Goal: Information Seeking & Learning: Learn about a topic

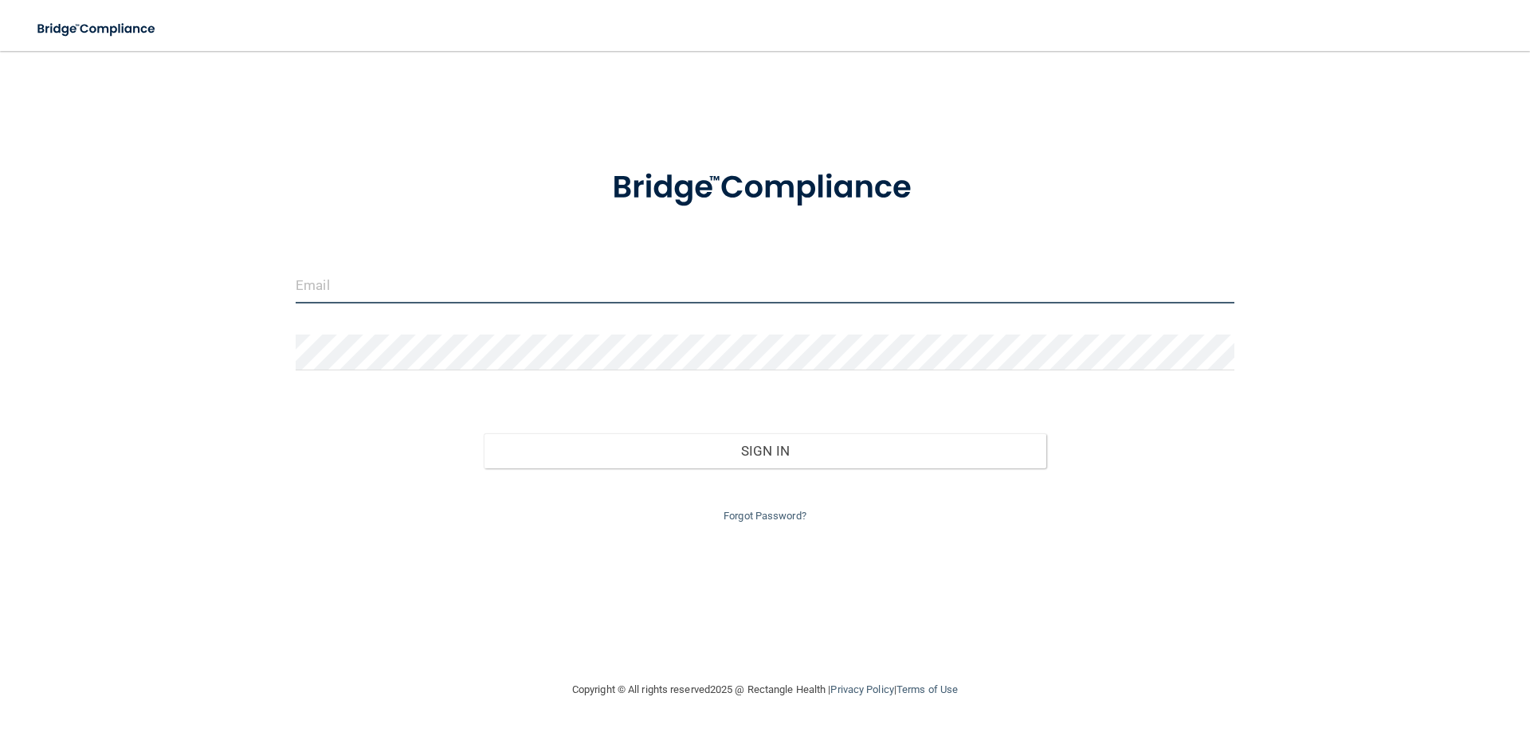
click at [457, 295] on input "email" at bounding box center [765, 286] width 939 height 36
type input "[EMAIL_ADDRESS][DOMAIN_NAME]"
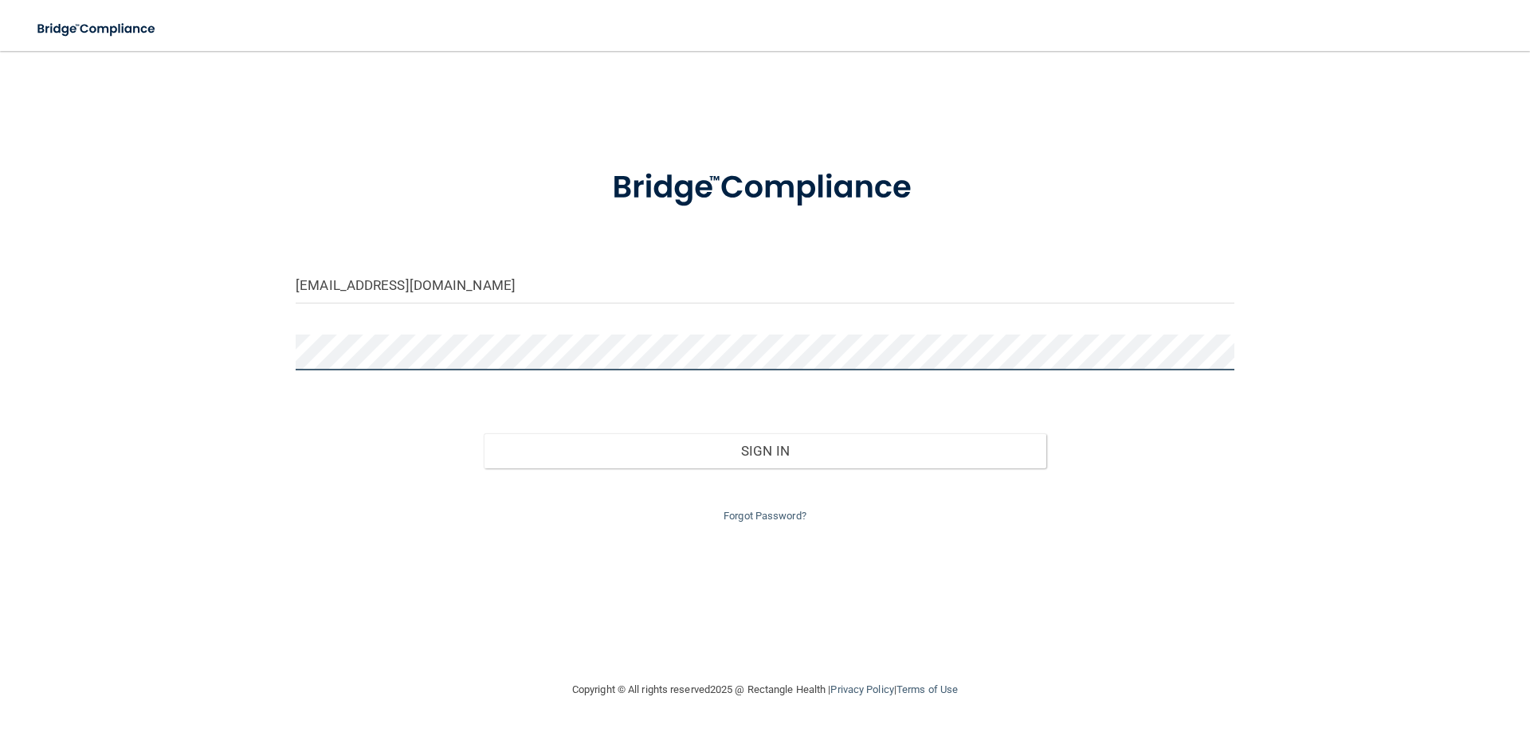
click at [484, 434] on button "Sign In" at bounding box center [765, 451] width 563 height 35
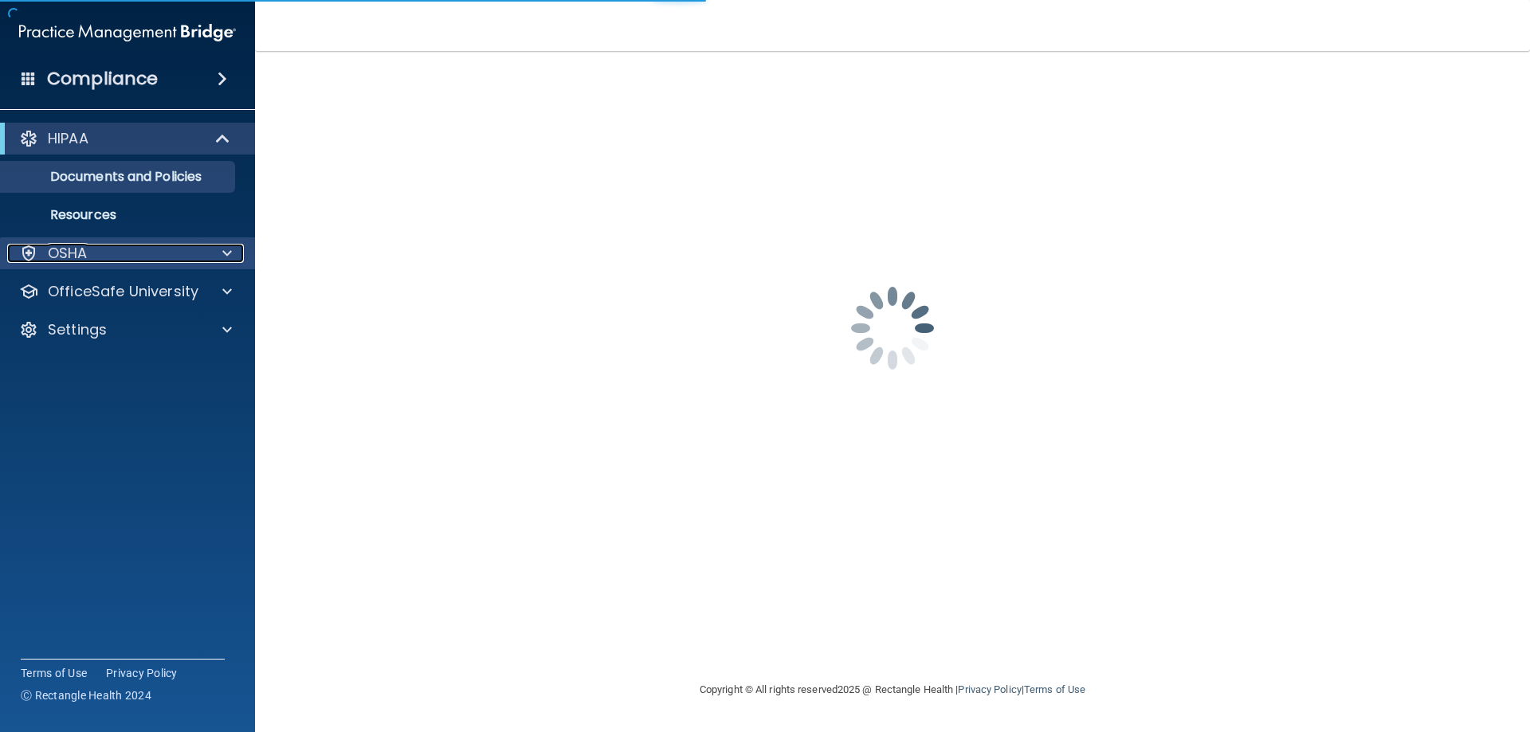
click at [202, 253] on div "OSHA" at bounding box center [106, 253] width 198 height 19
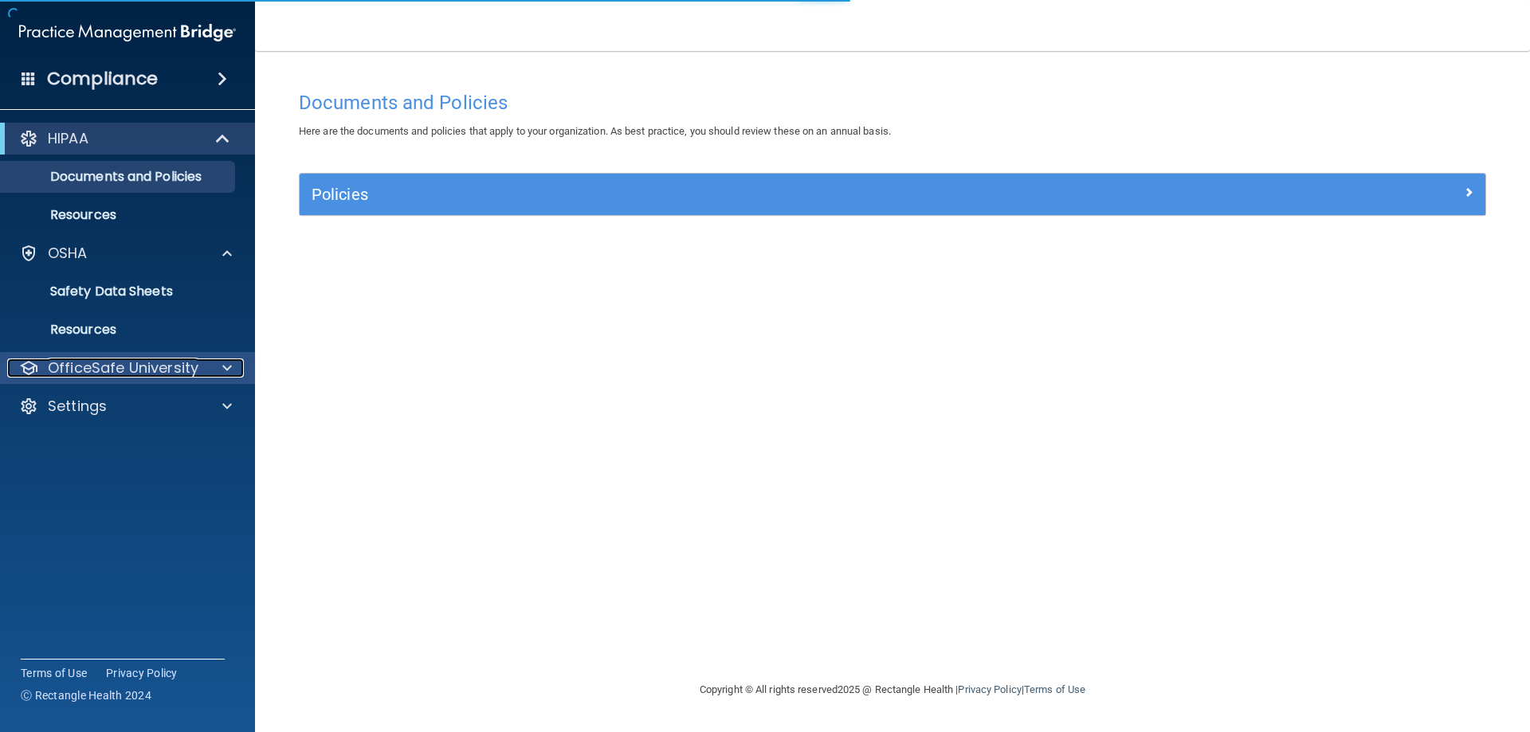
click at [134, 369] on p "OfficeSafe University" at bounding box center [123, 368] width 151 height 19
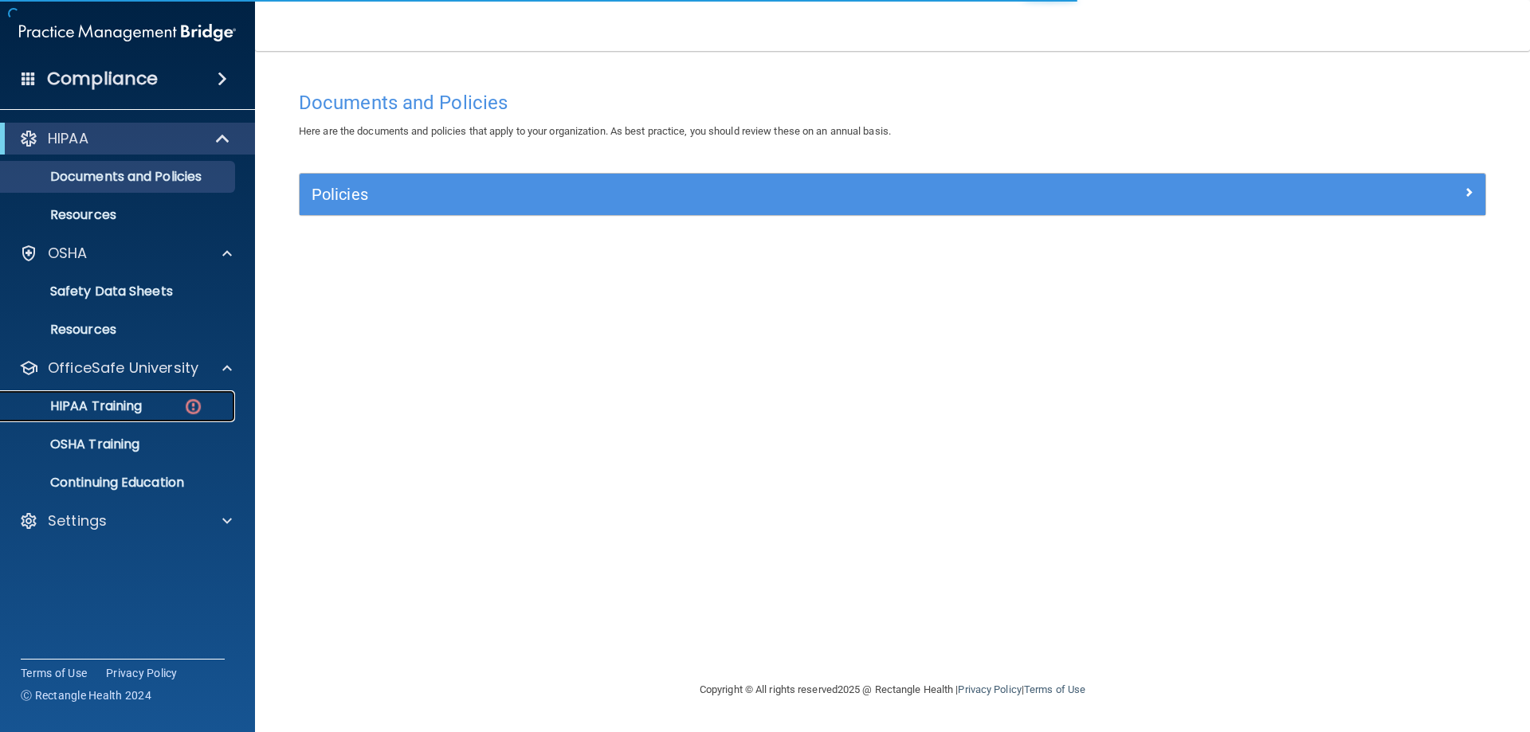
click at [126, 401] on p "HIPAA Training" at bounding box center [75, 406] width 131 height 16
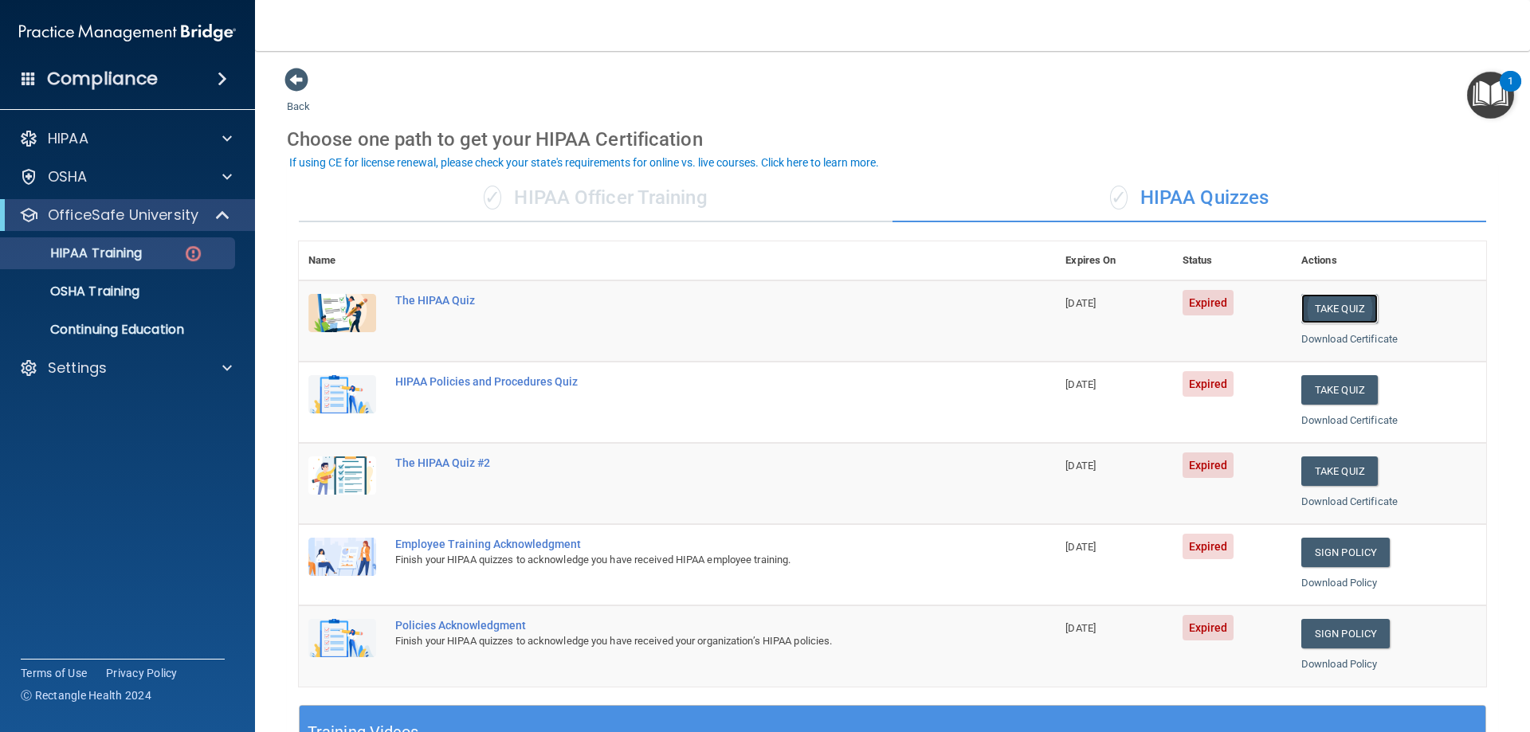
click at [1327, 303] on button "Take Quiz" at bounding box center [1339, 308] width 77 height 29
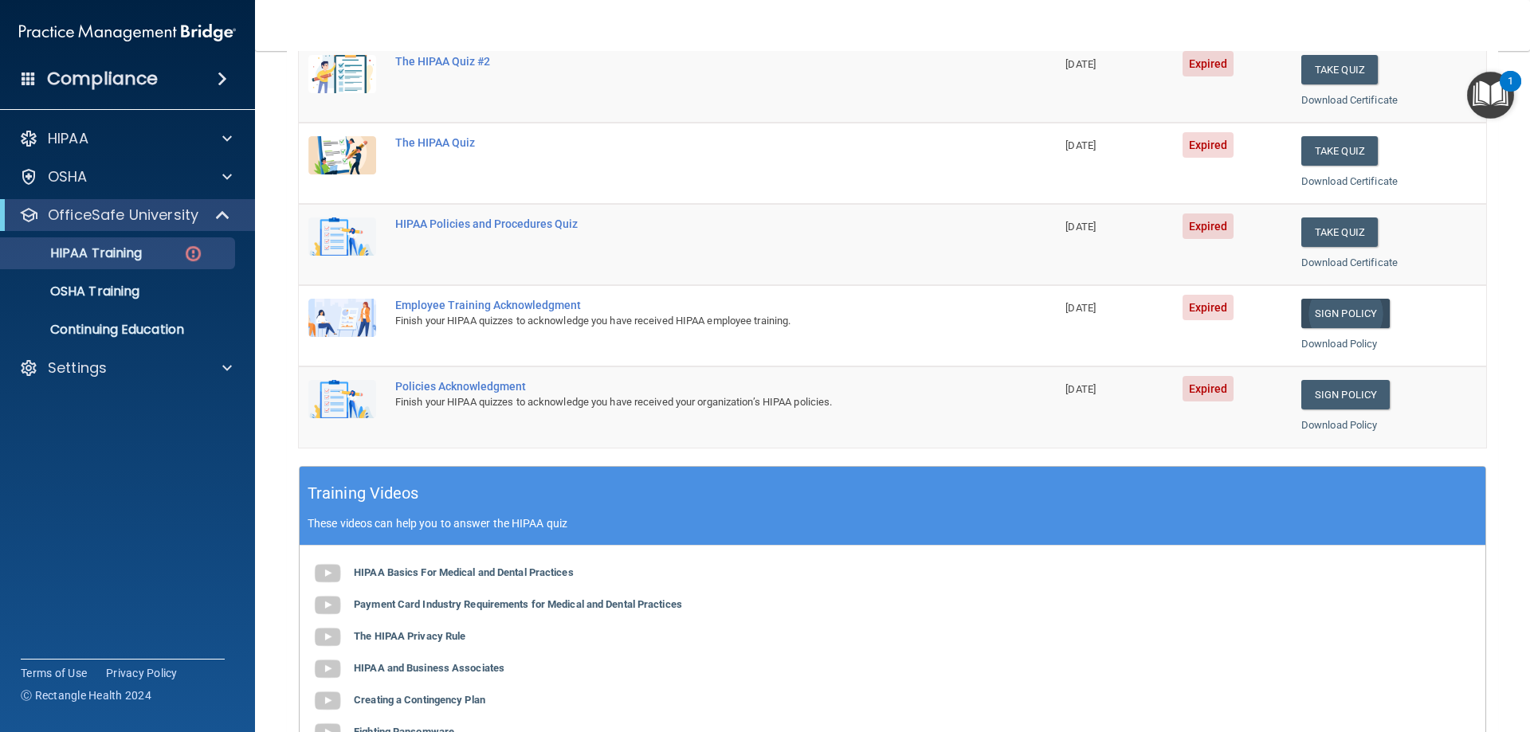
scroll to position [159, 0]
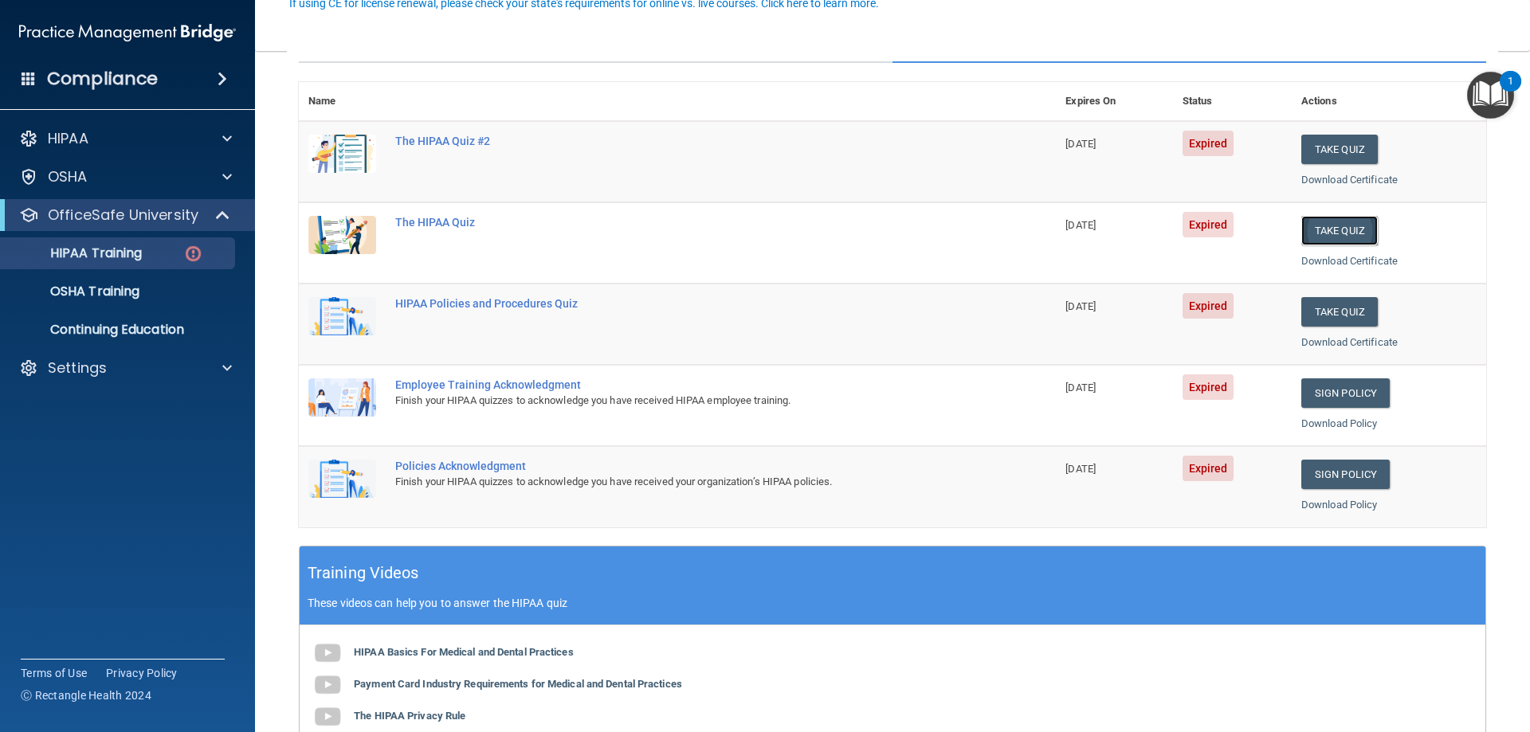
click at [1340, 233] on button "Take Quiz" at bounding box center [1339, 230] width 77 height 29
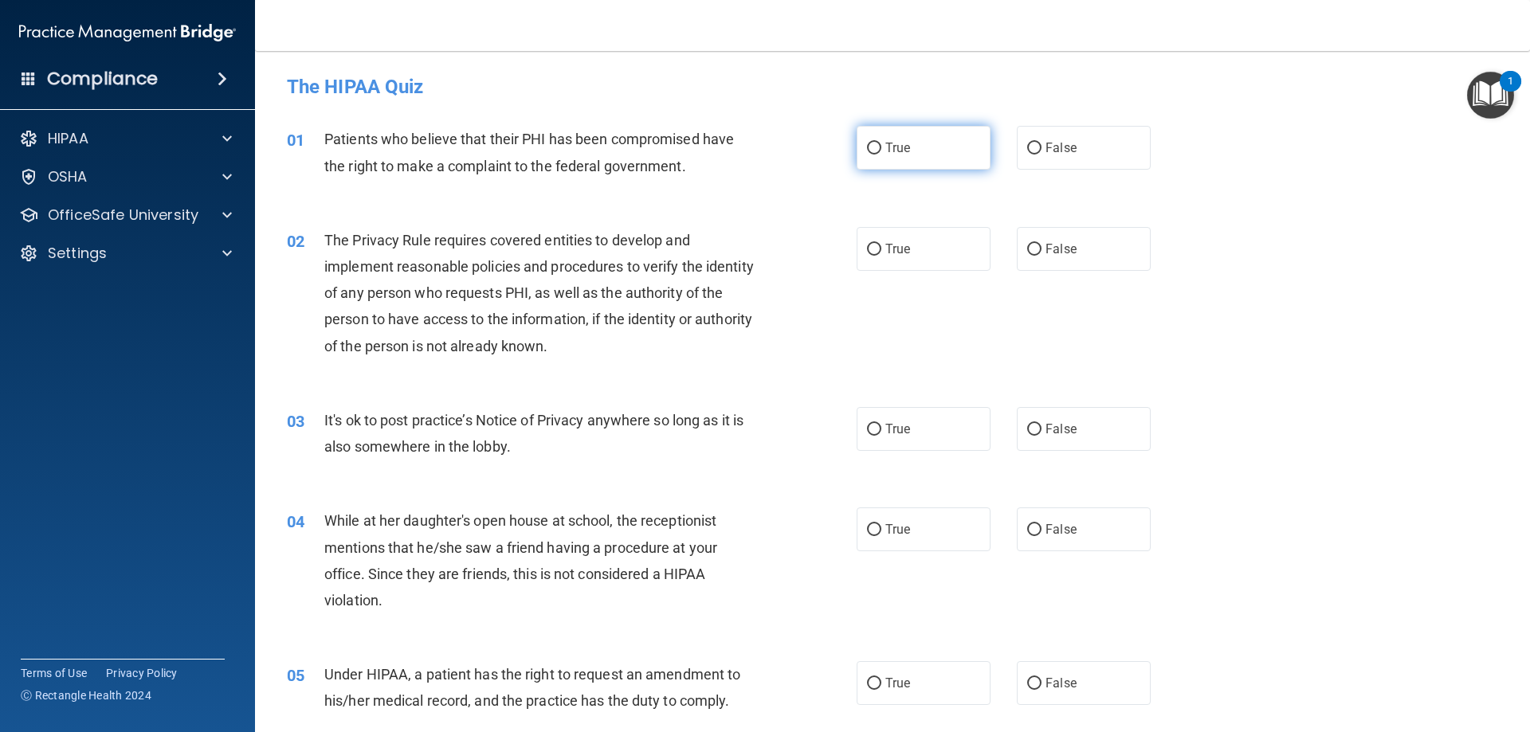
click at [885, 145] on span "True" at bounding box center [897, 147] width 25 height 15
click at [881, 145] on input "True" at bounding box center [874, 149] width 14 height 12
radio input "true"
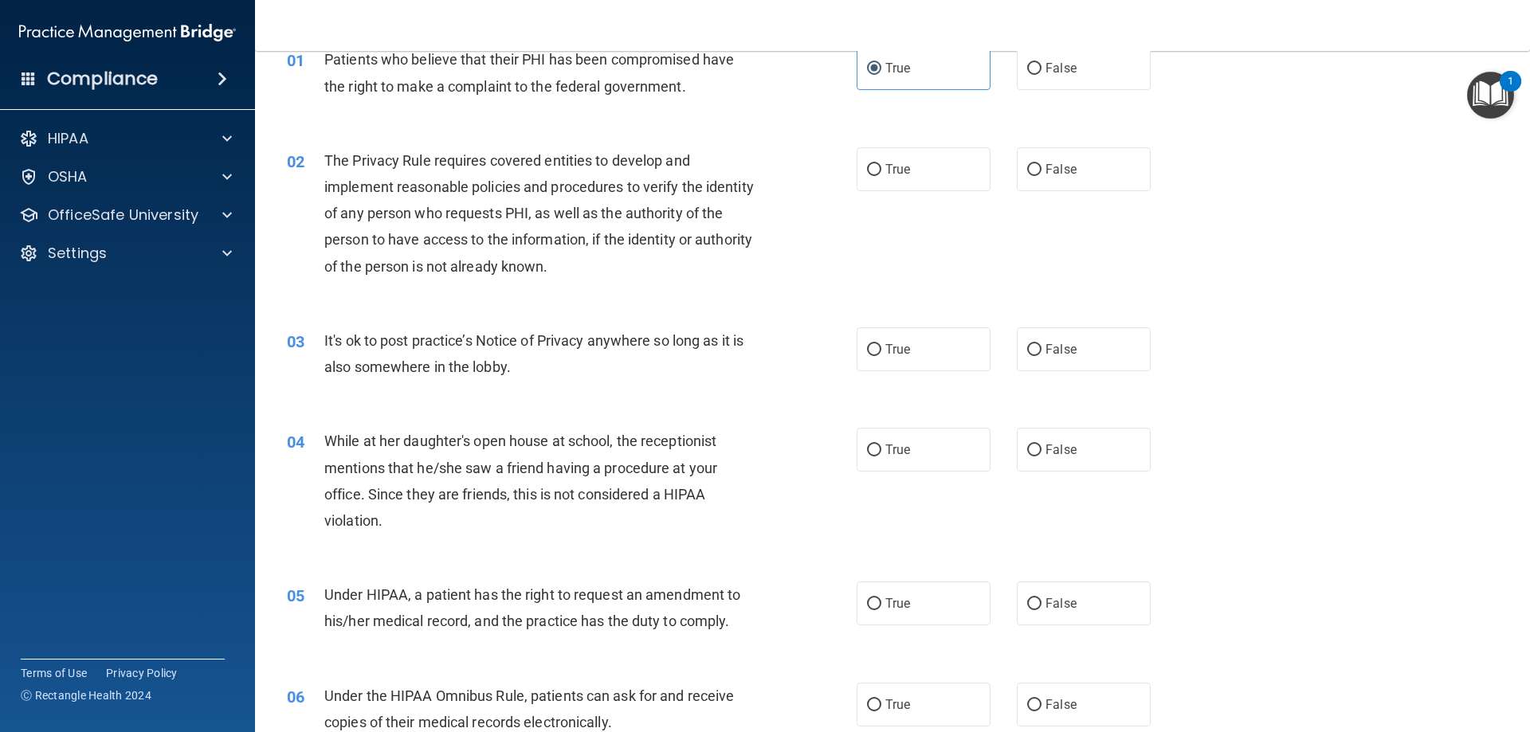
scroll to position [159, 0]
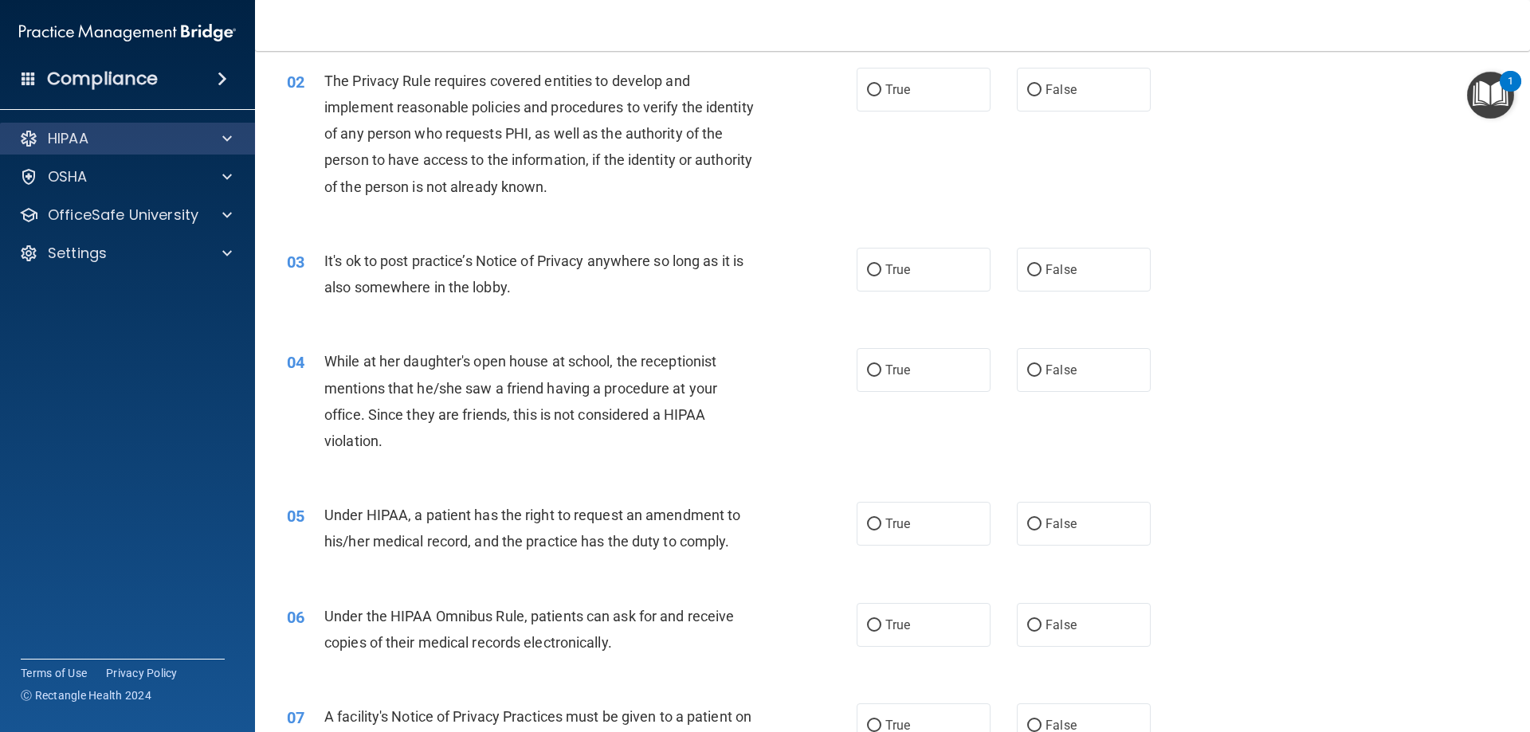
click at [199, 149] on div "HIPAA" at bounding box center [128, 139] width 256 height 32
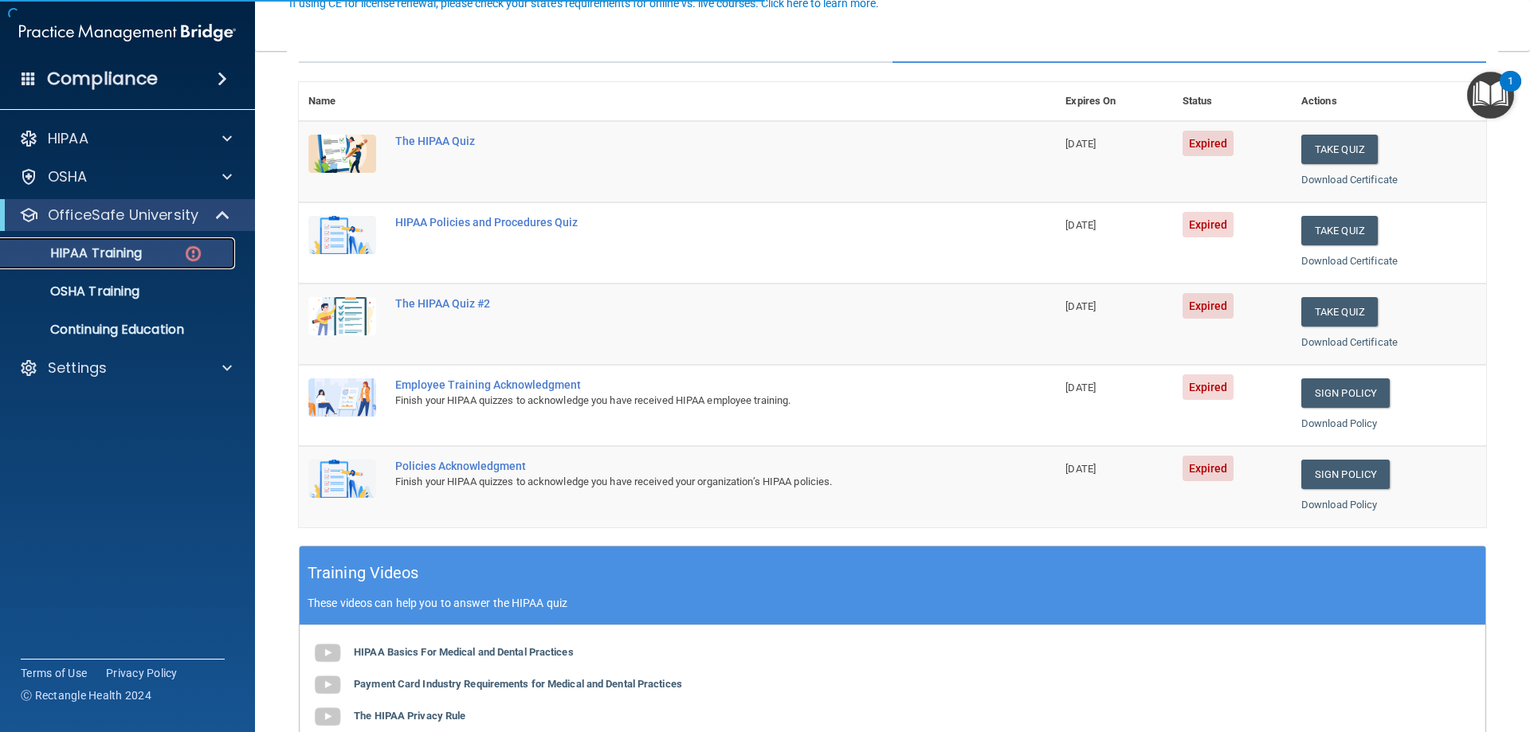
click at [151, 257] on div "HIPAA Training" at bounding box center [119, 253] width 218 height 16
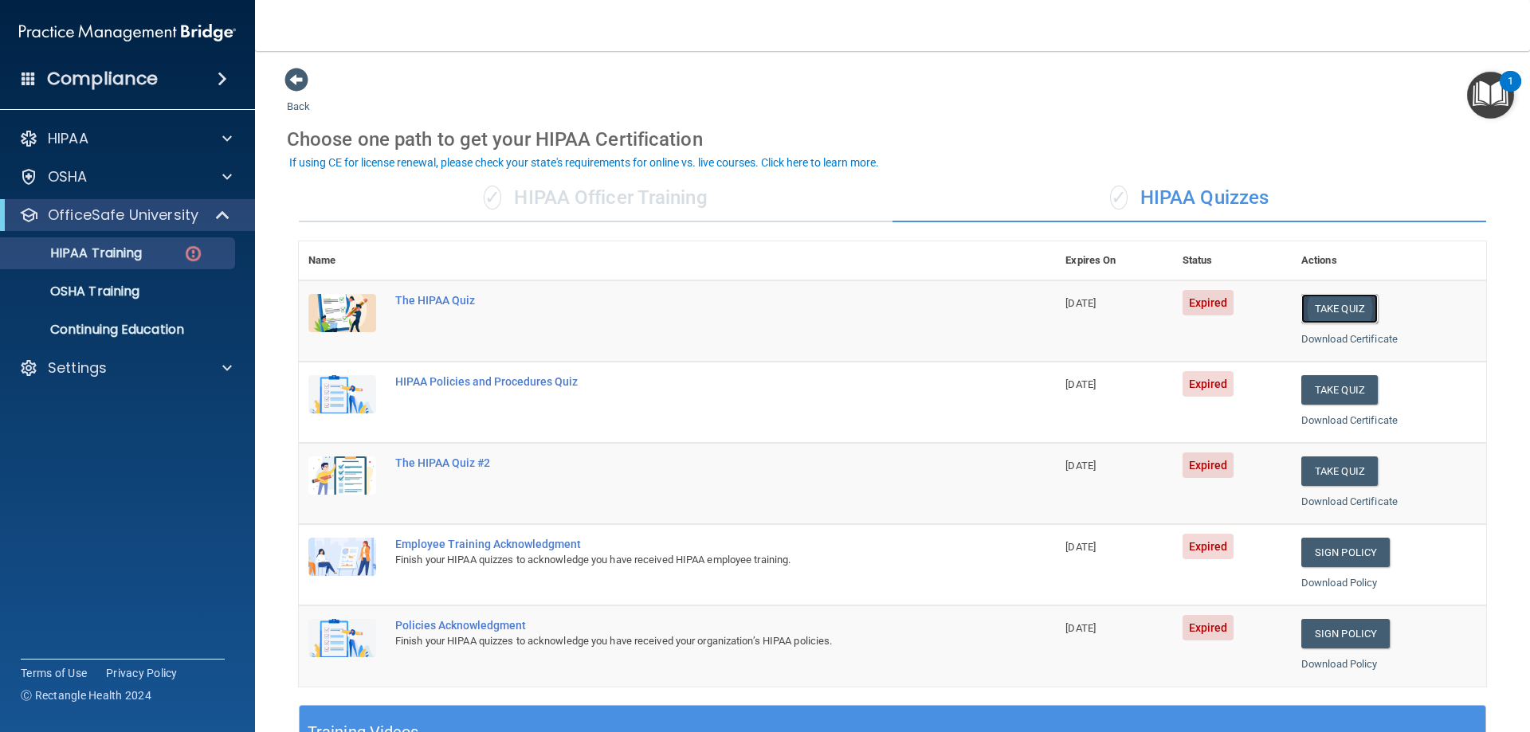
click at [1336, 313] on button "Take Quiz" at bounding box center [1339, 308] width 77 height 29
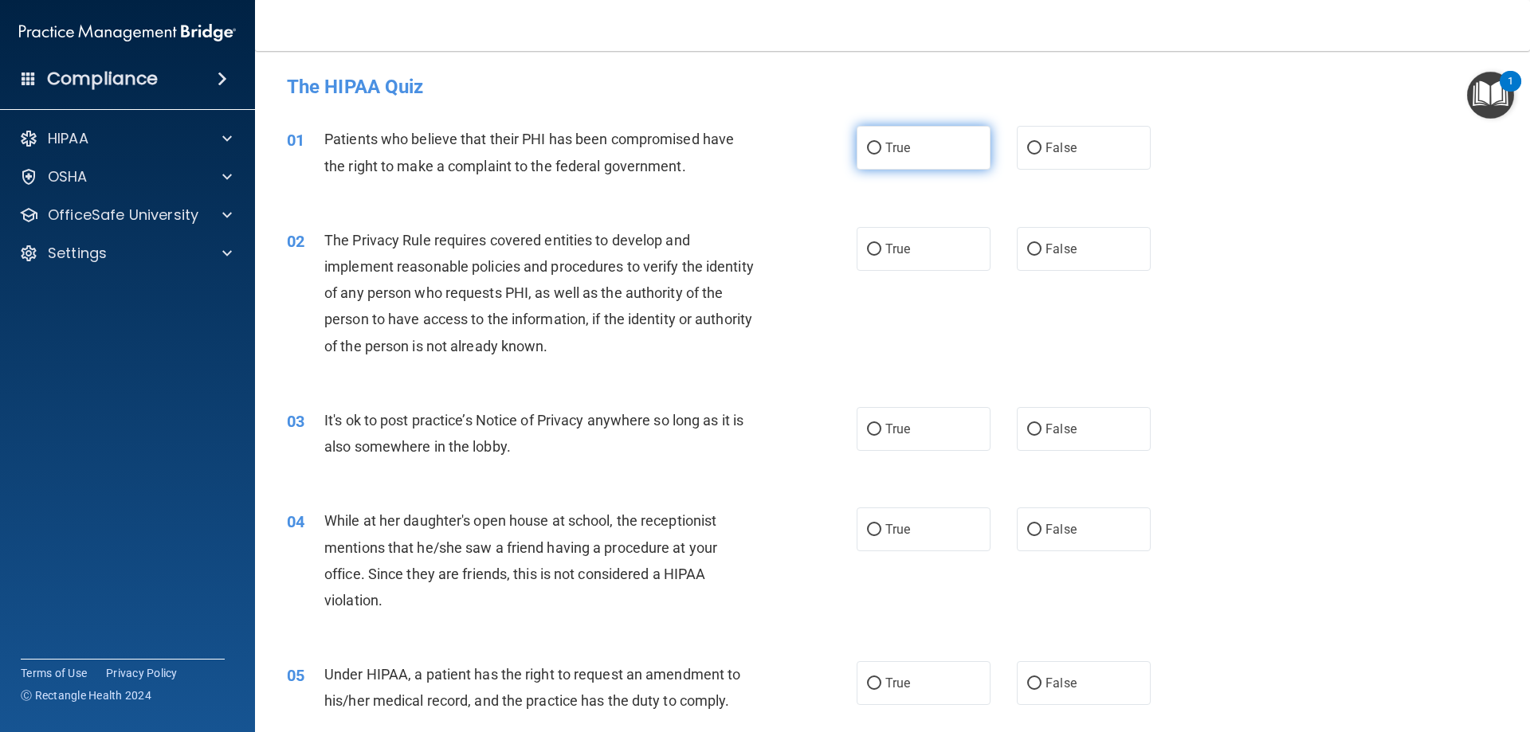
click at [924, 132] on label "True" at bounding box center [924, 148] width 134 height 44
click at [881, 143] on input "True" at bounding box center [874, 149] width 14 height 12
radio input "true"
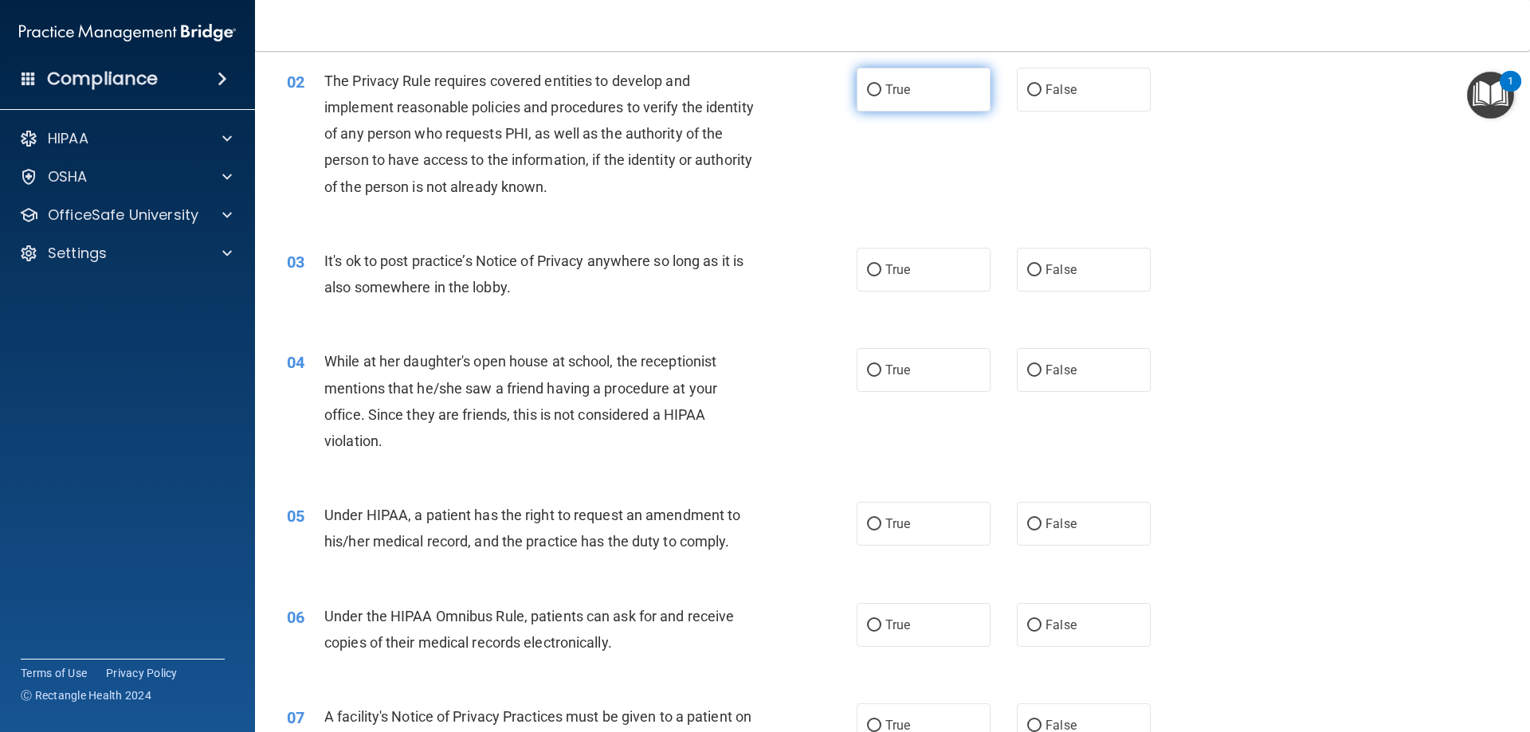
click at [909, 74] on label "True" at bounding box center [924, 90] width 134 height 44
click at [881, 84] on input "True" at bounding box center [874, 90] width 14 height 12
radio input "true"
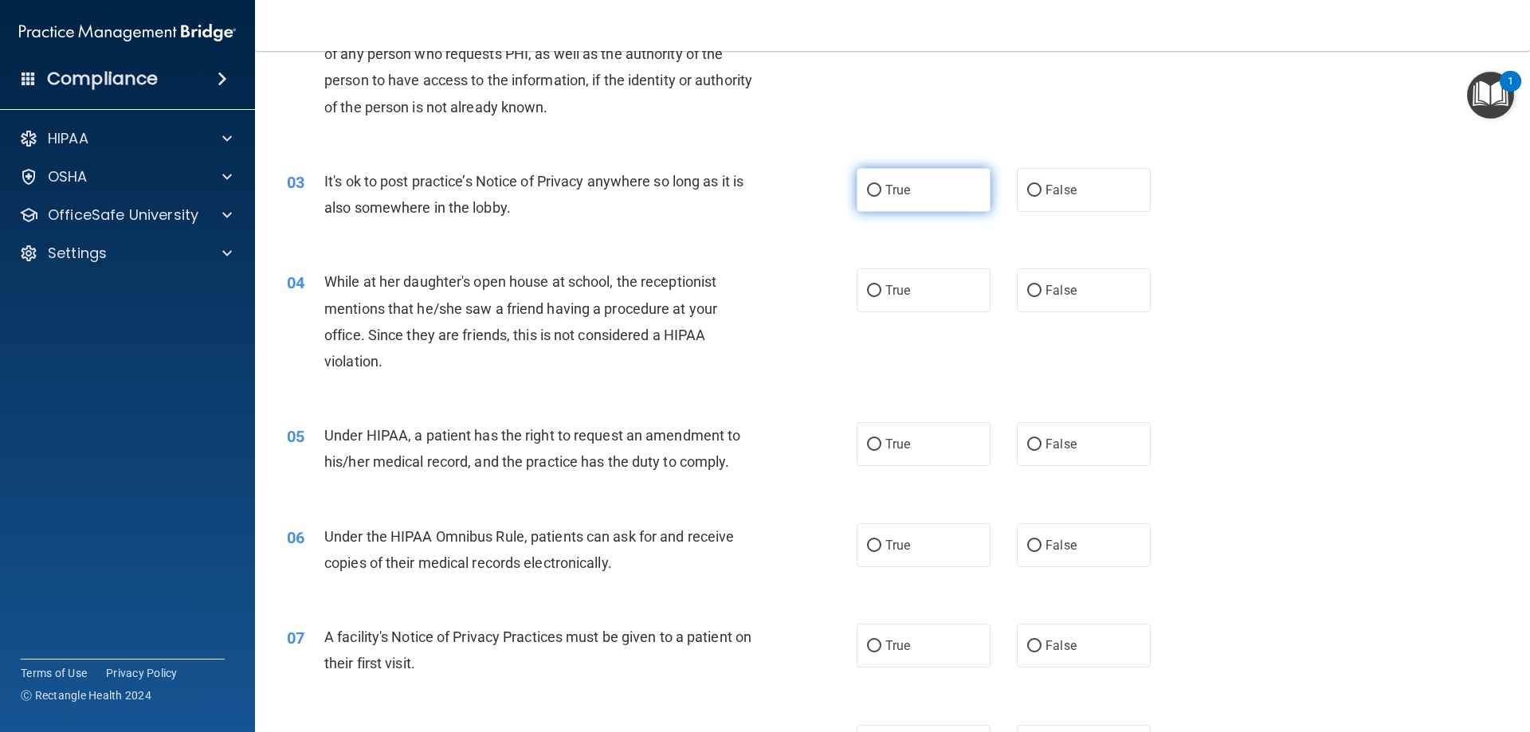
click at [893, 186] on span "True" at bounding box center [897, 190] width 25 height 15
click at [881, 186] on input "True" at bounding box center [874, 191] width 14 height 12
radio input "true"
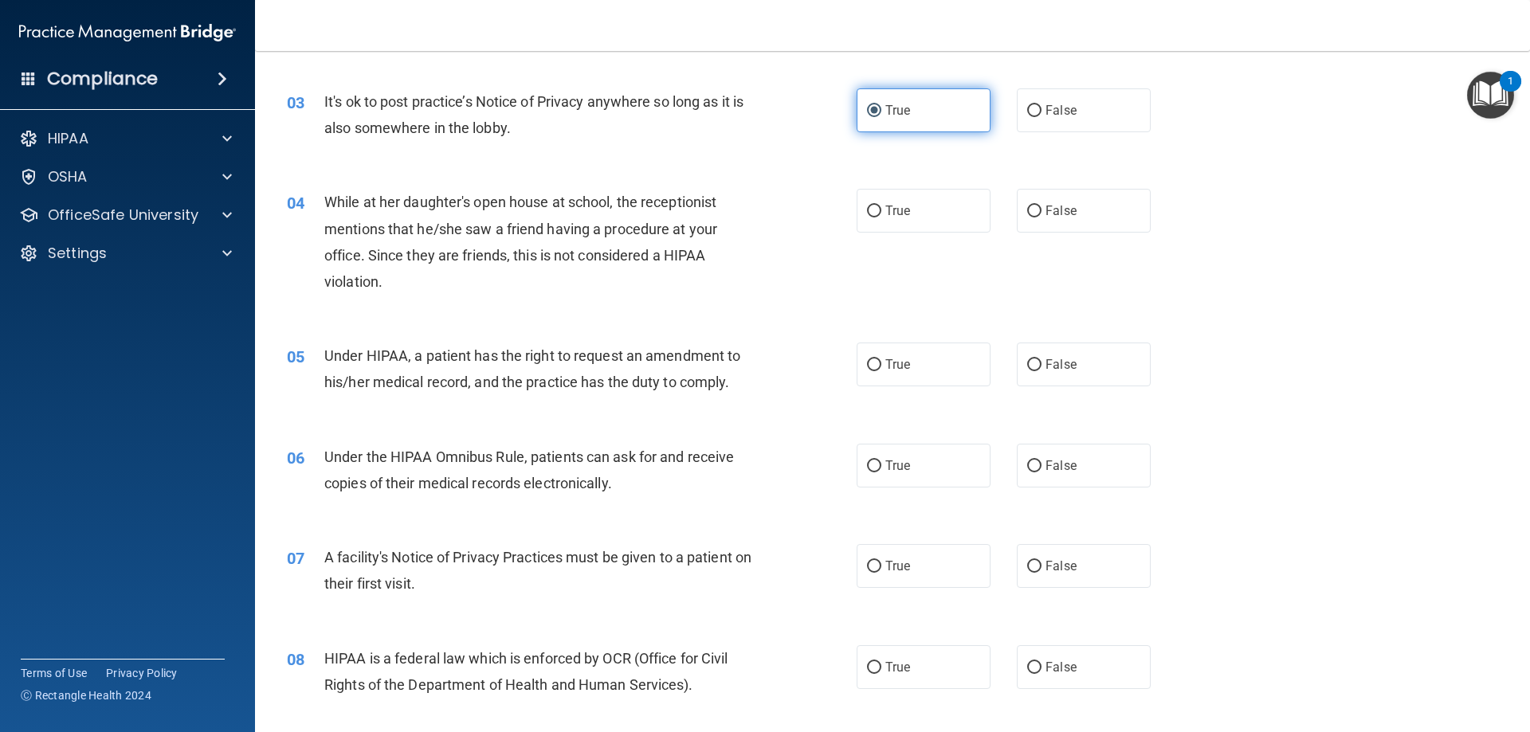
scroll to position [398, 0]
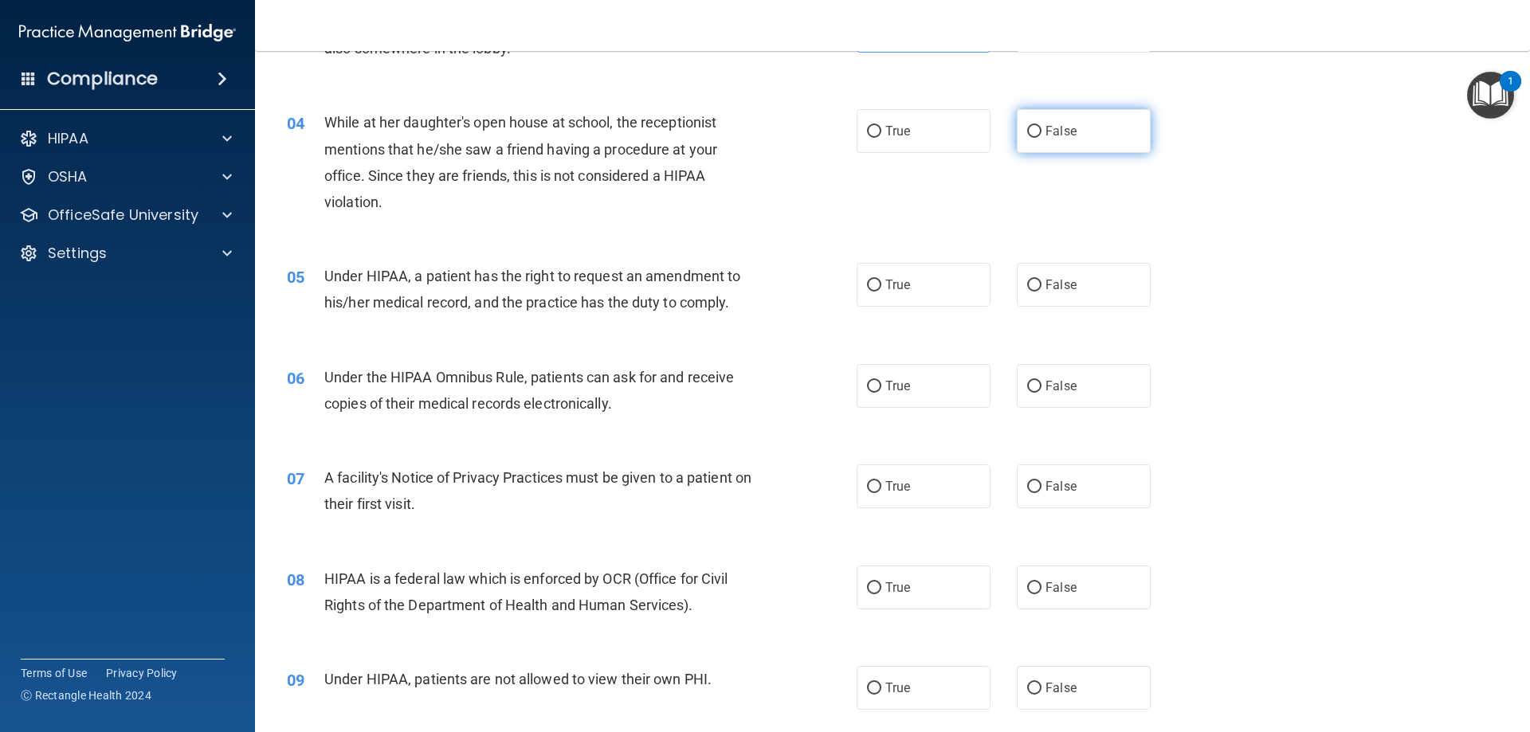
click at [1046, 118] on label "False" at bounding box center [1084, 131] width 134 height 44
click at [1042, 126] on input "False" at bounding box center [1034, 132] width 14 height 12
radio input "true"
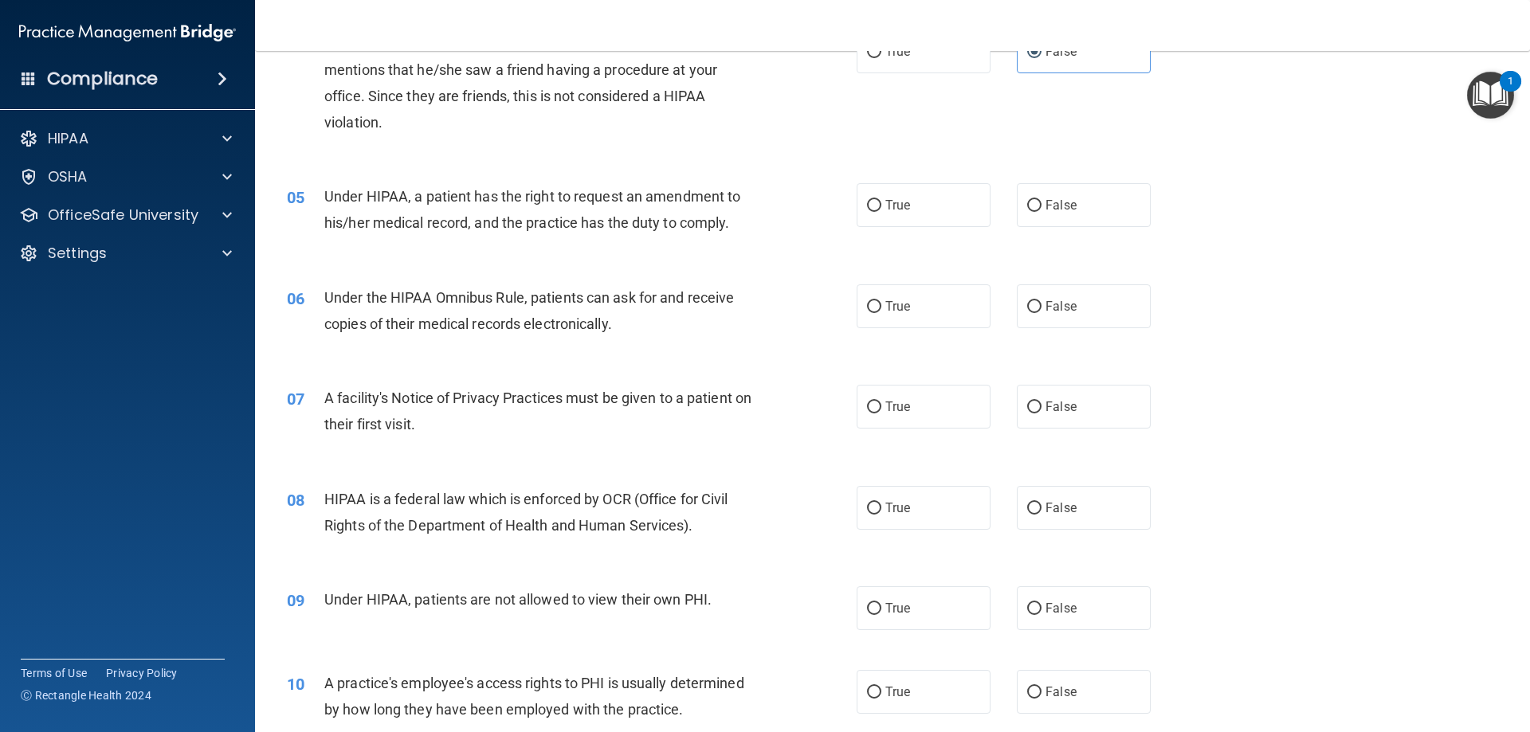
scroll to position [558, 0]
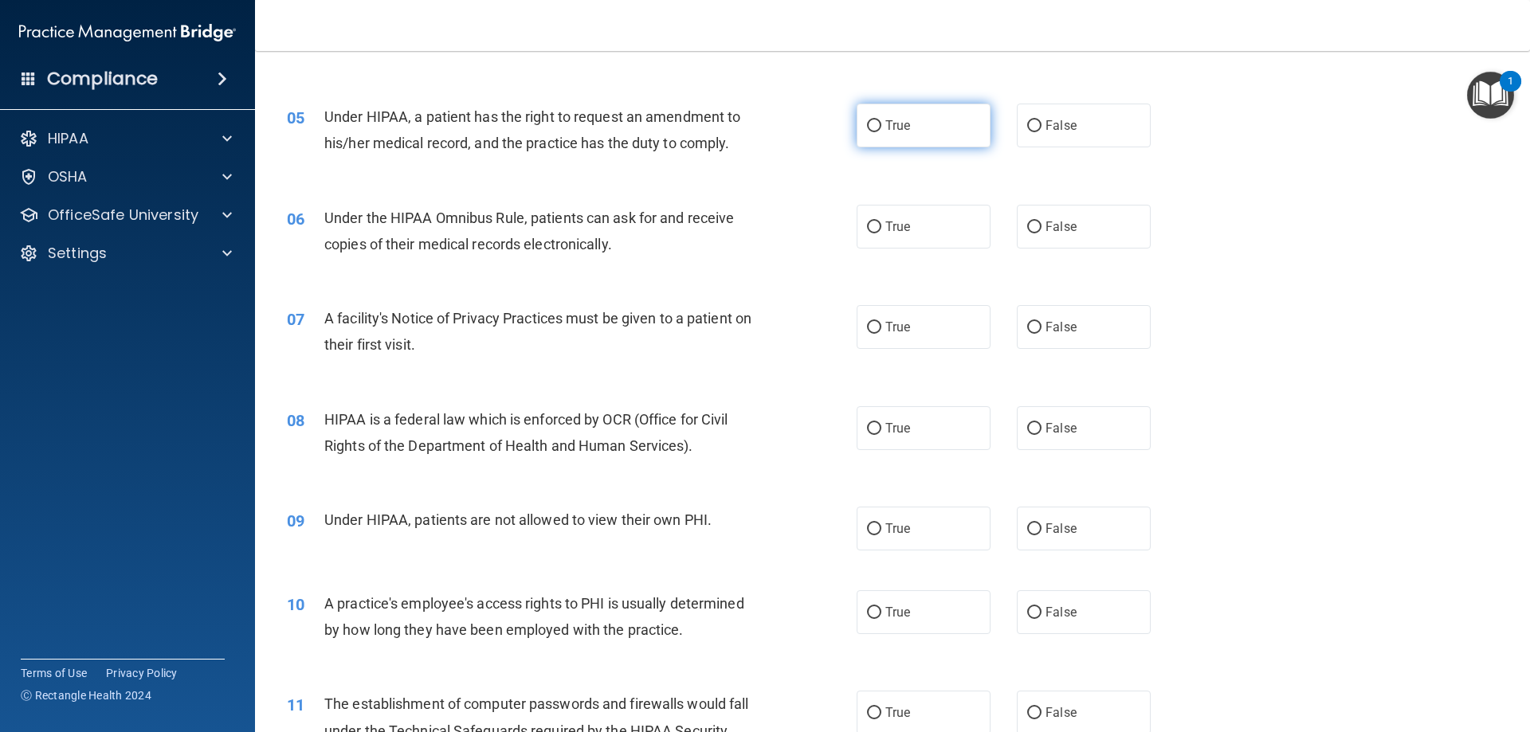
click at [917, 135] on label "True" at bounding box center [924, 126] width 134 height 44
click at [881, 132] on input "True" at bounding box center [874, 126] width 14 height 12
radio input "true"
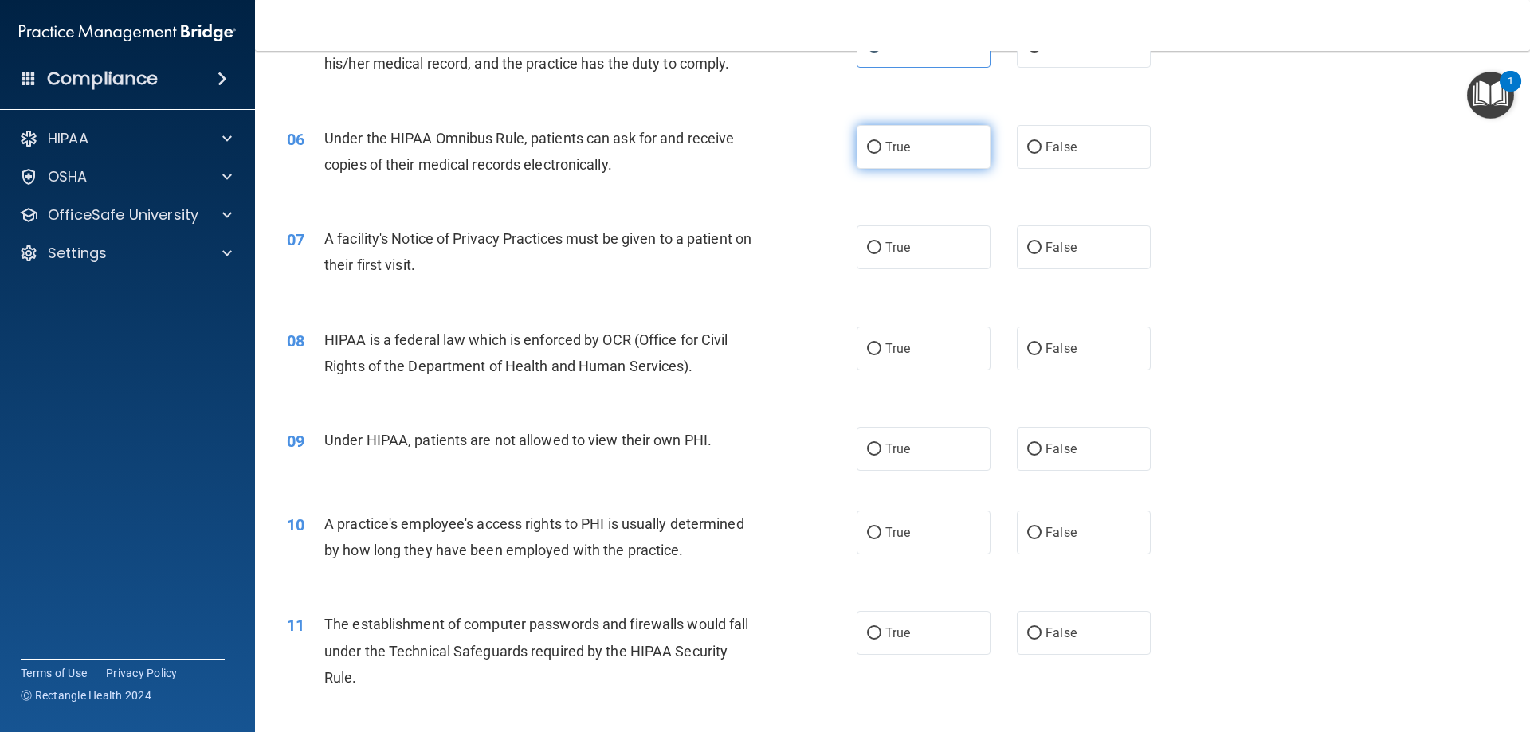
click at [904, 156] on label "True" at bounding box center [924, 147] width 134 height 44
click at [881, 154] on input "True" at bounding box center [874, 148] width 14 height 12
radio input "true"
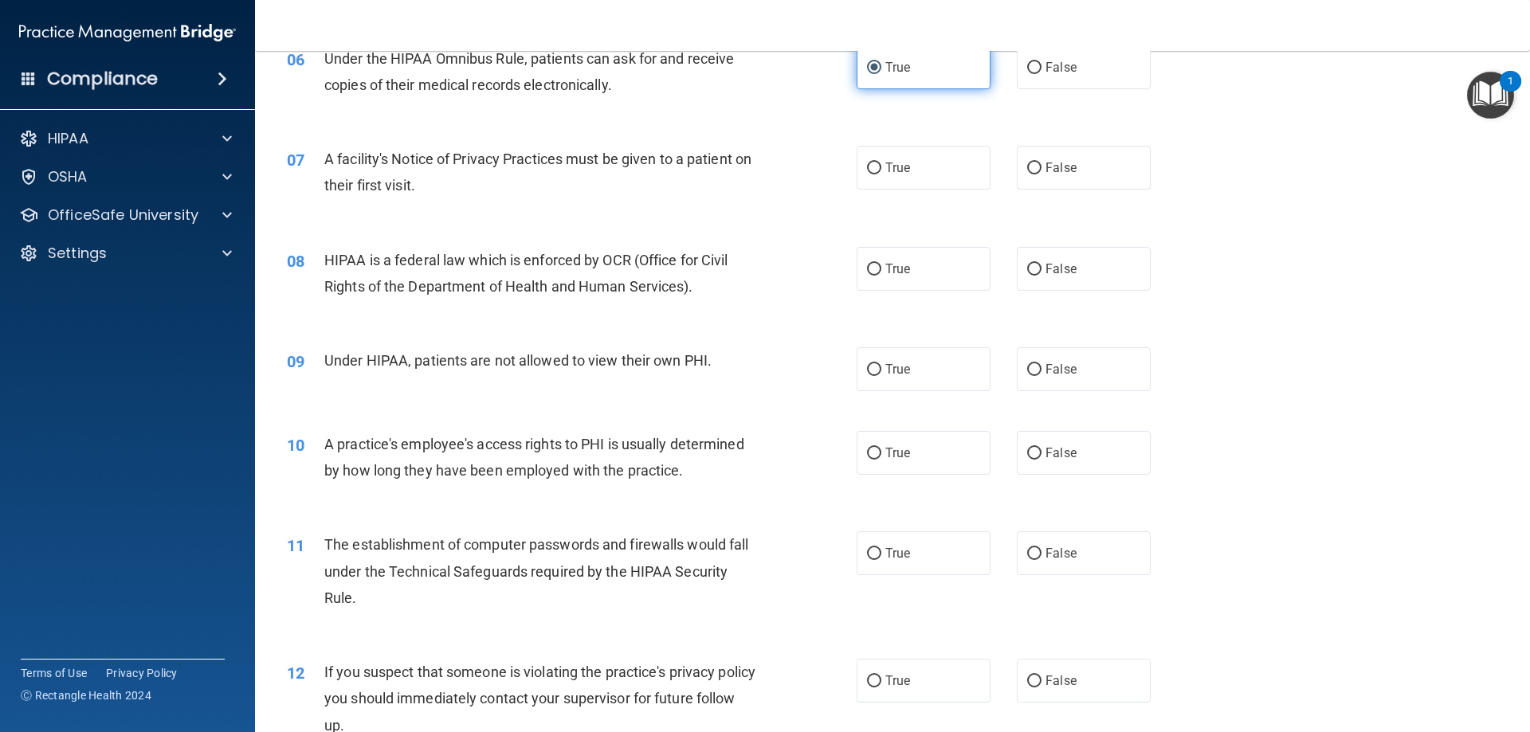
scroll to position [797, 0]
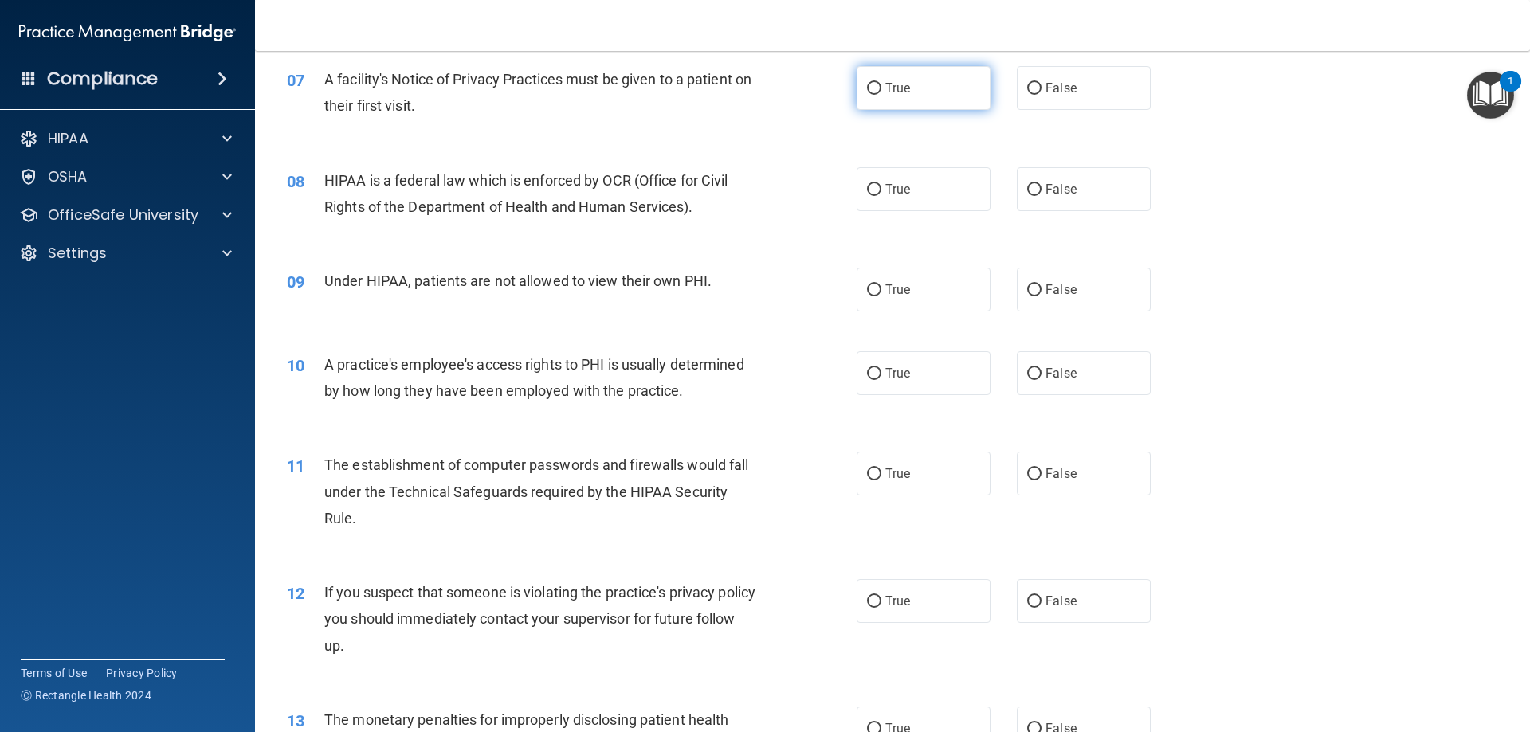
click at [948, 100] on label "True" at bounding box center [924, 88] width 134 height 44
click at [881, 95] on input "True" at bounding box center [874, 89] width 14 height 12
radio input "true"
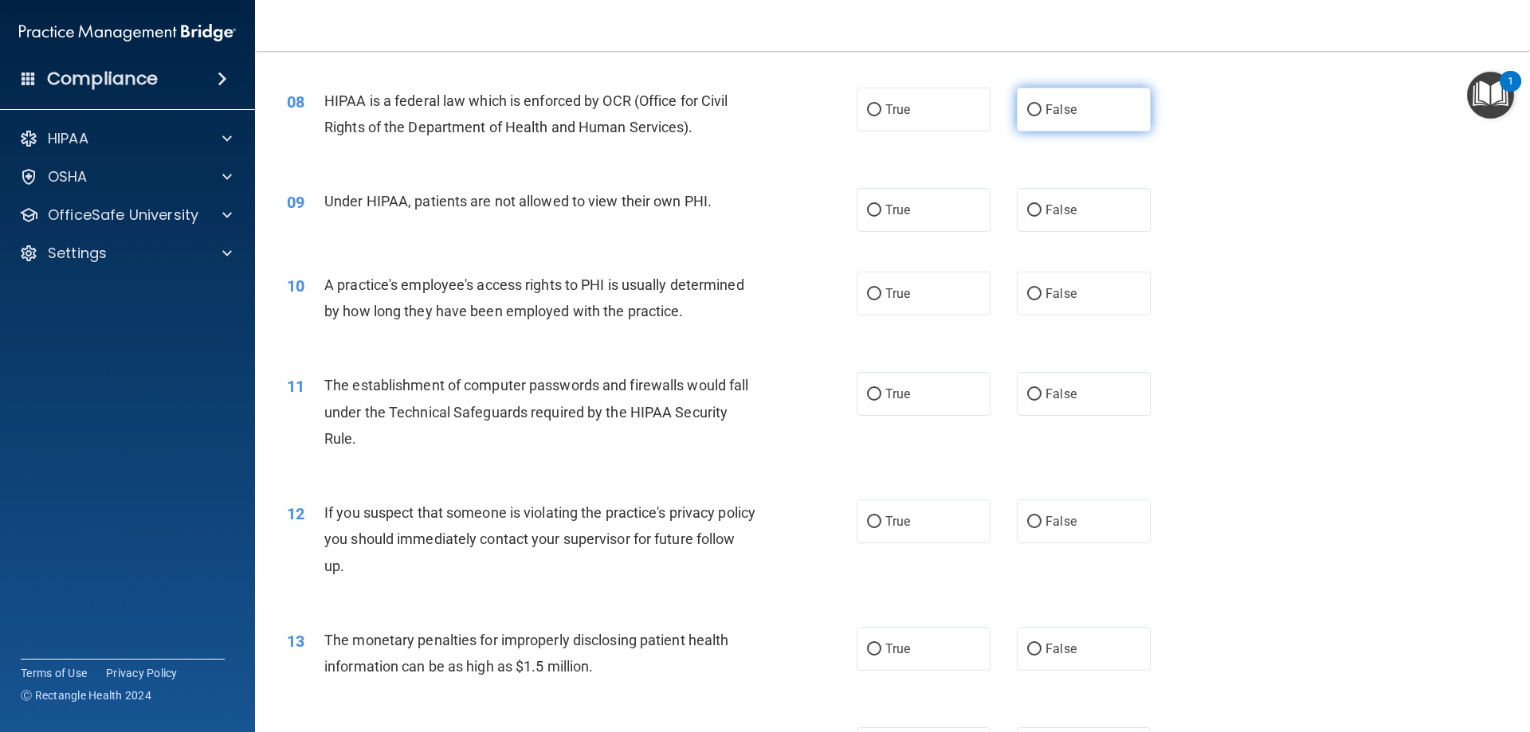
click at [1035, 106] on label "False" at bounding box center [1084, 110] width 134 height 44
click at [1035, 106] on input "False" at bounding box center [1034, 110] width 14 height 12
radio input "true"
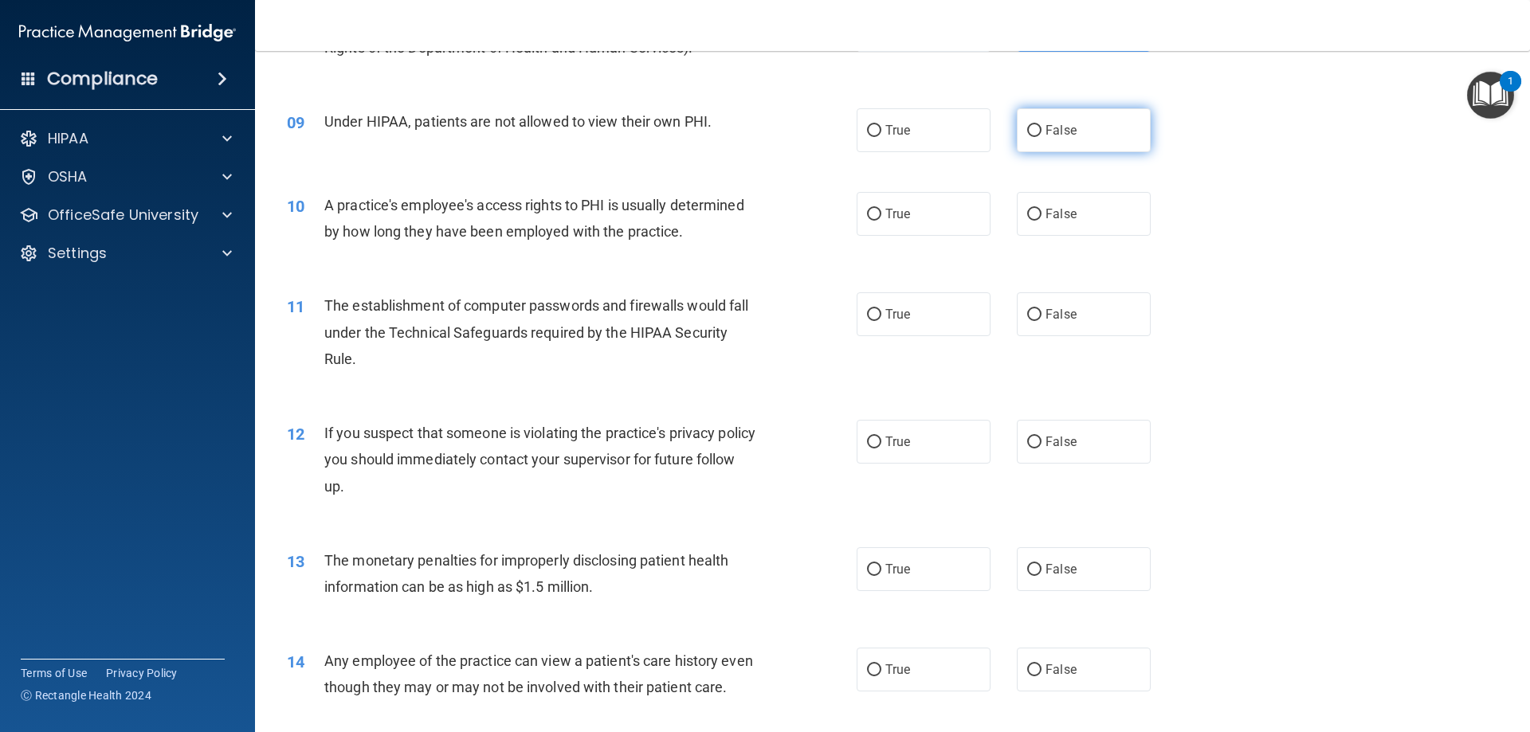
click at [1029, 131] on input "False" at bounding box center [1034, 131] width 14 height 12
radio input "true"
click at [1026, 200] on label "False" at bounding box center [1084, 214] width 134 height 44
click at [1027, 209] on input "False" at bounding box center [1034, 215] width 14 height 12
radio input "true"
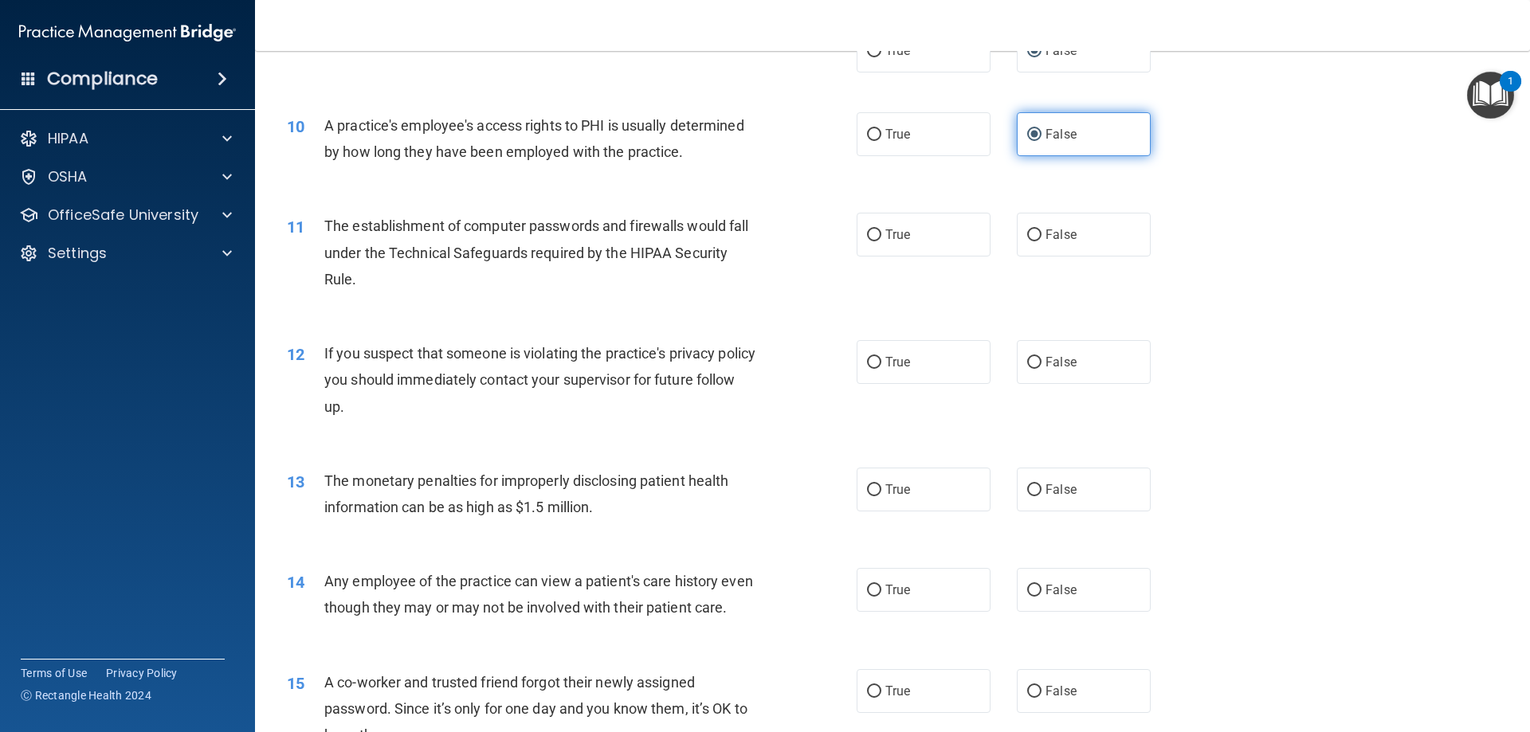
scroll to position [1116, 0]
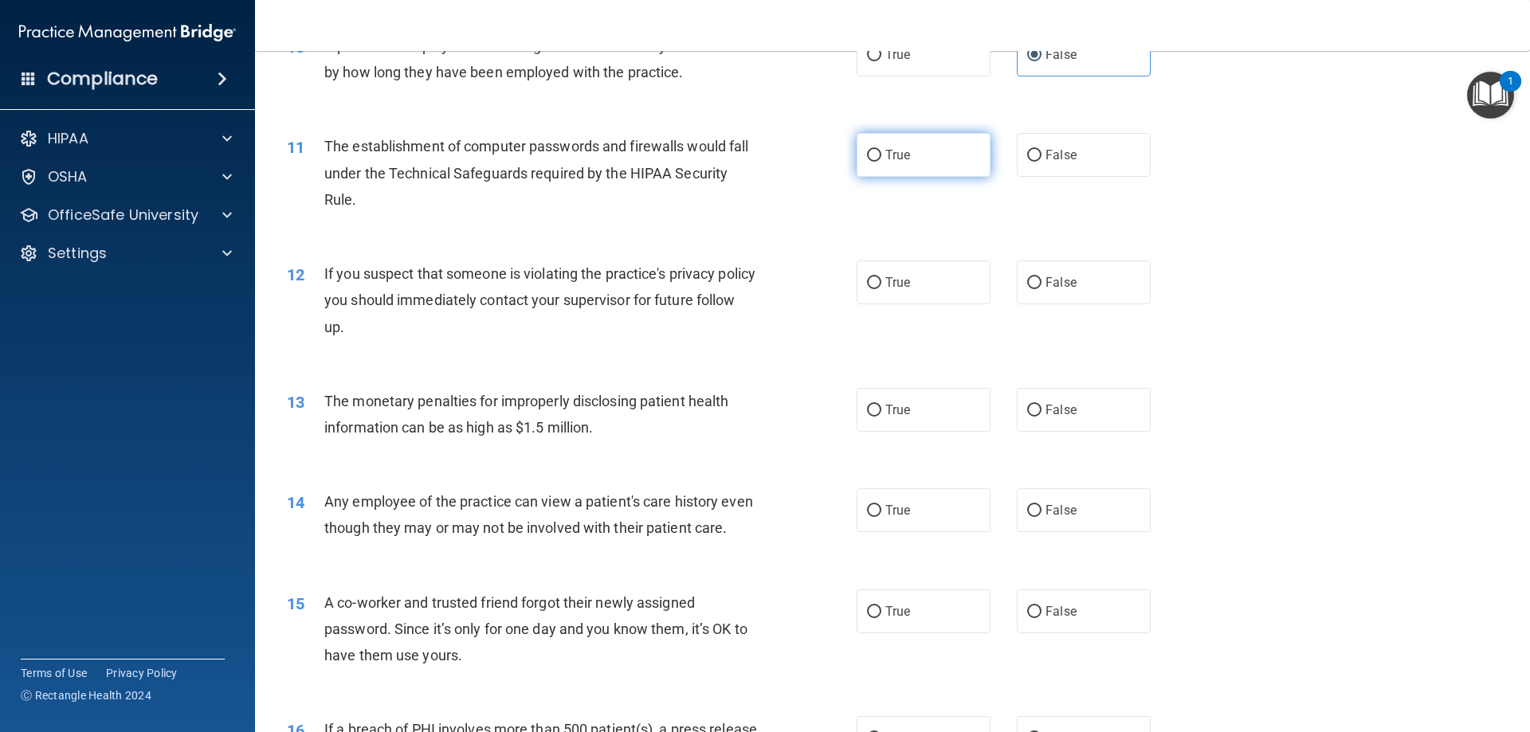
click at [880, 164] on label "True" at bounding box center [924, 155] width 134 height 44
click at [880, 162] on input "True" at bounding box center [874, 156] width 14 height 12
radio input "true"
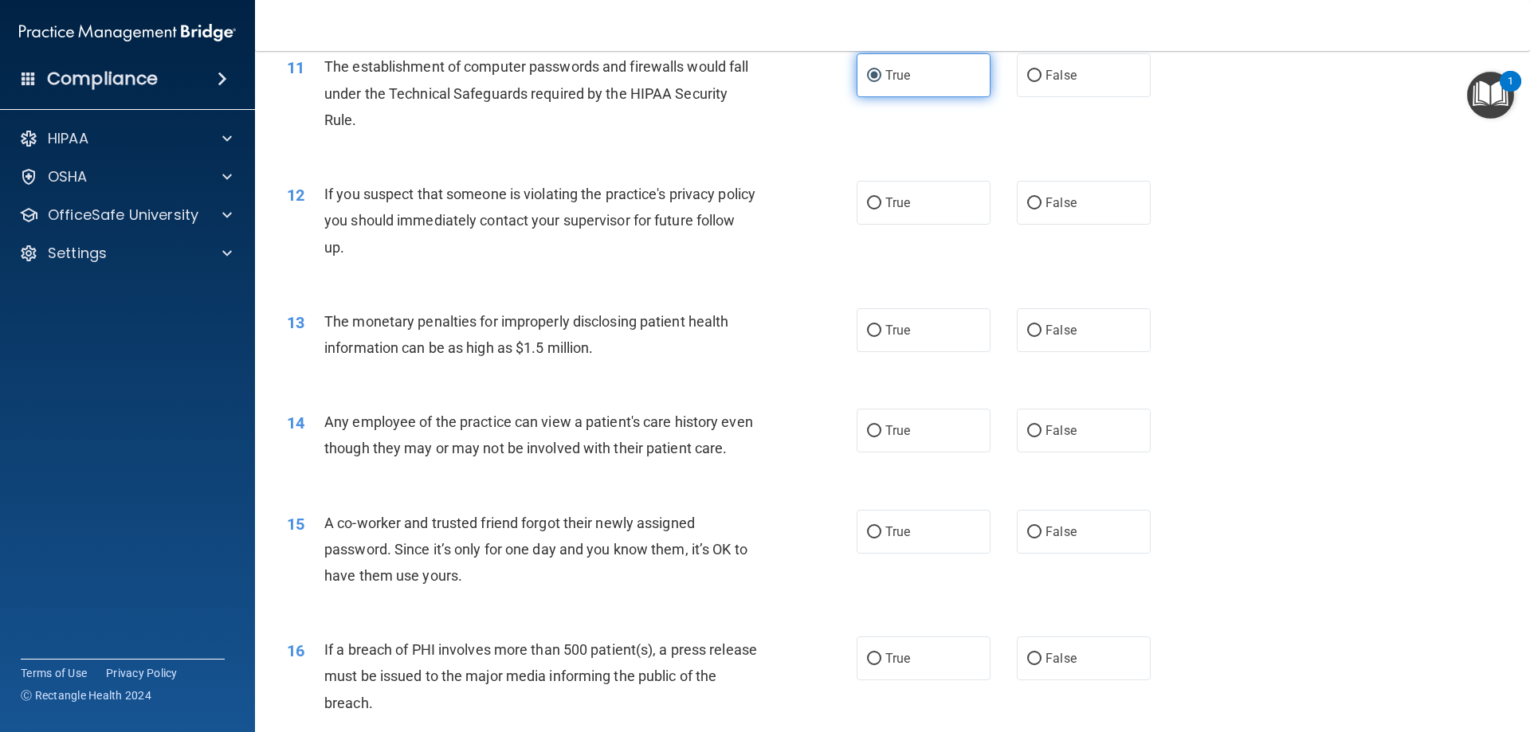
scroll to position [1275, 0]
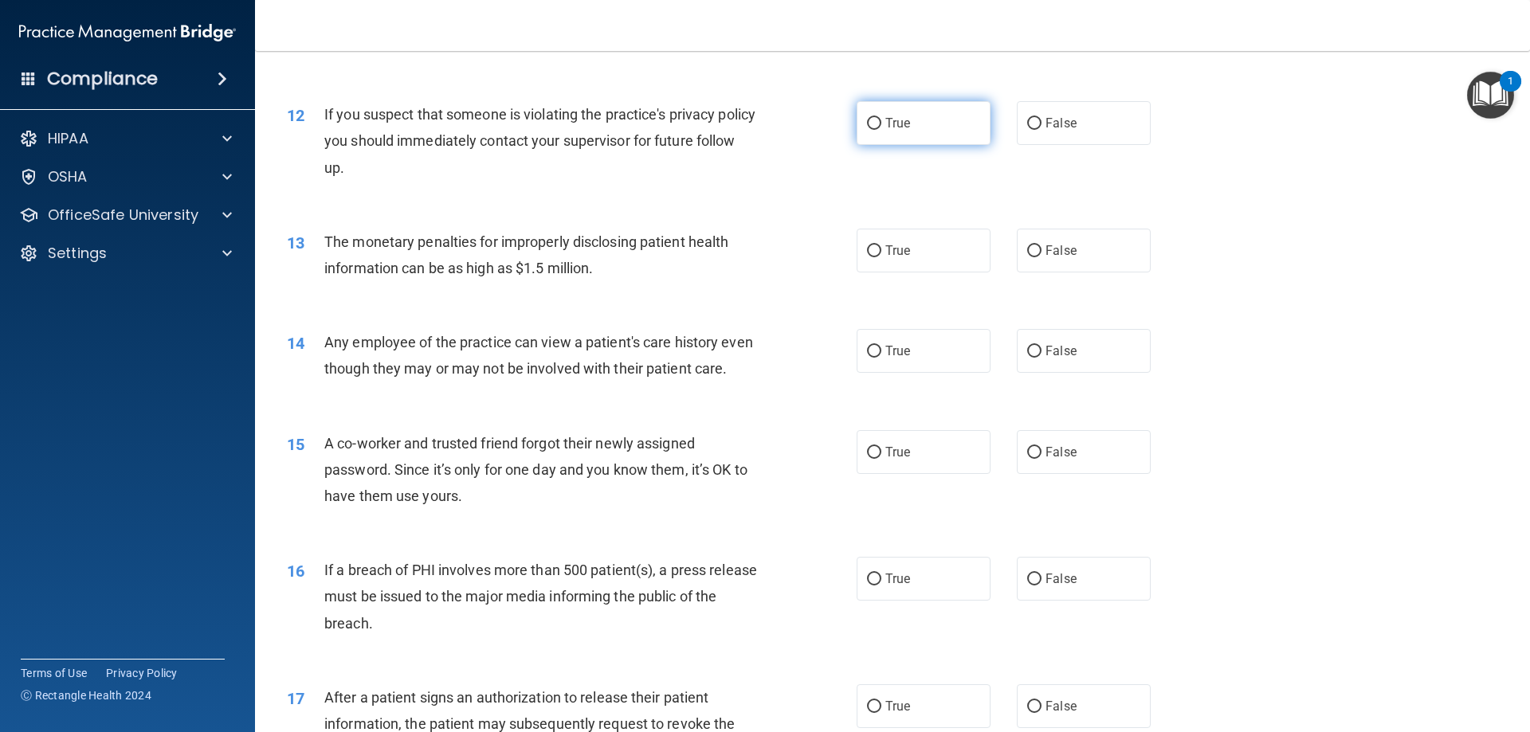
click at [896, 121] on span "True" at bounding box center [897, 123] width 25 height 15
click at [881, 121] on input "True" at bounding box center [874, 124] width 14 height 12
radio input "true"
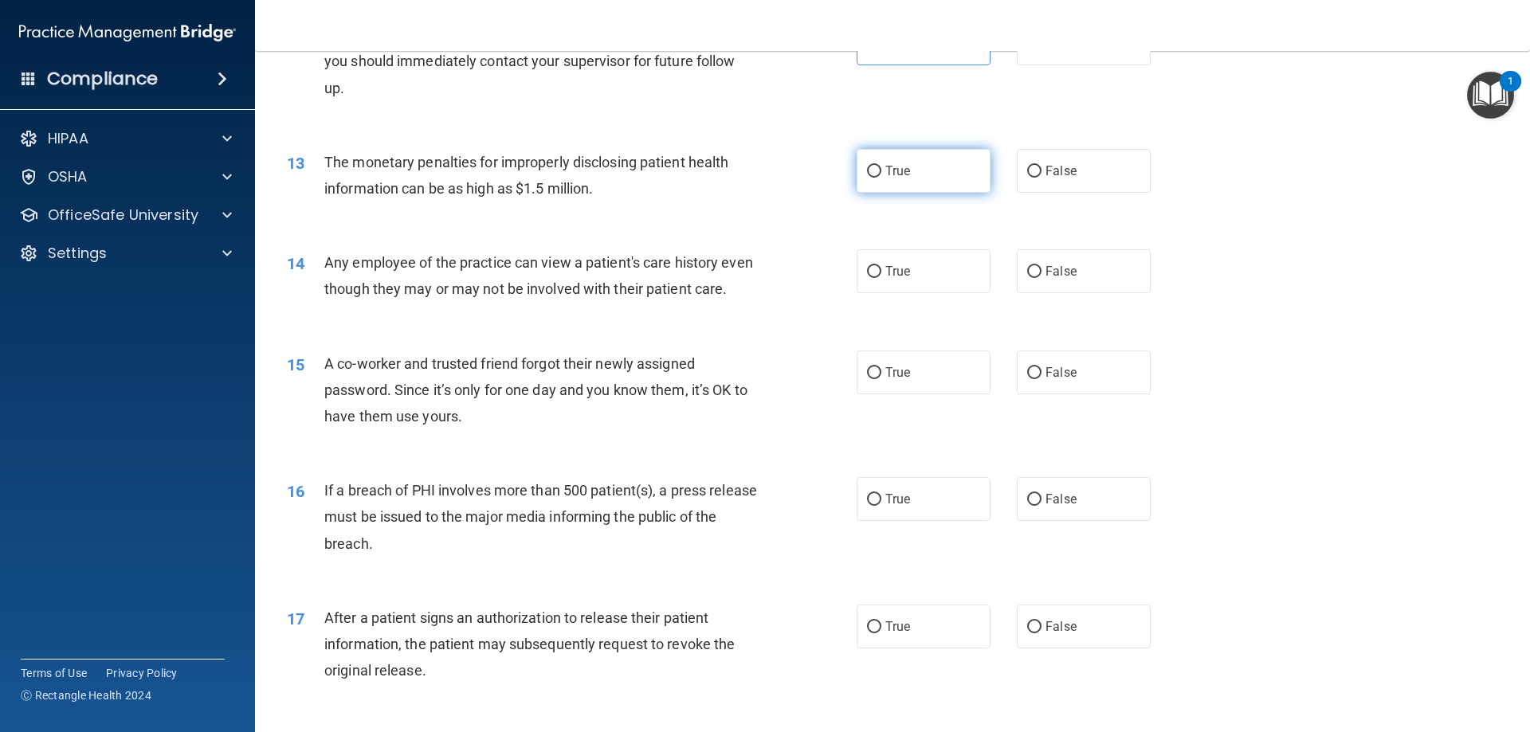
click at [893, 181] on label "True" at bounding box center [924, 171] width 134 height 44
click at [881, 178] on input "True" at bounding box center [874, 172] width 14 height 12
radio input "true"
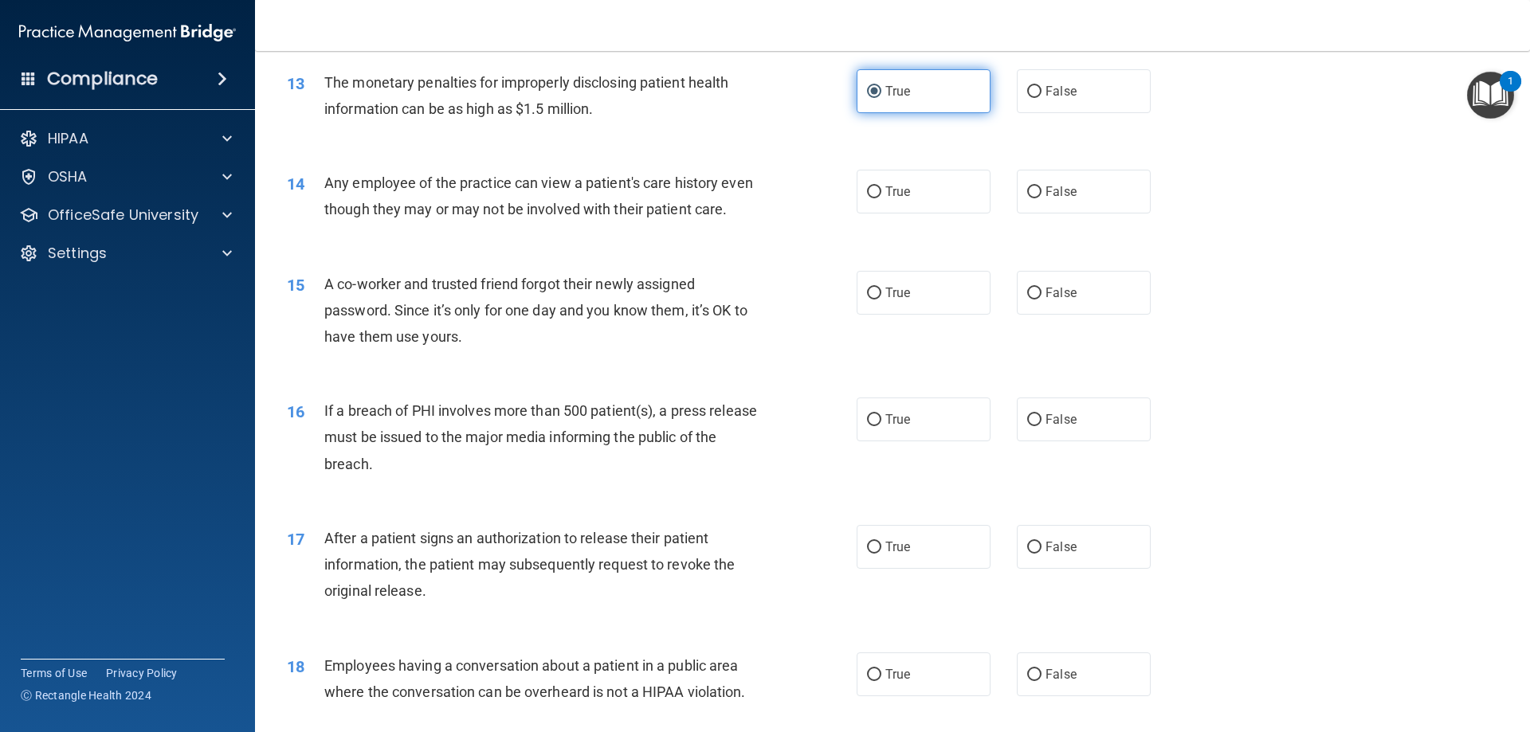
scroll to position [1514, 0]
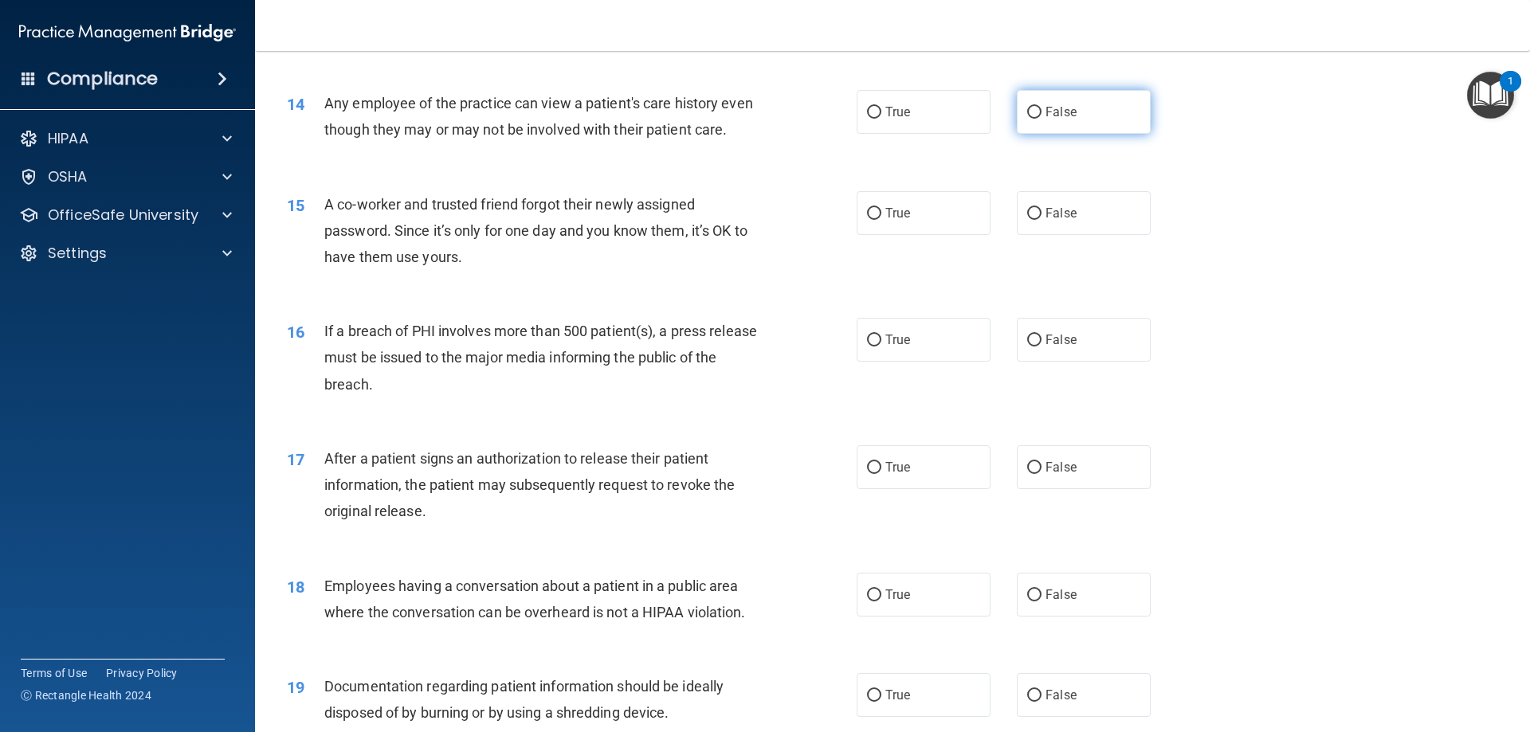
click at [1027, 111] on input "False" at bounding box center [1034, 113] width 14 height 12
radio input "true"
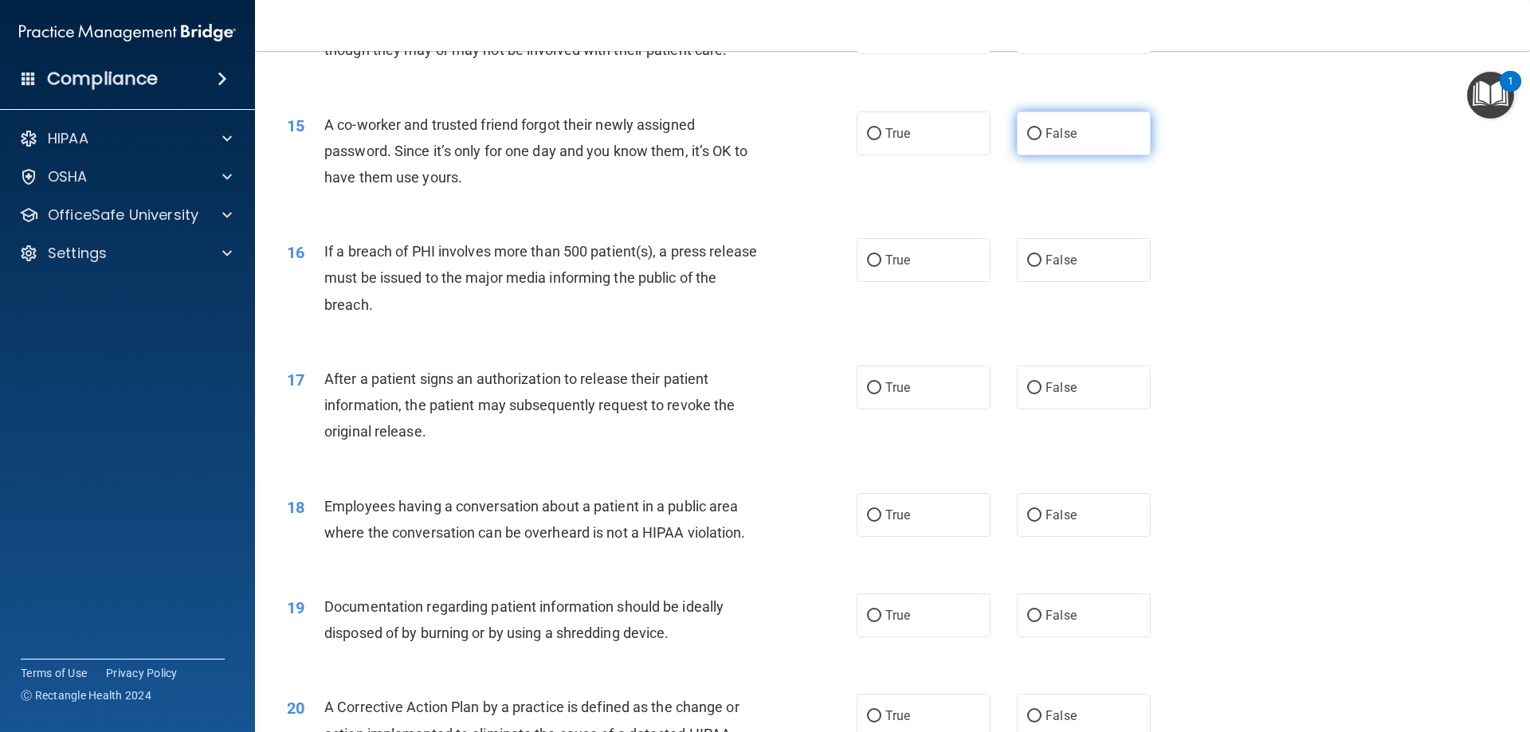
click at [1017, 152] on label "False" at bounding box center [1084, 134] width 134 height 44
click at [1027, 140] on input "False" at bounding box center [1034, 134] width 14 height 12
radio input "true"
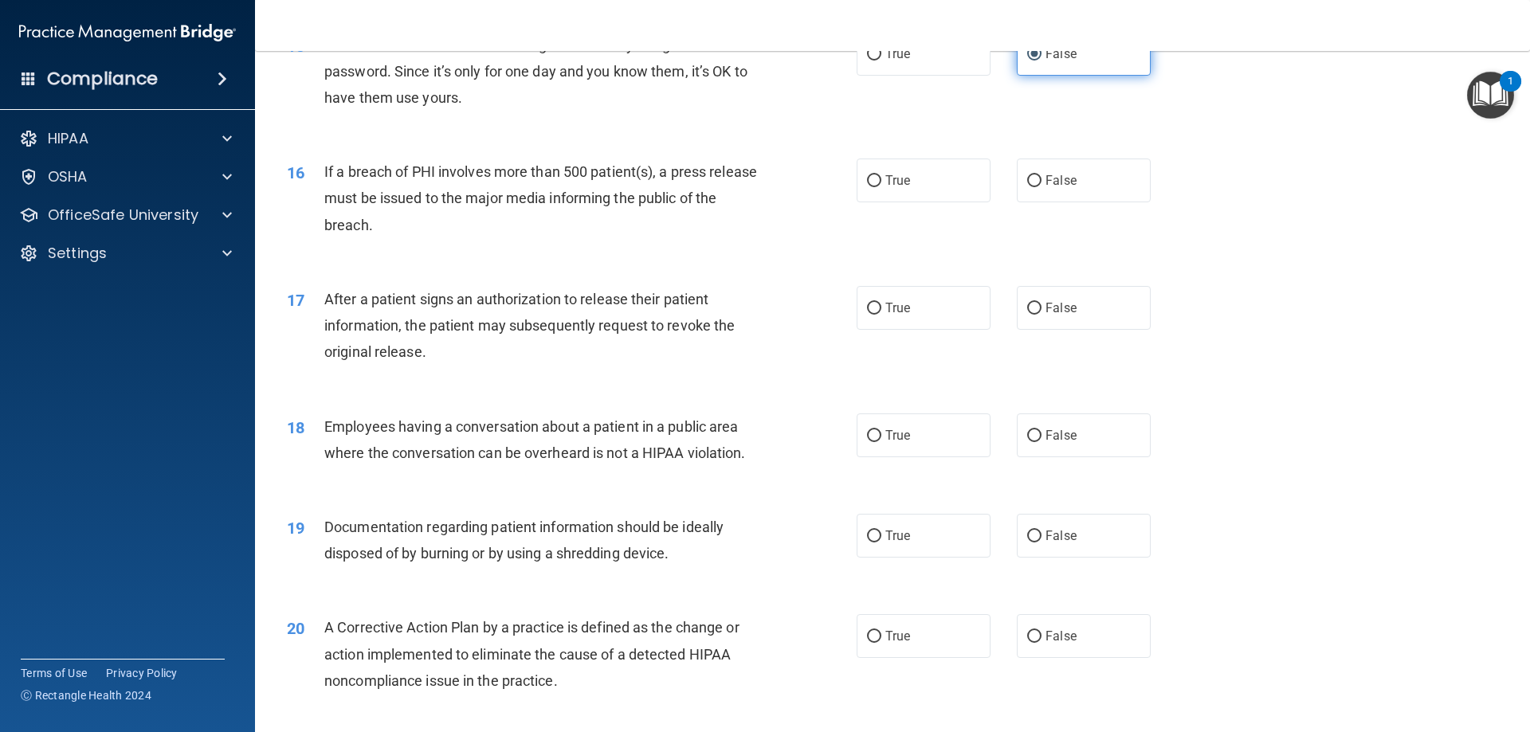
scroll to position [1753, 0]
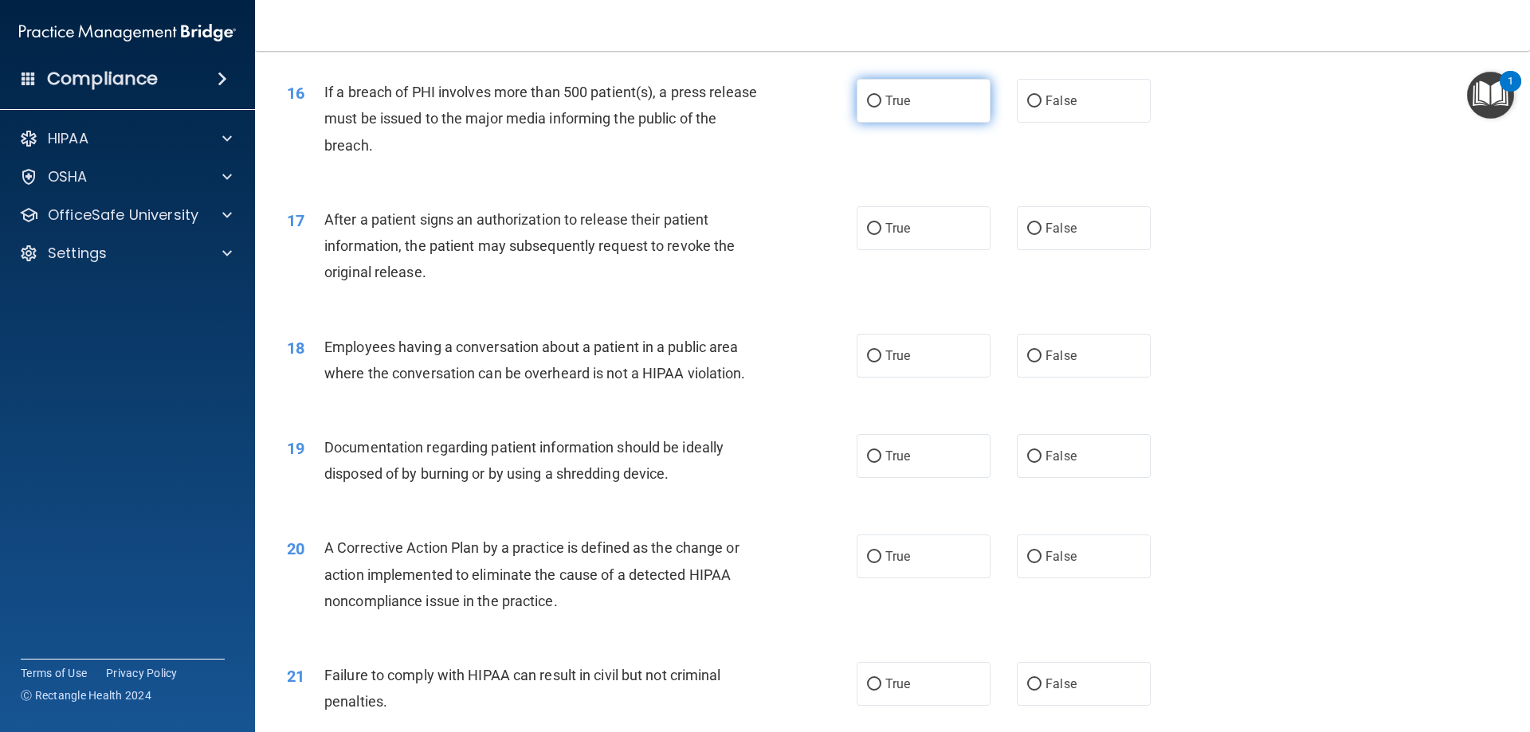
click at [905, 123] on label "True" at bounding box center [924, 101] width 134 height 44
click at [881, 108] on input "True" at bounding box center [874, 102] width 14 height 12
radio input "true"
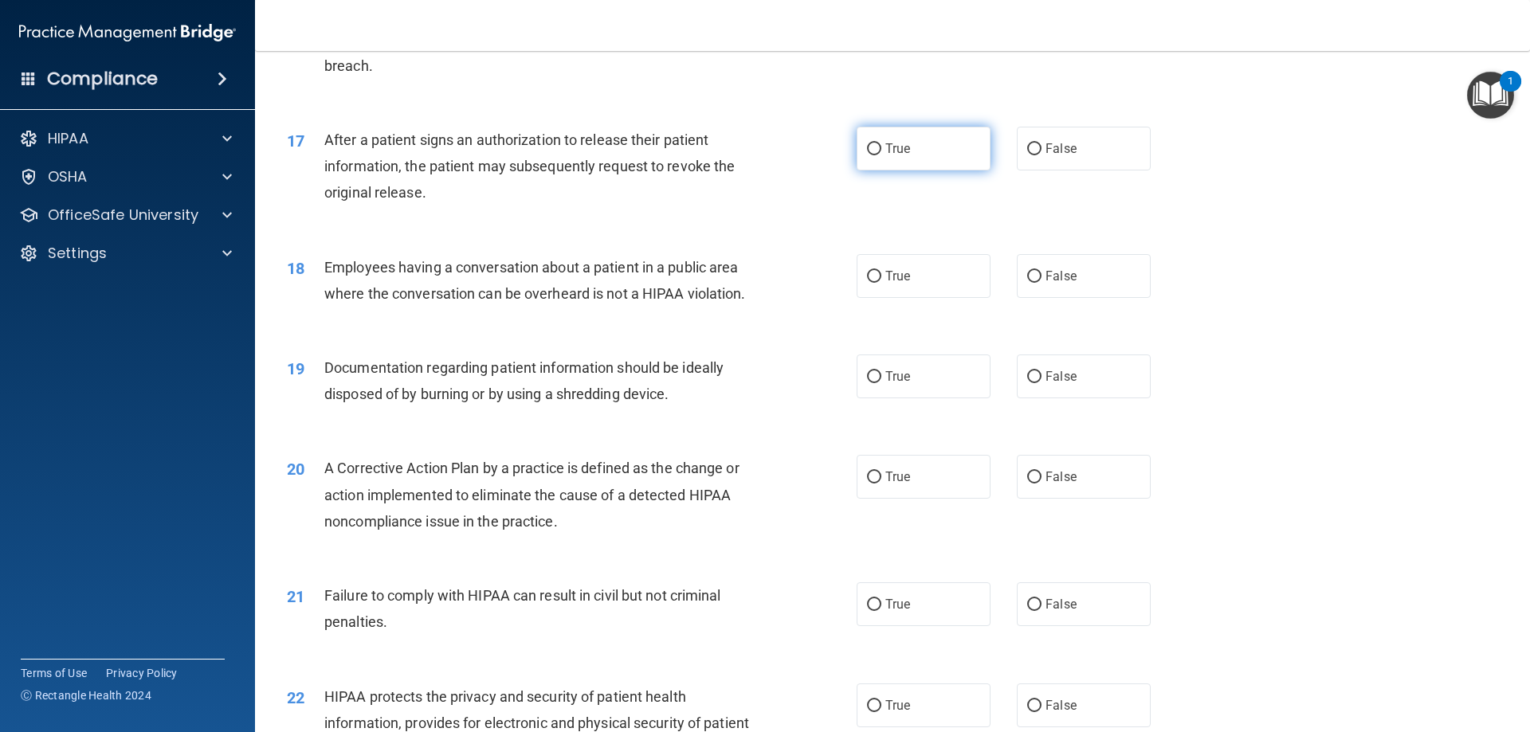
click at [891, 164] on label "True" at bounding box center [924, 149] width 134 height 44
click at [881, 155] on input "True" at bounding box center [874, 149] width 14 height 12
radio input "true"
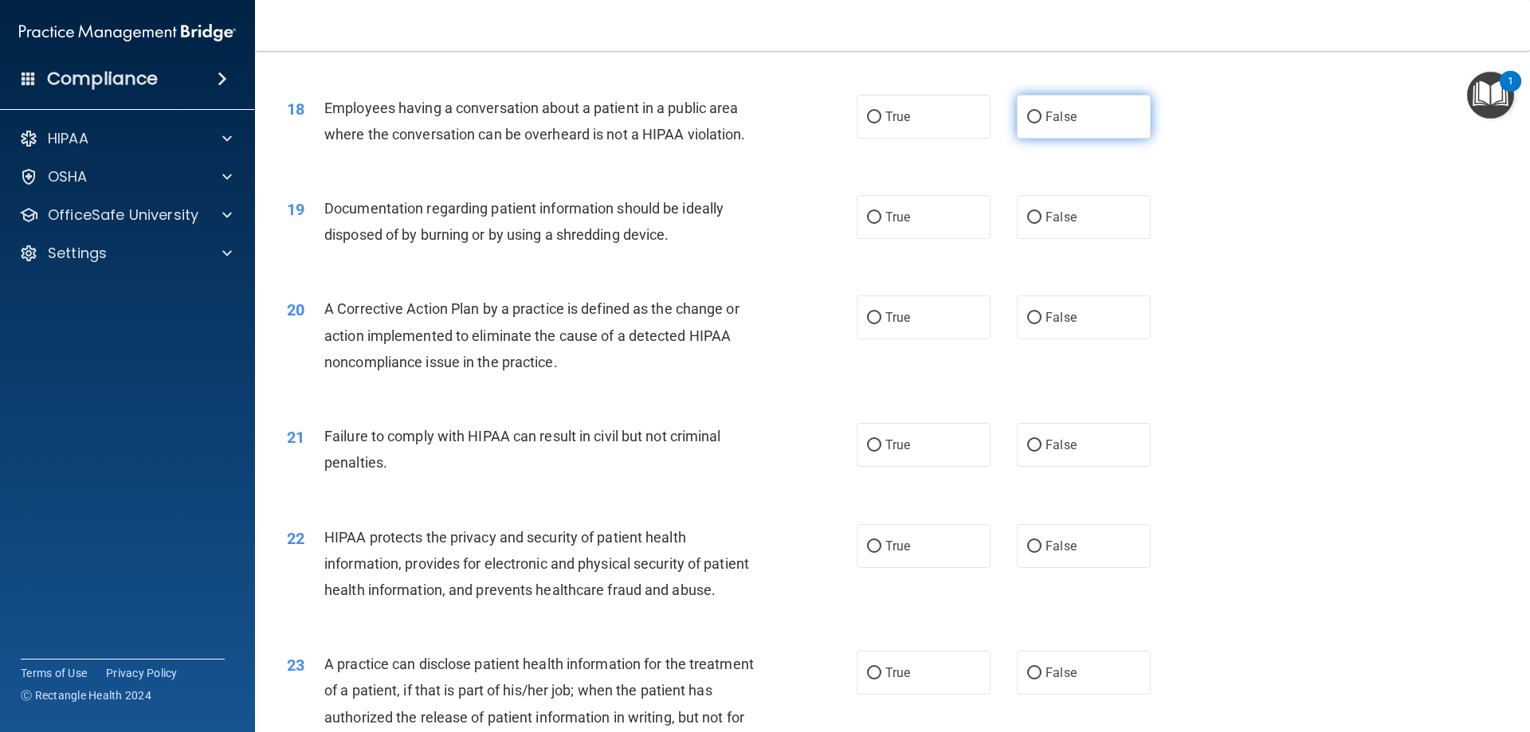
click at [1036, 139] on label "False" at bounding box center [1084, 117] width 134 height 44
click at [1036, 124] on input "False" at bounding box center [1034, 118] width 14 height 12
radio input "true"
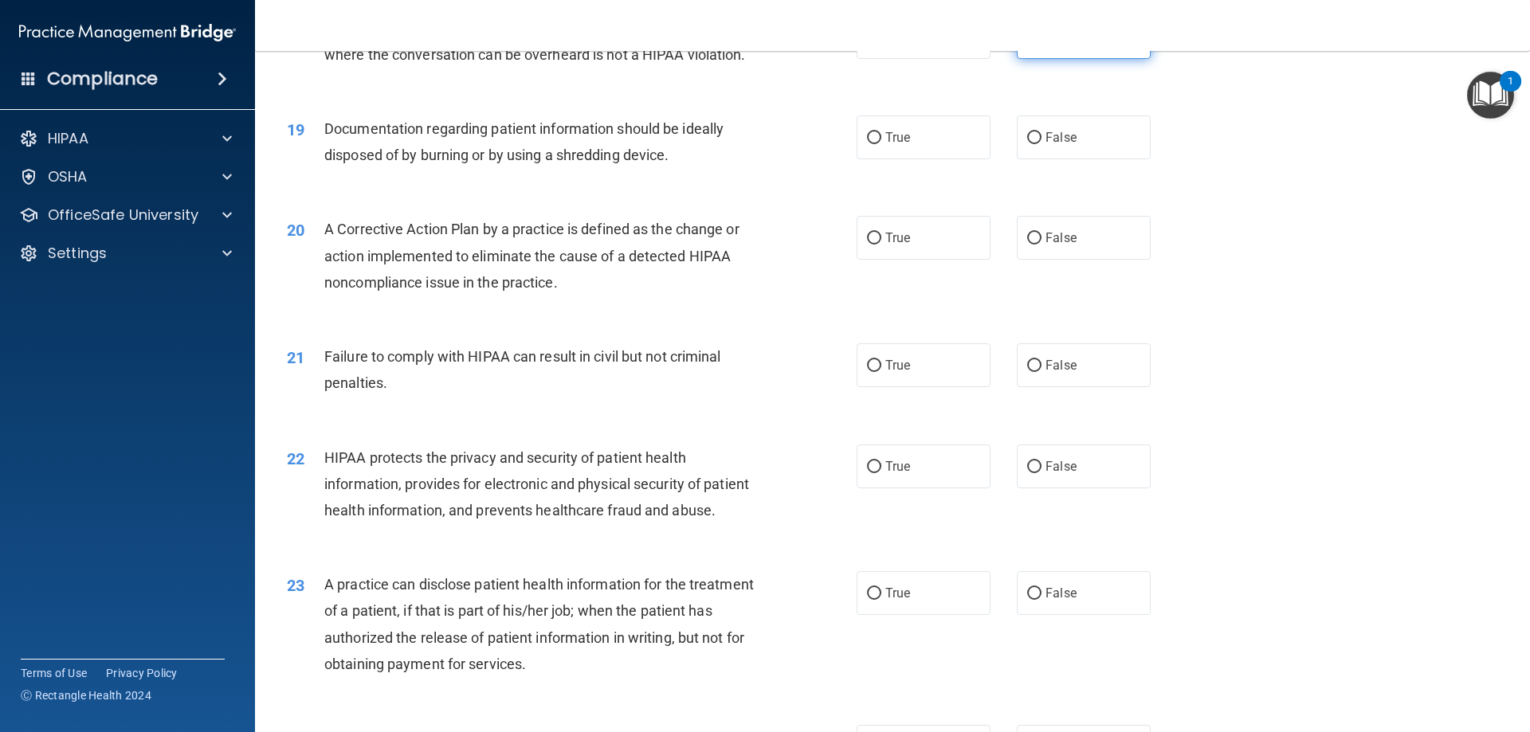
scroll to position [2152, 0]
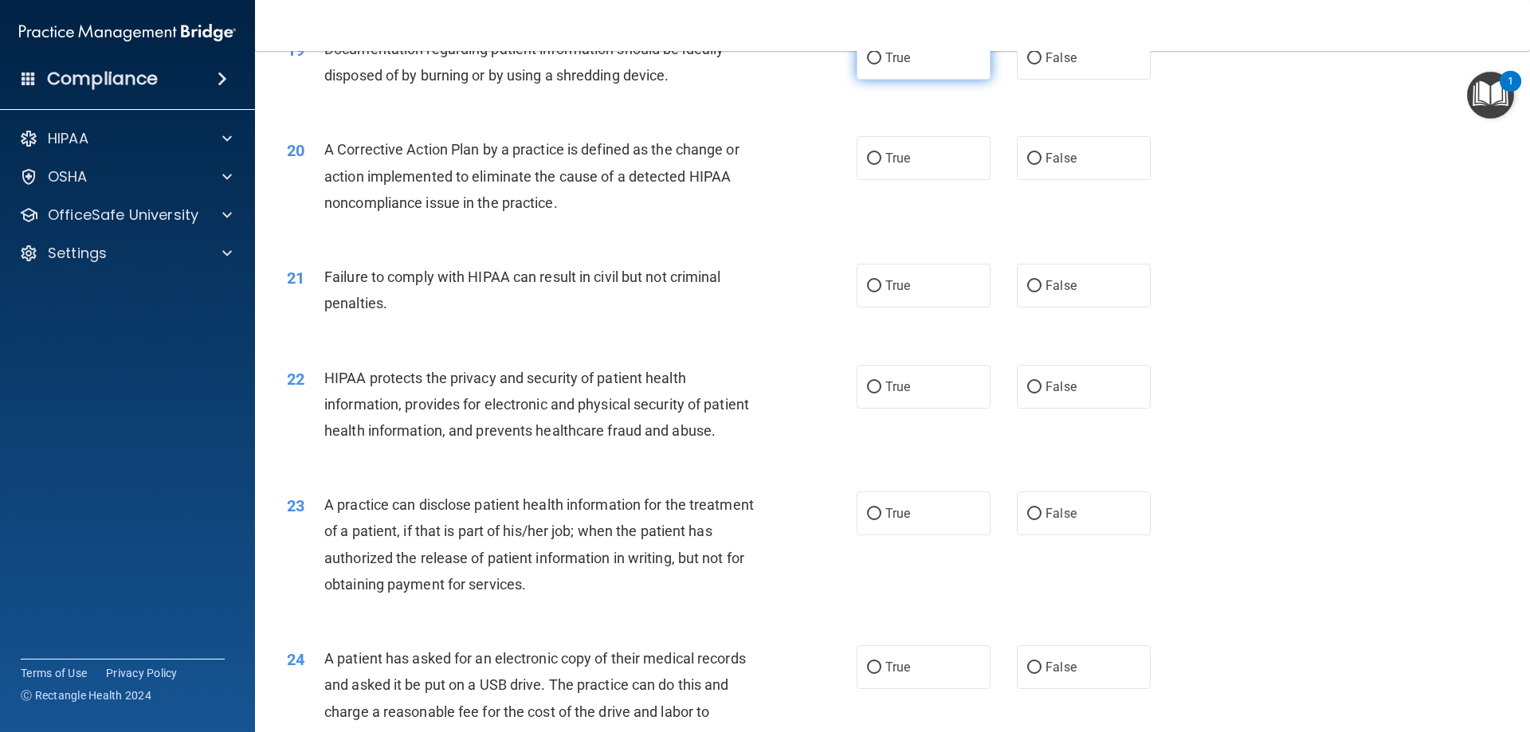
click at [941, 80] on label "True" at bounding box center [924, 58] width 134 height 44
click at [881, 65] on input "True" at bounding box center [874, 59] width 14 height 12
radio input "true"
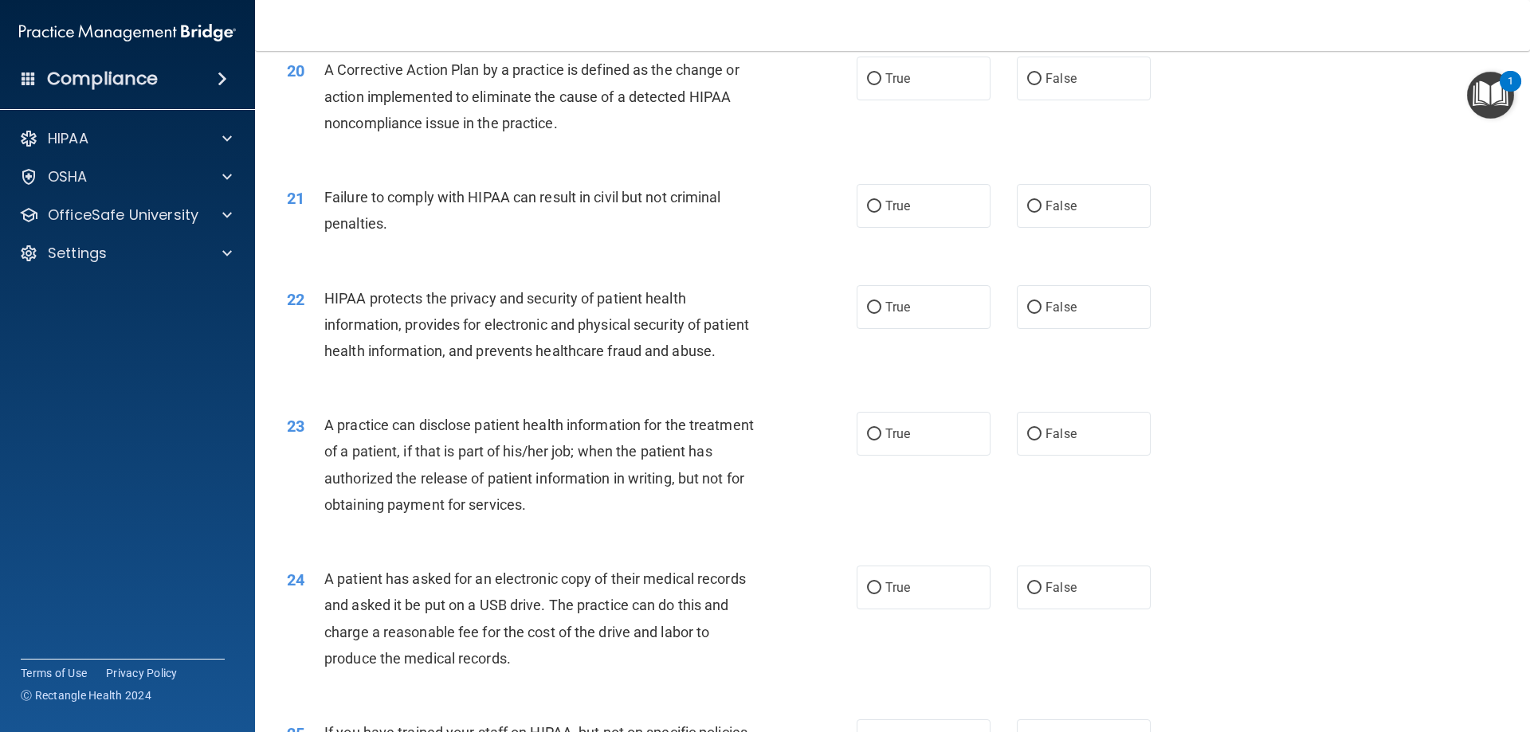
click at [941, 96] on label "True" at bounding box center [924, 79] width 134 height 44
click at [881, 85] on input "True" at bounding box center [874, 79] width 14 height 12
radio input "true"
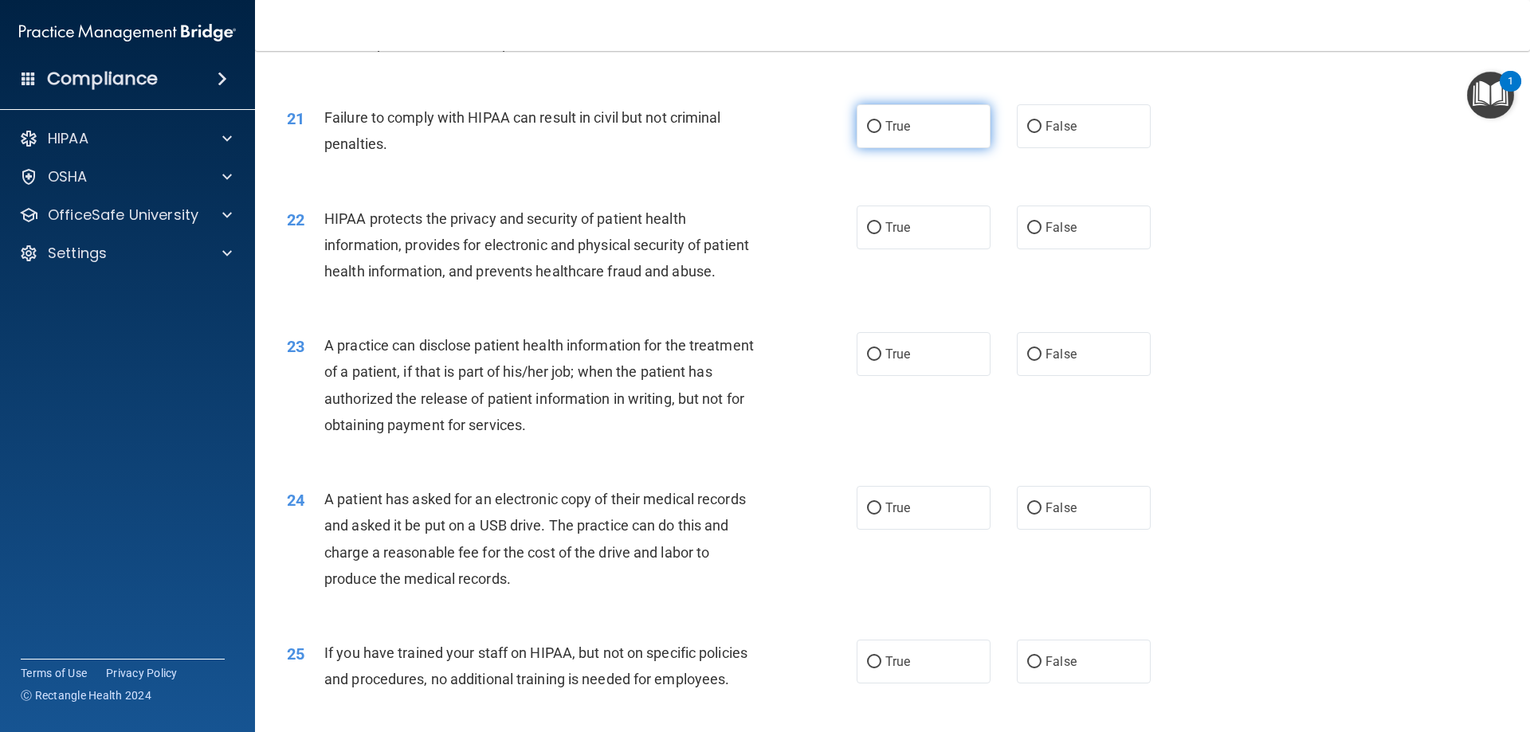
click at [914, 148] on label "True" at bounding box center [924, 126] width 134 height 44
click at [881, 133] on input "True" at bounding box center [874, 127] width 14 height 12
radio input "true"
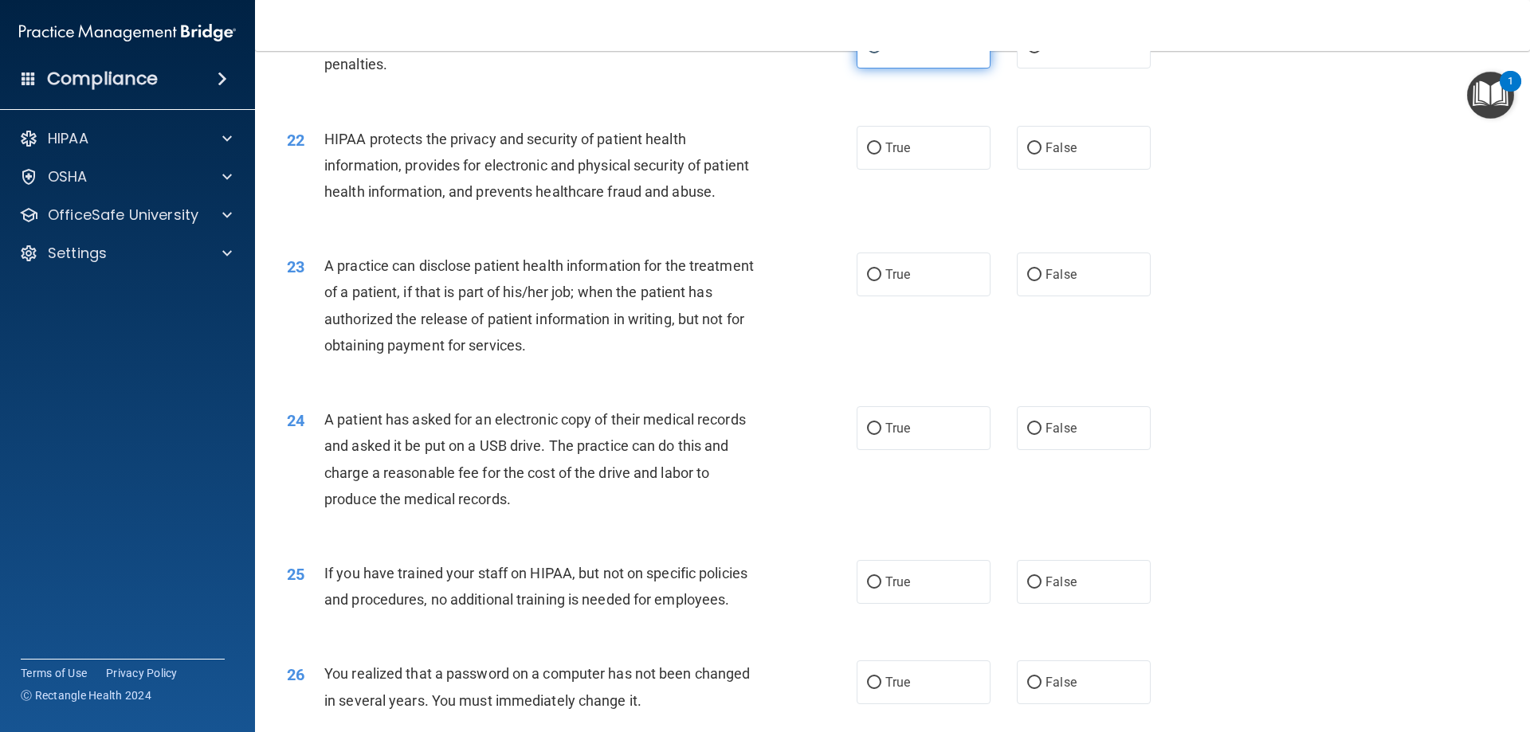
scroll to position [2471, 0]
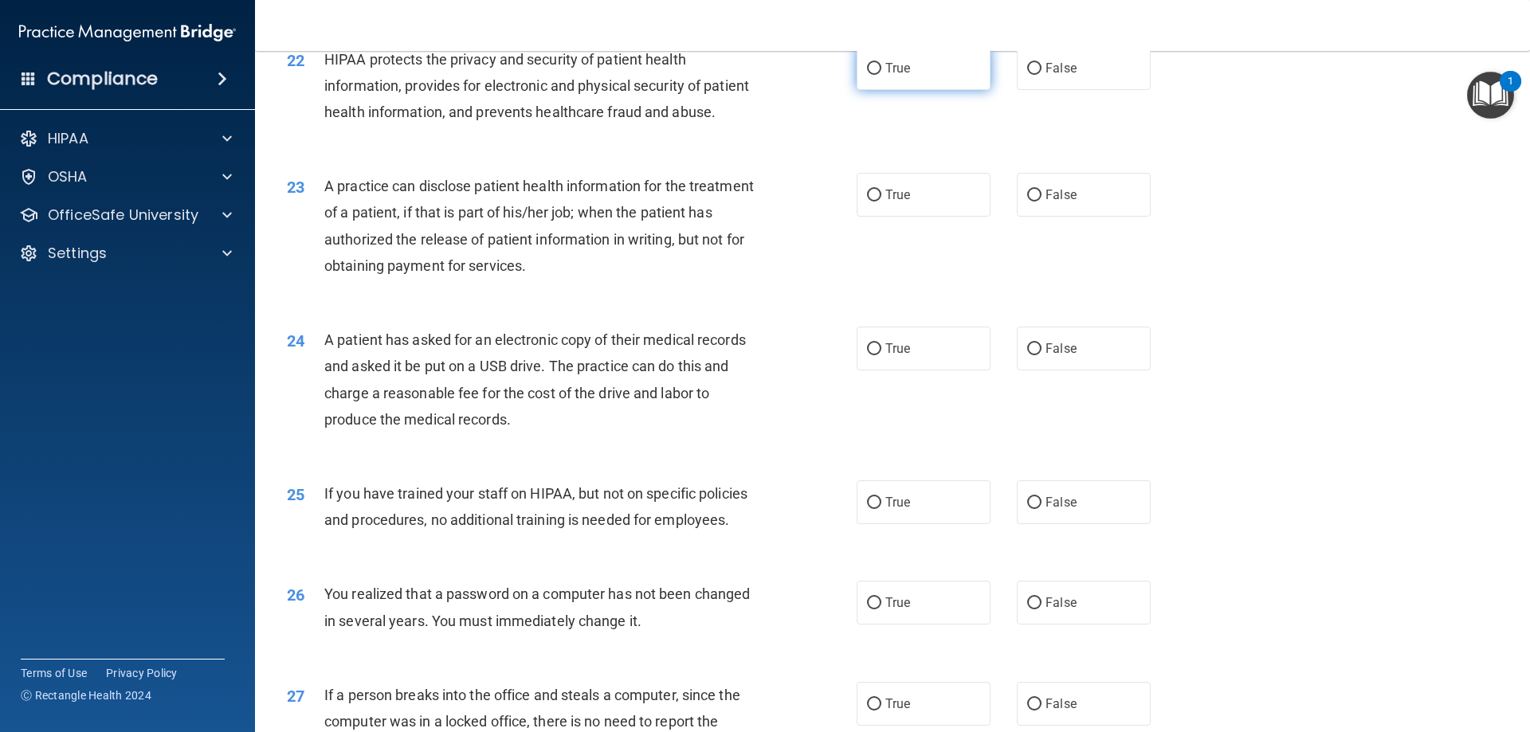
click at [923, 90] on label "True" at bounding box center [924, 68] width 134 height 44
click at [881, 75] on input "True" at bounding box center [874, 69] width 14 height 12
radio input "true"
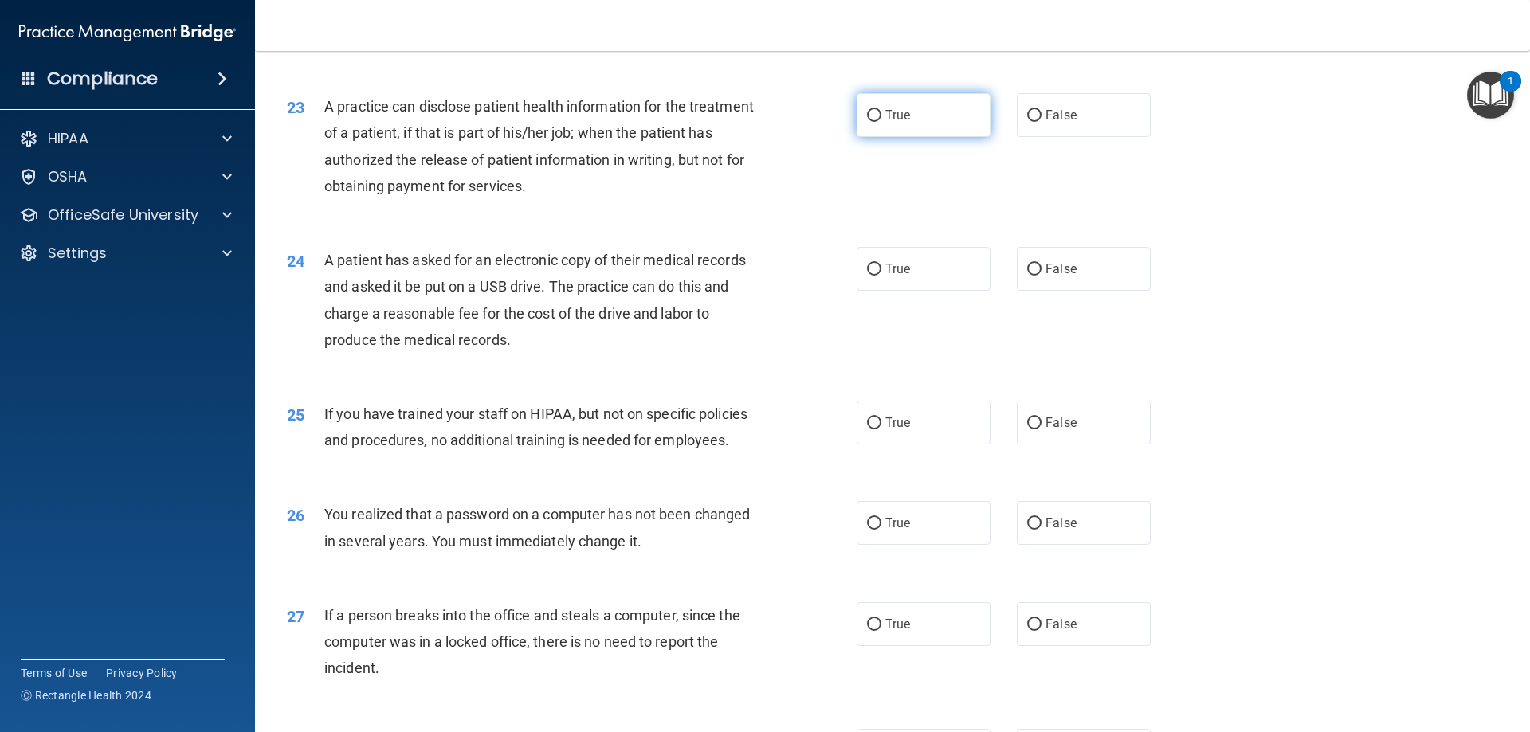
click at [893, 123] on span "True" at bounding box center [897, 115] width 25 height 15
click at [881, 122] on input "True" at bounding box center [874, 116] width 14 height 12
radio input "true"
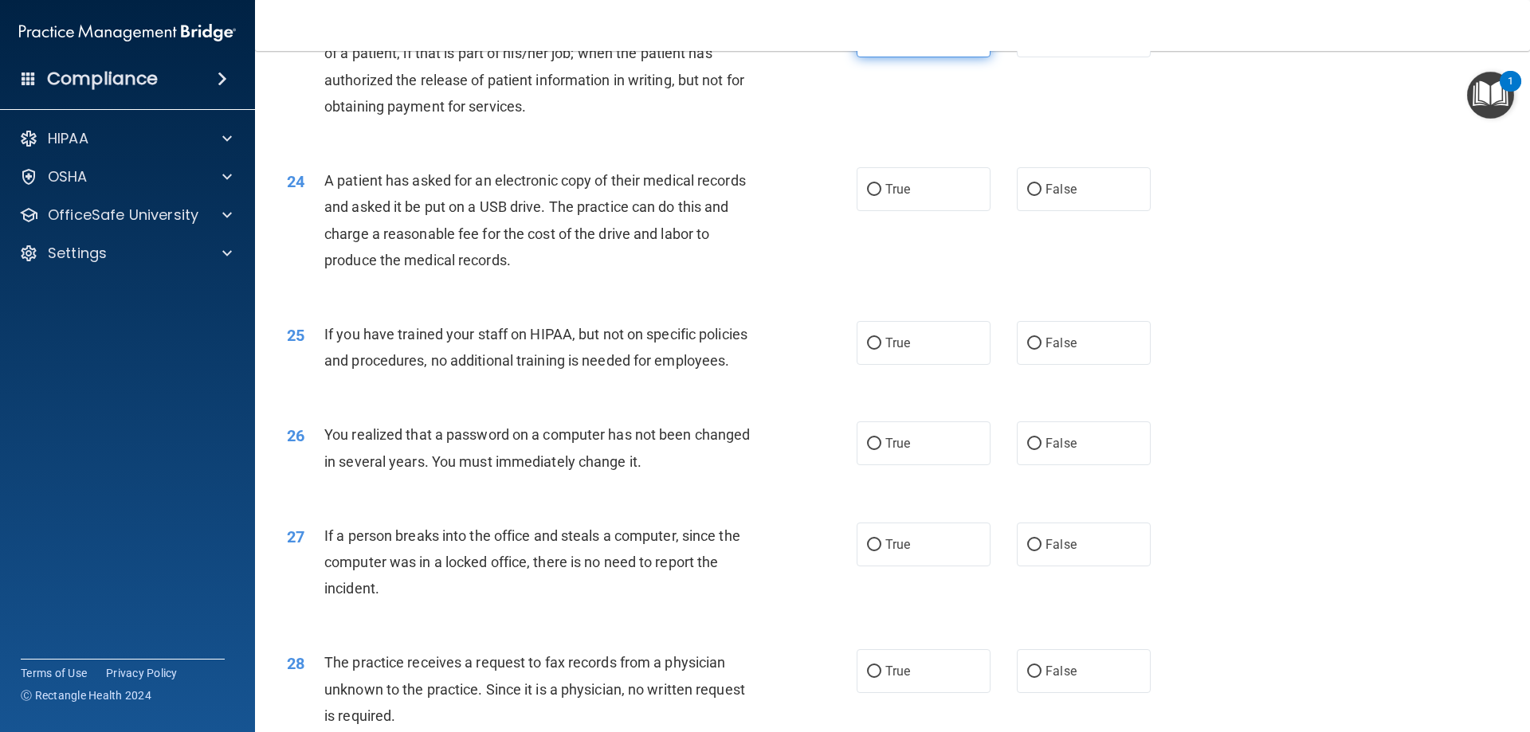
scroll to position [2710, 0]
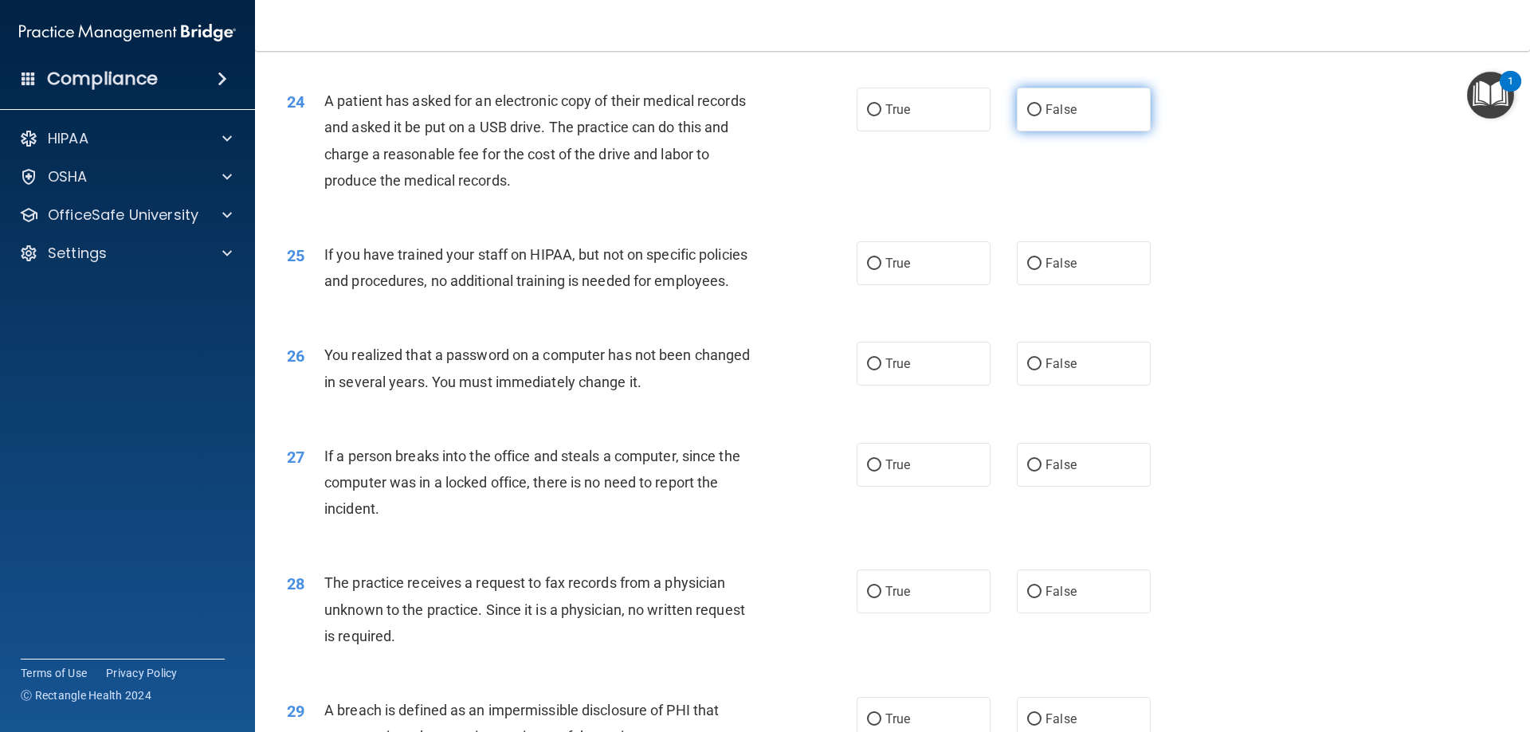
click at [1054, 131] on label "False" at bounding box center [1084, 110] width 134 height 44
click at [1042, 116] on input "False" at bounding box center [1034, 110] width 14 height 12
radio input "true"
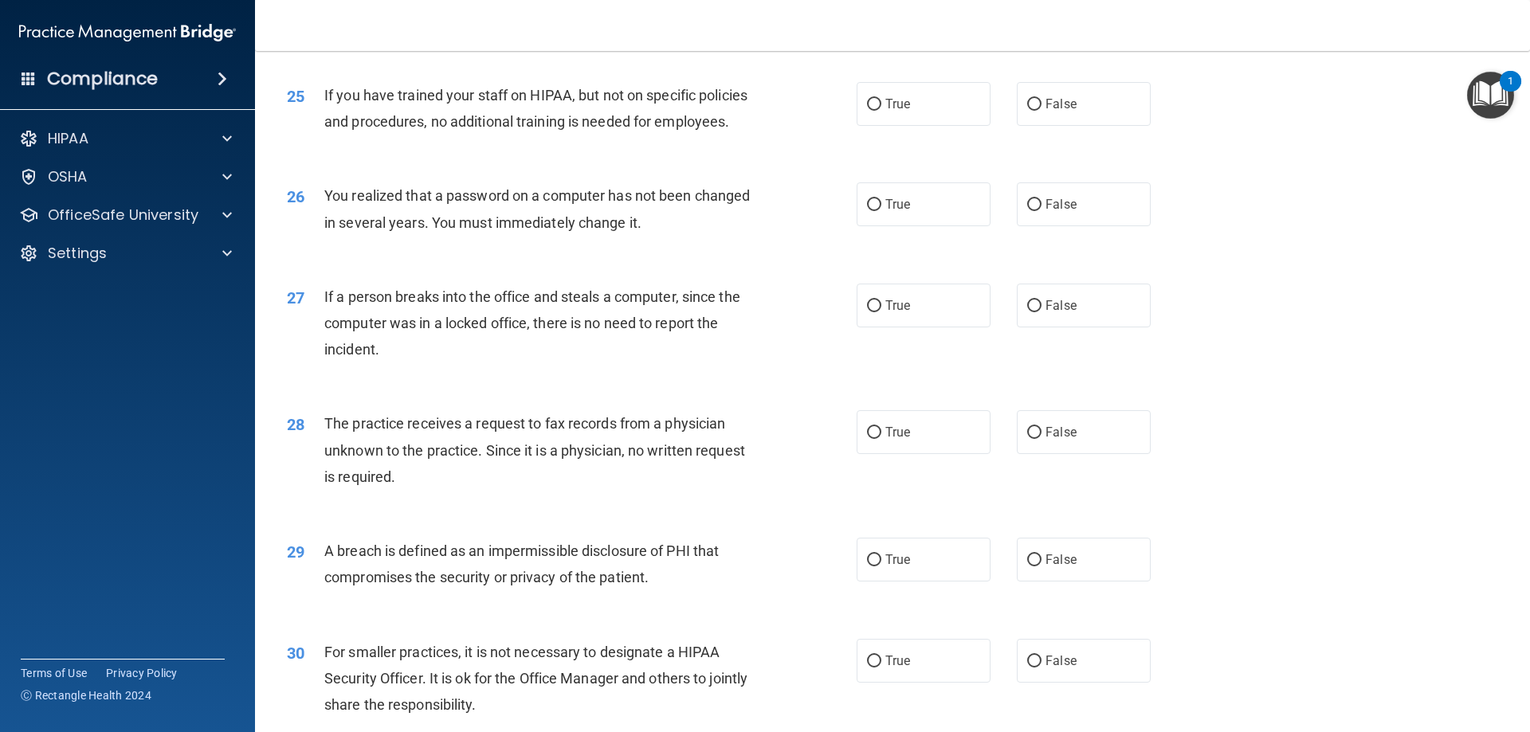
click at [1054, 112] on span "False" at bounding box center [1061, 103] width 31 height 15
click at [1042, 111] on input "False" at bounding box center [1034, 105] width 14 height 12
radio input "true"
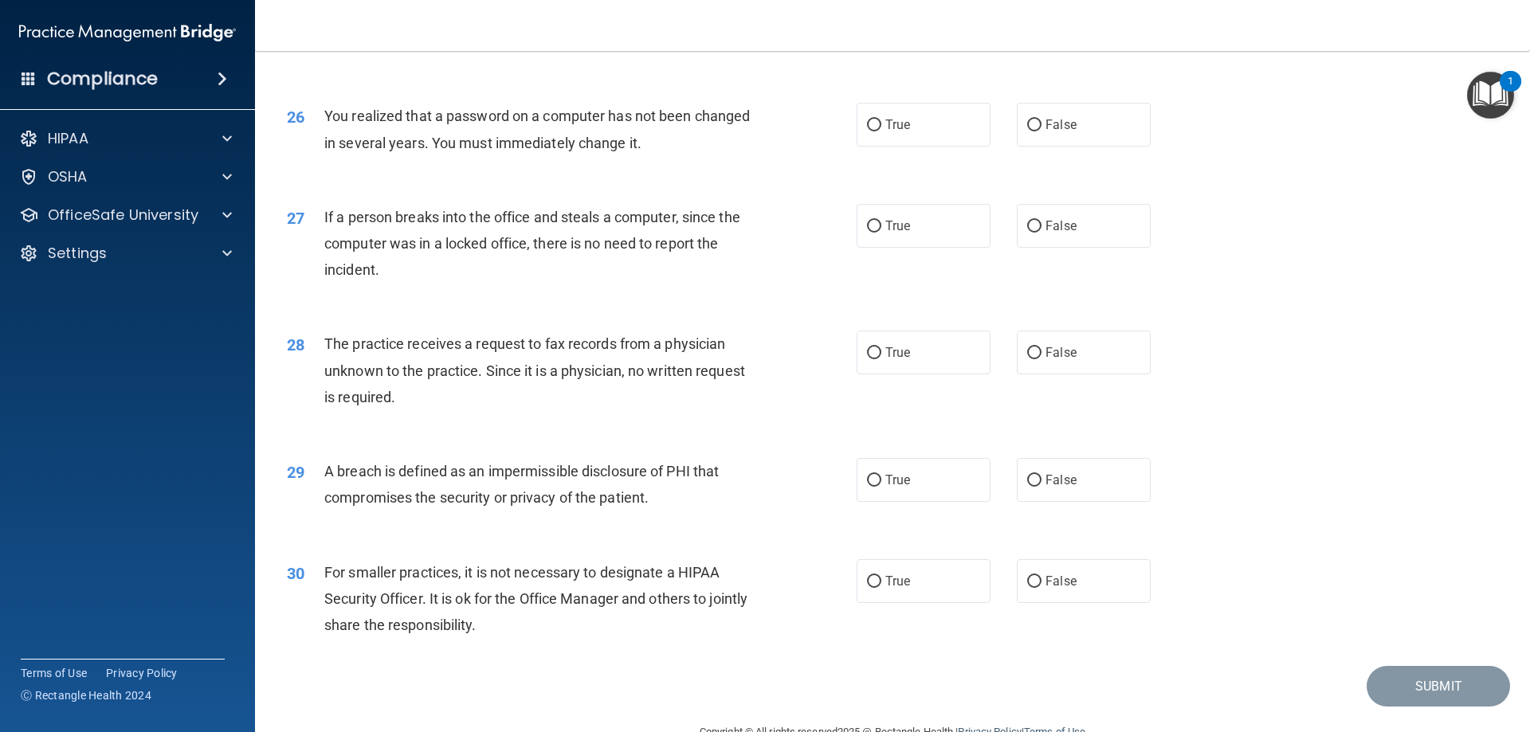
scroll to position [3028, 0]
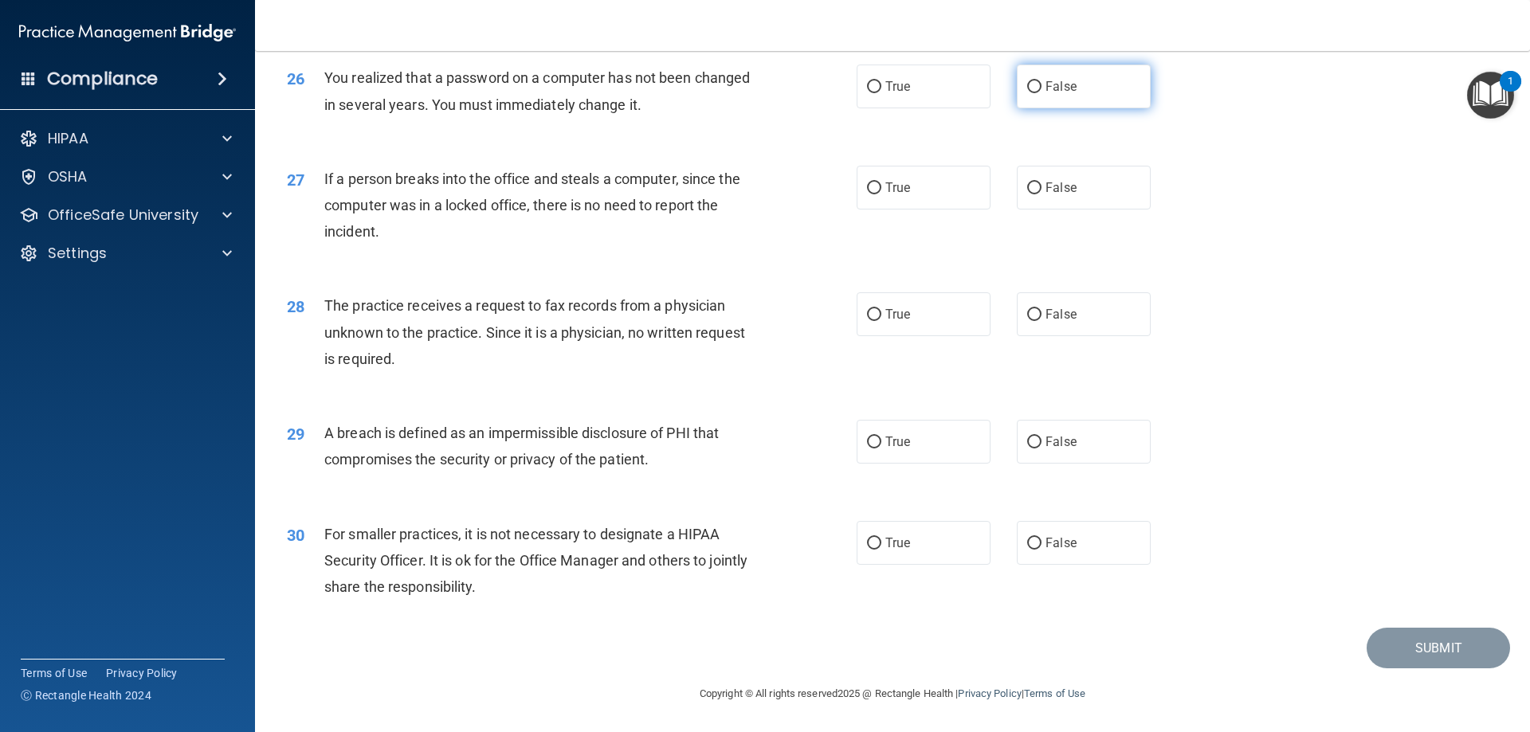
click at [1048, 87] on label "False" at bounding box center [1084, 87] width 134 height 44
click at [1042, 87] on input "False" at bounding box center [1034, 87] width 14 height 12
radio input "true"
click at [1117, 191] on label "False" at bounding box center [1084, 188] width 134 height 44
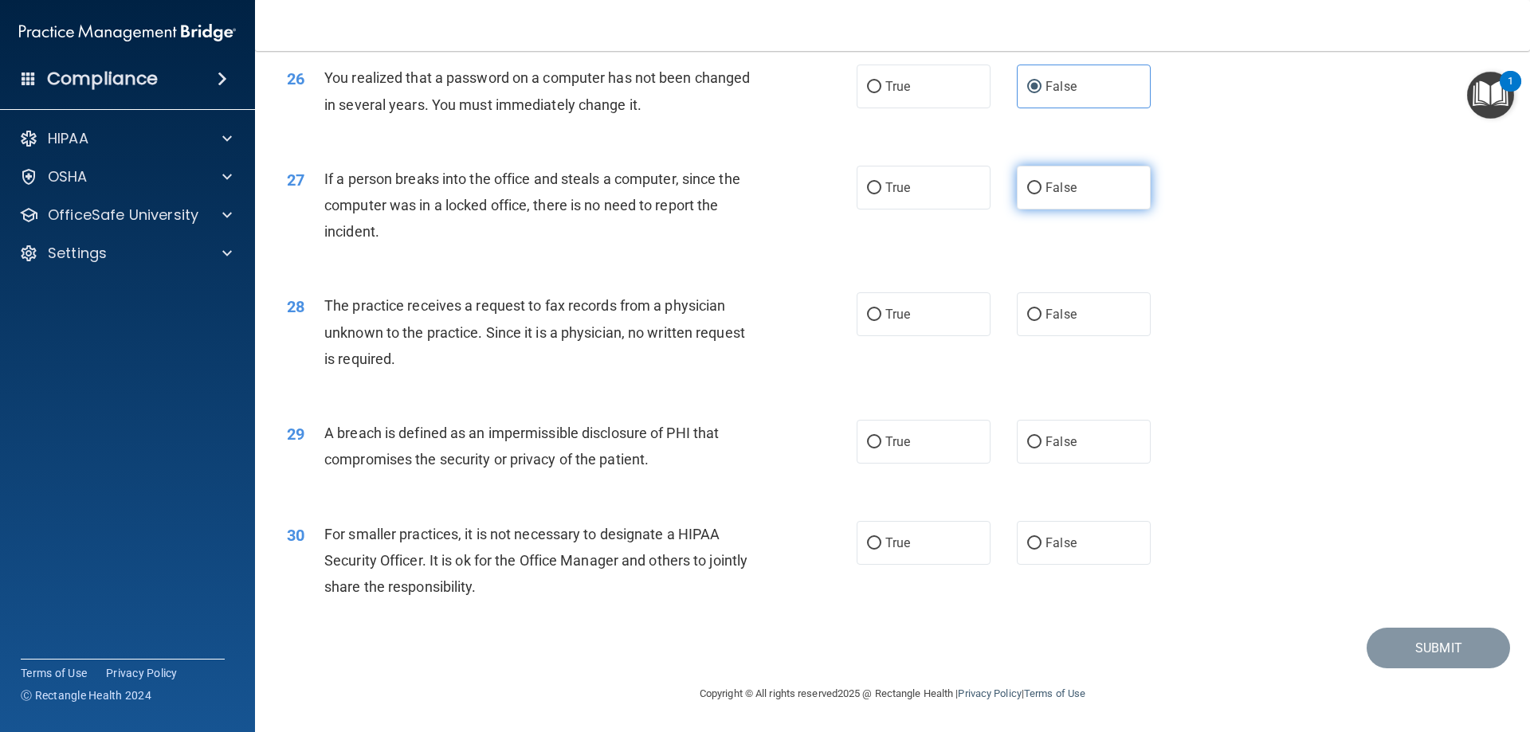
click at [1042, 191] on input "False" at bounding box center [1034, 189] width 14 height 12
radio input "true"
click at [935, 88] on label "True" at bounding box center [924, 87] width 134 height 44
click at [881, 88] on input "True" at bounding box center [874, 87] width 14 height 12
radio input "true"
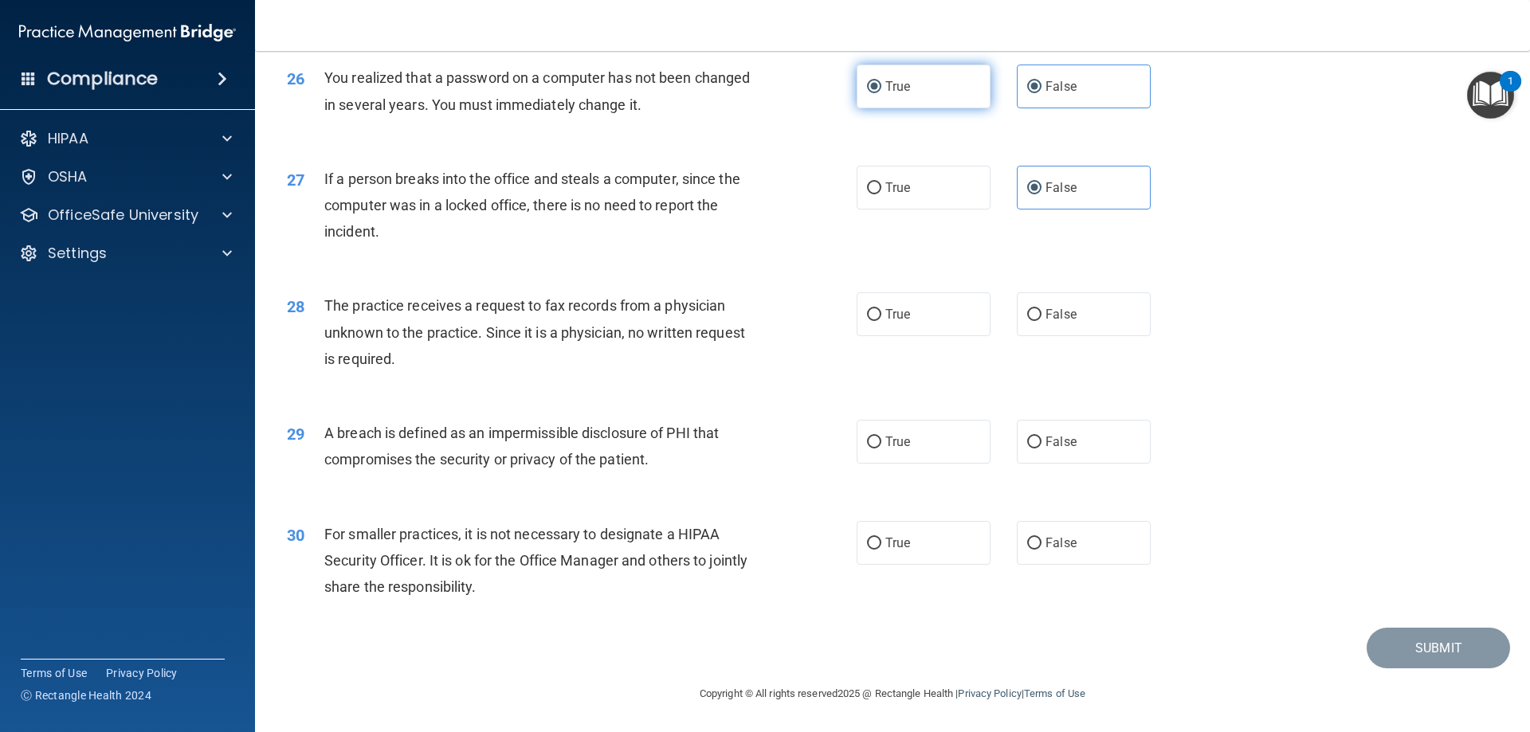
radio input "false"
click at [1085, 322] on label "False" at bounding box center [1084, 314] width 134 height 44
click at [1042, 321] on input "False" at bounding box center [1034, 315] width 14 height 12
radio input "true"
click at [904, 436] on span "True" at bounding box center [897, 441] width 25 height 15
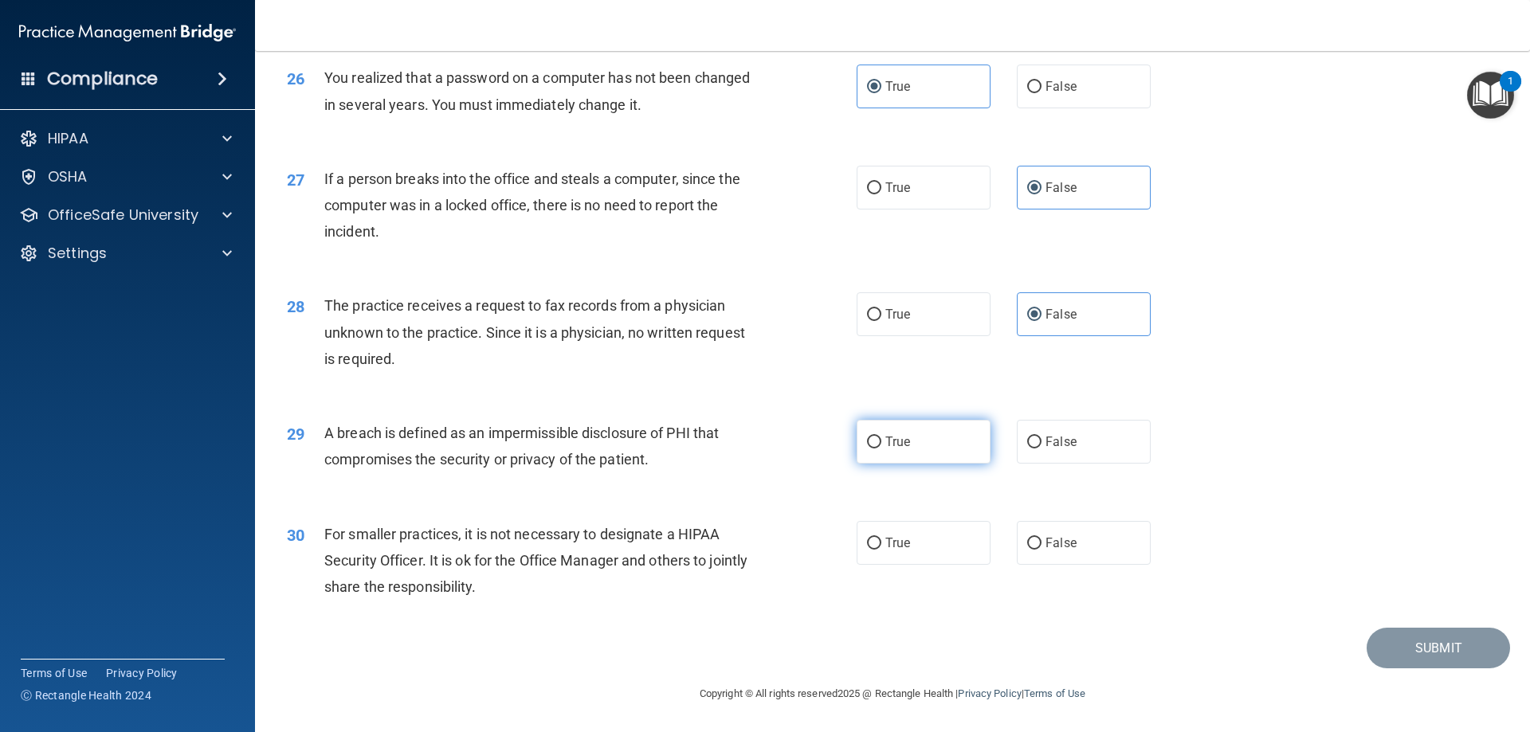
click at [881, 437] on input "True" at bounding box center [874, 443] width 14 height 12
radio input "true"
click at [1082, 551] on label "False" at bounding box center [1084, 543] width 134 height 44
click at [1042, 550] on input "False" at bounding box center [1034, 544] width 14 height 12
radio input "true"
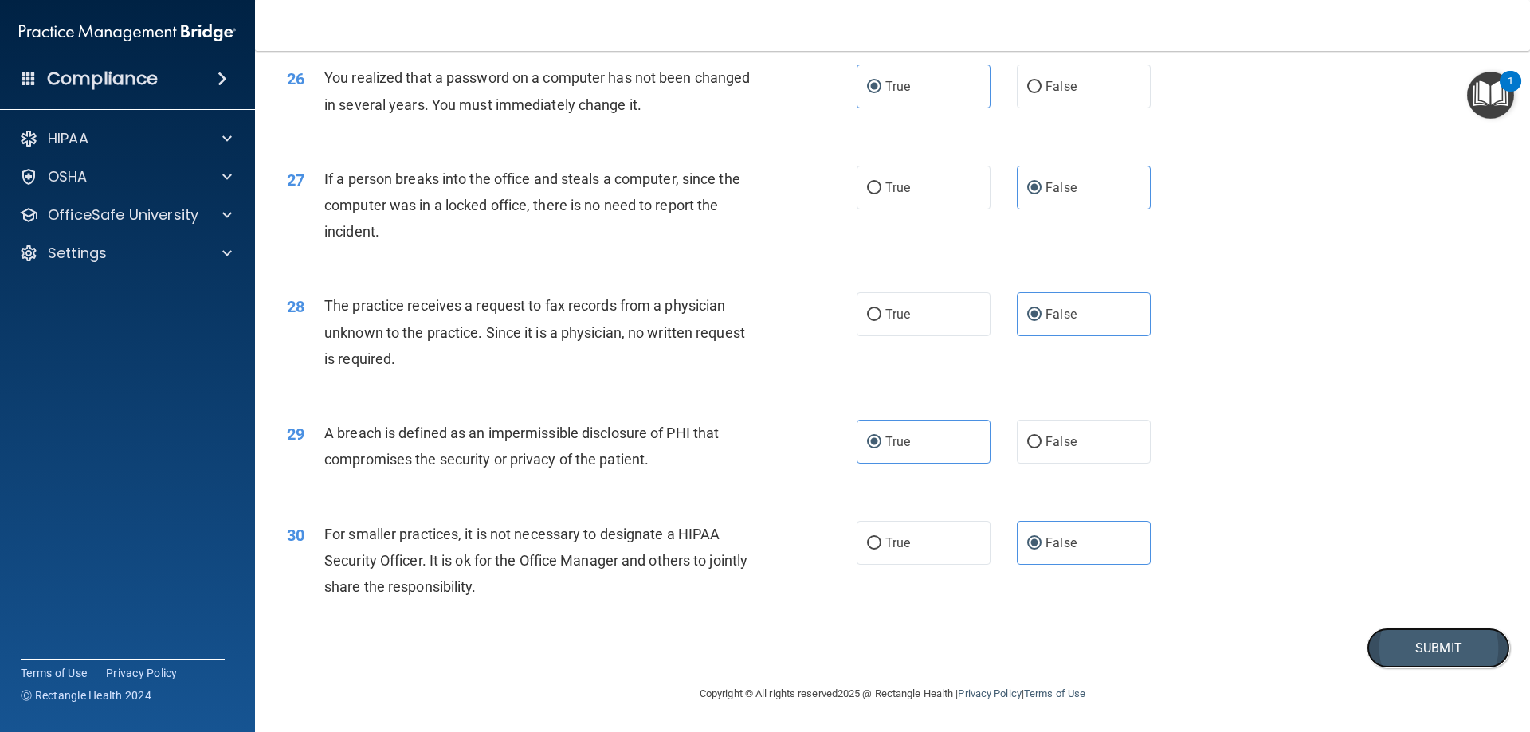
click at [1401, 642] on button "Submit" at bounding box center [1438, 648] width 143 height 41
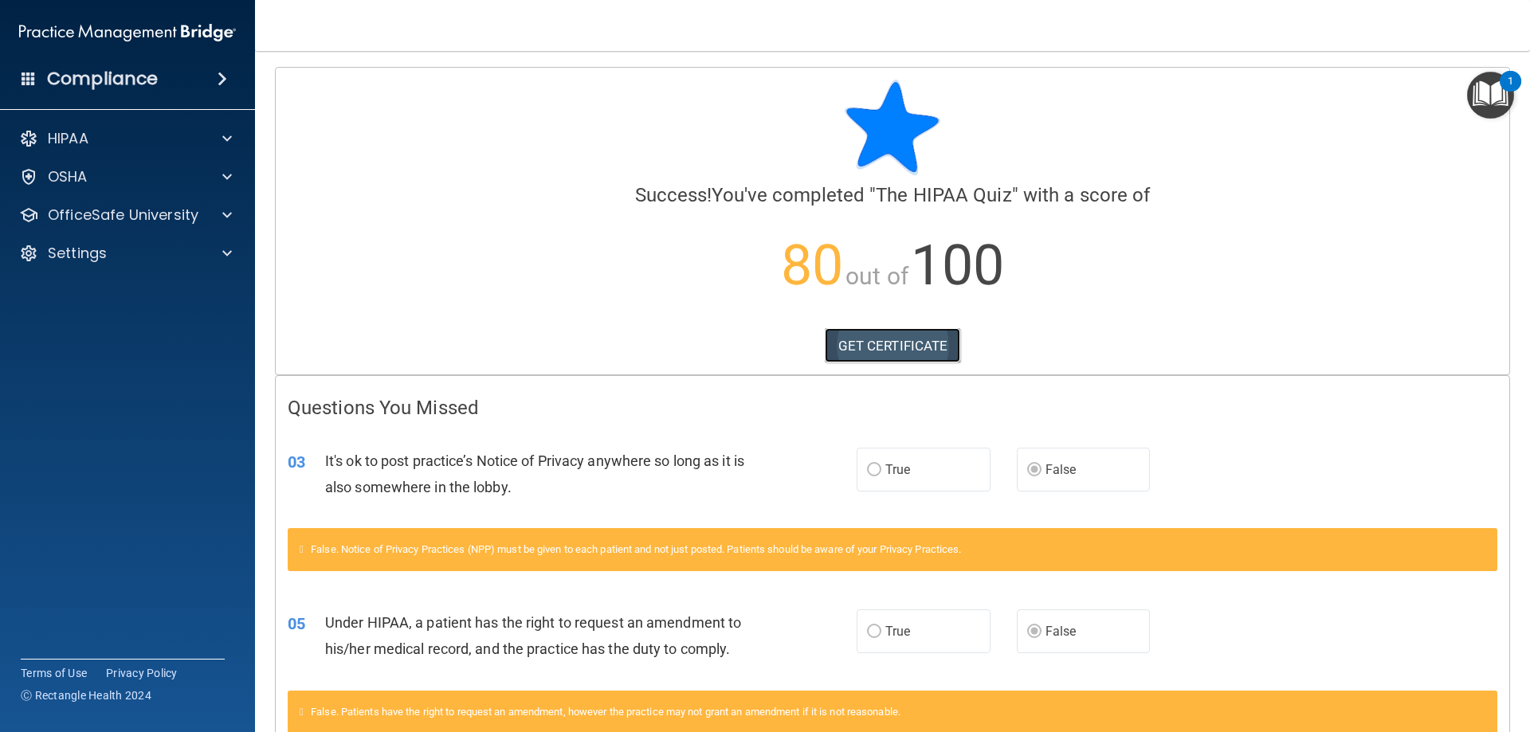
click at [878, 340] on link "GET CERTIFICATE" at bounding box center [893, 345] width 136 height 35
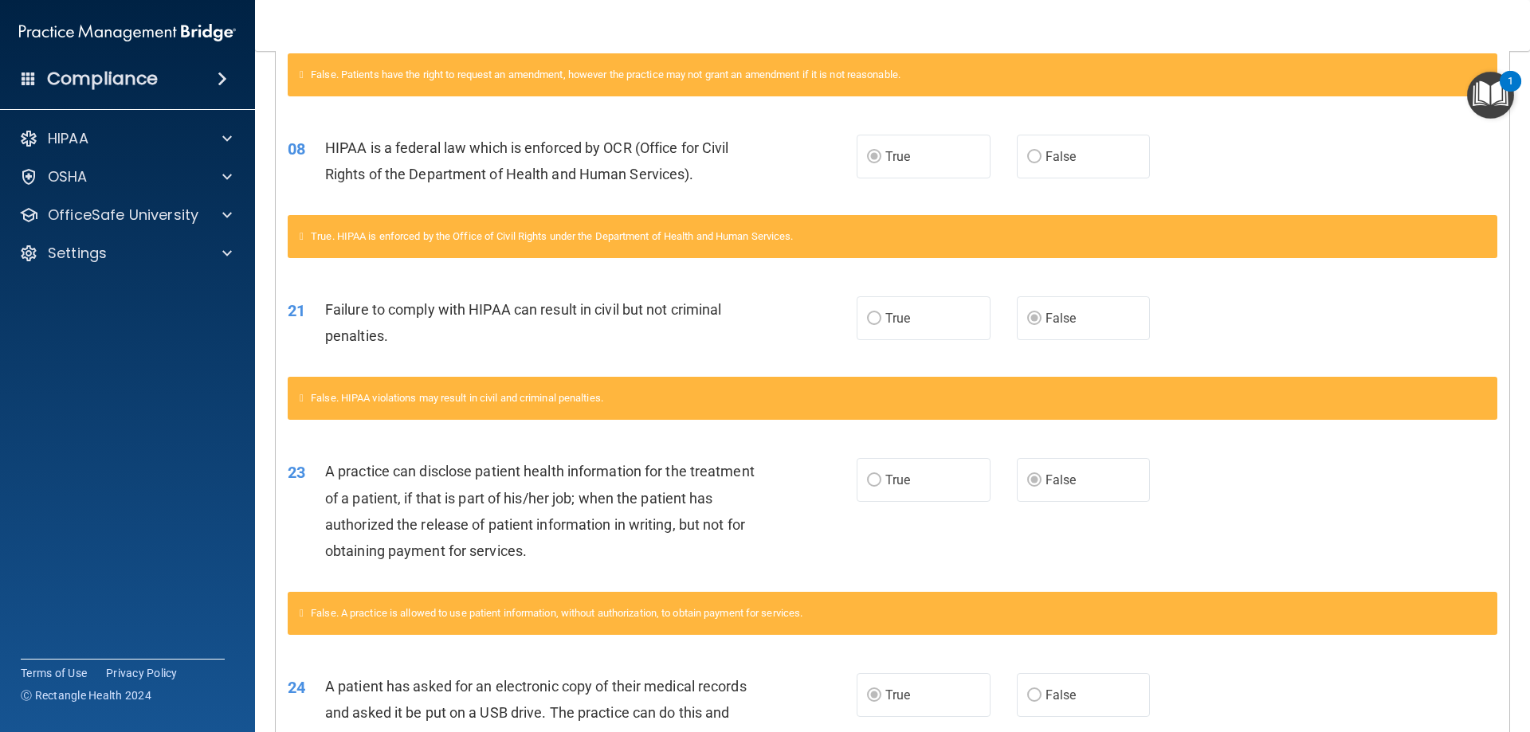
scroll to position [797, 0]
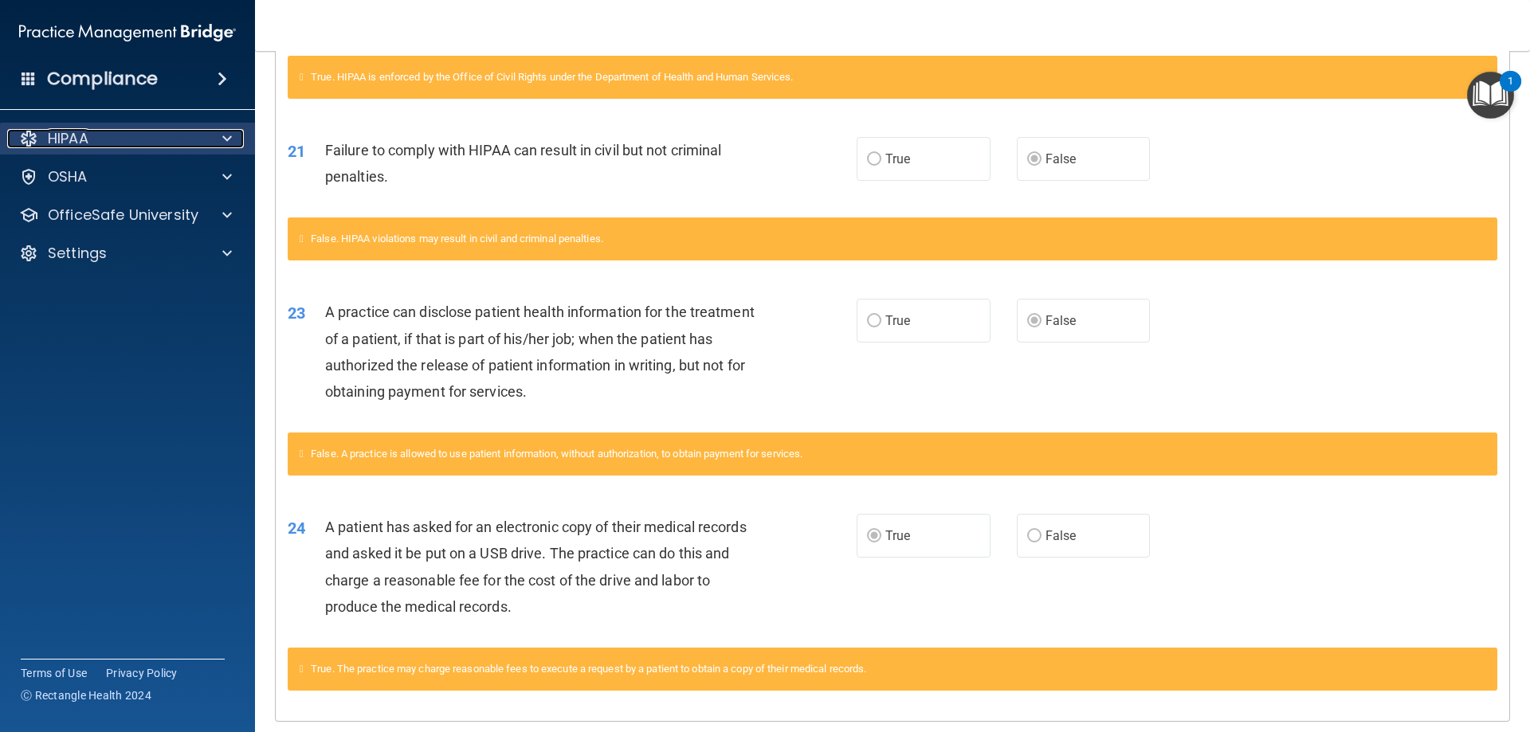
click at [205, 140] on div at bounding box center [225, 138] width 40 height 19
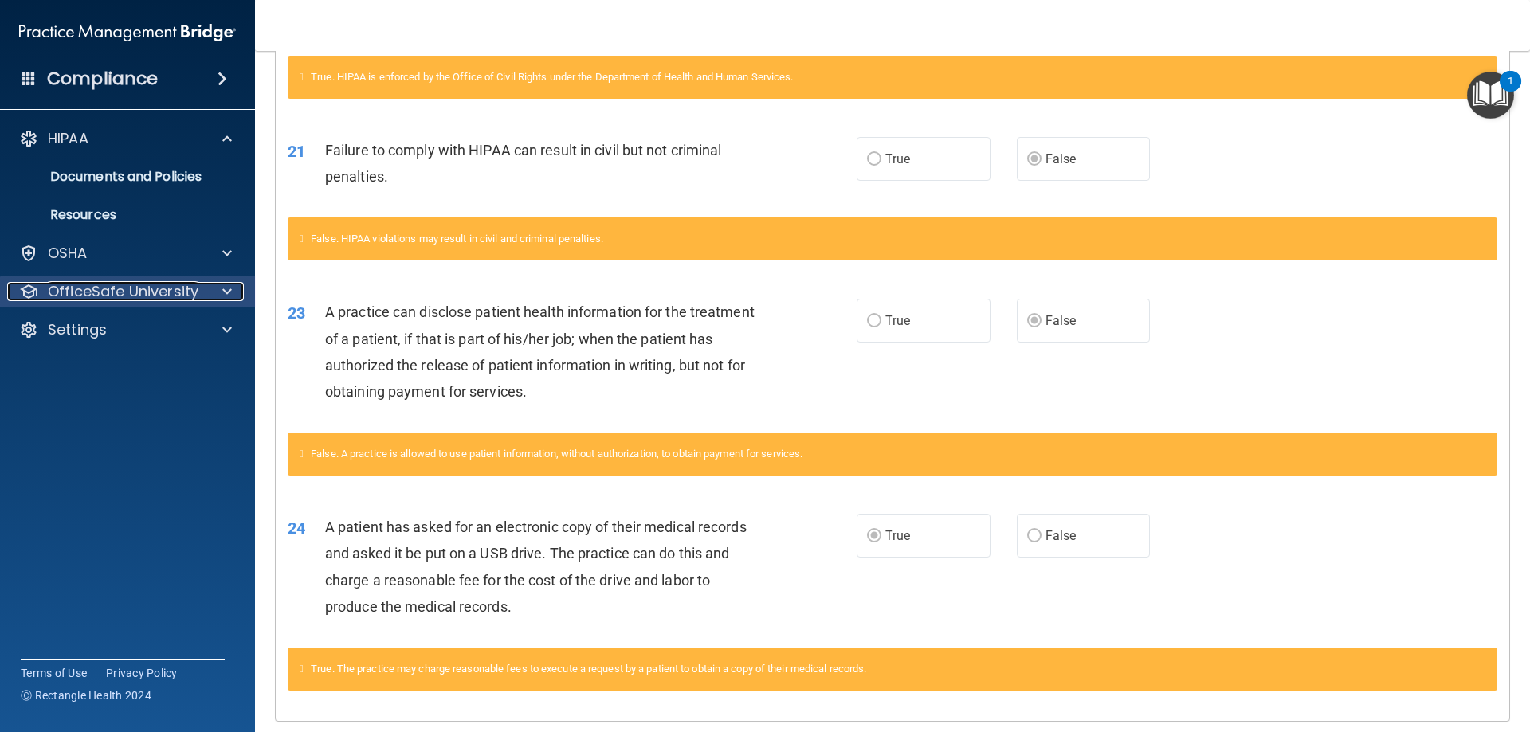
click at [207, 285] on div at bounding box center [225, 291] width 40 height 19
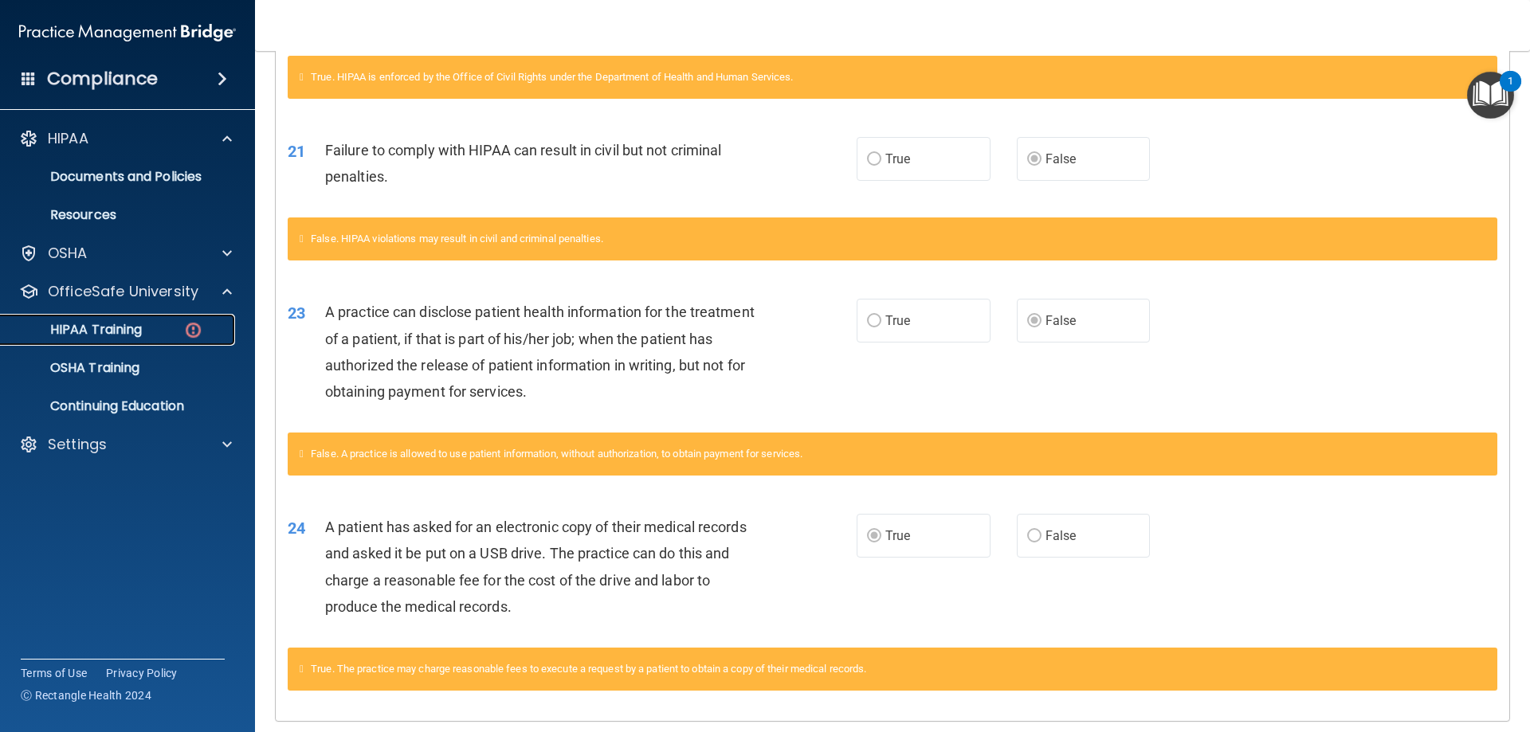
click at [171, 318] on link "HIPAA Training" at bounding box center [109, 330] width 251 height 32
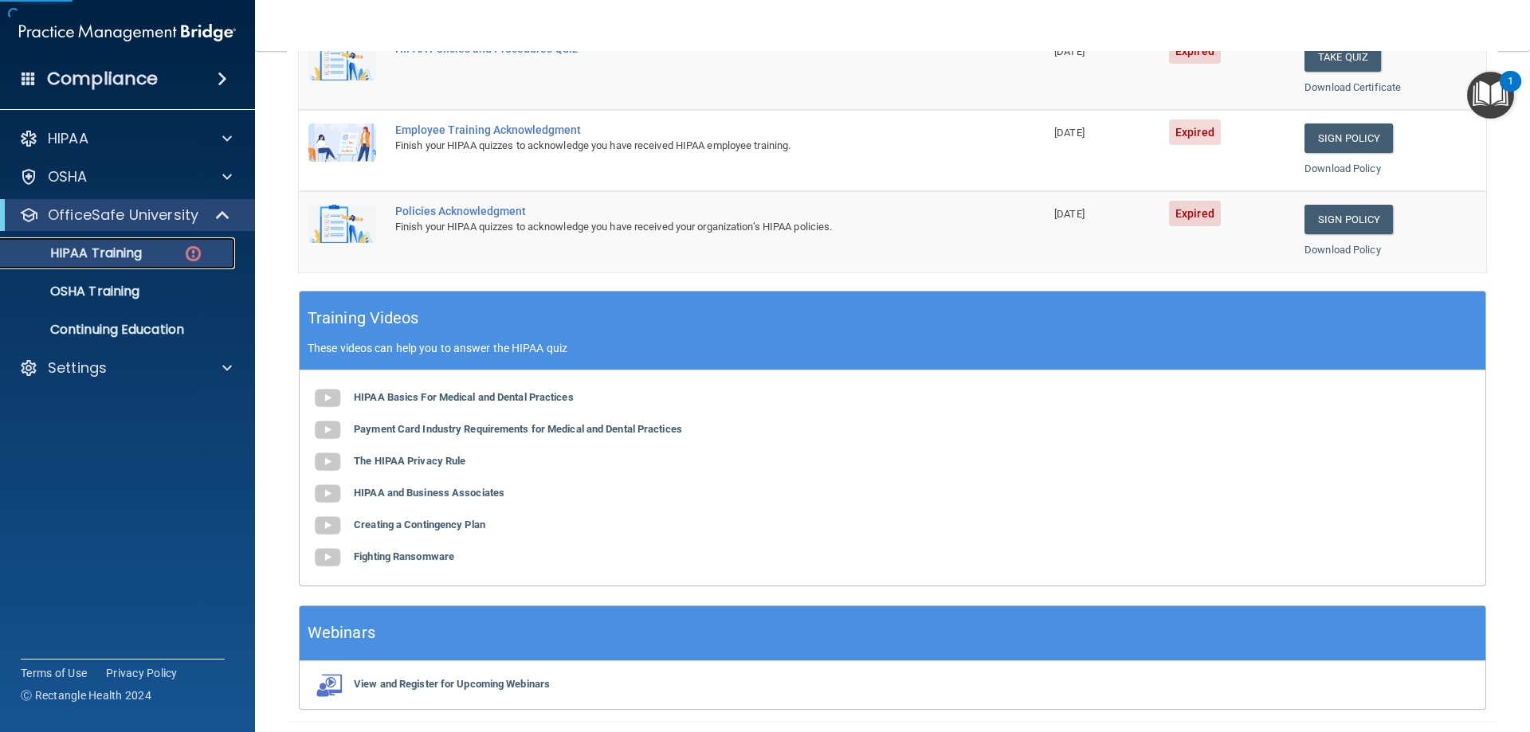
scroll to position [175, 0]
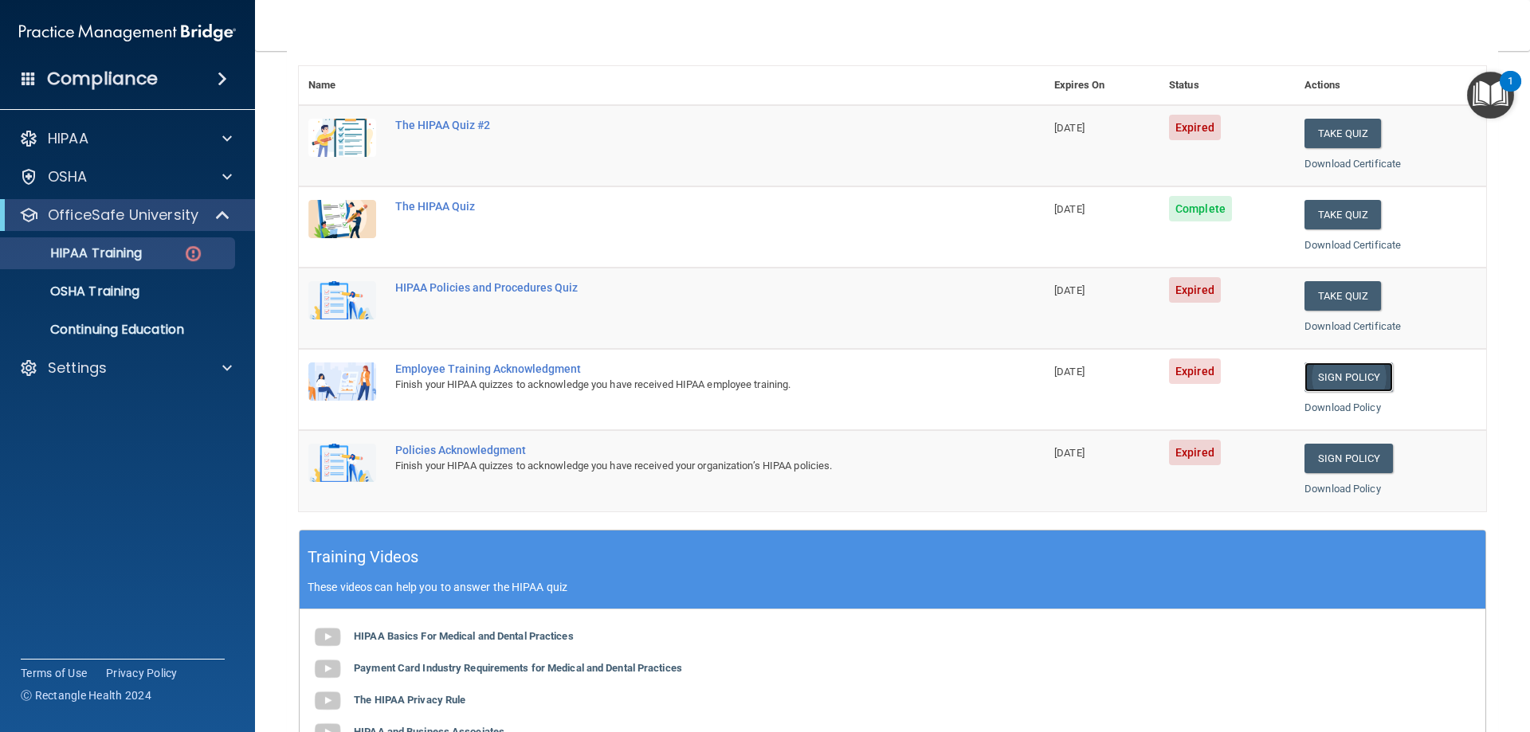
click at [1361, 371] on link "Sign Policy" at bounding box center [1349, 377] width 88 height 29
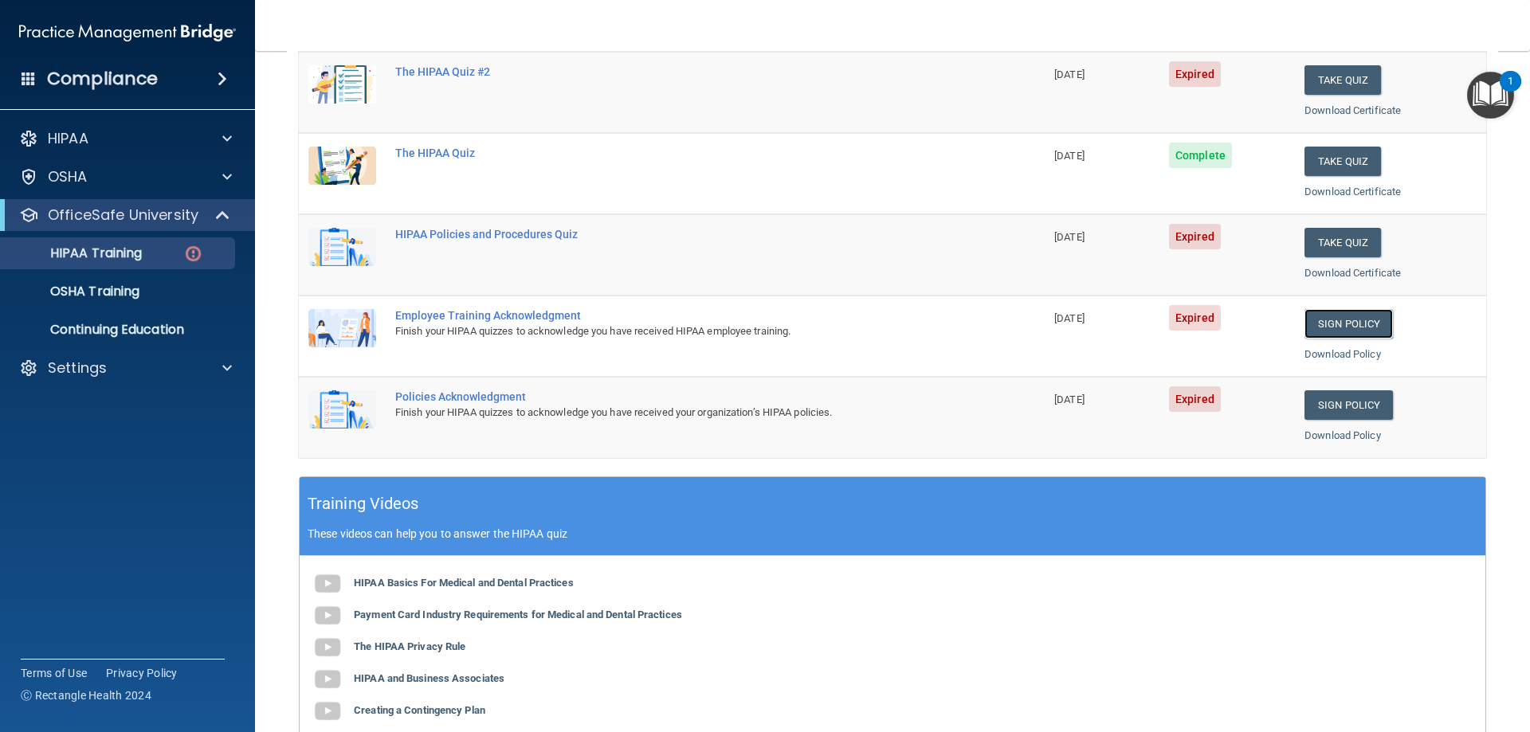
scroll to position [0, 0]
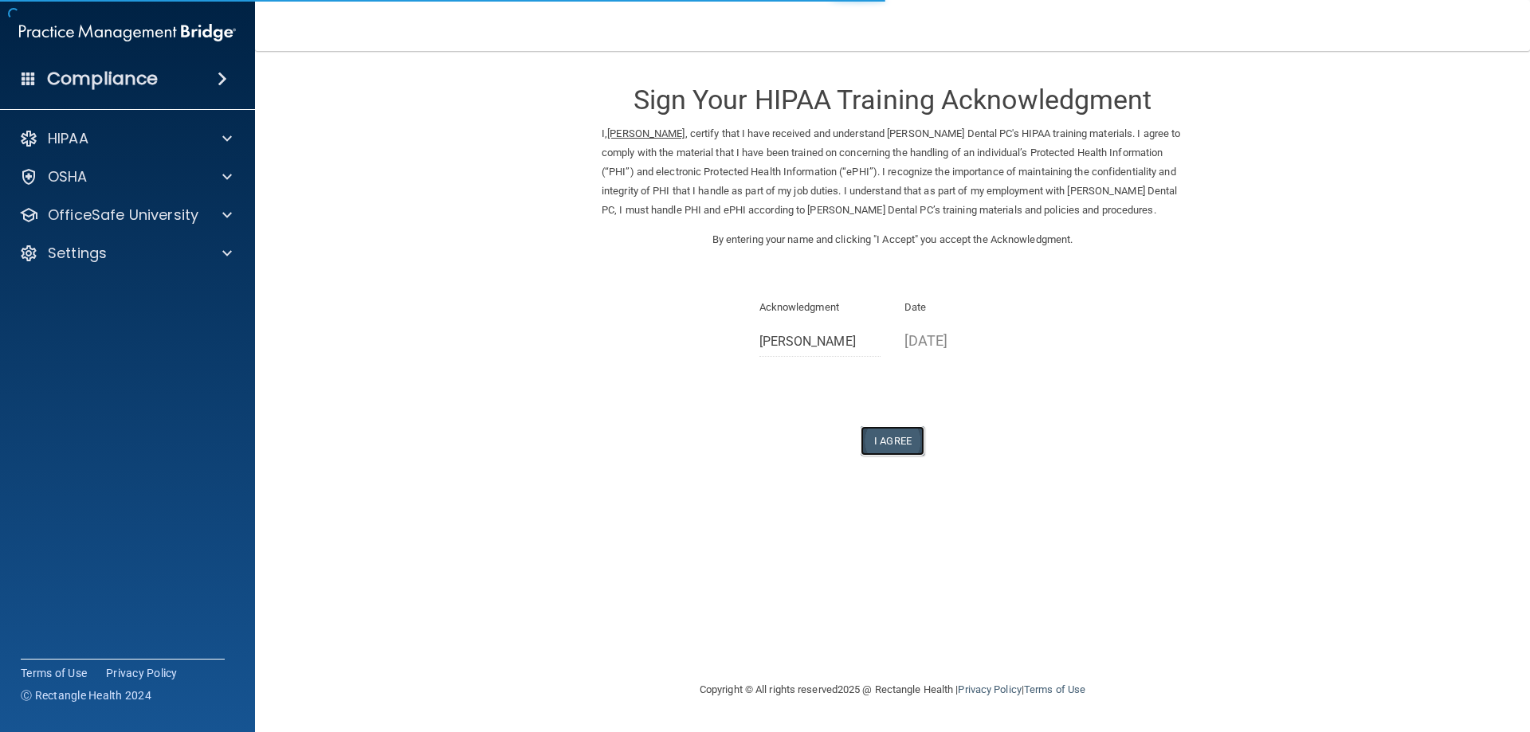
click at [897, 436] on button "I Agree" at bounding box center [893, 440] width 64 height 29
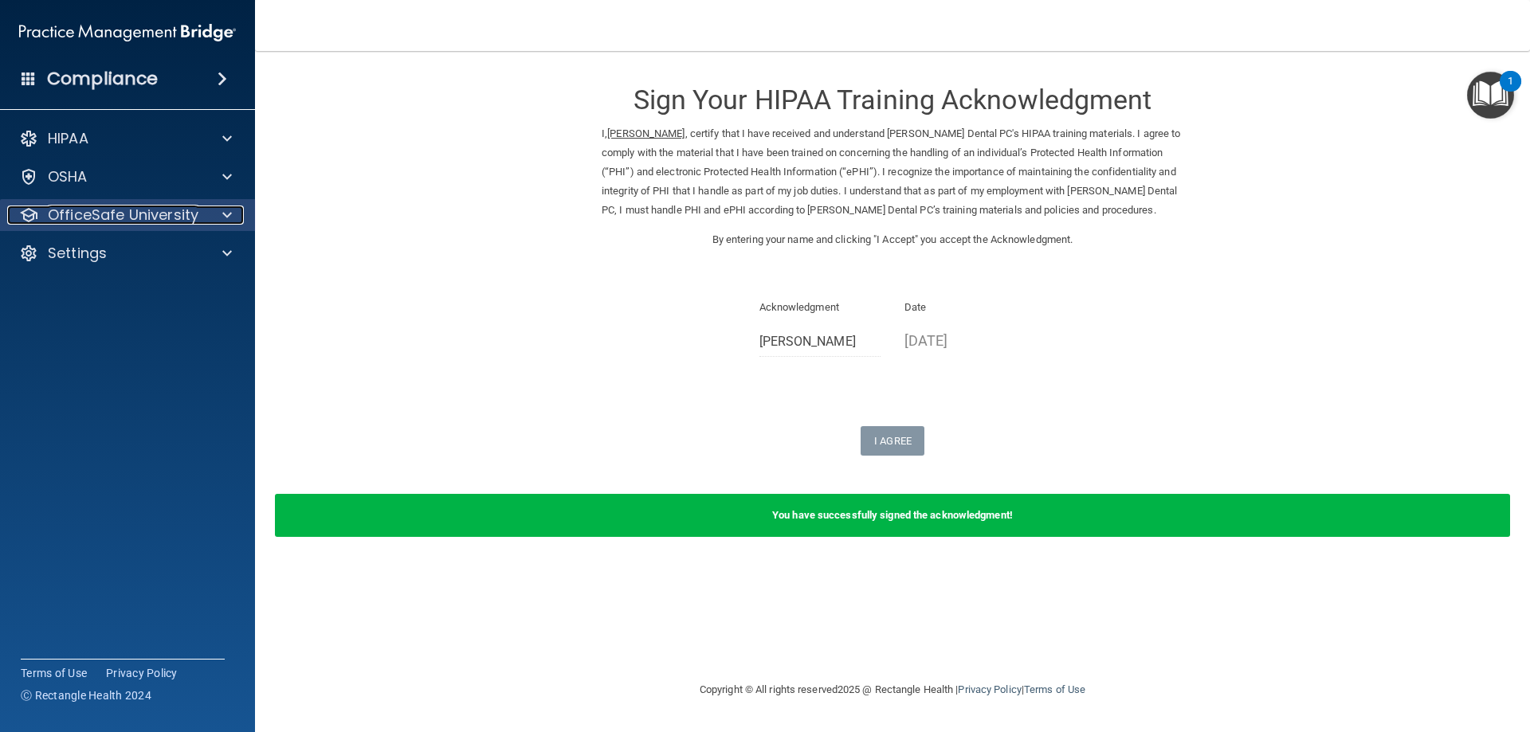
click at [171, 216] on p "OfficeSafe University" at bounding box center [123, 215] width 151 height 19
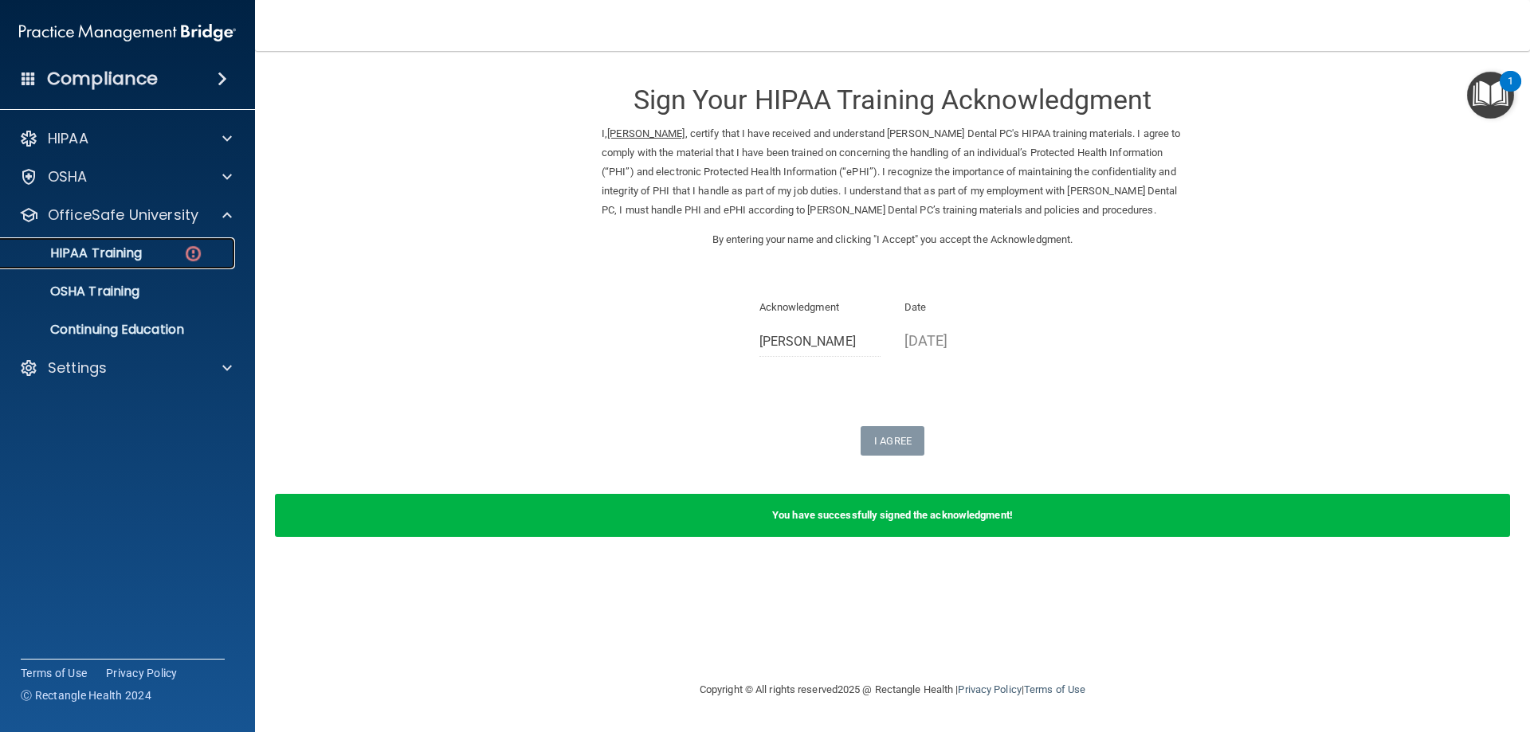
click at [179, 257] on div "HIPAA Training" at bounding box center [119, 253] width 218 height 16
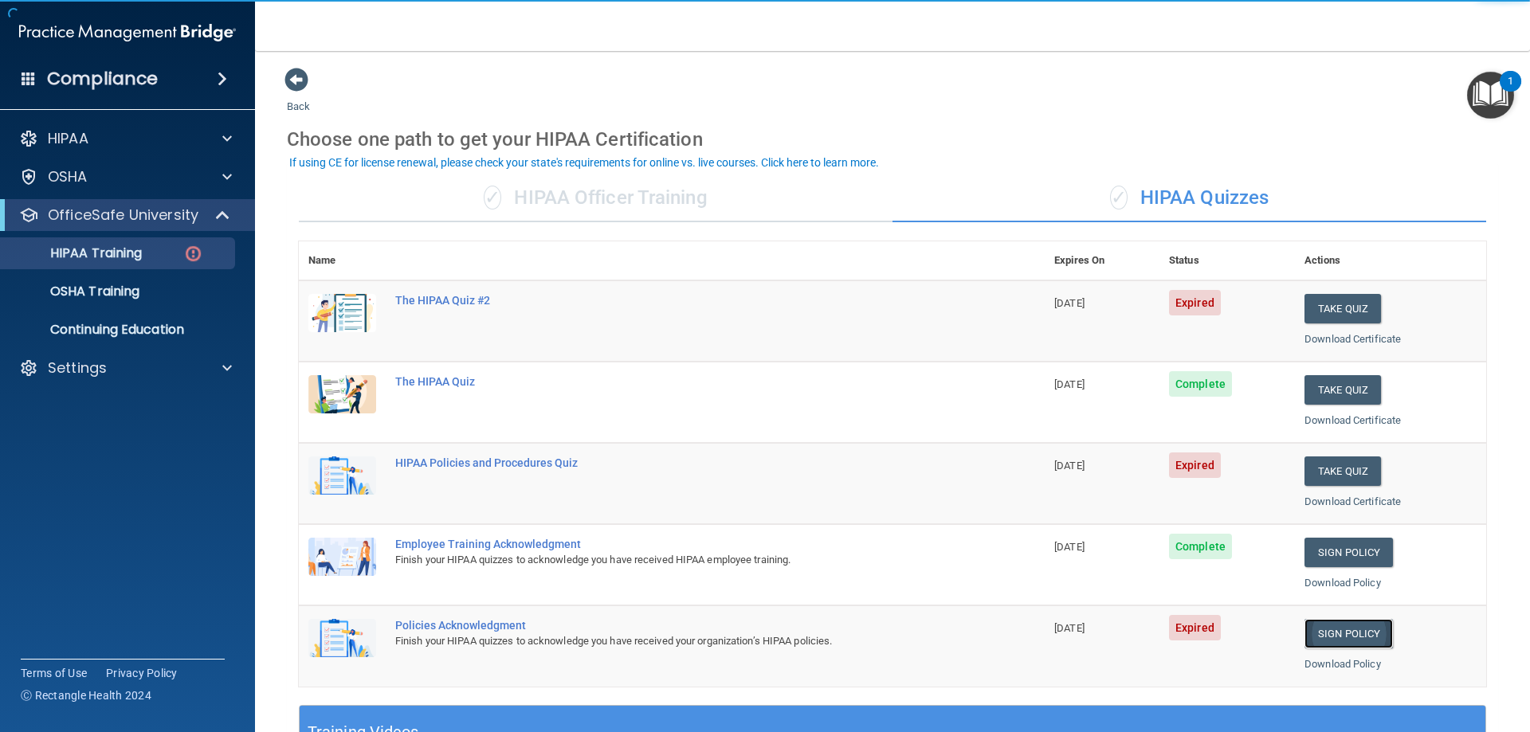
click at [1356, 639] on link "Sign Policy" at bounding box center [1349, 633] width 88 height 29
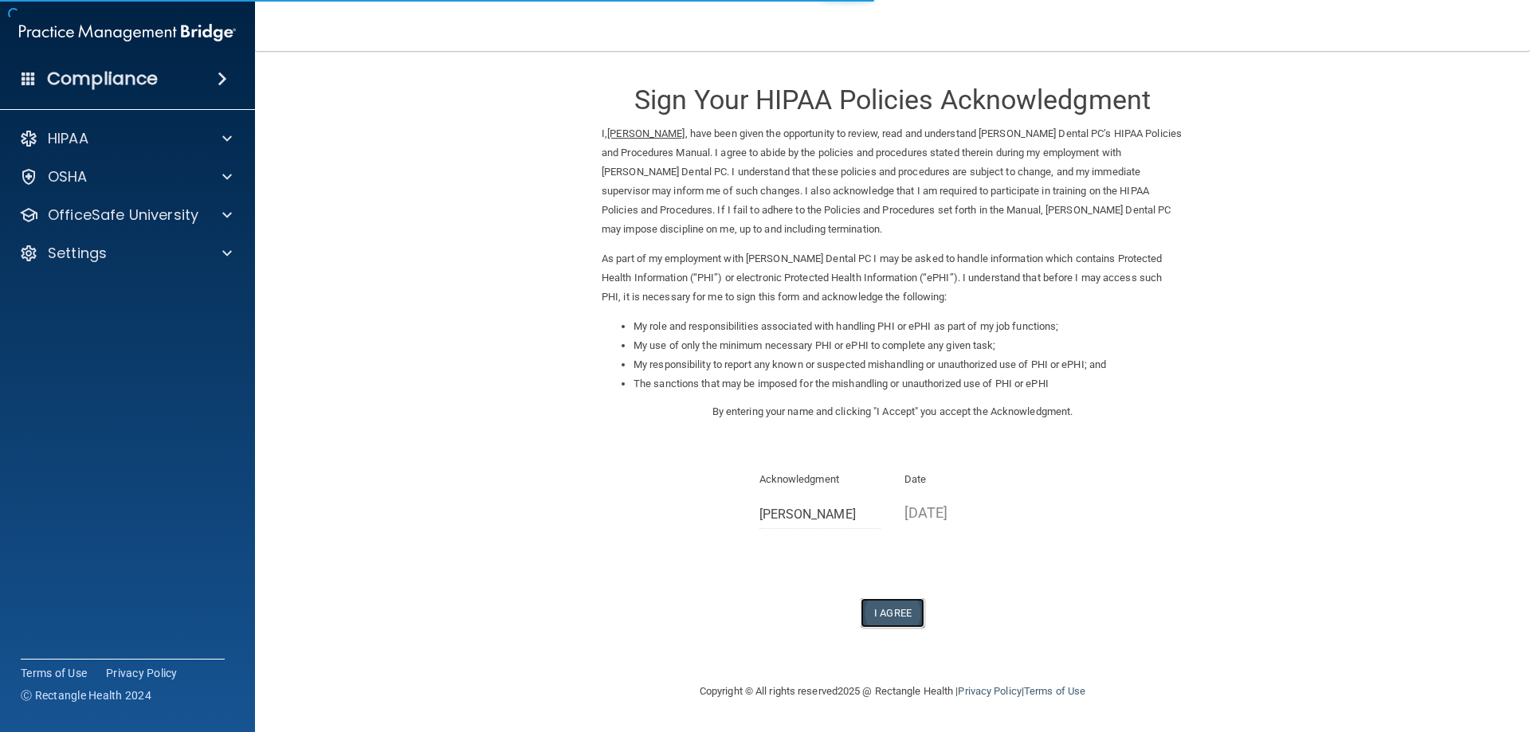
click at [869, 615] on button "I Agree" at bounding box center [893, 613] width 64 height 29
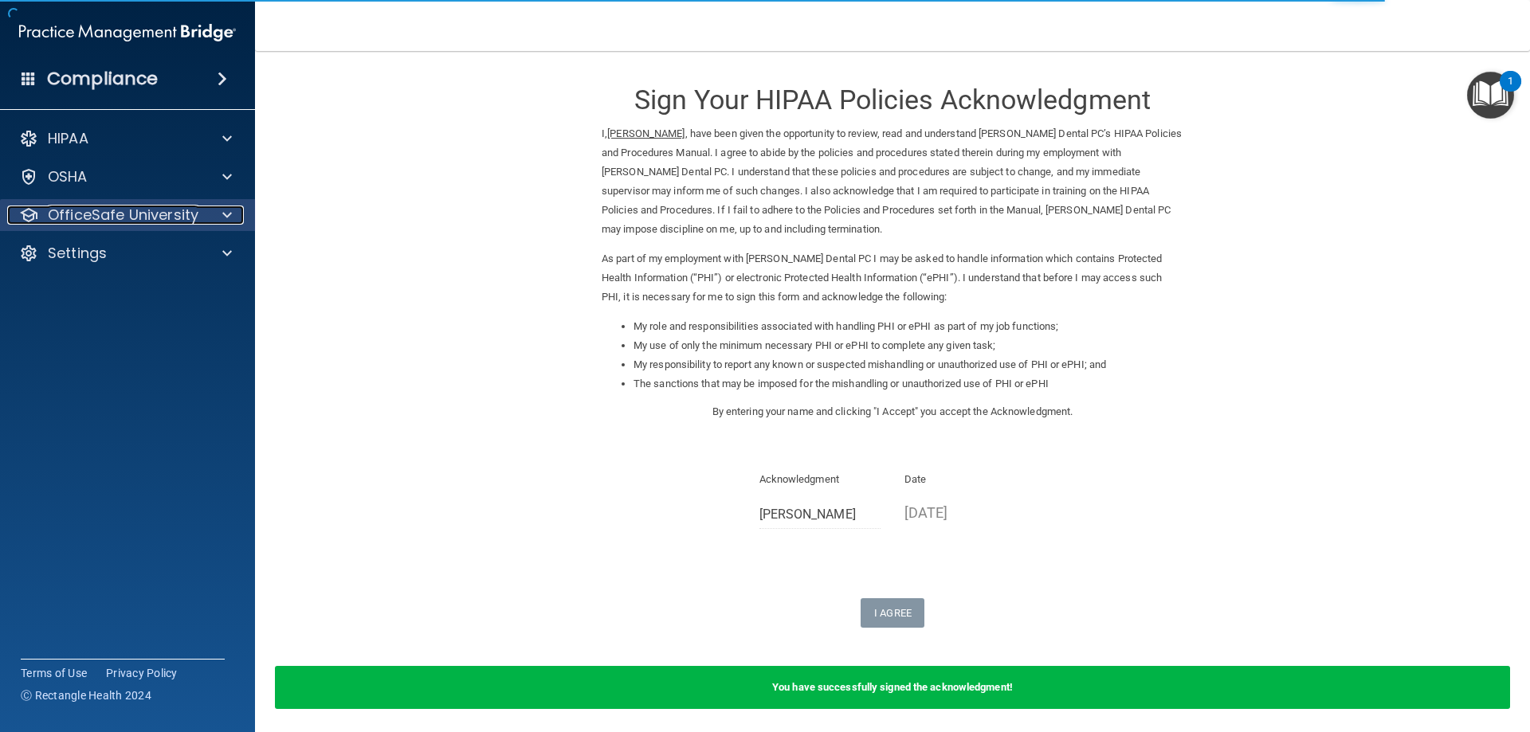
click at [218, 219] on div at bounding box center [225, 215] width 40 height 19
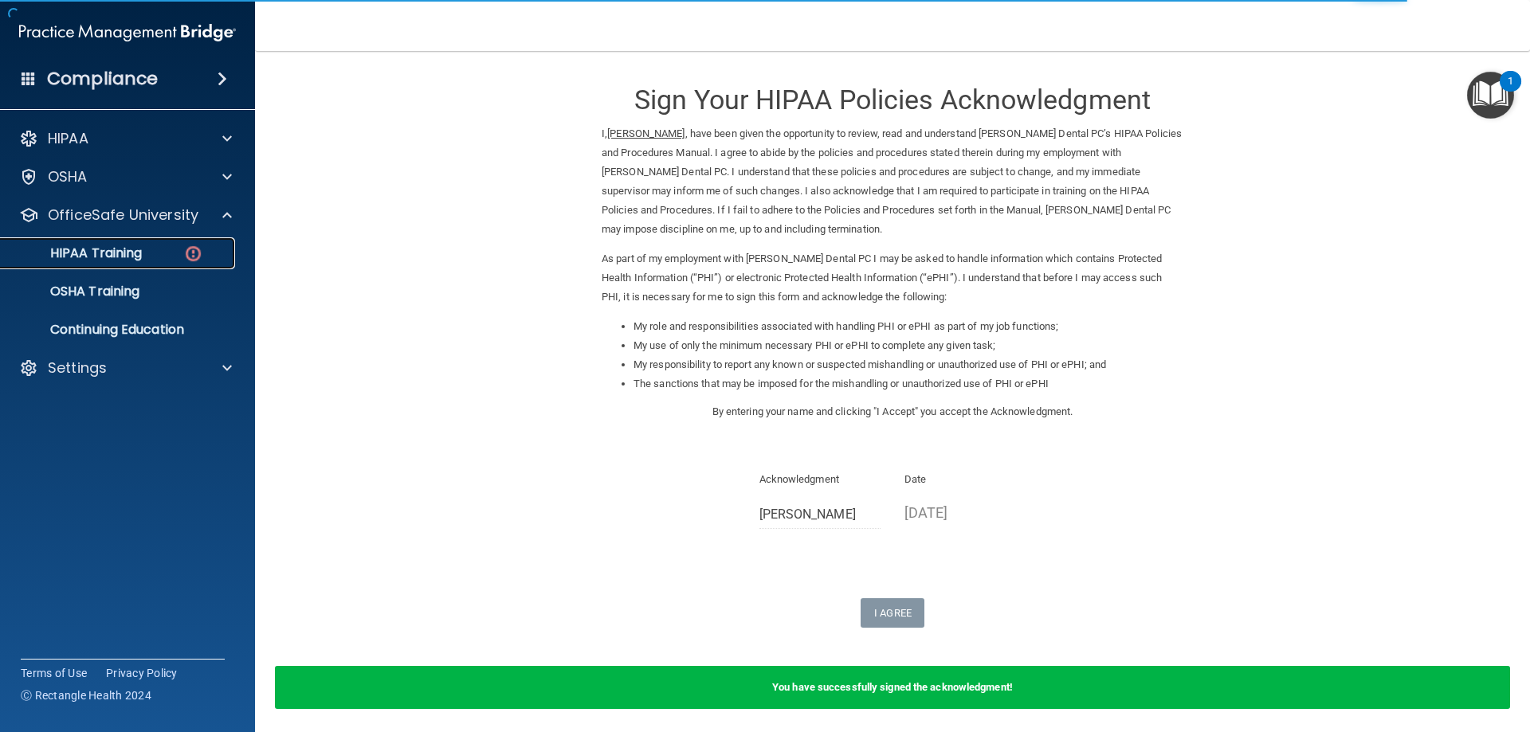
click at [198, 259] on img at bounding box center [193, 254] width 20 height 20
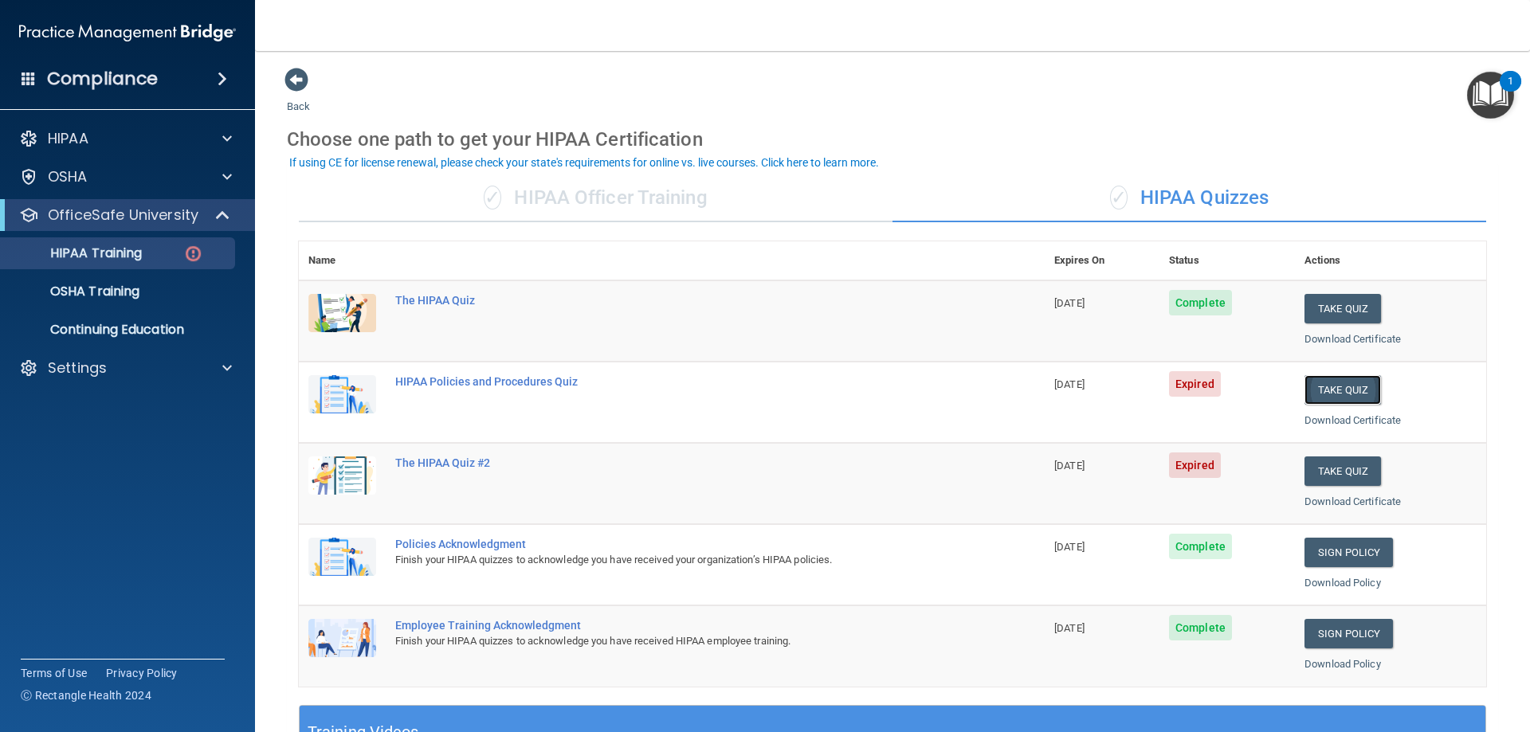
click at [1337, 386] on button "Take Quiz" at bounding box center [1343, 389] width 77 height 29
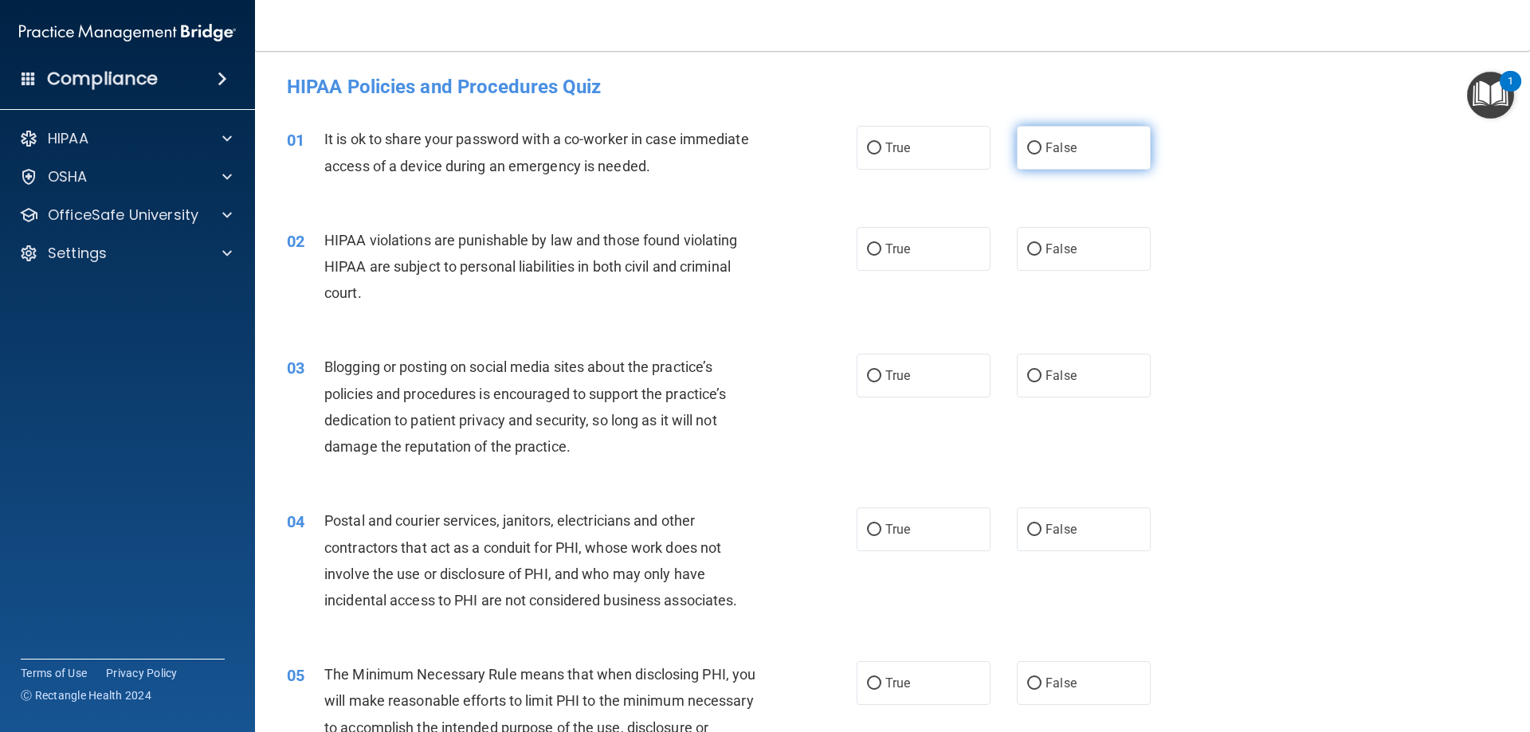
click at [1046, 143] on span "False" at bounding box center [1061, 147] width 31 height 15
click at [1042, 143] on input "False" at bounding box center [1034, 149] width 14 height 12
radio input "true"
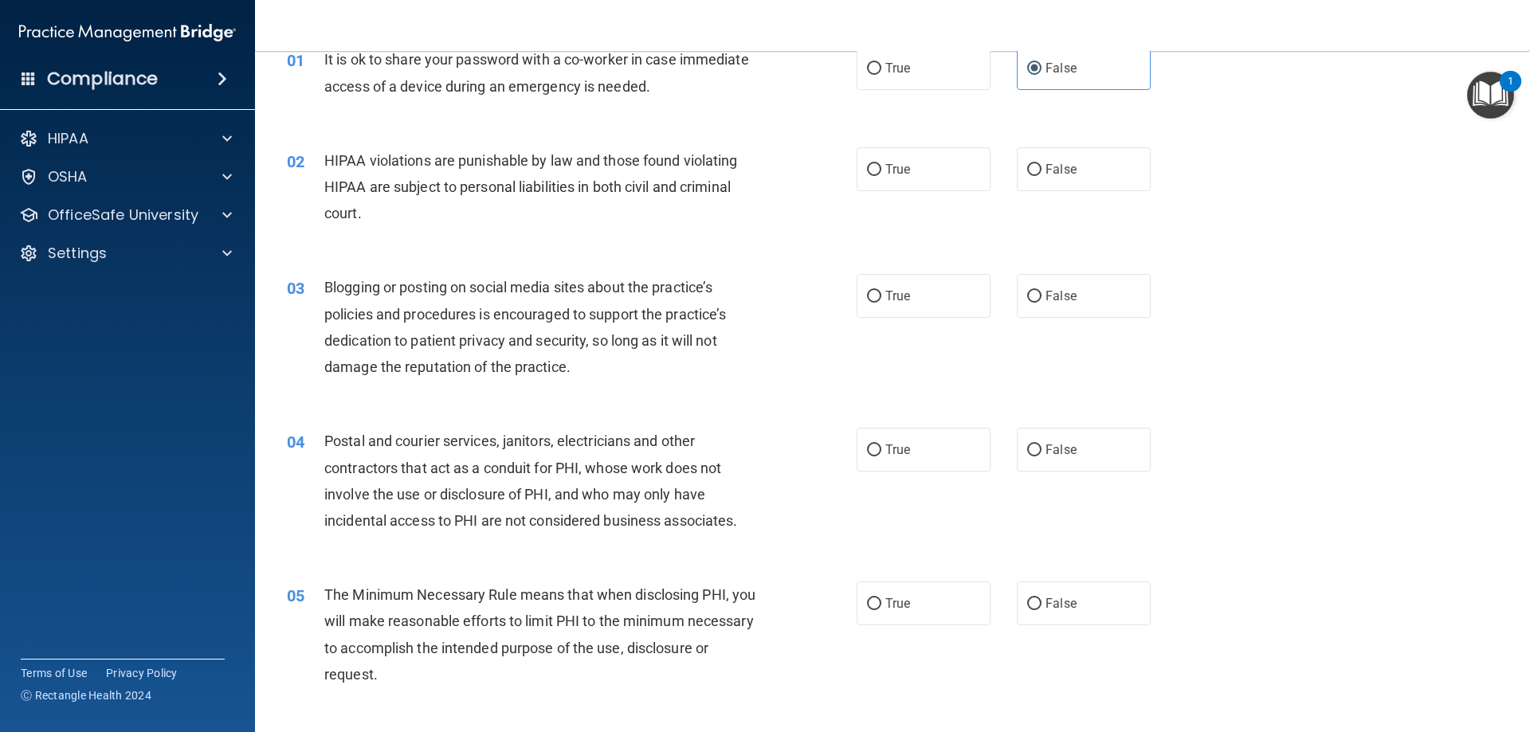
scroll to position [159, 0]
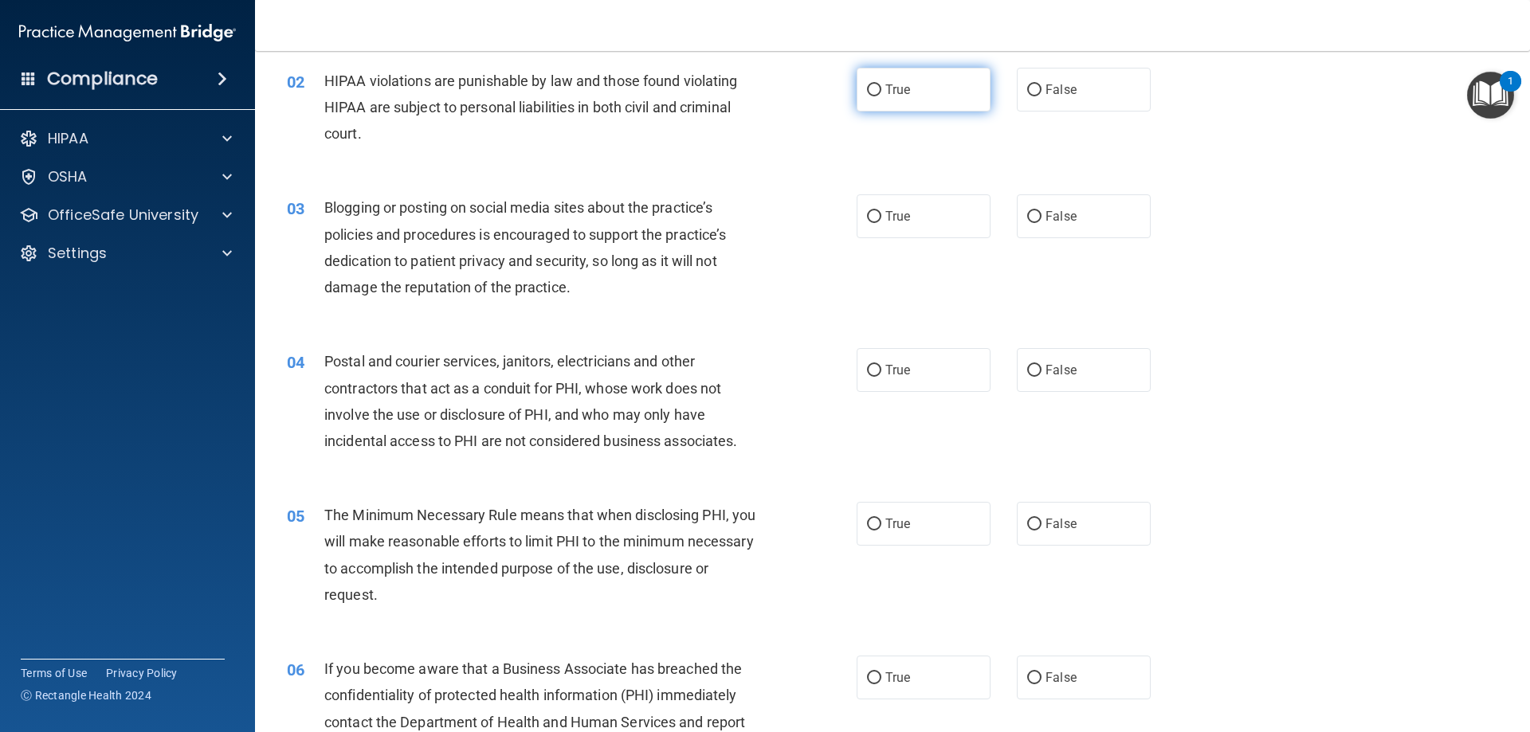
click at [929, 92] on label "True" at bounding box center [924, 90] width 134 height 44
click at [881, 92] on input "True" at bounding box center [874, 90] width 14 height 12
radio input "true"
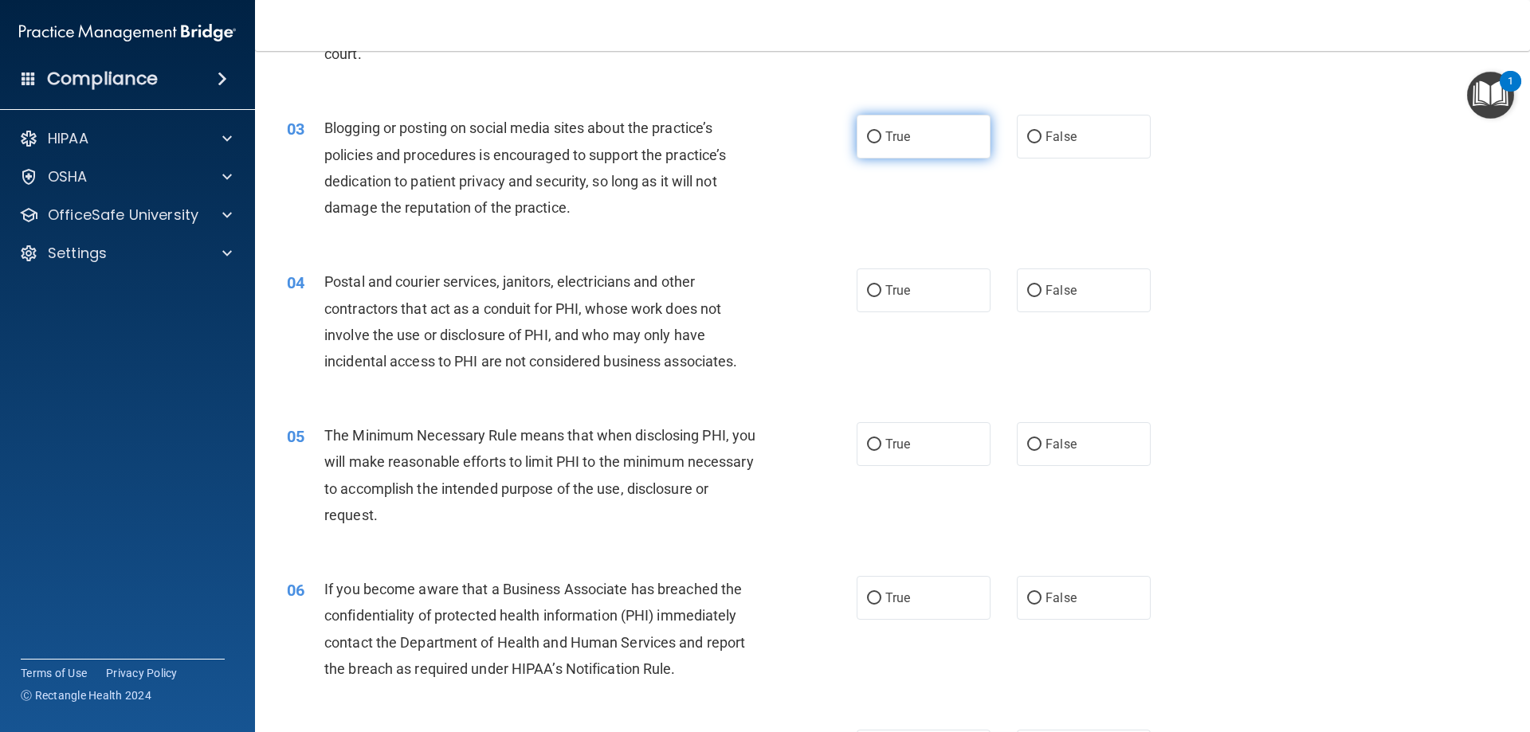
click at [968, 147] on label "True" at bounding box center [924, 137] width 134 height 44
click at [881, 143] on input "True" at bounding box center [874, 137] width 14 height 12
radio input "true"
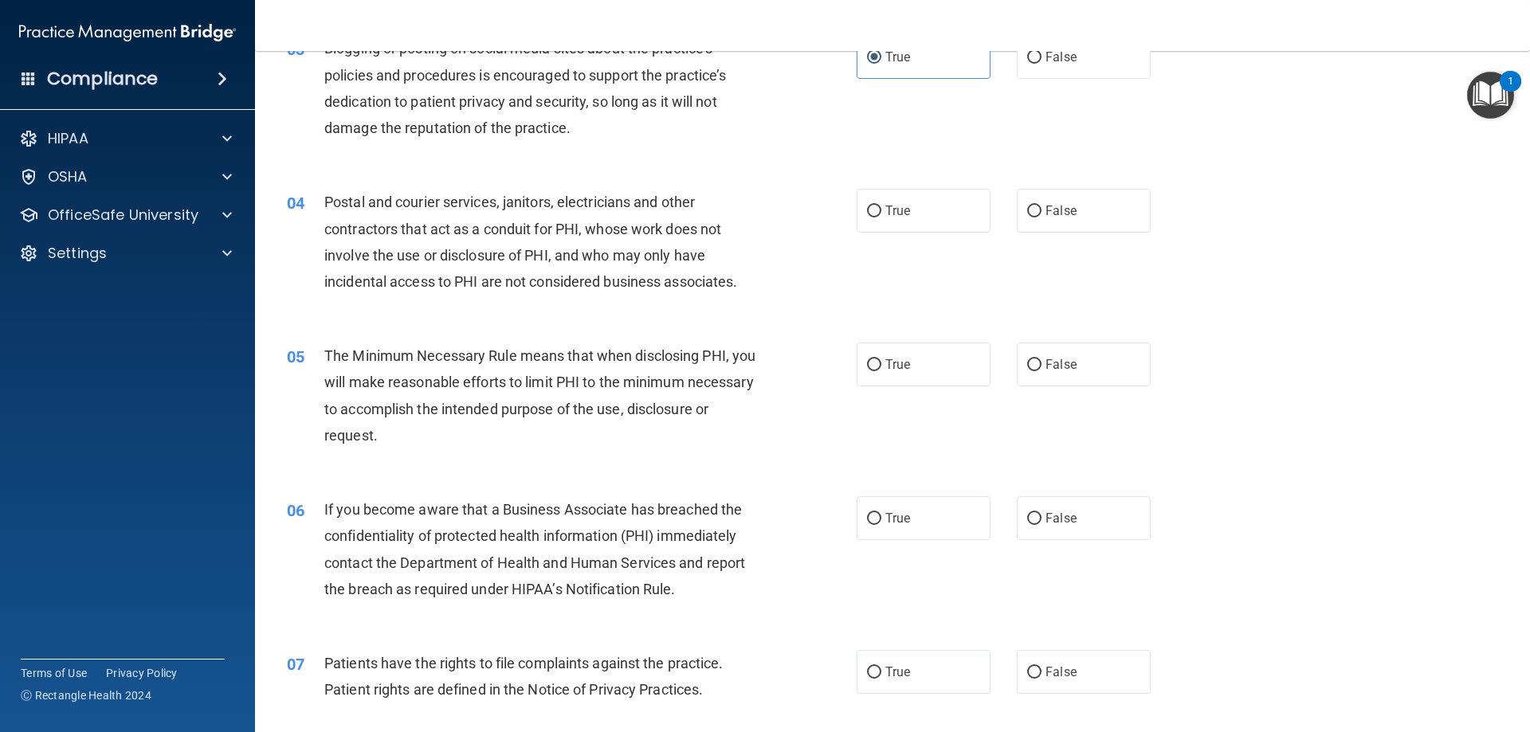
scroll to position [398, 0]
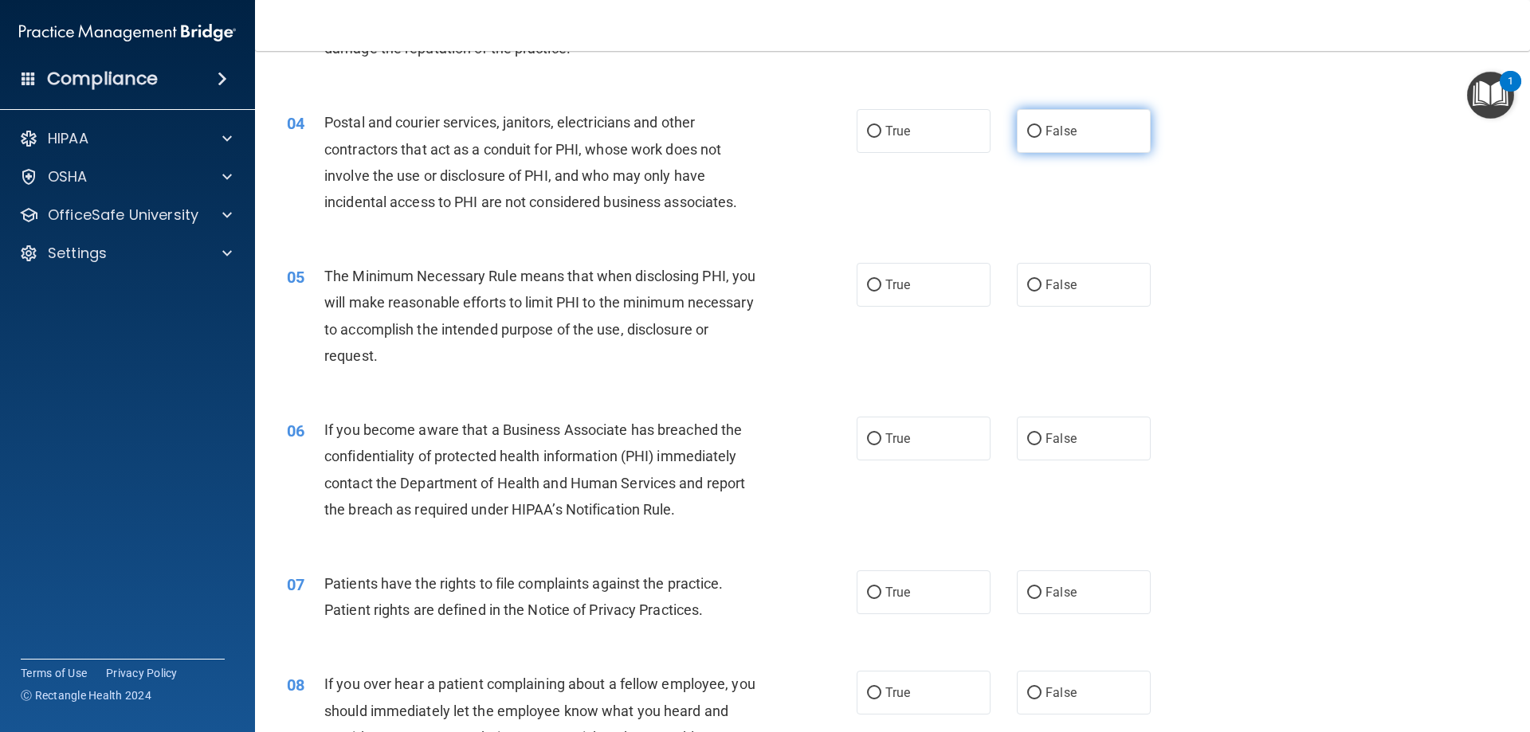
click at [1077, 124] on label "False" at bounding box center [1084, 131] width 134 height 44
click at [1042, 126] on input "False" at bounding box center [1034, 132] width 14 height 12
radio input "true"
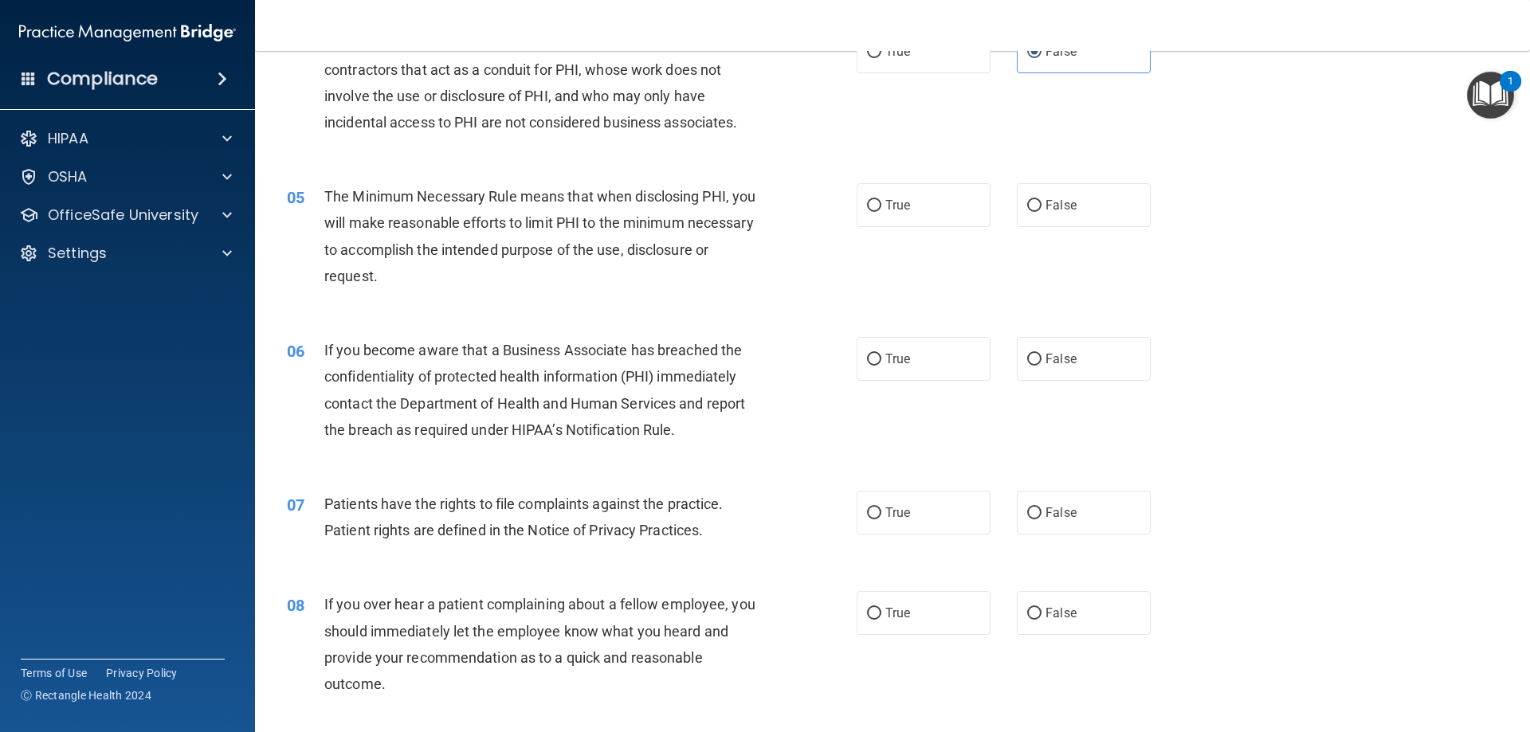
scroll to position [558, 0]
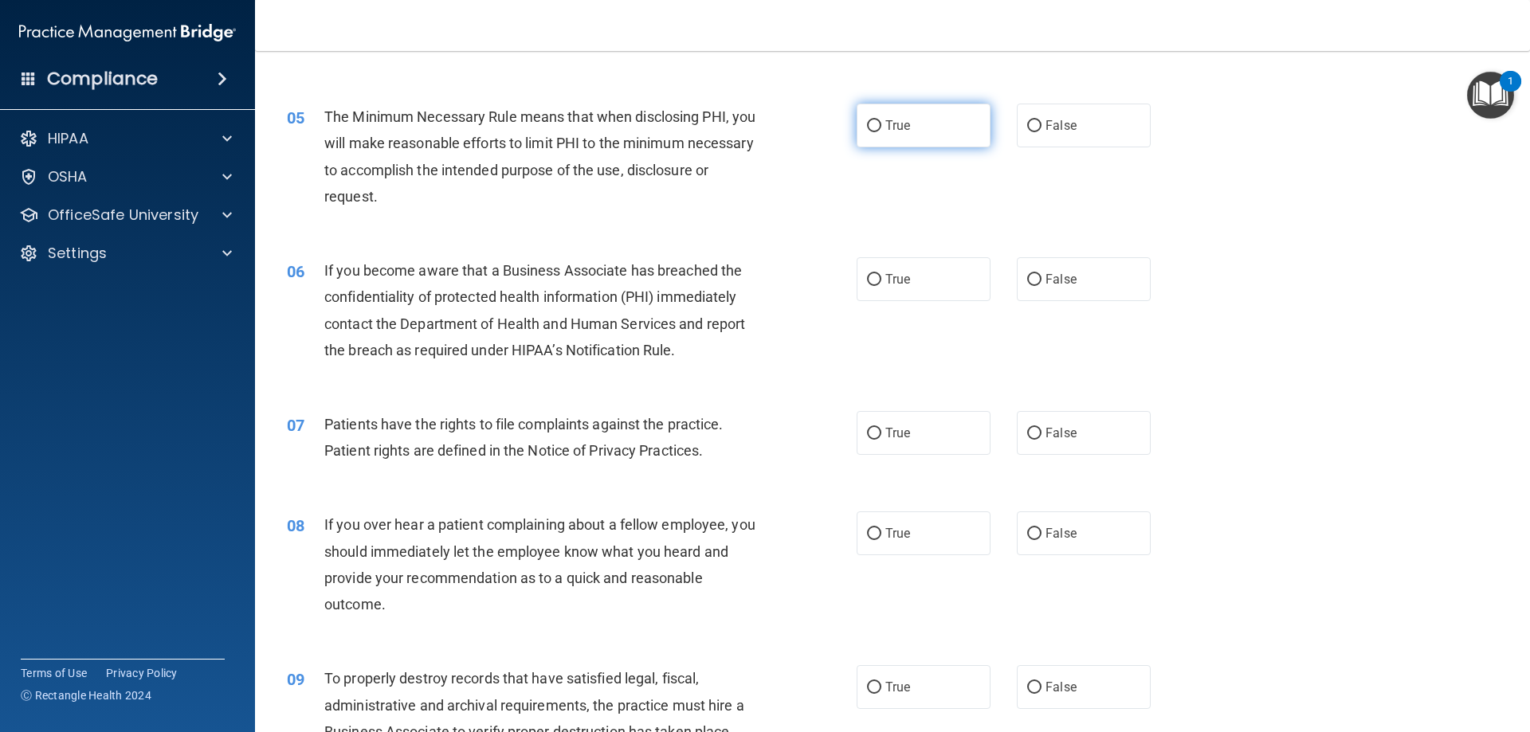
click at [904, 133] on label "True" at bounding box center [924, 126] width 134 height 44
click at [881, 132] on input "True" at bounding box center [874, 126] width 14 height 12
radio input "true"
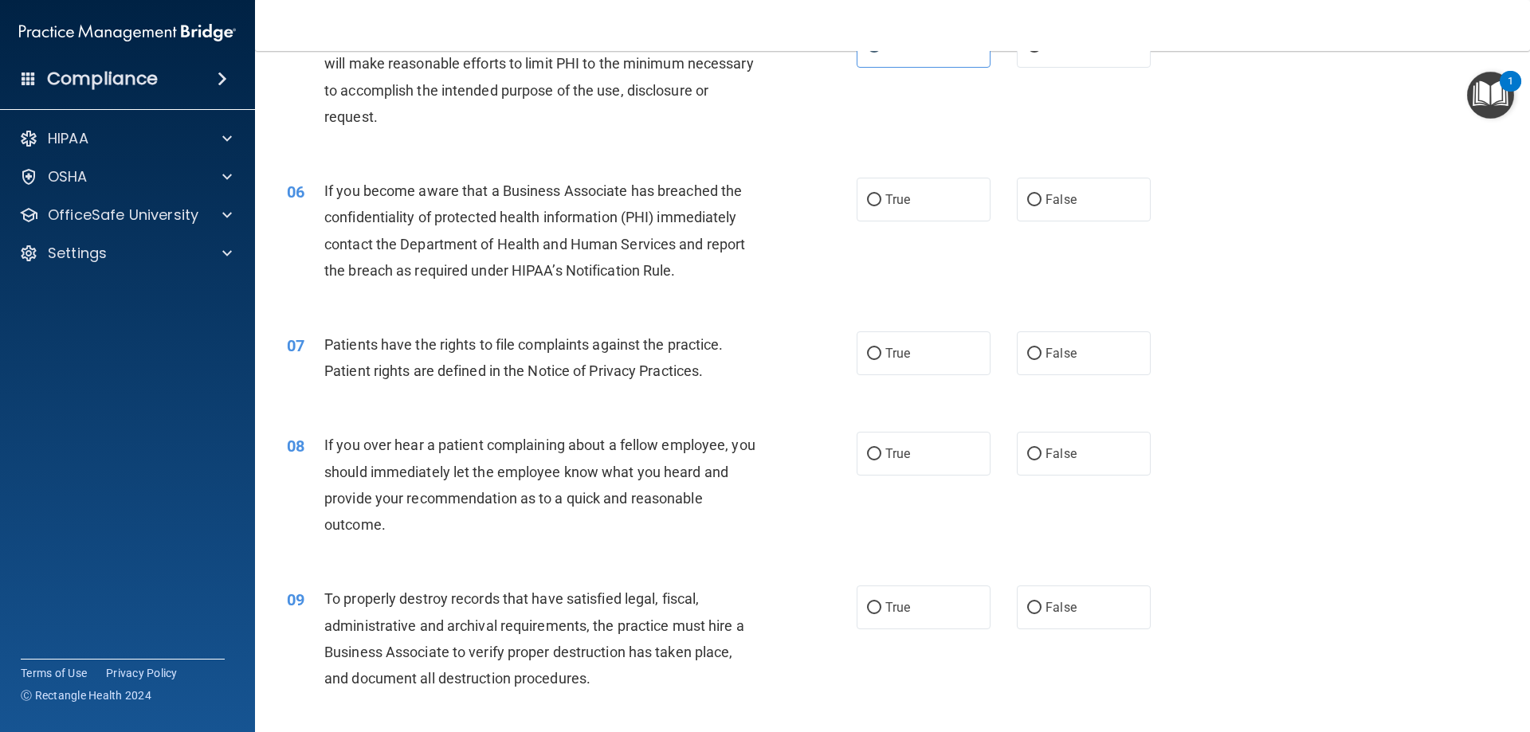
scroll to position [717, 0]
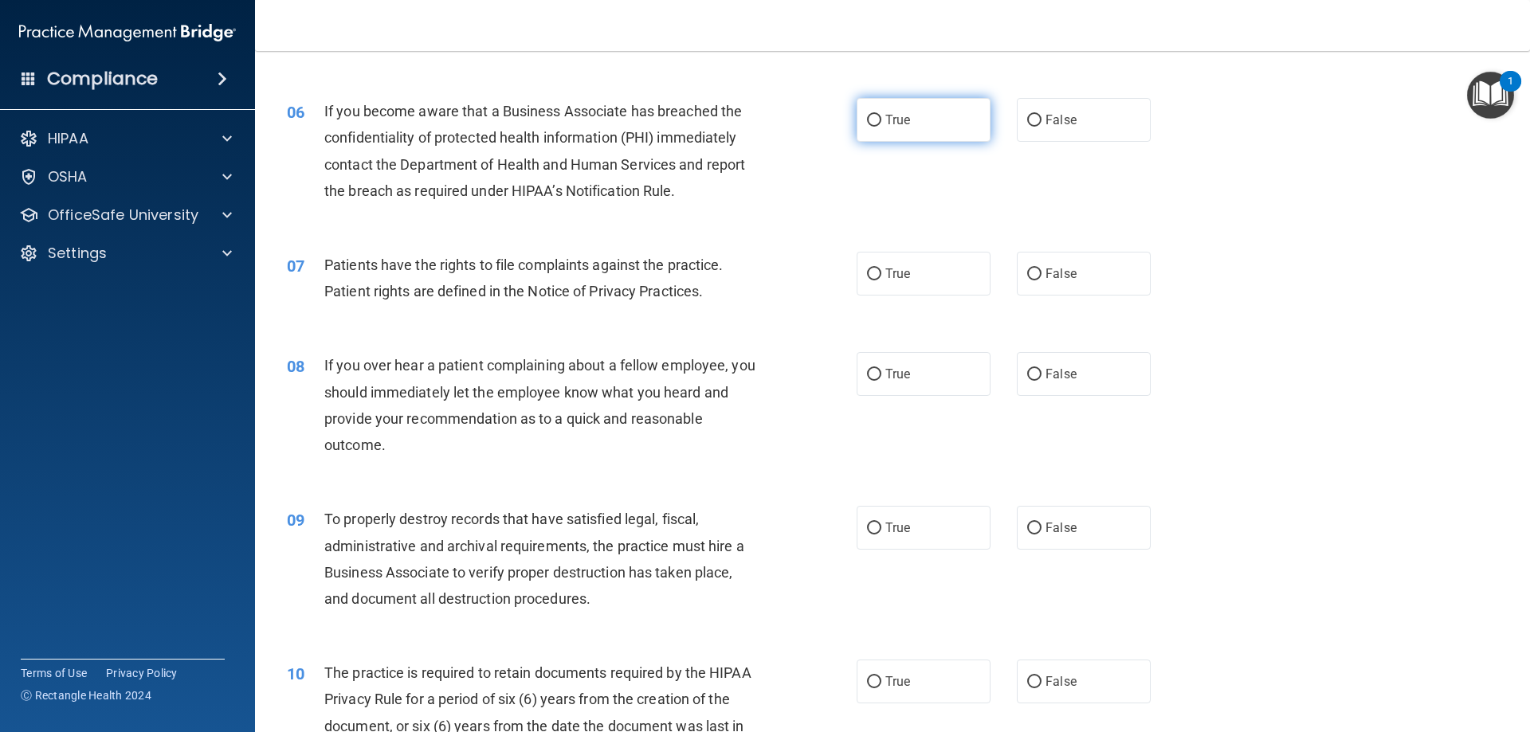
click at [905, 122] on label "True" at bounding box center [924, 120] width 134 height 44
click at [881, 122] on input "True" at bounding box center [874, 121] width 14 height 12
radio input "true"
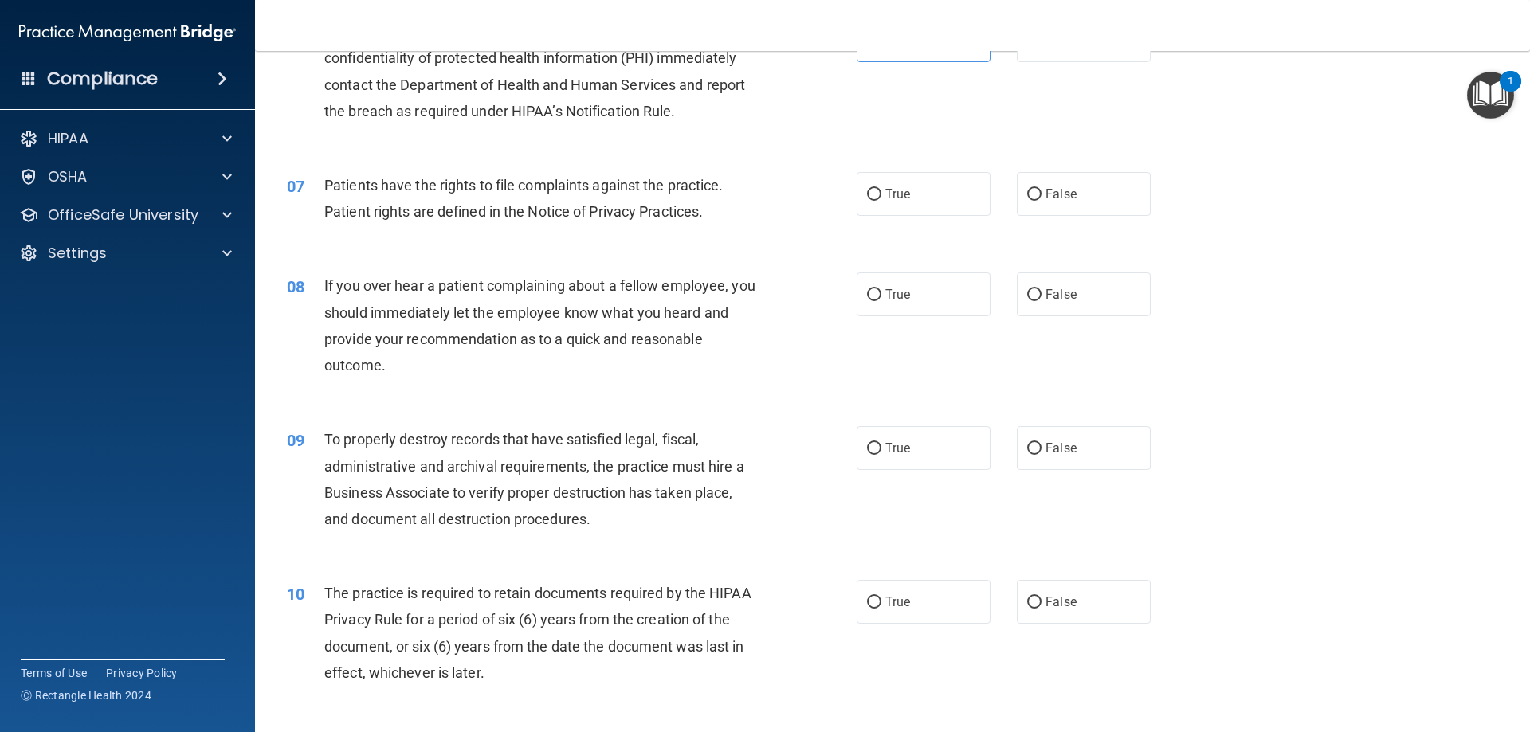
scroll to position [877, 0]
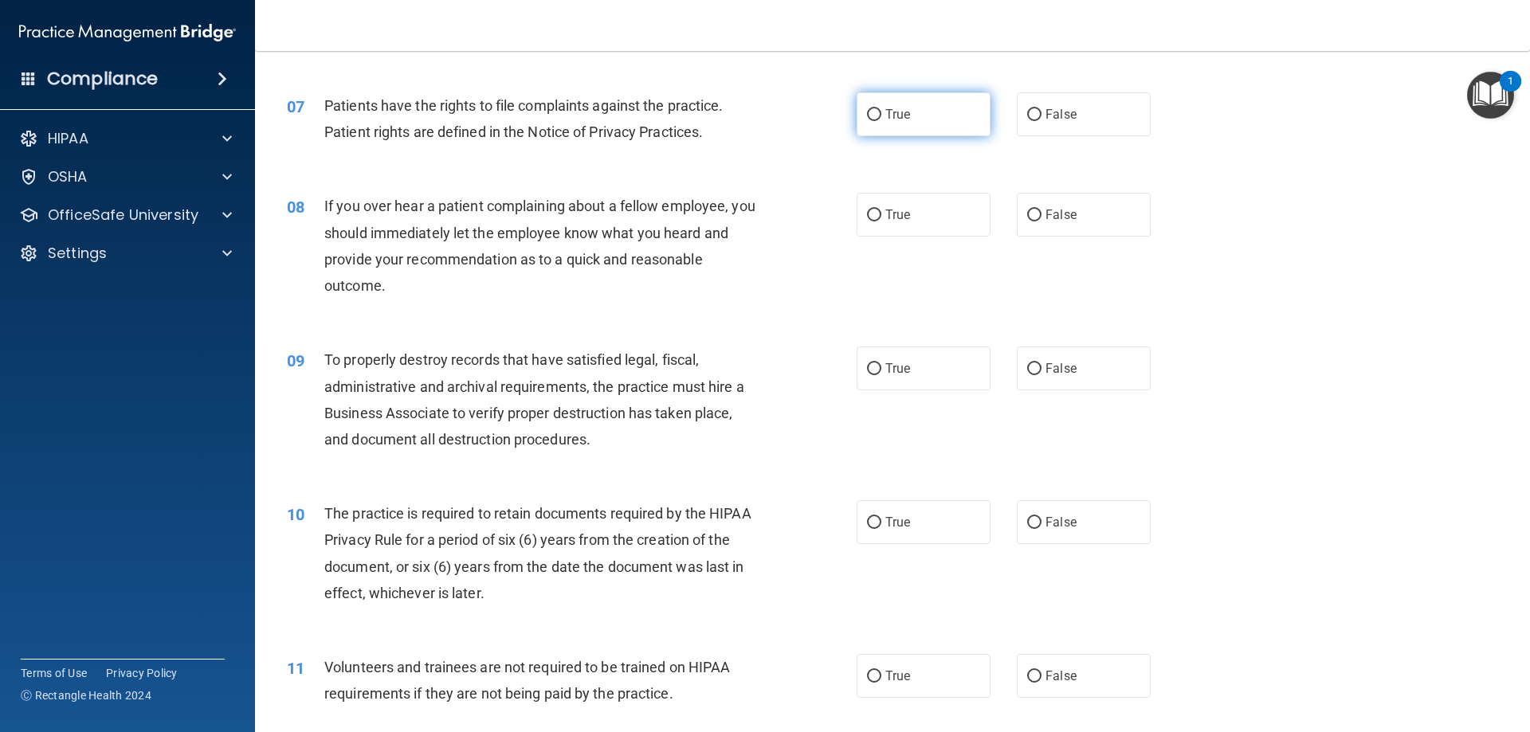
click at [936, 112] on label "True" at bounding box center [924, 114] width 134 height 44
click at [881, 112] on input "True" at bounding box center [874, 115] width 14 height 12
radio input "true"
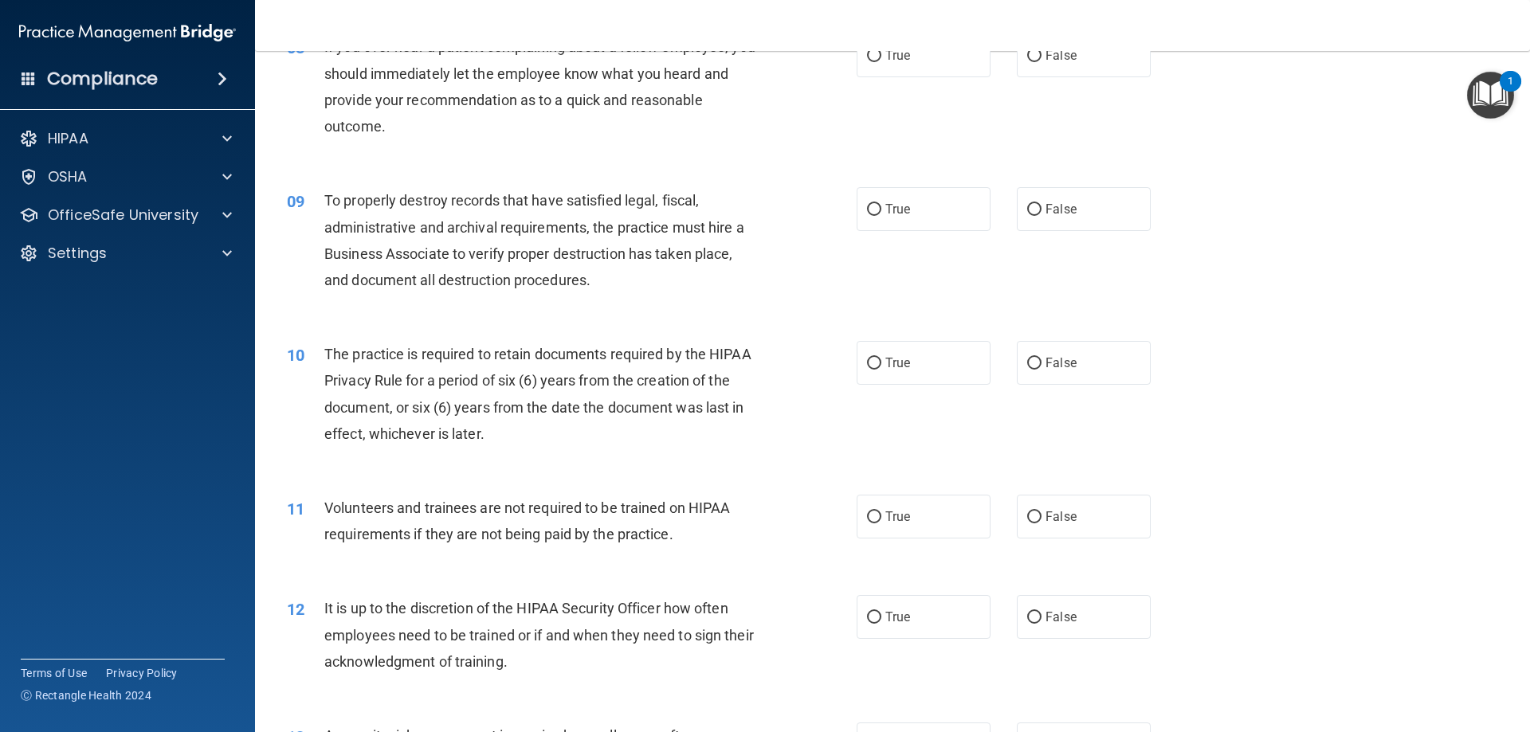
scroll to position [956, 0]
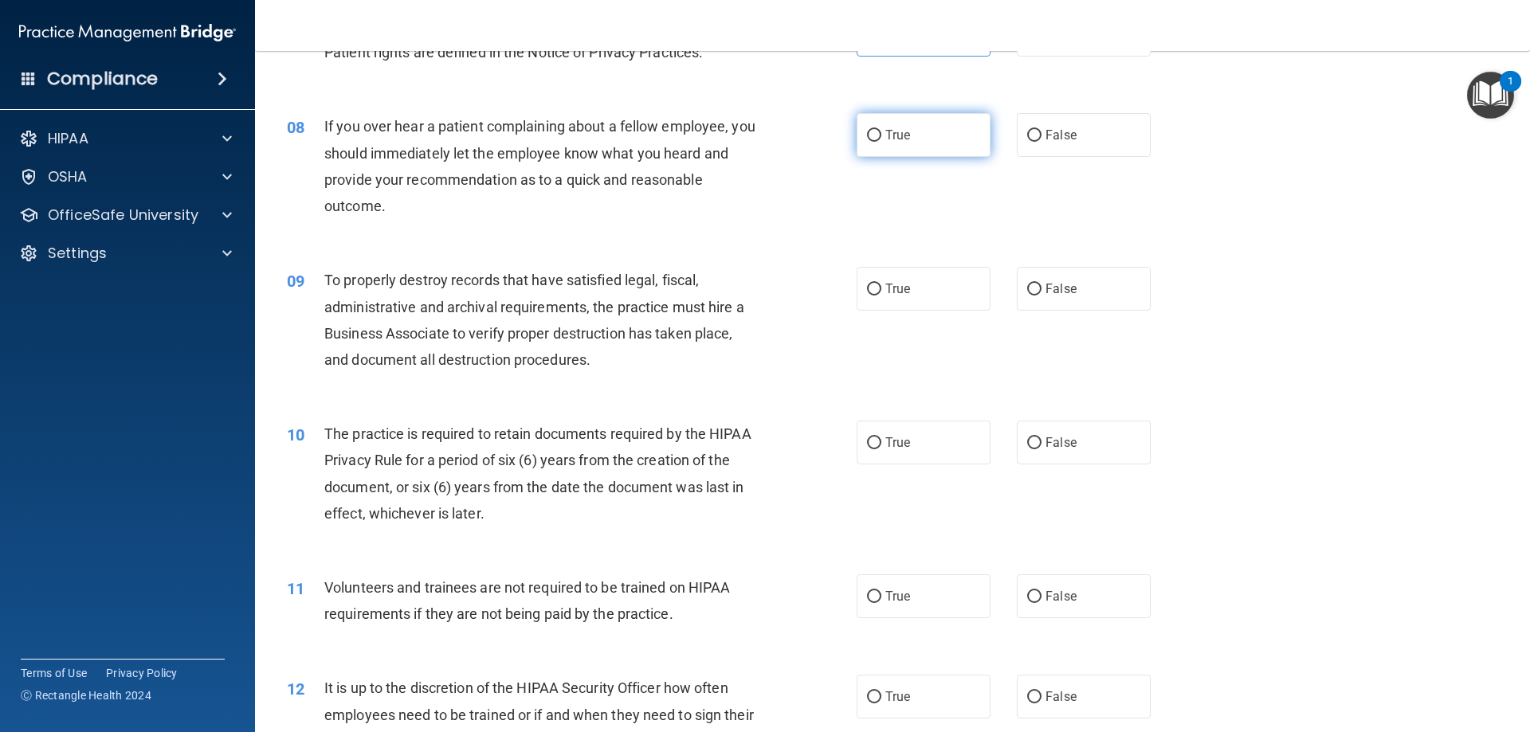
click at [958, 128] on label "True" at bounding box center [924, 135] width 134 height 44
click at [881, 130] on input "True" at bounding box center [874, 136] width 14 height 12
radio input "true"
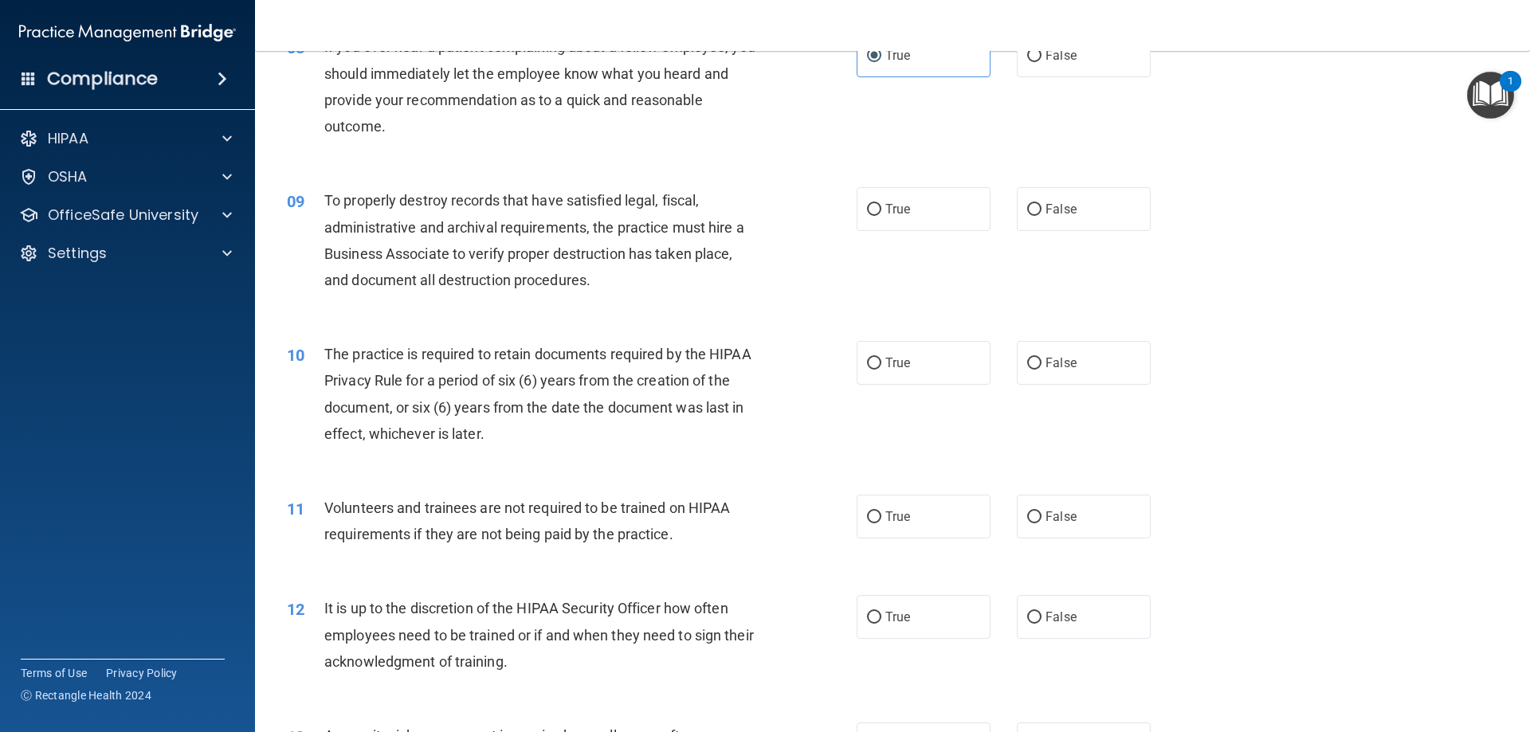
scroll to position [1116, 0]
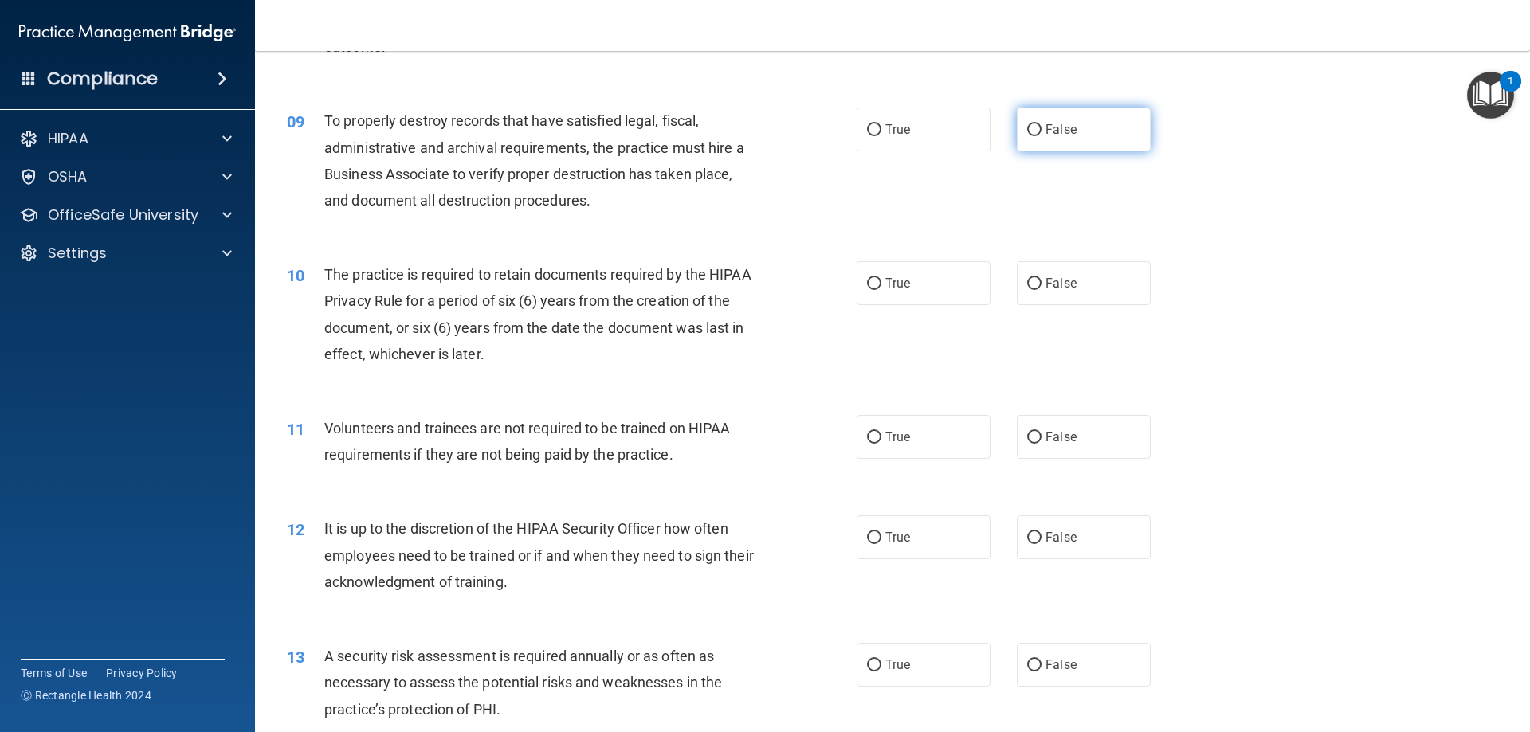
click at [1039, 145] on label "False" at bounding box center [1084, 130] width 134 height 44
click at [1039, 136] on input "False" at bounding box center [1034, 130] width 14 height 12
radio input "true"
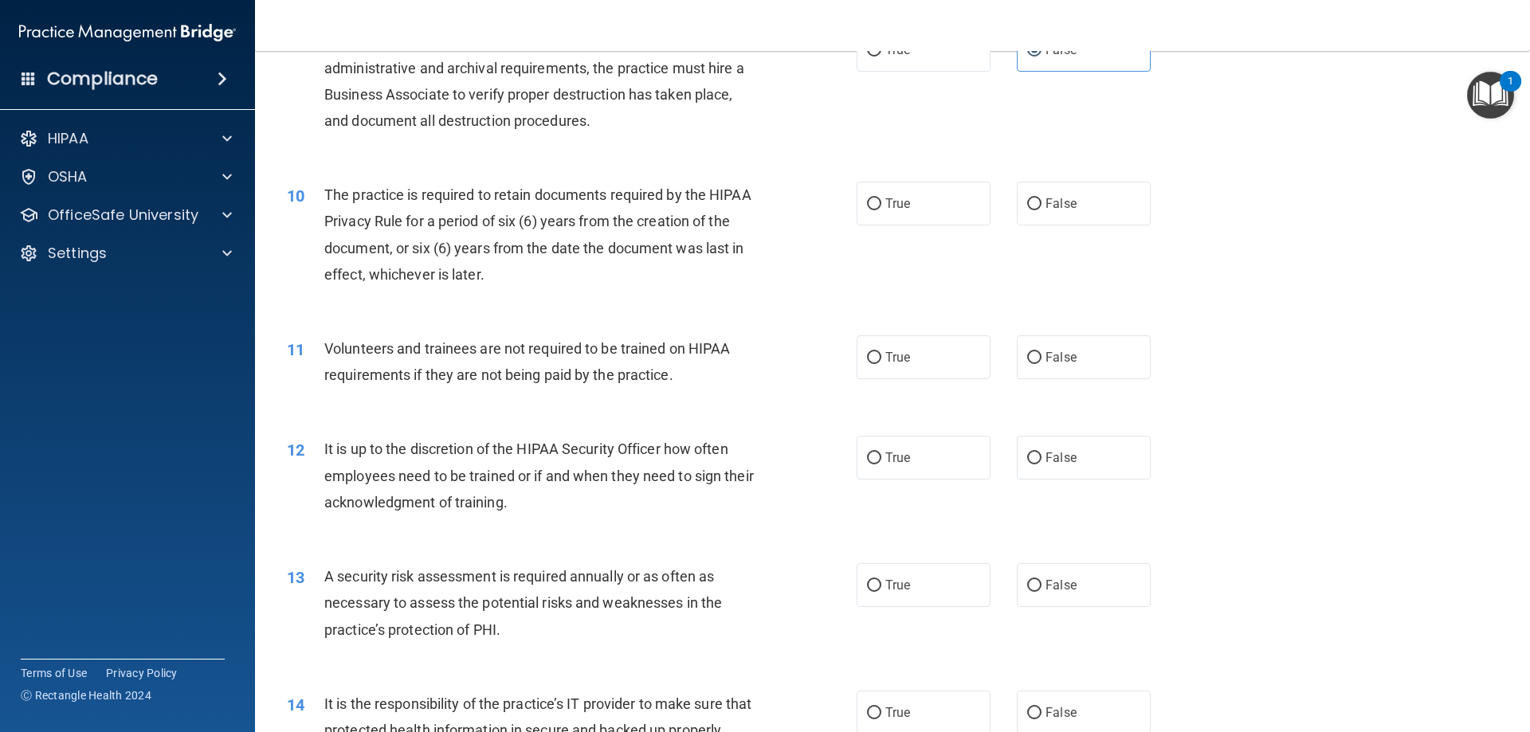
scroll to position [1275, 0]
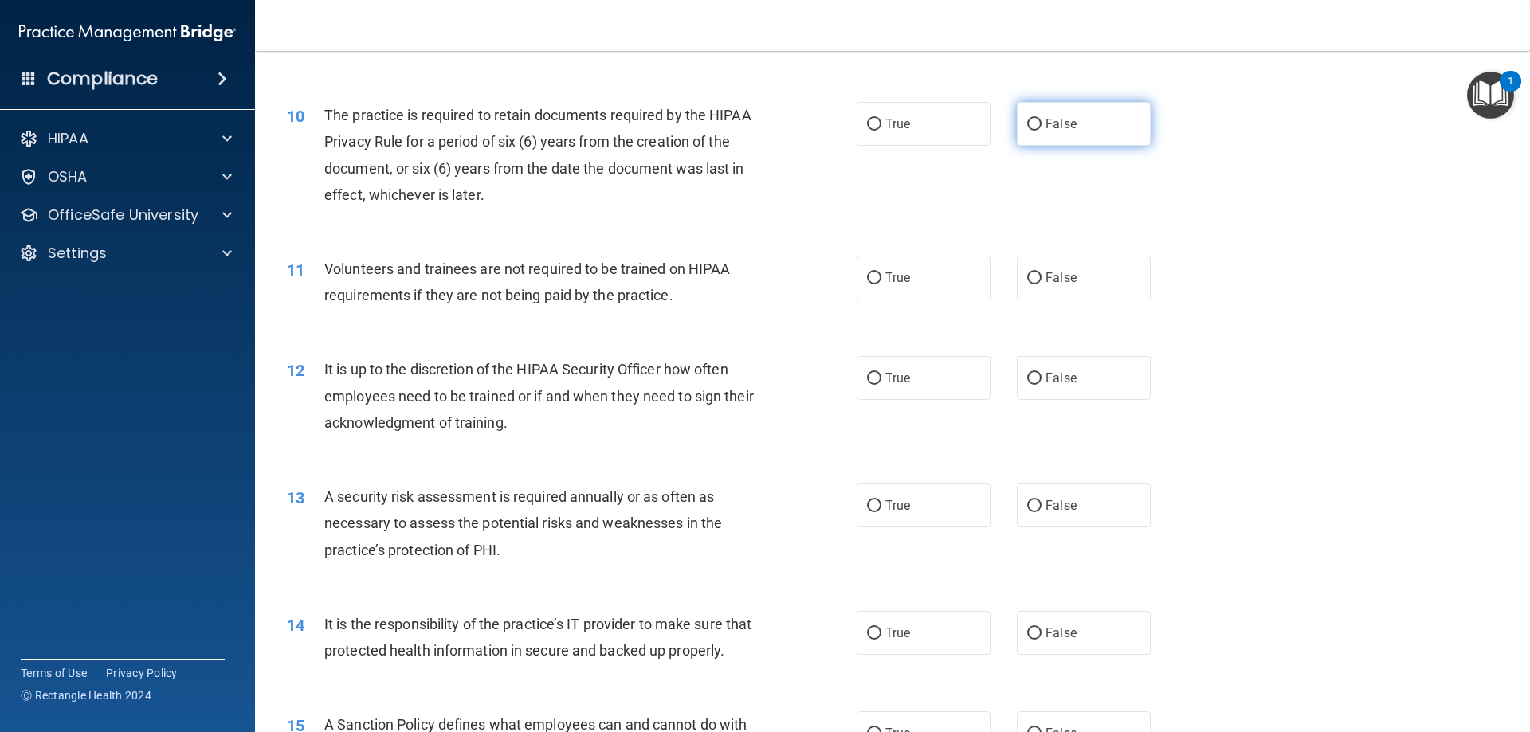
click at [1034, 134] on label "False" at bounding box center [1084, 124] width 134 height 44
click at [1034, 131] on input "False" at bounding box center [1034, 125] width 14 height 12
radio input "true"
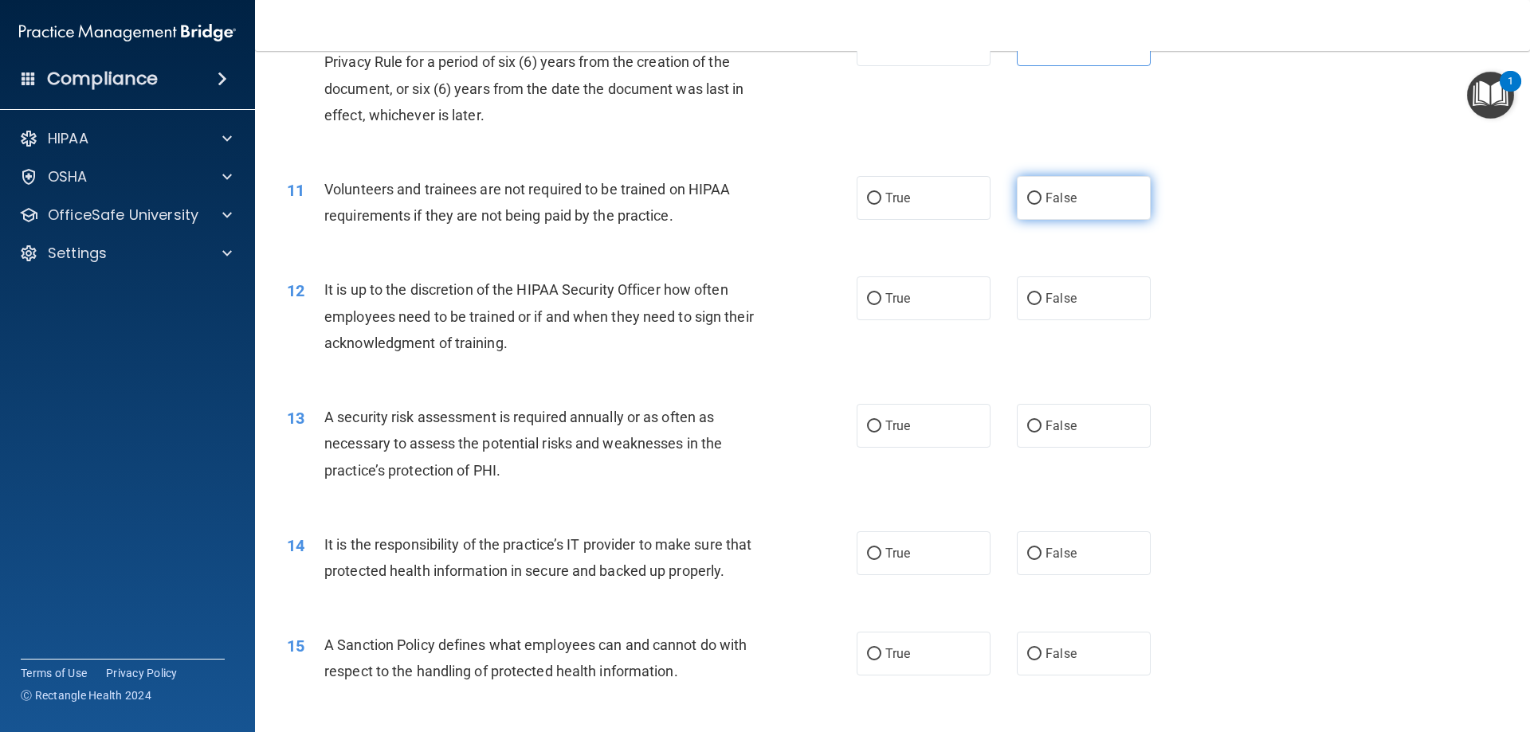
click at [1108, 210] on label "False" at bounding box center [1084, 198] width 134 height 44
click at [1042, 205] on input "False" at bounding box center [1034, 199] width 14 height 12
radio input "true"
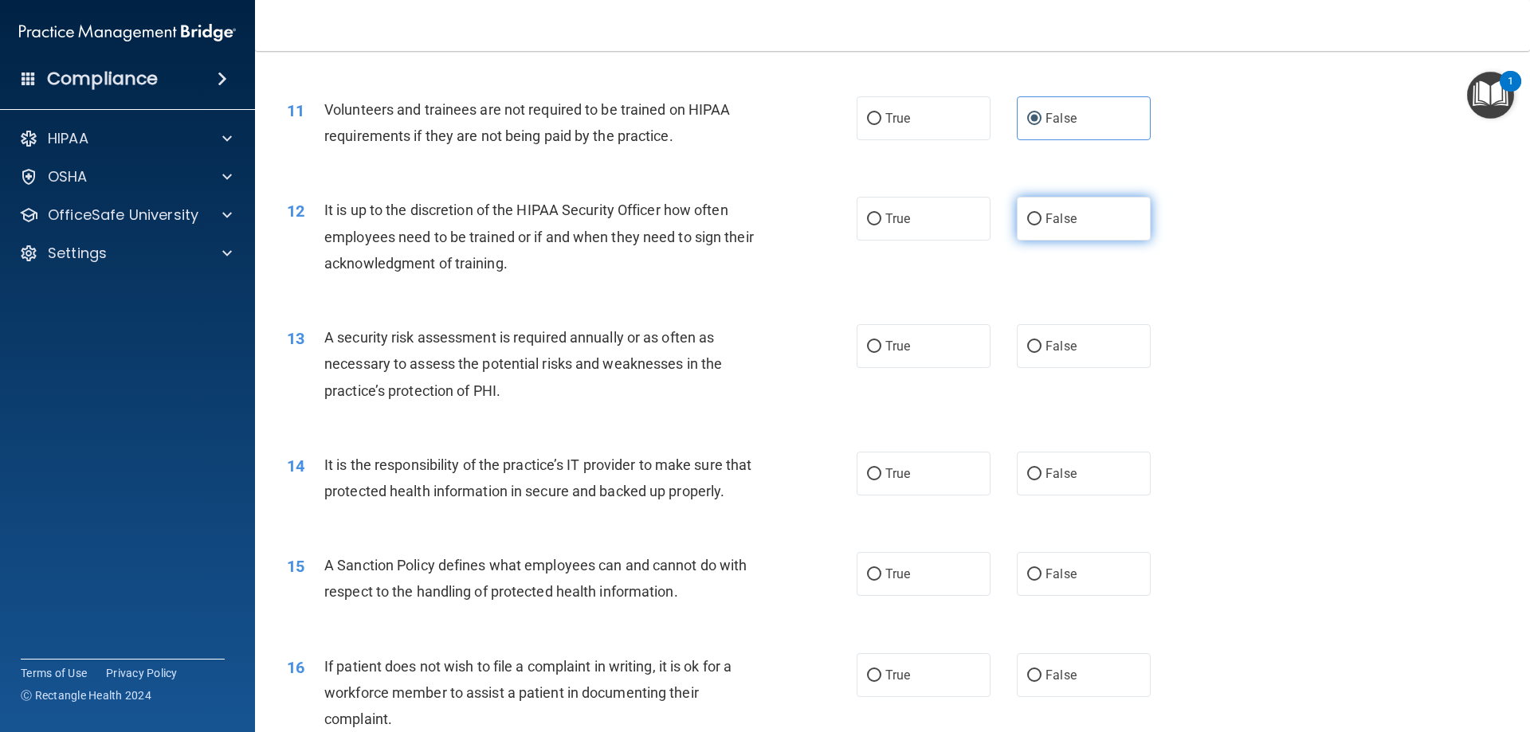
scroll to position [1514, 0]
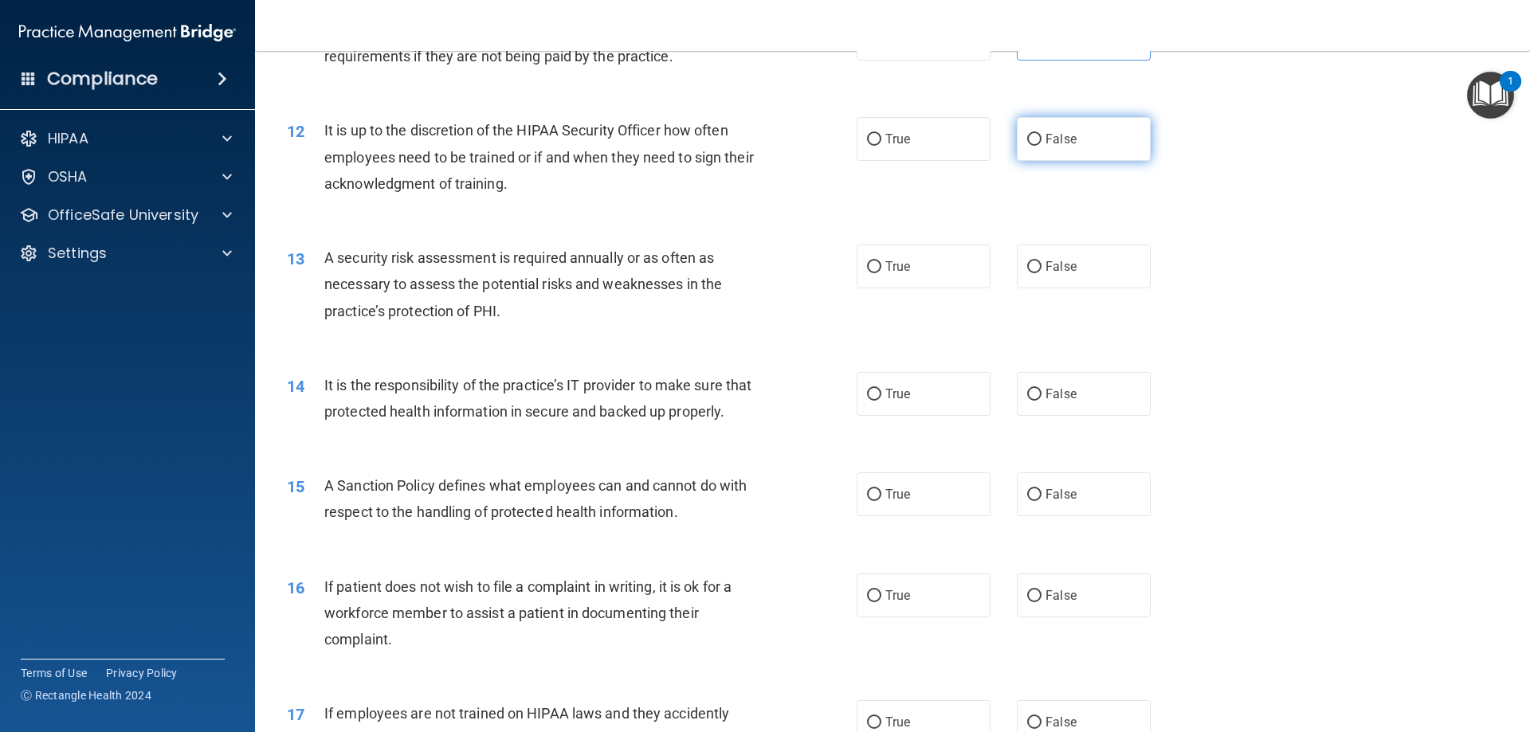
click at [1122, 151] on label "False" at bounding box center [1084, 139] width 134 height 44
click at [1042, 146] on input "False" at bounding box center [1034, 140] width 14 height 12
radio input "true"
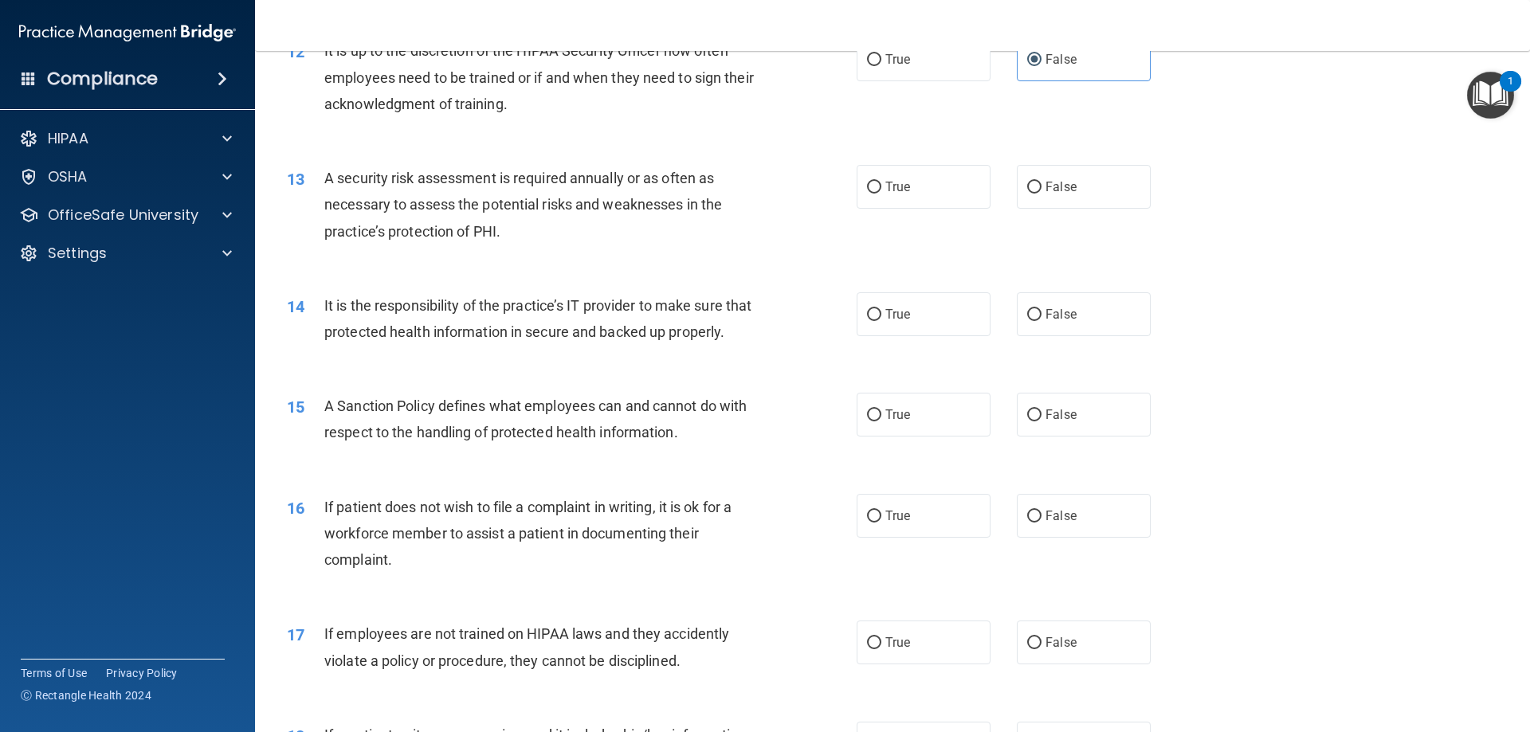
scroll to position [1674, 0]
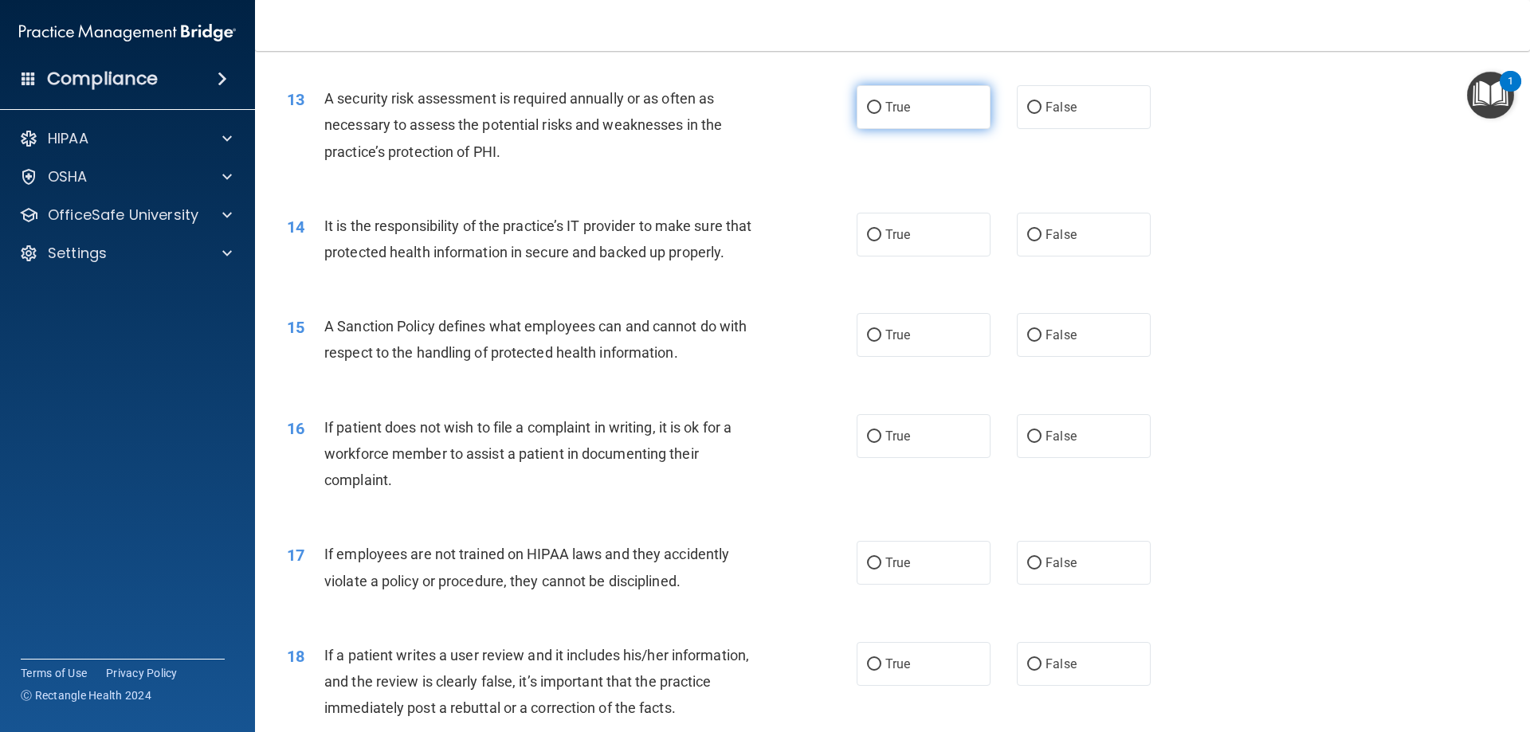
click at [933, 112] on label "True" at bounding box center [924, 107] width 134 height 44
click at [881, 112] on input "True" at bounding box center [874, 108] width 14 height 12
radio input "true"
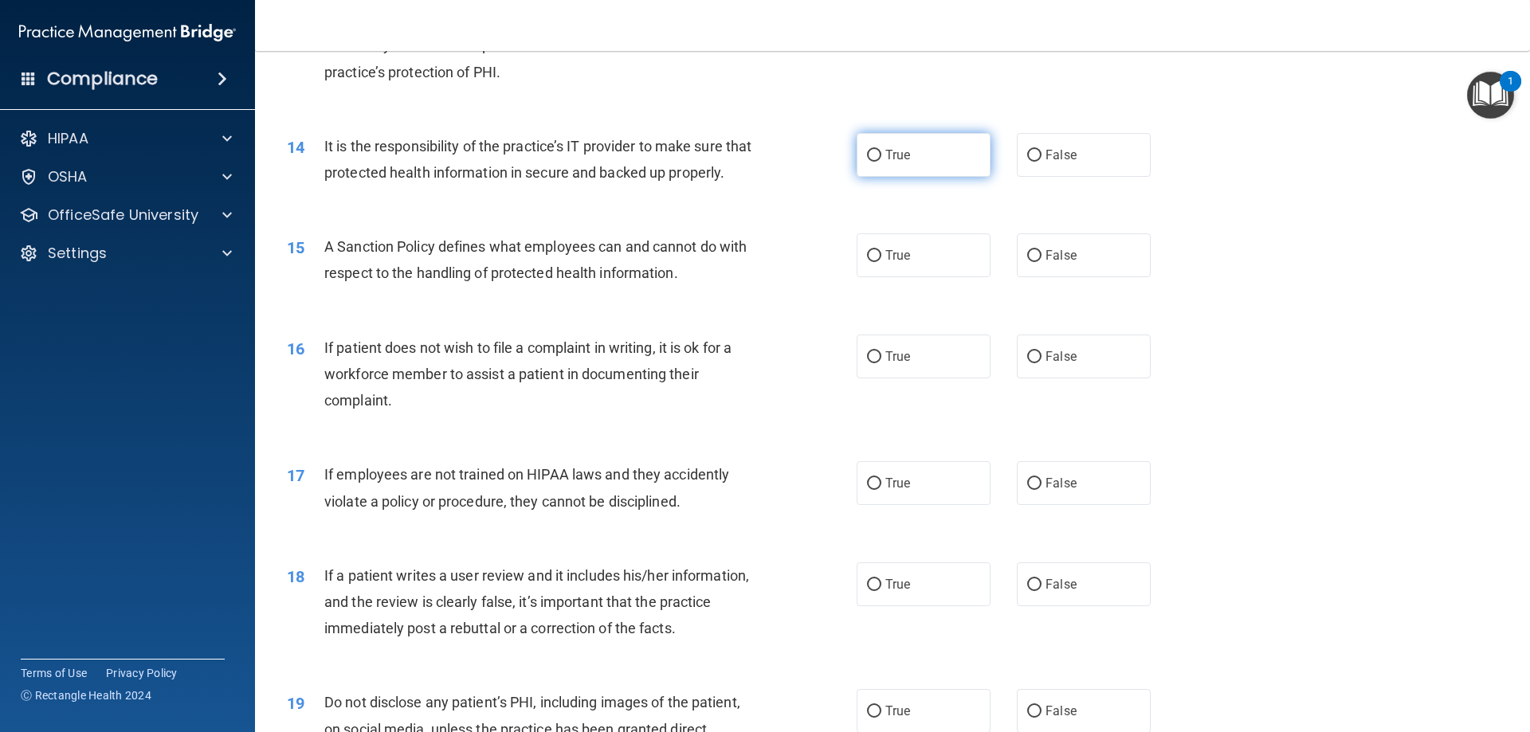
click at [946, 162] on label "True" at bounding box center [924, 155] width 134 height 44
click at [881, 162] on input "True" at bounding box center [874, 156] width 14 height 12
radio input "true"
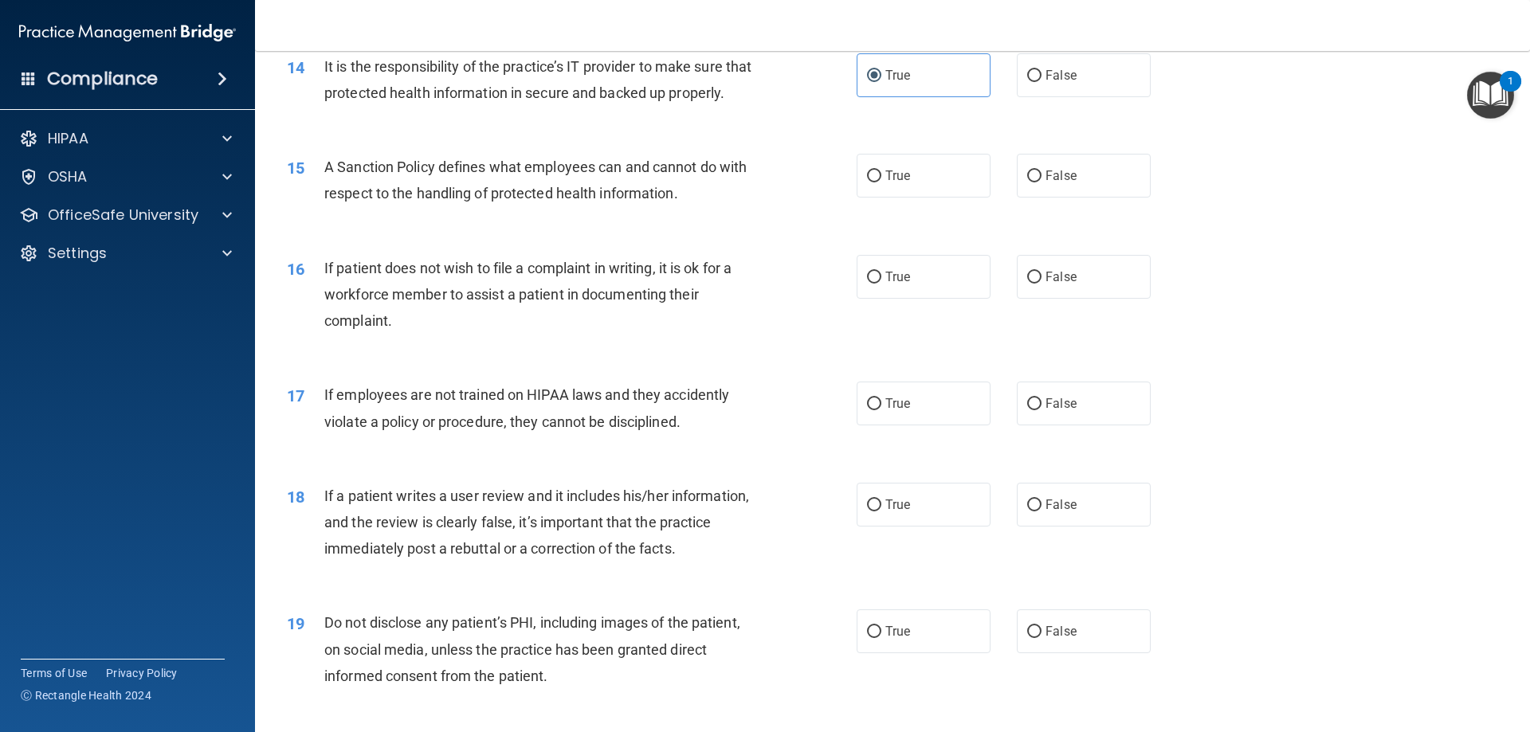
scroll to position [1913, 0]
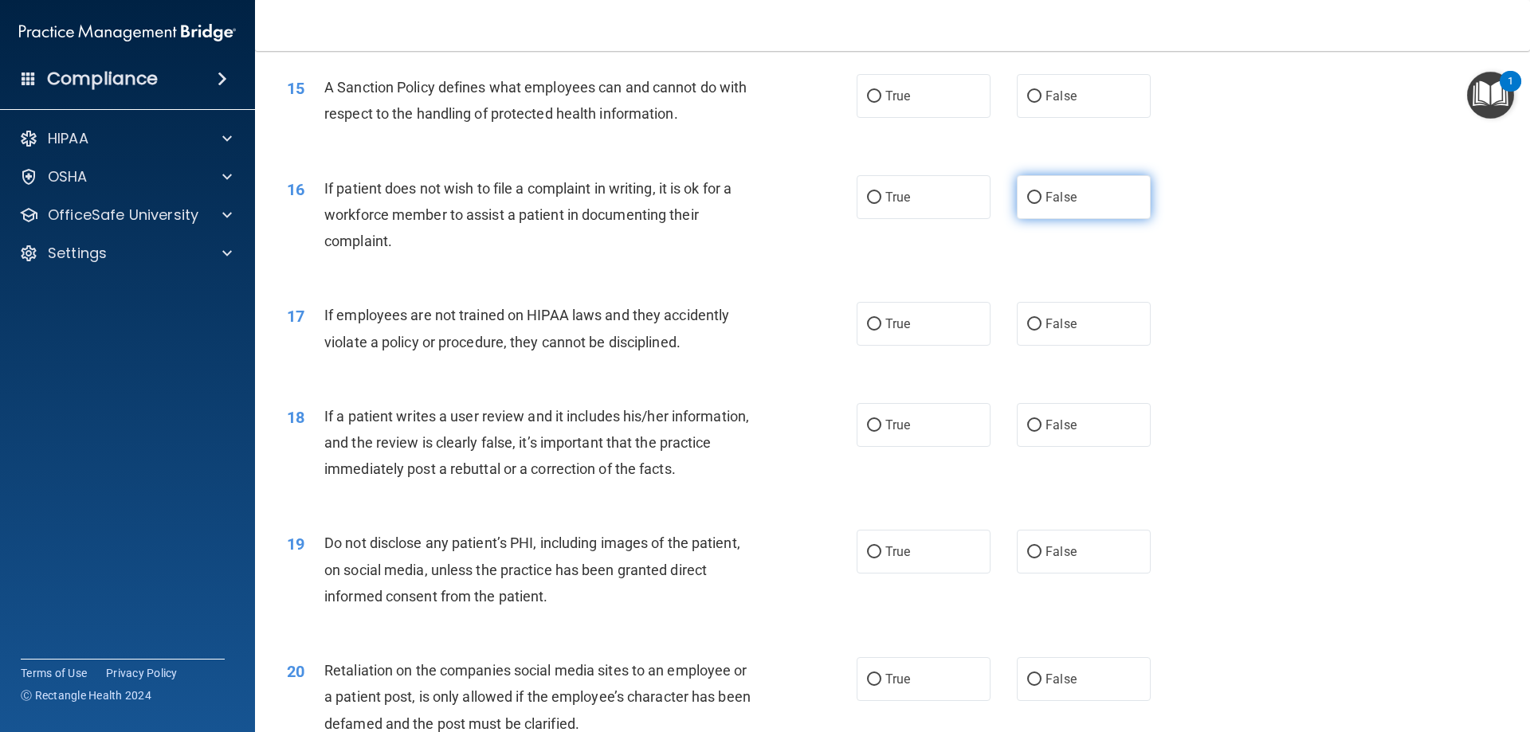
click at [1063, 219] on label "False" at bounding box center [1084, 197] width 134 height 44
click at [1042, 204] on input "False" at bounding box center [1034, 198] width 14 height 12
radio input "true"
click at [1046, 104] on span "False" at bounding box center [1061, 95] width 31 height 15
click at [1040, 103] on input "False" at bounding box center [1034, 97] width 14 height 12
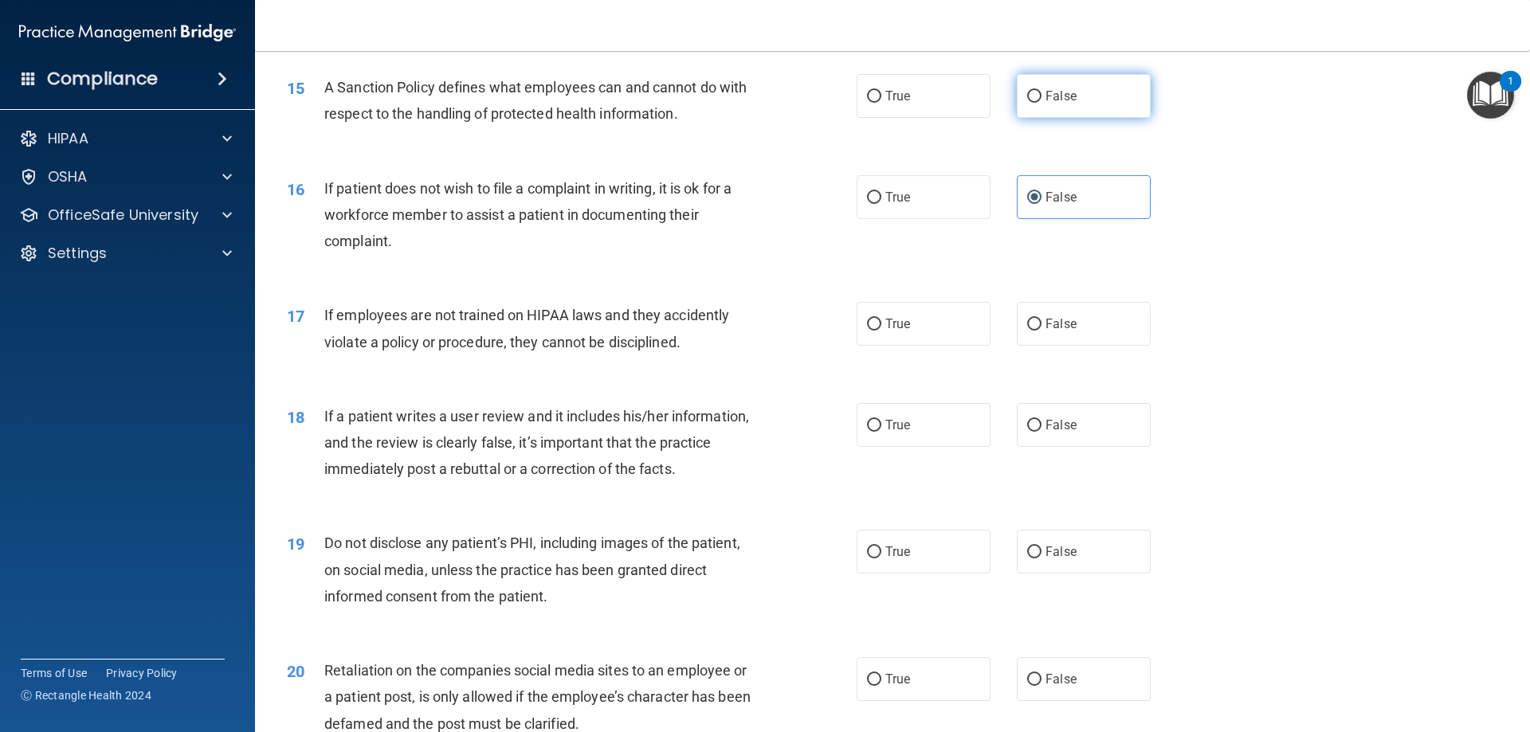
radio input "true"
click at [955, 118] on label "True" at bounding box center [924, 96] width 134 height 44
click at [881, 103] on input "True" at bounding box center [874, 97] width 14 height 12
radio input "true"
radio input "false"
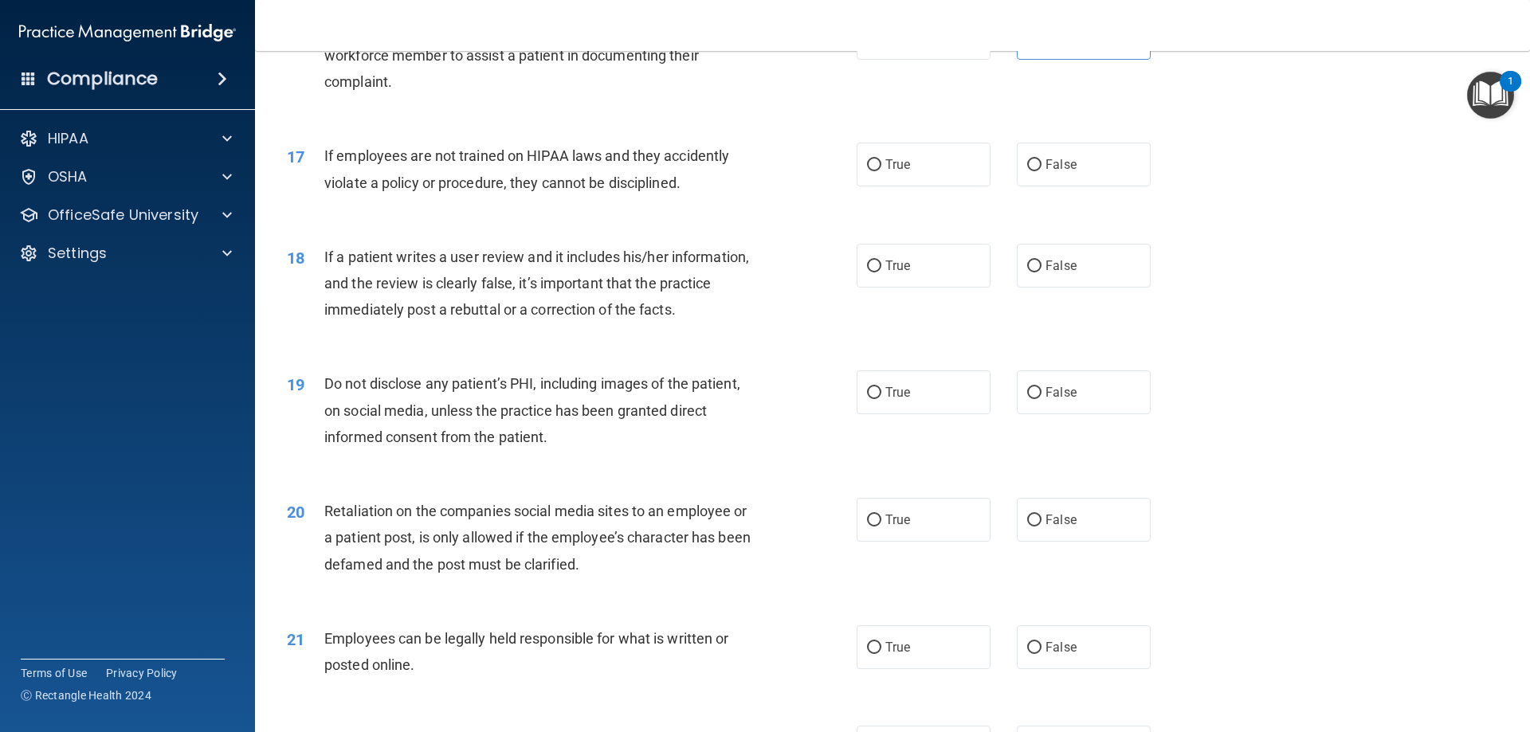
scroll to position [2152, 0]
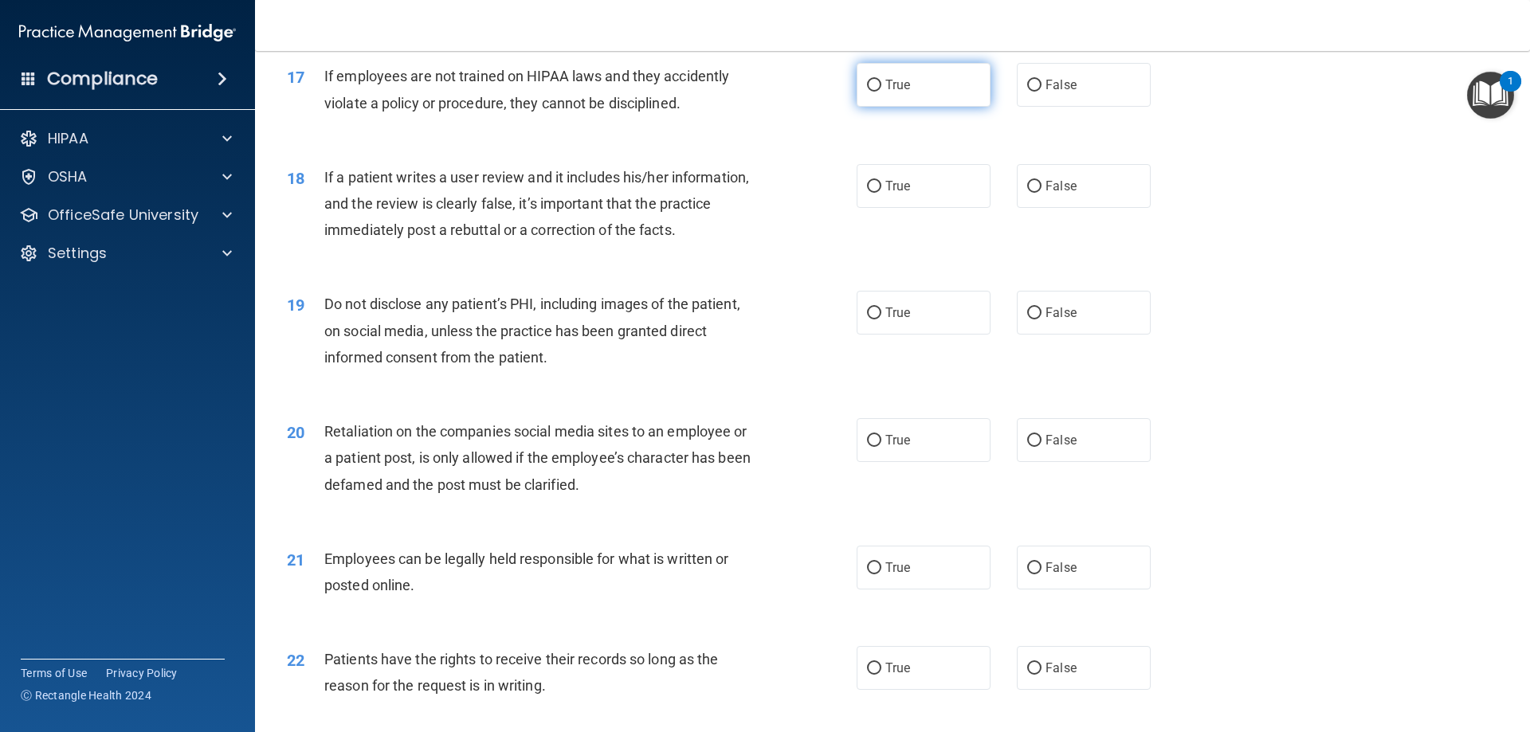
click at [944, 107] on label "True" at bounding box center [924, 85] width 134 height 44
click at [881, 92] on input "True" at bounding box center [874, 86] width 14 height 12
radio input "true"
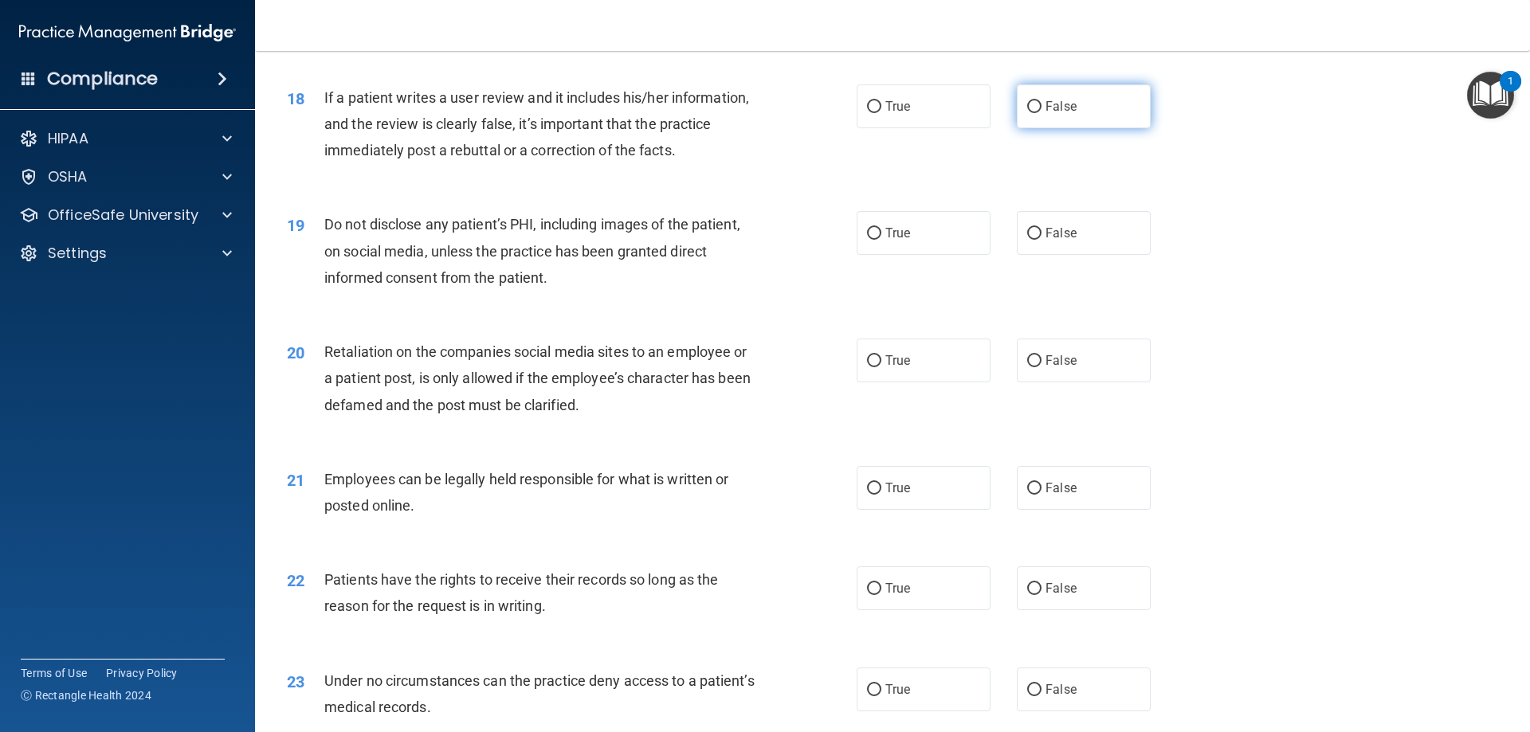
click at [1046, 114] on span "False" at bounding box center [1061, 106] width 31 height 15
click at [1042, 113] on input "False" at bounding box center [1034, 107] width 14 height 12
radio input "true"
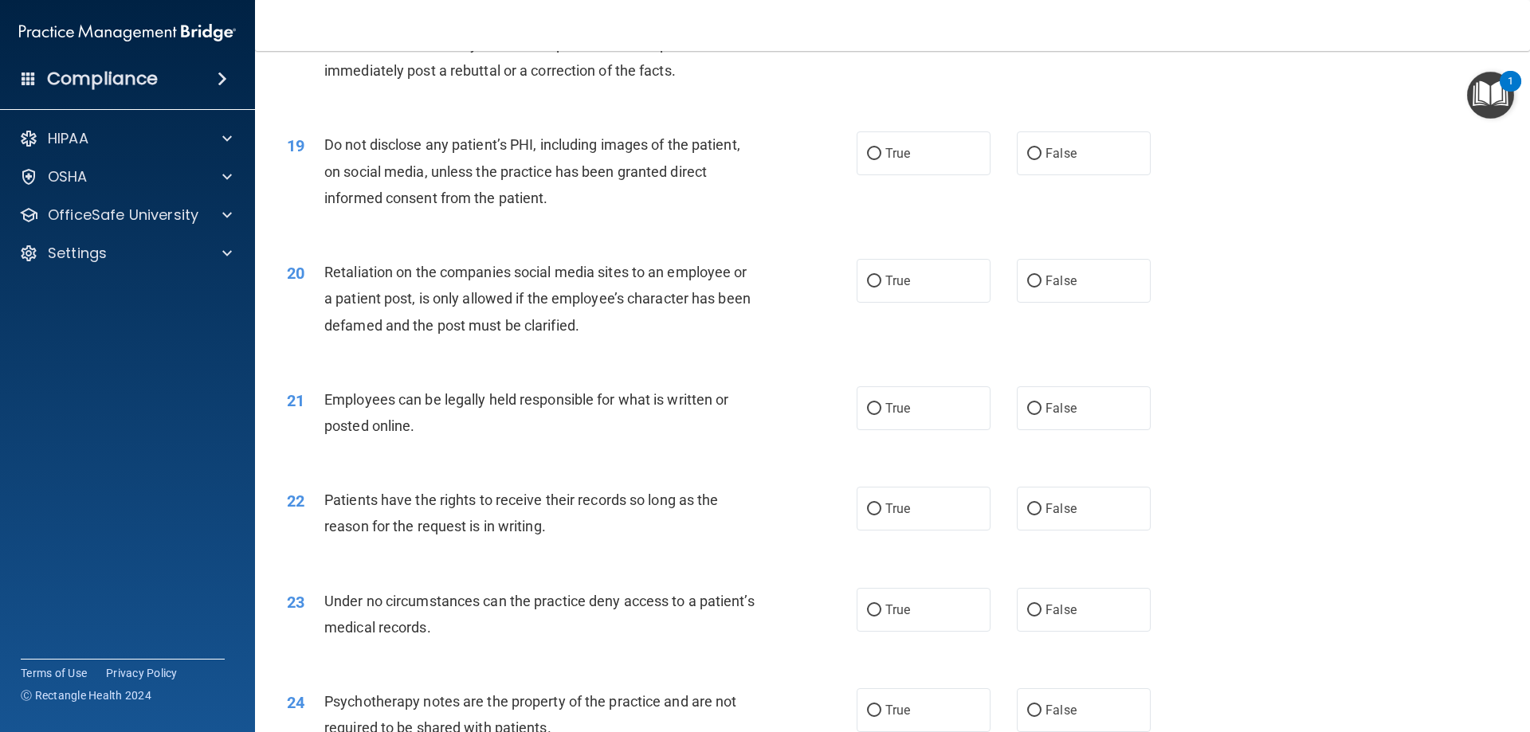
scroll to position [2391, 0]
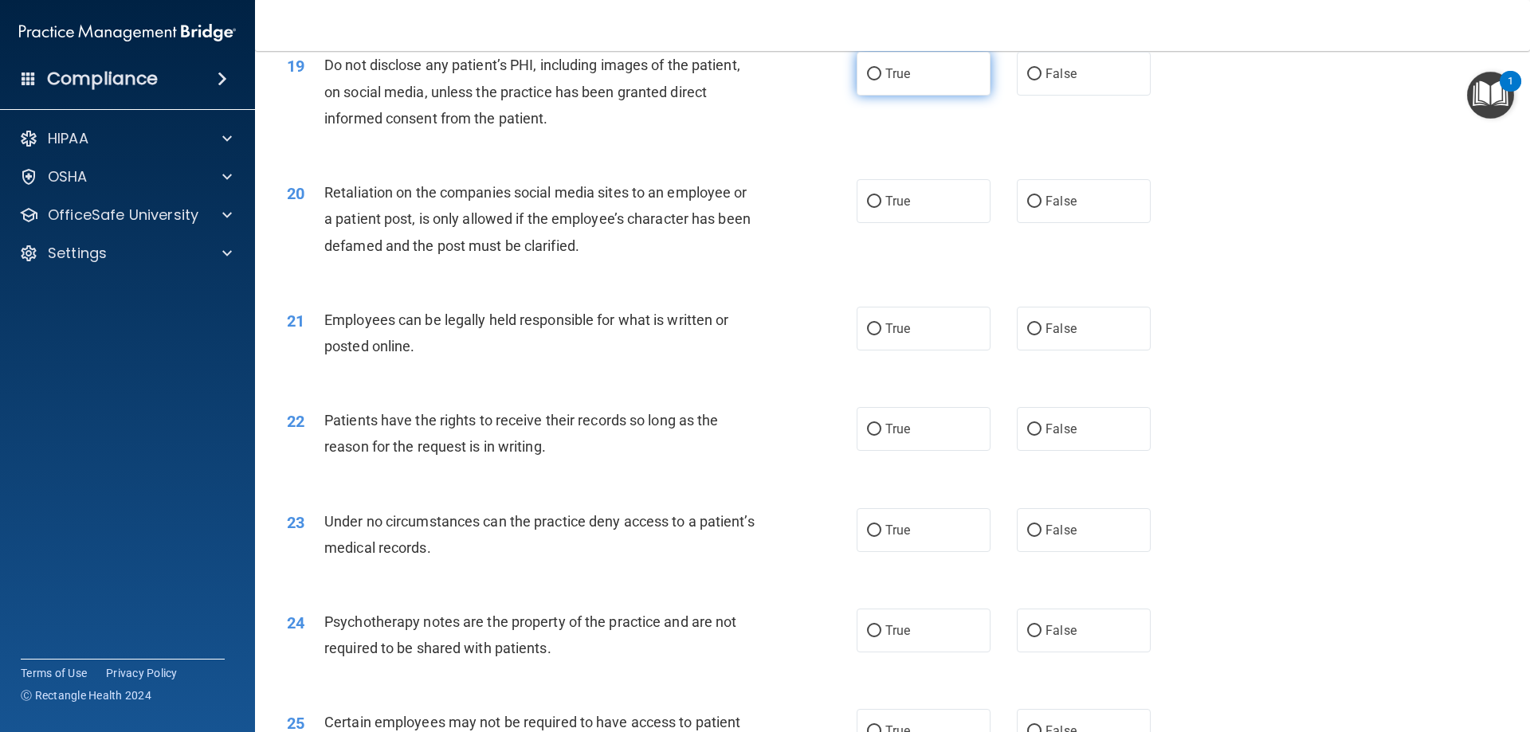
click at [897, 81] on span "True" at bounding box center [897, 73] width 25 height 15
click at [881, 80] on input "True" at bounding box center [874, 75] width 14 height 12
radio input "true"
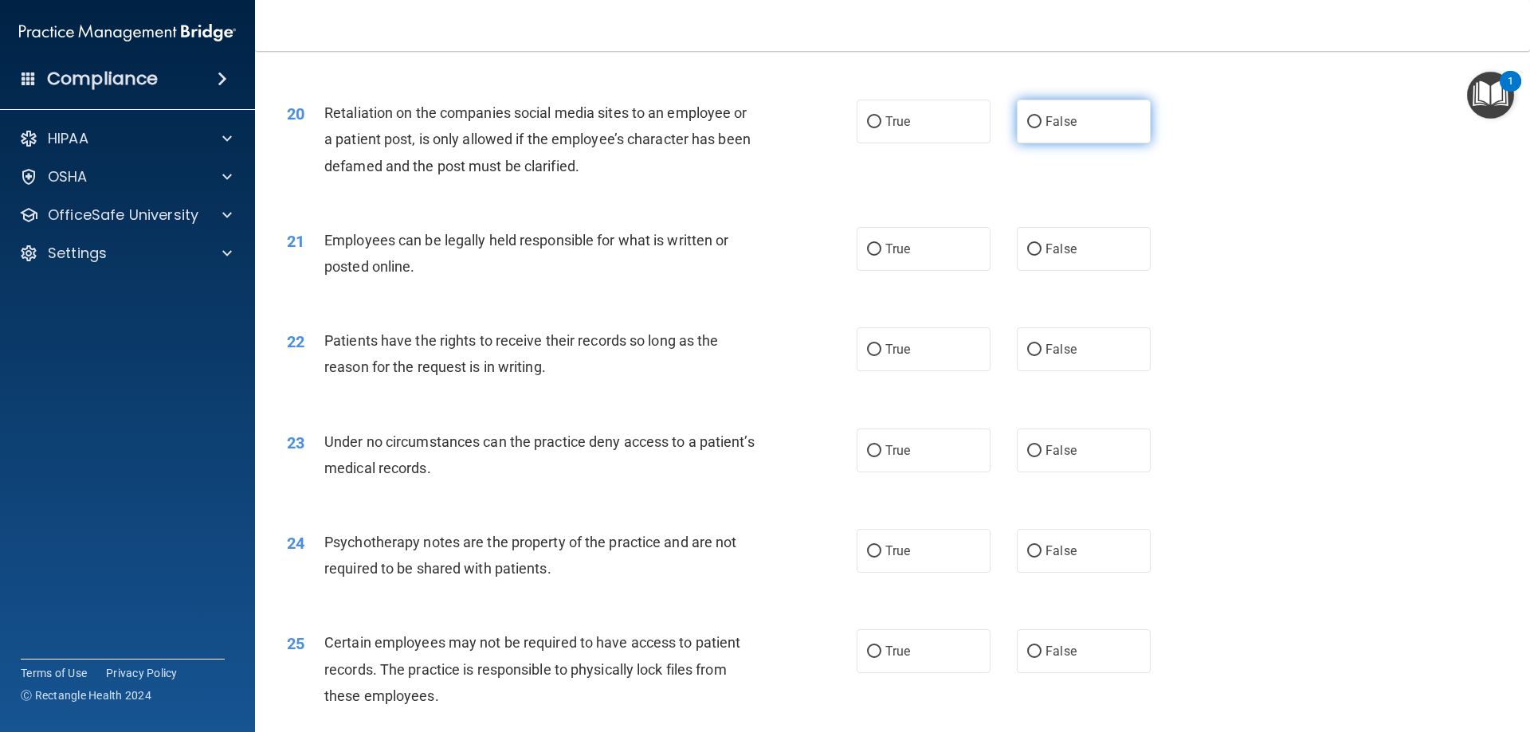
click at [1079, 143] on label "False" at bounding box center [1084, 122] width 134 height 44
click at [1042, 128] on input "False" at bounding box center [1034, 122] width 14 height 12
radio input "true"
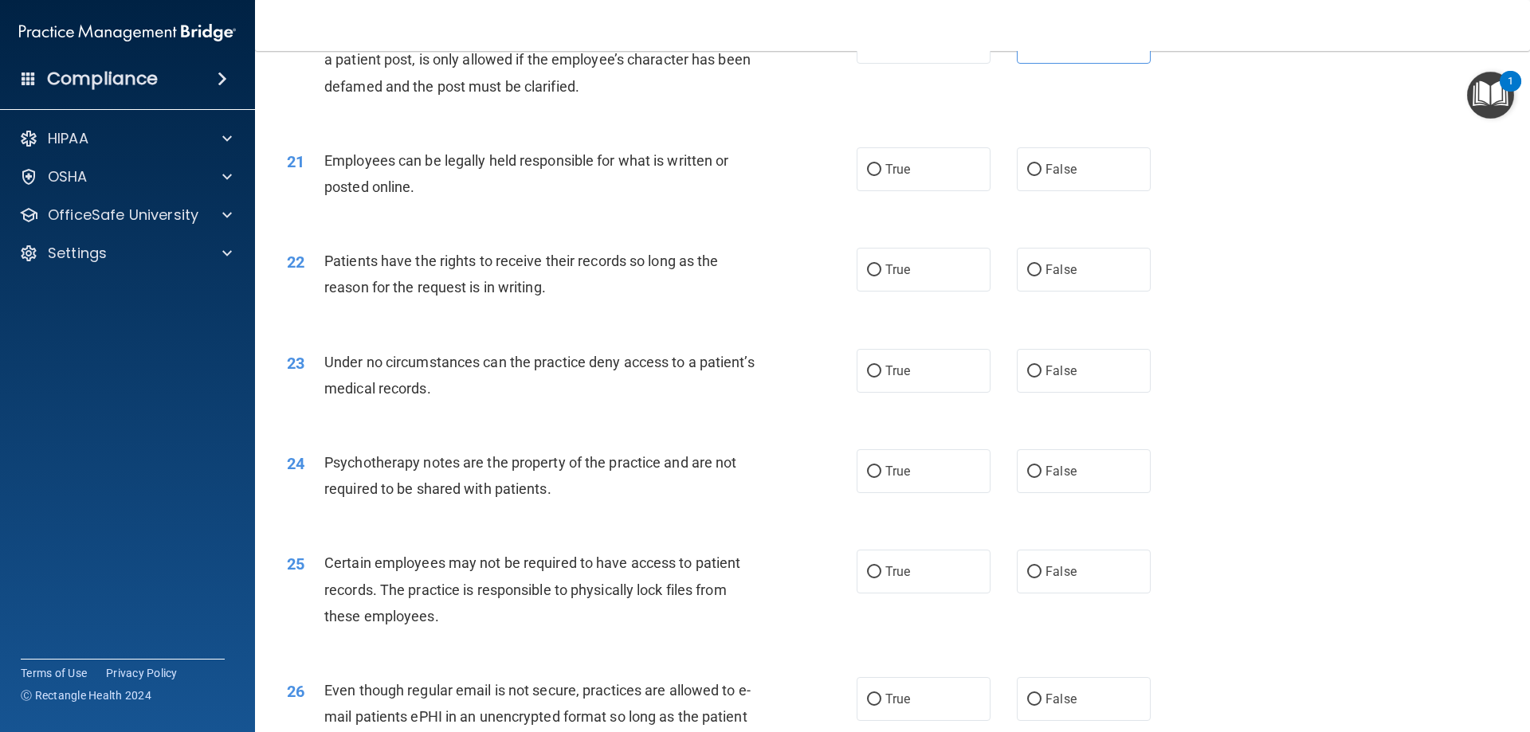
scroll to position [2630, 0]
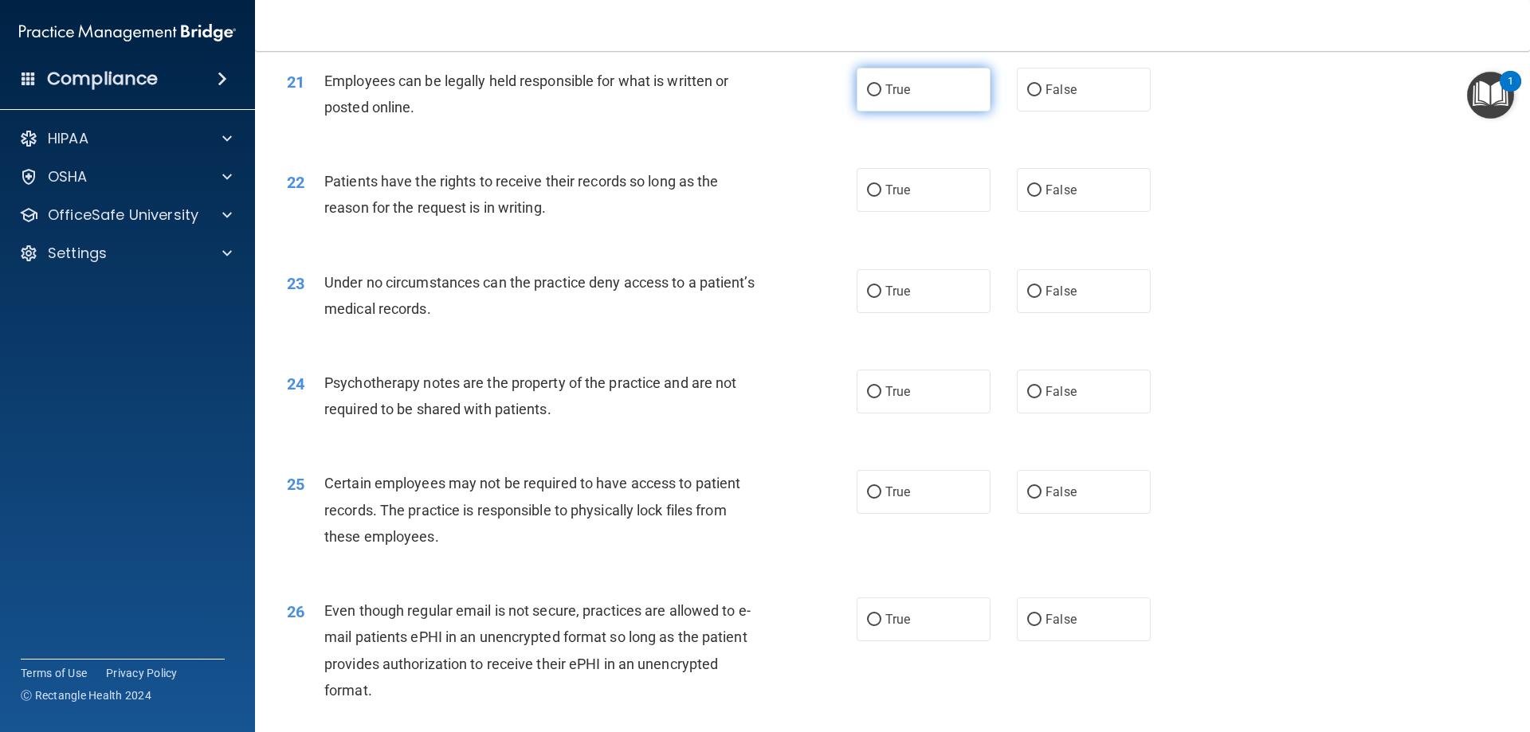
click at [956, 112] on label "True" at bounding box center [924, 90] width 134 height 44
click at [881, 96] on input "True" at bounding box center [874, 90] width 14 height 12
radio input "true"
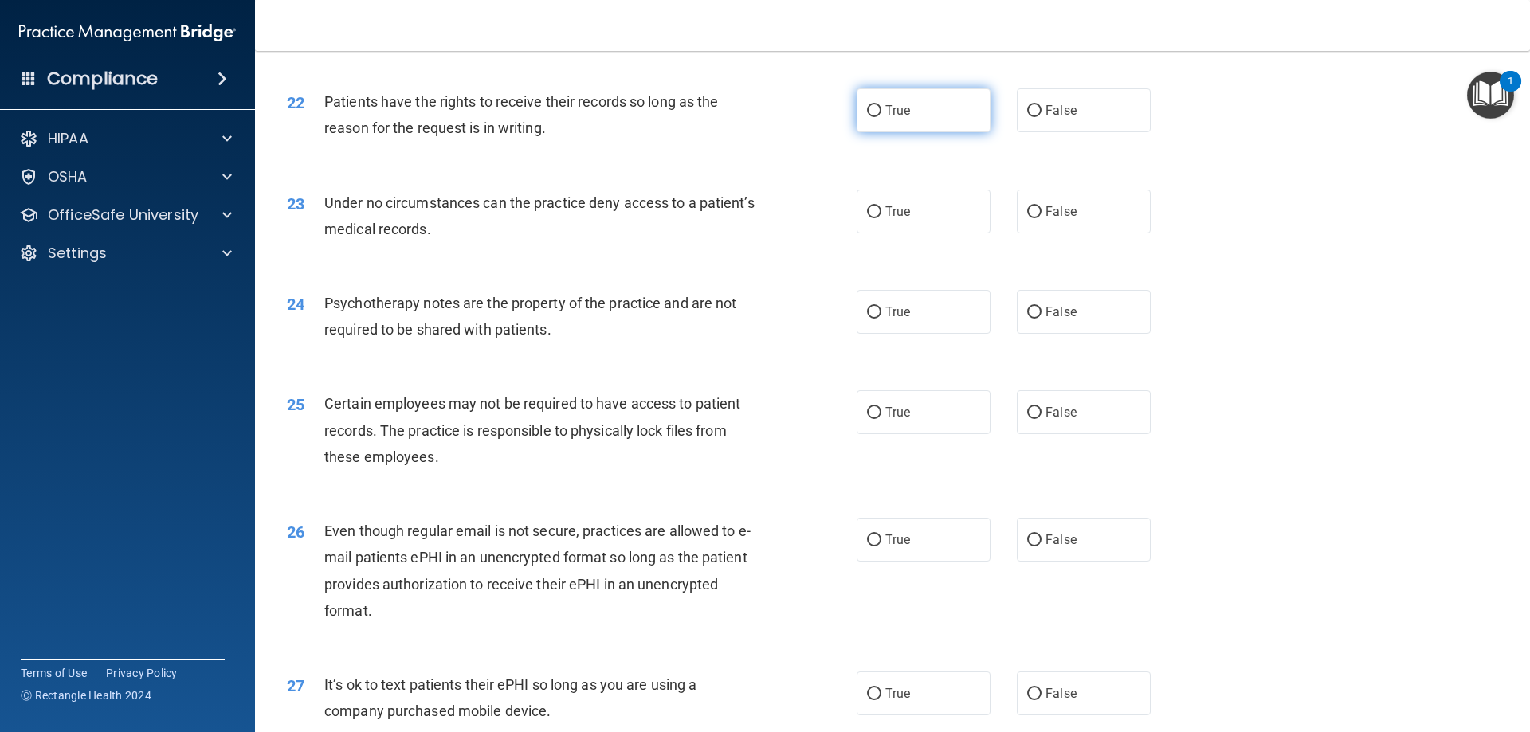
click at [887, 118] on span "True" at bounding box center [897, 110] width 25 height 15
click at [881, 117] on input "True" at bounding box center [874, 111] width 14 height 12
radio input "true"
click at [894, 219] on span "True" at bounding box center [897, 211] width 25 height 15
click at [881, 218] on input "True" at bounding box center [874, 212] width 14 height 12
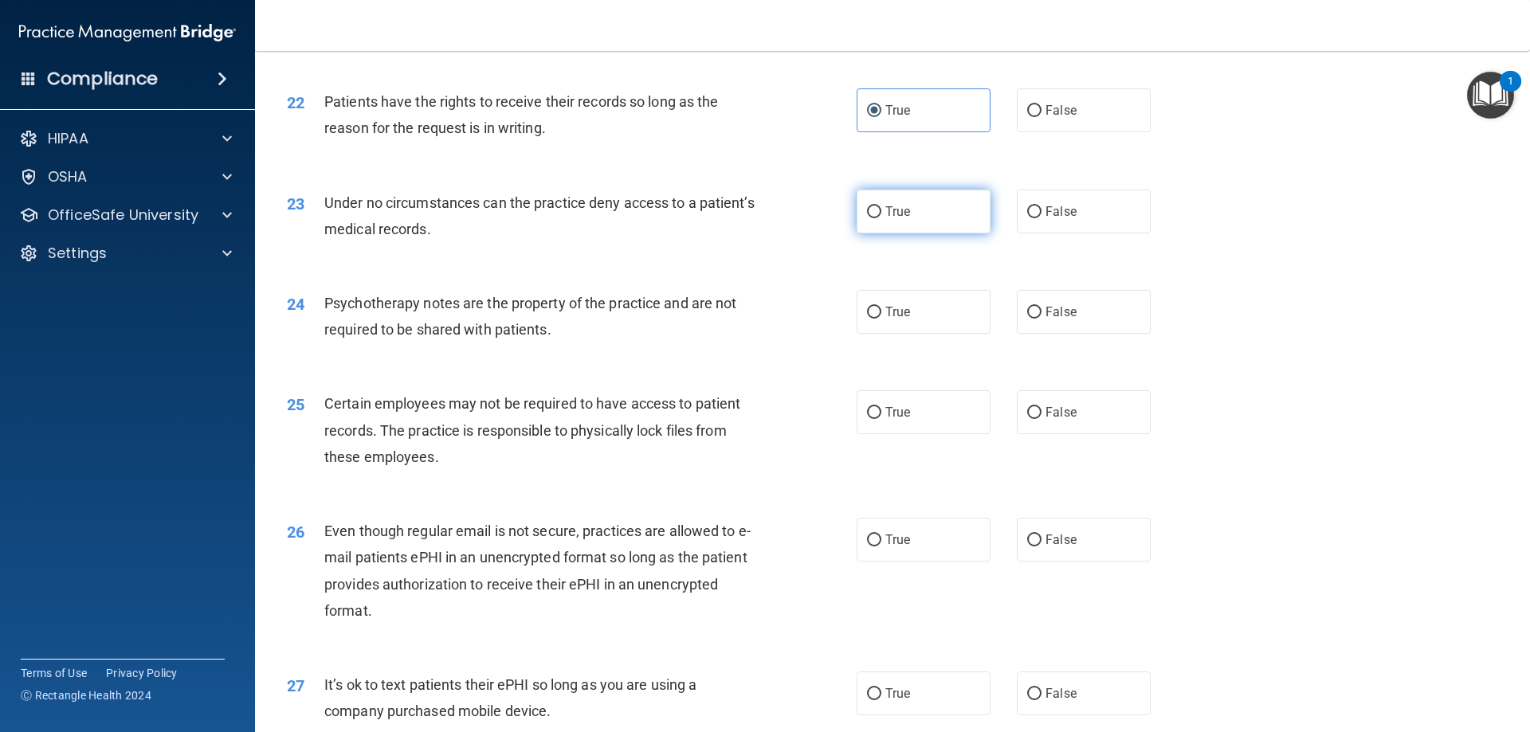
radio input "true"
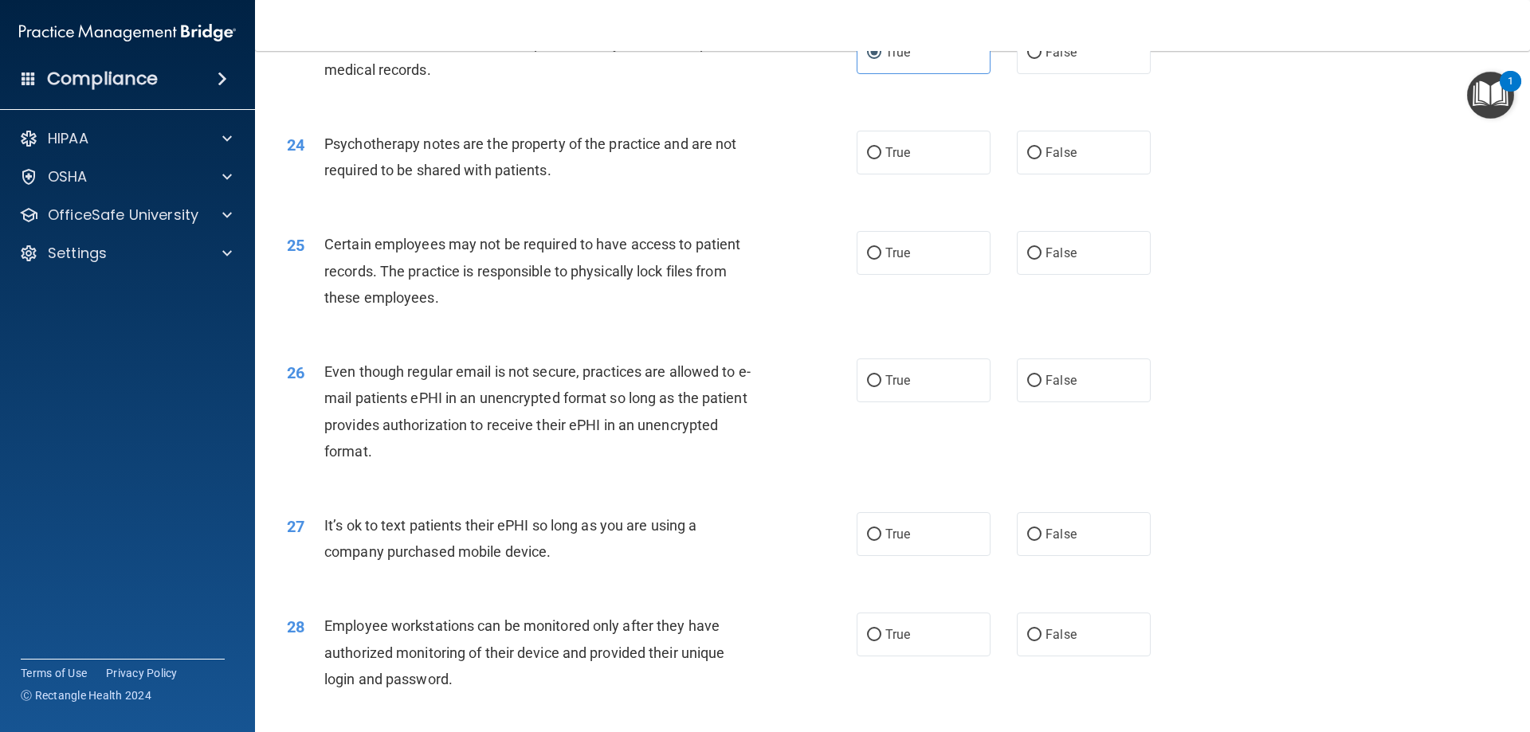
scroll to position [2949, 0]
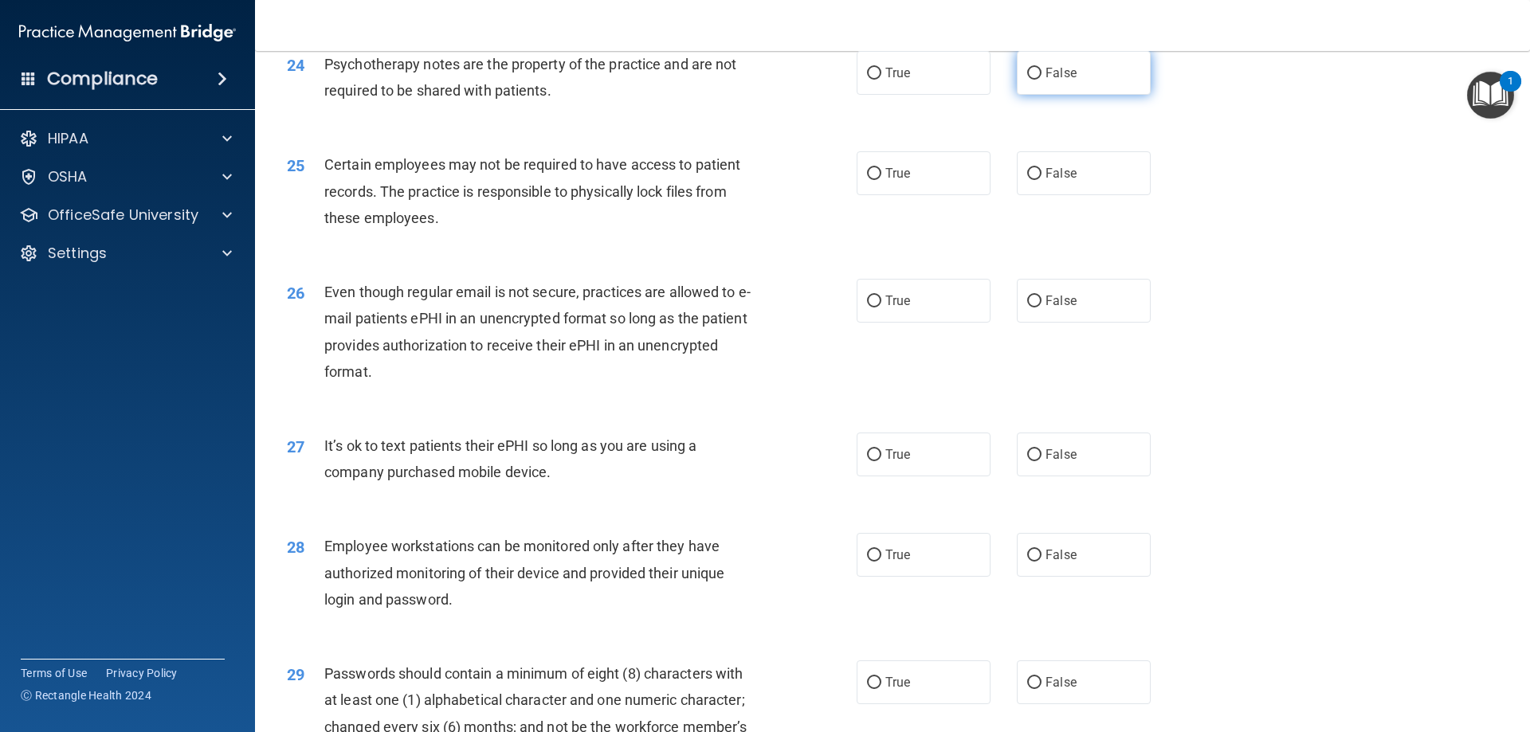
click at [1067, 87] on label "False" at bounding box center [1084, 73] width 134 height 44
click at [1042, 80] on input "False" at bounding box center [1034, 74] width 14 height 12
radio input "true"
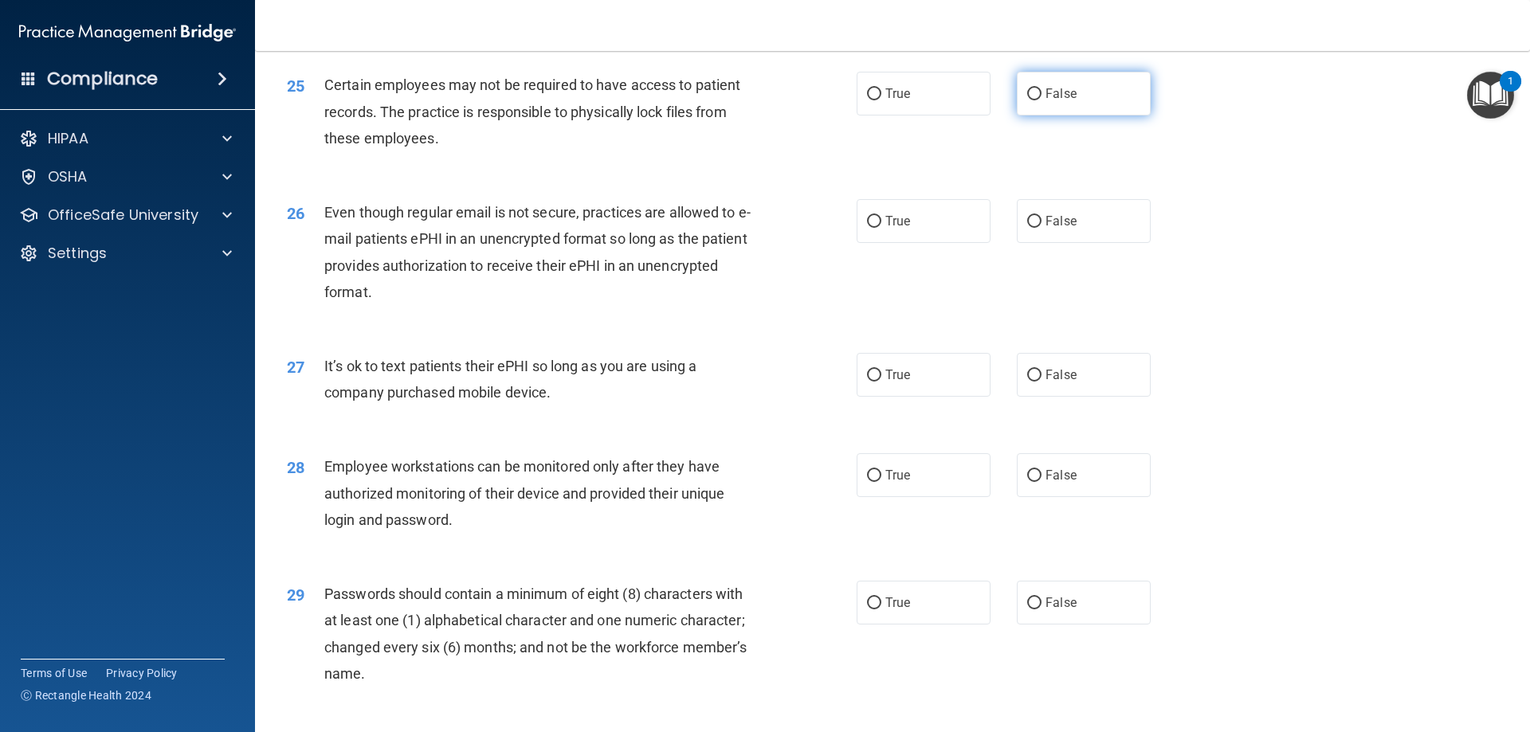
click at [1094, 109] on label "False" at bounding box center [1084, 94] width 134 height 44
click at [1042, 100] on input "False" at bounding box center [1034, 94] width 14 height 12
radio input "true"
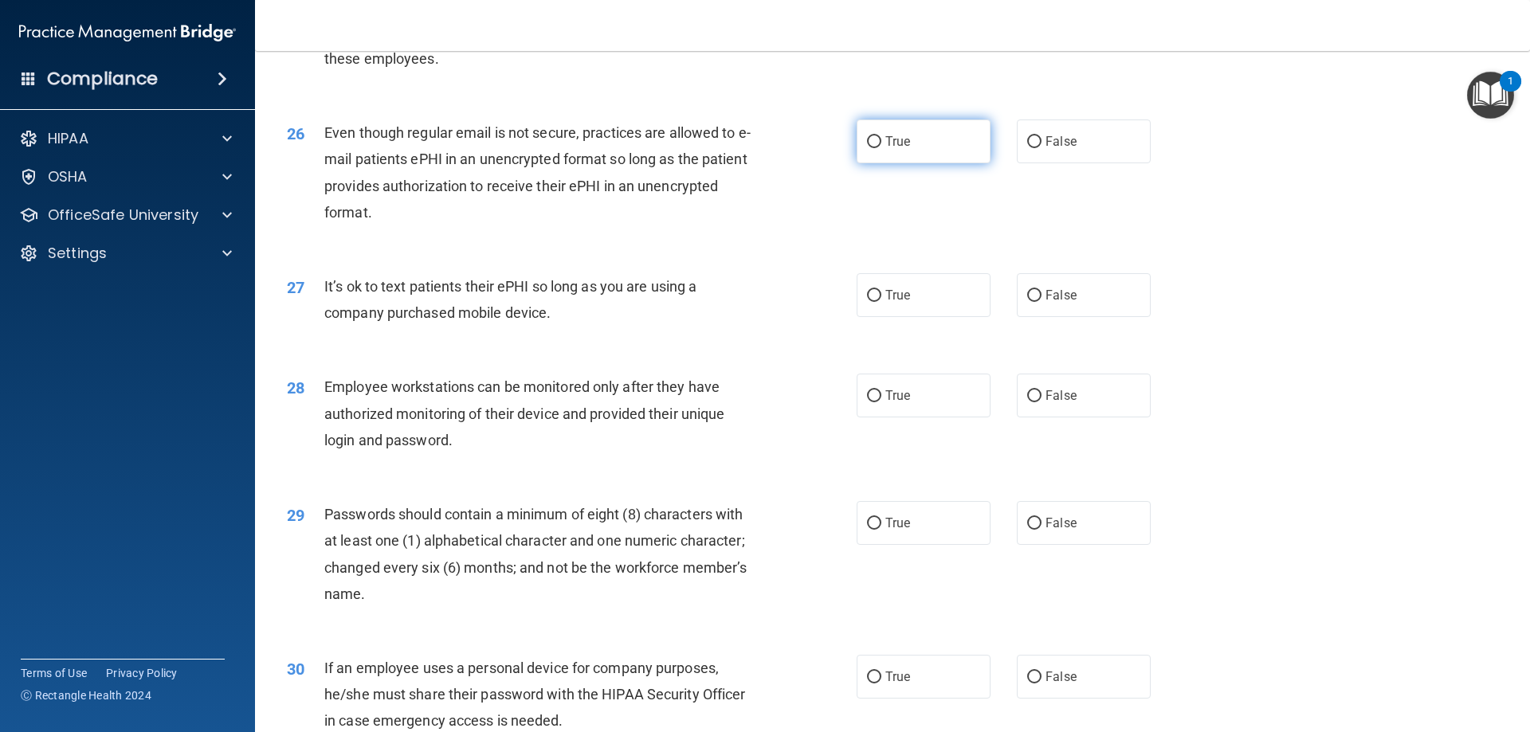
click at [918, 163] on label "True" at bounding box center [924, 142] width 134 height 44
click at [881, 148] on input "True" at bounding box center [874, 142] width 14 height 12
radio input "true"
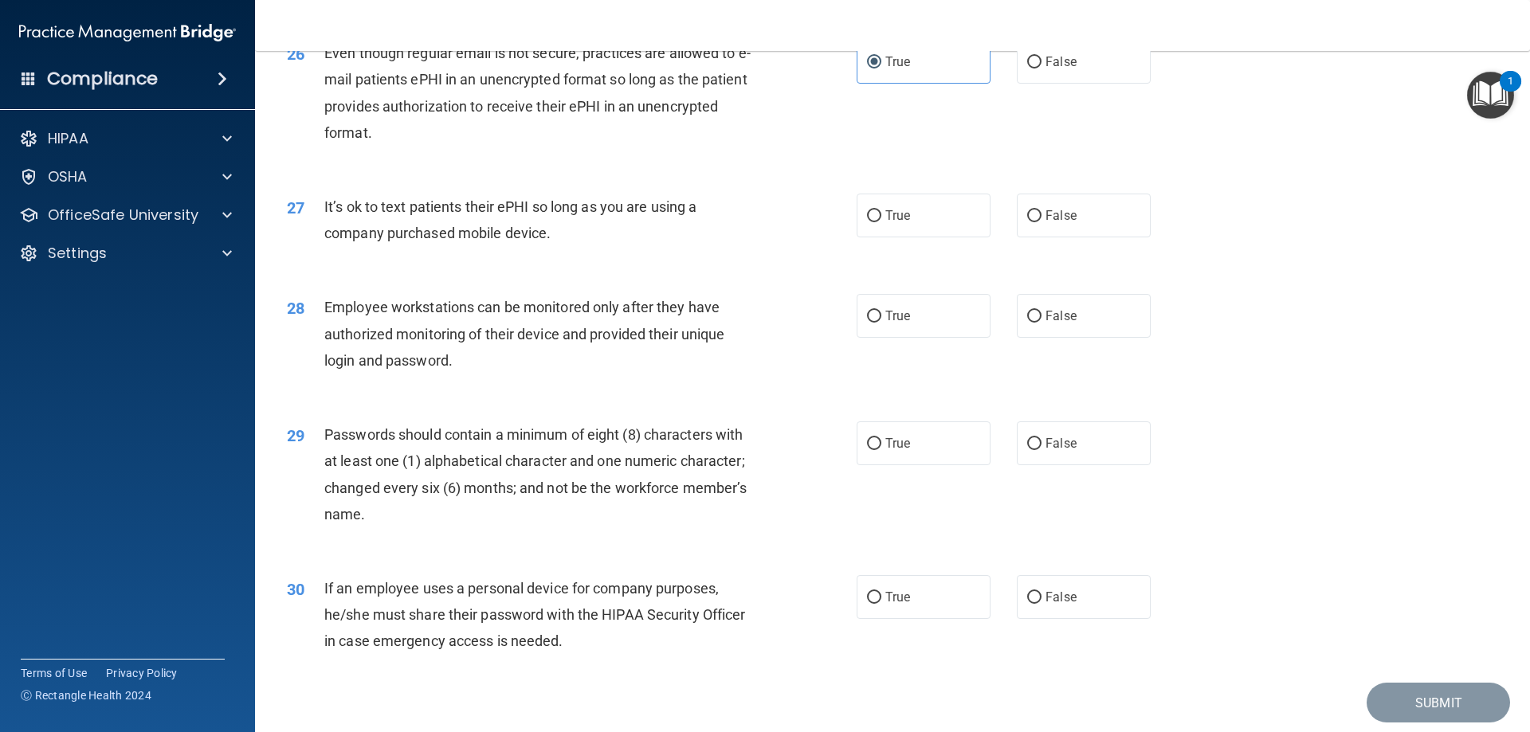
scroll to position [3268, 0]
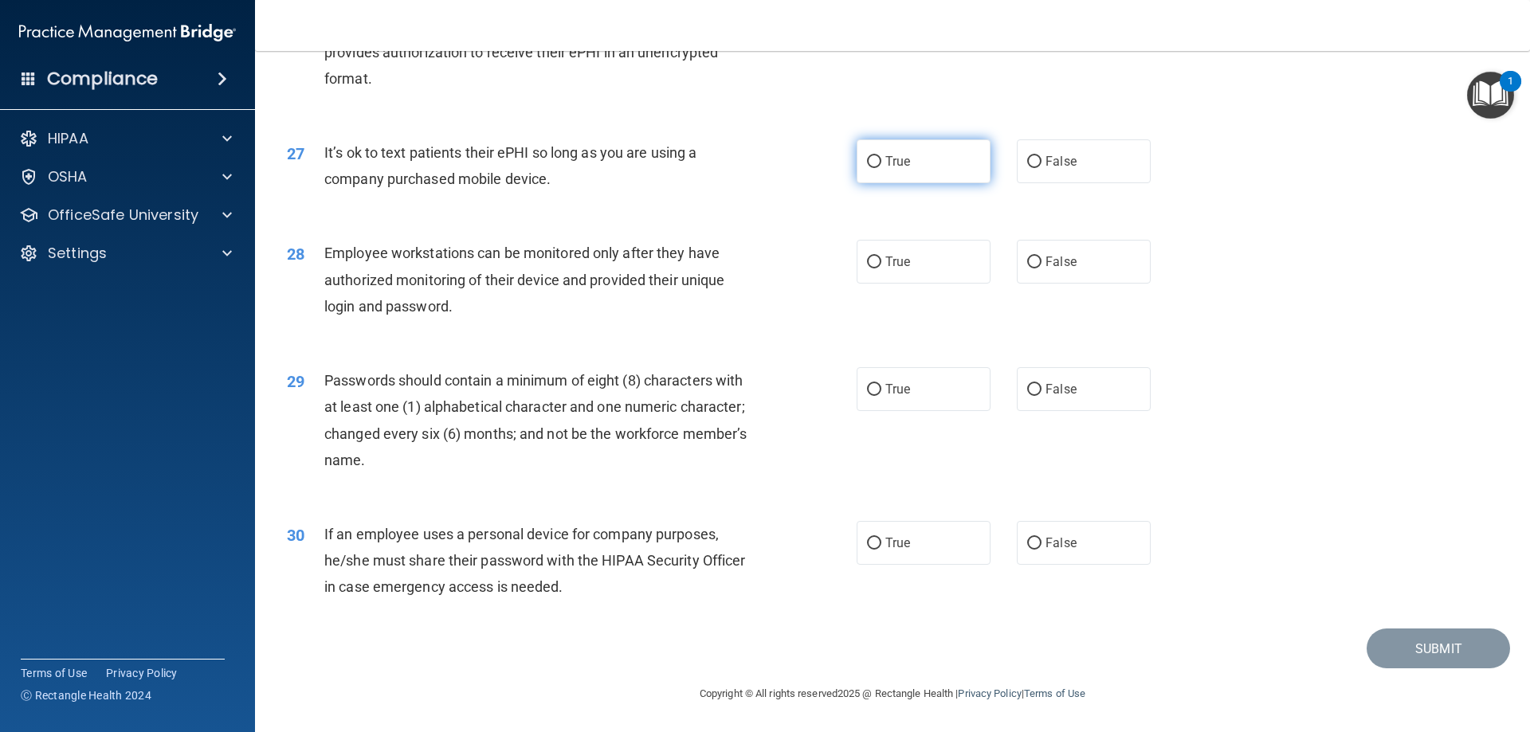
click at [960, 160] on label "True" at bounding box center [924, 161] width 134 height 44
click at [881, 160] on input "True" at bounding box center [874, 162] width 14 height 12
radio input "true"
click at [1054, 157] on span "False" at bounding box center [1061, 161] width 31 height 15
click at [1042, 157] on input "False" at bounding box center [1034, 162] width 14 height 12
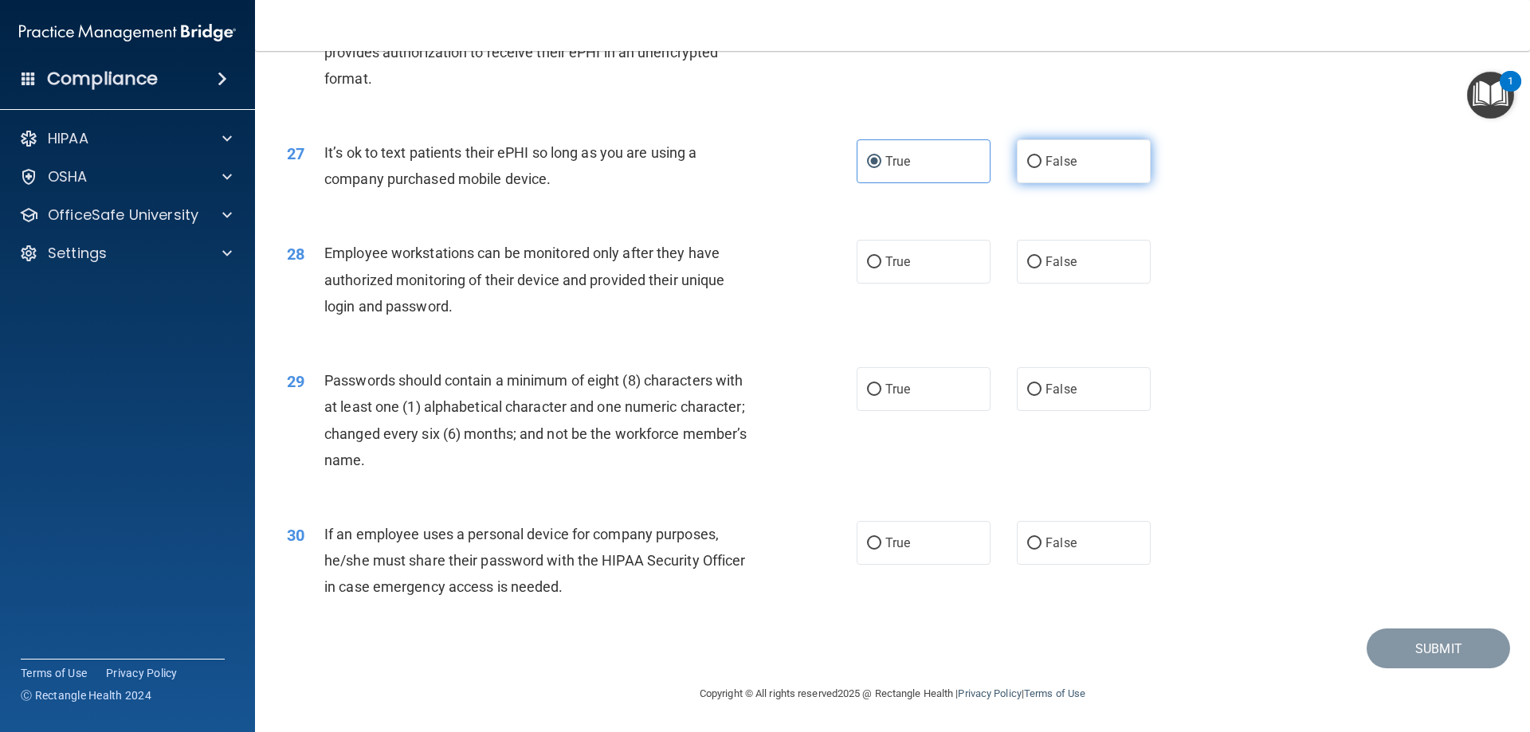
radio input "true"
radio input "false"
click at [895, 269] on span "True" at bounding box center [897, 261] width 25 height 15
click at [881, 269] on input "True" at bounding box center [874, 263] width 14 height 12
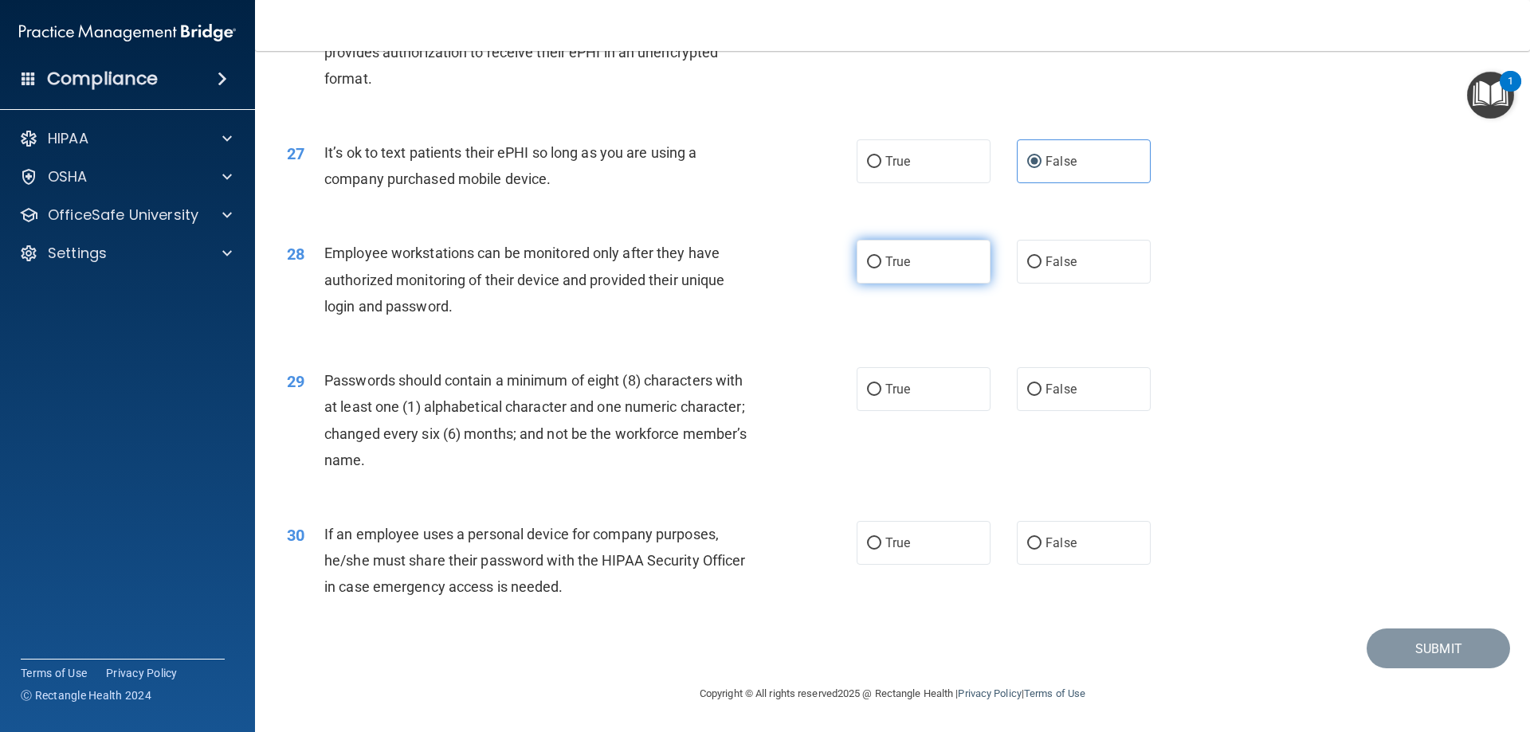
radio input "true"
click at [890, 391] on span "True" at bounding box center [897, 389] width 25 height 15
click at [881, 391] on input "True" at bounding box center [874, 390] width 14 height 12
radio input "true"
click at [1101, 557] on label "False" at bounding box center [1084, 543] width 134 height 44
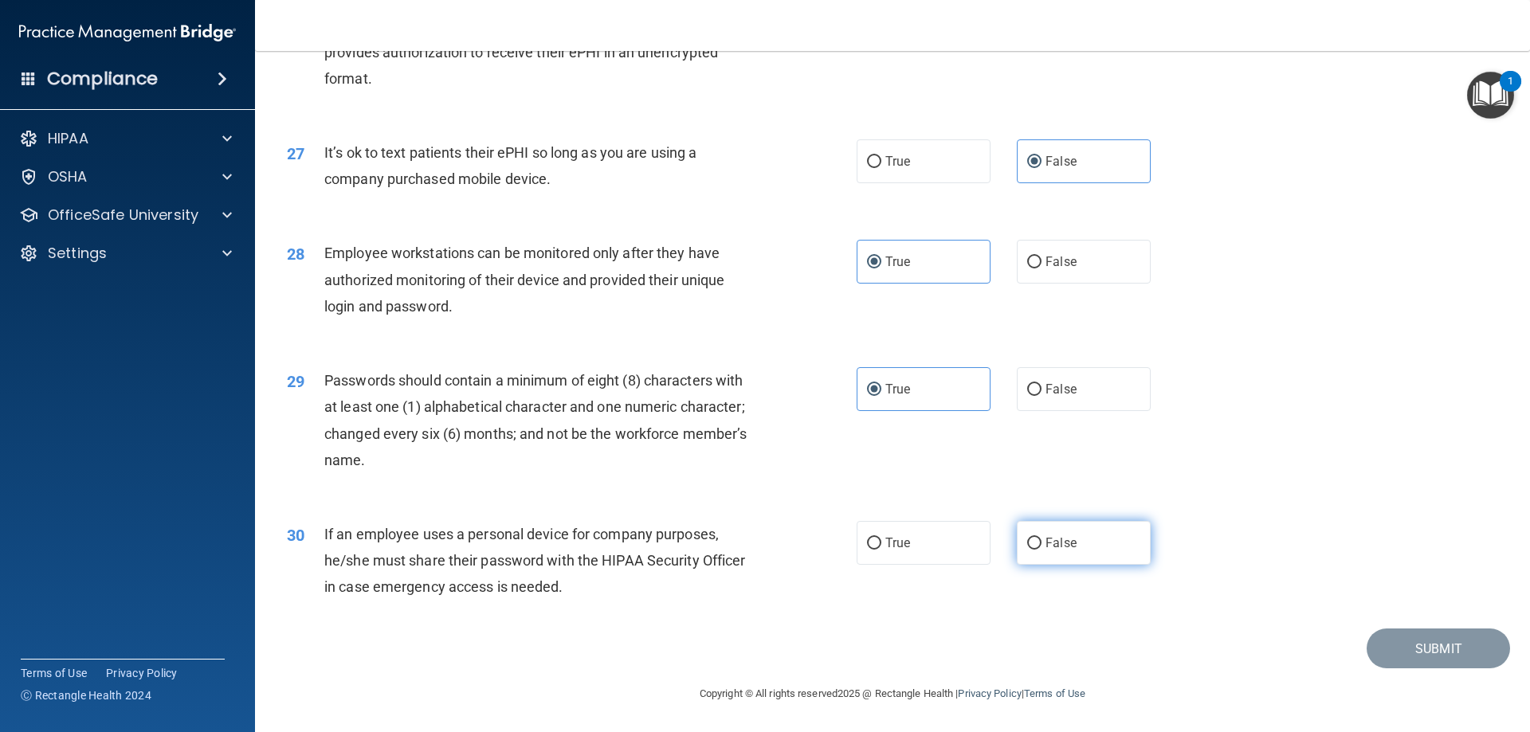
click at [1042, 550] on input "False" at bounding box center [1034, 544] width 14 height 12
radio input "true"
click at [1426, 640] on button "Submit" at bounding box center [1438, 649] width 143 height 41
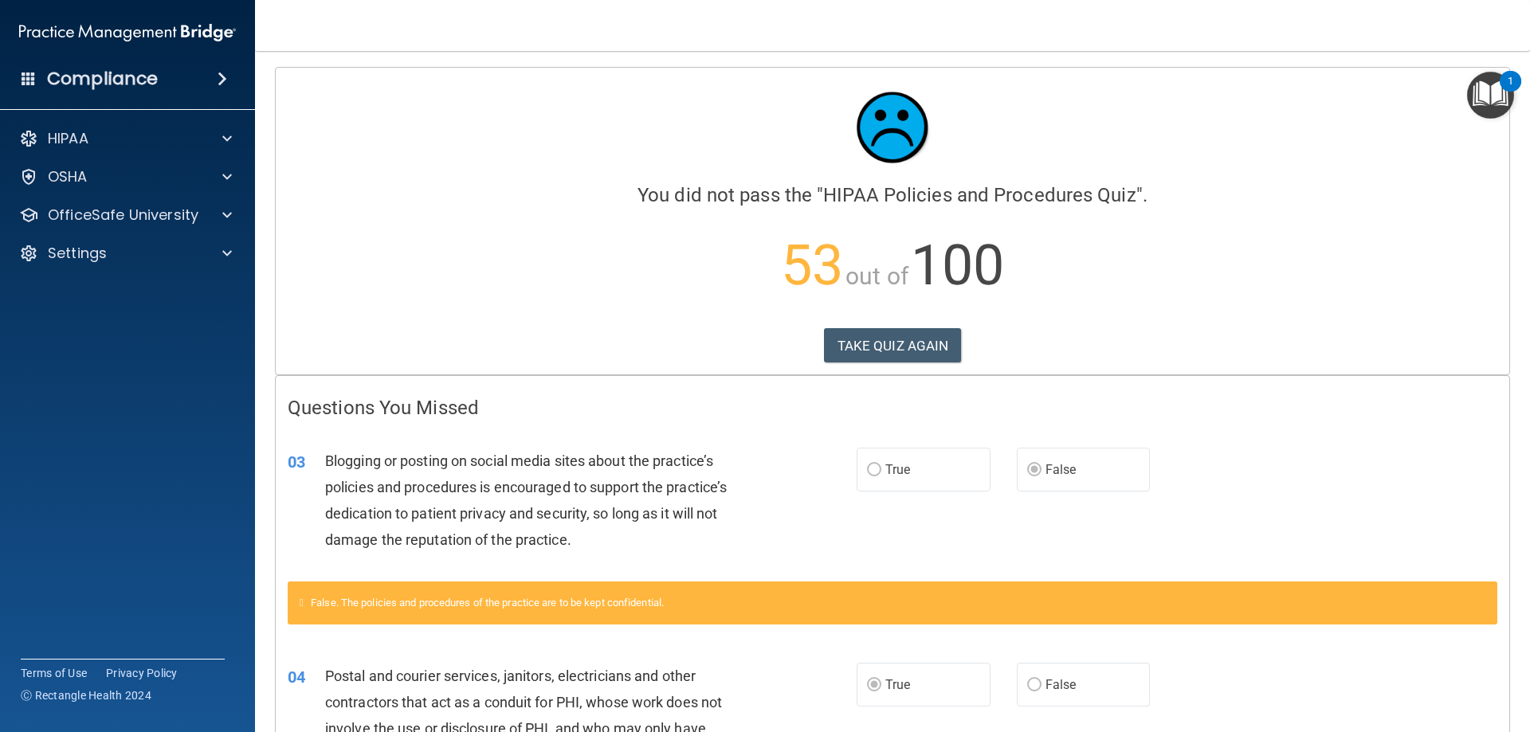
click at [897, 327] on div "Calculating your score.... You did not pass the " HIPAA Policies and Procedures…" at bounding box center [893, 221] width 1234 height 307
click at [895, 340] on button "TAKE QUIZ AGAIN" at bounding box center [893, 345] width 138 height 35
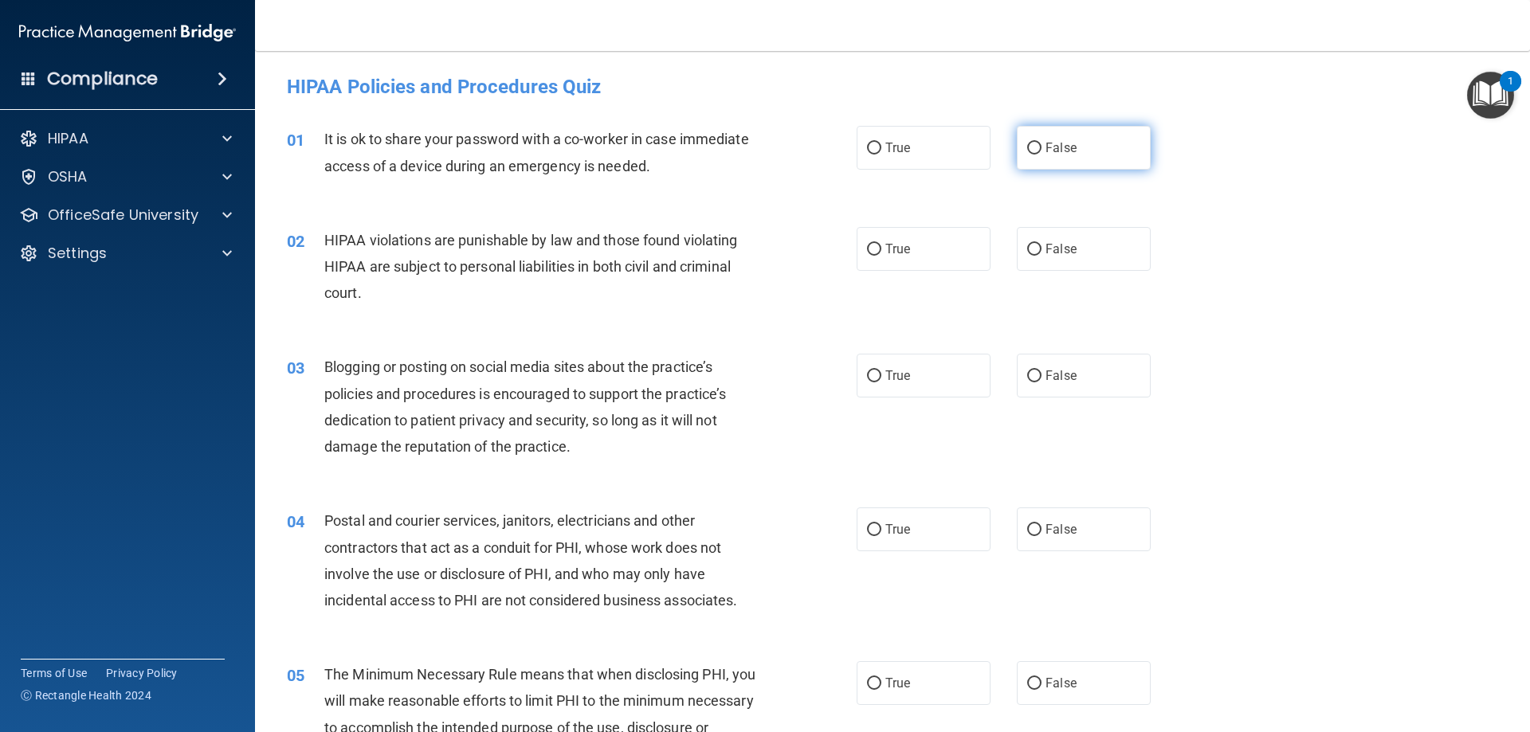
click at [1050, 141] on span "False" at bounding box center [1061, 147] width 31 height 15
click at [1042, 143] on input "False" at bounding box center [1034, 149] width 14 height 12
radio input "true"
click at [917, 257] on label "True" at bounding box center [924, 249] width 134 height 44
click at [881, 256] on input "True" at bounding box center [874, 250] width 14 height 12
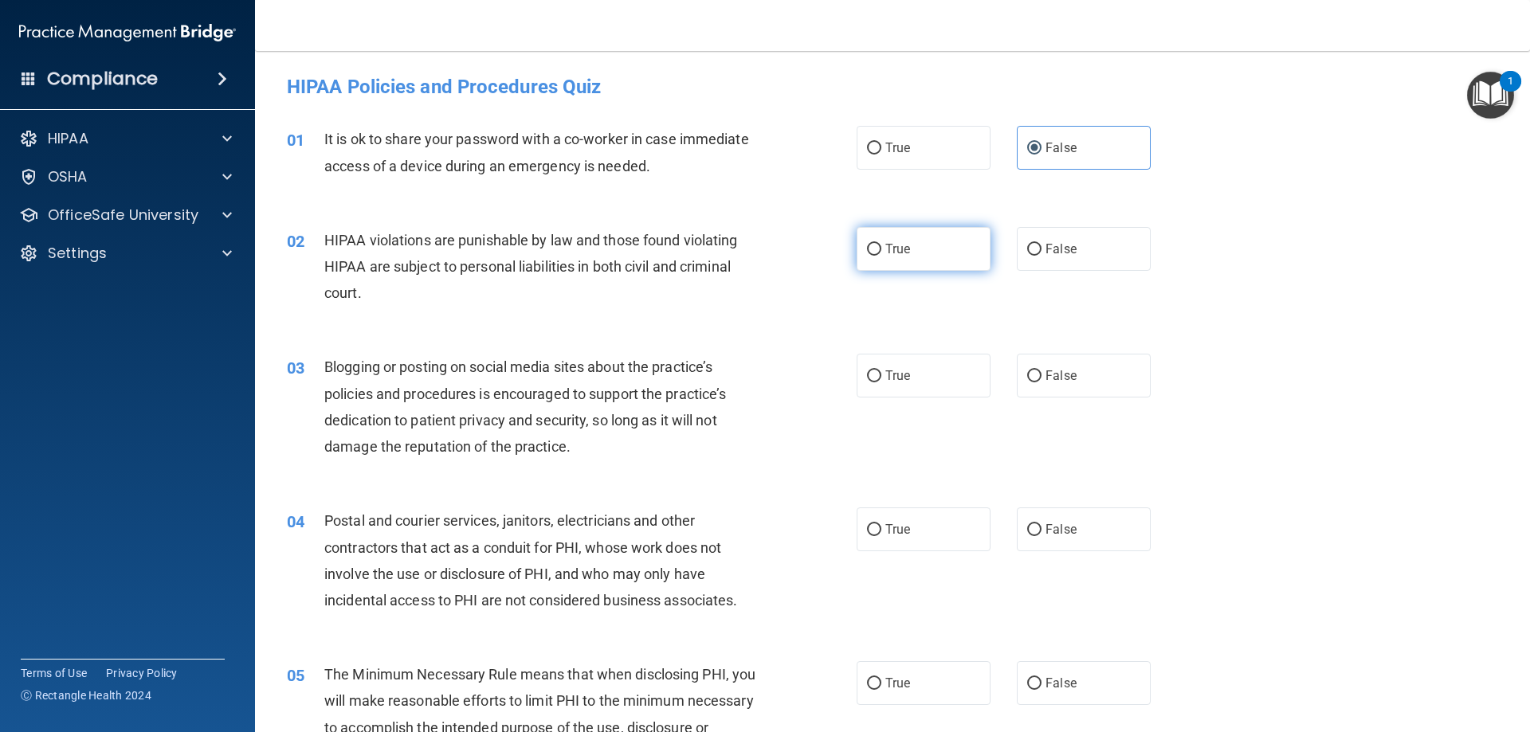
radio input "true"
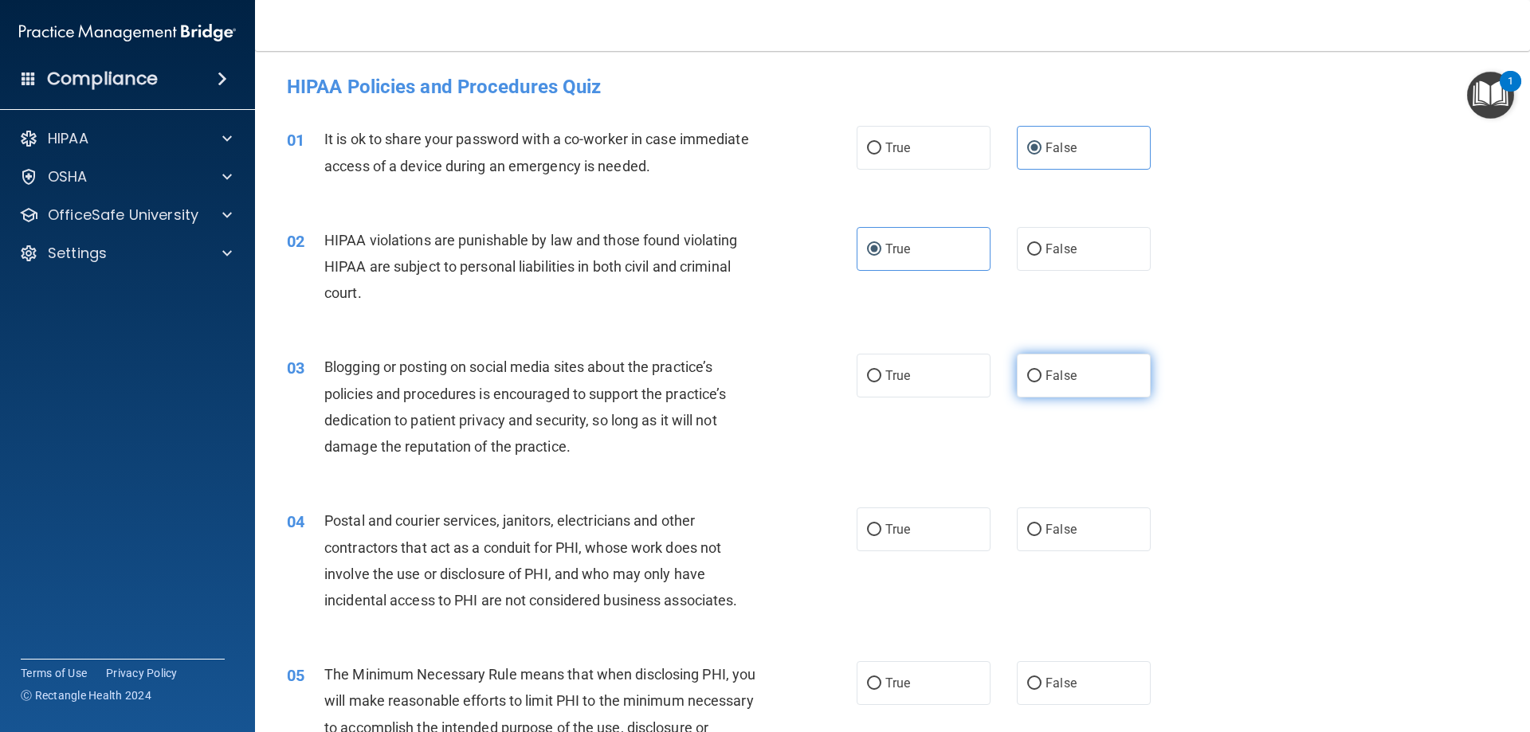
click at [1094, 383] on label "False" at bounding box center [1084, 376] width 134 height 44
click at [1042, 383] on input "False" at bounding box center [1034, 377] width 14 height 12
radio input "true"
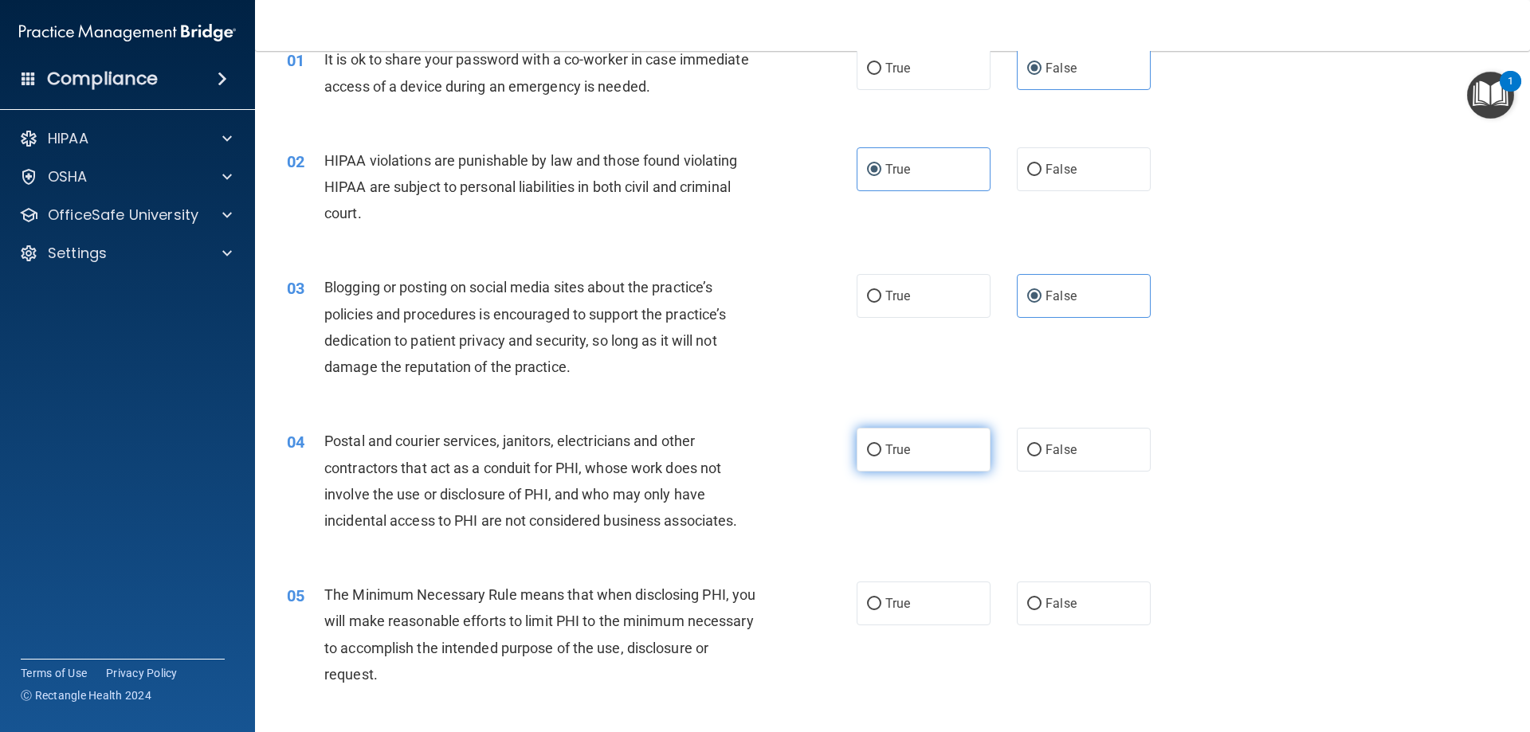
click at [904, 445] on span "True" at bounding box center [897, 449] width 25 height 15
click at [881, 445] on input "True" at bounding box center [874, 451] width 14 height 12
radio input "true"
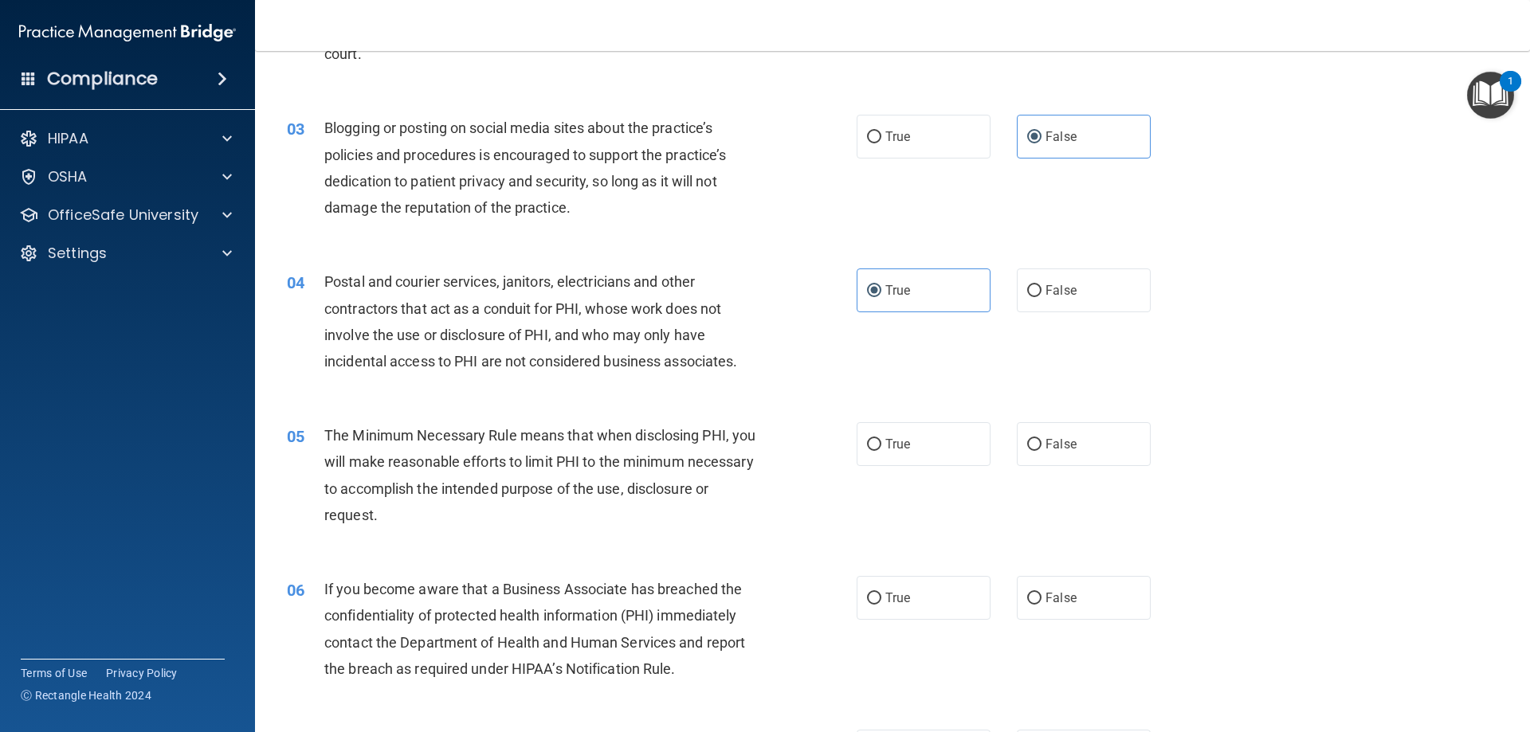
scroll to position [319, 0]
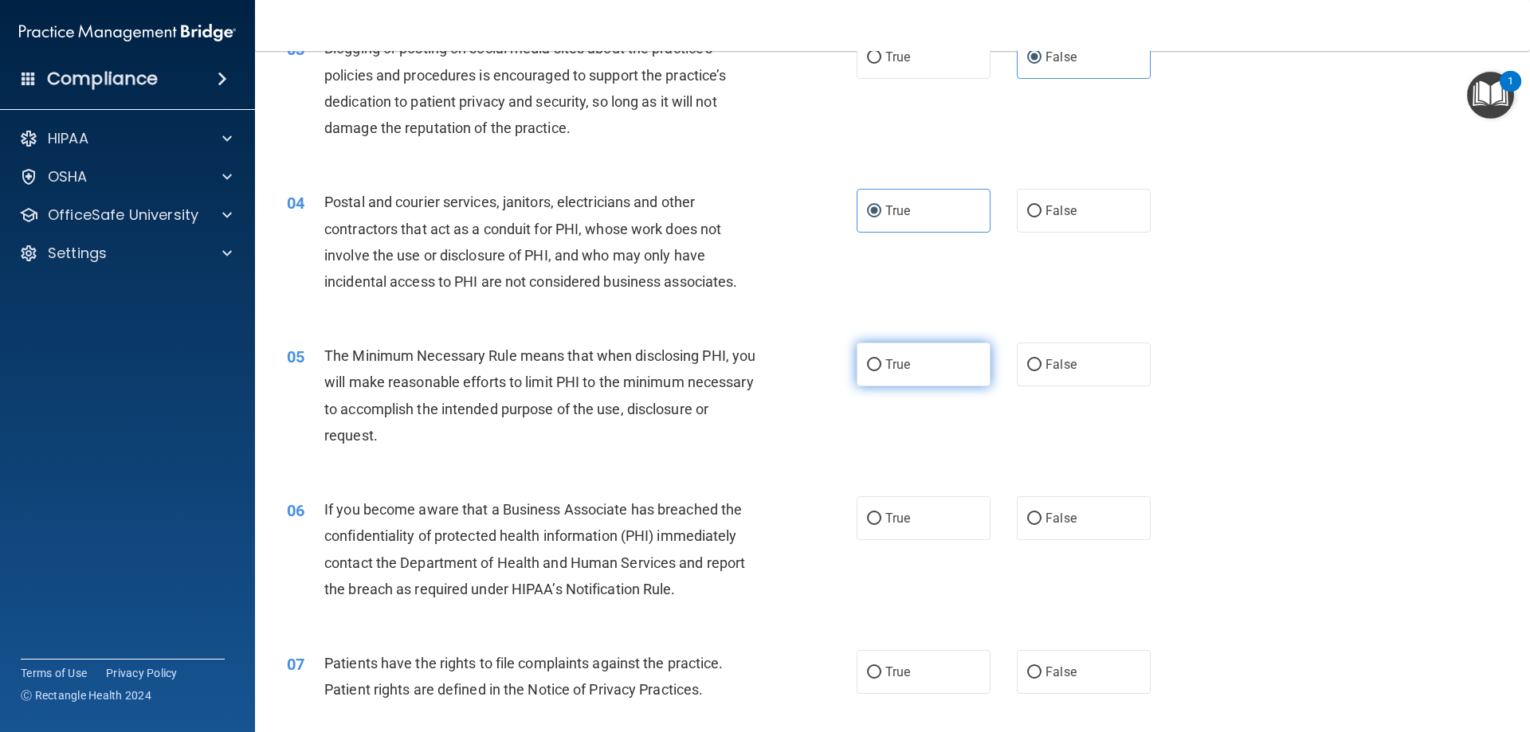
click at [871, 365] on input "True" at bounding box center [874, 365] width 14 height 12
radio input "true"
click at [891, 516] on span "True" at bounding box center [897, 518] width 25 height 15
click at [881, 516] on input "True" at bounding box center [874, 519] width 14 height 12
radio input "true"
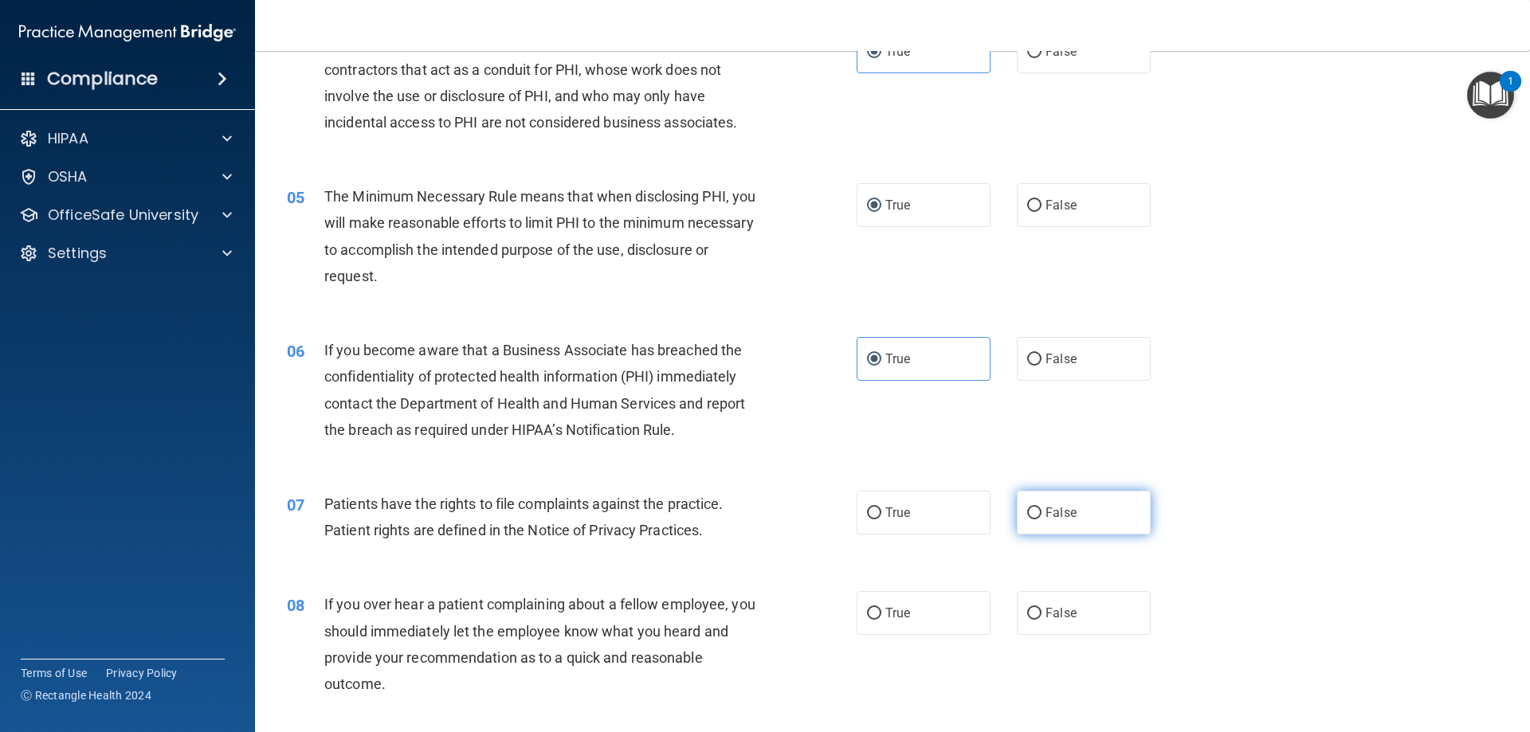
scroll to position [558, 0]
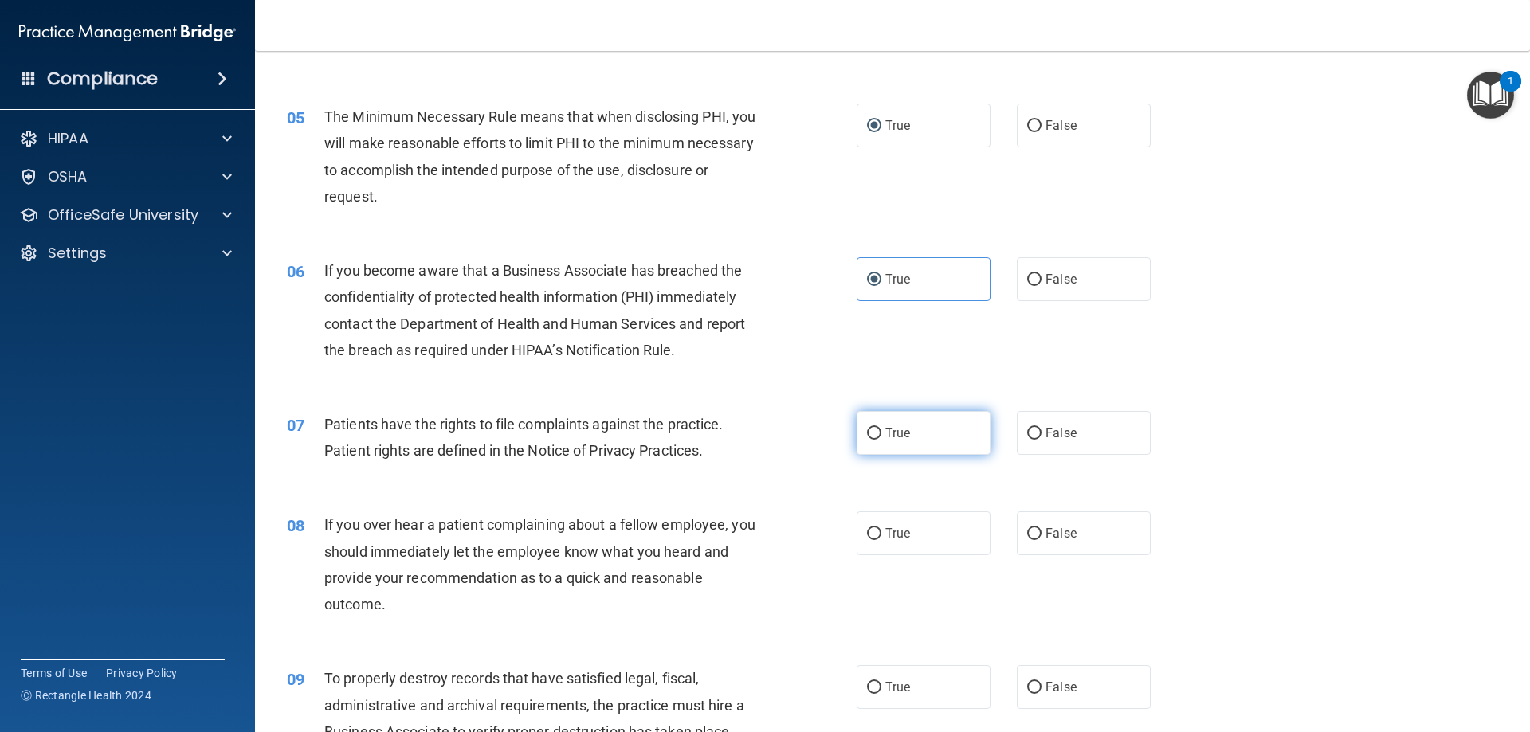
click at [894, 435] on span "True" at bounding box center [897, 433] width 25 height 15
click at [881, 435] on input "True" at bounding box center [874, 434] width 14 height 12
radio input "true"
click at [1047, 520] on label "False" at bounding box center [1084, 534] width 134 height 44
click at [1042, 528] on input "False" at bounding box center [1034, 534] width 14 height 12
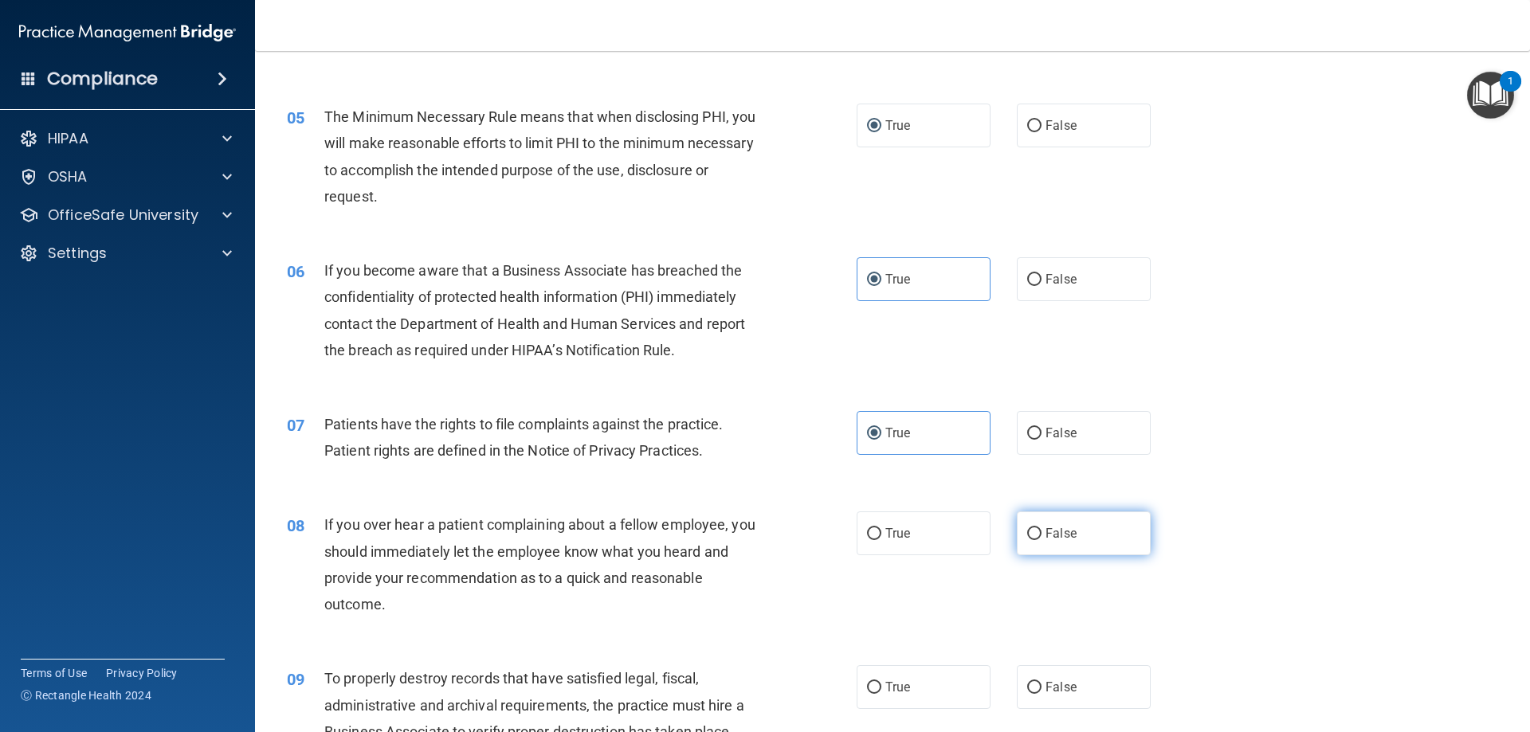
radio input "true"
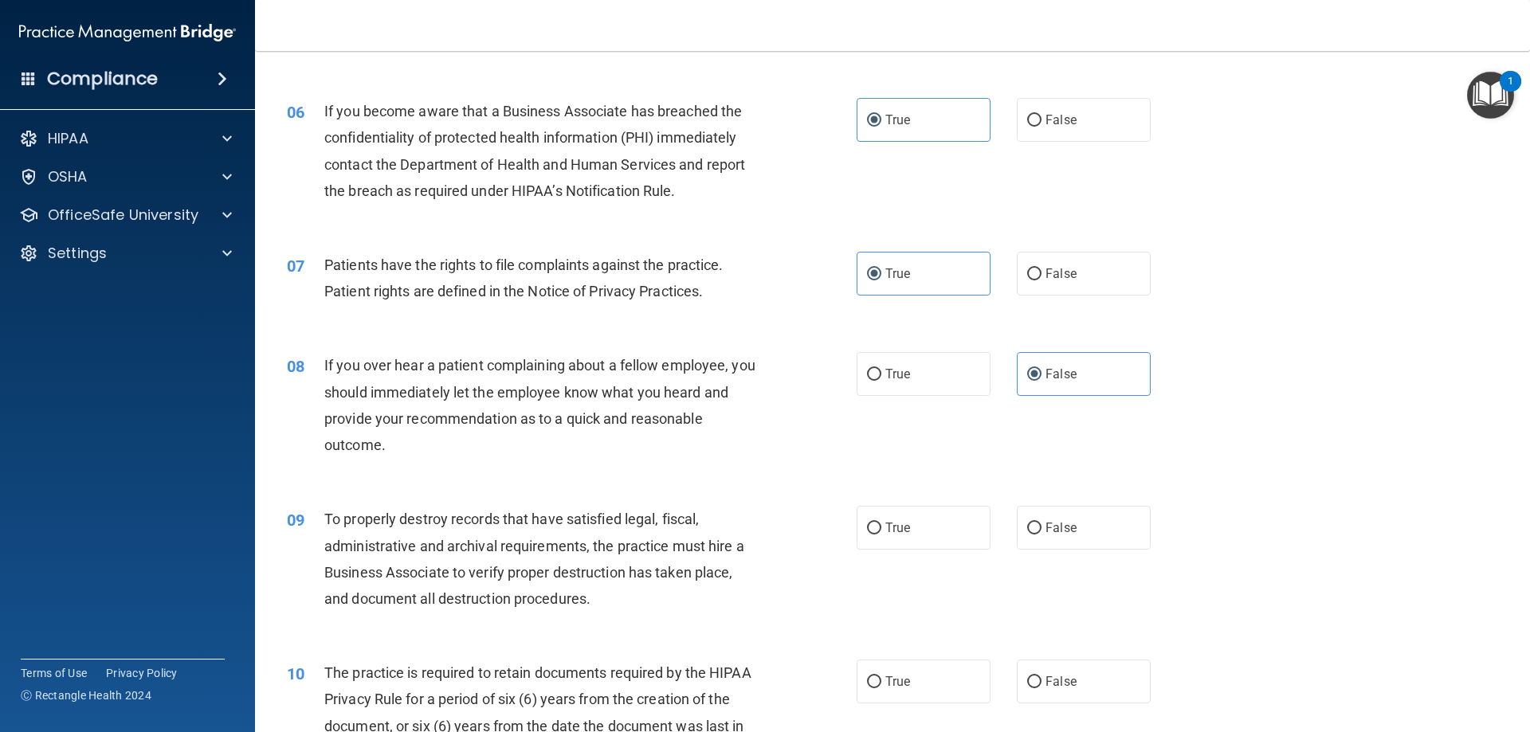
scroll to position [797, 0]
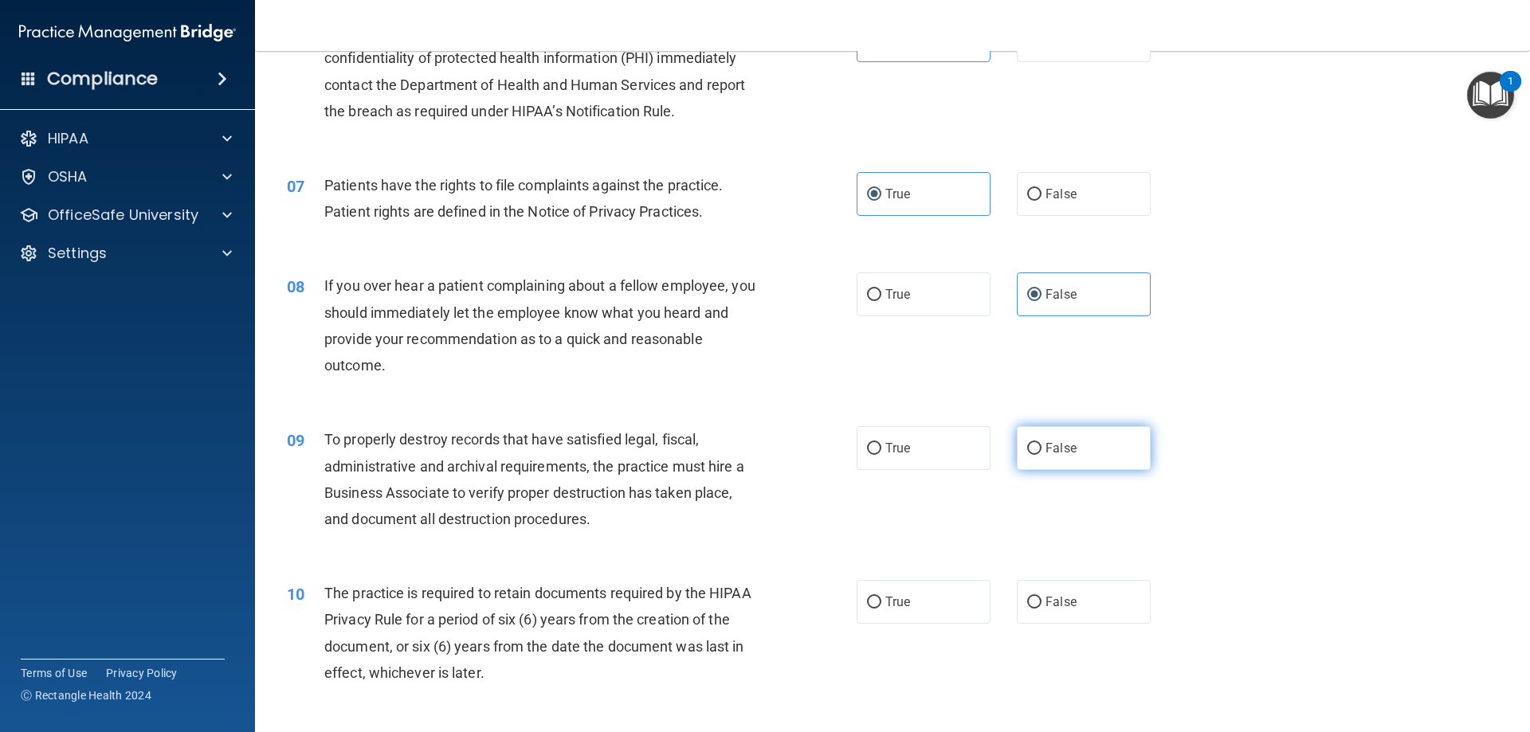
click at [1049, 442] on span "False" at bounding box center [1061, 448] width 31 height 15
click at [1042, 443] on input "False" at bounding box center [1034, 449] width 14 height 12
radio input "true"
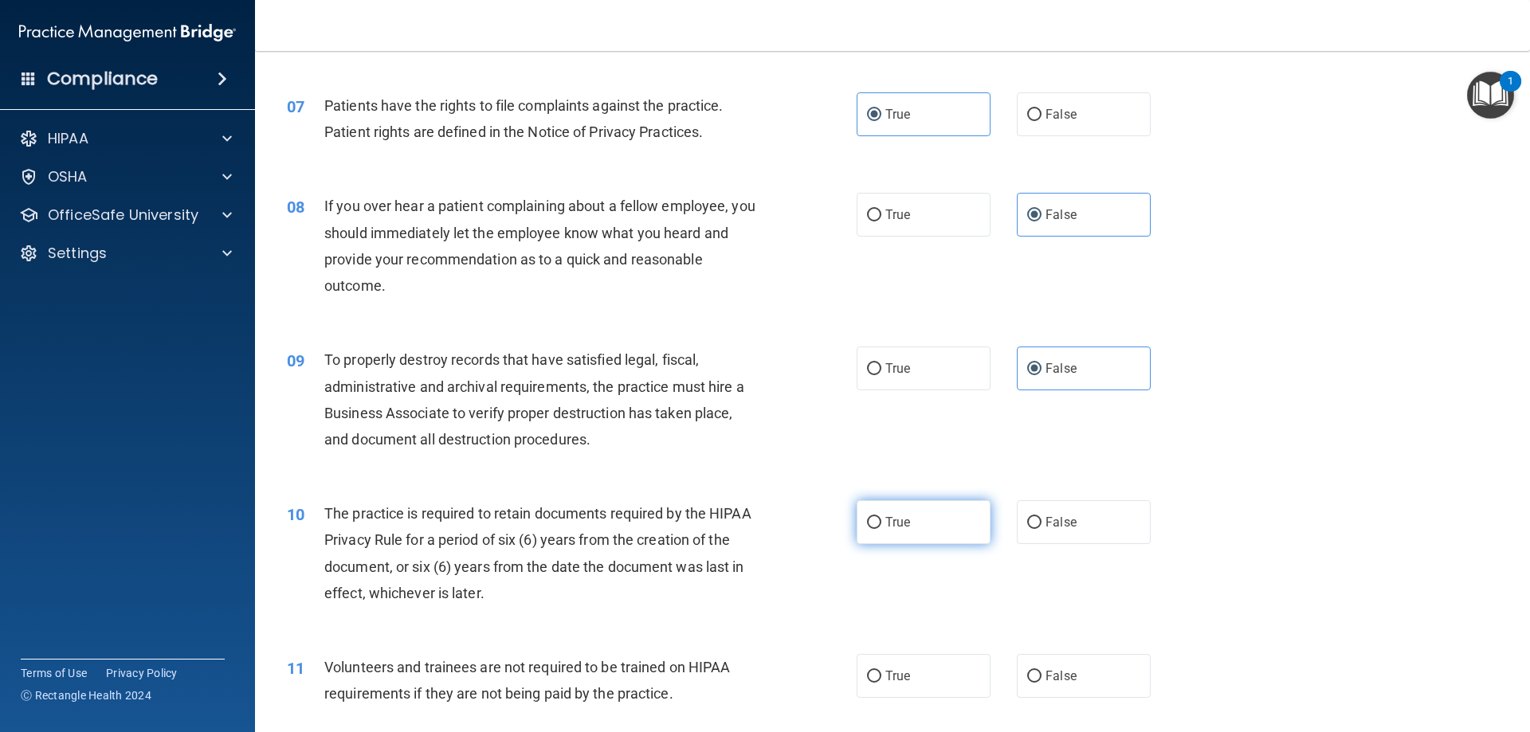
click at [927, 528] on label "True" at bounding box center [924, 522] width 134 height 44
click at [881, 528] on input "True" at bounding box center [874, 523] width 14 height 12
radio input "true"
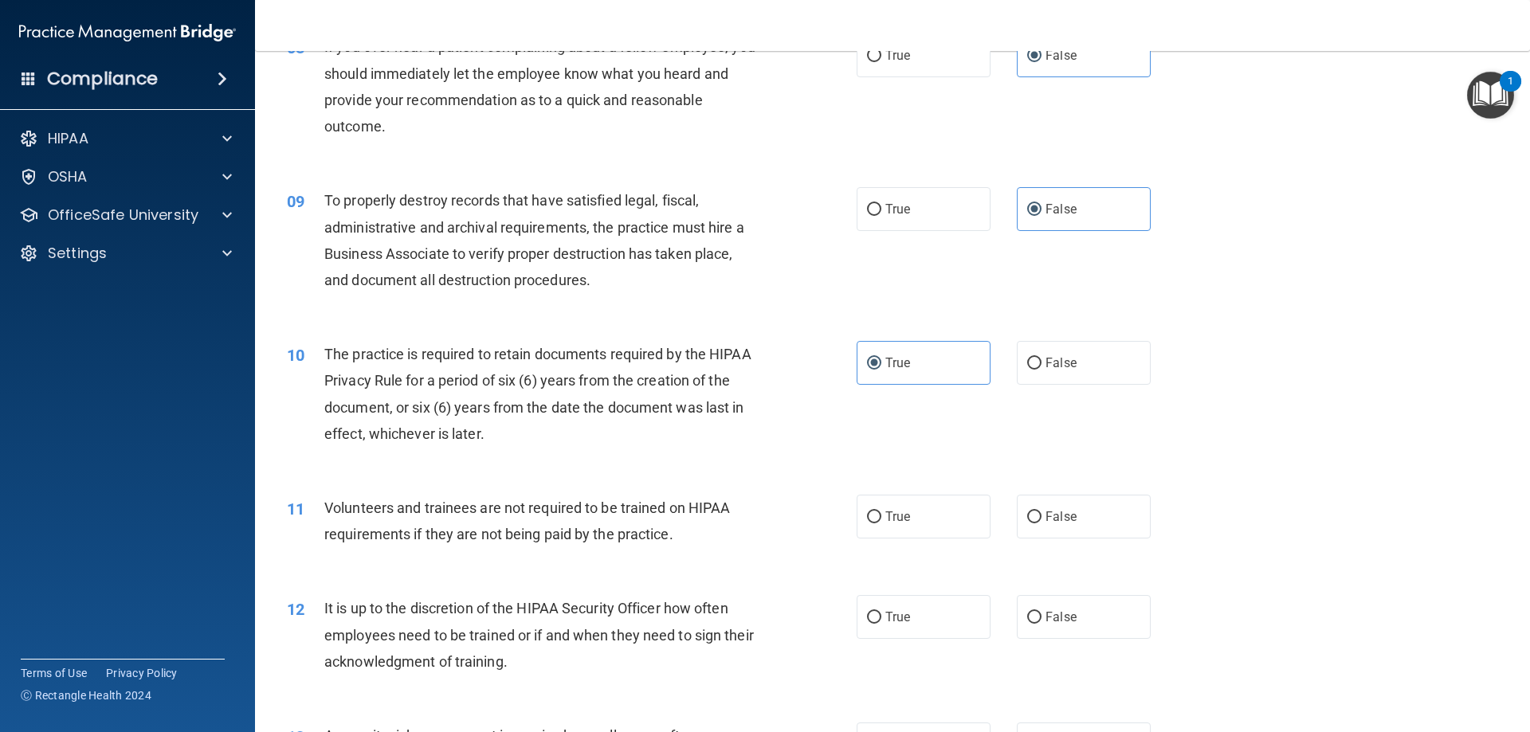
scroll to position [1116, 0]
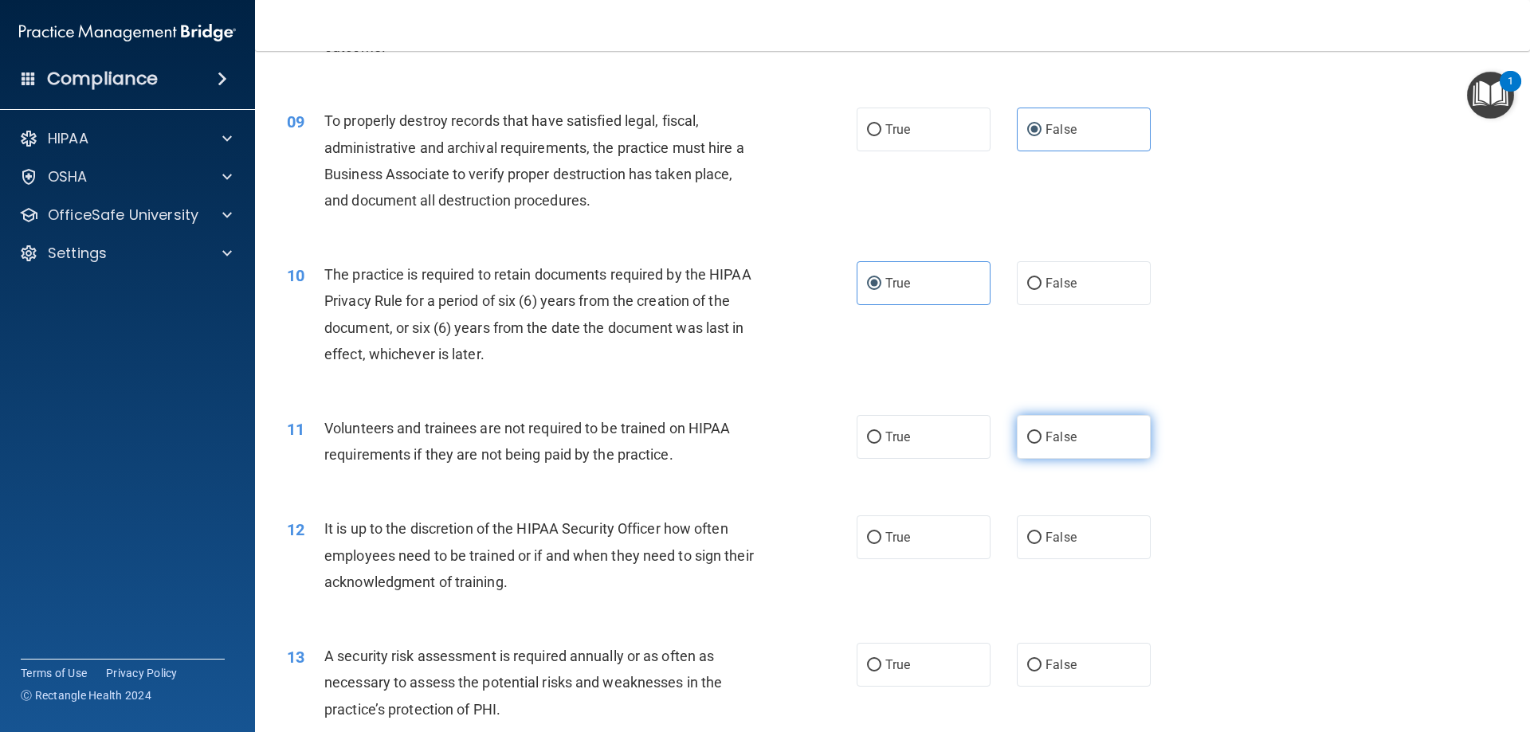
click at [1054, 445] on label "False" at bounding box center [1084, 437] width 134 height 44
click at [1042, 444] on input "False" at bounding box center [1034, 438] width 14 height 12
radio input "true"
click at [1058, 540] on span "False" at bounding box center [1061, 537] width 31 height 15
click at [1042, 540] on input "False" at bounding box center [1034, 538] width 14 height 12
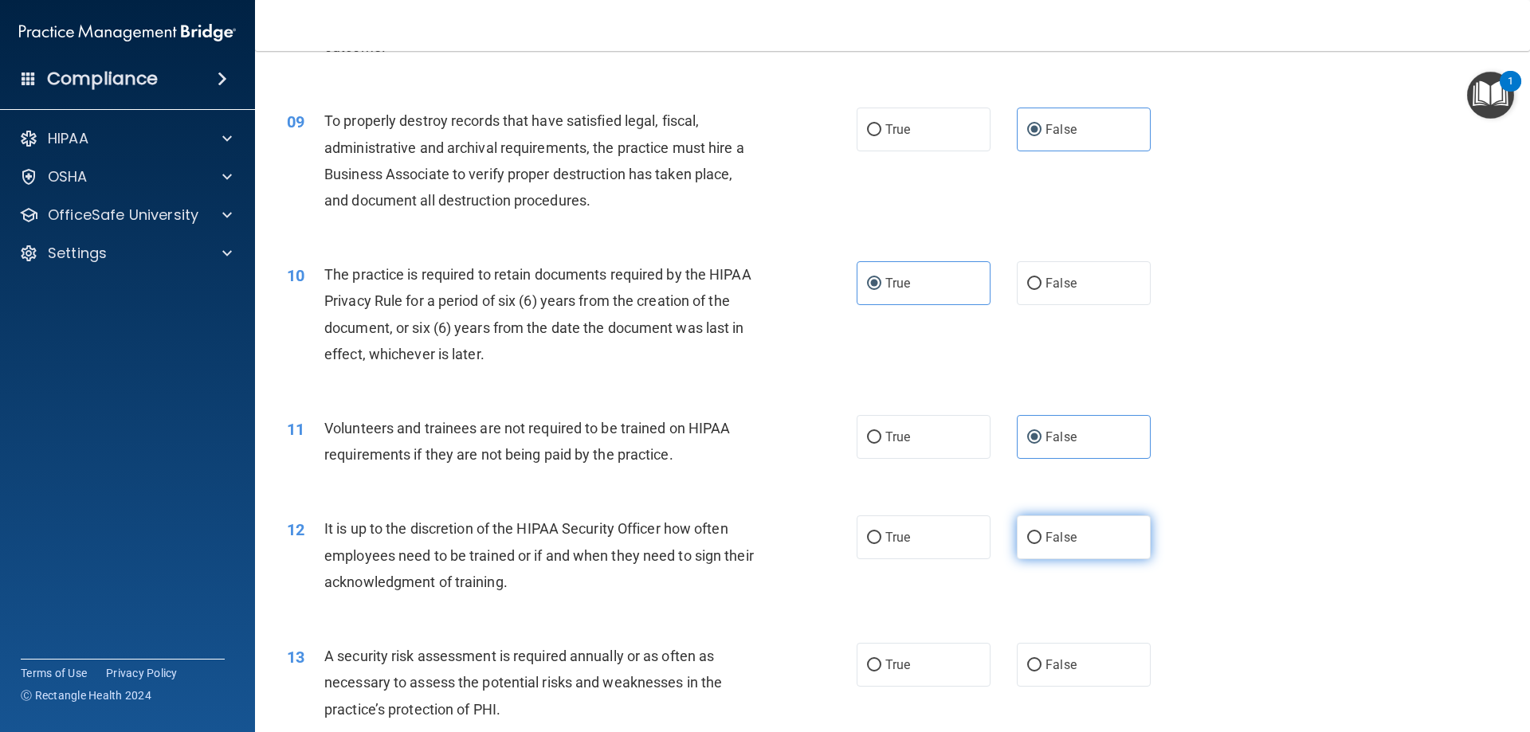
radio input "true"
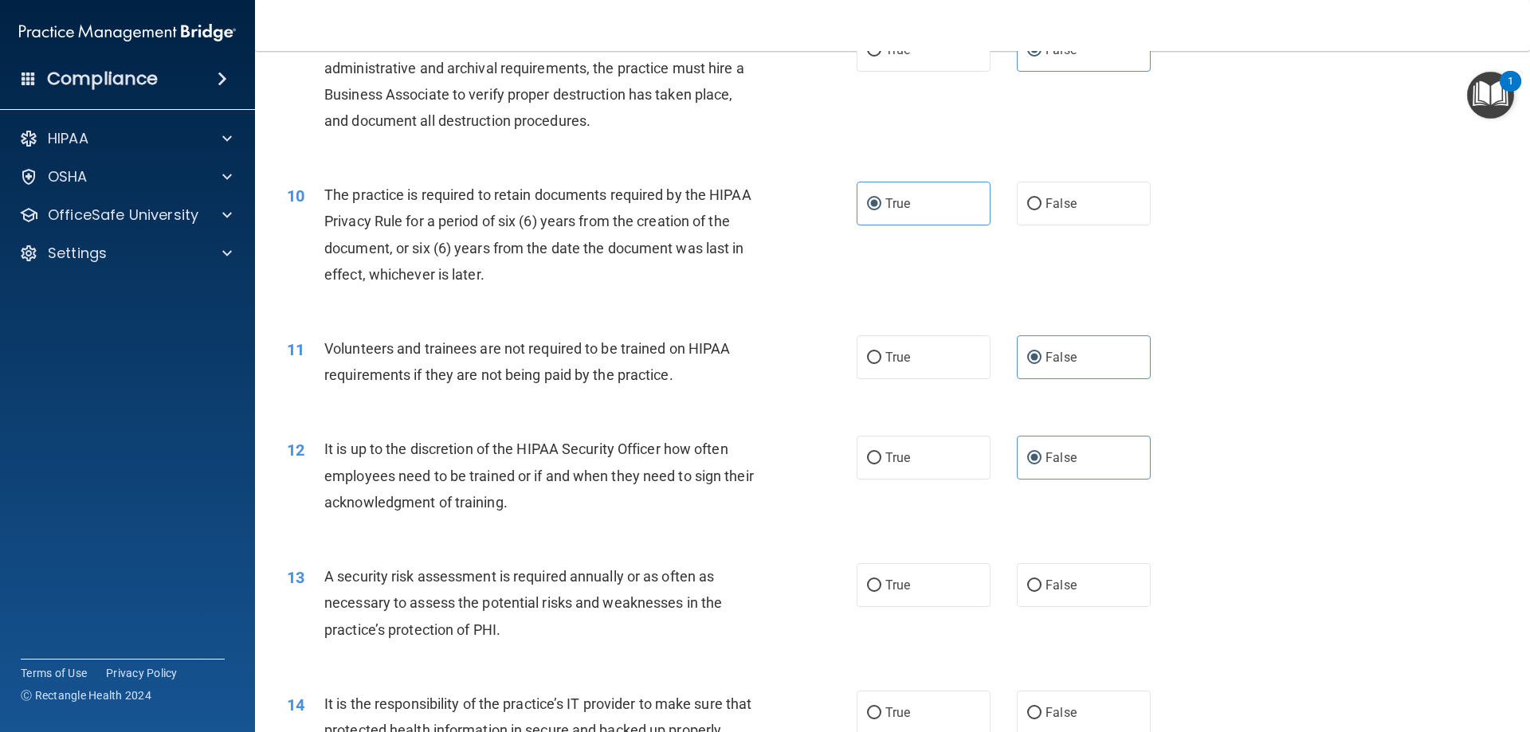
scroll to position [1275, 0]
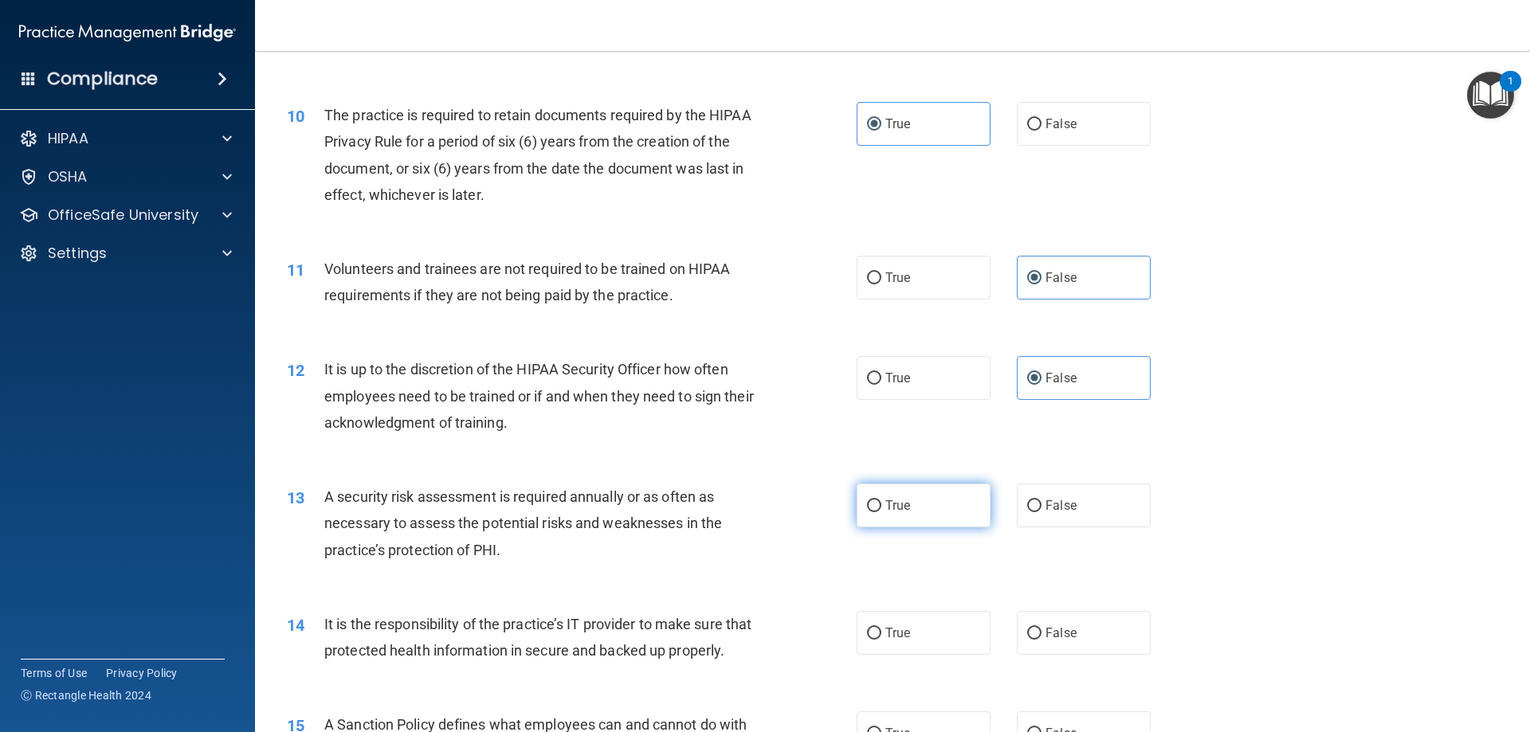
click at [944, 510] on label "True" at bounding box center [924, 506] width 134 height 44
click at [881, 510] on input "True" at bounding box center [874, 506] width 14 height 12
radio input "true"
click at [1095, 613] on label "False" at bounding box center [1084, 633] width 134 height 44
click at [1042, 628] on input "False" at bounding box center [1034, 634] width 14 height 12
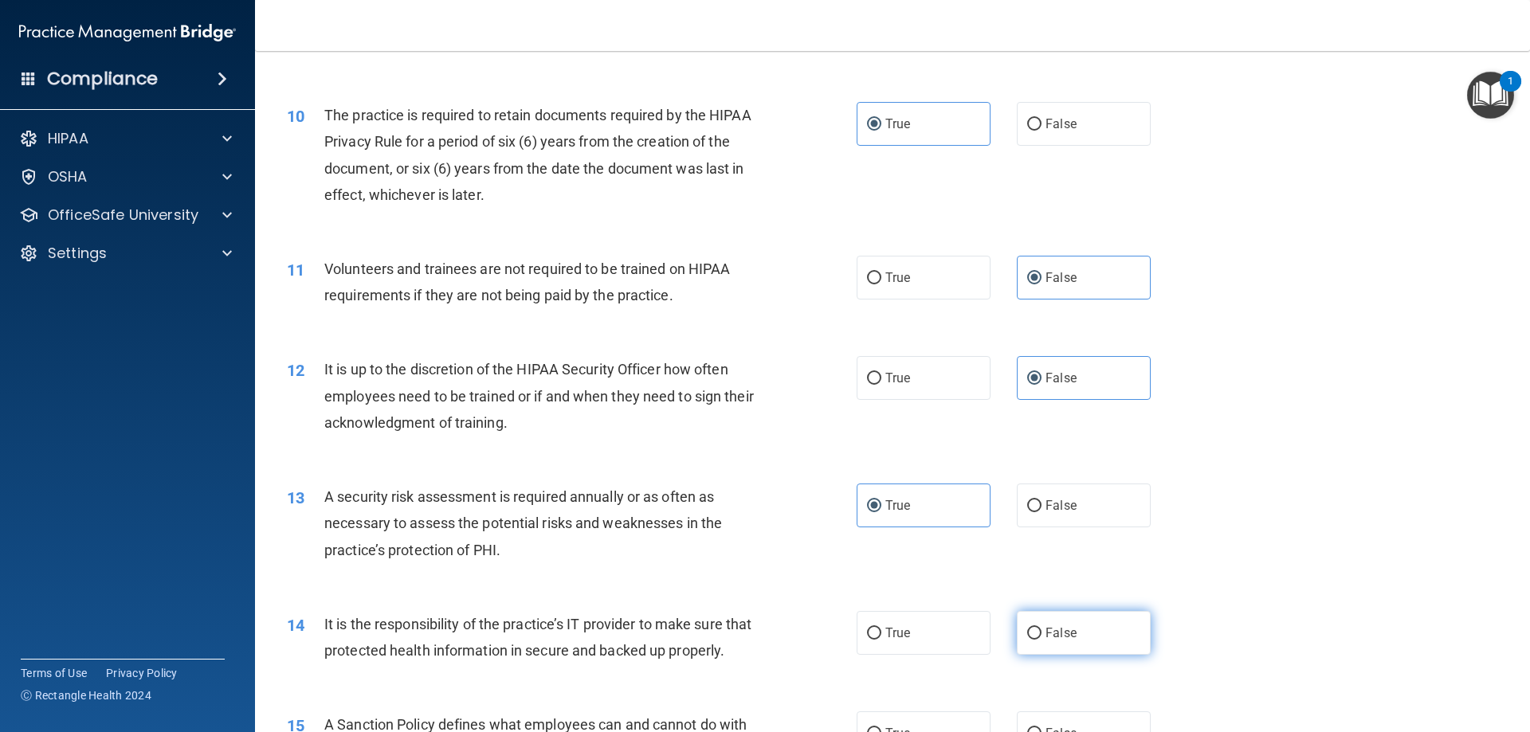
radio input "true"
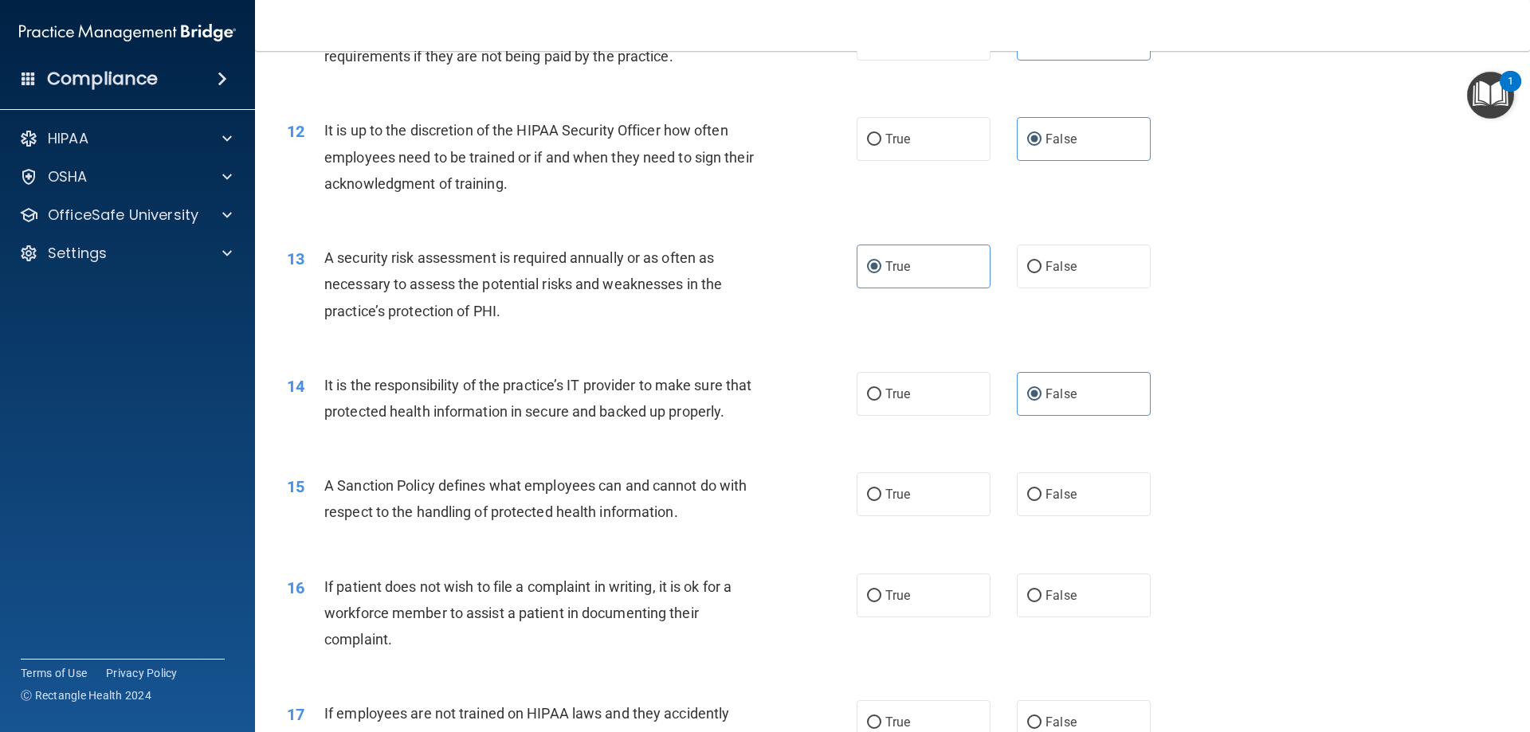
scroll to position [1594, 0]
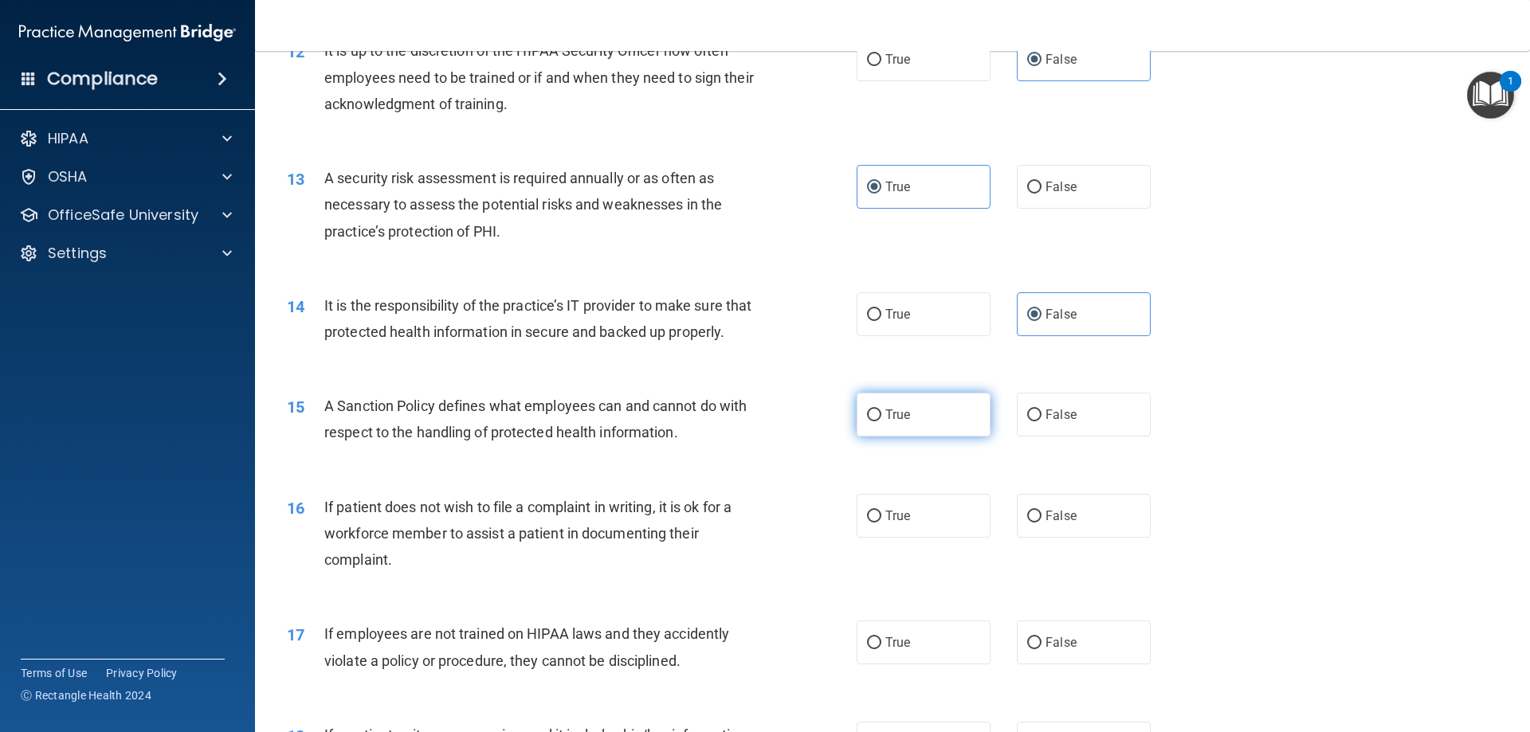
click at [927, 437] on label "True" at bounding box center [924, 415] width 134 height 44
click at [881, 422] on input "True" at bounding box center [874, 416] width 14 height 12
radio input "true"
click at [915, 538] on label "True" at bounding box center [924, 516] width 134 height 44
click at [881, 523] on input "True" at bounding box center [874, 517] width 14 height 12
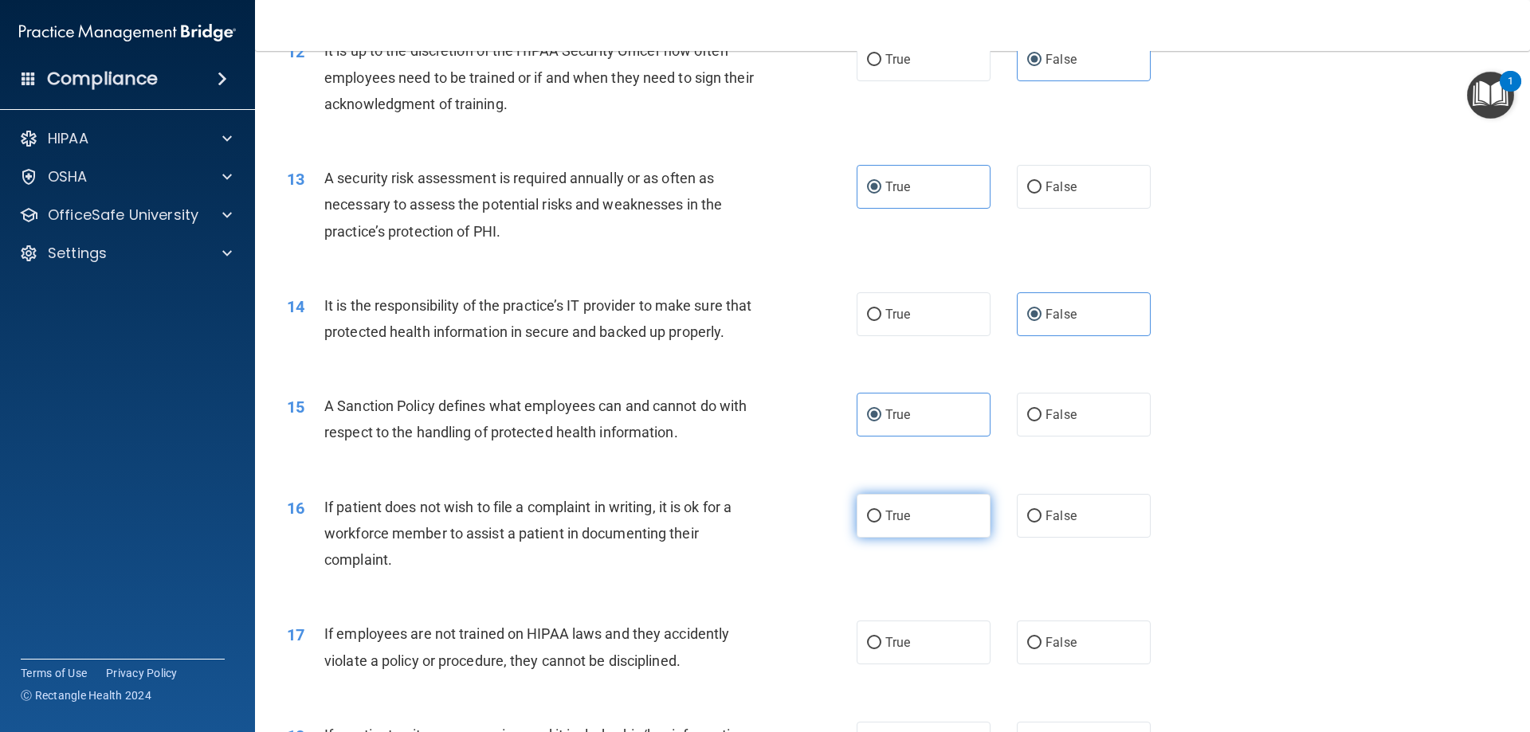
radio input "true"
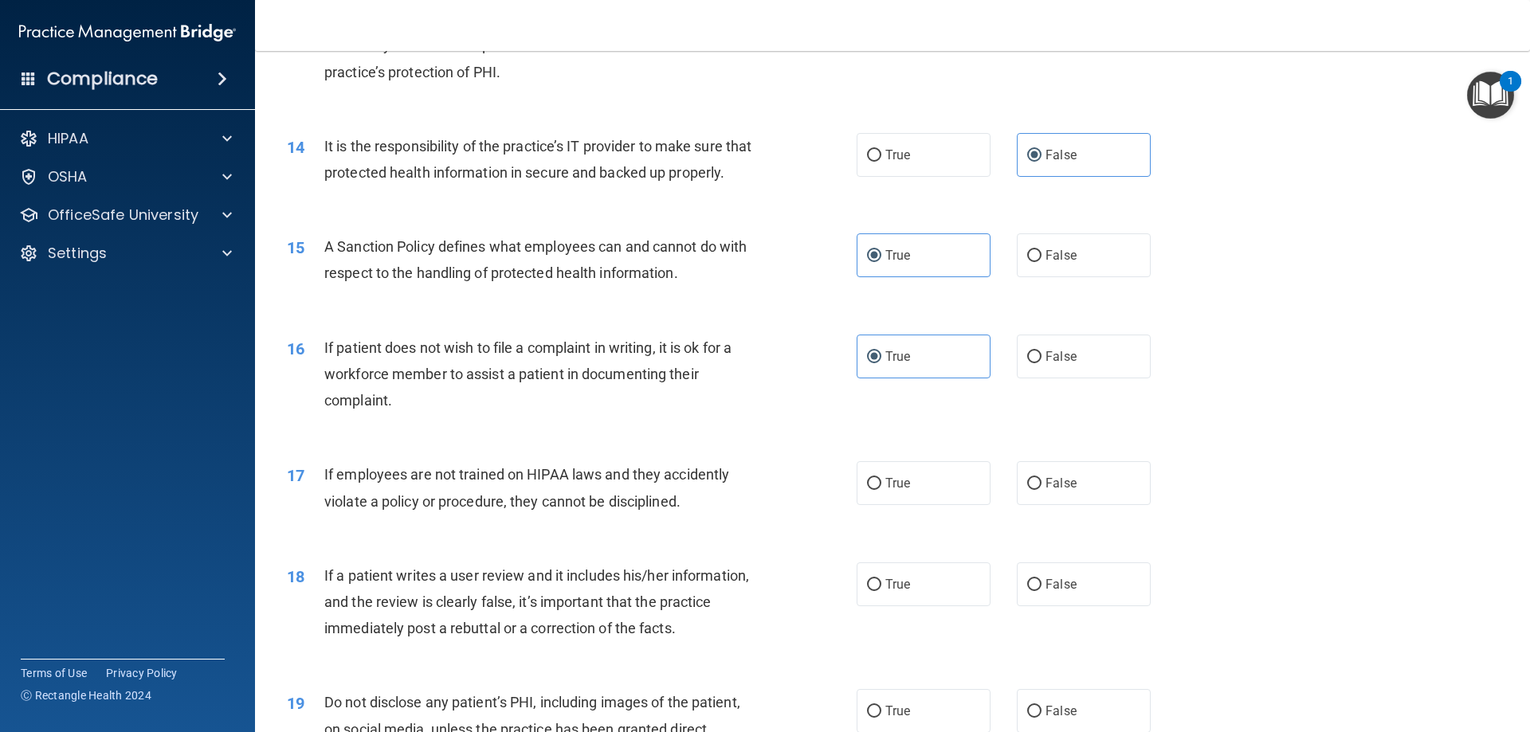
scroll to position [1833, 0]
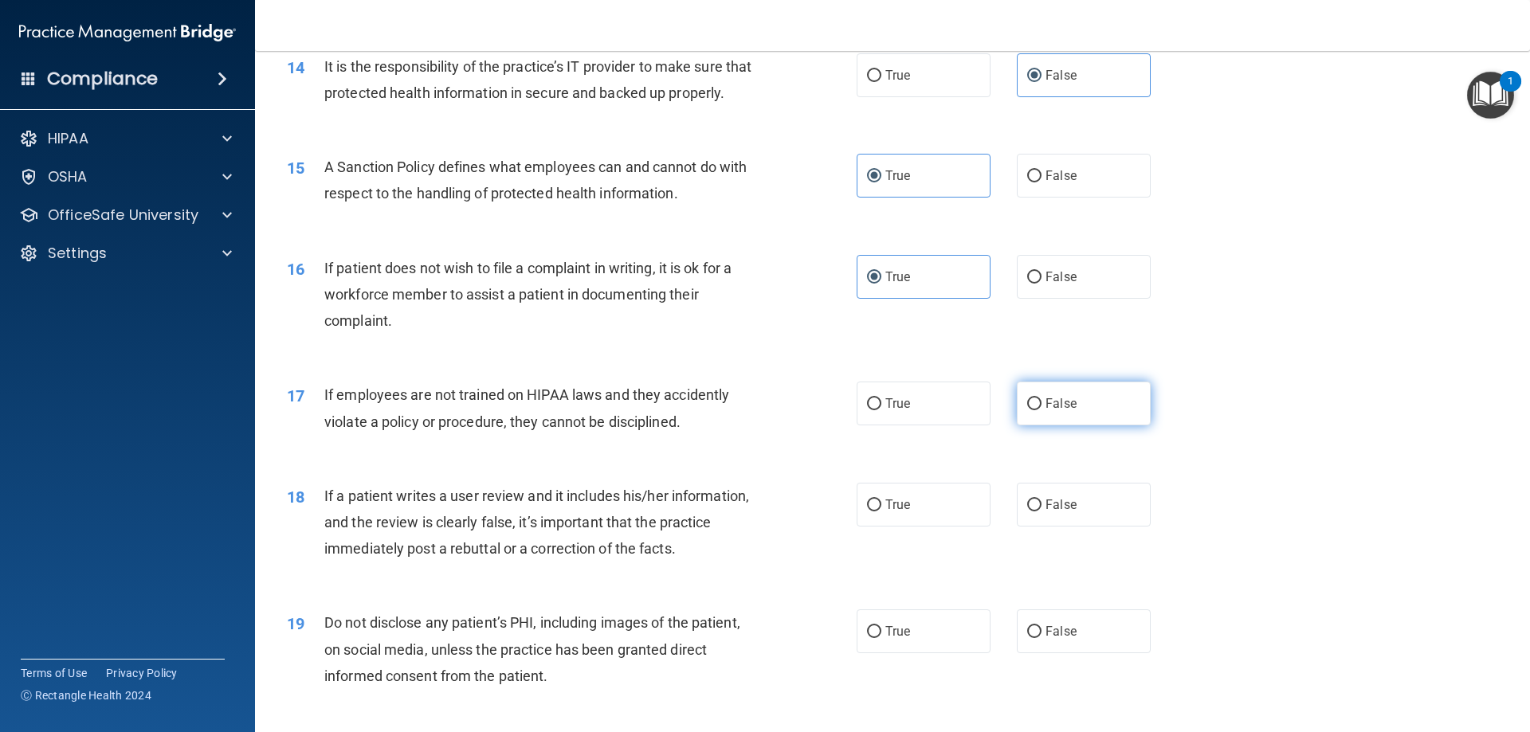
click at [1068, 426] on label "False" at bounding box center [1084, 404] width 134 height 44
click at [1042, 410] on input "False" at bounding box center [1034, 404] width 14 height 12
radio input "true"
click at [1045, 527] on label "False" at bounding box center [1084, 505] width 134 height 44
click at [1042, 512] on input "False" at bounding box center [1034, 506] width 14 height 12
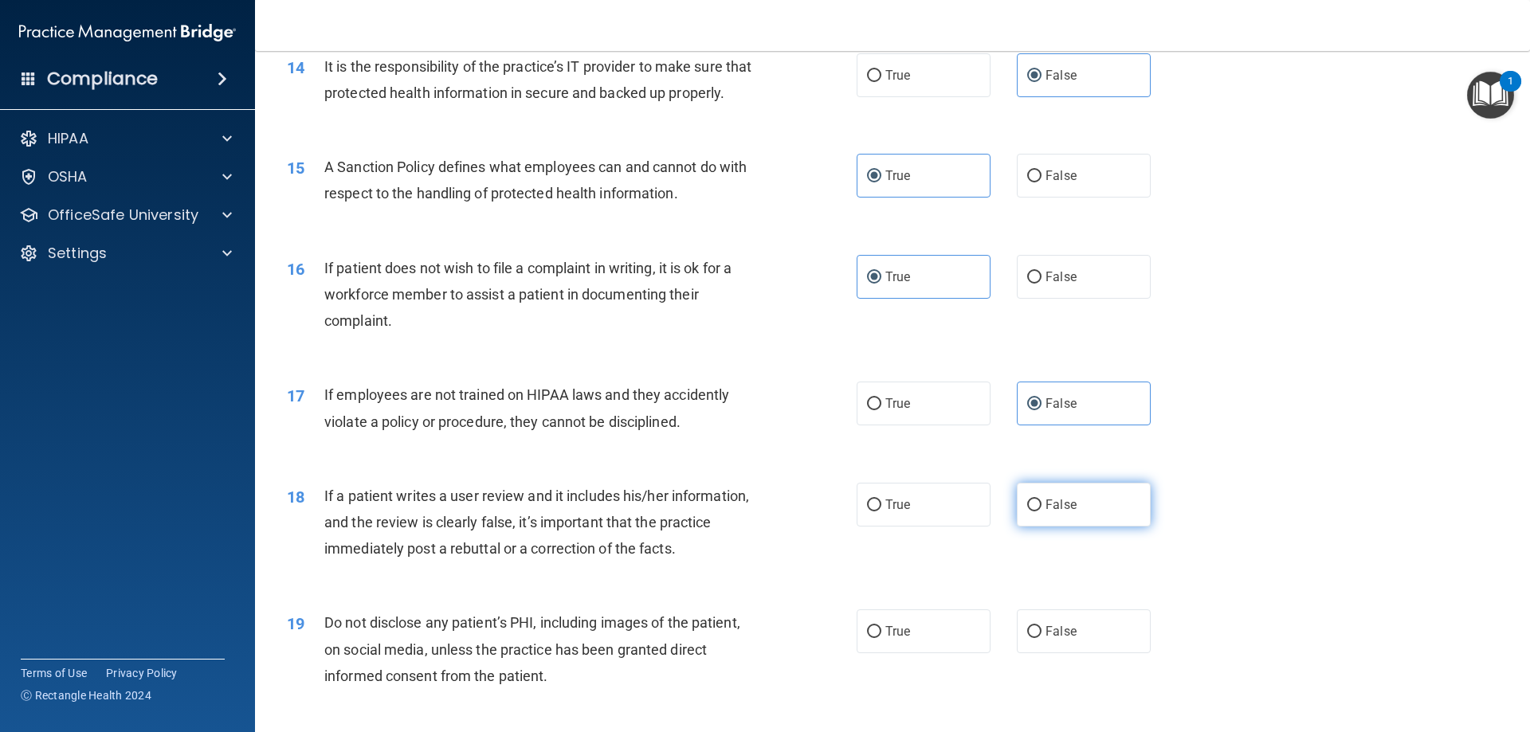
radio input "true"
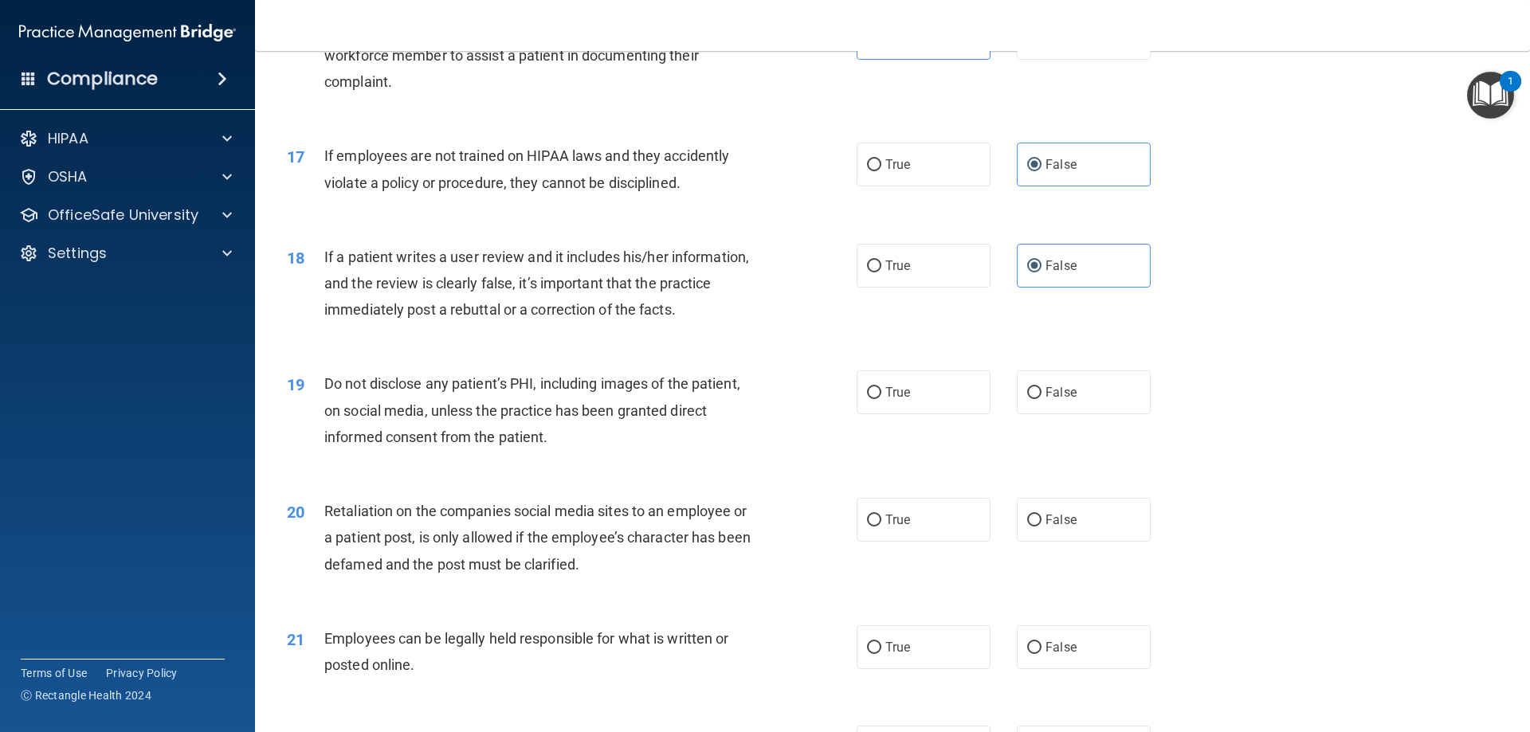
scroll to position [2152, 0]
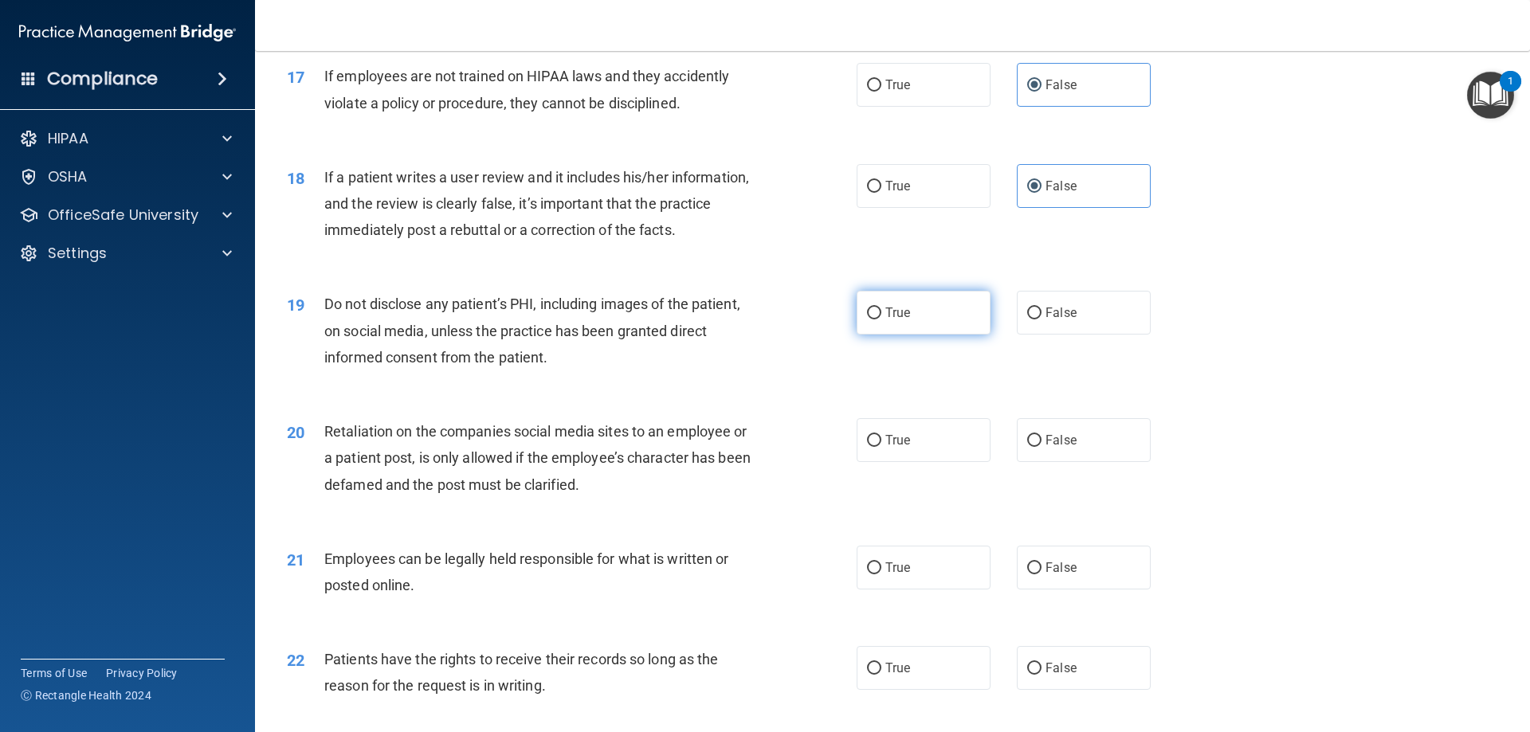
click at [940, 335] on label "True" at bounding box center [924, 313] width 134 height 44
click at [881, 320] on input "True" at bounding box center [874, 314] width 14 height 12
radio input "true"
click at [1076, 462] on label "False" at bounding box center [1084, 440] width 134 height 44
click at [1042, 447] on input "False" at bounding box center [1034, 441] width 14 height 12
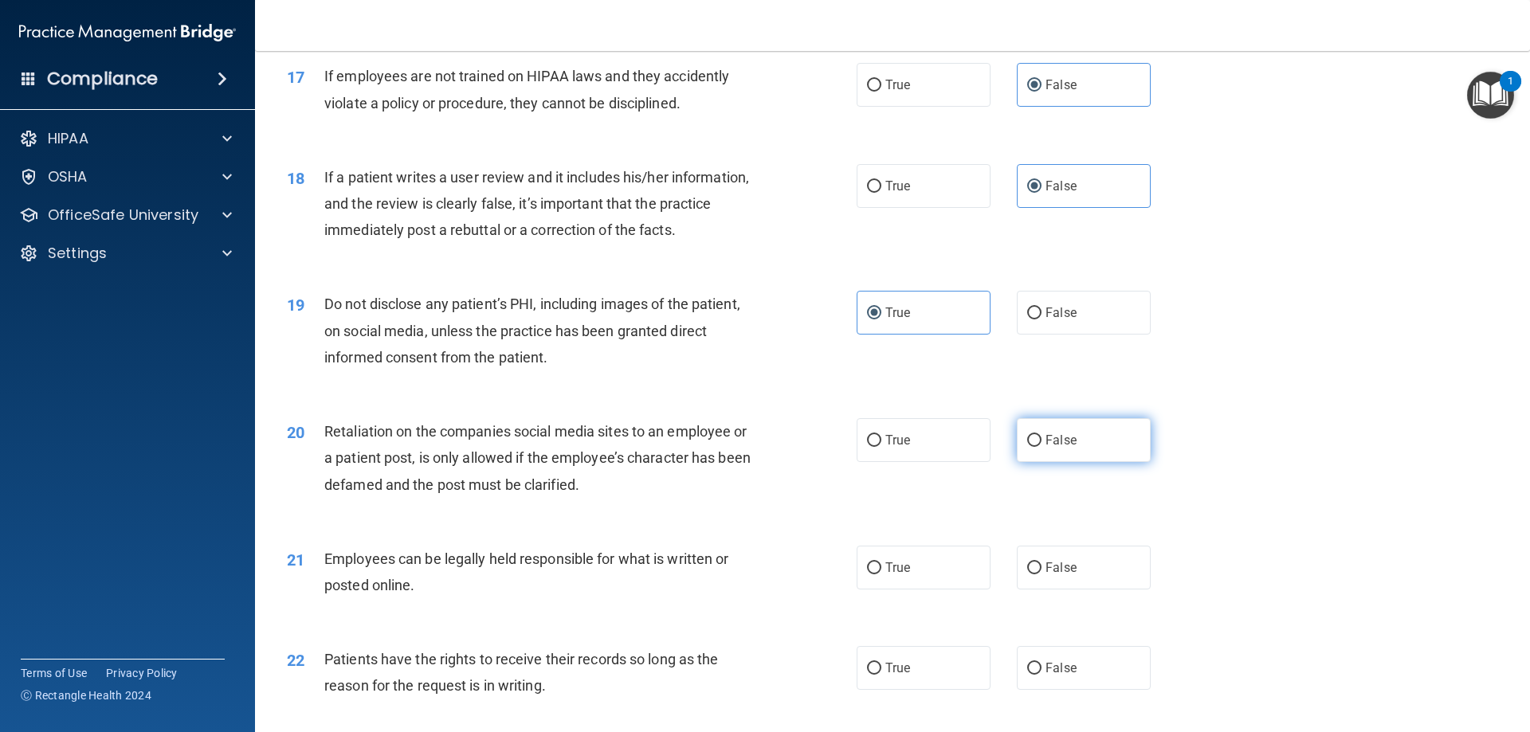
radio input "true"
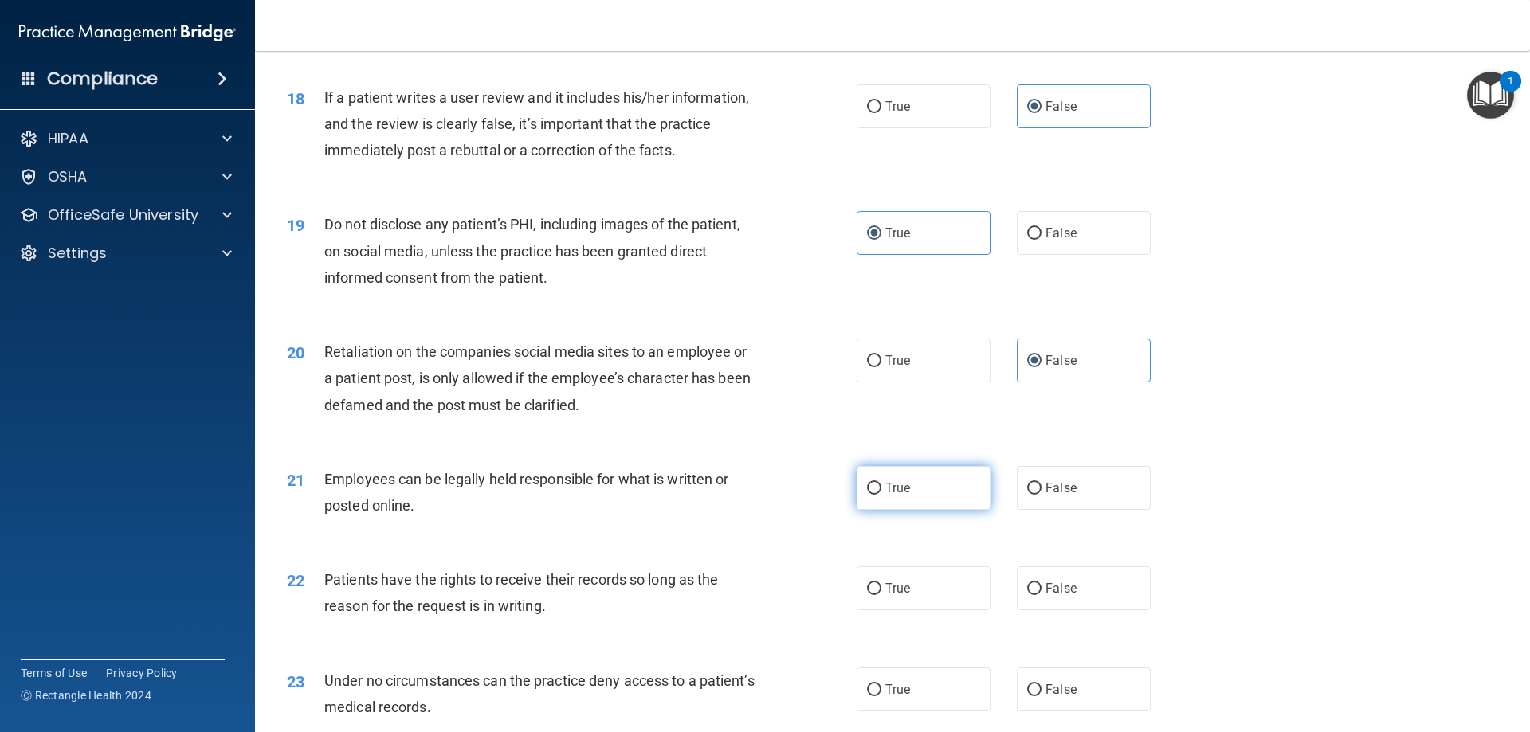
click at [889, 496] on span "True" at bounding box center [897, 488] width 25 height 15
click at [881, 495] on input "True" at bounding box center [874, 489] width 14 height 12
radio input "true"
click at [1065, 603] on label "False" at bounding box center [1084, 589] width 134 height 44
click at [1042, 595] on input "False" at bounding box center [1034, 589] width 14 height 12
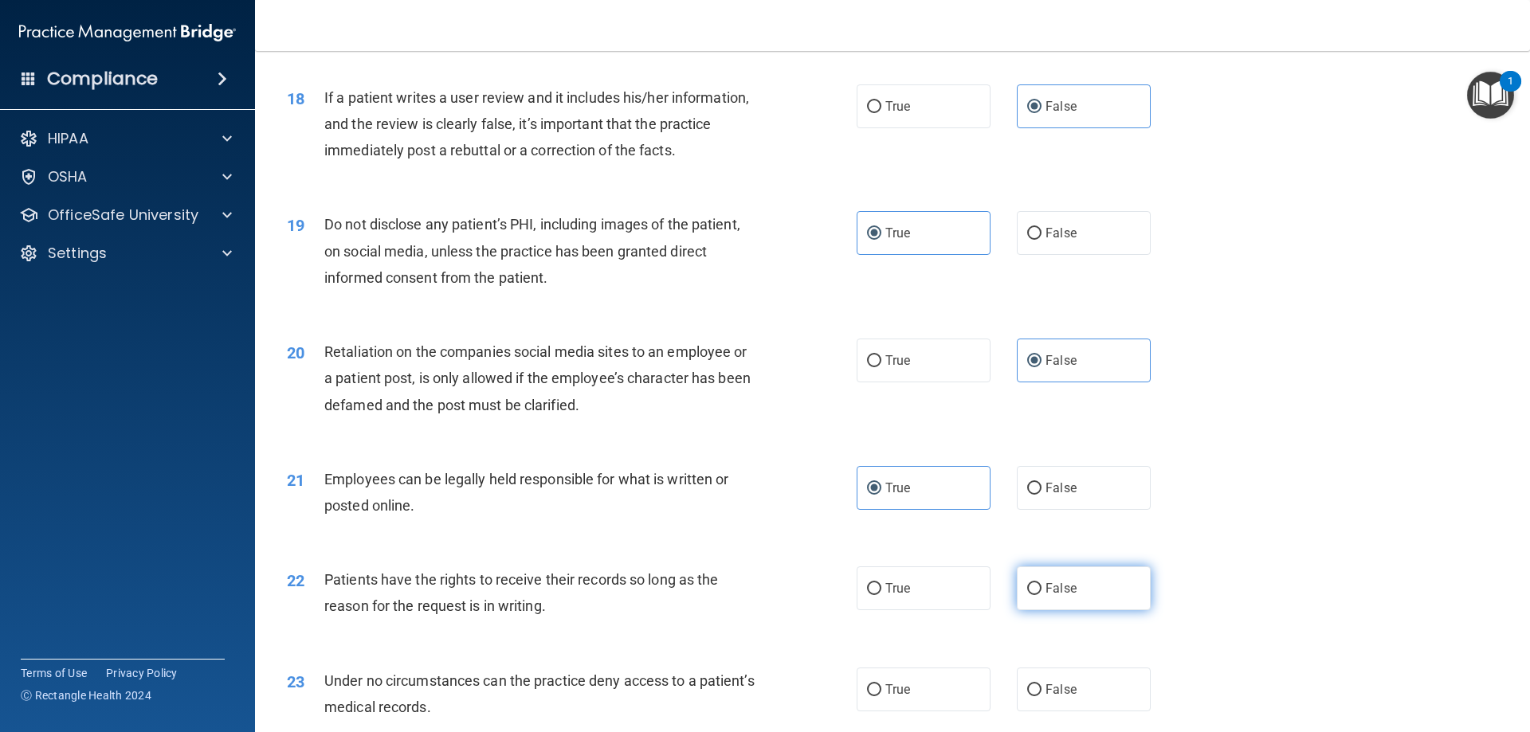
radio input "true"
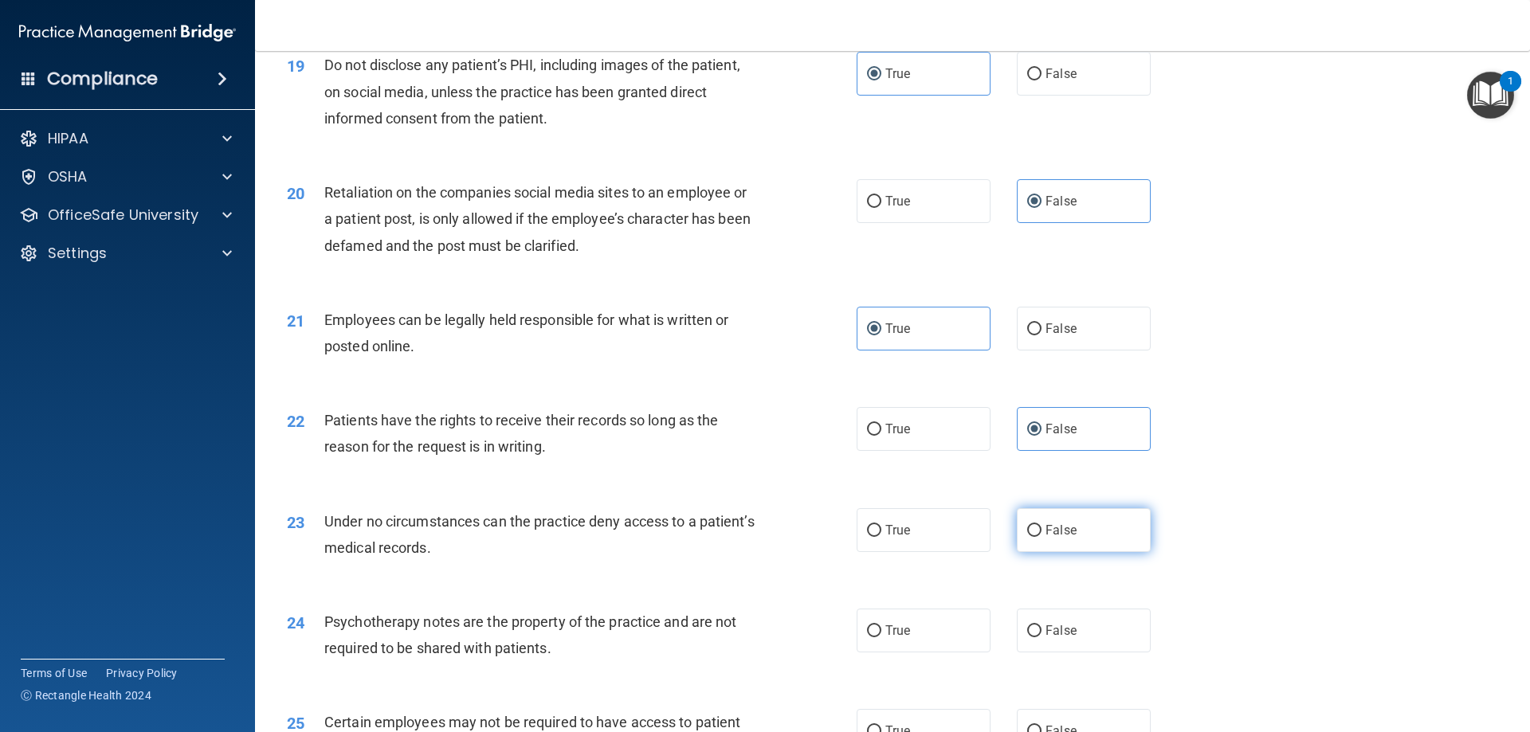
click at [1075, 552] on label "False" at bounding box center [1084, 530] width 134 height 44
click at [1042, 537] on input "False" at bounding box center [1034, 531] width 14 height 12
radio input "true"
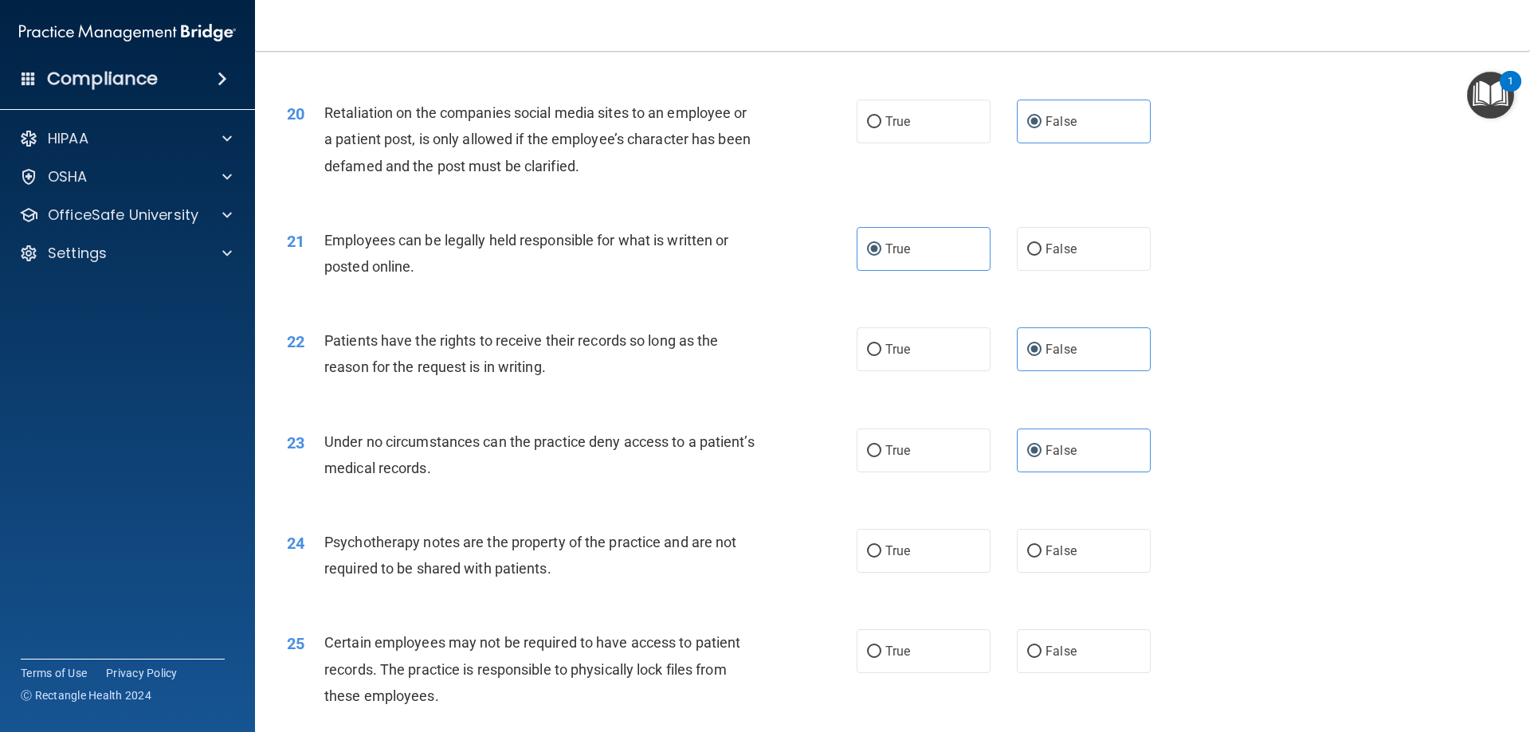
scroll to position [2550, 0]
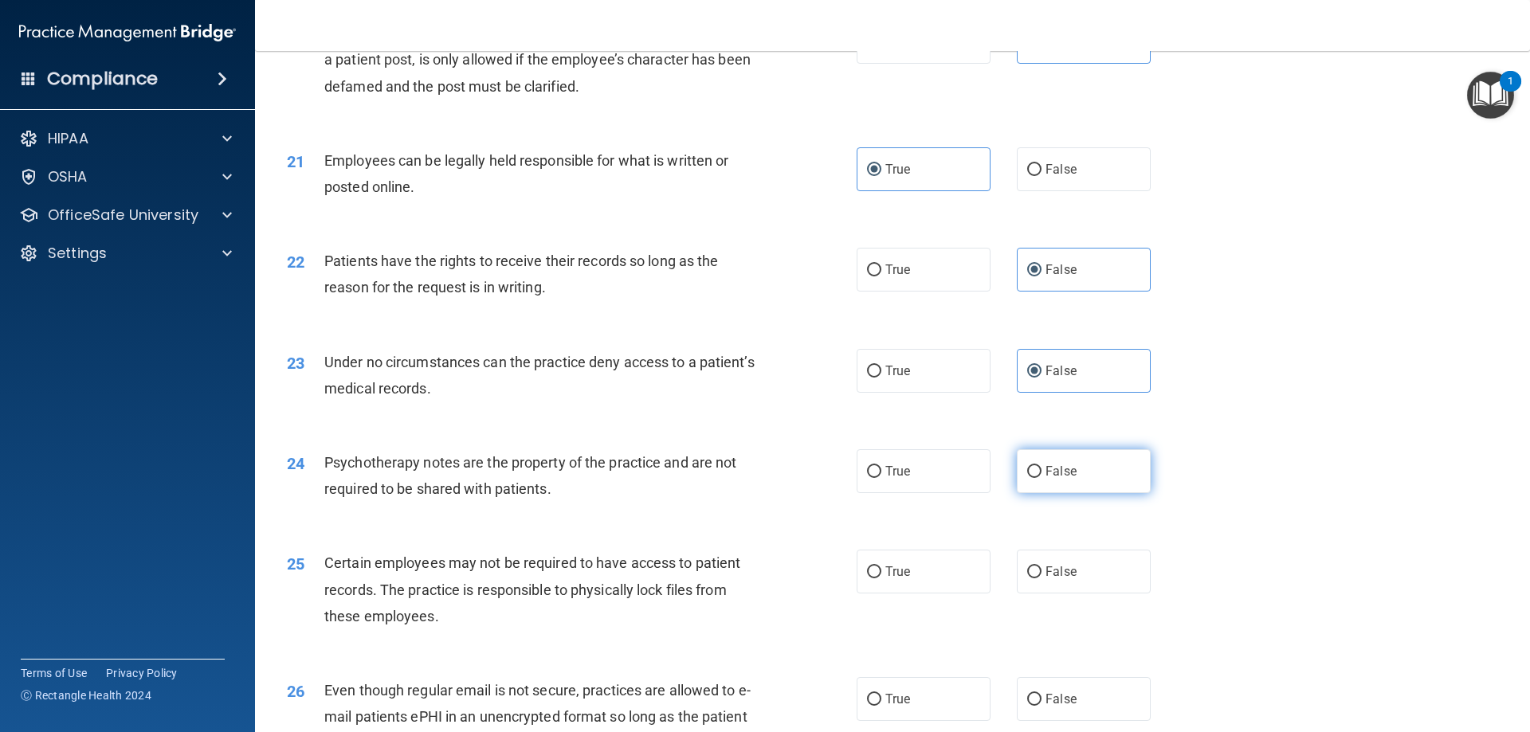
click at [1085, 493] on label "False" at bounding box center [1084, 471] width 134 height 44
click at [1042, 478] on input "False" at bounding box center [1034, 472] width 14 height 12
radio input "true"
click at [902, 579] on span "True" at bounding box center [897, 571] width 25 height 15
click at [881, 579] on input "True" at bounding box center [874, 573] width 14 height 12
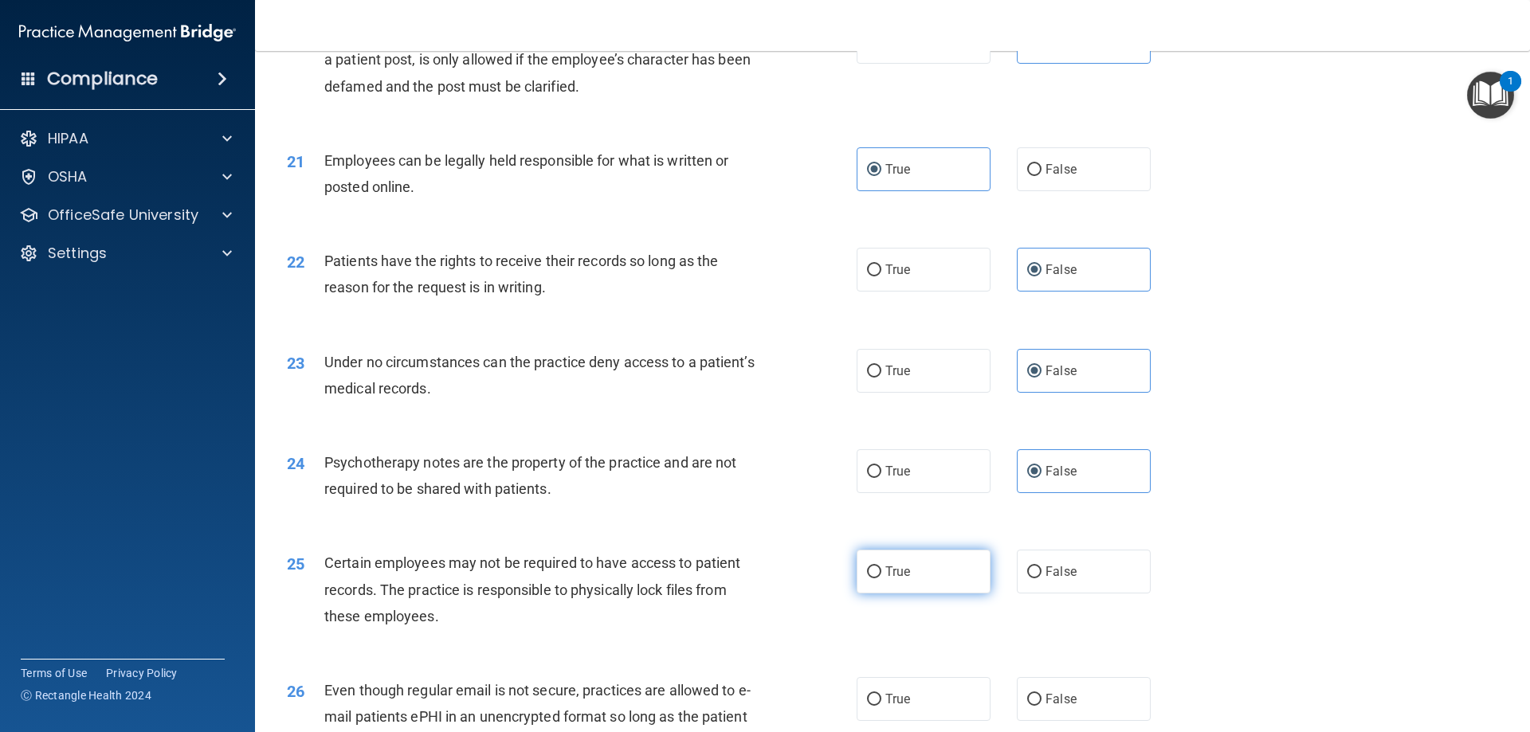
radio input "true"
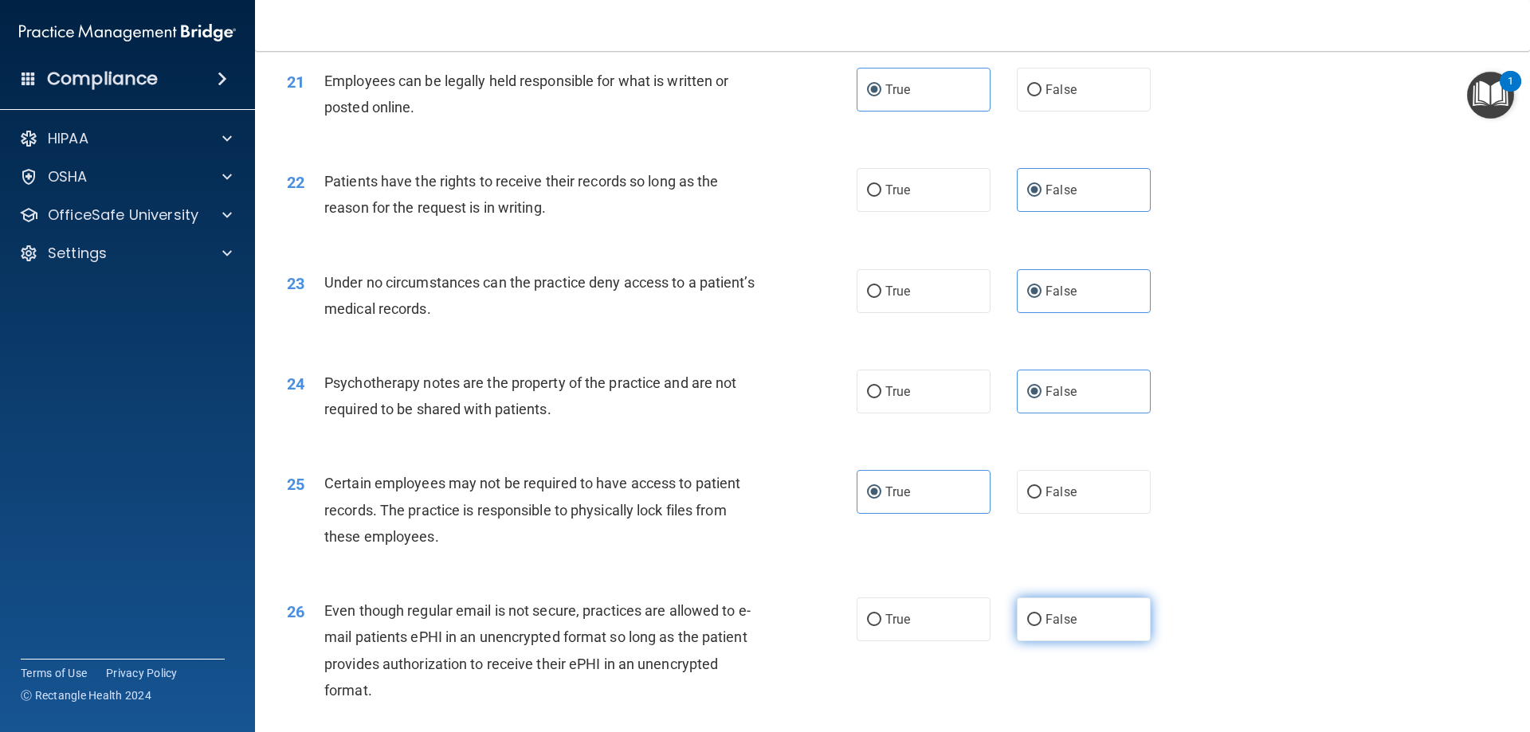
scroll to position [2710, 0]
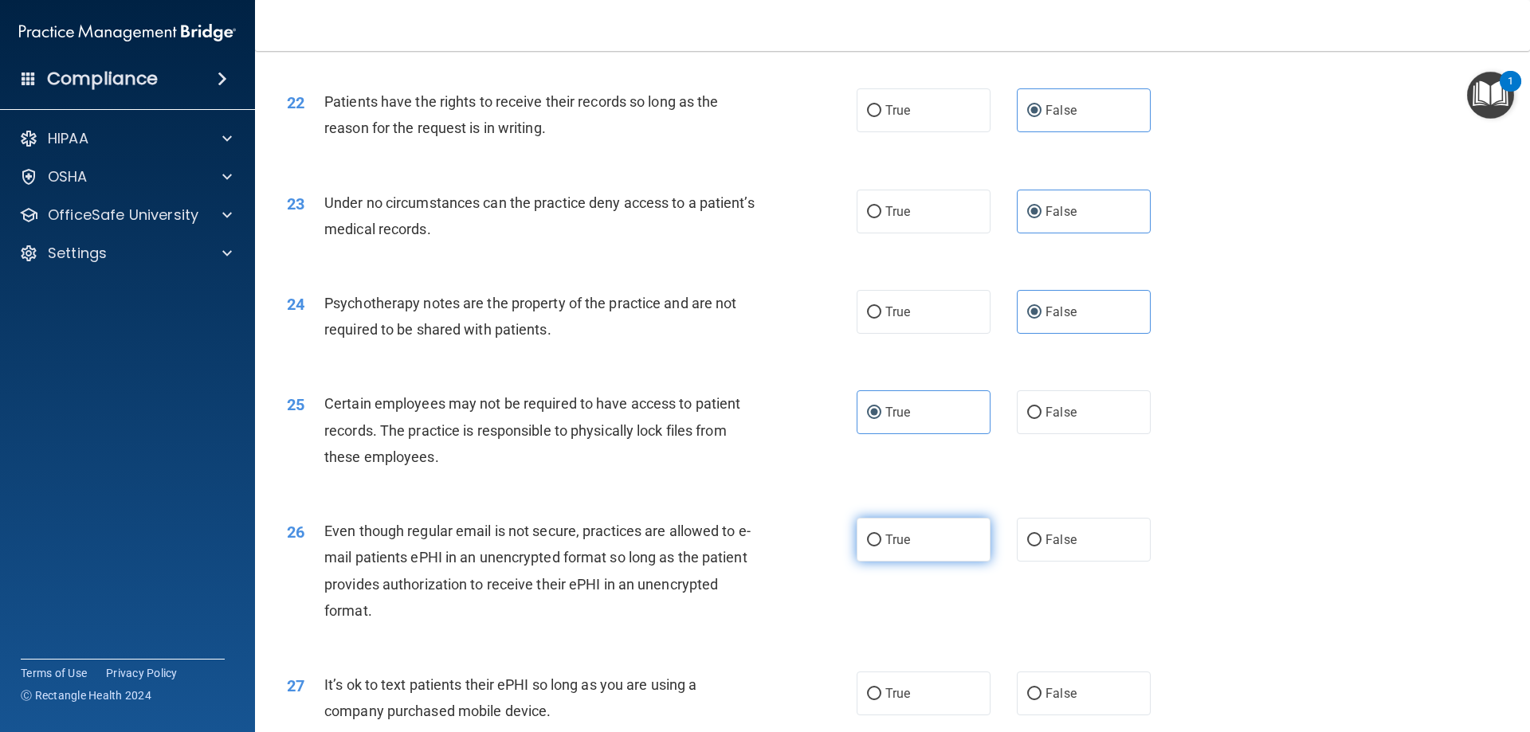
click at [956, 562] on label "True" at bounding box center [924, 540] width 134 height 44
click at [881, 547] on input "True" at bounding box center [874, 541] width 14 height 12
radio input "true"
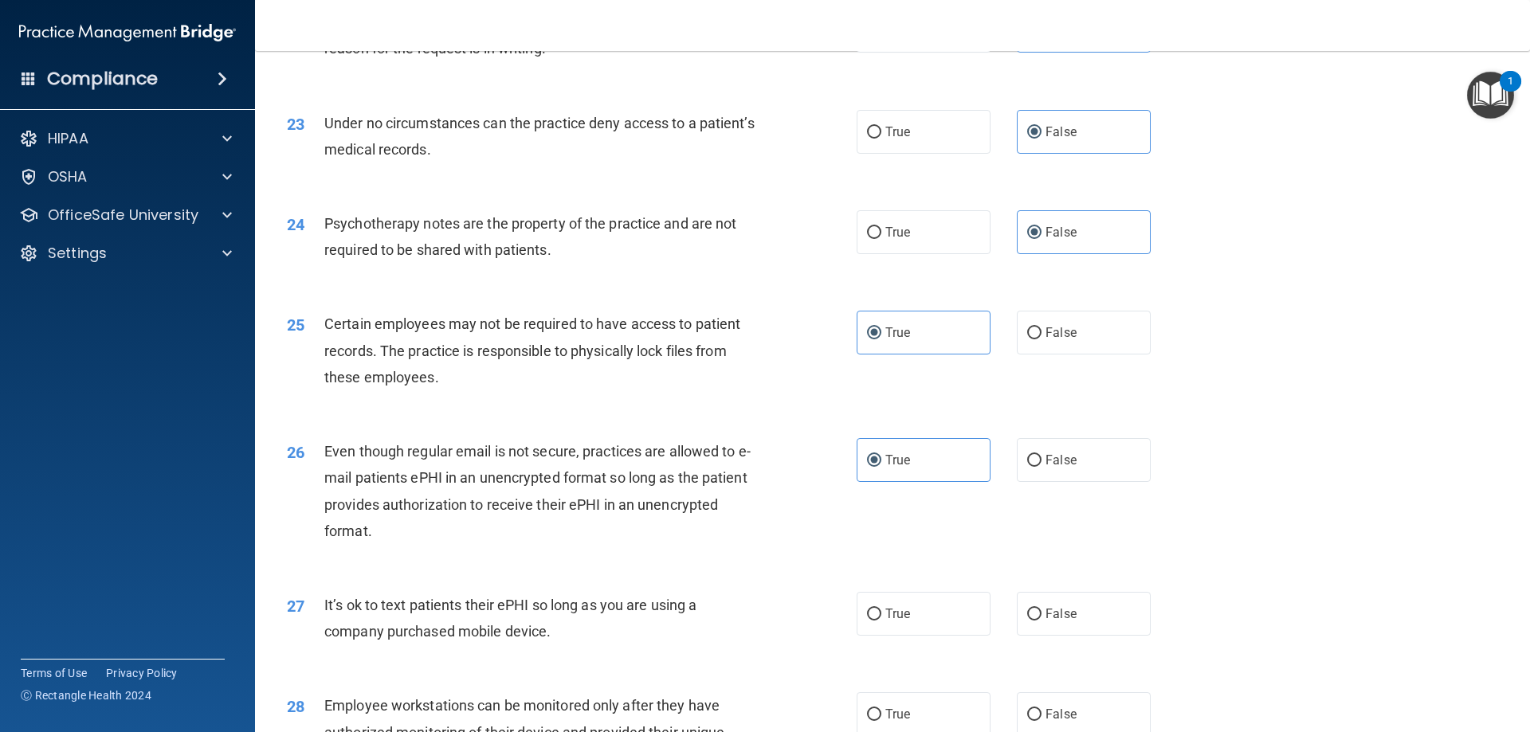
scroll to position [2869, 0]
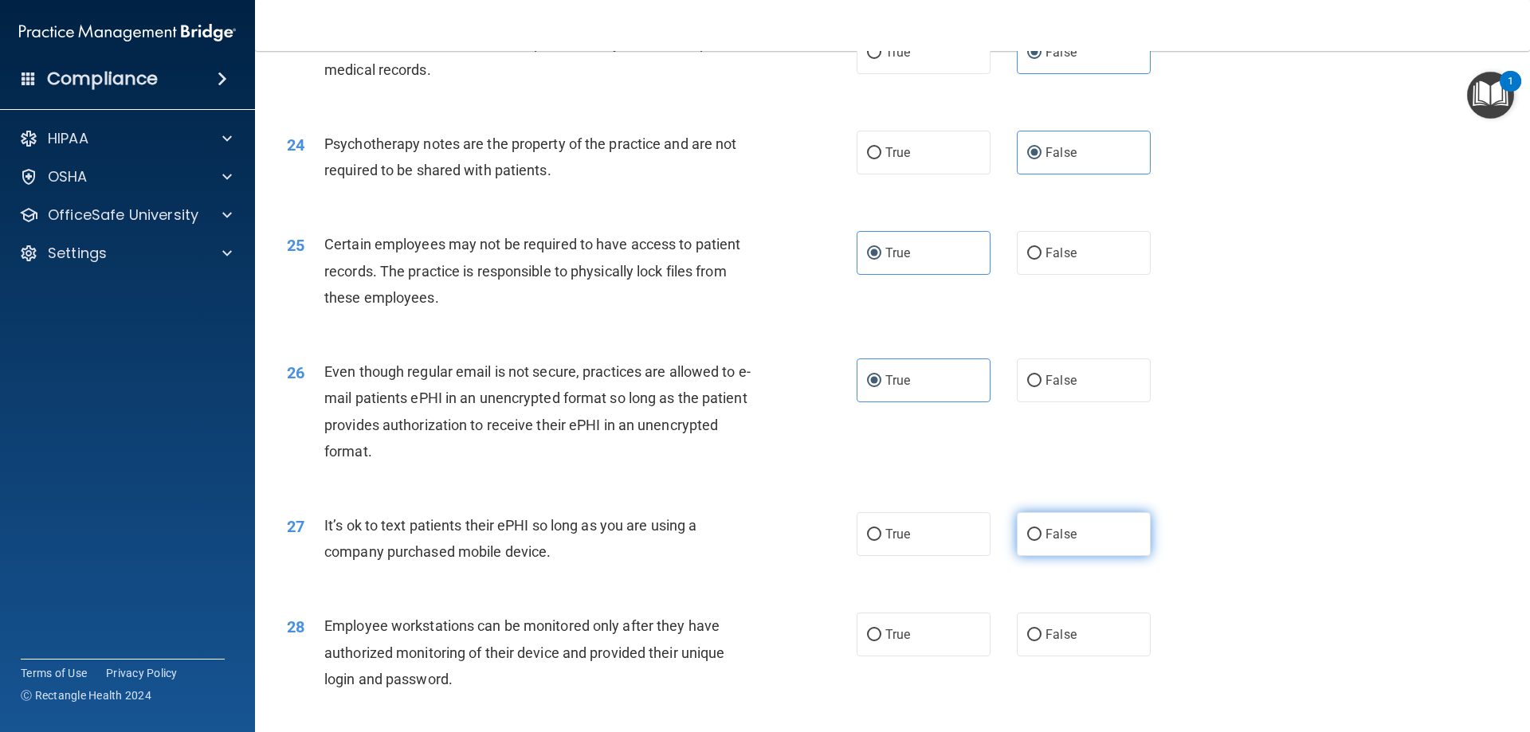
click at [1082, 556] on label "False" at bounding box center [1084, 534] width 134 height 44
click at [1042, 541] on input "False" at bounding box center [1034, 535] width 14 height 12
radio input "true"
click at [1100, 657] on label "False" at bounding box center [1084, 635] width 134 height 44
click at [1042, 642] on input "False" at bounding box center [1034, 636] width 14 height 12
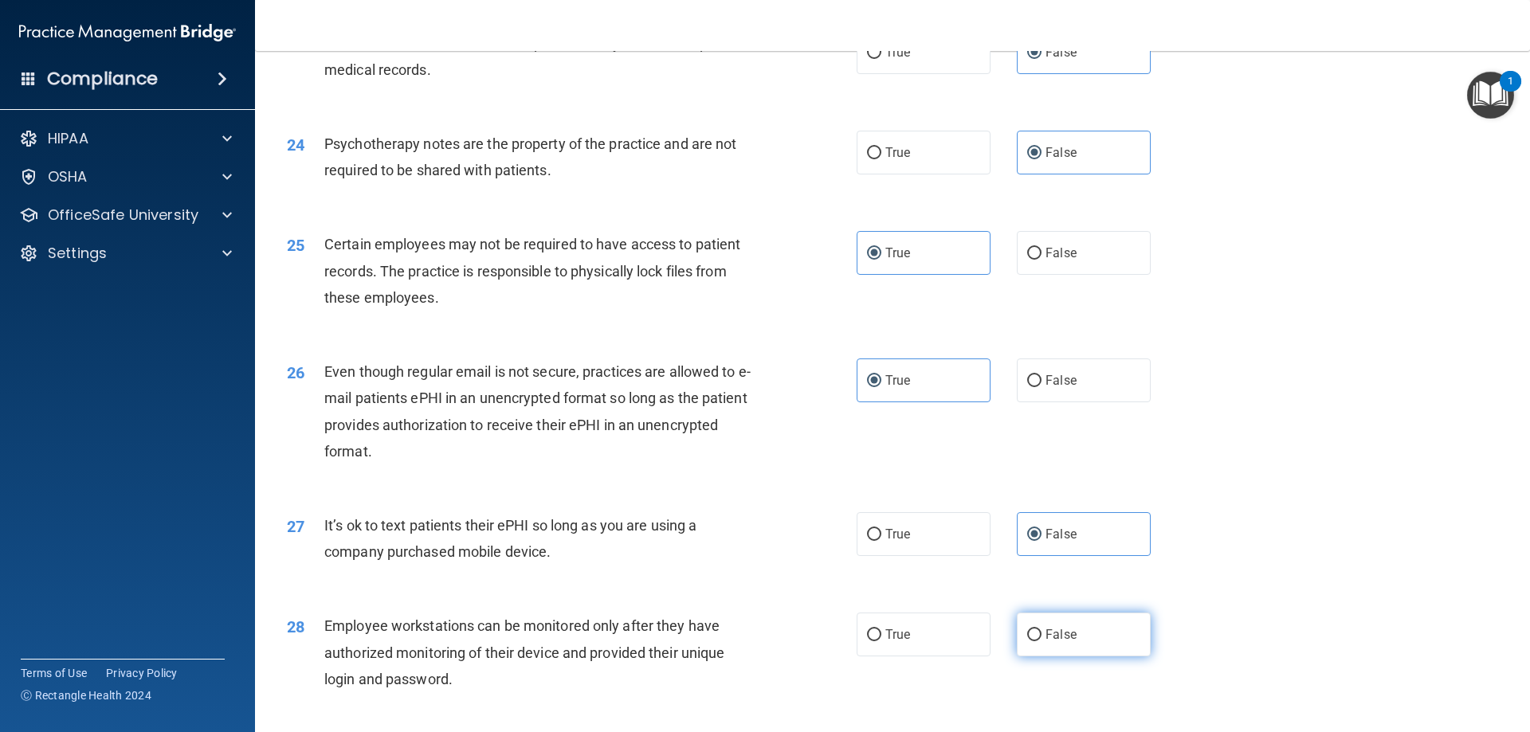
radio input "true"
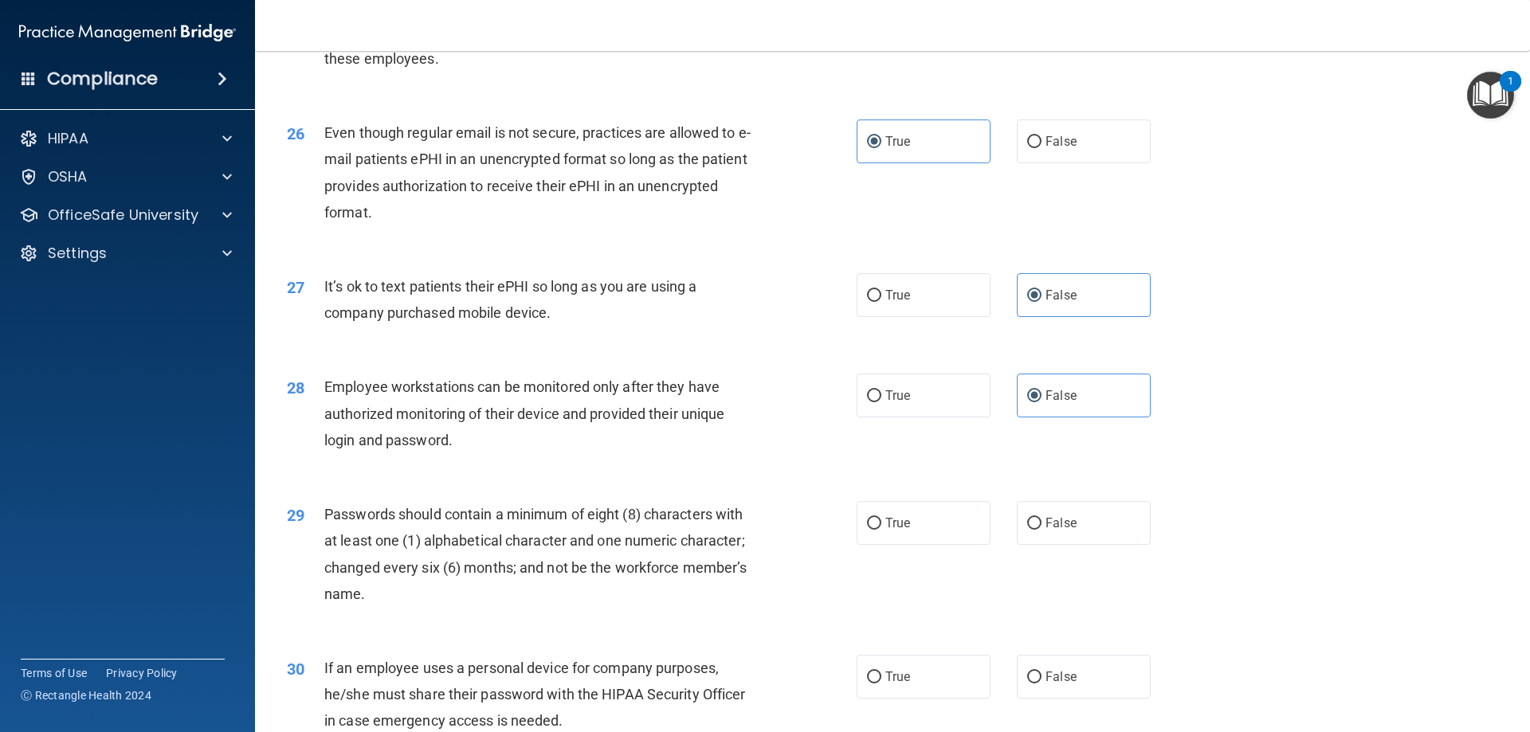
scroll to position [3188, 0]
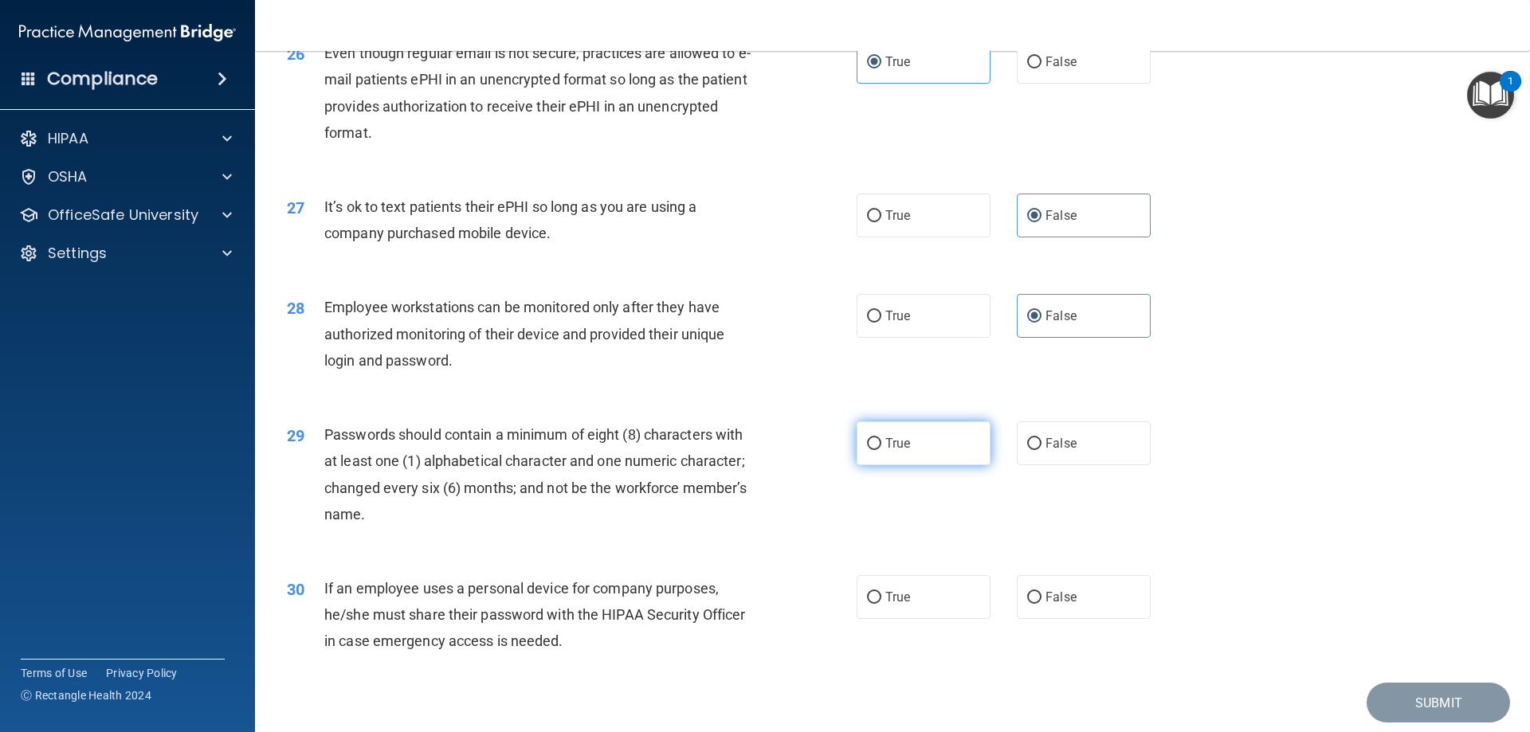
click at [904, 451] on span "True" at bounding box center [897, 443] width 25 height 15
click at [881, 450] on input "True" at bounding box center [874, 444] width 14 height 12
radio input "true"
click at [1070, 613] on label "False" at bounding box center [1084, 597] width 134 height 44
click at [1042, 604] on input "False" at bounding box center [1034, 598] width 14 height 12
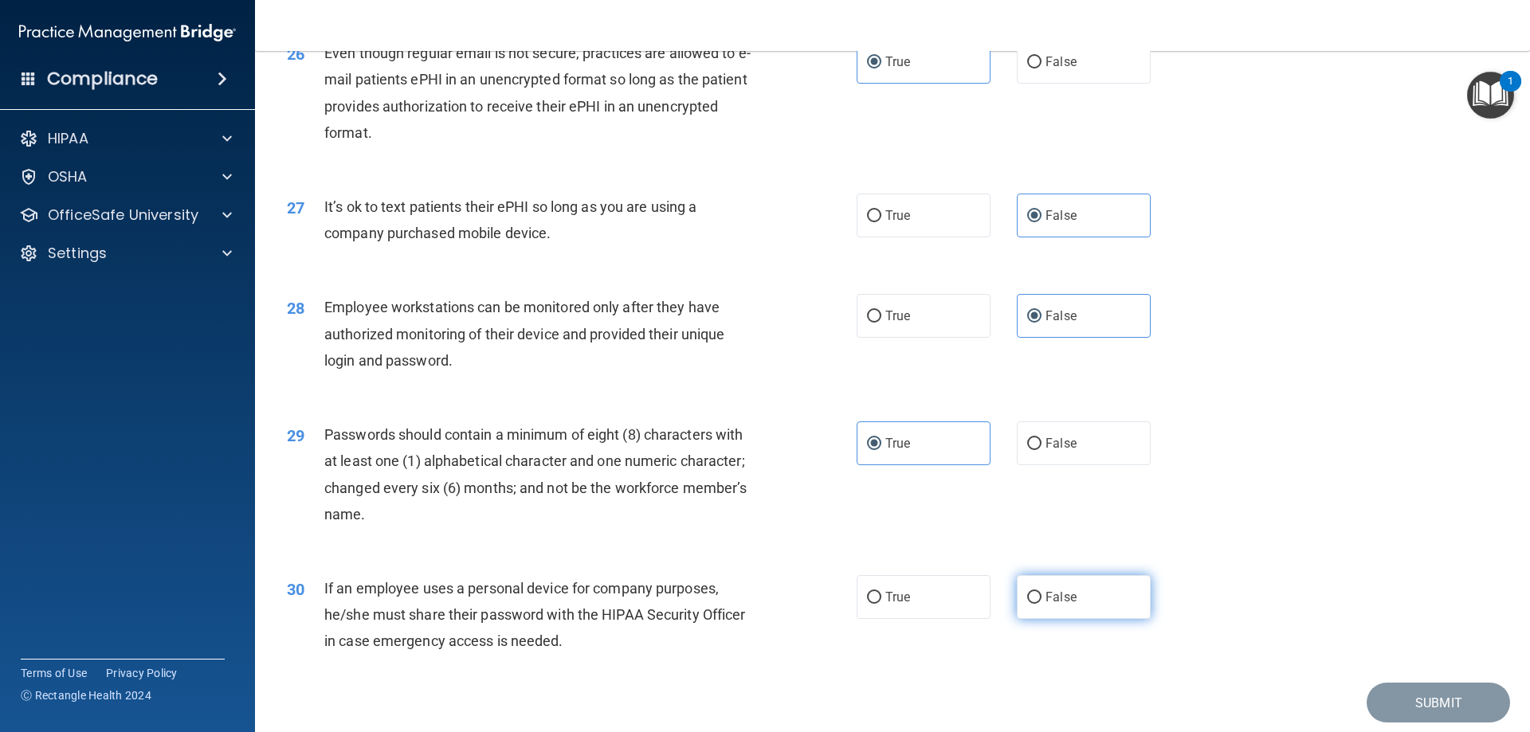
radio input "true"
click at [1420, 713] on button "Submit" at bounding box center [1438, 703] width 143 height 41
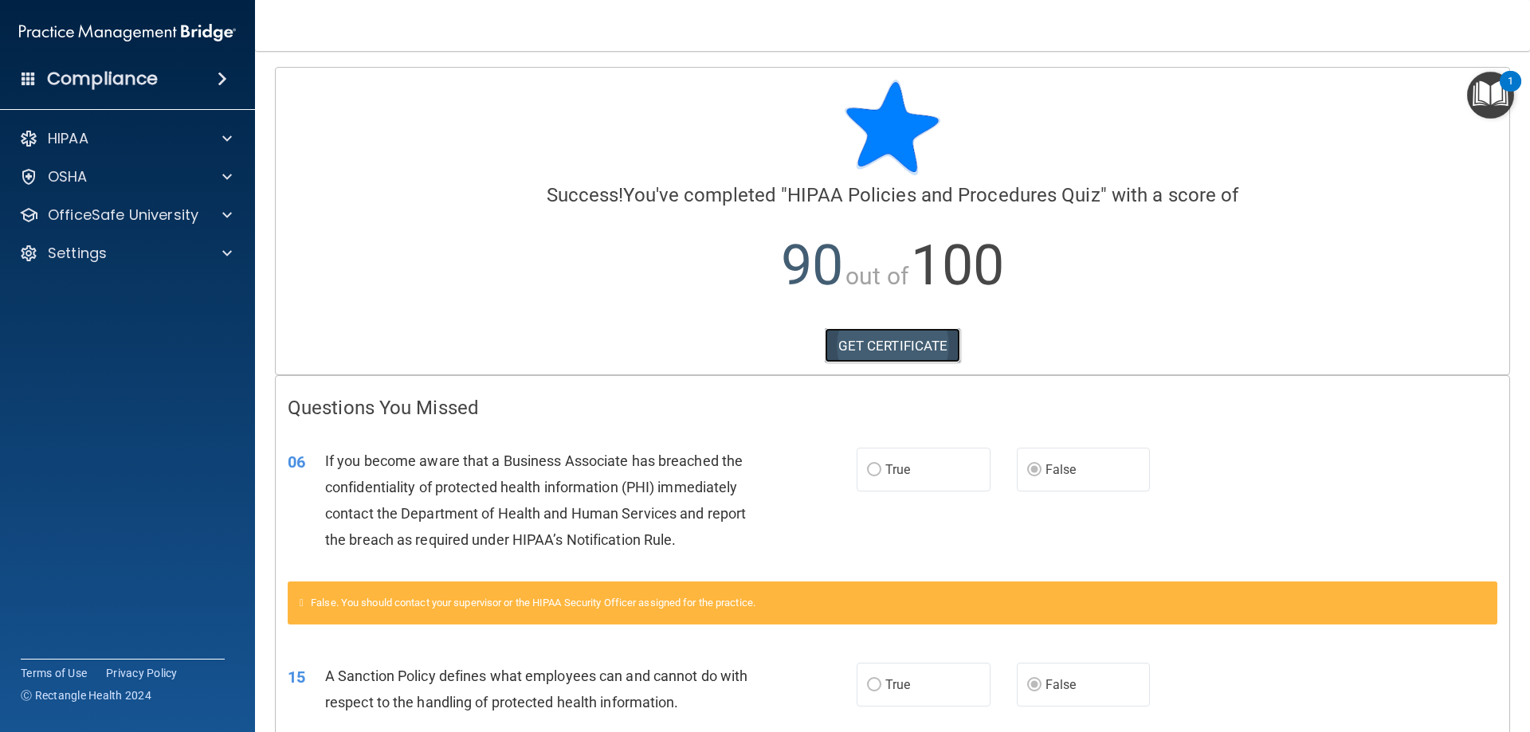
click at [886, 342] on link "GET CERTIFICATE" at bounding box center [893, 345] width 136 height 35
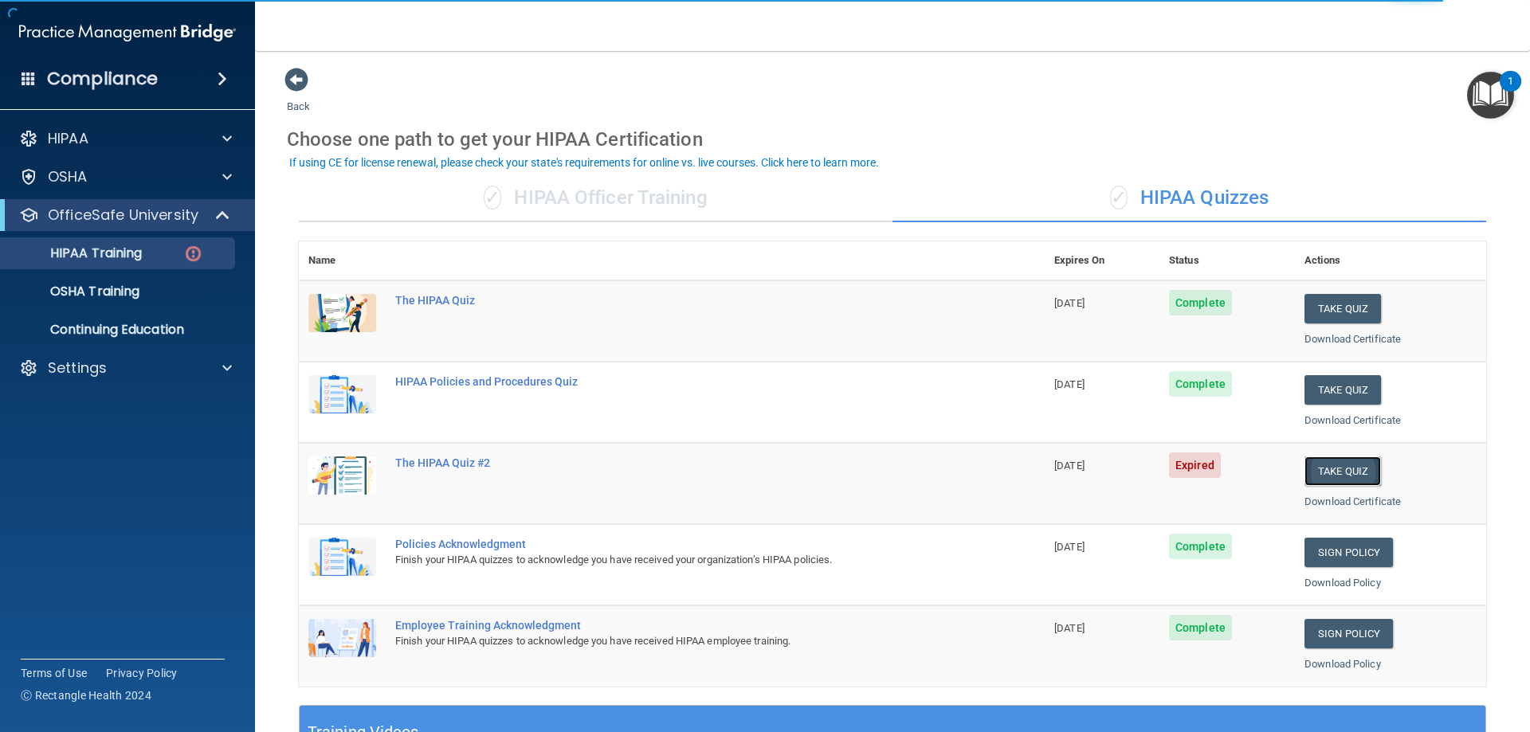
click at [1340, 463] on button "Take Quiz" at bounding box center [1343, 471] width 77 height 29
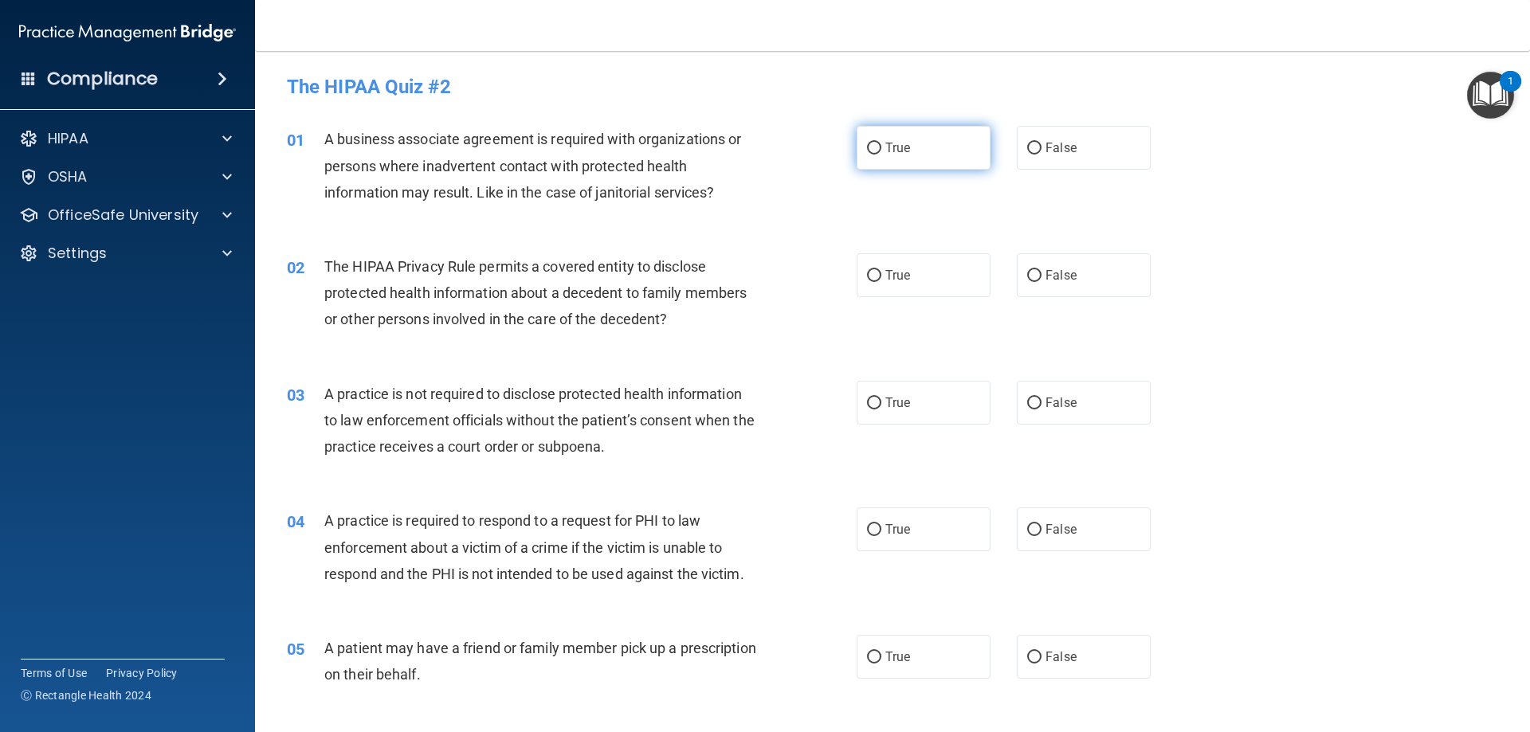
click at [928, 147] on label "True" at bounding box center [924, 148] width 134 height 44
click at [881, 147] on input "True" at bounding box center [874, 149] width 14 height 12
radio input "true"
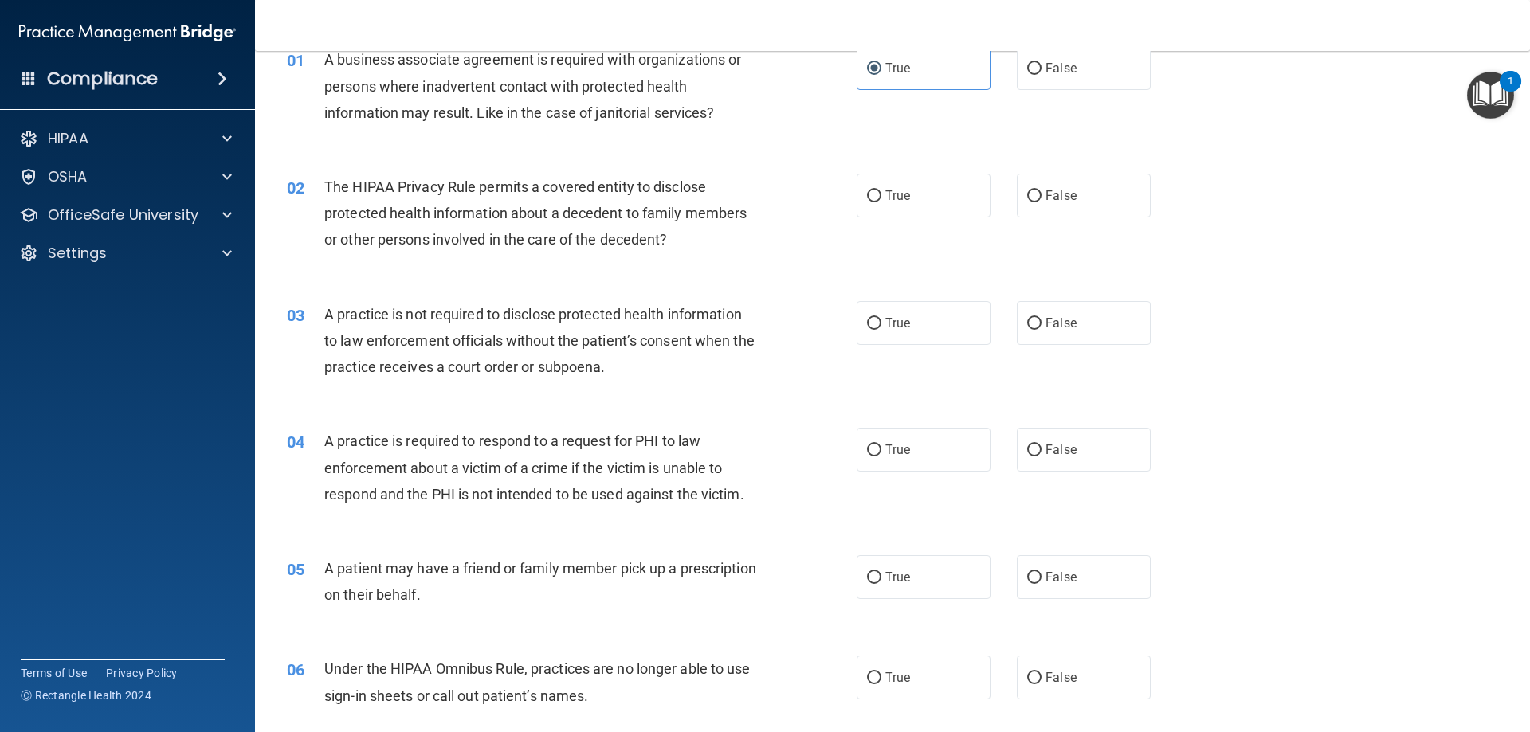
scroll to position [159, 0]
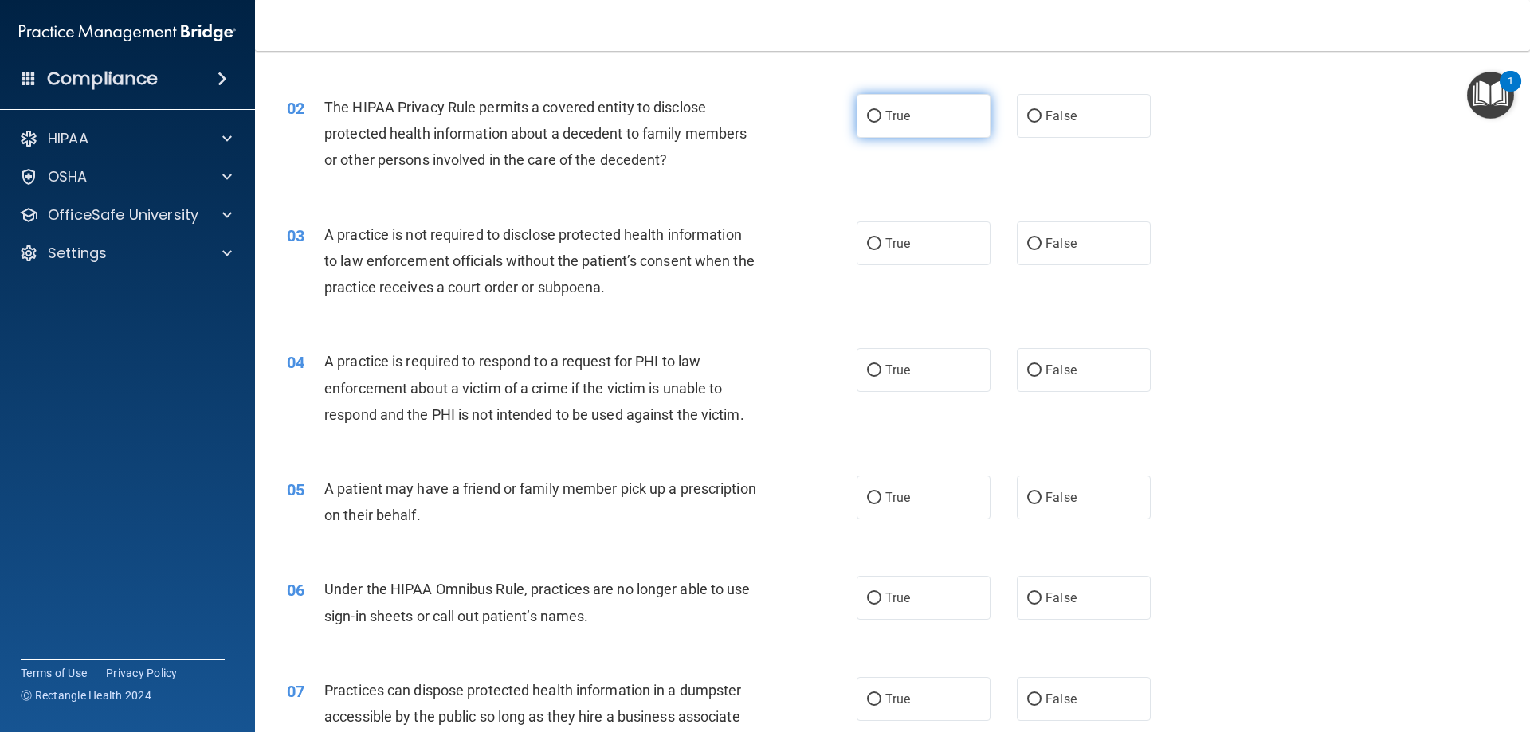
click at [967, 120] on label "True" at bounding box center [924, 116] width 134 height 44
click at [881, 120] on input "True" at bounding box center [874, 117] width 14 height 12
radio input "true"
click at [1109, 243] on label "False" at bounding box center [1084, 244] width 134 height 44
click at [1042, 243] on input "False" at bounding box center [1034, 244] width 14 height 12
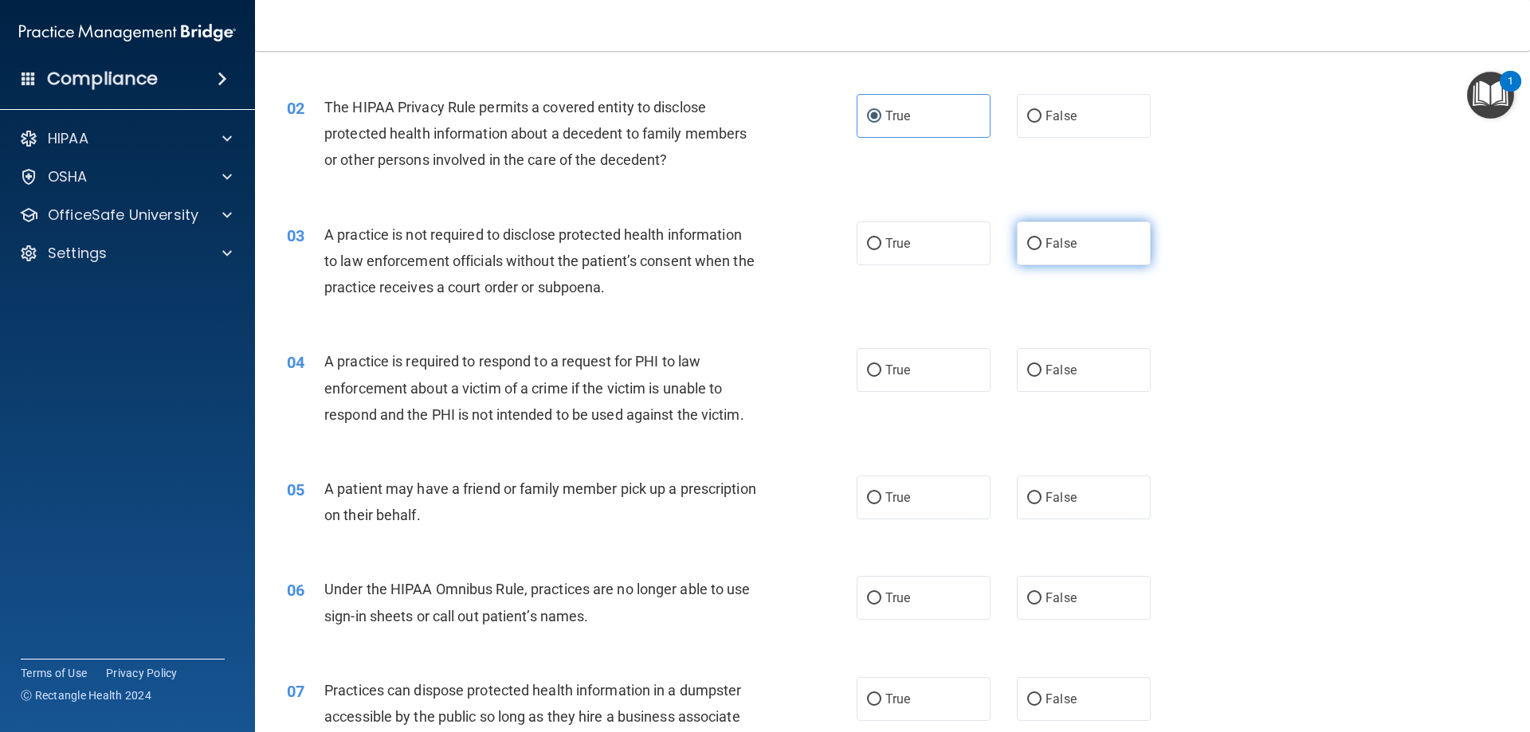
radio input "true"
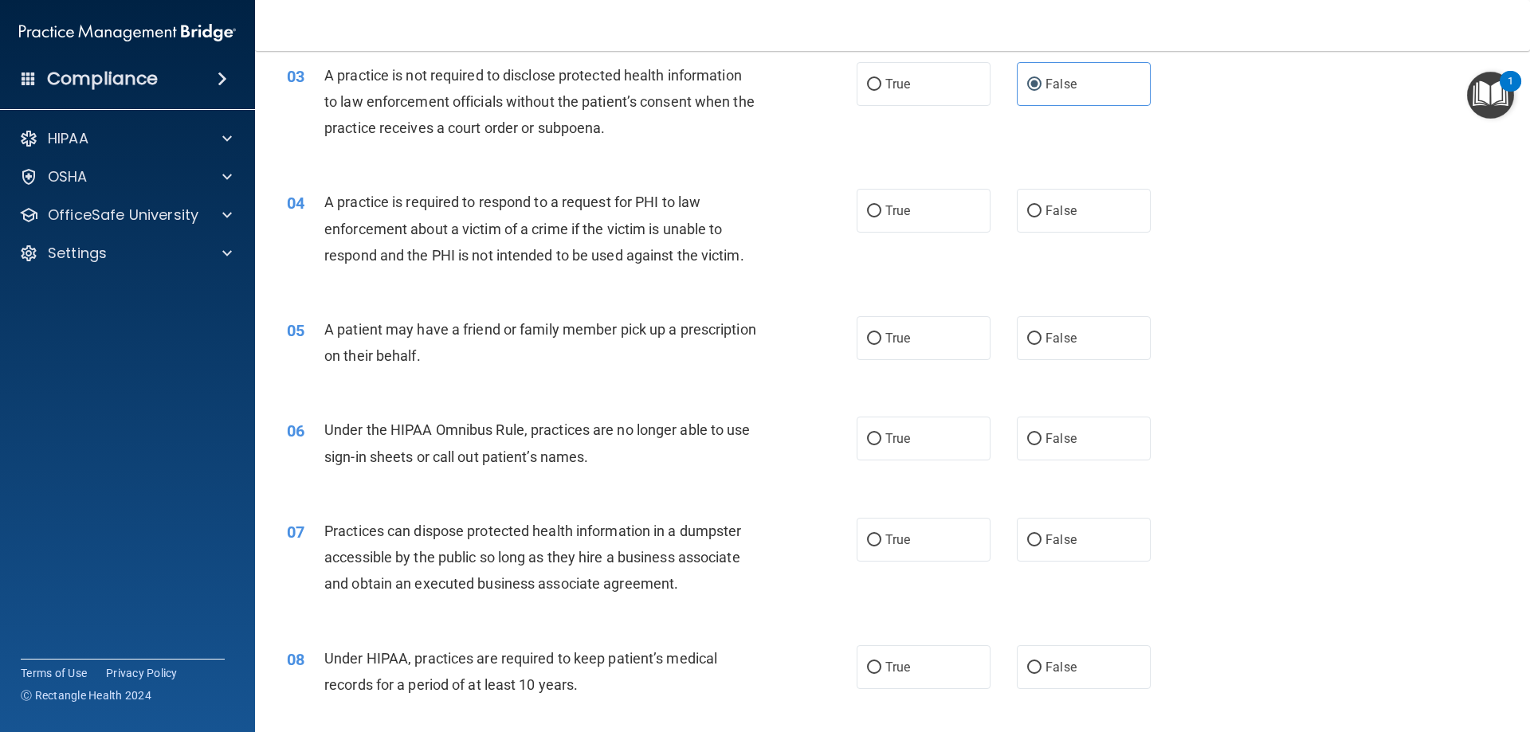
scroll to position [398, 0]
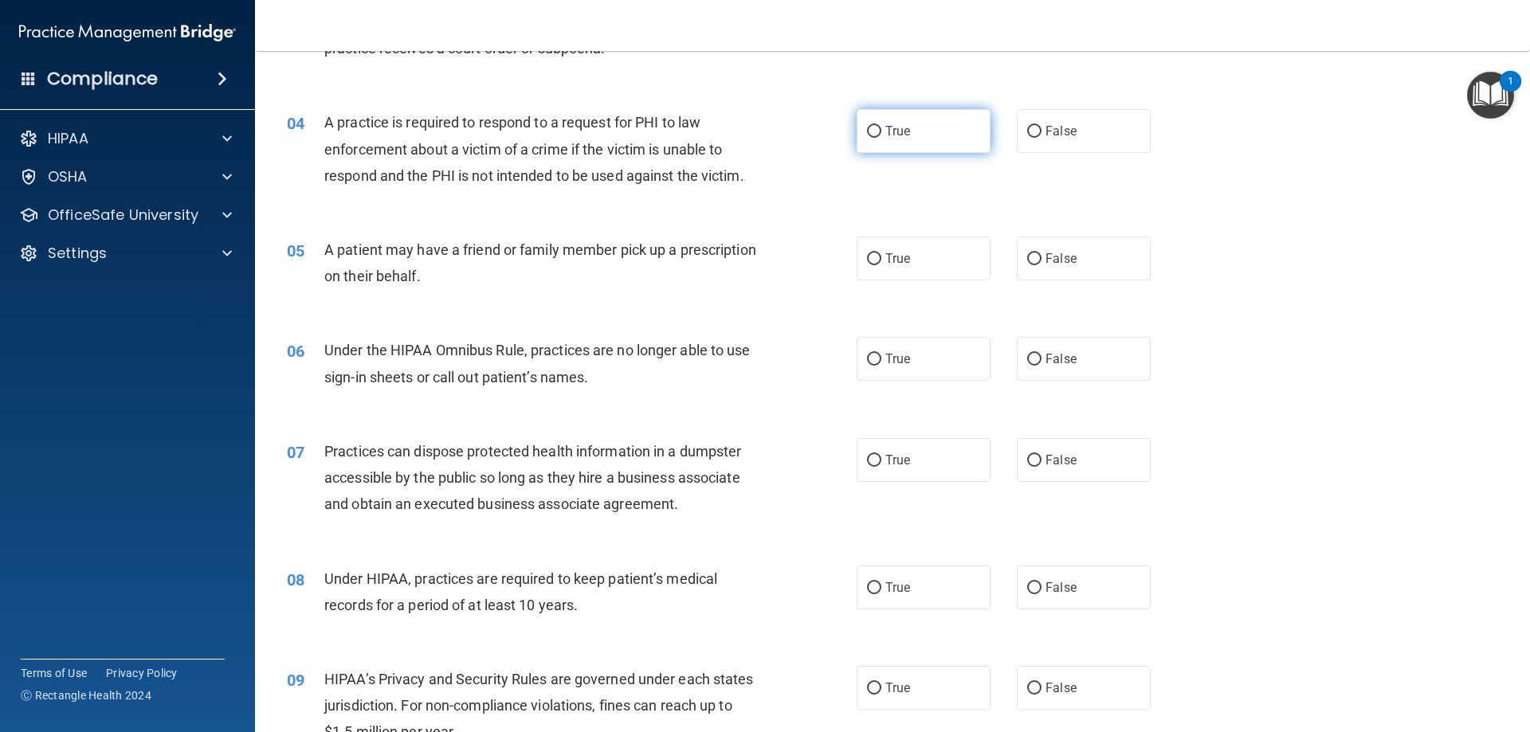
click at [920, 143] on label "True" at bounding box center [924, 131] width 134 height 44
click at [881, 138] on input "True" at bounding box center [874, 132] width 14 height 12
radio input "true"
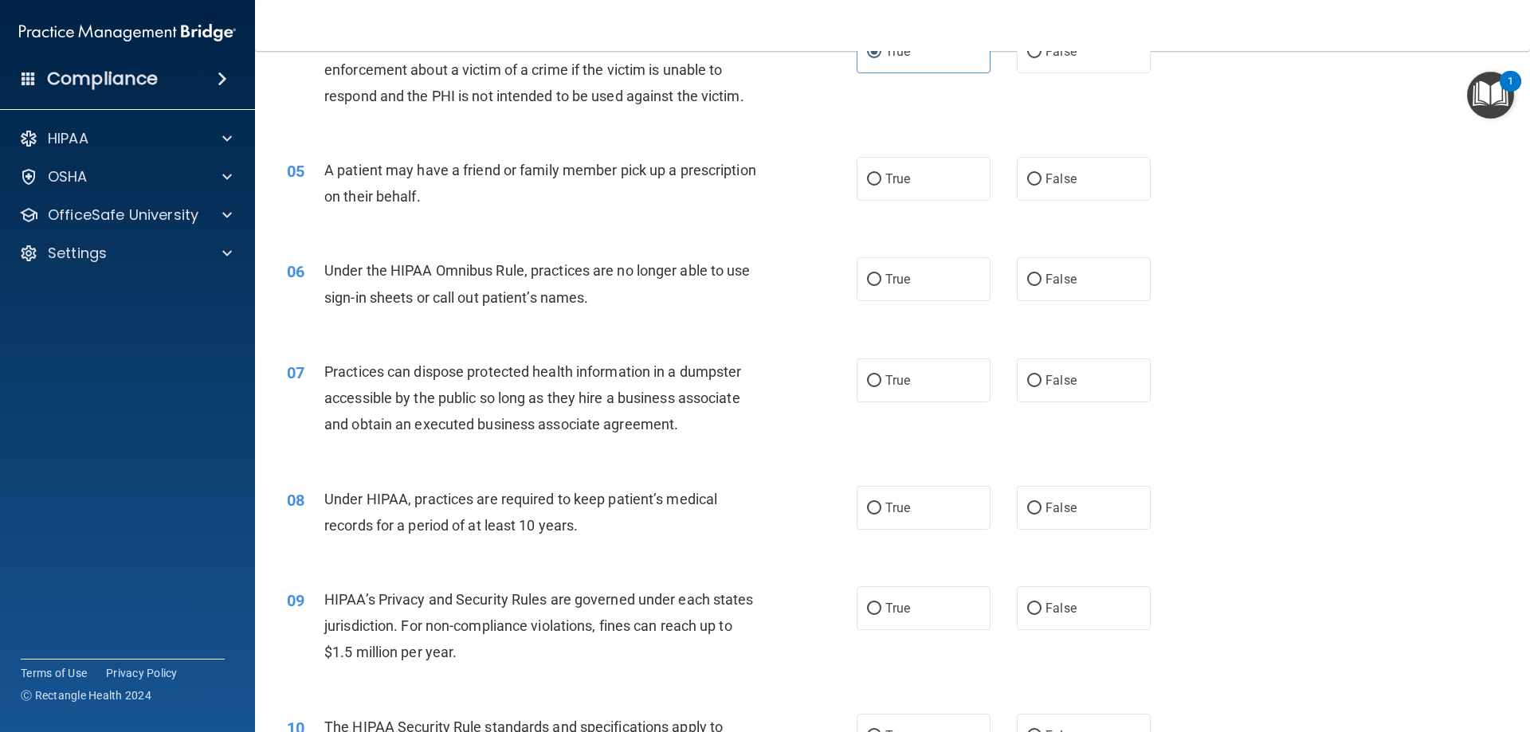
scroll to position [558, 0]
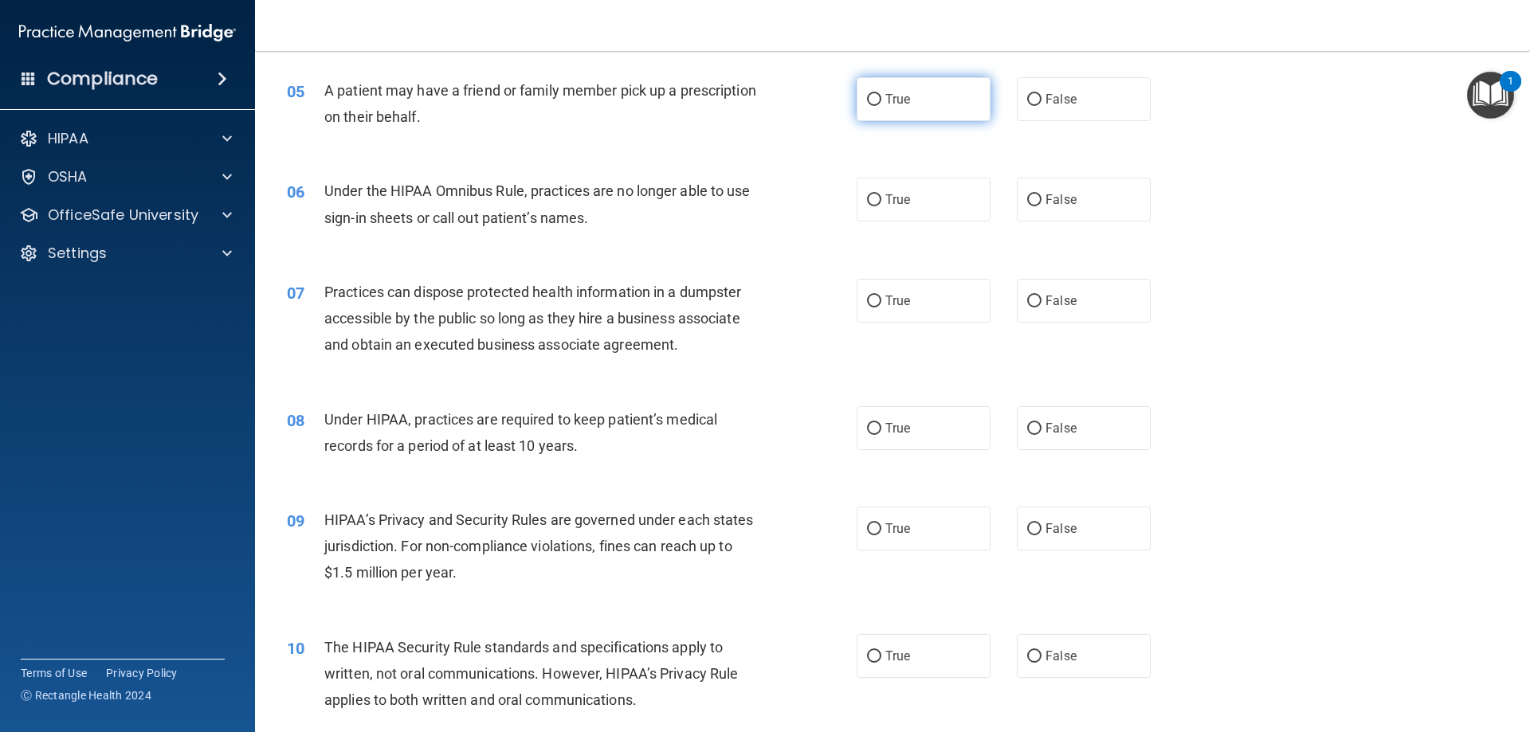
click at [935, 83] on label "True" at bounding box center [924, 99] width 134 height 44
click at [881, 94] on input "True" at bounding box center [874, 100] width 14 height 12
radio input "true"
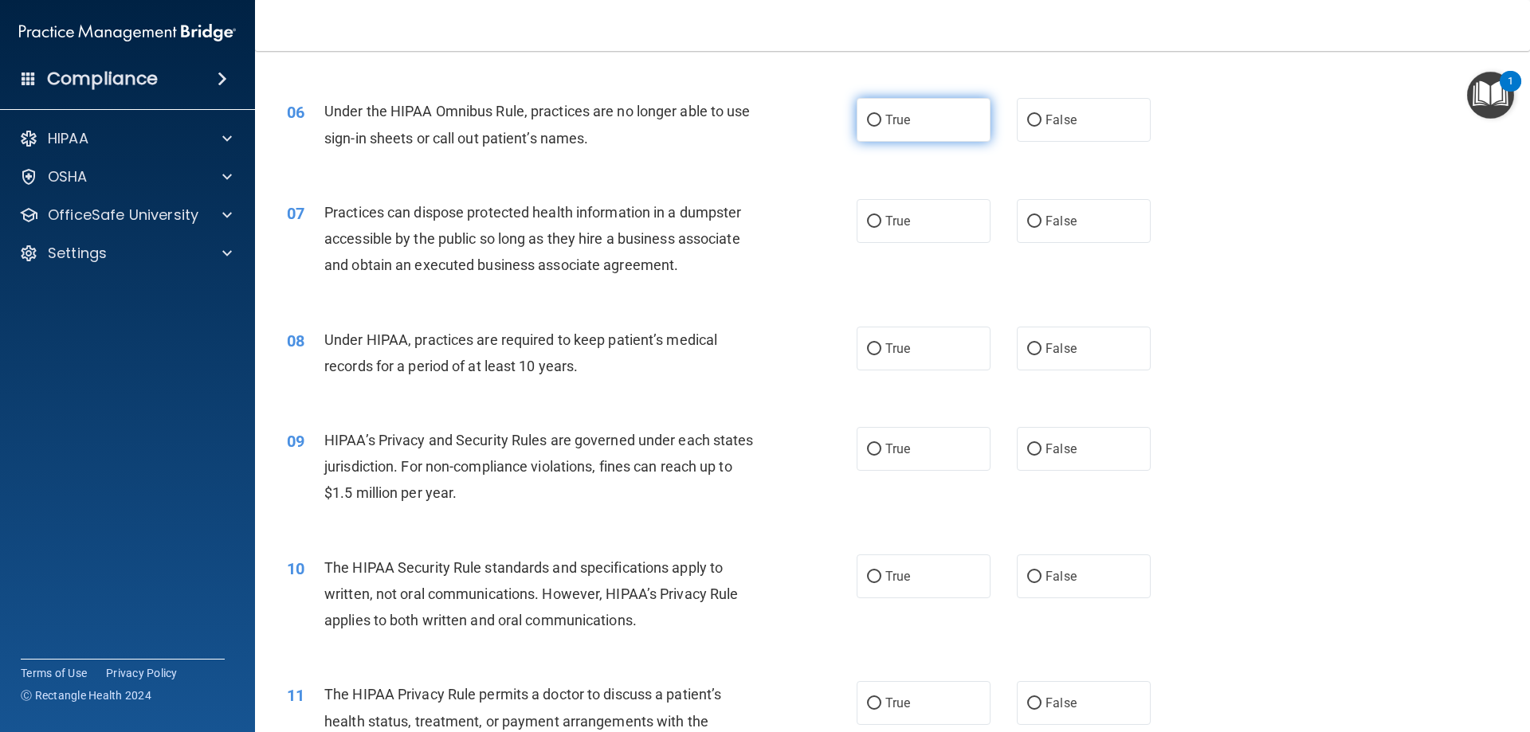
click at [917, 123] on label "True" at bounding box center [924, 120] width 134 height 44
click at [881, 123] on input "True" at bounding box center [874, 121] width 14 height 12
radio input "true"
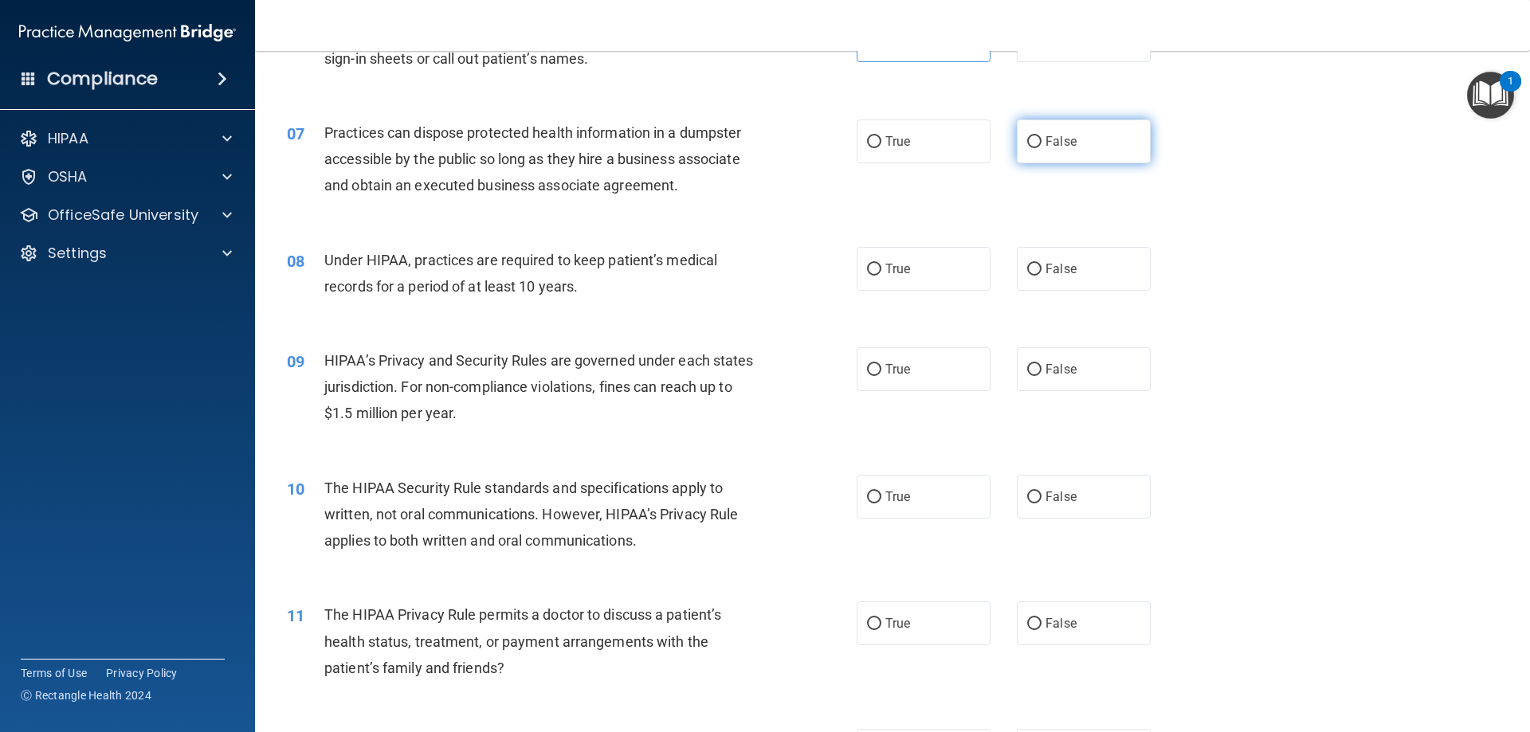
click at [1042, 152] on label "False" at bounding box center [1084, 142] width 134 height 44
click at [1042, 148] on input "False" at bounding box center [1034, 142] width 14 height 12
radio input "true"
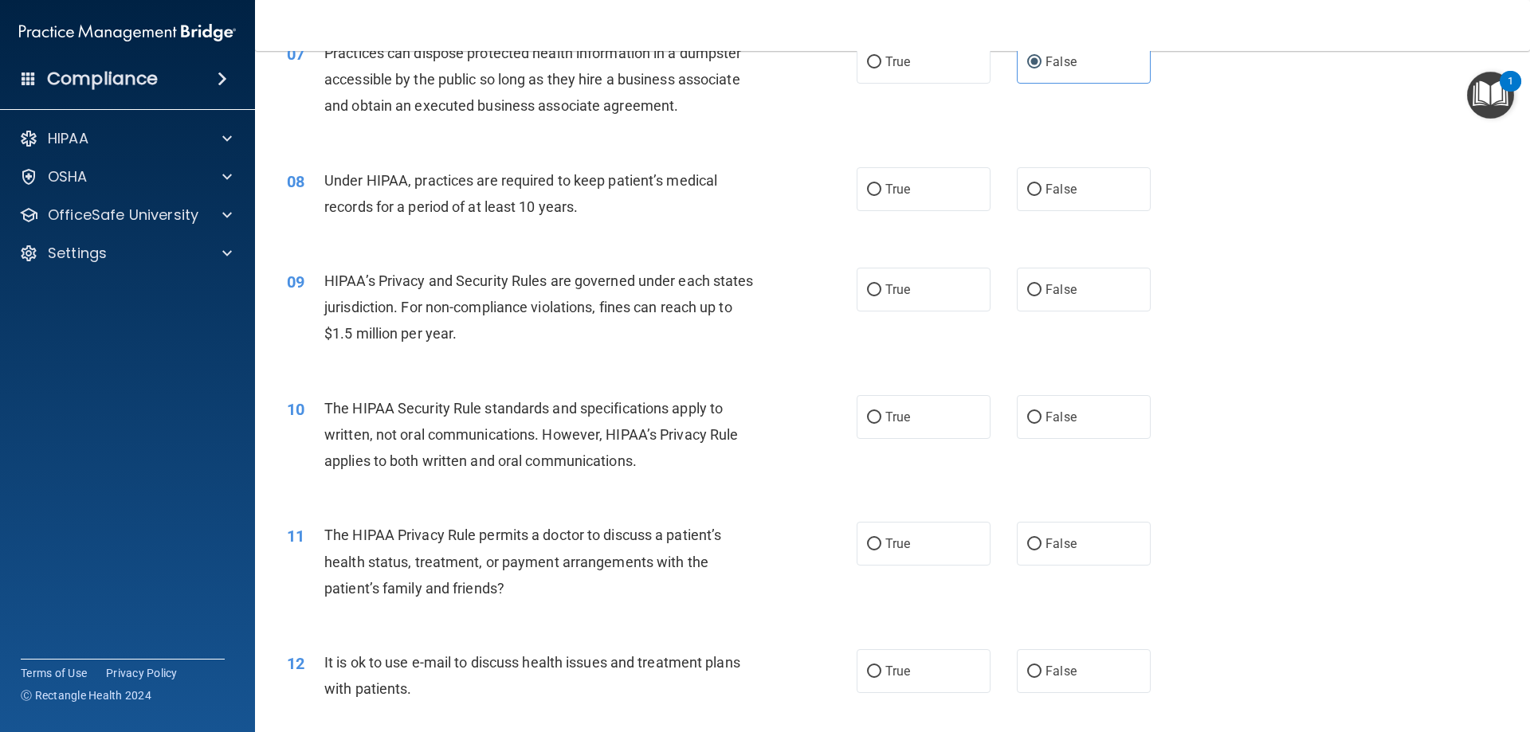
scroll to position [877, 0]
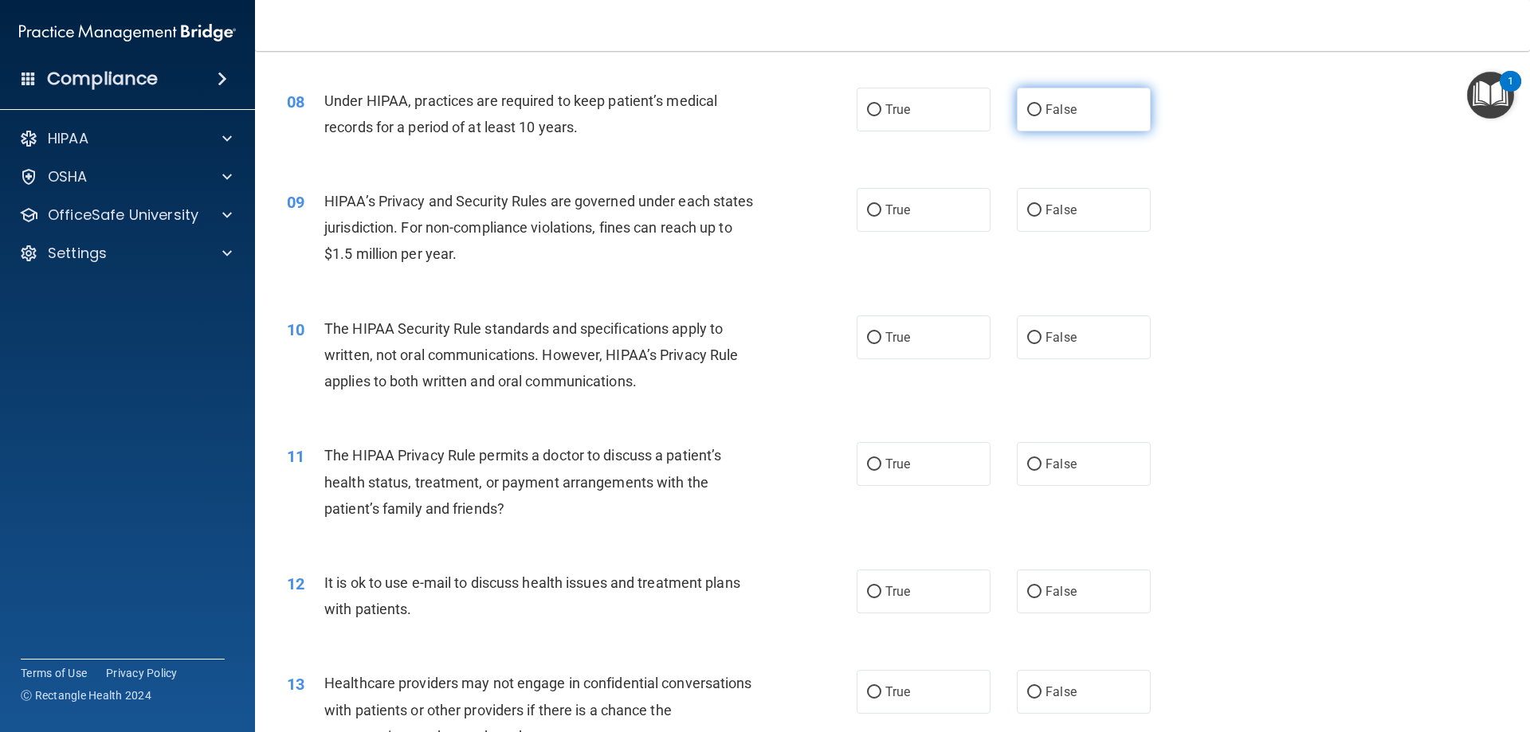
click at [1046, 108] on span "False" at bounding box center [1061, 109] width 31 height 15
click at [1042, 108] on input "False" at bounding box center [1034, 110] width 14 height 12
radio input "true"
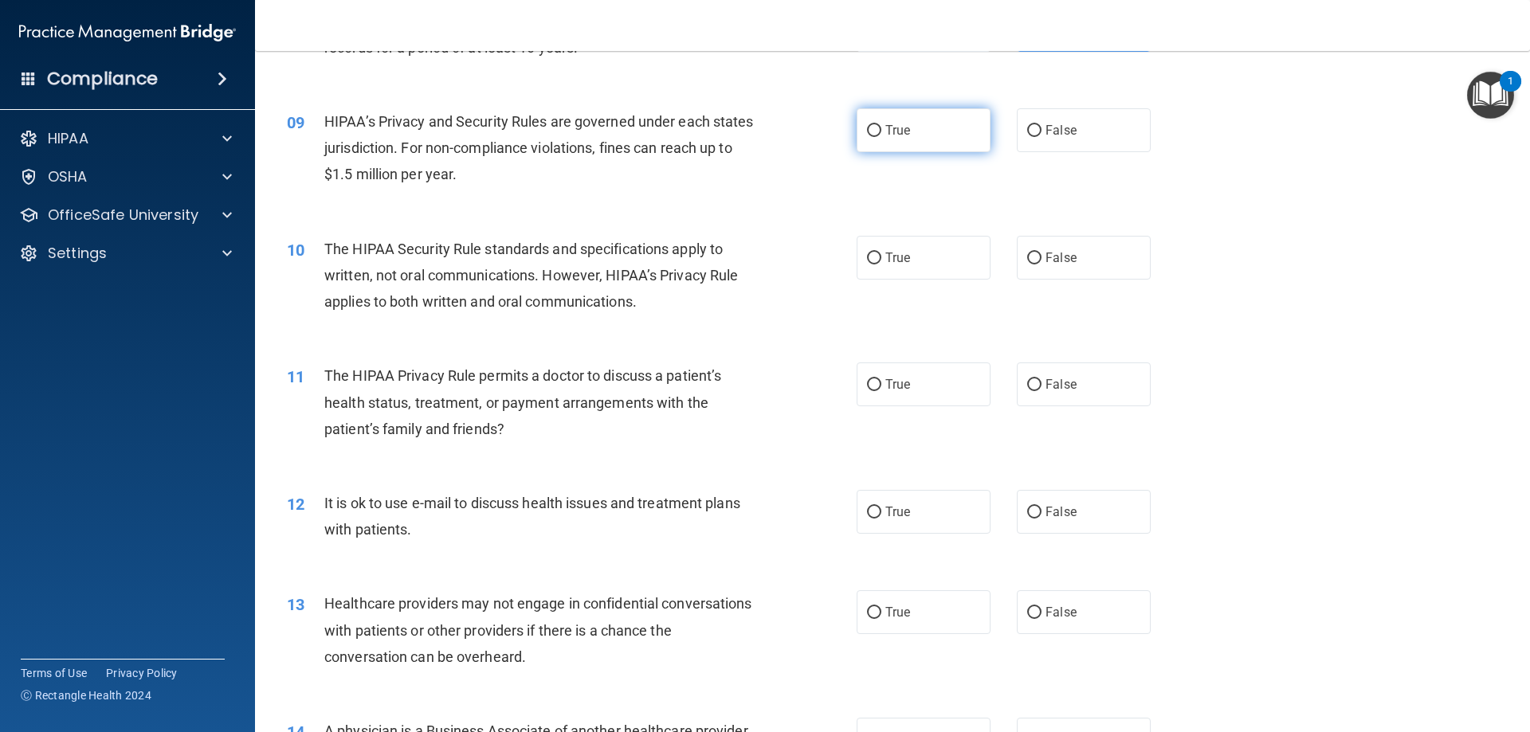
click at [936, 141] on label "True" at bounding box center [924, 130] width 134 height 44
click at [881, 137] on input "True" at bounding box center [874, 131] width 14 height 12
radio input "true"
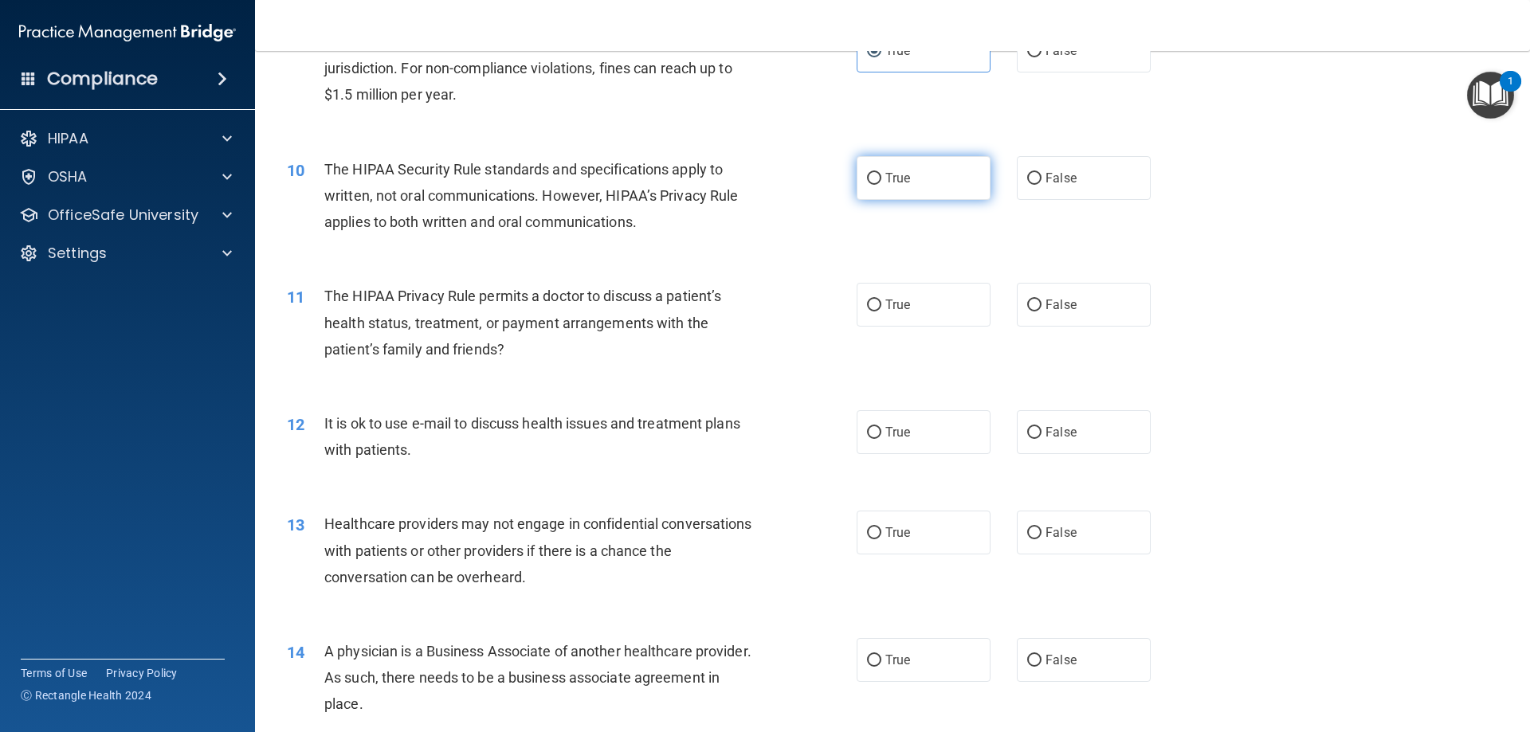
click at [905, 186] on label "True" at bounding box center [924, 178] width 134 height 44
click at [881, 185] on input "True" at bounding box center [874, 179] width 14 height 12
radio input "true"
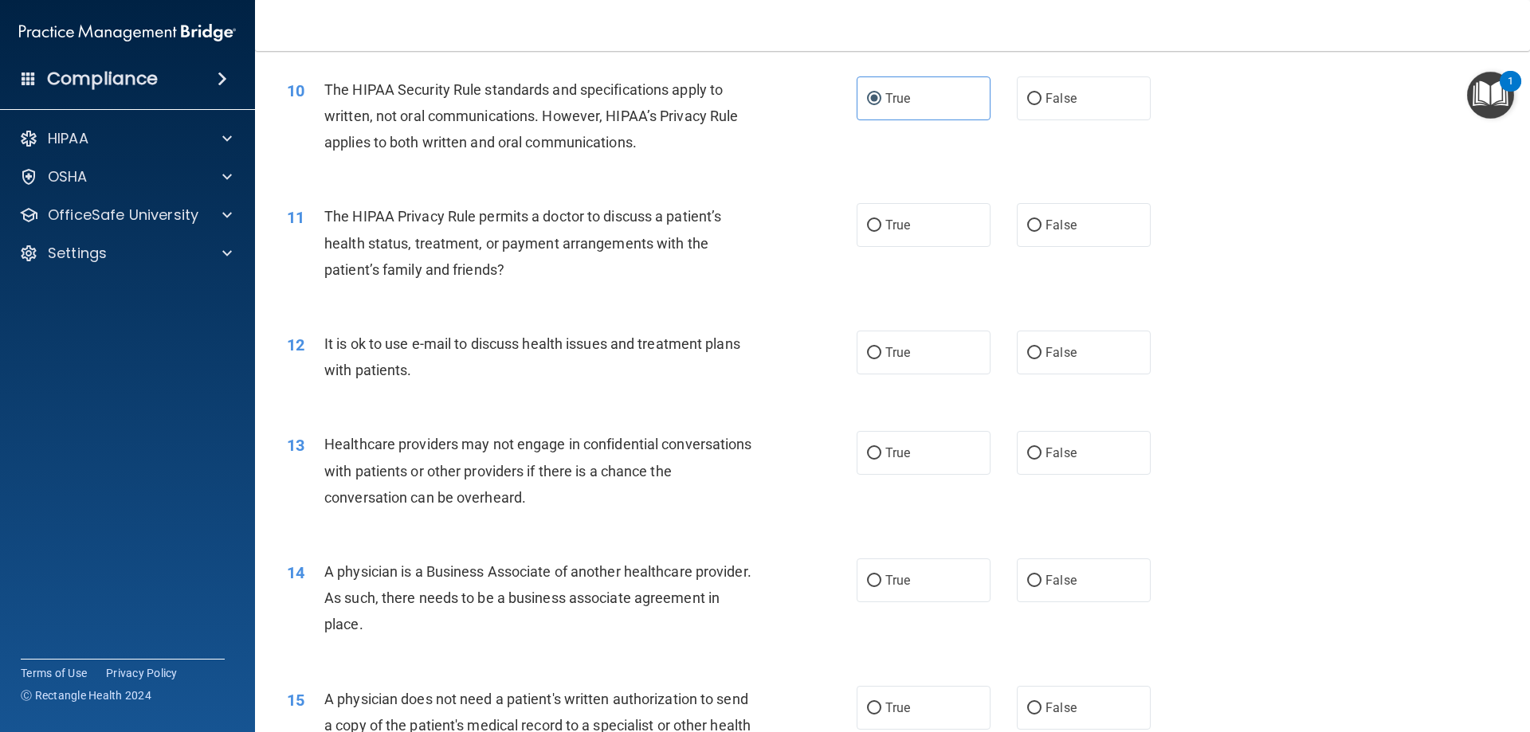
scroll to position [1195, 0]
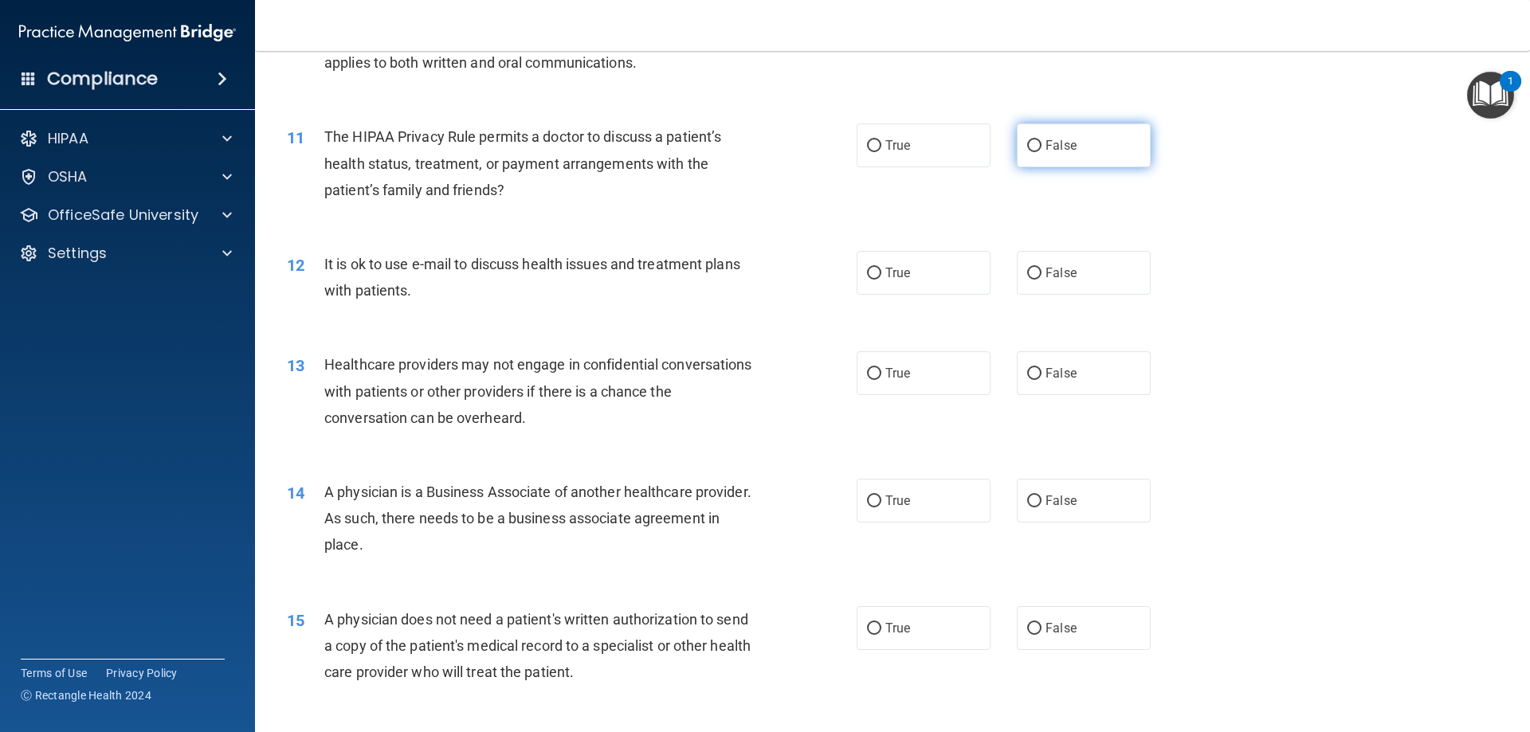
click at [1068, 150] on span "False" at bounding box center [1061, 145] width 31 height 15
click at [1042, 150] on input "False" at bounding box center [1034, 146] width 14 height 12
radio input "true"
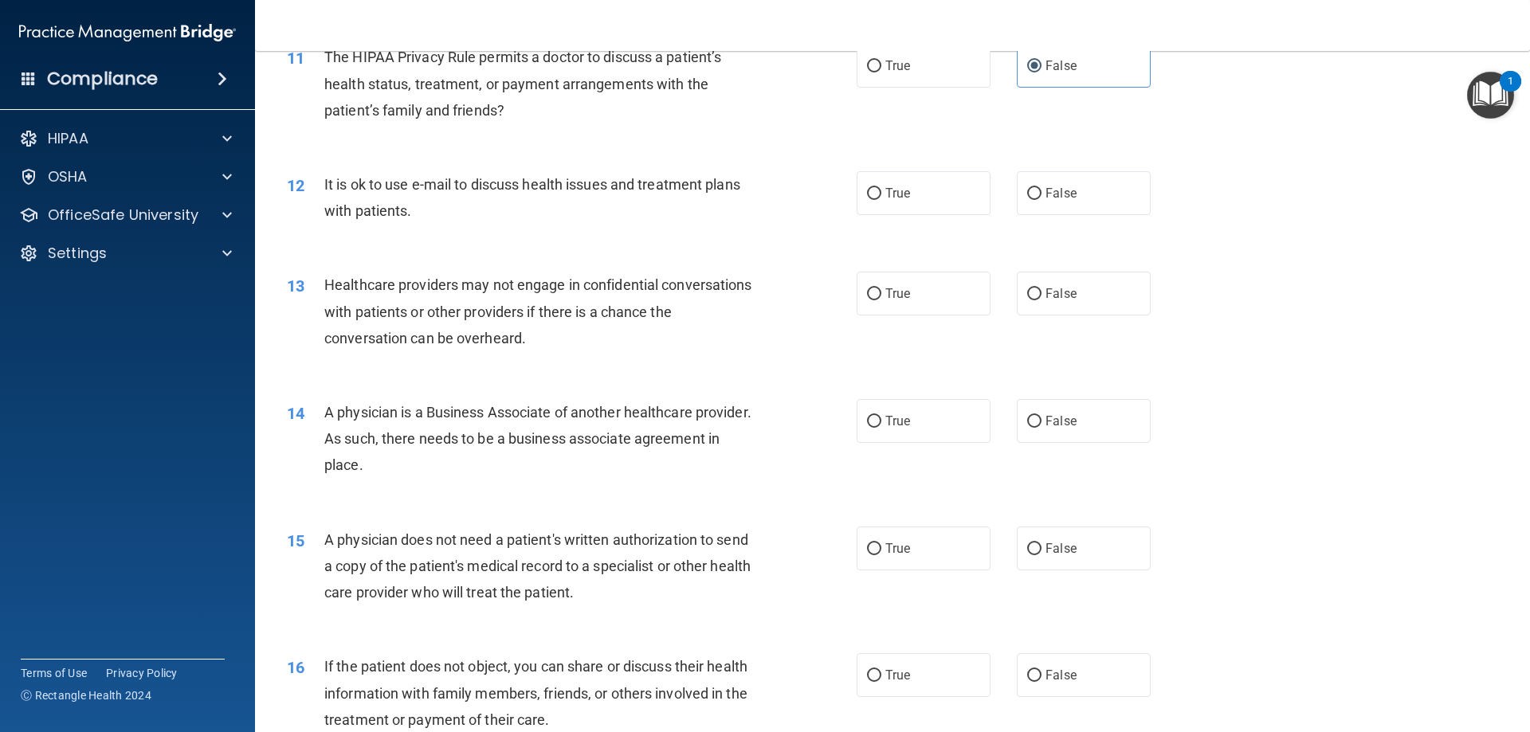
scroll to position [1355, 0]
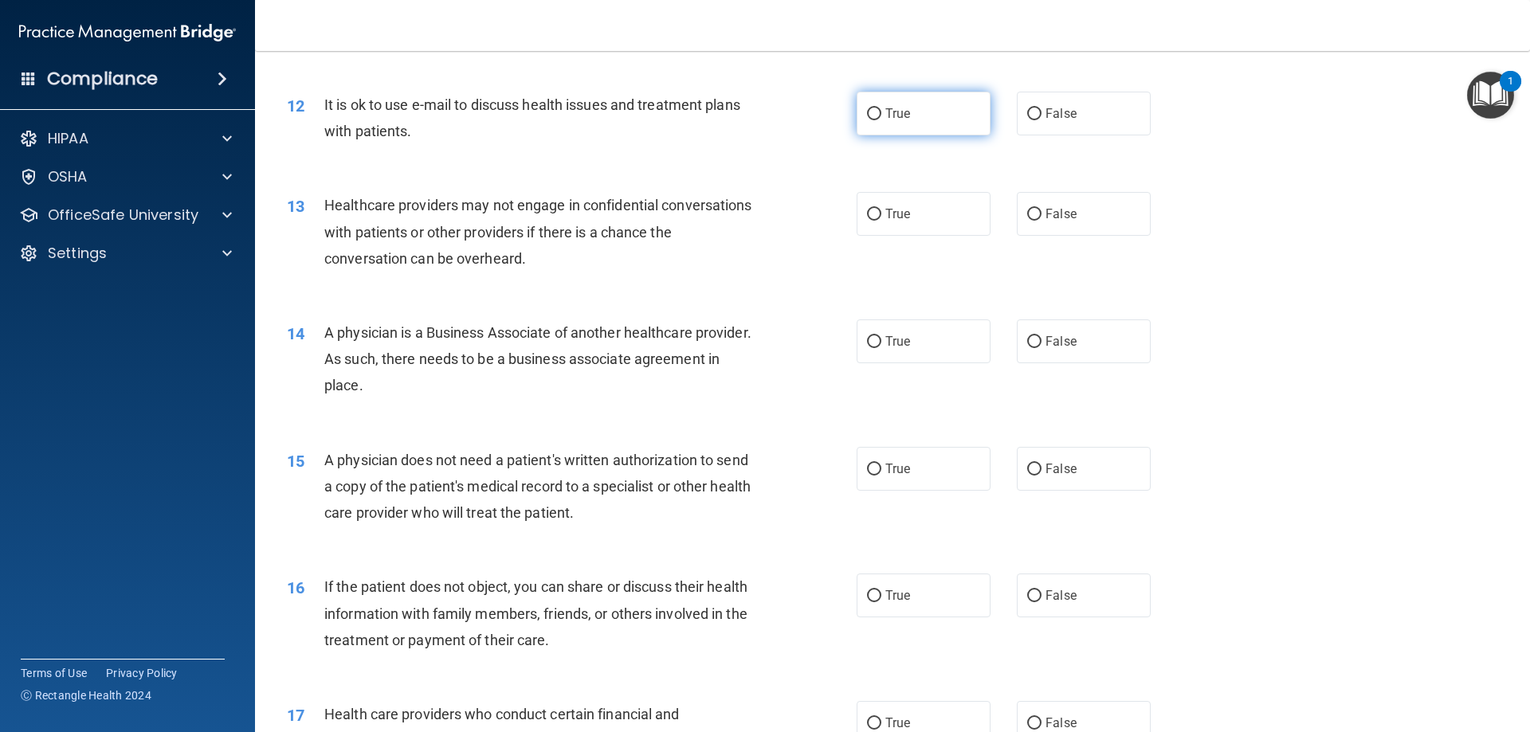
click at [948, 127] on label "True" at bounding box center [924, 114] width 134 height 44
click at [881, 120] on input "True" at bounding box center [874, 114] width 14 height 12
radio input "true"
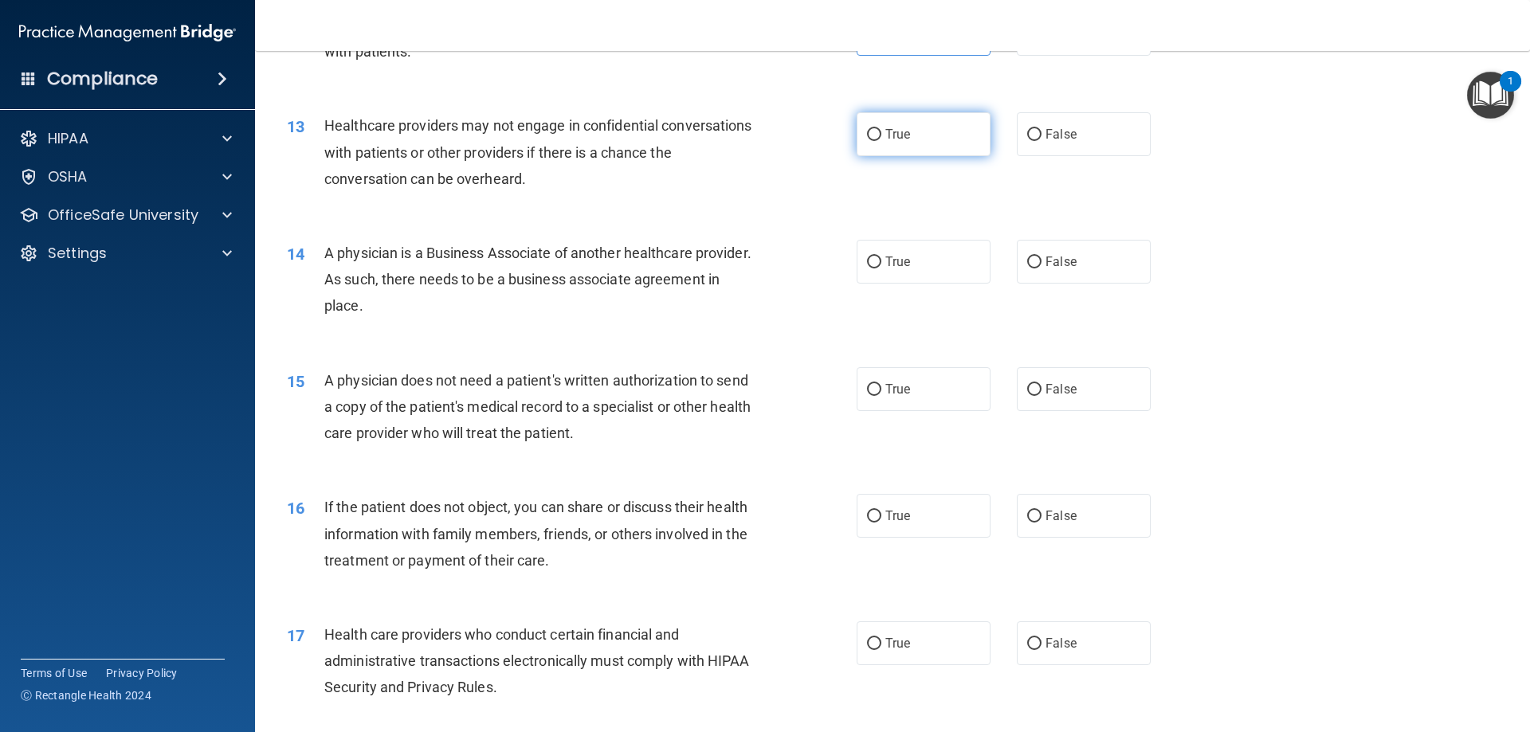
click at [913, 137] on label "True" at bounding box center [924, 134] width 134 height 44
click at [881, 137] on input "True" at bounding box center [874, 135] width 14 height 12
radio input "true"
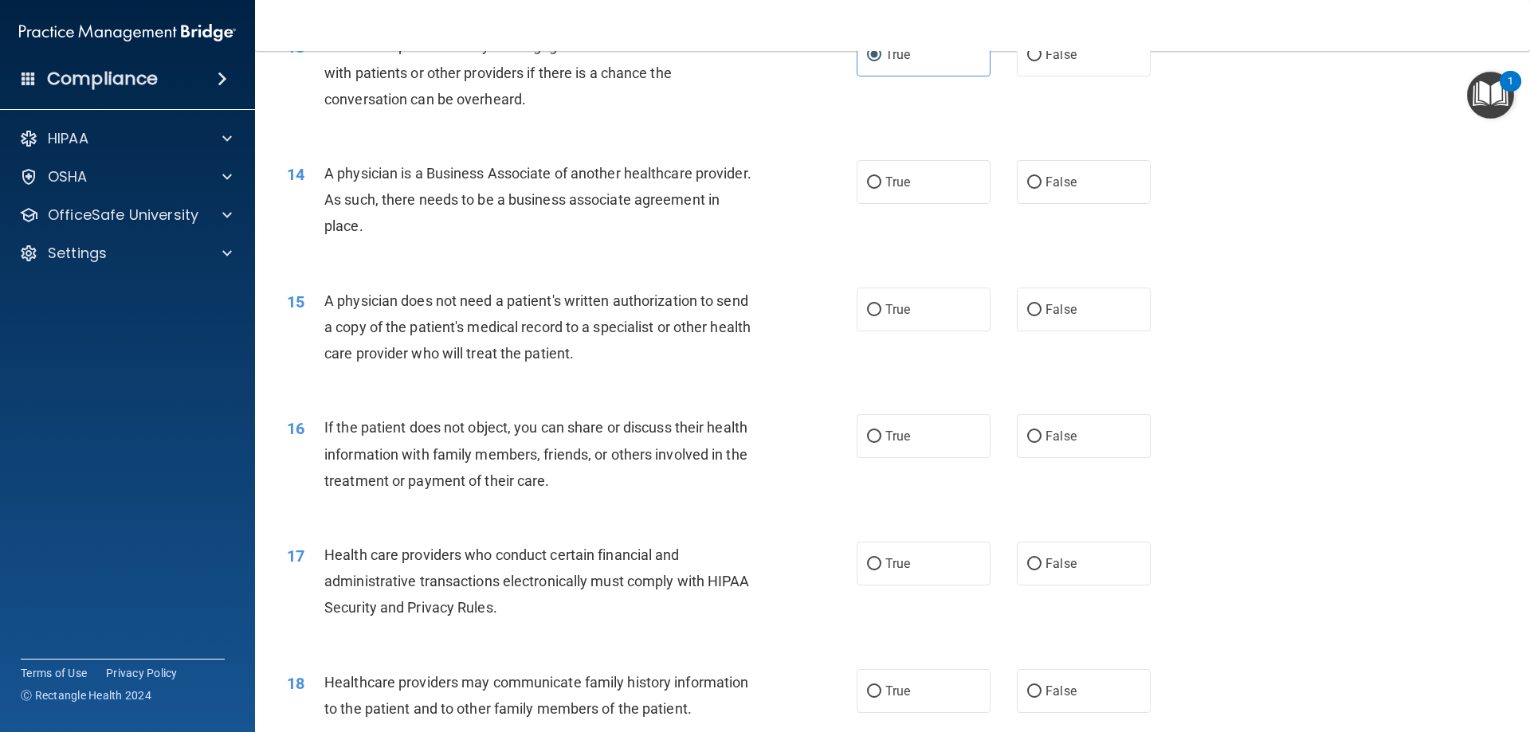
scroll to position [1594, 0]
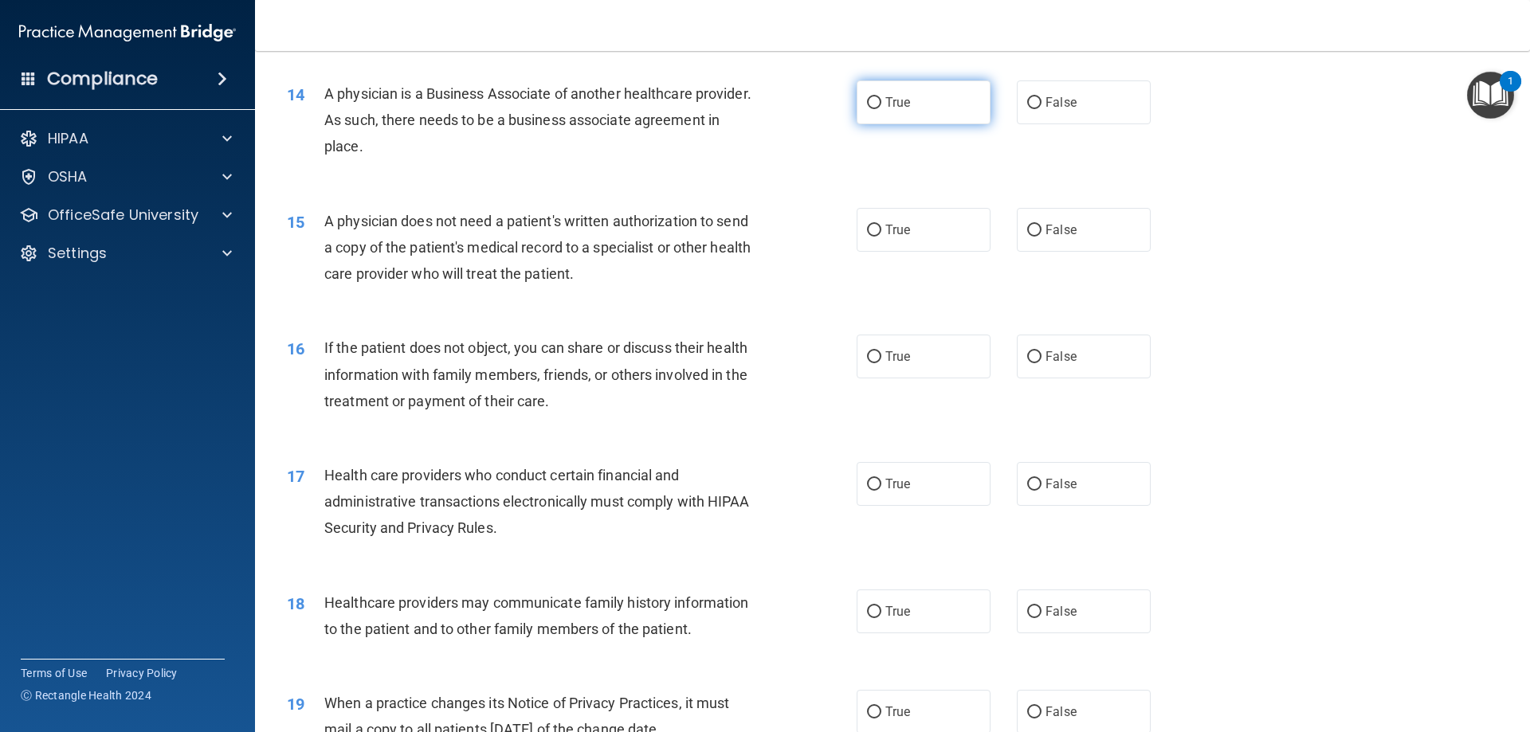
click at [930, 108] on label "True" at bounding box center [924, 102] width 134 height 44
click at [881, 108] on input "True" at bounding box center [874, 103] width 14 height 12
radio input "true"
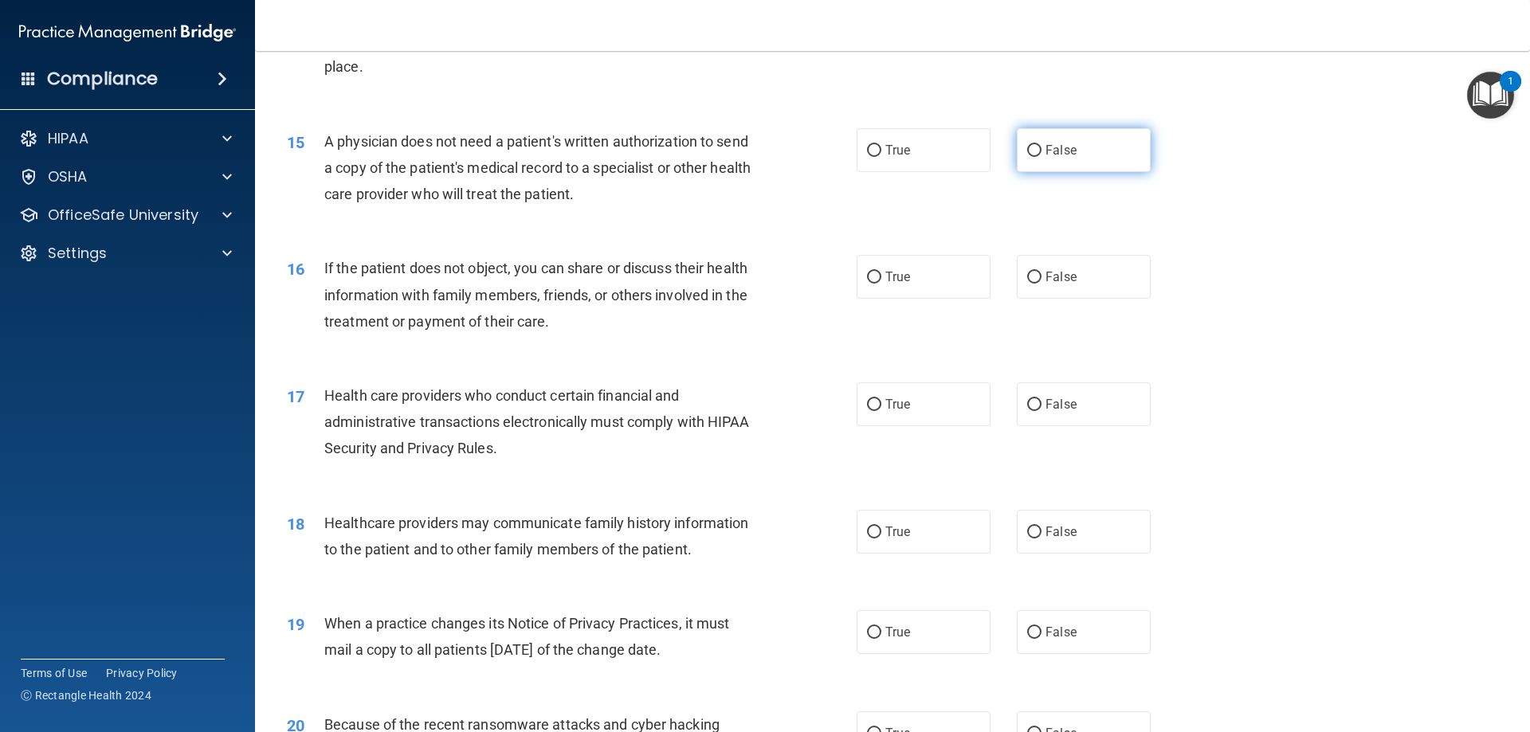
click at [1046, 151] on span "False" at bounding box center [1061, 150] width 31 height 15
click at [1042, 151] on input "False" at bounding box center [1034, 151] width 14 height 12
radio input "true"
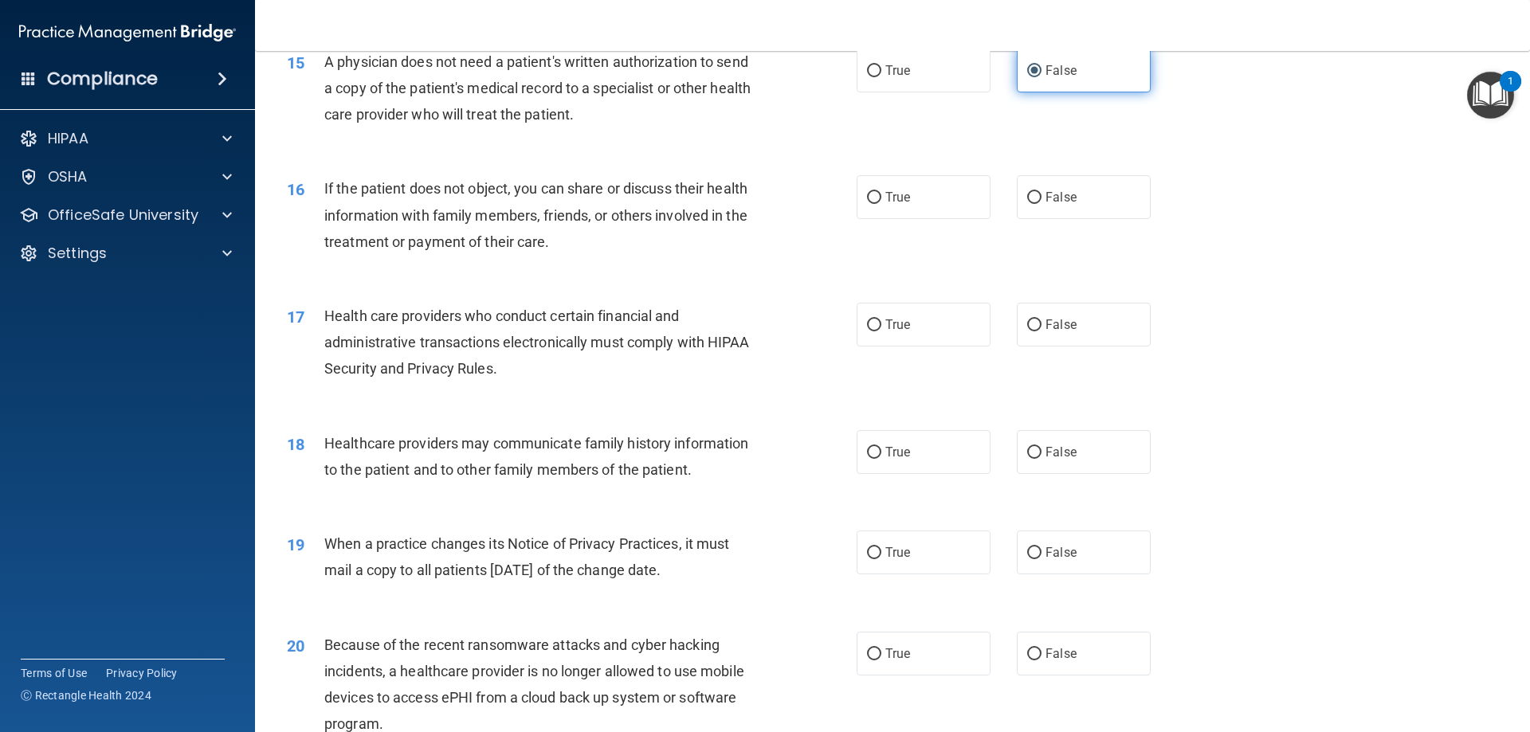
scroll to position [1833, 0]
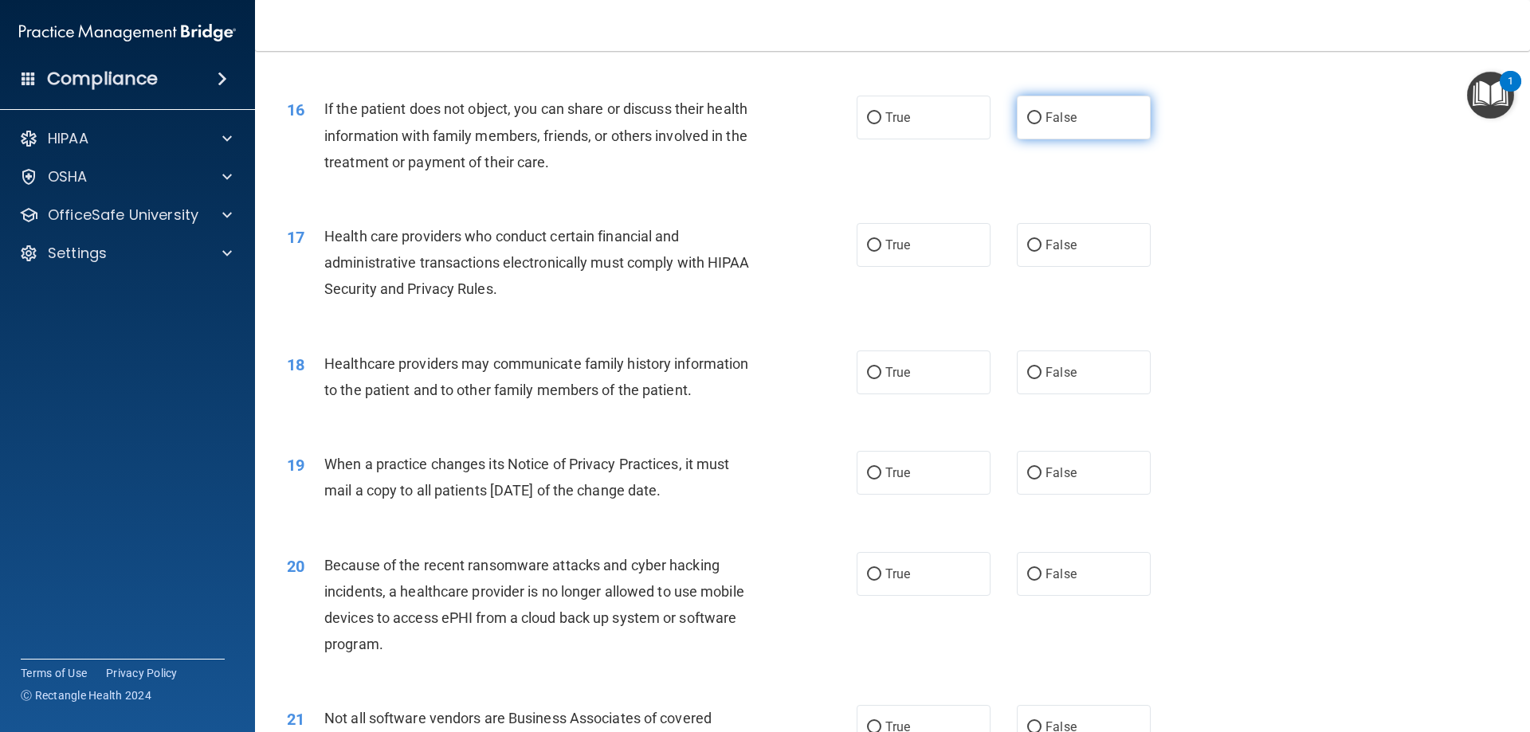
click at [1062, 119] on span "False" at bounding box center [1061, 117] width 31 height 15
click at [1042, 119] on input "False" at bounding box center [1034, 118] width 14 height 12
radio input "true"
click at [920, 127] on label "True" at bounding box center [924, 118] width 134 height 44
click at [881, 124] on input "True" at bounding box center [874, 118] width 14 height 12
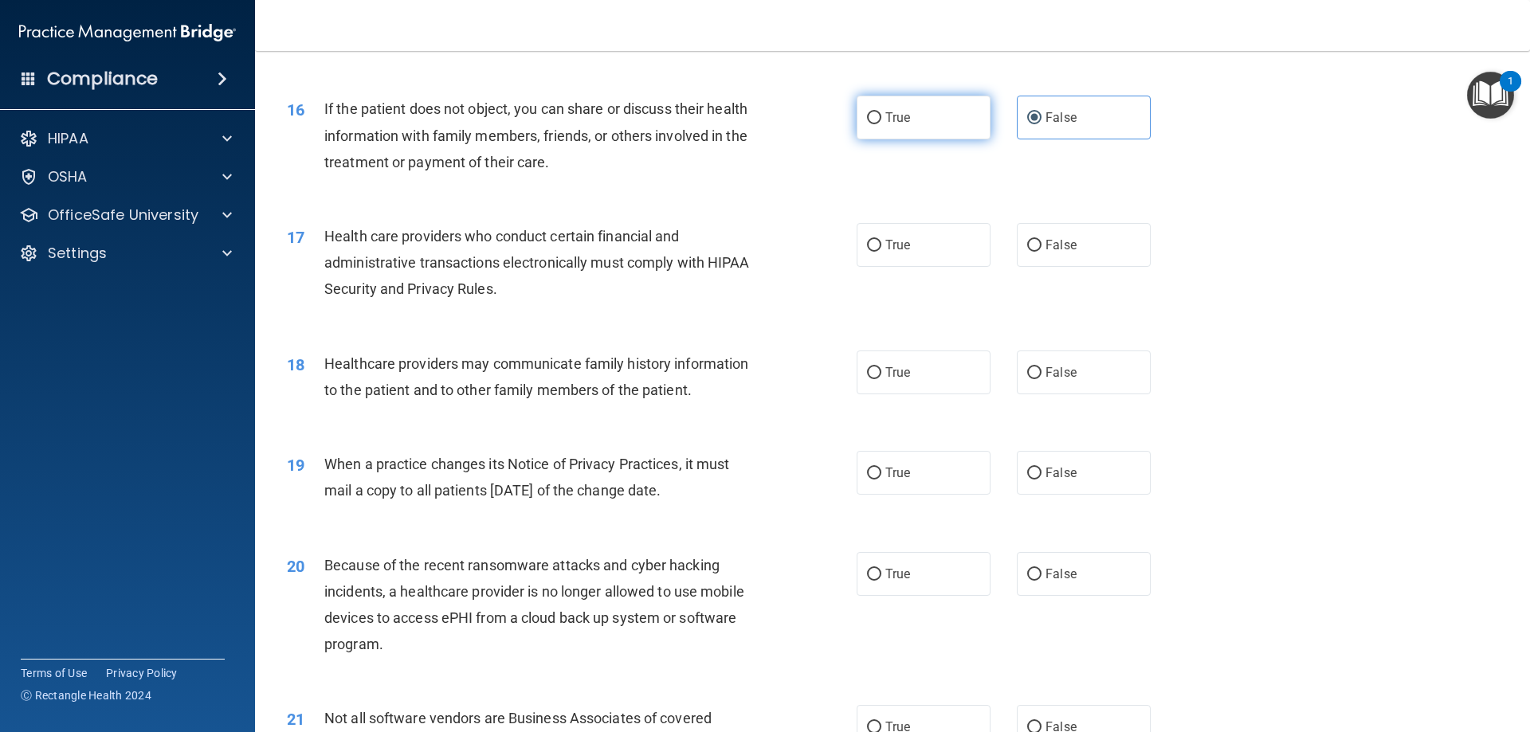
radio input "true"
radio input "false"
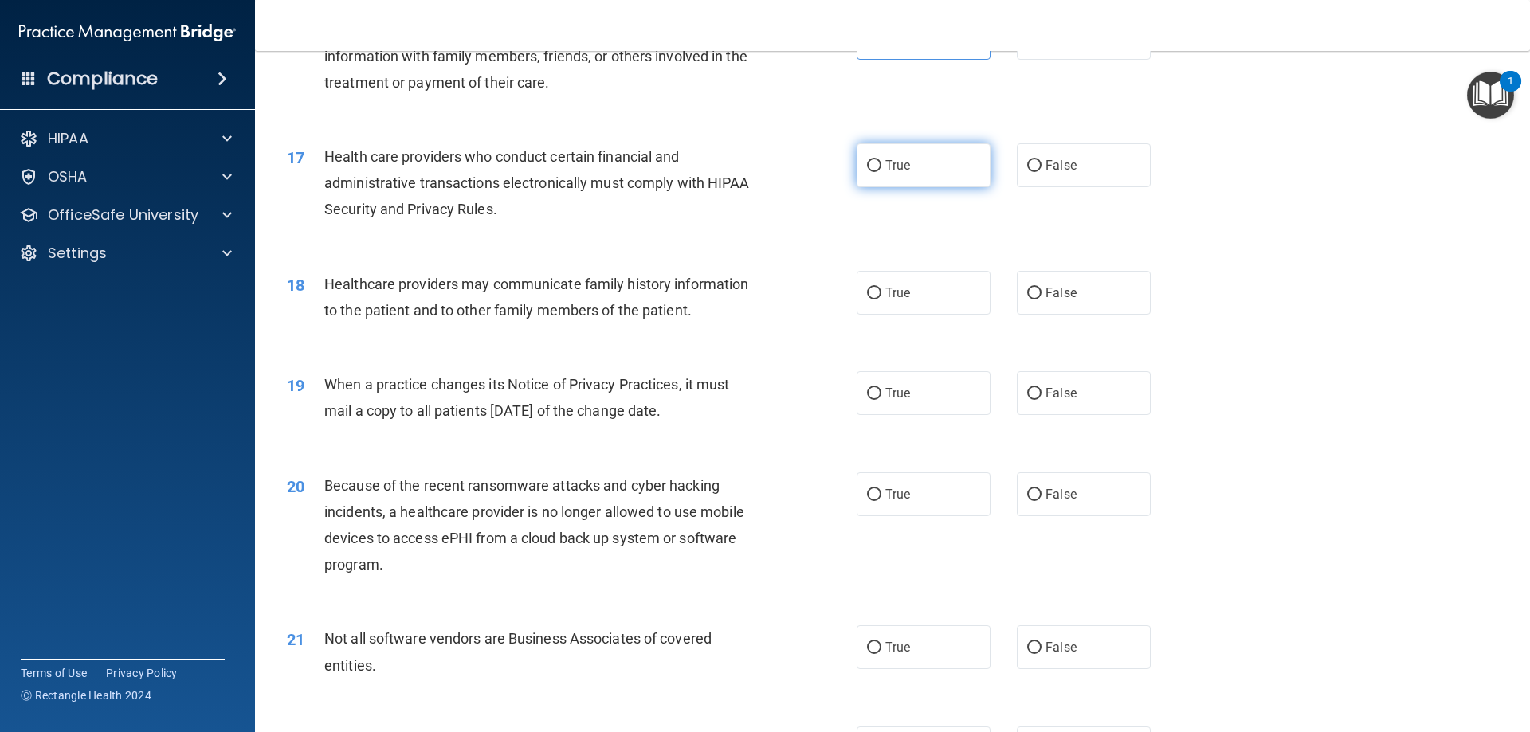
click at [957, 160] on label "True" at bounding box center [924, 165] width 134 height 44
click at [881, 160] on input "True" at bounding box center [874, 166] width 14 height 12
radio input "true"
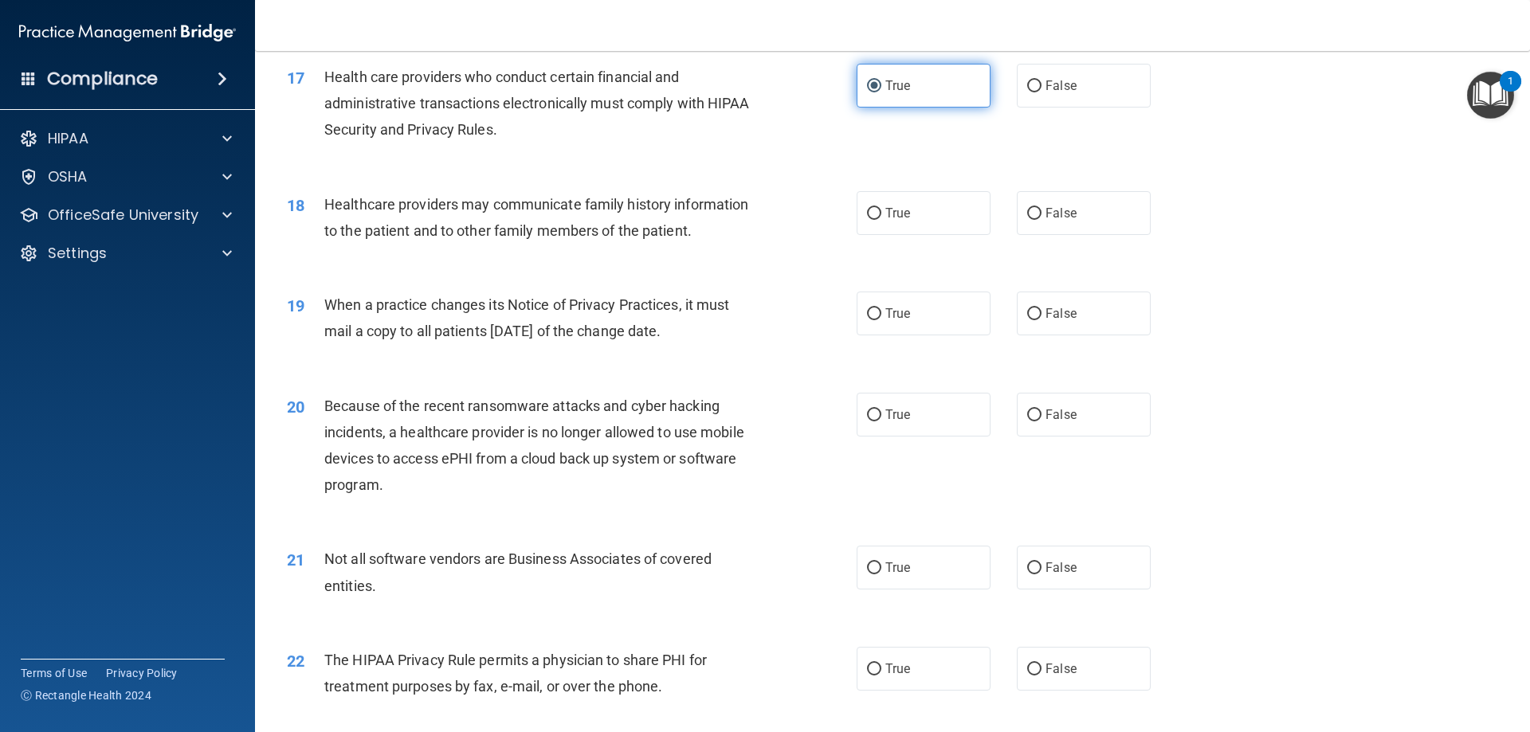
scroll to position [2072, 0]
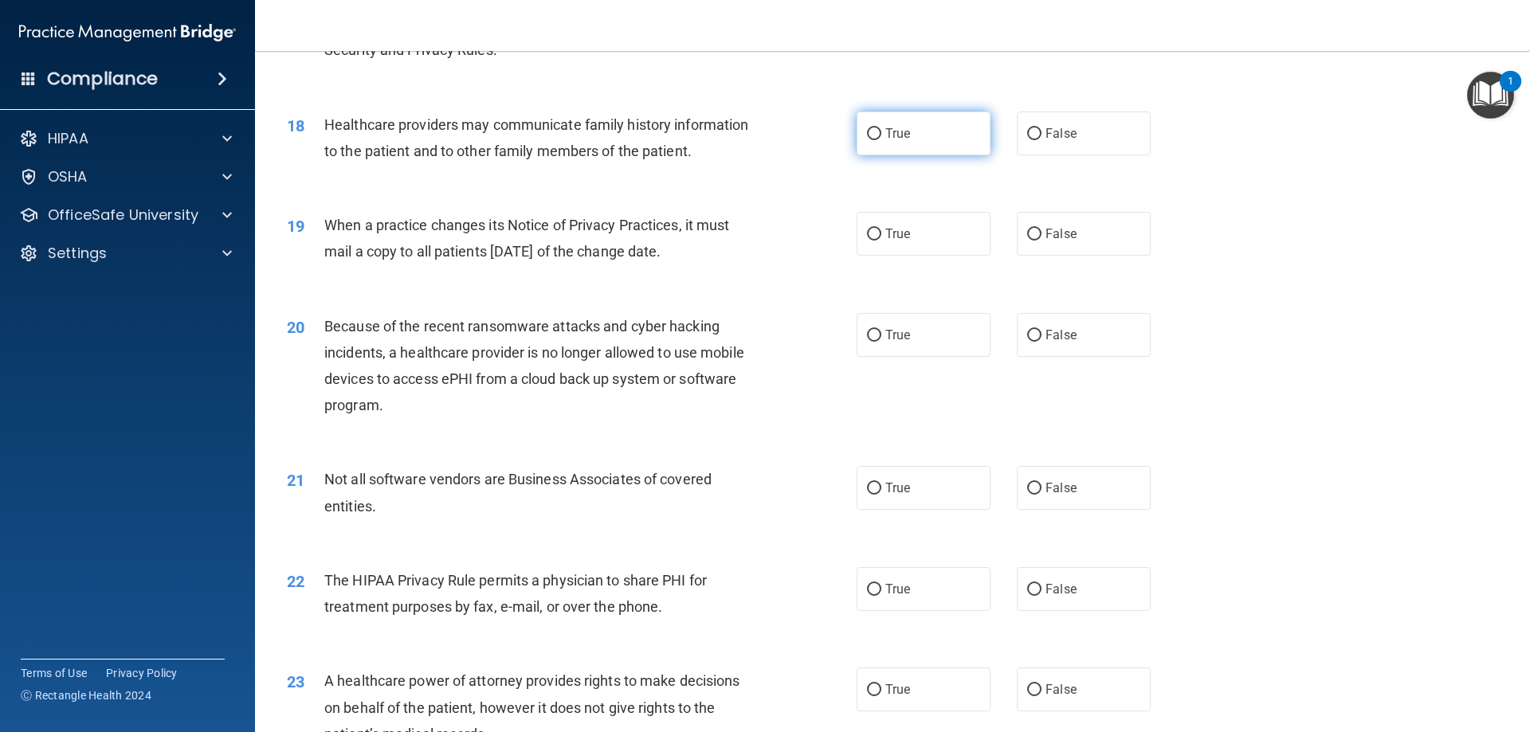
click at [942, 140] on label "True" at bounding box center [924, 134] width 134 height 44
click at [881, 140] on input "True" at bounding box center [874, 134] width 14 height 12
radio input "true"
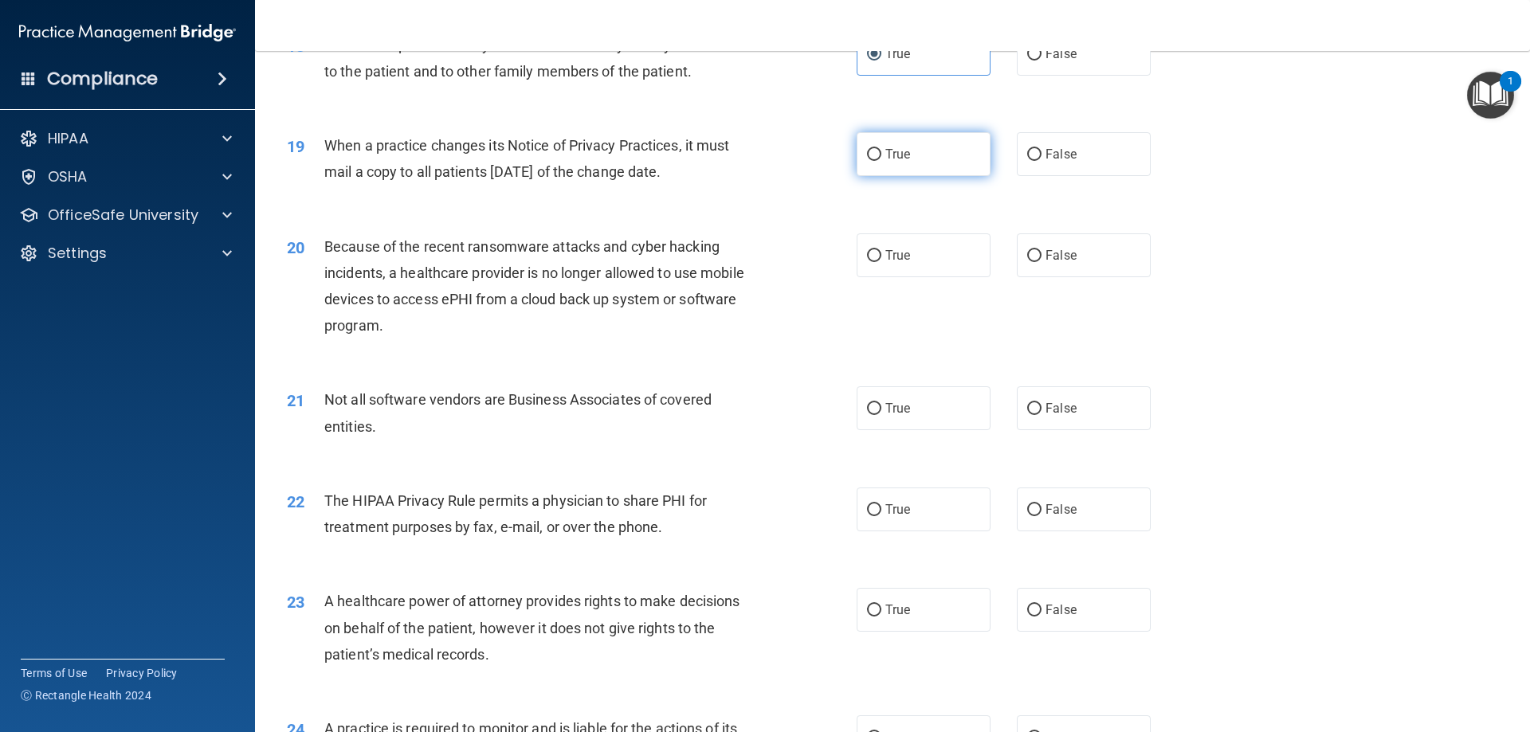
click at [931, 155] on label "True" at bounding box center [924, 154] width 134 height 44
click at [881, 155] on input "True" at bounding box center [874, 155] width 14 height 12
radio input "true"
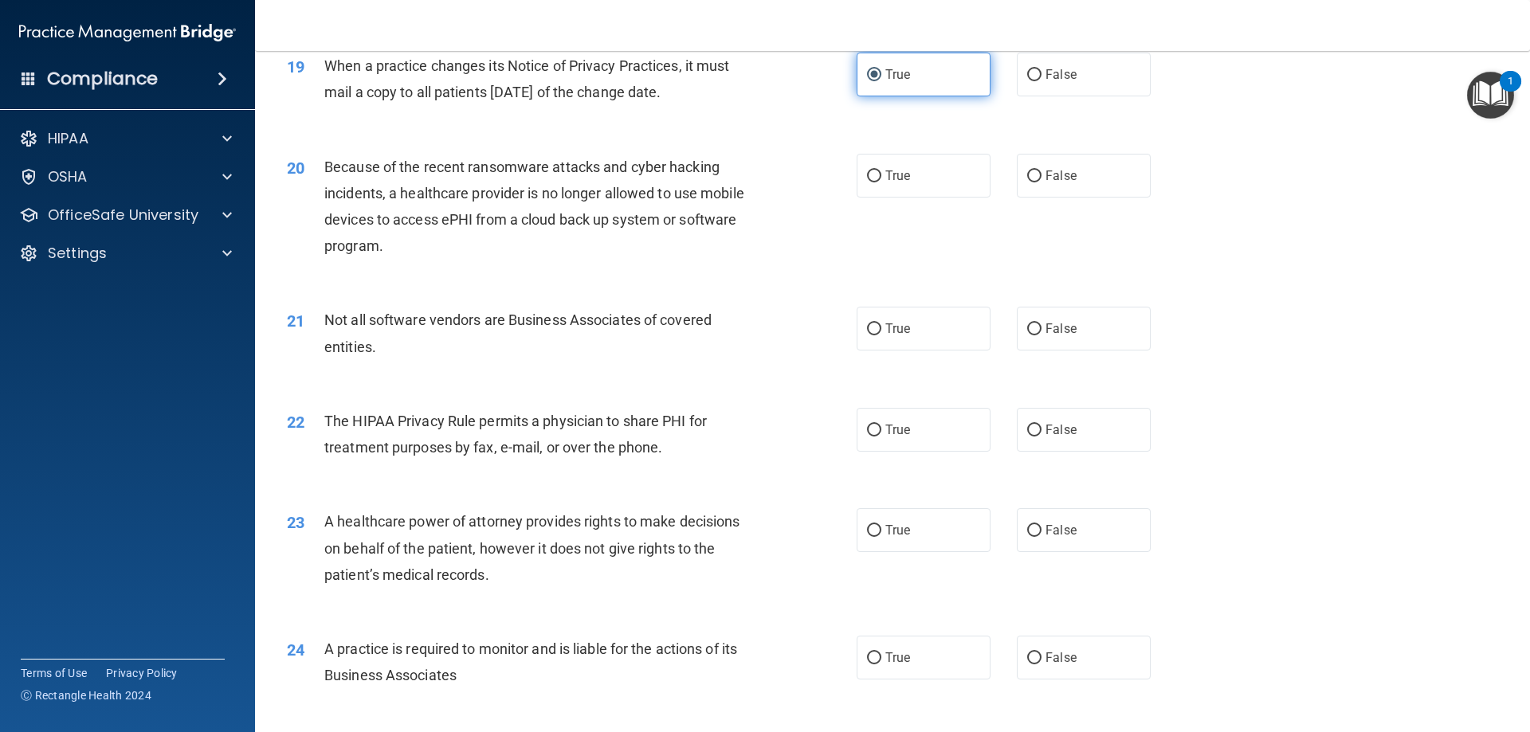
scroll to position [2311, 0]
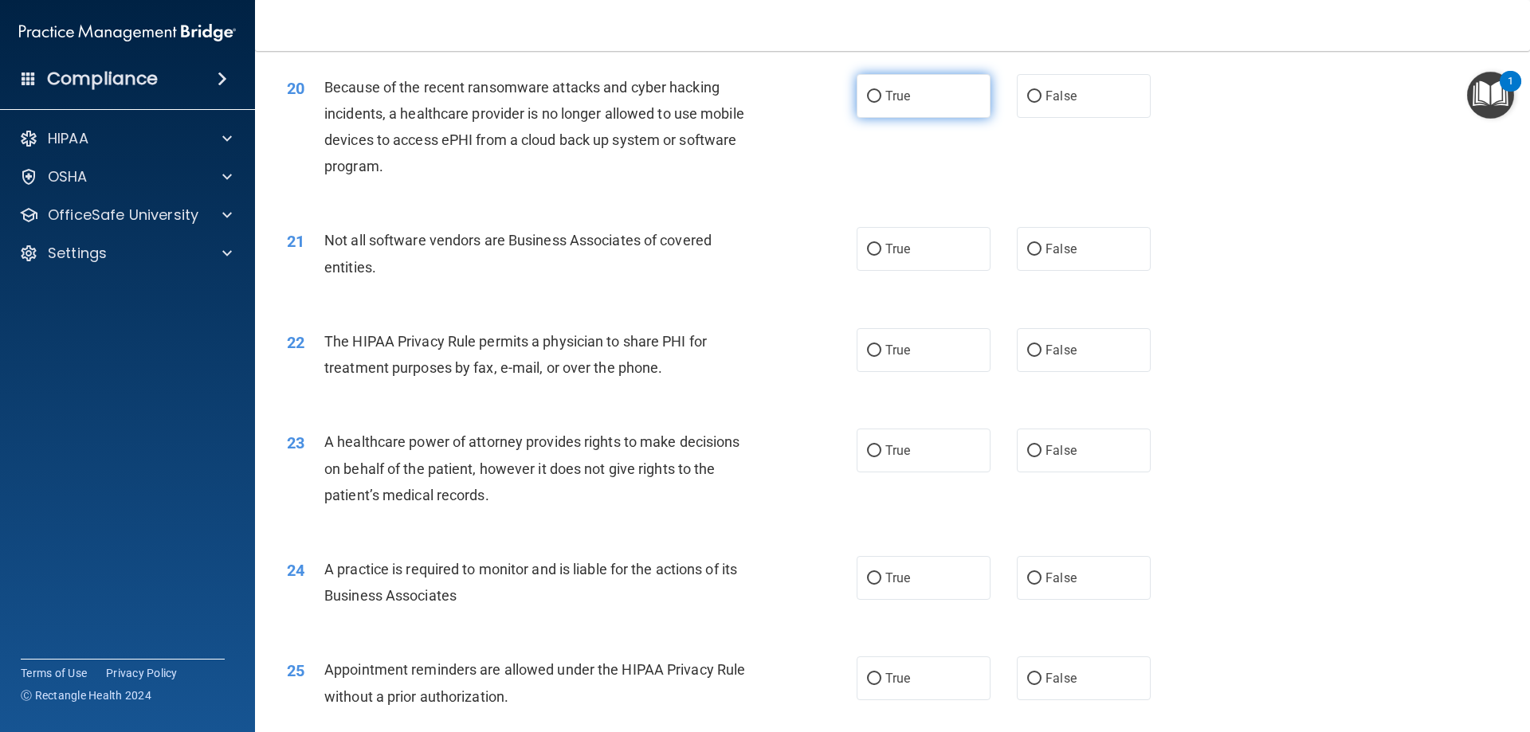
click at [931, 105] on label "True" at bounding box center [924, 96] width 134 height 44
click at [881, 103] on input "True" at bounding box center [874, 97] width 14 height 12
radio input "true"
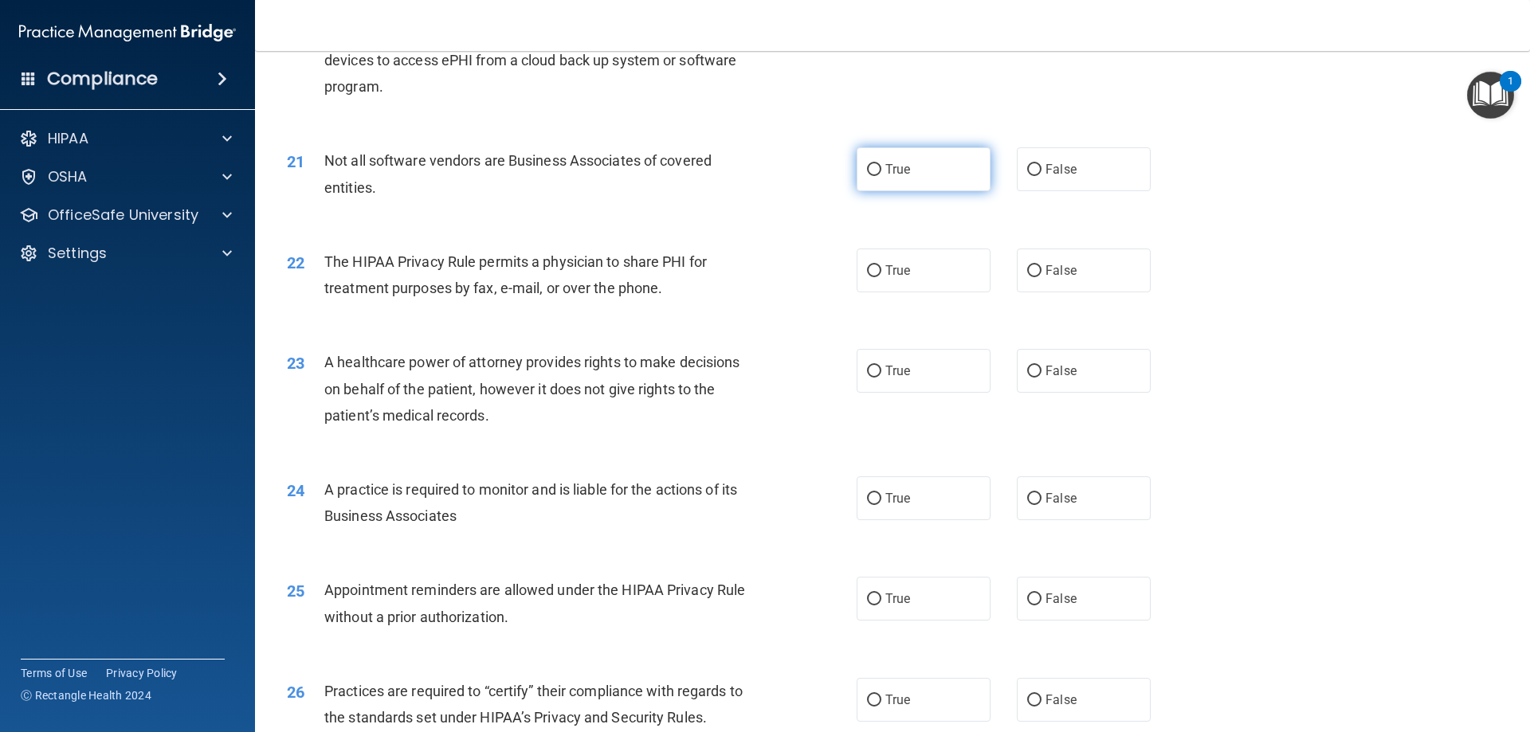
click at [924, 169] on label "True" at bounding box center [924, 169] width 134 height 44
click at [881, 169] on input "True" at bounding box center [874, 170] width 14 height 12
radio input "true"
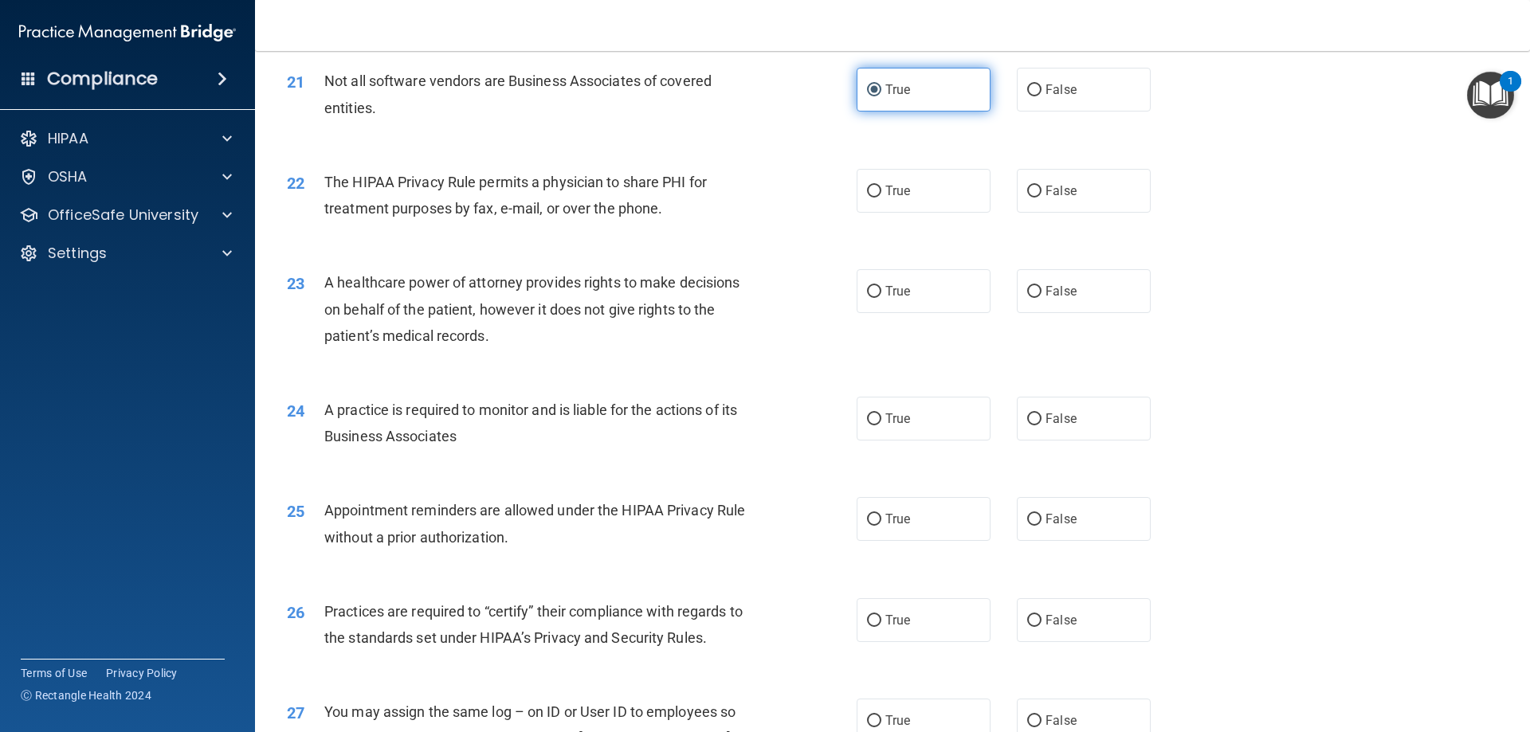
scroll to position [2550, 0]
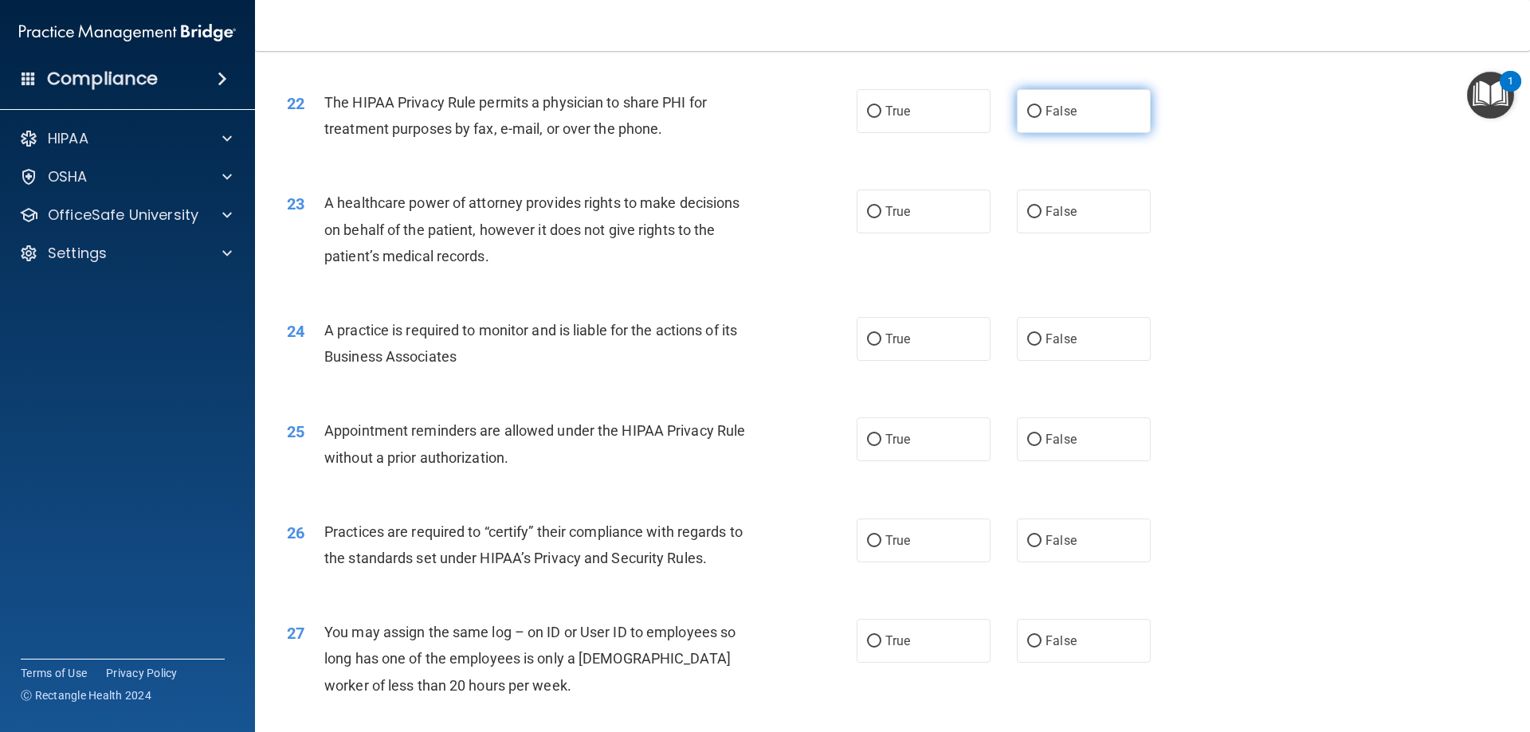
click at [1060, 116] on span "False" at bounding box center [1061, 111] width 31 height 15
click at [1042, 116] on input "False" at bounding box center [1034, 112] width 14 height 12
radio input "true"
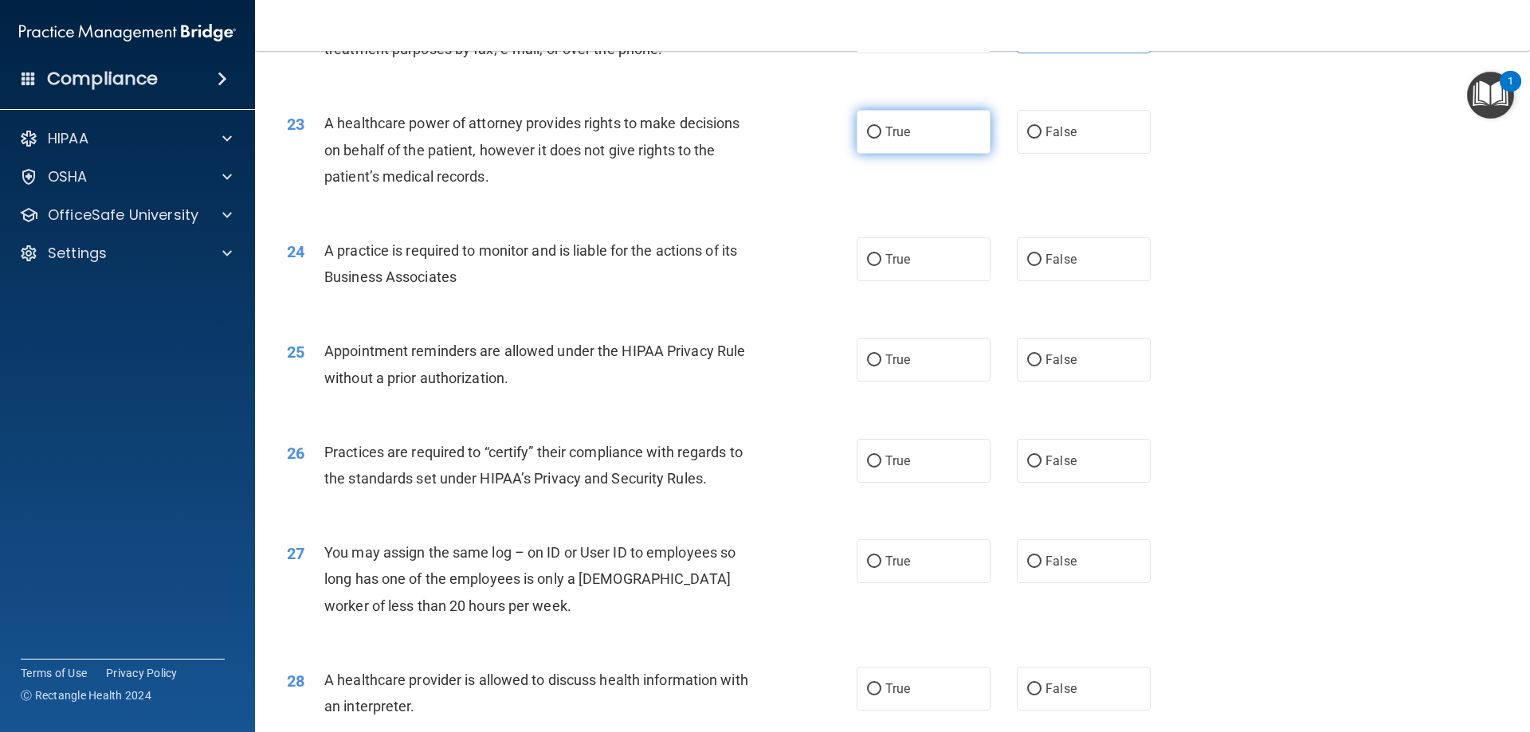
click at [931, 128] on label "True" at bounding box center [924, 132] width 134 height 44
click at [881, 128] on input "True" at bounding box center [874, 133] width 14 height 12
radio input "true"
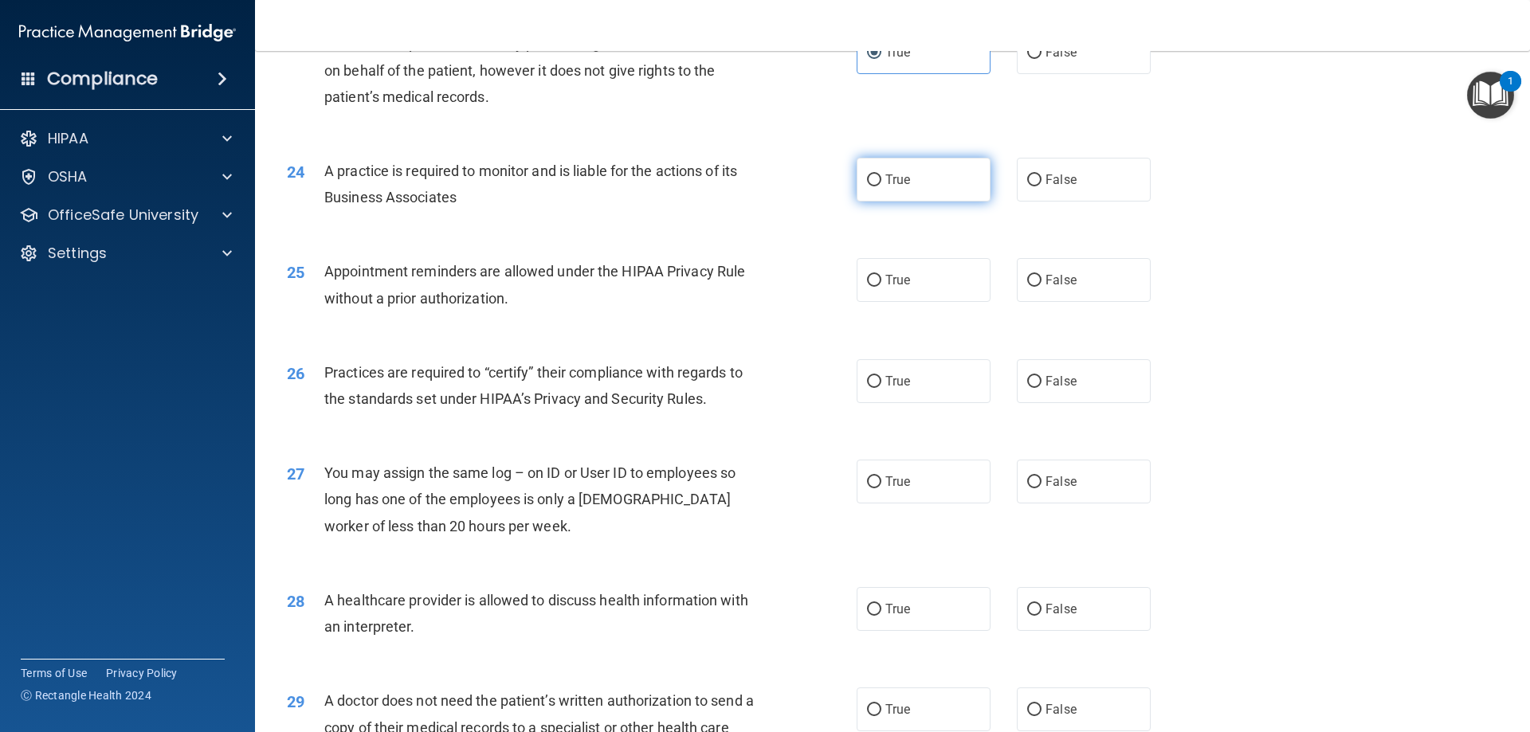
click at [929, 179] on label "True" at bounding box center [924, 180] width 134 height 44
click at [881, 179] on input "True" at bounding box center [874, 181] width 14 height 12
radio input "true"
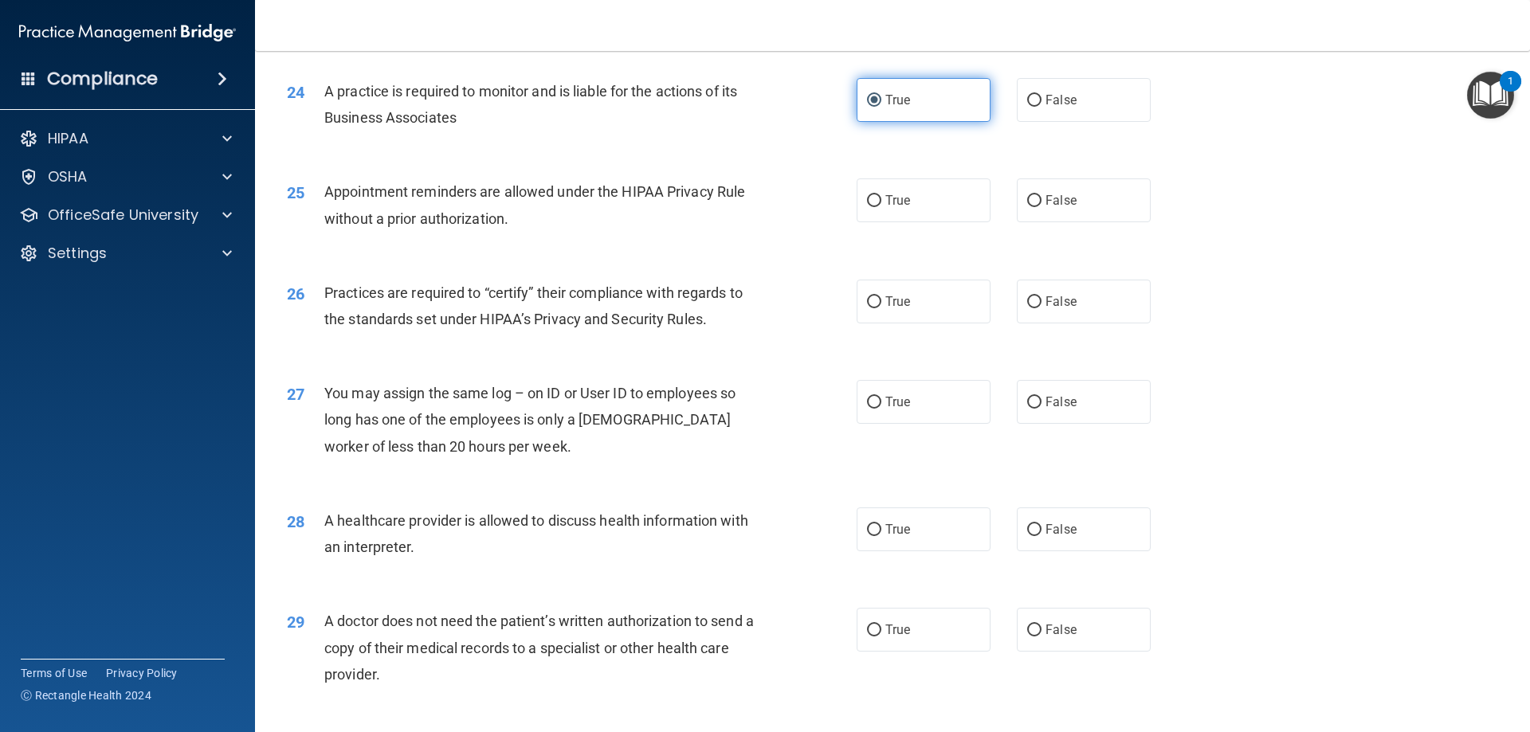
scroll to position [2869, 0]
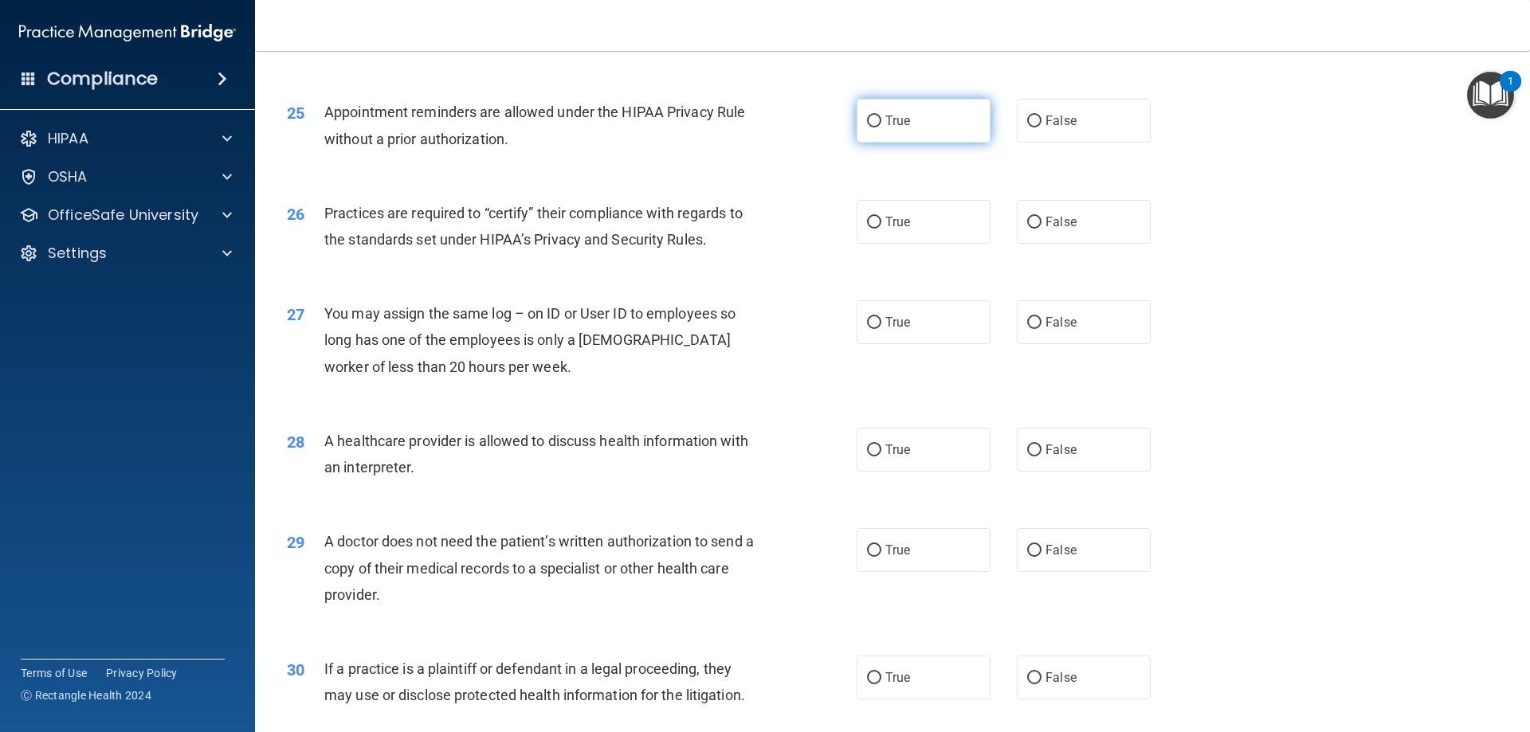
click at [920, 127] on label "True" at bounding box center [924, 121] width 134 height 44
click at [881, 127] on input "True" at bounding box center [874, 122] width 14 height 12
radio input "true"
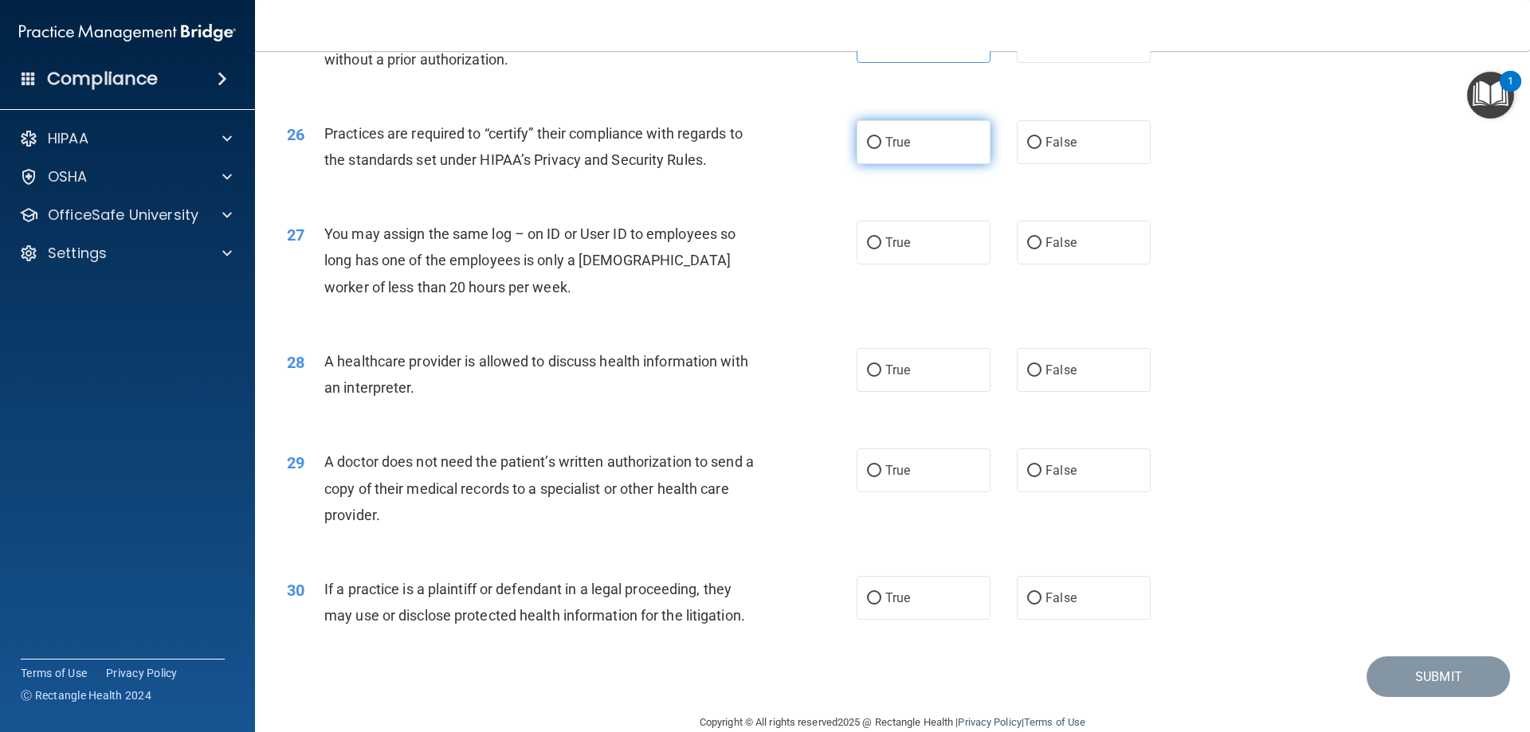
click at [936, 128] on label "True" at bounding box center [924, 142] width 134 height 44
click at [881, 137] on input "True" at bounding box center [874, 143] width 14 height 12
radio input "true"
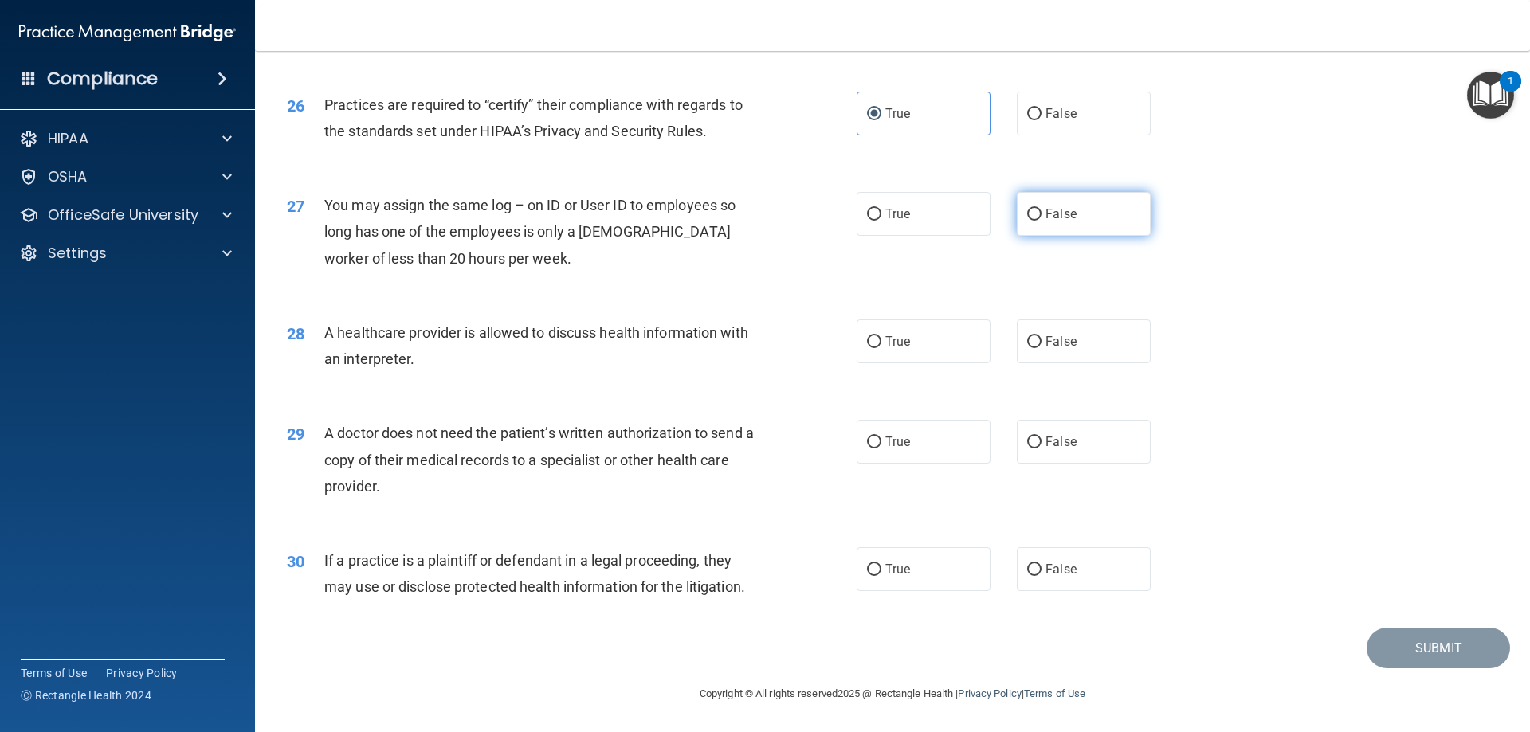
click at [1046, 206] on span "False" at bounding box center [1061, 213] width 31 height 15
click at [1042, 209] on input "False" at bounding box center [1034, 215] width 14 height 12
radio input "true"
click at [944, 341] on label "True" at bounding box center [924, 342] width 134 height 44
click at [881, 341] on input "True" at bounding box center [874, 342] width 14 height 12
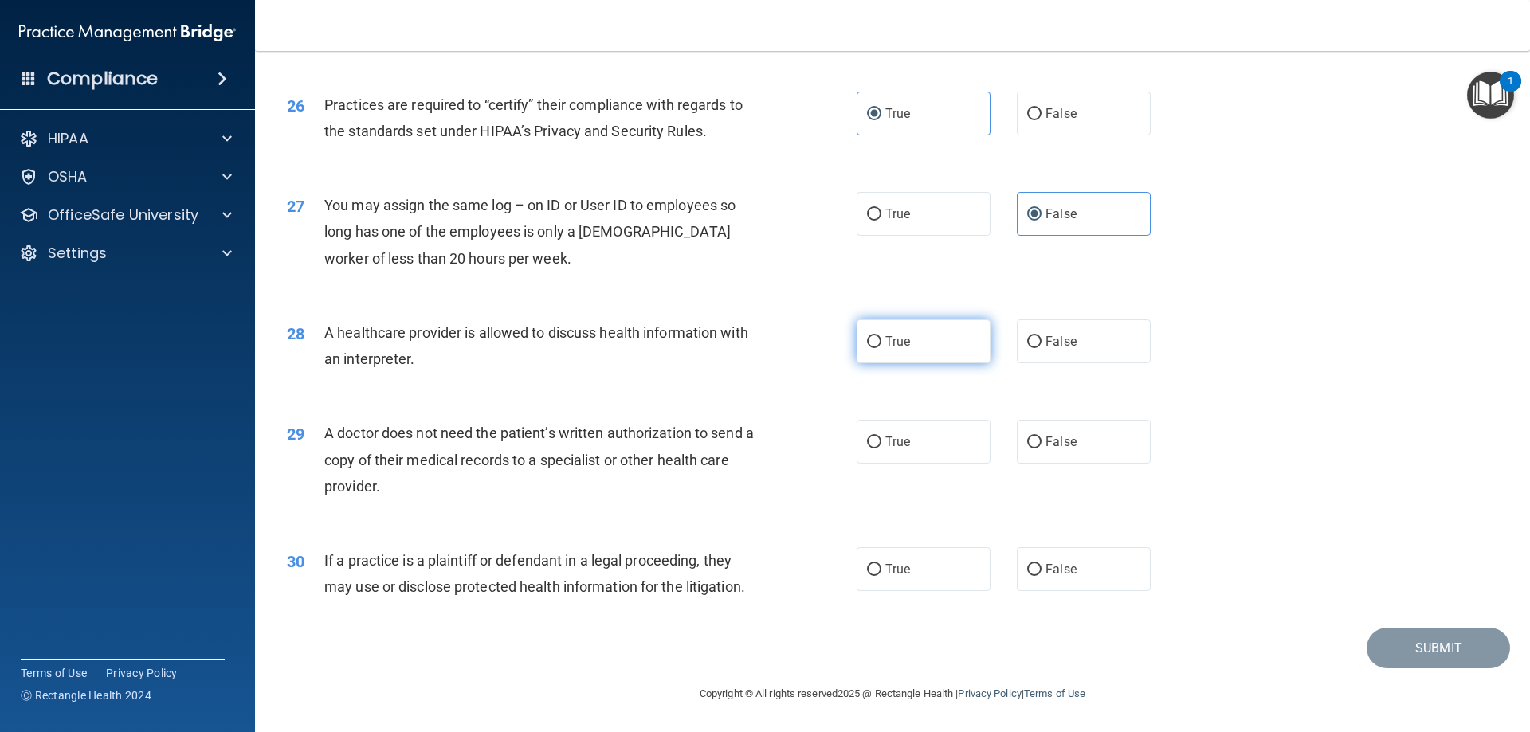
radio input "true"
click at [1090, 438] on label "False" at bounding box center [1084, 442] width 134 height 44
click at [1042, 438] on input "False" at bounding box center [1034, 443] width 14 height 12
radio input "true"
click at [917, 571] on label "True" at bounding box center [924, 570] width 134 height 44
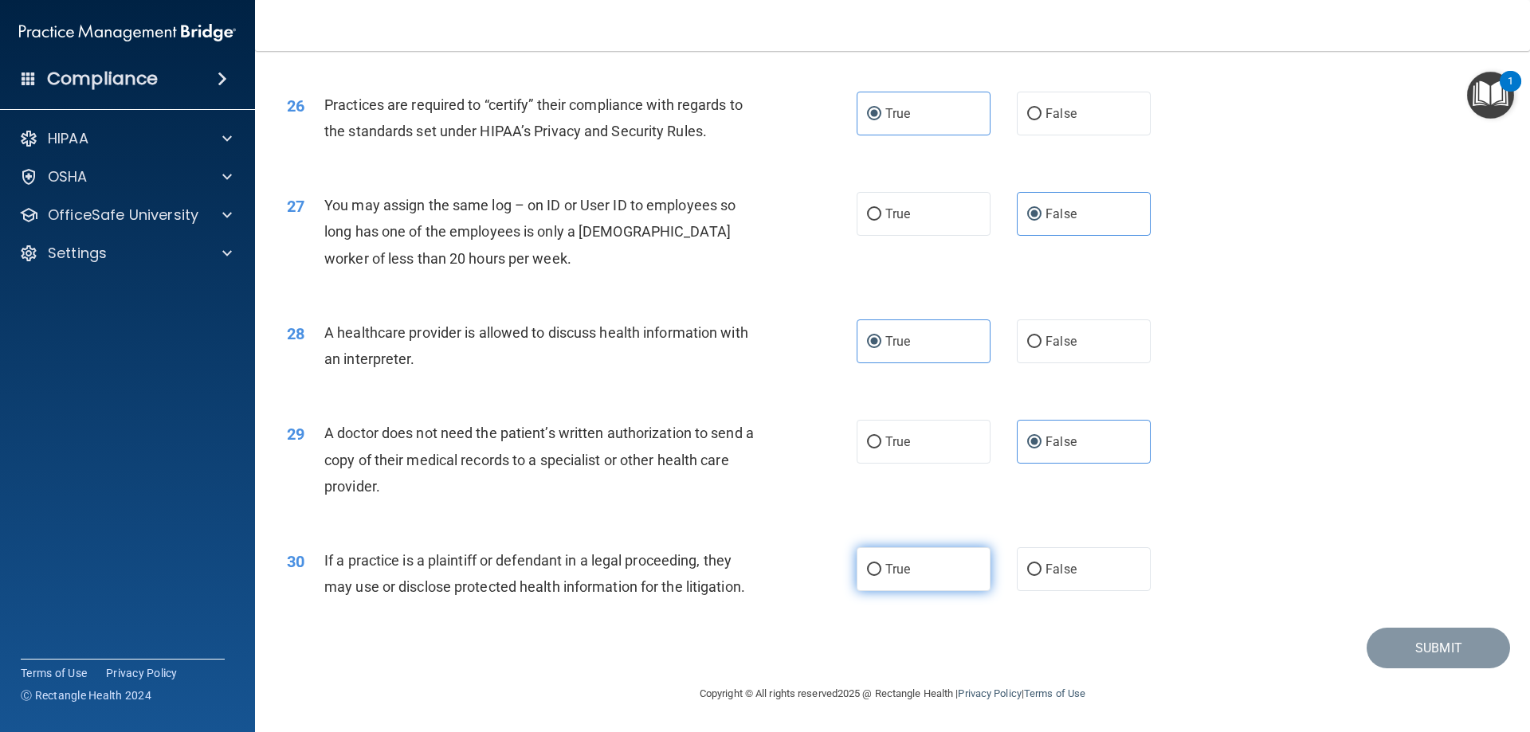
click at [881, 571] on input "True" at bounding box center [874, 570] width 14 height 12
radio input "true"
click at [1422, 651] on button "Submit" at bounding box center [1438, 648] width 143 height 41
click at [1418, 646] on button "Submit" at bounding box center [1438, 648] width 143 height 41
click at [1441, 616] on div "30 If a practice is a plaintiff or defendant in a legal proceeding, they may us…" at bounding box center [892, 578] width 1235 height 100
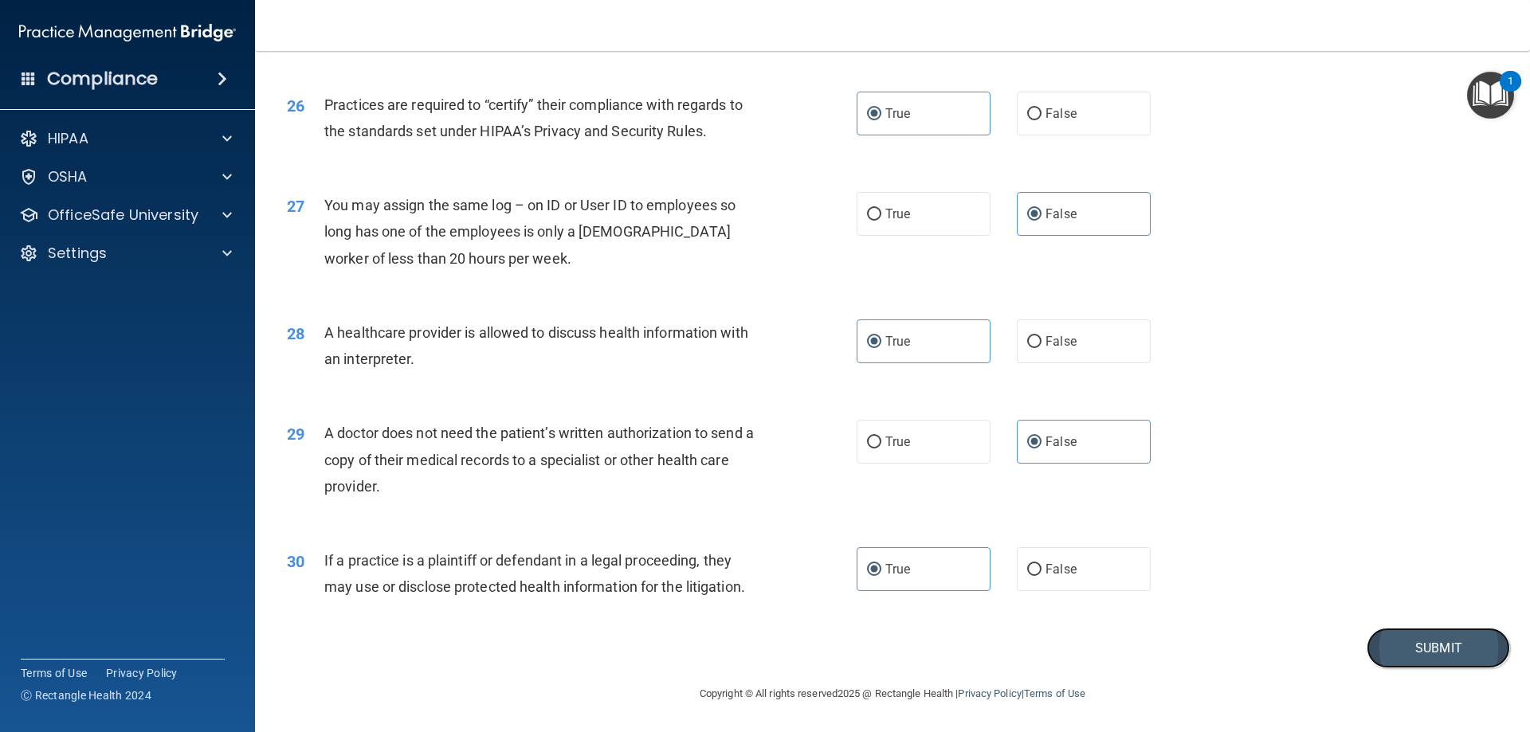
click at [1419, 645] on button "Submit" at bounding box center [1438, 648] width 143 height 41
click at [1109, 682] on div "Copyright © All rights reserved 2025 @ Rectangle Health | Privacy Policy | Term…" at bounding box center [893, 694] width 582 height 51
click at [1028, 578] on label "False" at bounding box center [1084, 570] width 134 height 44
click at [1028, 576] on input "False" at bounding box center [1034, 570] width 14 height 12
radio input "true"
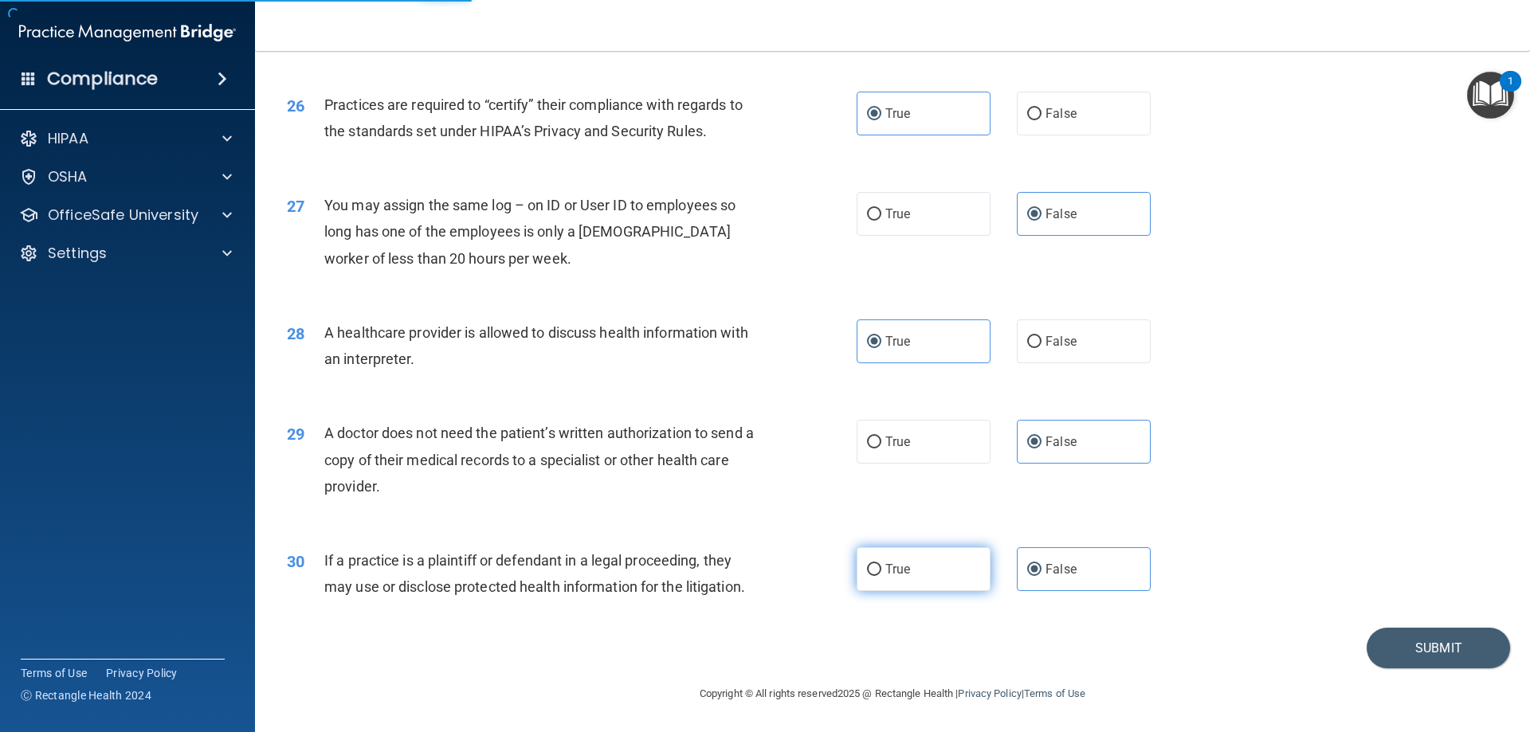
click at [922, 571] on label "True" at bounding box center [924, 570] width 134 height 44
click at [881, 571] on input "True" at bounding box center [874, 570] width 14 height 12
radio input "true"
radio input "false"
click at [1393, 648] on button "Submit" at bounding box center [1438, 648] width 143 height 41
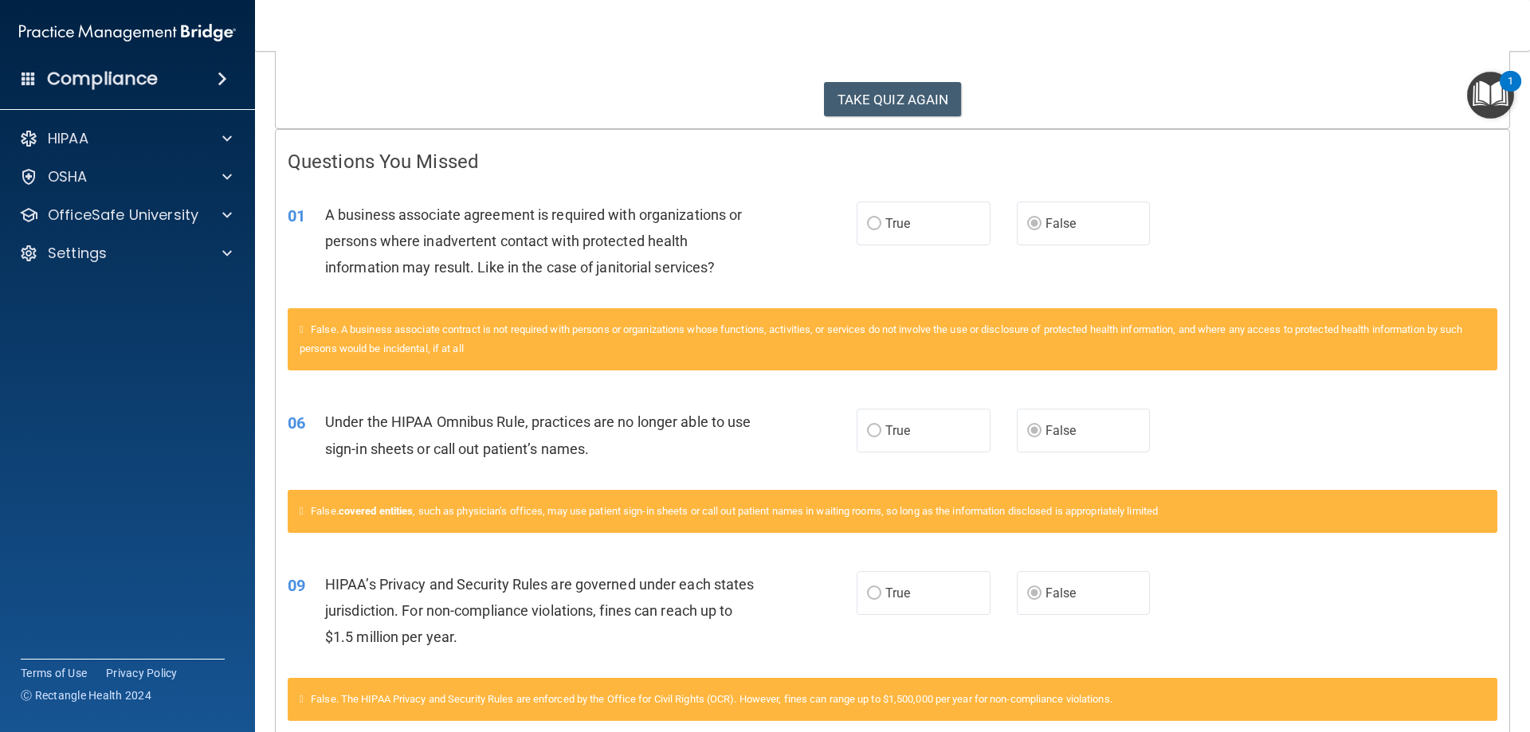
scroll to position [167, 0]
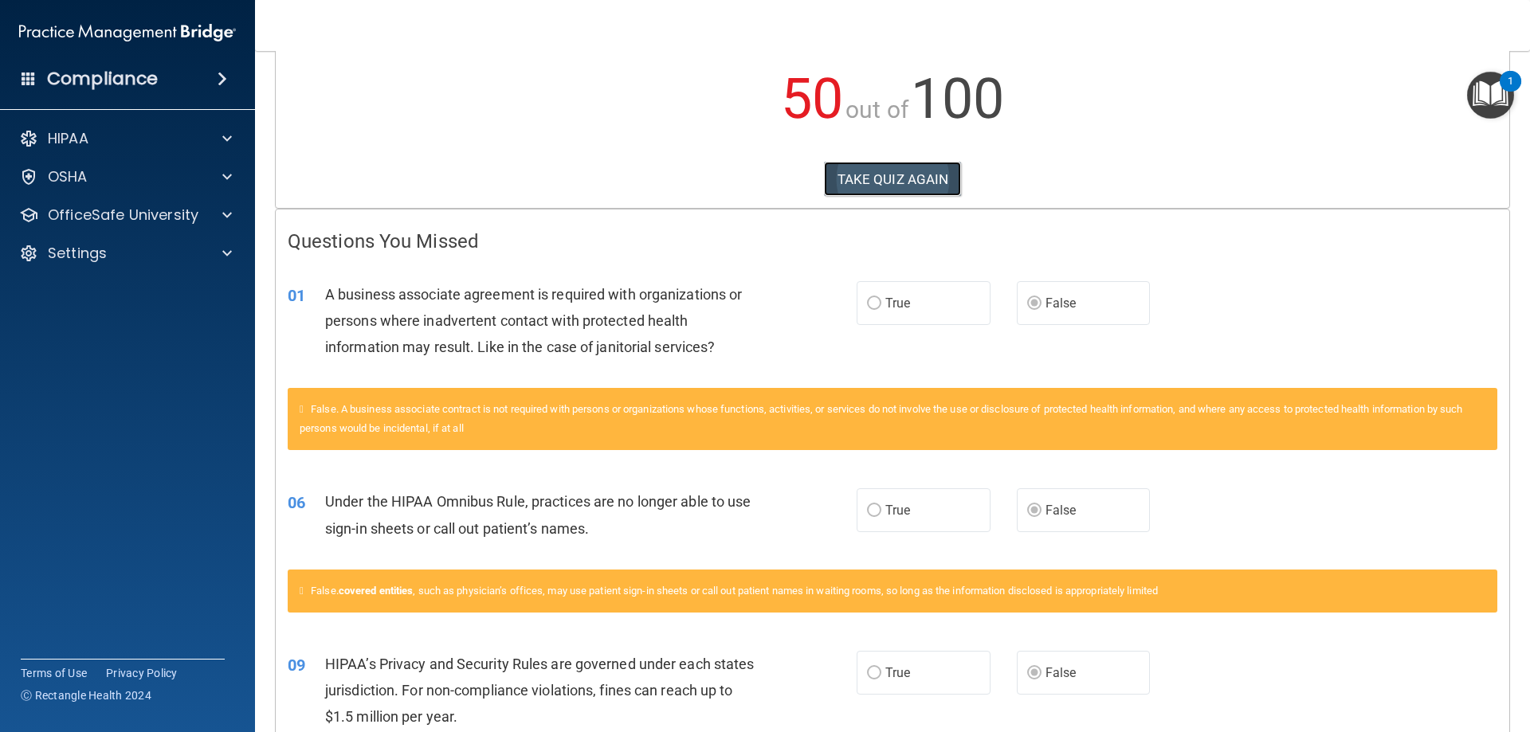
click at [901, 186] on button "TAKE QUIZ AGAIN" at bounding box center [893, 179] width 138 height 35
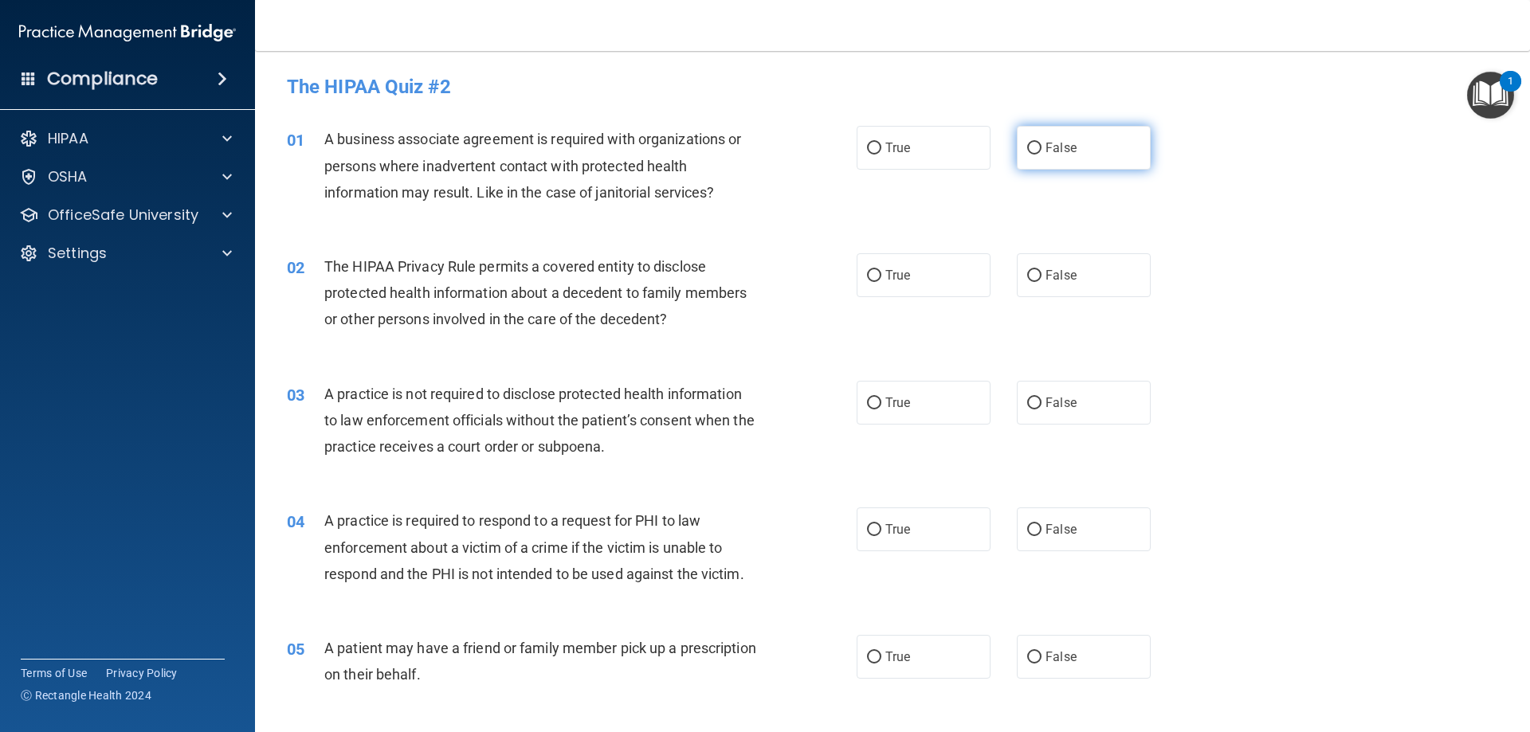
click at [1049, 155] on span "False" at bounding box center [1061, 147] width 31 height 15
click at [1042, 155] on input "False" at bounding box center [1034, 149] width 14 height 12
radio input "true"
click at [927, 277] on label "True" at bounding box center [924, 275] width 134 height 44
click at [881, 277] on input "True" at bounding box center [874, 276] width 14 height 12
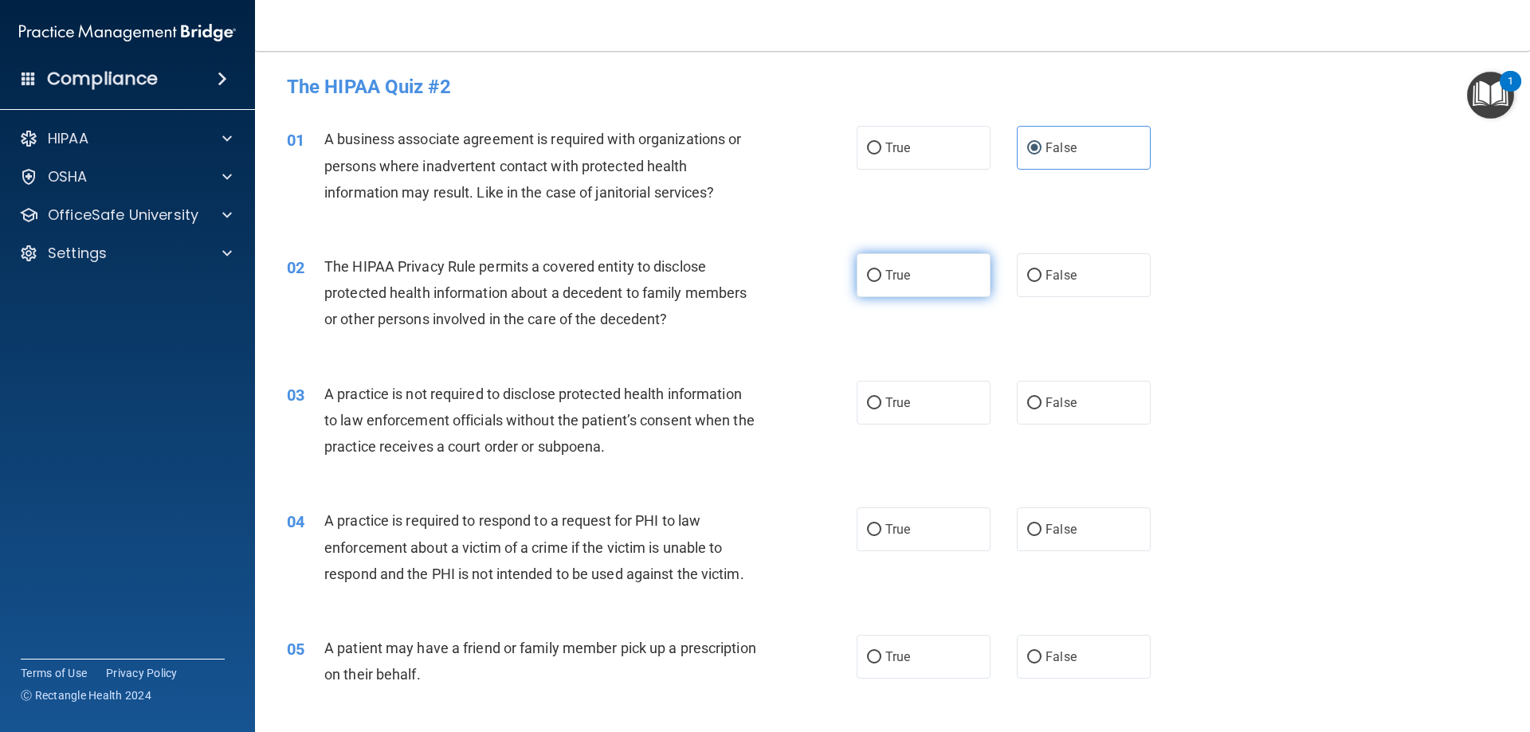
radio input "true"
click at [1046, 413] on label "False" at bounding box center [1084, 403] width 134 height 44
click at [1042, 410] on input "False" at bounding box center [1034, 404] width 14 height 12
radio input "true"
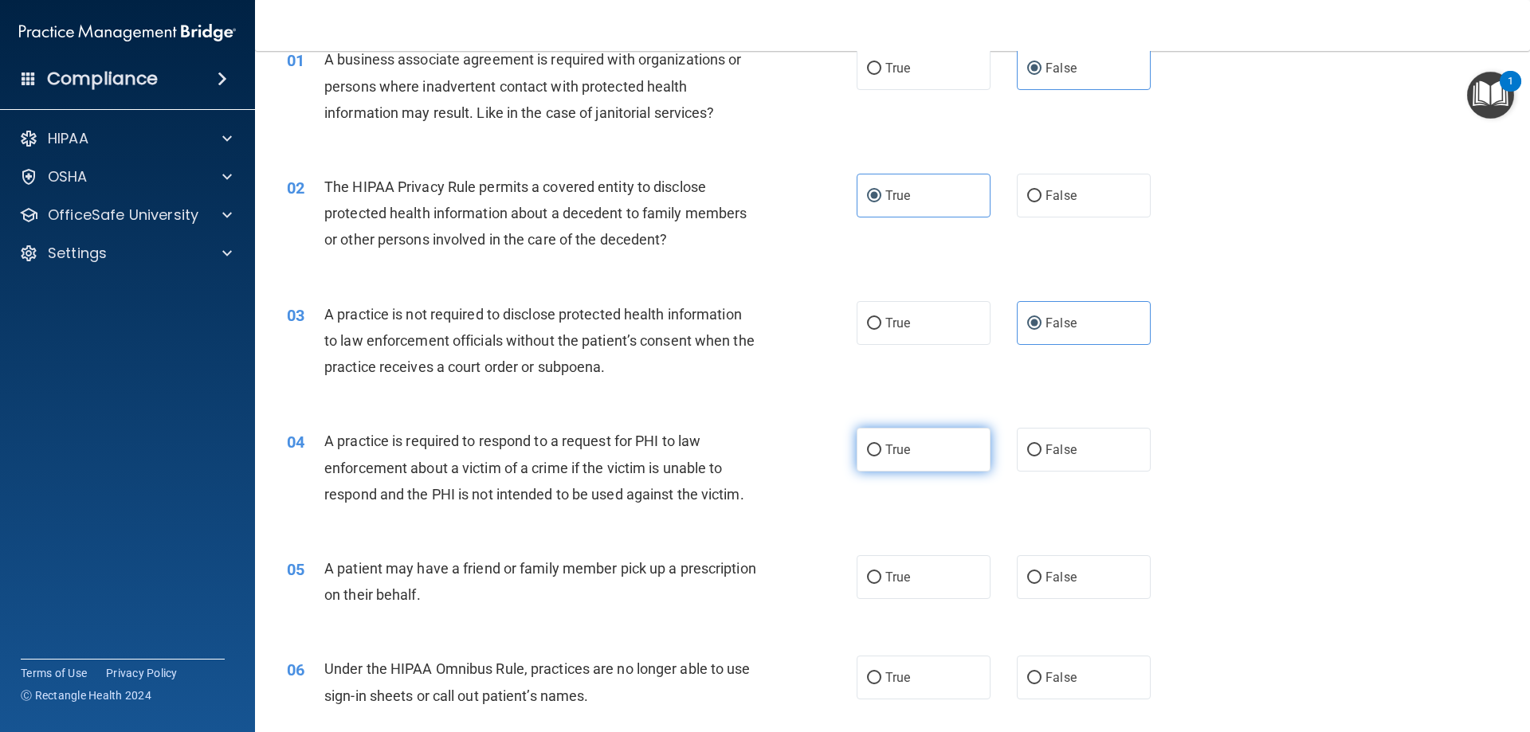
click at [927, 452] on label "True" at bounding box center [924, 450] width 134 height 44
click at [881, 452] on input "True" at bounding box center [874, 451] width 14 height 12
radio input "true"
click at [928, 304] on label "True" at bounding box center [924, 323] width 134 height 44
click at [881, 318] on input "True" at bounding box center [874, 324] width 14 height 12
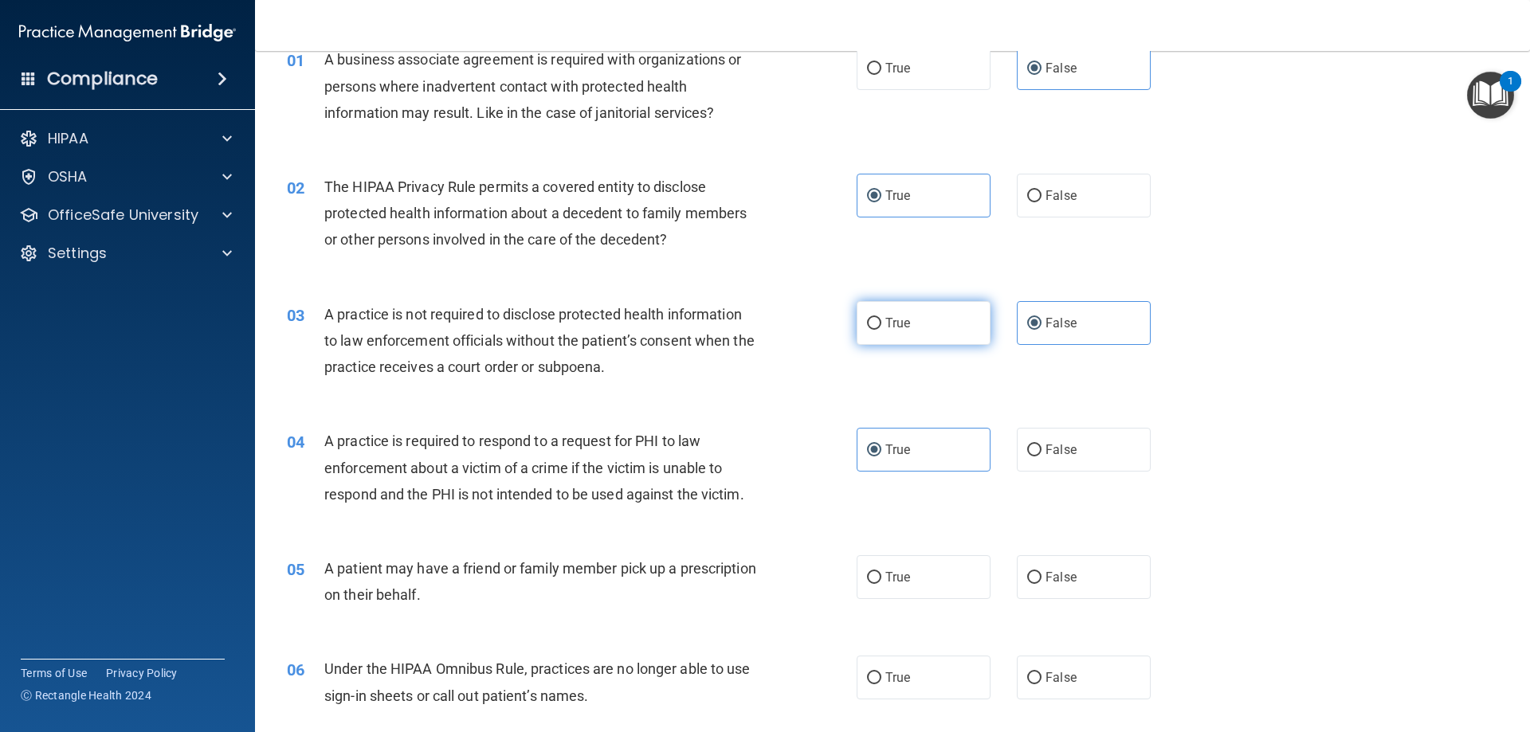
radio input "true"
radio input "false"
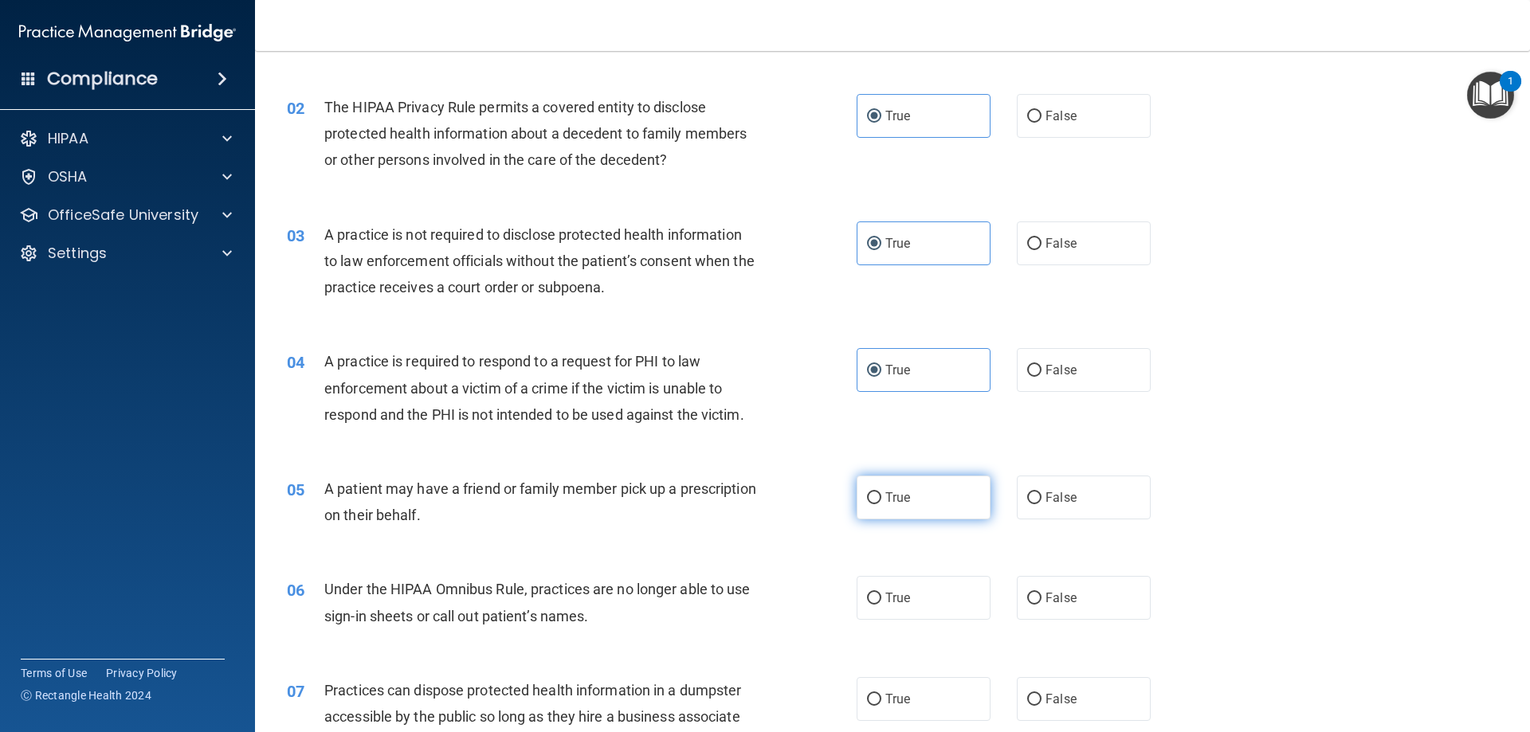
click at [957, 487] on label "True" at bounding box center [924, 498] width 134 height 44
click at [881, 493] on input "True" at bounding box center [874, 499] width 14 height 12
radio input "true"
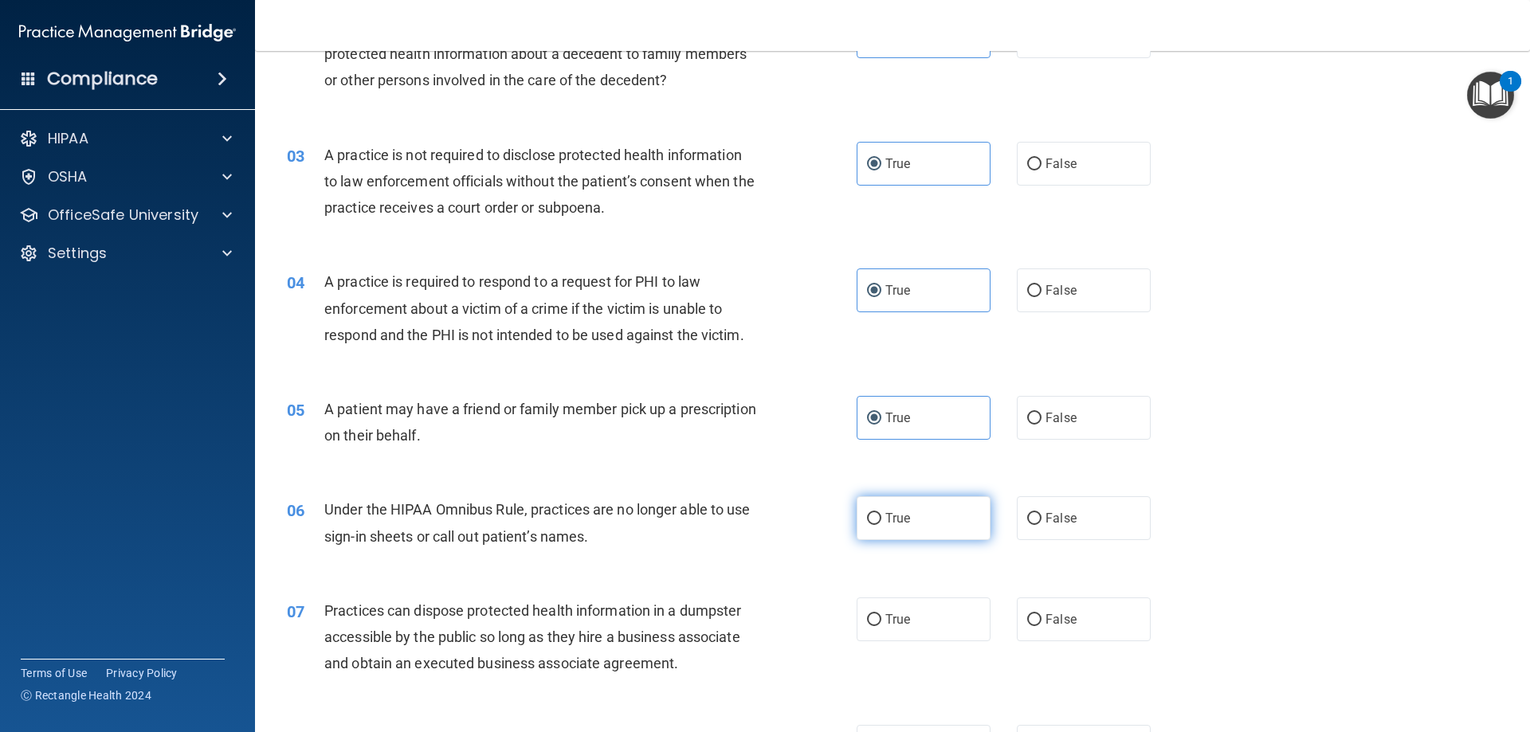
click at [956, 504] on label "True" at bounding box center [924, 519] width 134 height 44
click at [881, 513] on input "True" at bounding box center [874, 519] width 14 height 12
radio input "true"
click at [1081, 506] on label "False" at bounding box center [1084, 519] width 134 height 44
click at [1042, 513] on input "False" at bounding box center [1034, 519] width 14 height 12
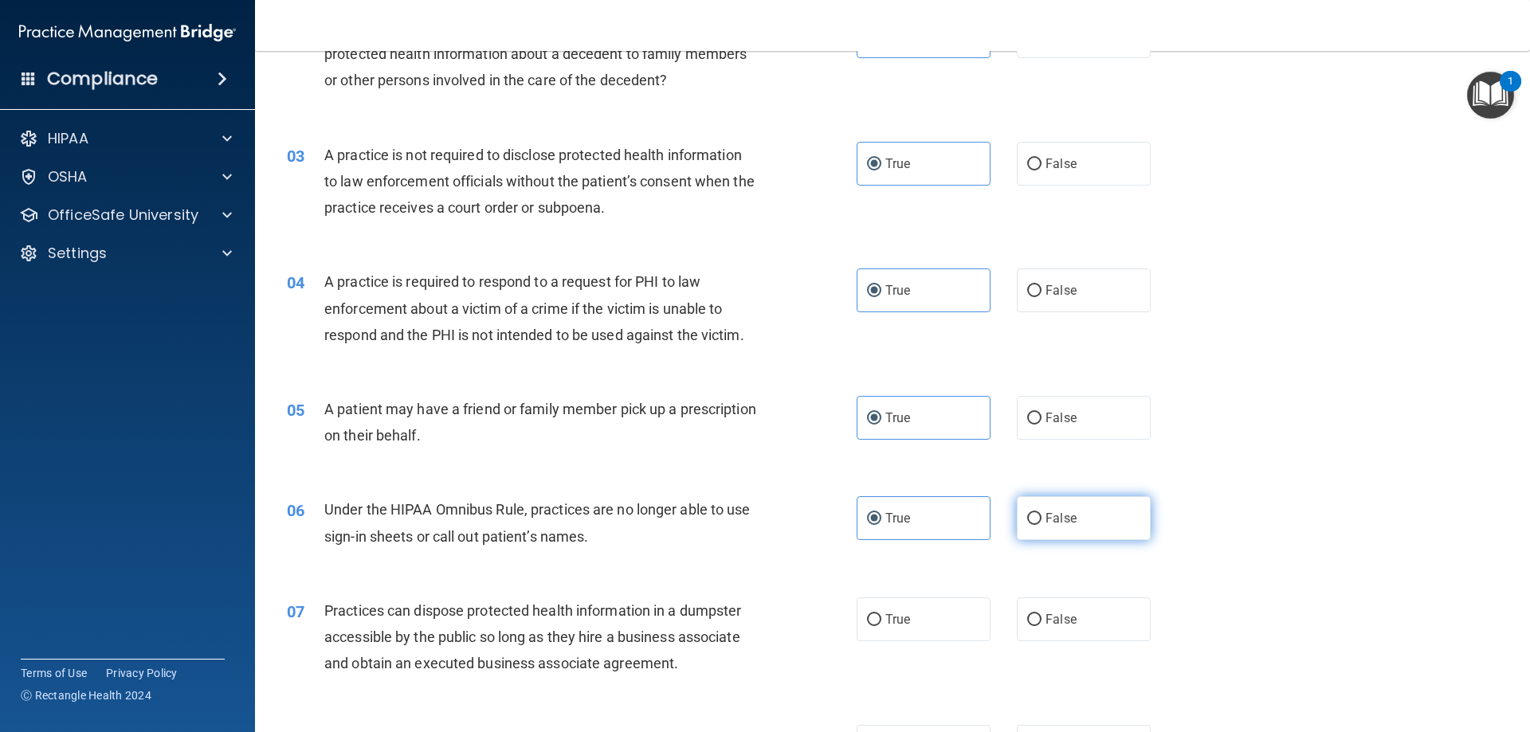
radio input "true"
radio input "false"
click at [1049, 621] on span "False" at bounding box center [1061, 619] width 31 height 15
click at [1042, 621] on input "False" at bounding box center [1034, 620] width 14 height 12
radio input "true"
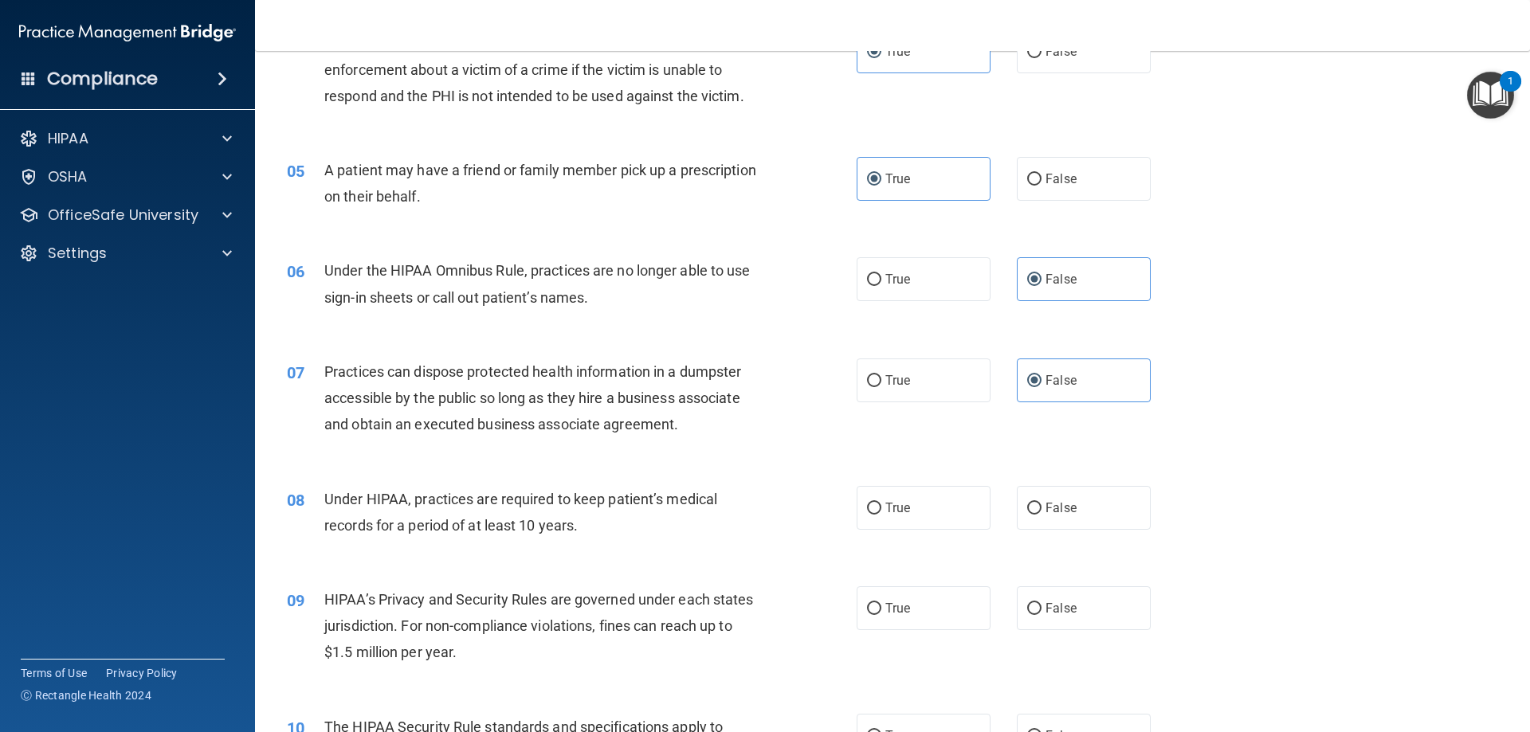
scroll to position [558, 0]
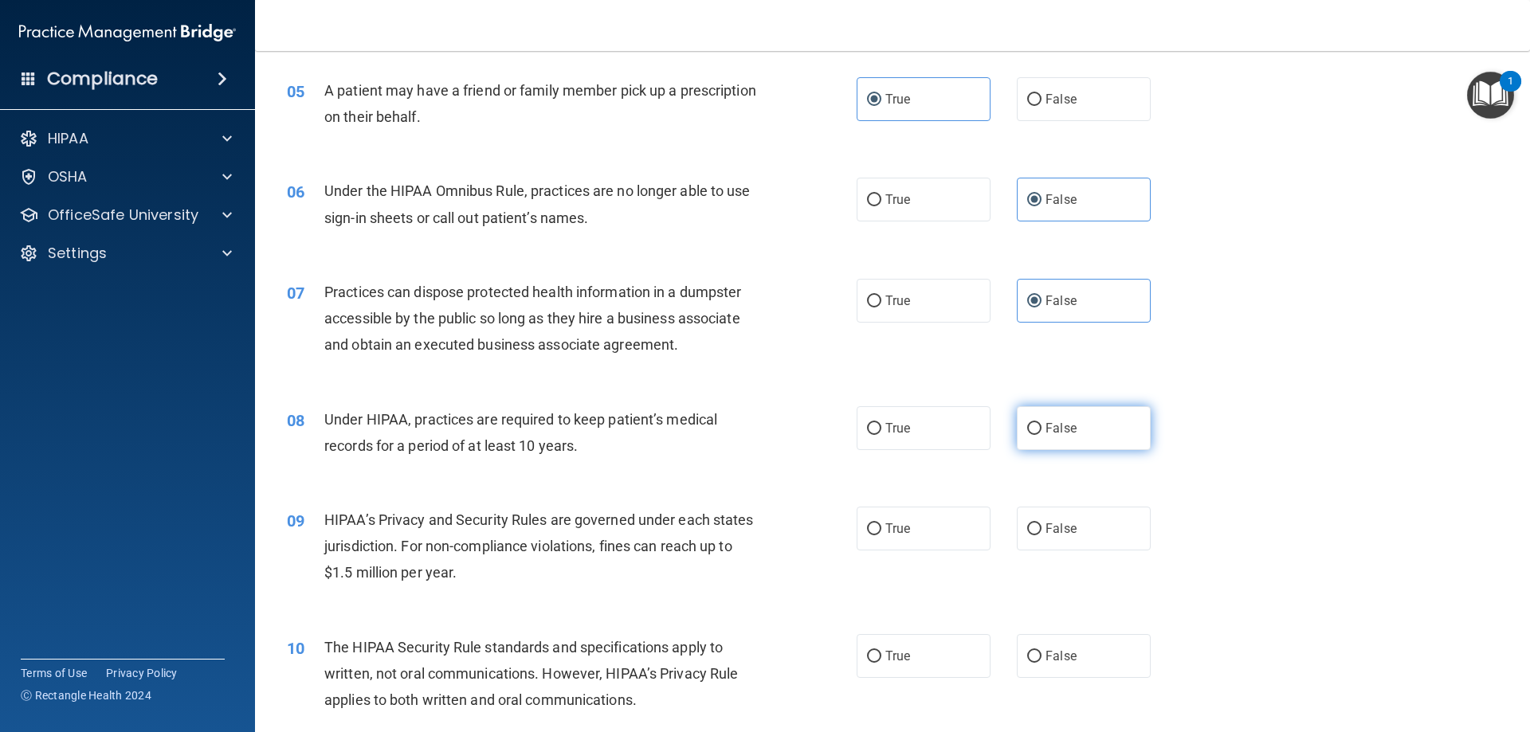
click at [1035, 432] on label "False" at bounding box center [1084, 428] width 134 height 44
click at [1035, 432] on input "False" at bounding box center [1034, 429] width 14 height 12
radio input "true"
click at [1059, 535] on span "False" at bounding box center [1061, 528] width 31 height 15
click at [1042, 535] on input "False" at bounding box center [1034, 530] width 14 height 12
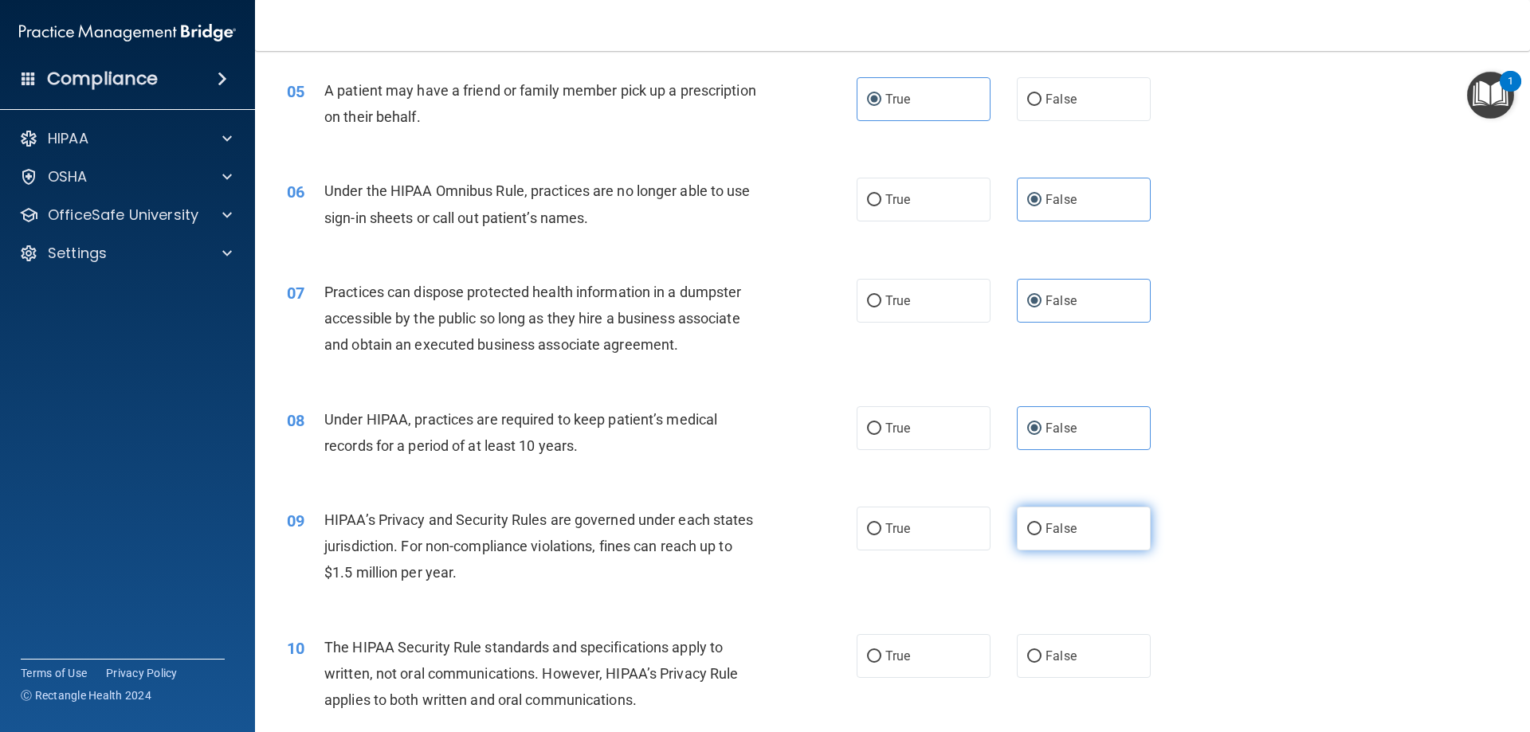
radio input "true"
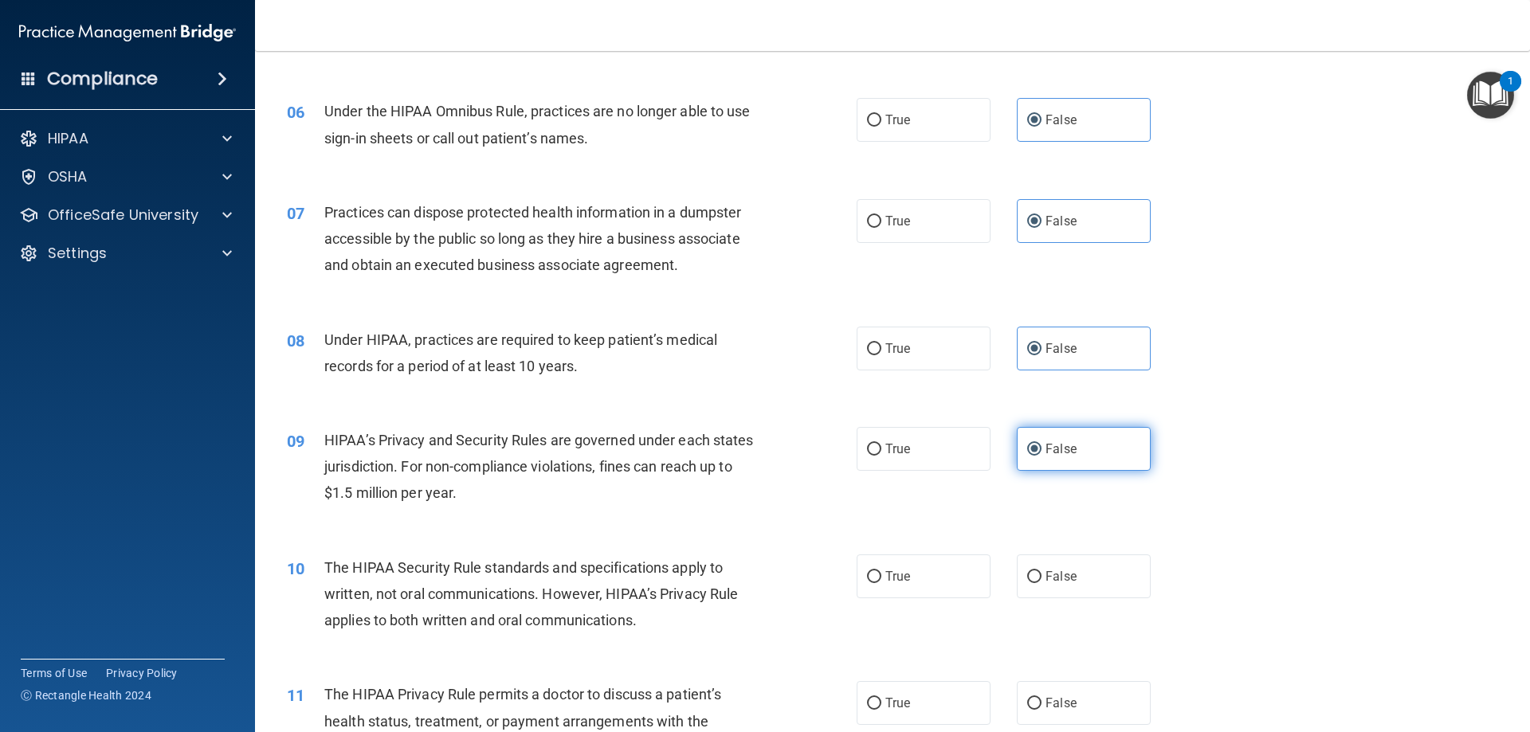
scroll to position [717, 0]
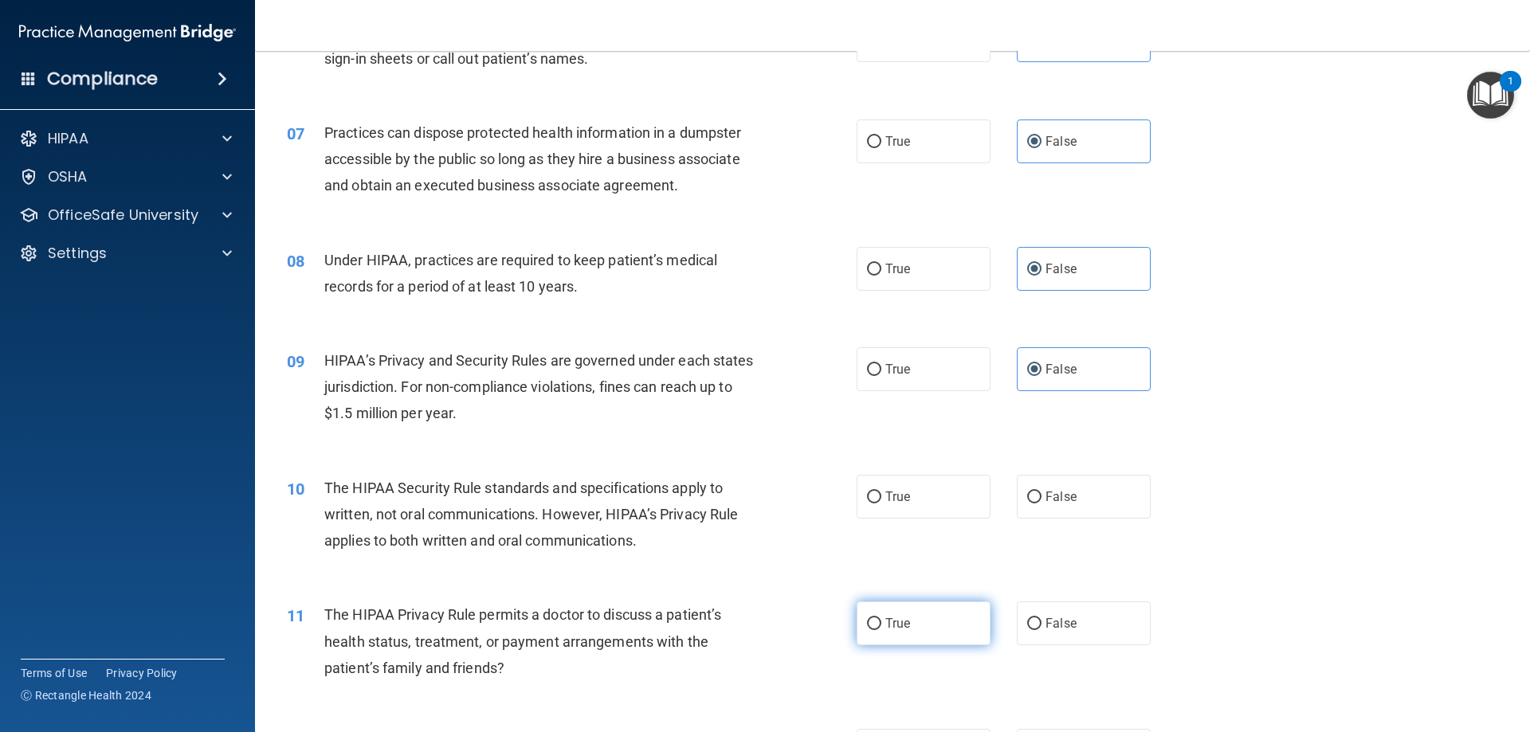
click at [870, 621] on input "True" at bounding box center [874, 624] width 14 height 12
radio input "true"
click at [906, 492] on label "True" at bounding box center [924, 497] width 134 height 44
click at [881, 492] on input "True" at bounding box center [874, 498] width 14 height 12
radio input "true"
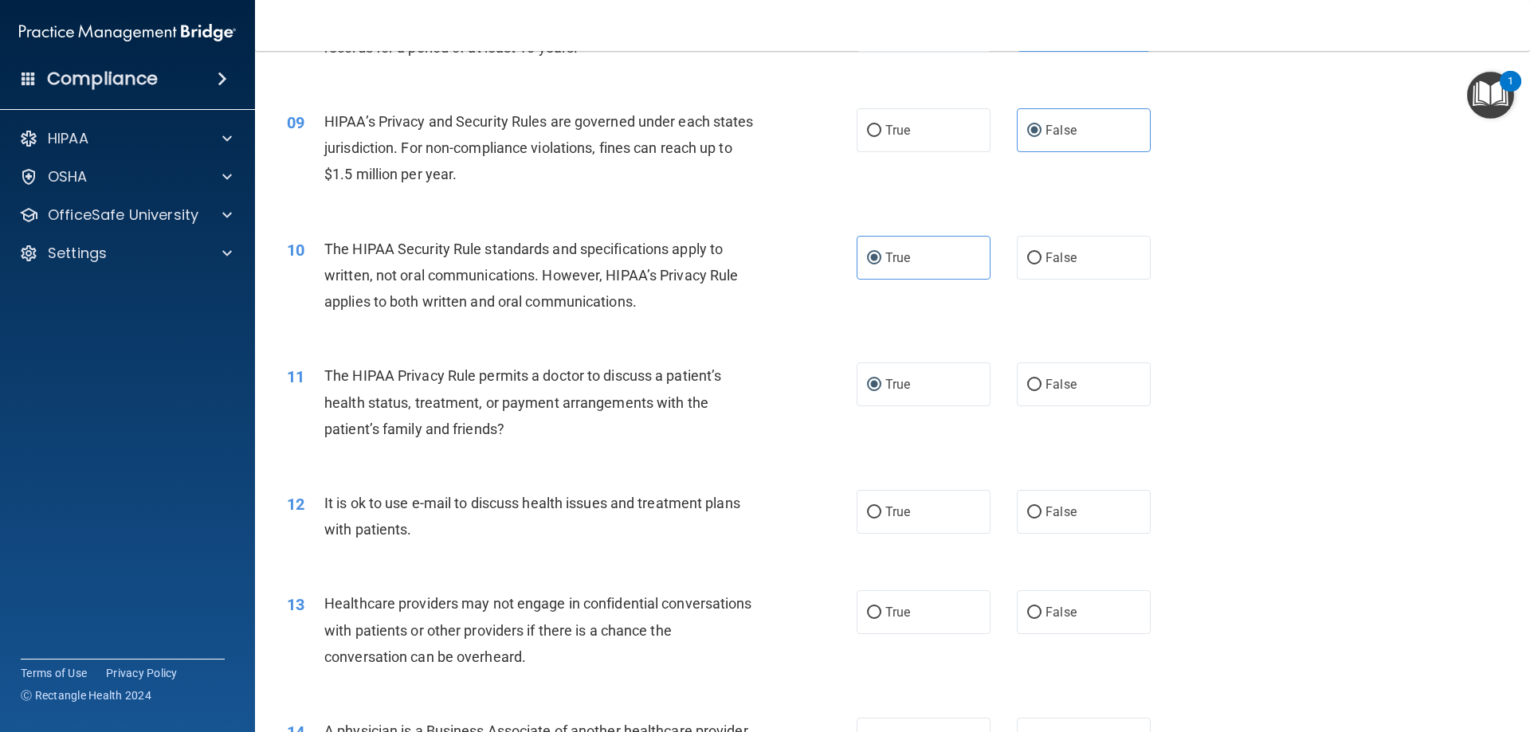
scroll to position [1036, 0]
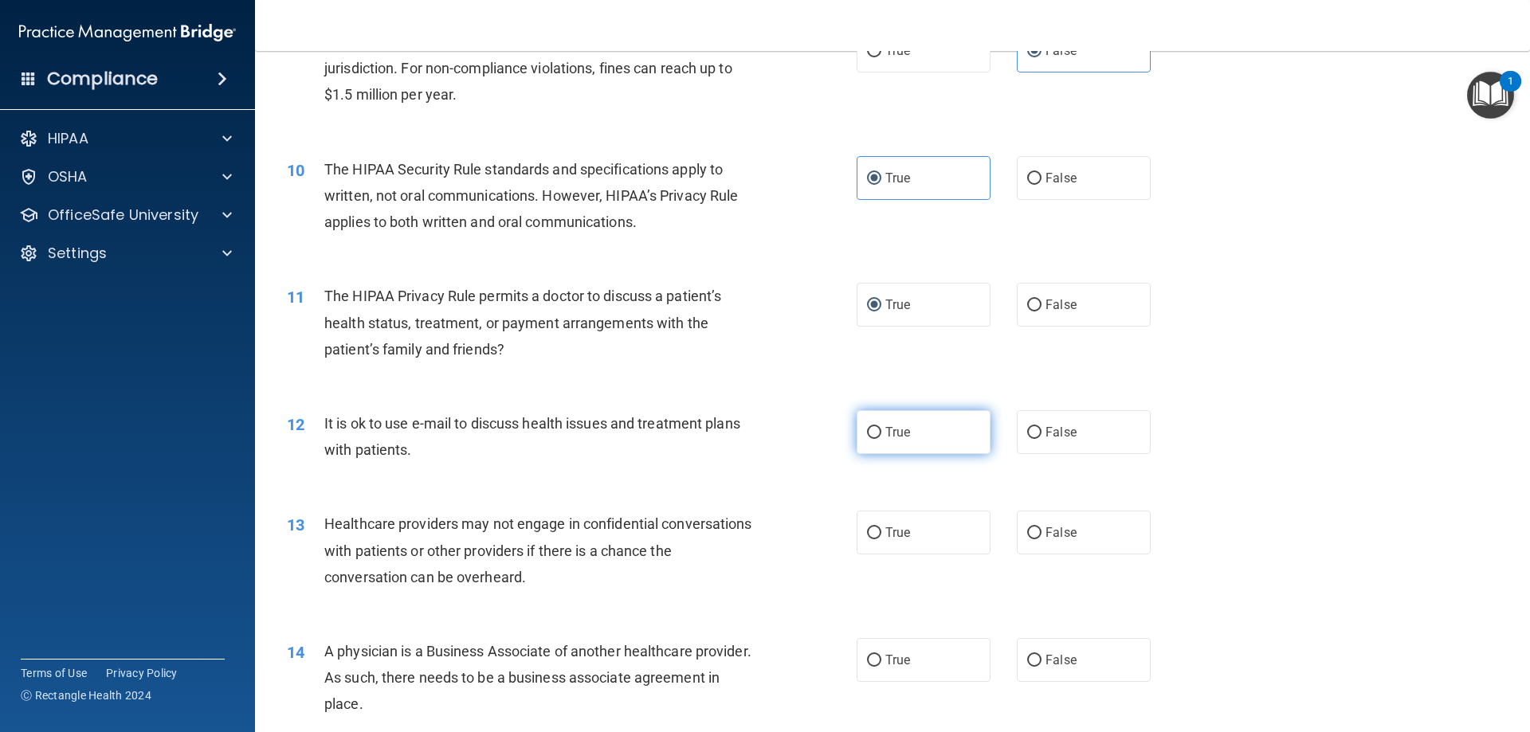
click at [924, 437] on label "True" at bounding box center [924, 432] width 134 height 44
click at [881, 437] on input "True" at bounding box center [874, 433] width 14 height 12
radio input "true"
click at [1103, 528] on label "False" at bounding box center [1084, 533] width 134 height 44
click at [1042, 528] on input "False" at bounding box center [1034, 534] width 14 height 12
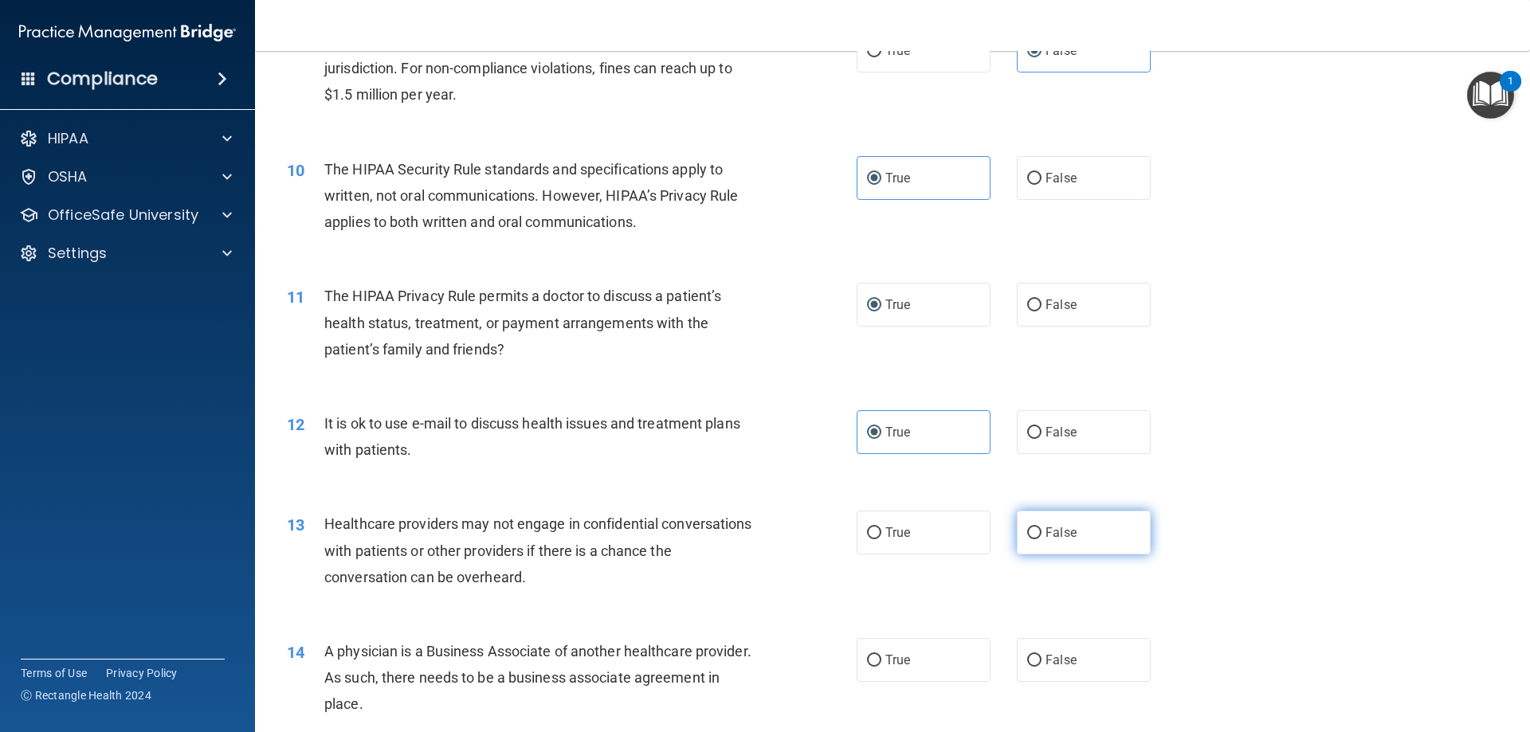
radio input "true"
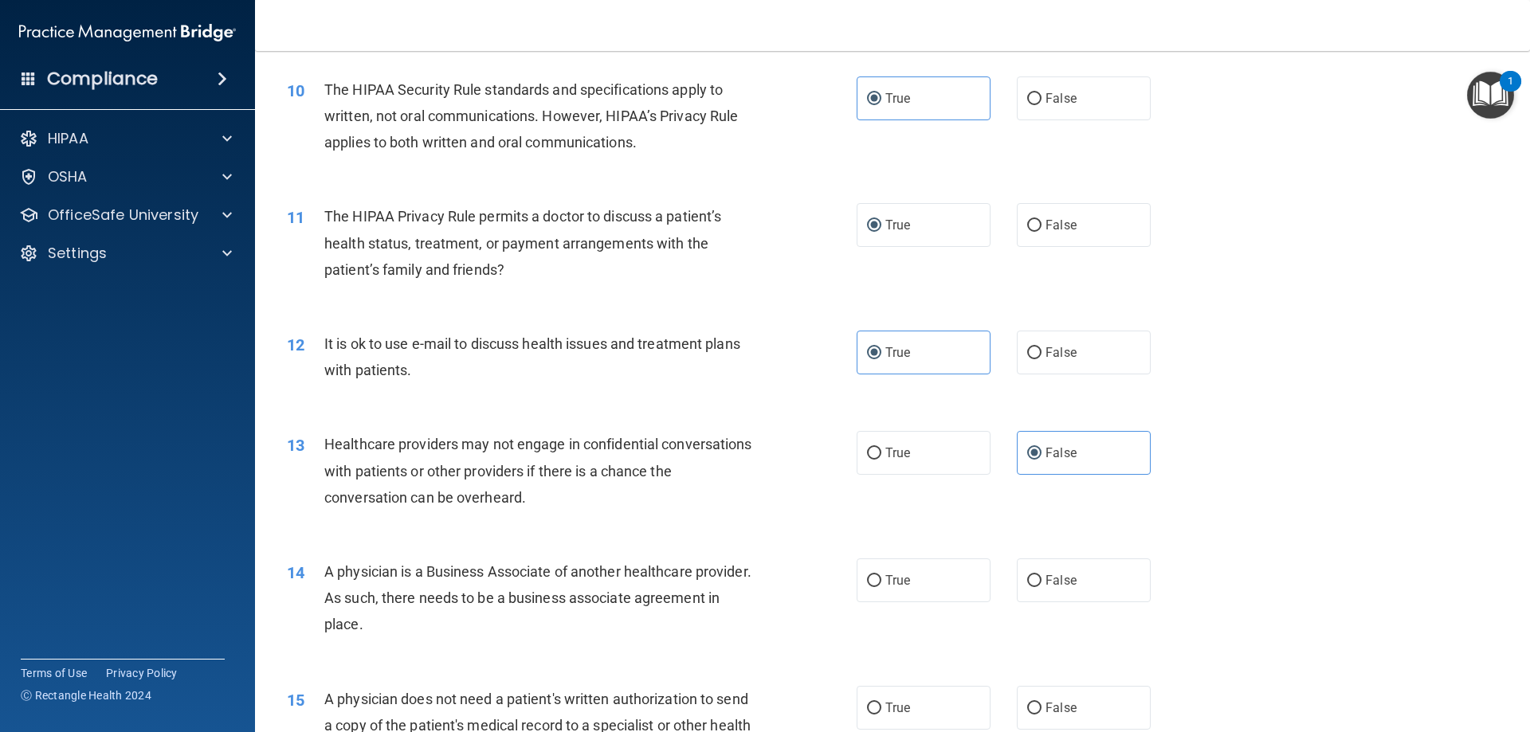
scroll to position [1195, 0]
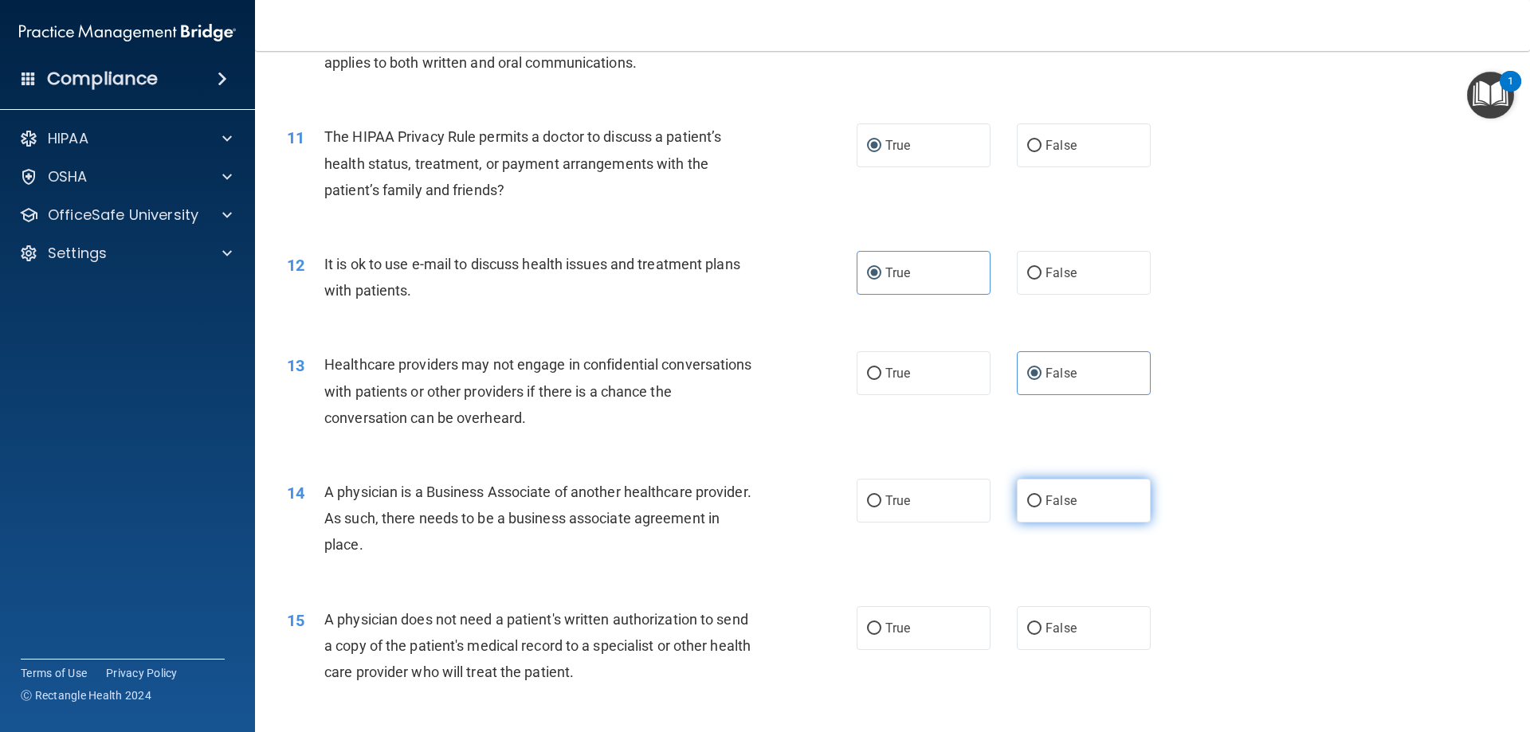
click at [1106, 513] on label "False" at bounding box center [1084, 501] width 134 height 44
click at [1042, 508] on input "False" at bounding box center [1034, 502] width 14 height 12
radio input "true"
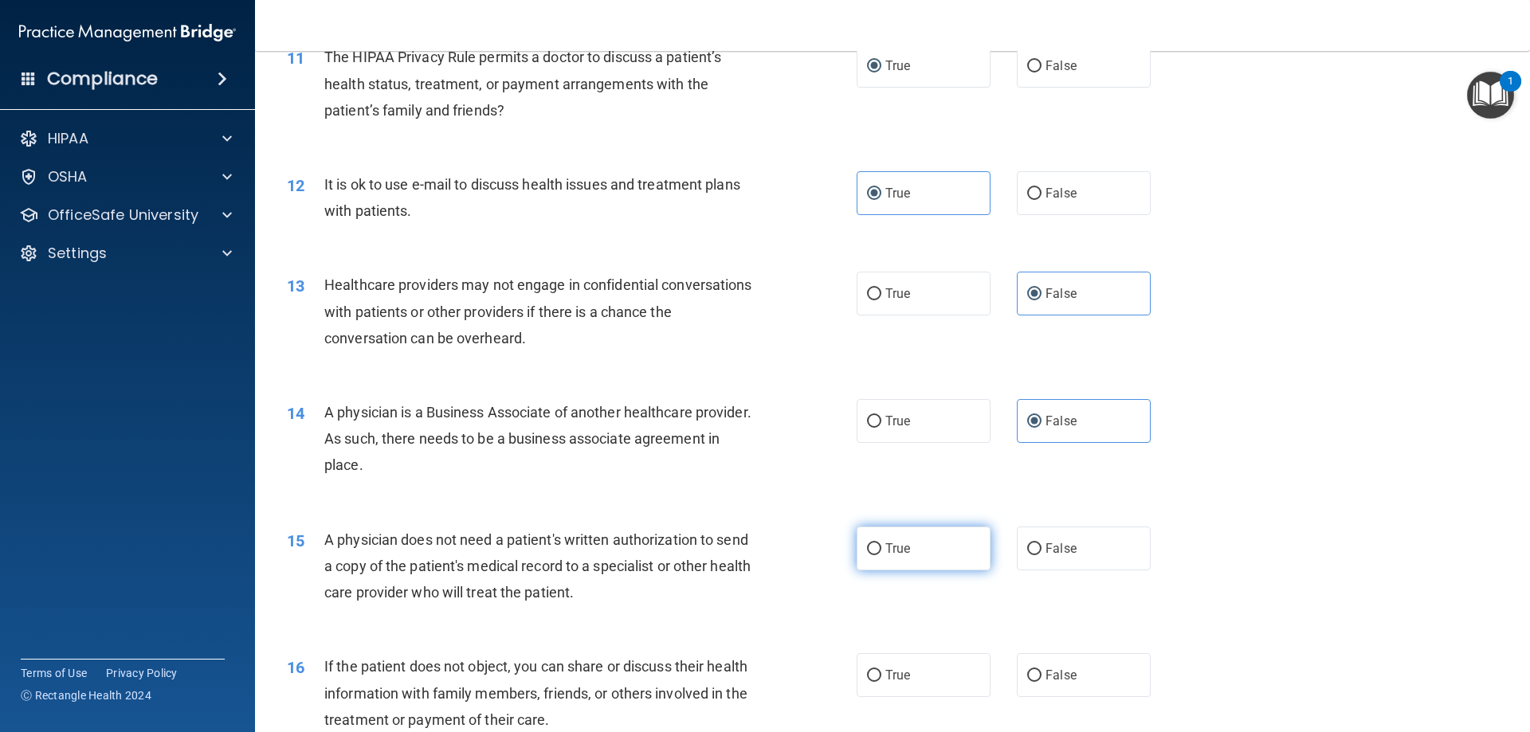
click at [898, 552] on span "True" at bounding box center [897, 548] width 25 height 15
click at [881, 552] on input "True" at bounding box center [874, 550] width 14 height 12
radio input "true"
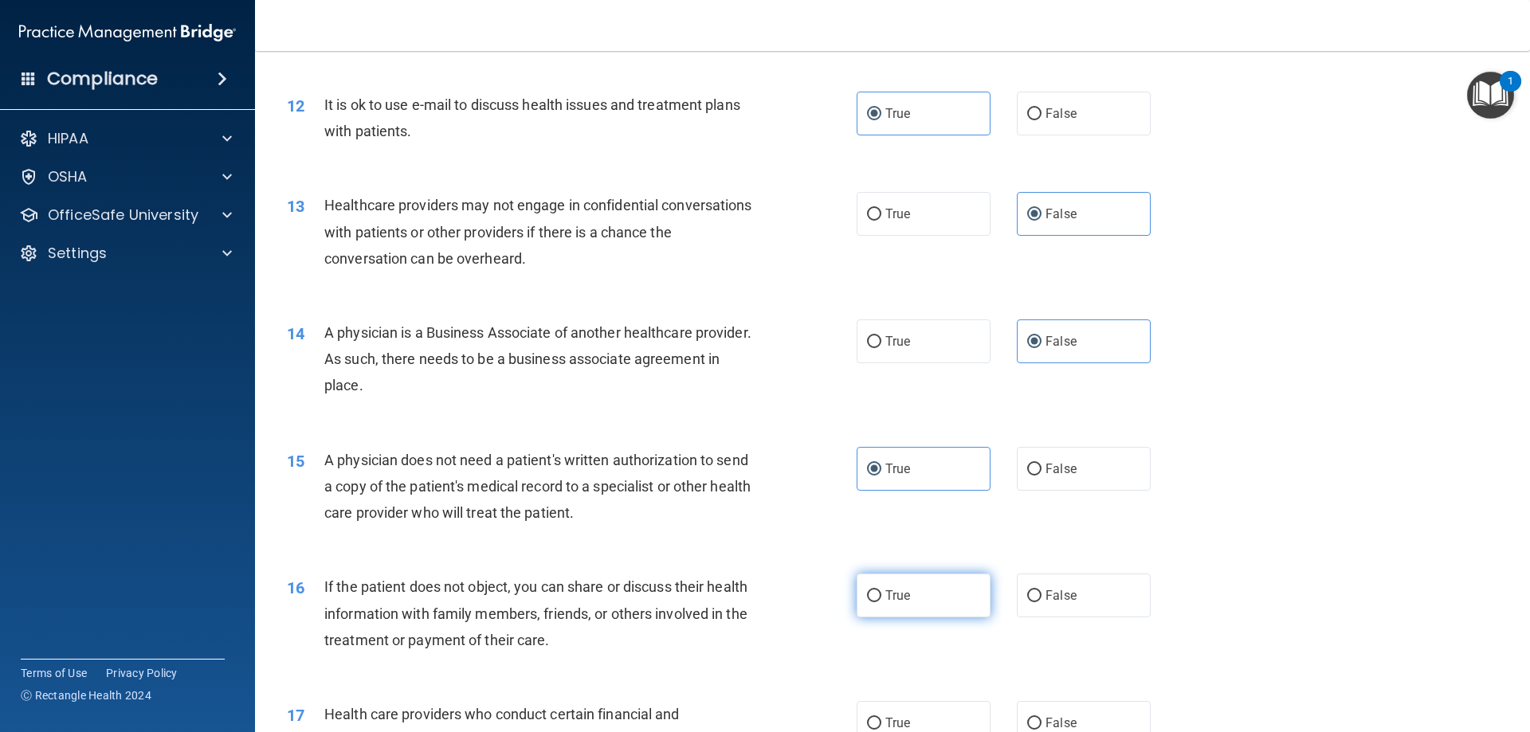
click at [964, 599] on label "True" at bounding box center [924, 596] width 134 height 44
click at [881, 599] on input "True" at bounding box center [874, 597] width 14 height 12
radio input "true"
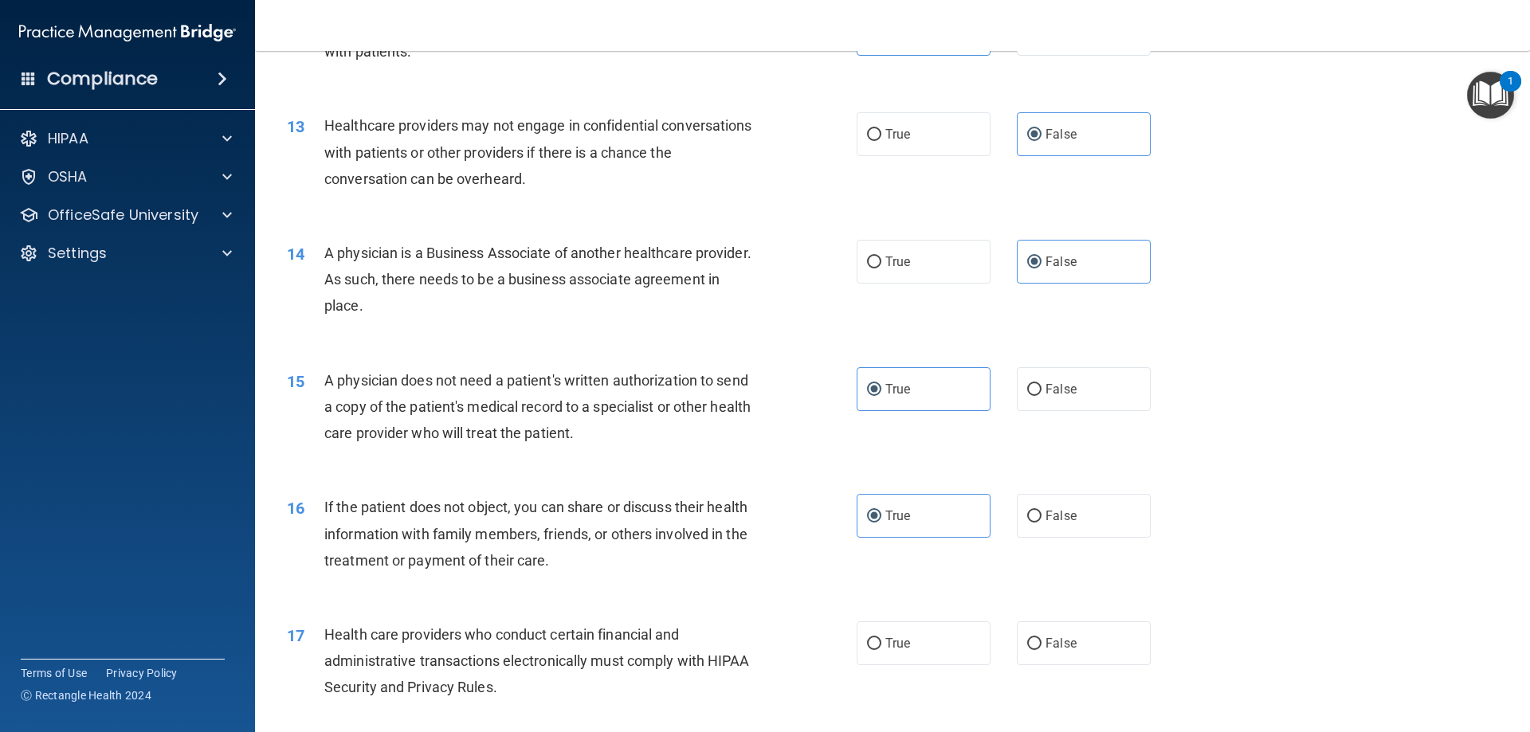
scroll to position [1514, 0]
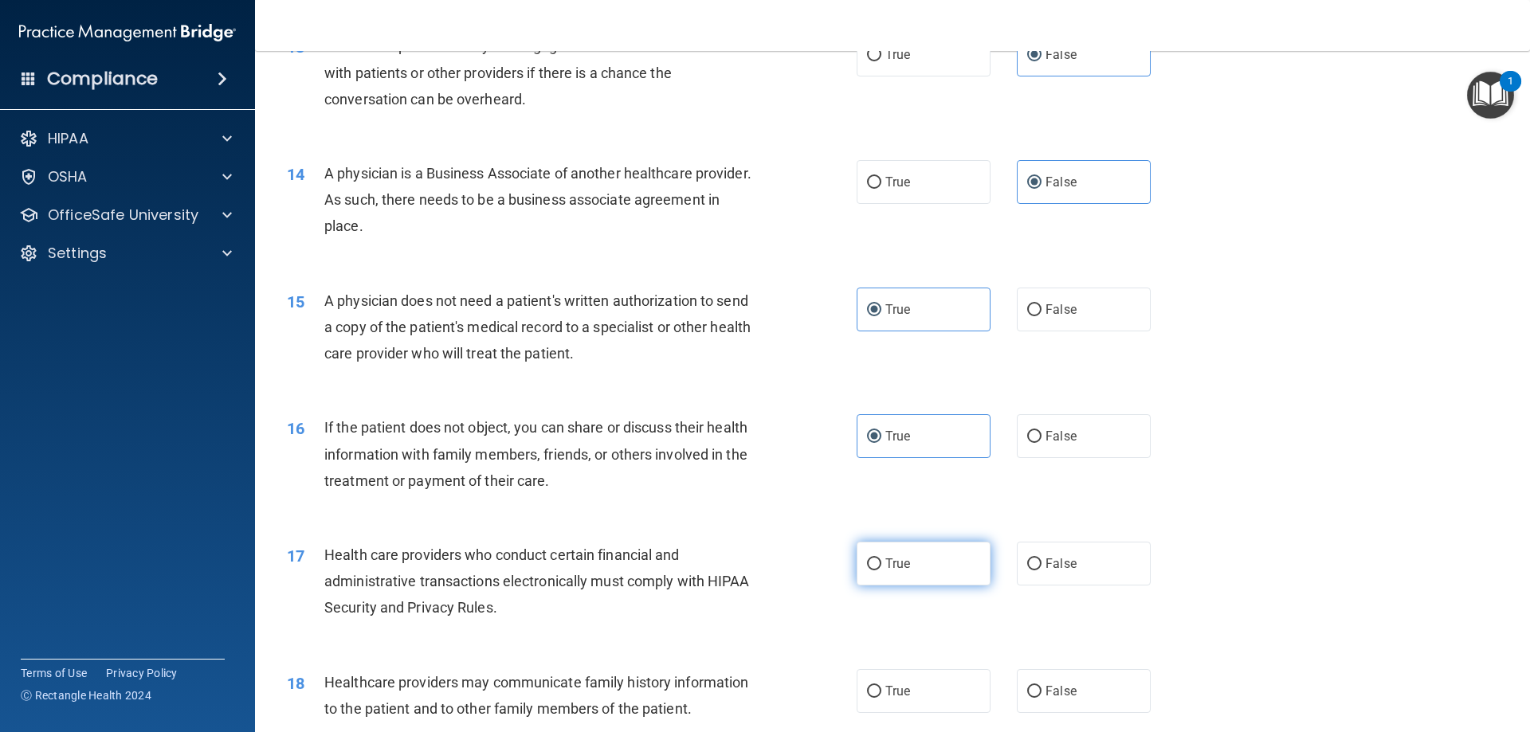
click at [924, 567] on label "True" at bounding box center [924, 564] width 134 height 44
click at [881, 567] on input "True" at bounding box center [874, 565] width 14 height 12
radio input "true"
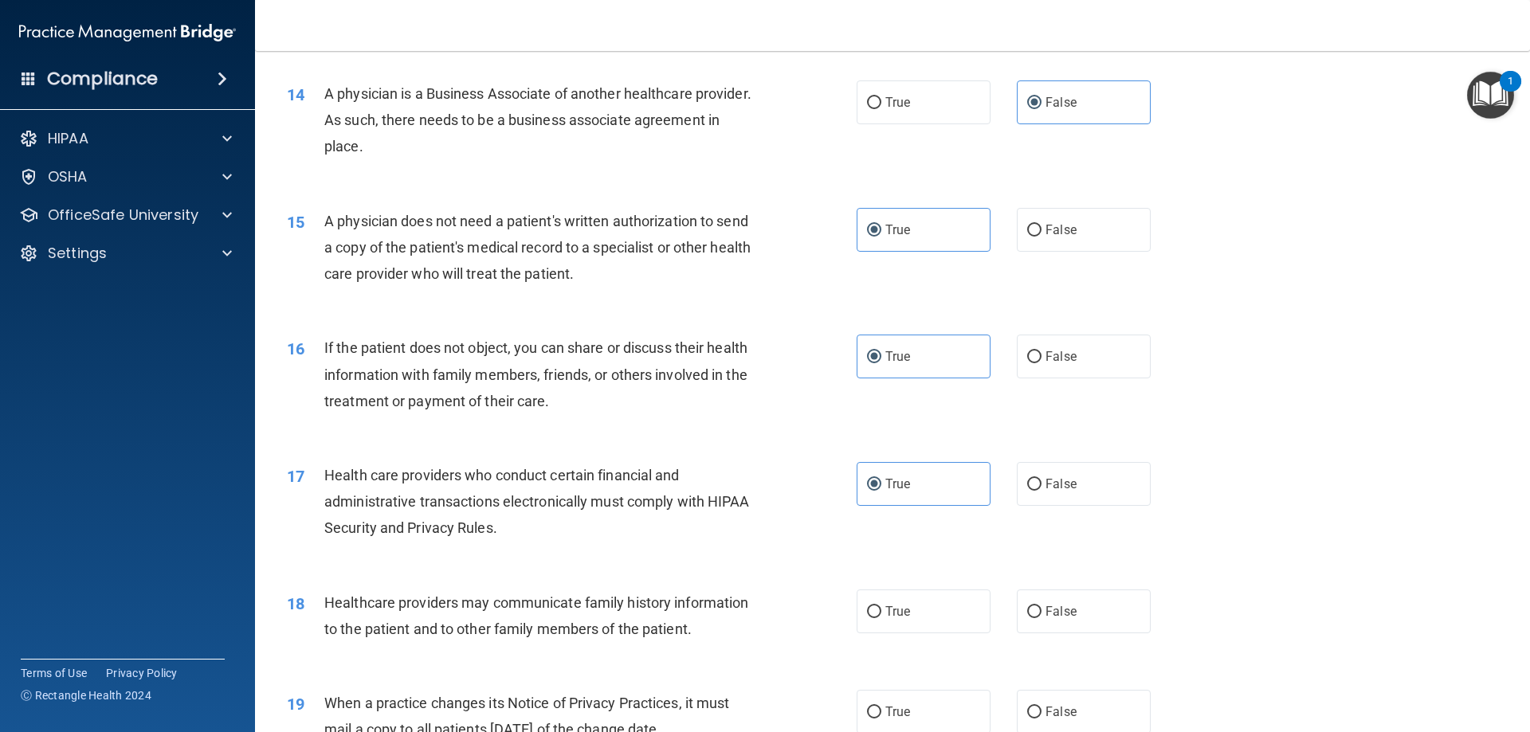
scroll to position [1674, 0]
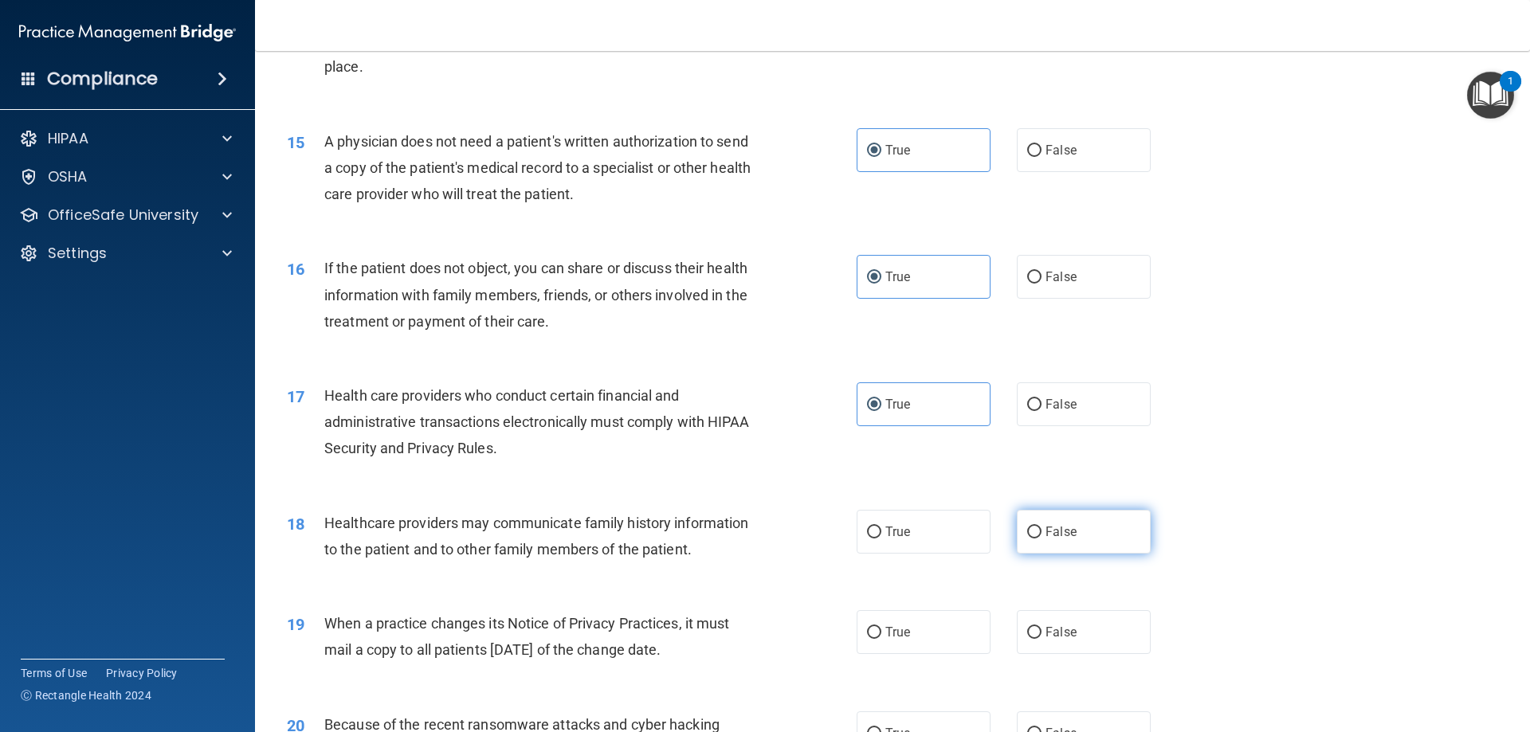
click at [1070, 541] on label "False" at bounding box center [1084, 532] width 134 height 44
click at [1042, 539] on input "False" at bounding box center [1034, 533] width 14 height 12
radio input "true"
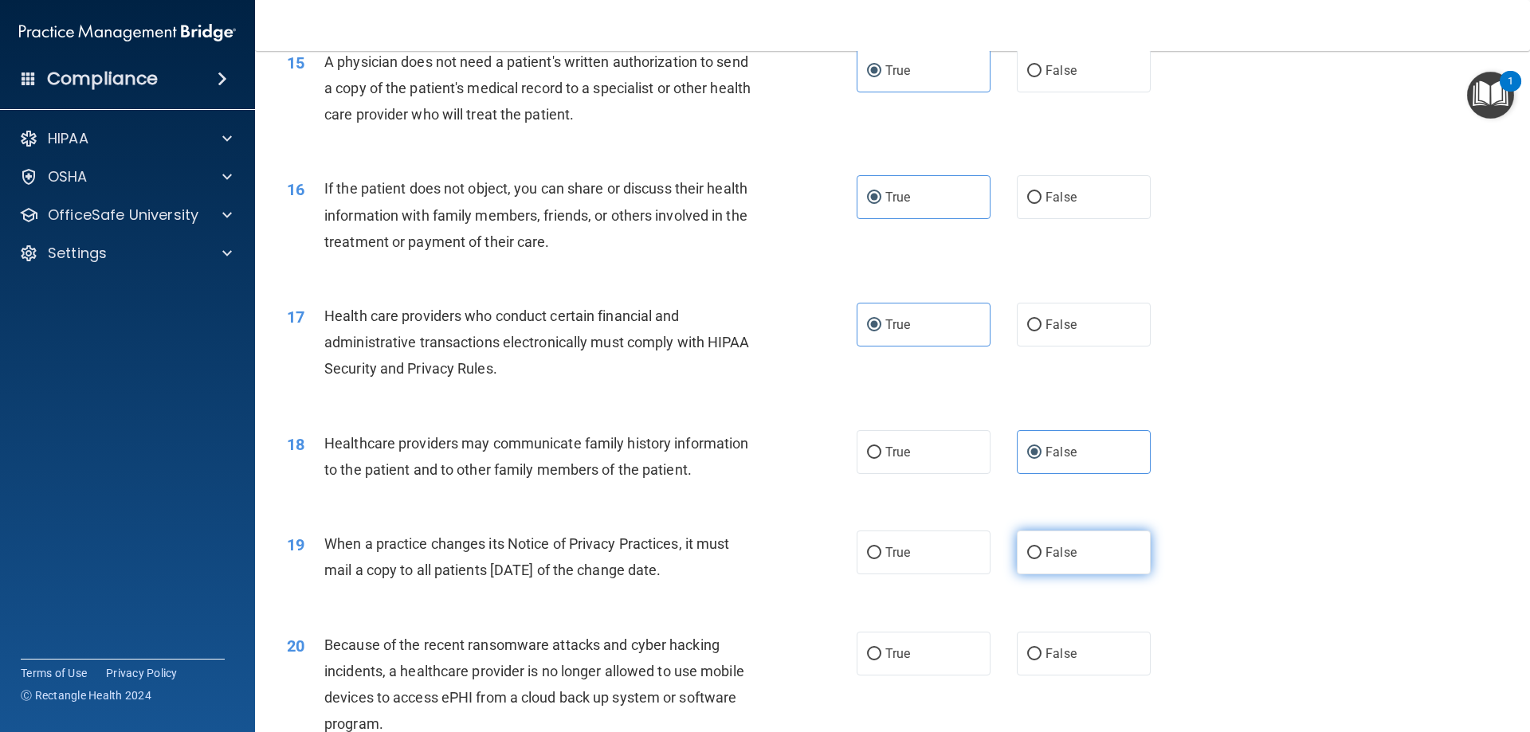
click at [1070, 554] on label "False" at bounding box center [1084, 553] width 134 height 44
click at [1042, 554] on input "False" at bounding box center [1034, 554] width 14 height 12
radio input "true"
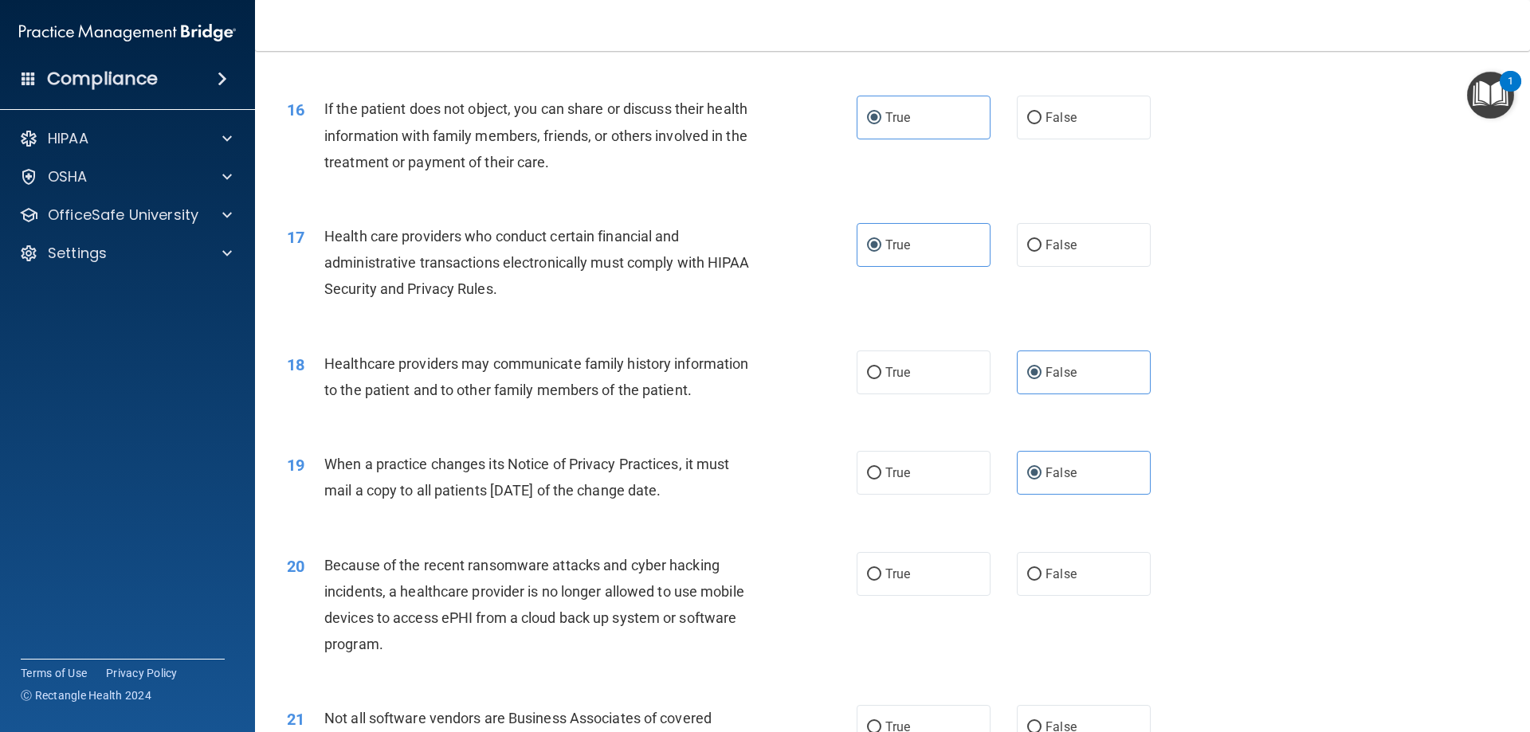
scroll to position [1913, 0]
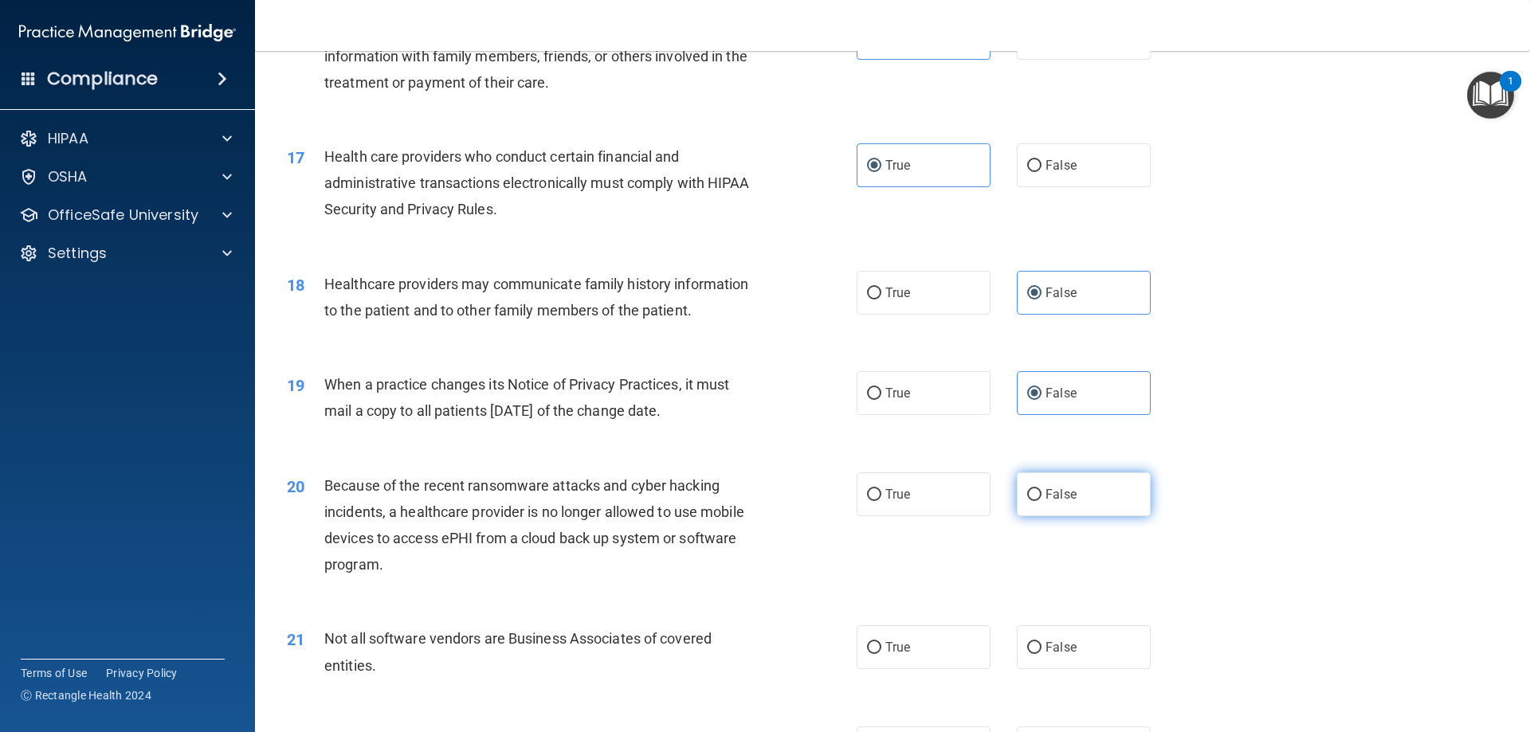
click at [1084, 493] on label "False" at bounding box center [1084, 495] width 134 height 44
click at [1042, 493] on input "False" at bounding box center [1034, 495] width 14 height 12
radio input "true"
click at [944, 647] on label "True" at bounding box center [924, 648] width 134 height 44
click at [881, 647] on input "True" at bounding box center [874, 648] width 14 height 12
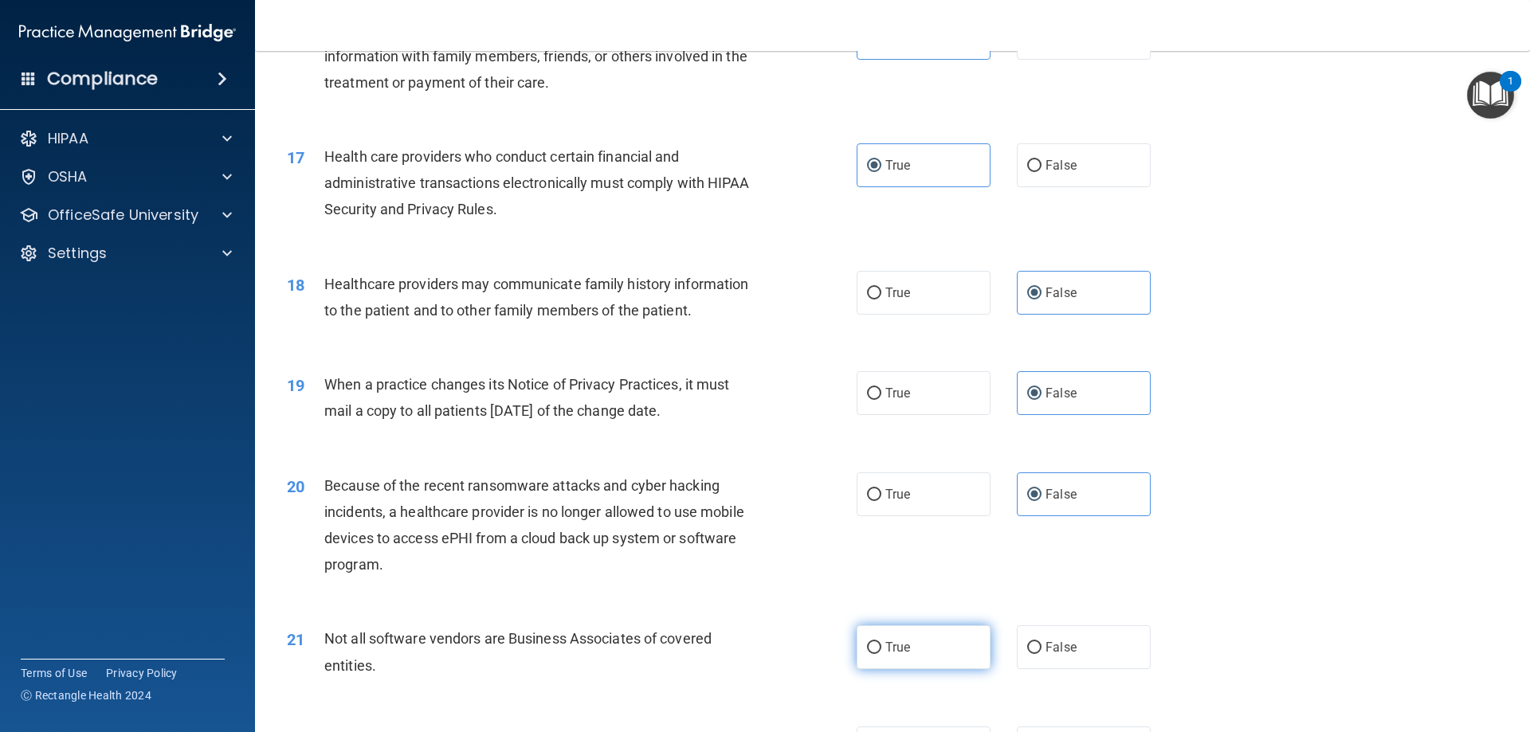
radio input "true"
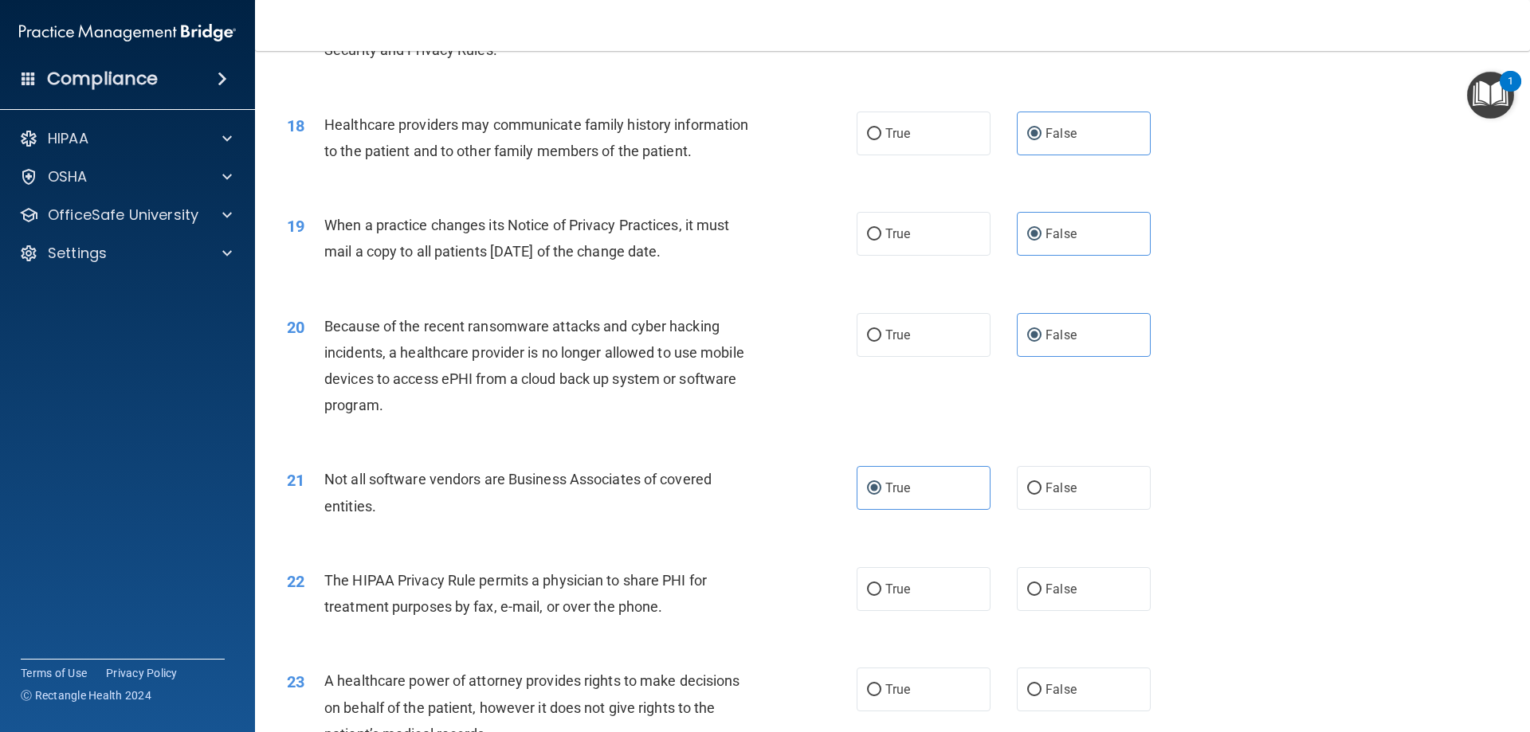
scroll to position [2152, 0]
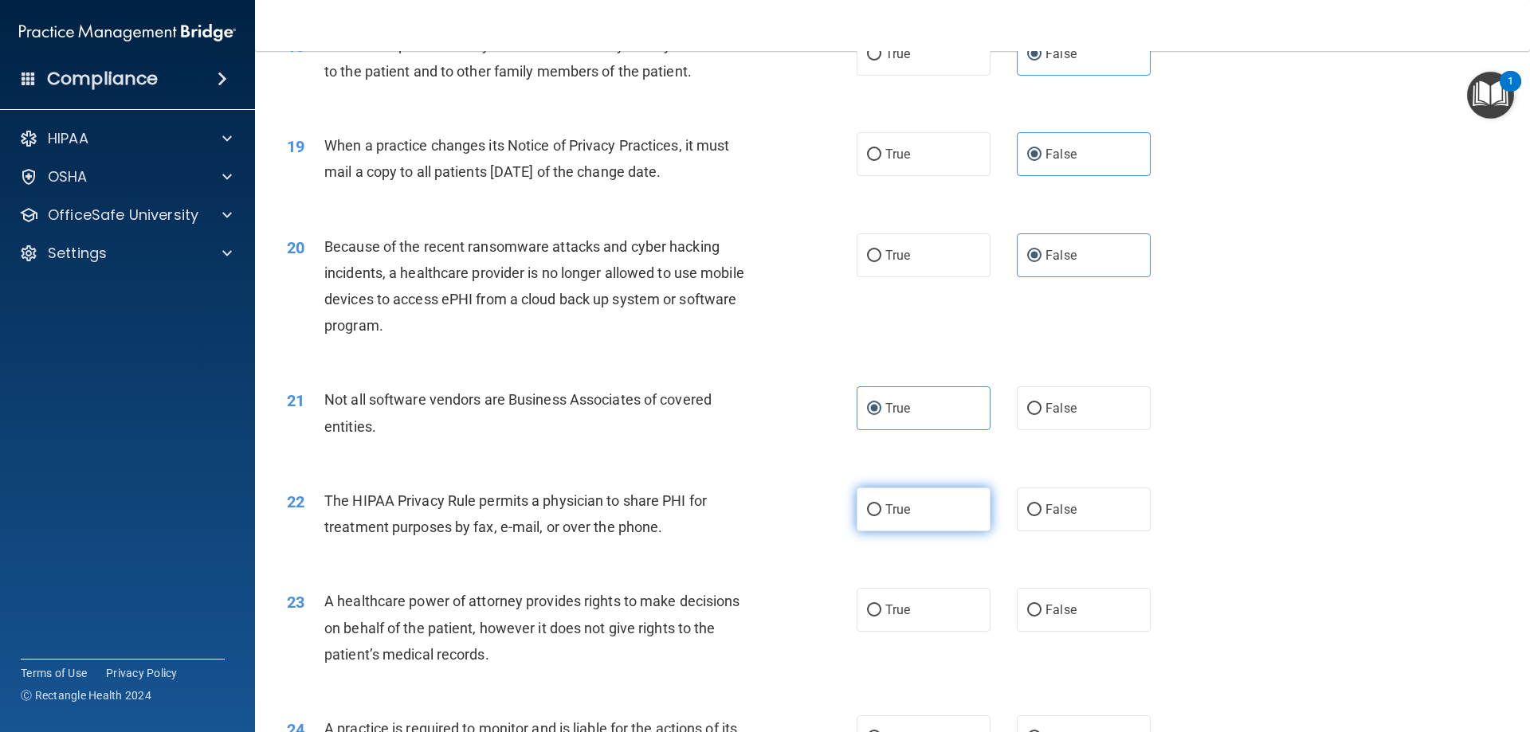
click at [926, 518] on label "True" at bounding box center [924, 510] width 134 height 44
click at [881, 516] on input "True" at bounding box center [874, 510] width 14 height 12
radio input "true"
click at [1117, 599] on label "False" at bounding box center [1084, 610] width 134 height 44
click at [1042, 605] on input "False" at bounding box center [1034, 611] width 14 height 12
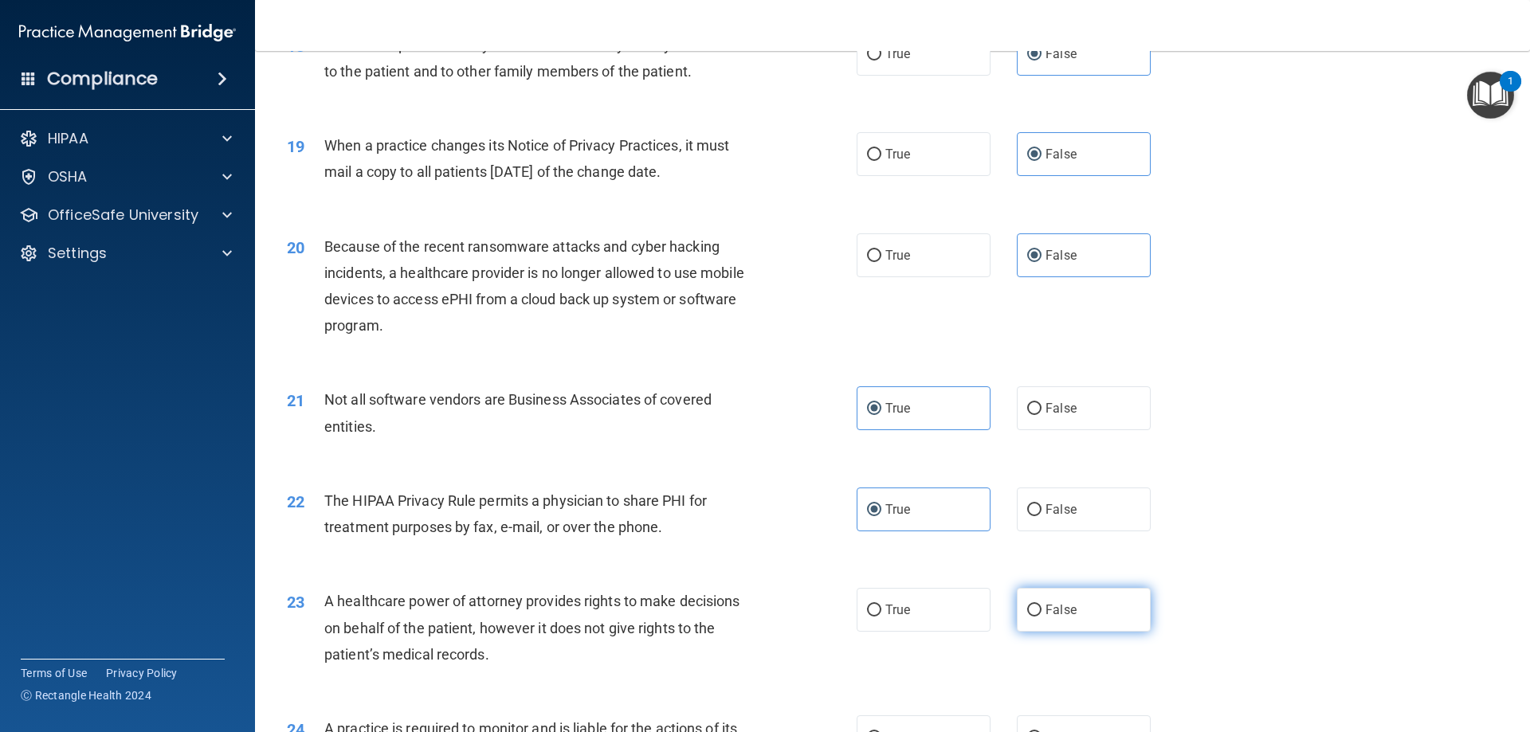
radio input "true"
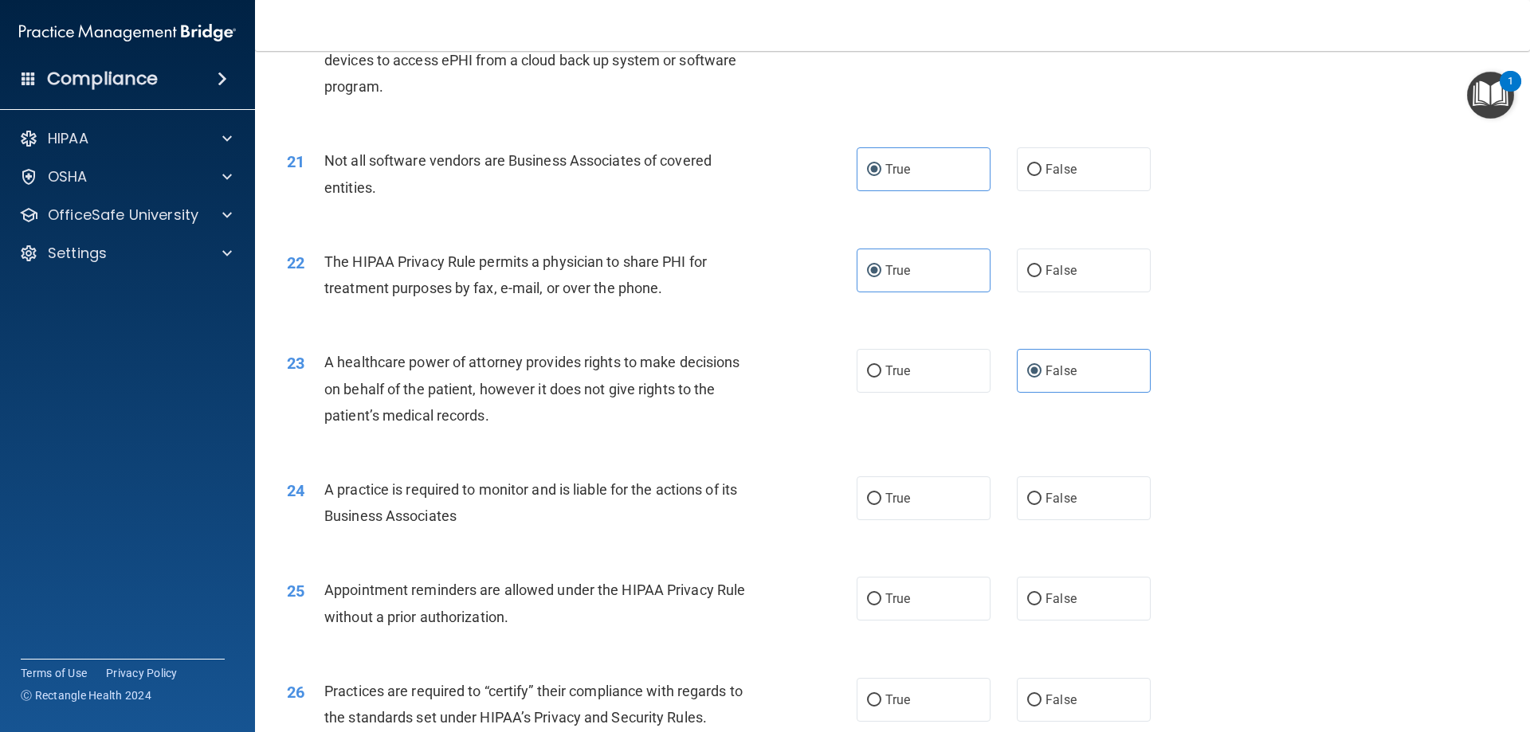
scroll to position [2471, 0]
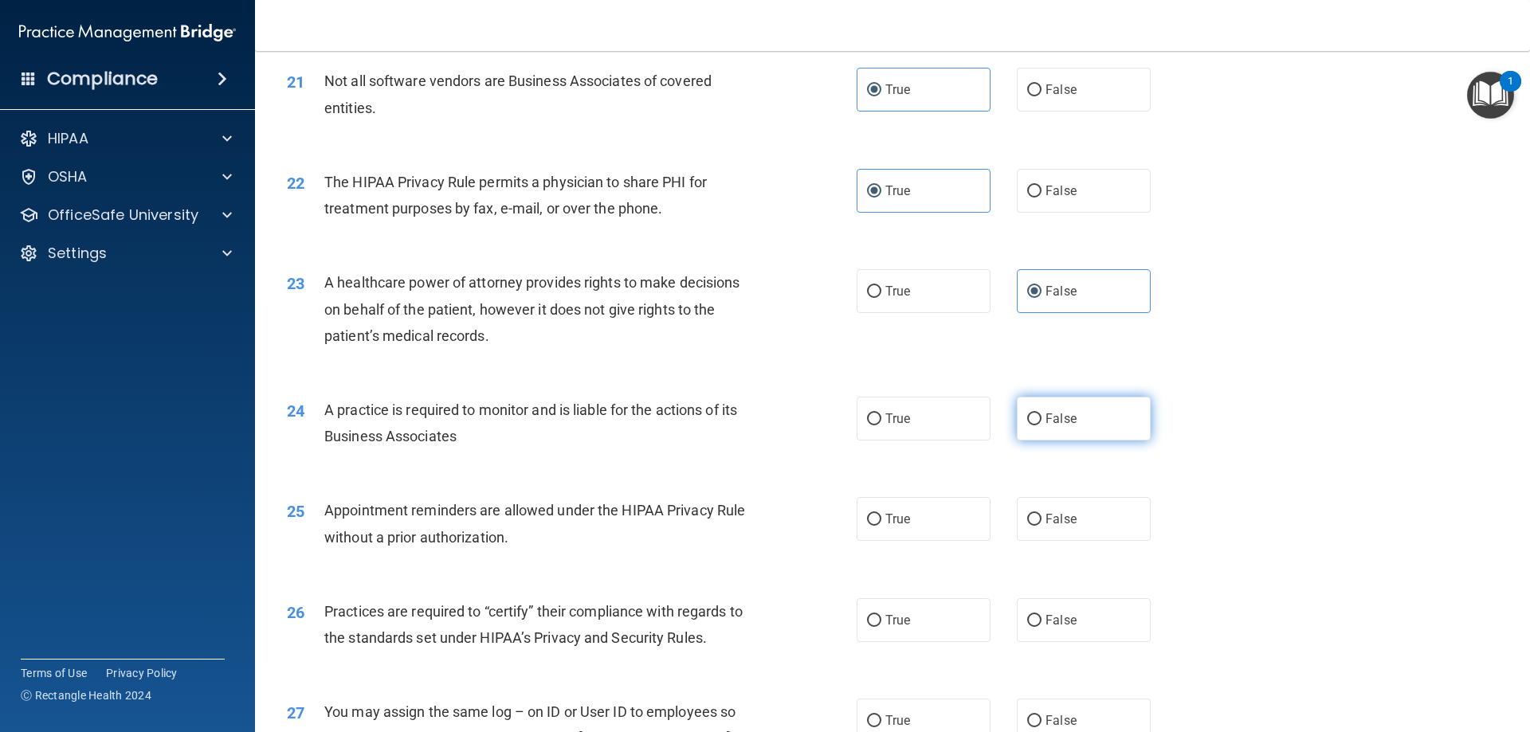
click at [1105, 426] on label "False" at bounding box center [1084, 419] width 134 height 44
click at [1042, 426] on input "False" at bounding box center [1034, 420] width 14 height 12
radio input "true"
click at [950, 526] on label "True" at bounding box center [924, 519] width 134 height 44
click at [881, 526] on input "True" at bounding box center [874, 520] width 14 height 12
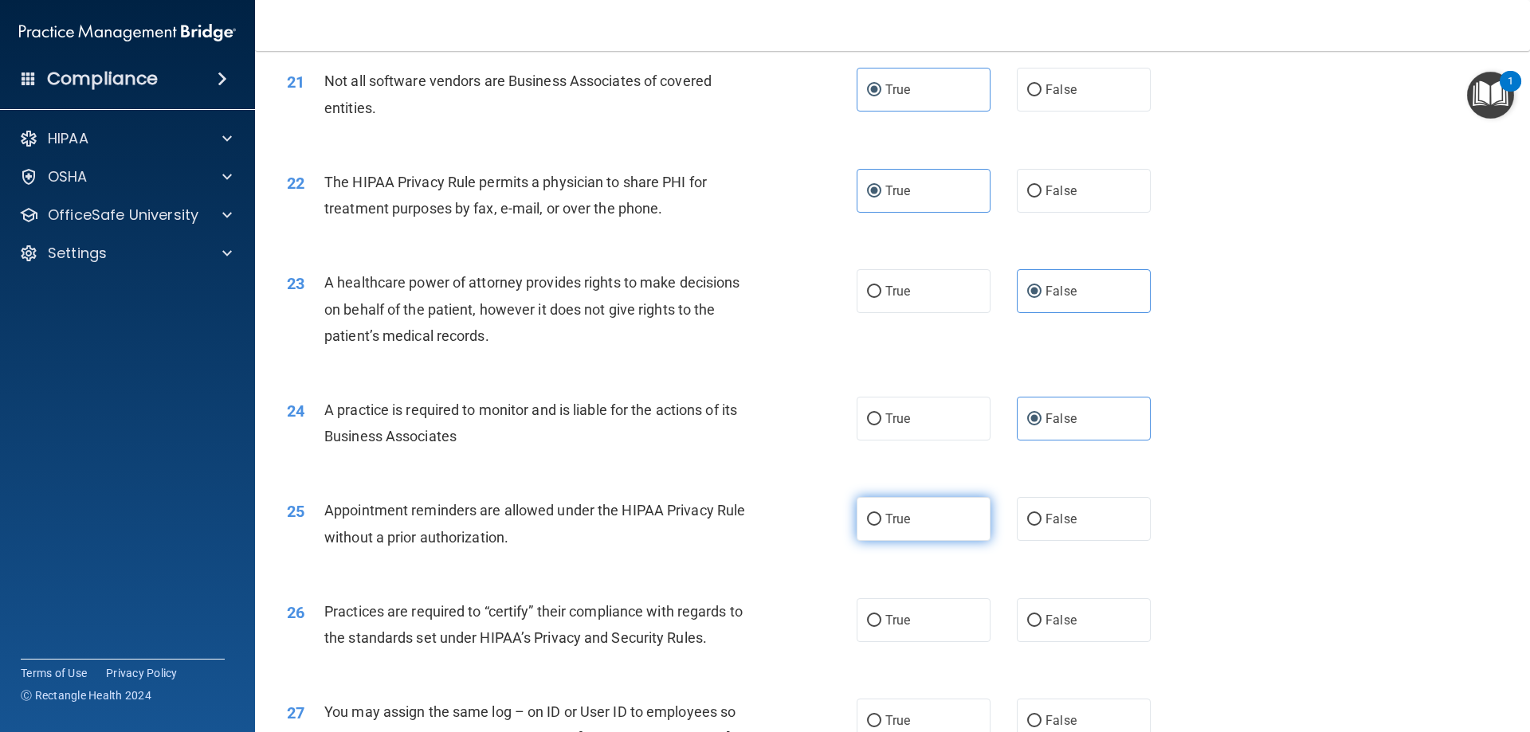
radio input "true"
click at [1071, 619] on label "False" at bounding box center [1084, 621] width 134 height 44
click at [1042, 619] on input "False" at bounding box center [1034, 621] width 14 height 12
radio input "true"
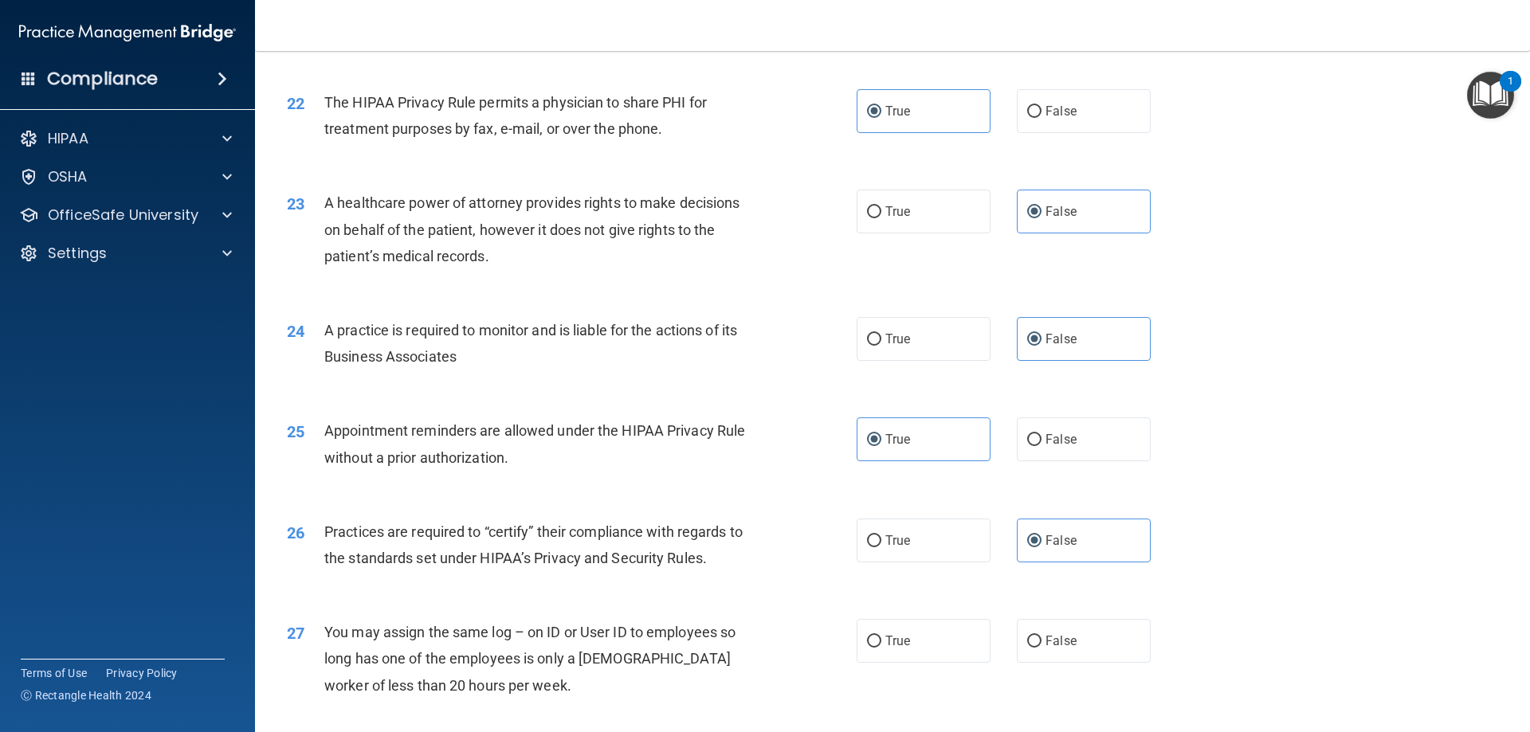
scroll to position [2630, 0]
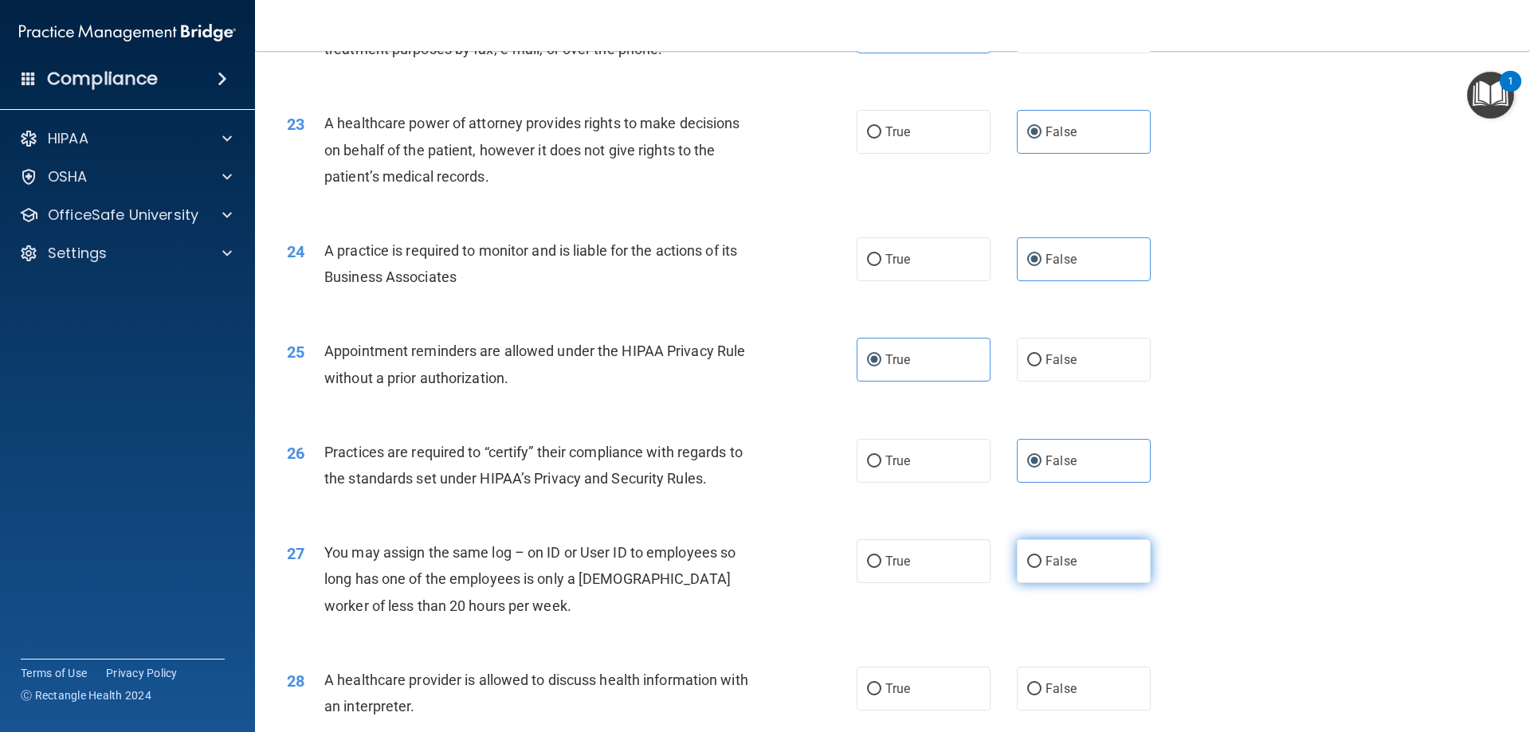
click at [1049, 559] on span "False" at bounding box center [1061, 561] width 31 height 15
click at [1042, 559] on input "False" at bounding box center [1034, 562] width 14 height 12
radio input "true"
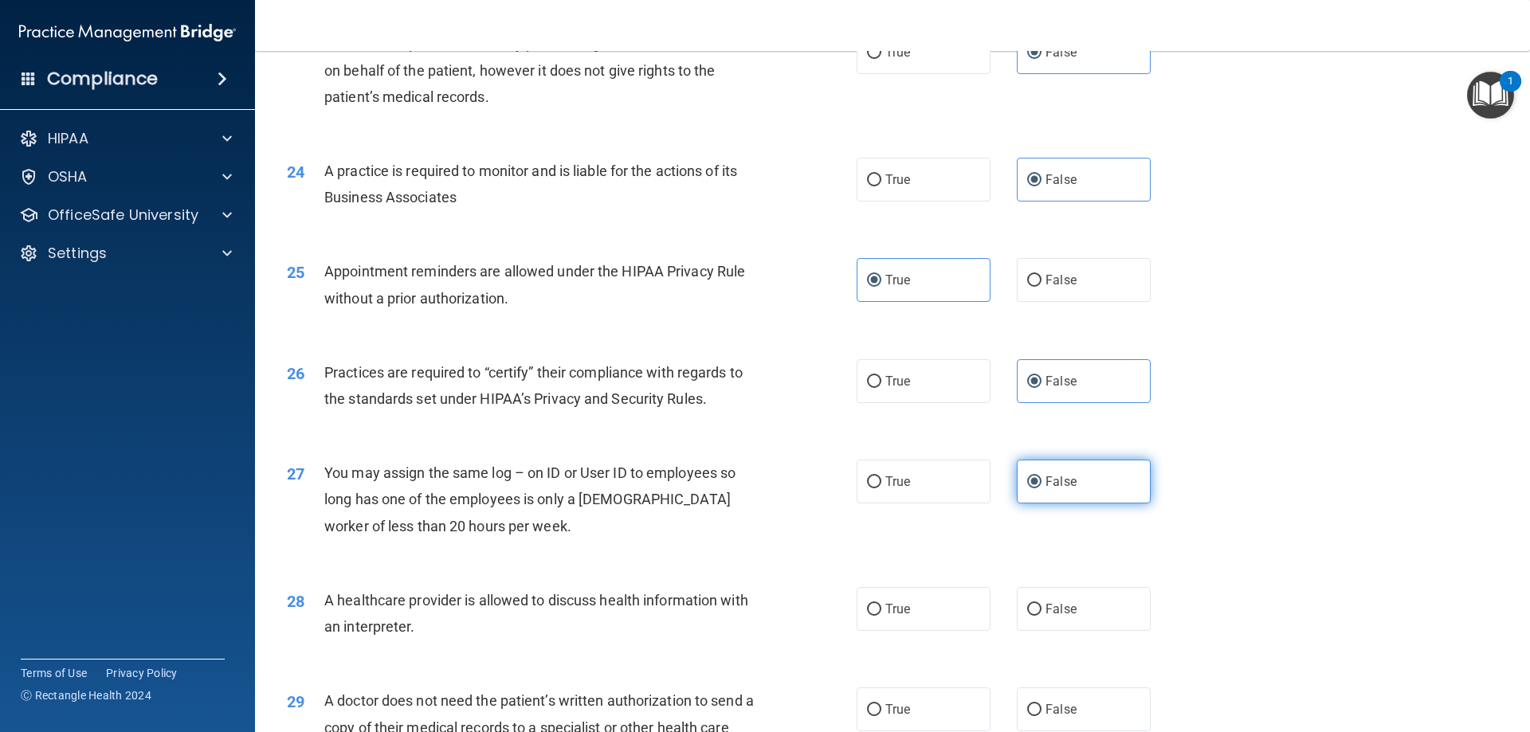
scroll to position [2789, 0]
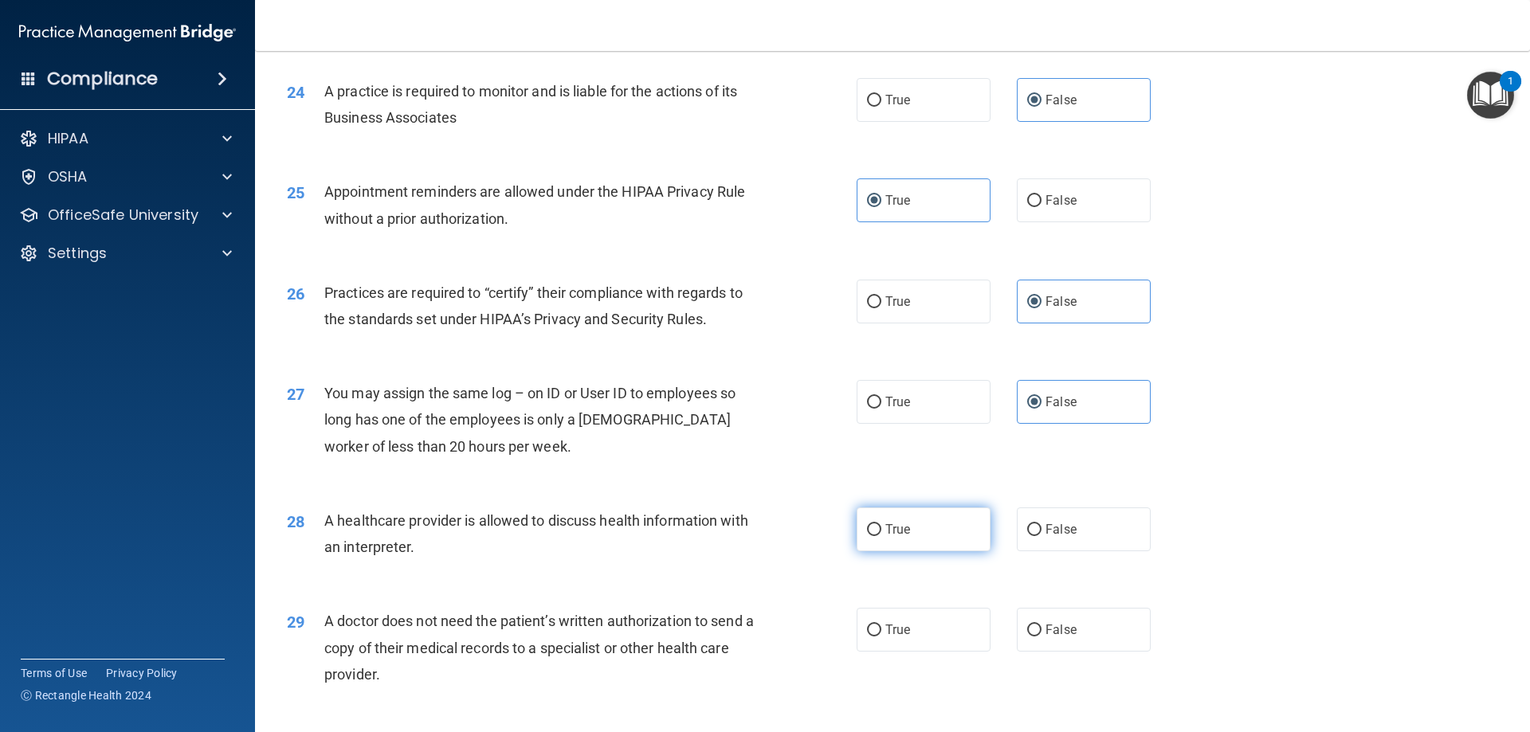
click at [928, 539] on label "True" at bounding box center [924, 530] width 134 height 44
click at [881, 536] on input "True" at bounding box center [874, 530] width 14 height 12
radio input "true"
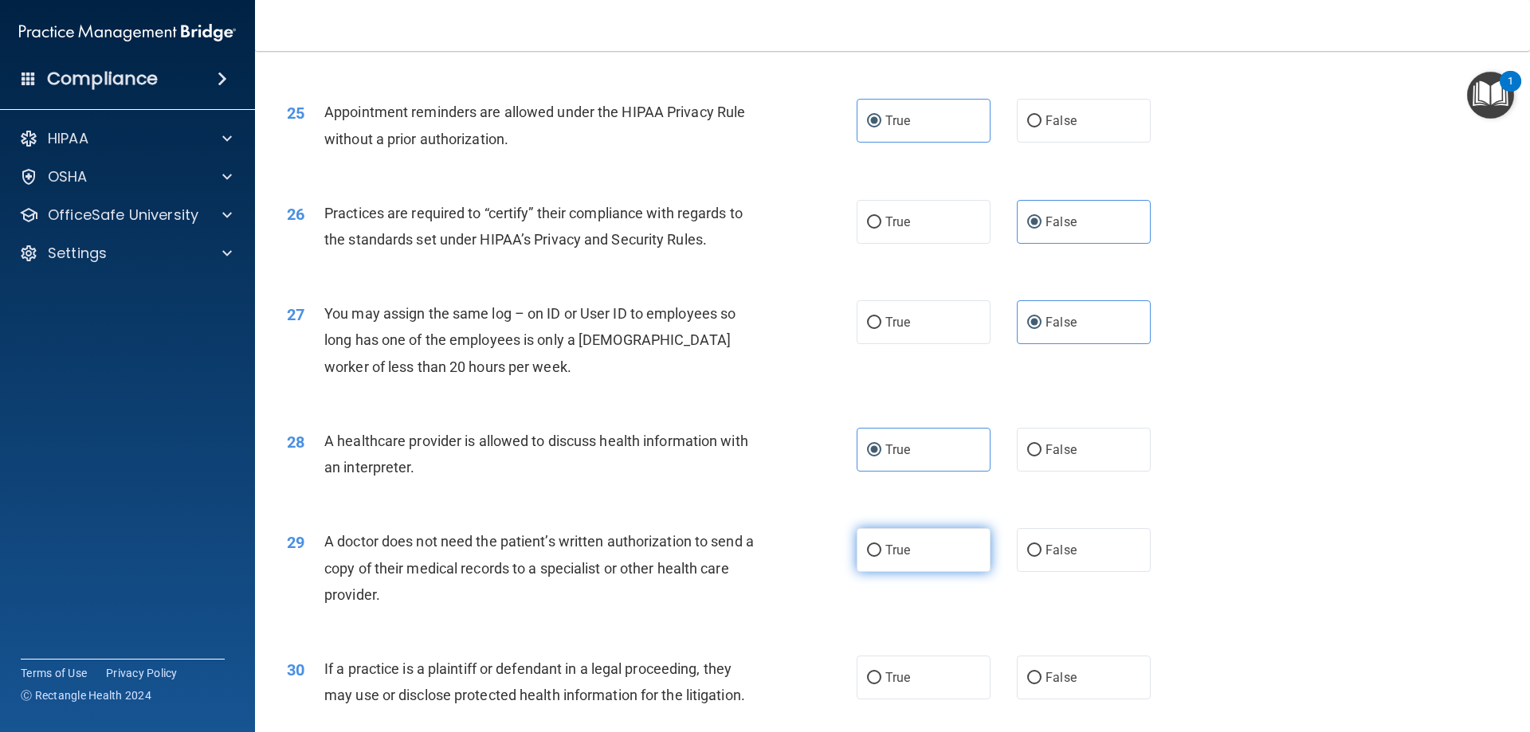
click at [924, 559] on label "True" at bounding box center [924, 550] width 134 height 44
click at [881, 557] on input "True" at bounding box center [874, 551] width 14 height 12
radio input "true"
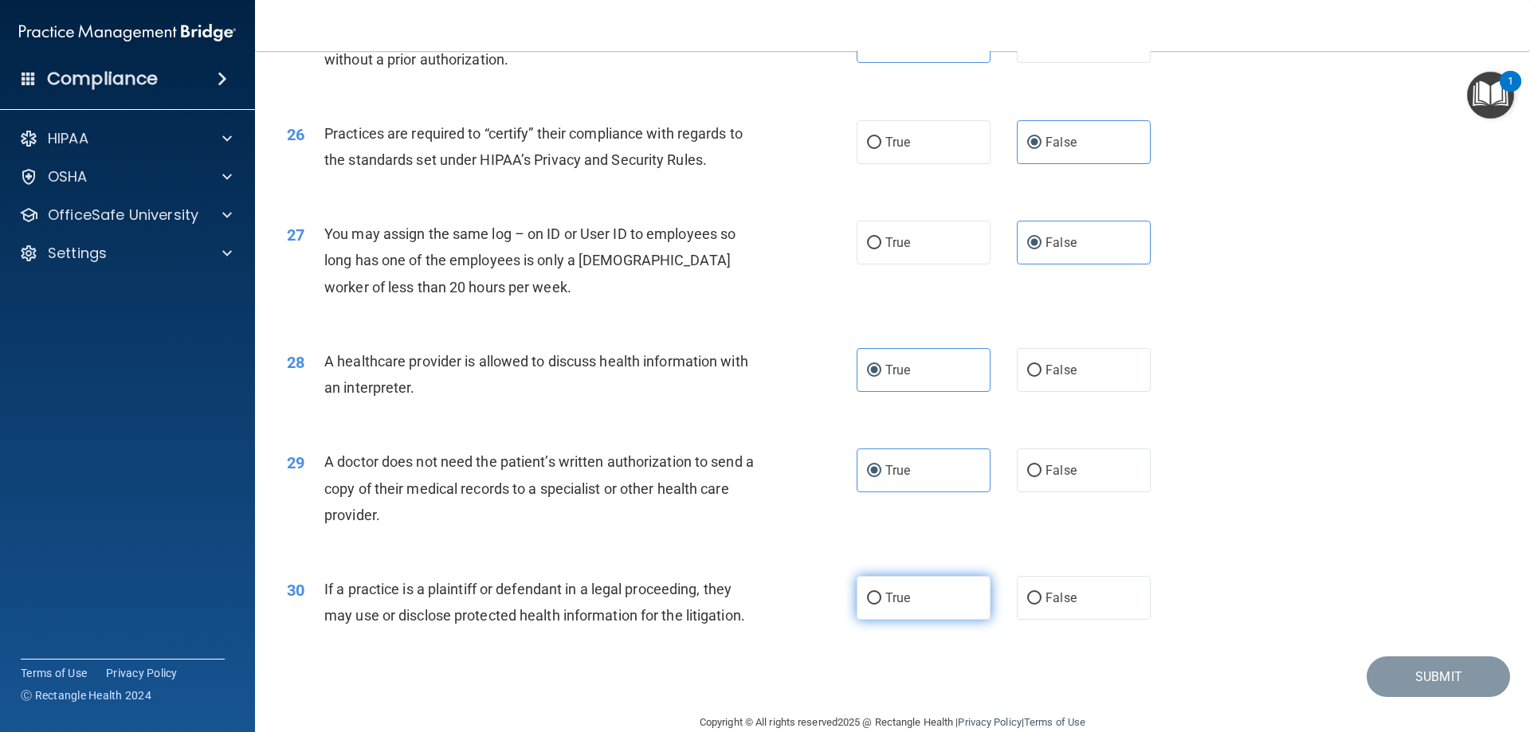
click at [938, 608] on label "True" at bounding box center [924, 598] width 134 height 44
click at [881, 605] on input "True" at bounding box center [874, 599] width 14 height 12
radio input "true"
click at [1431, 684] on button "Submit" at bounding box center [1438, 677] width 143 height 41
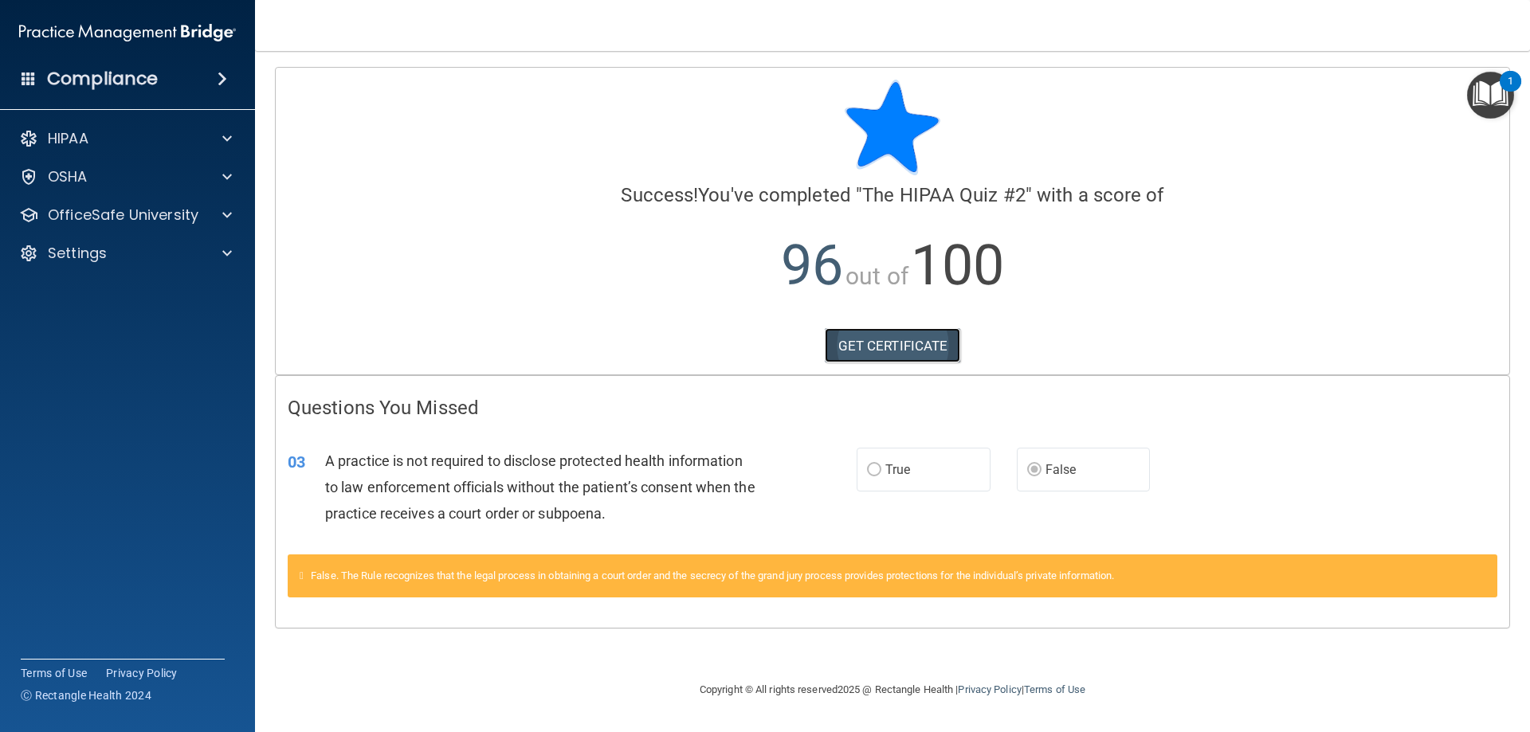
click at [913, 339] on link "GET CERTIFICATE" at bounding box center [893, 345] width 136 height 35
click at [213, 214] on div at bounding box center [225, 215] width 40 height 19
click at [182, 257] on div "HIPAA Training" at bounding box center [119, 253] width 218 height 16
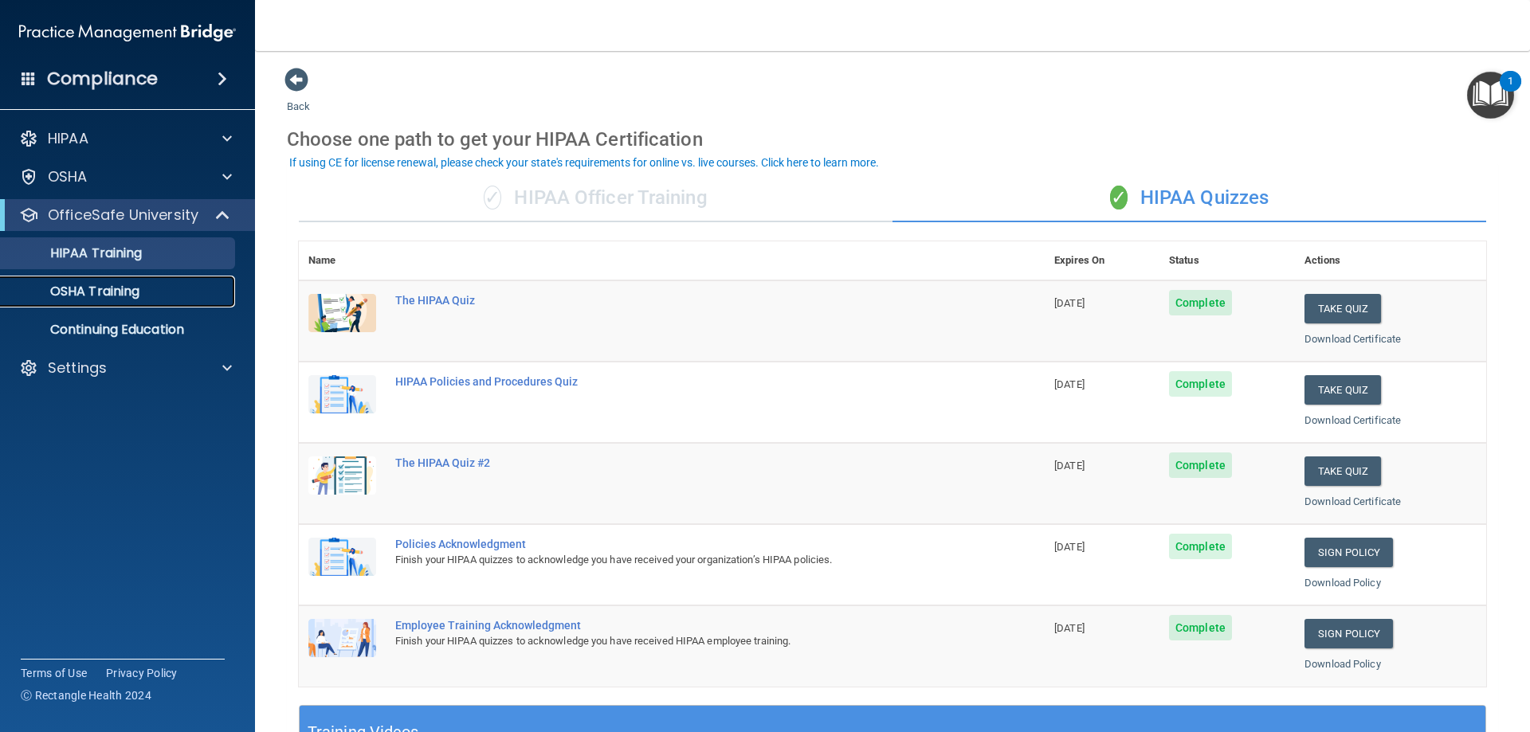
click at [171, 294] on div "OSHA Training" at bounding box center [119, 292] width 218 height 16
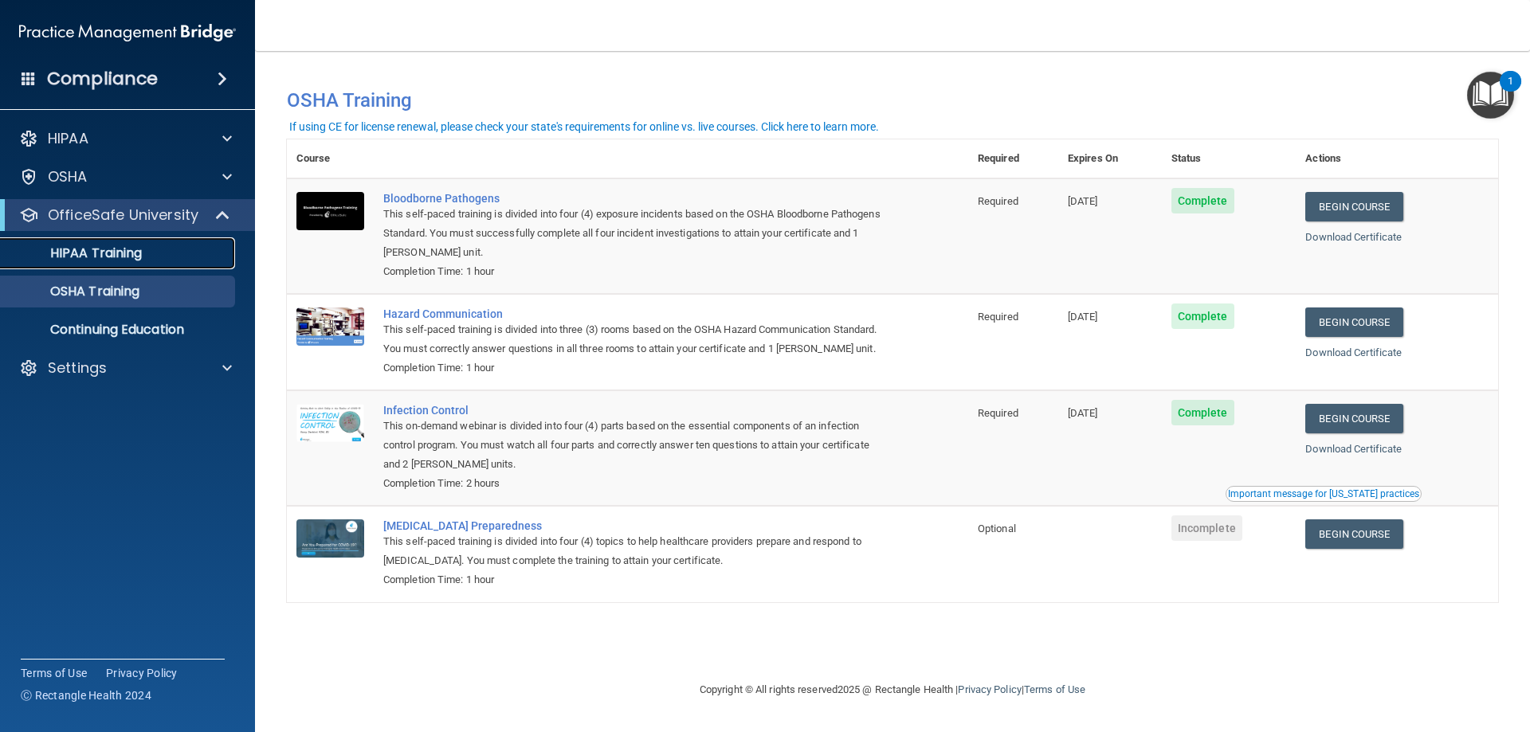
click at [157, 249] on div "HIPAA Training" at bounding box center [119, 253] width 218 height 16
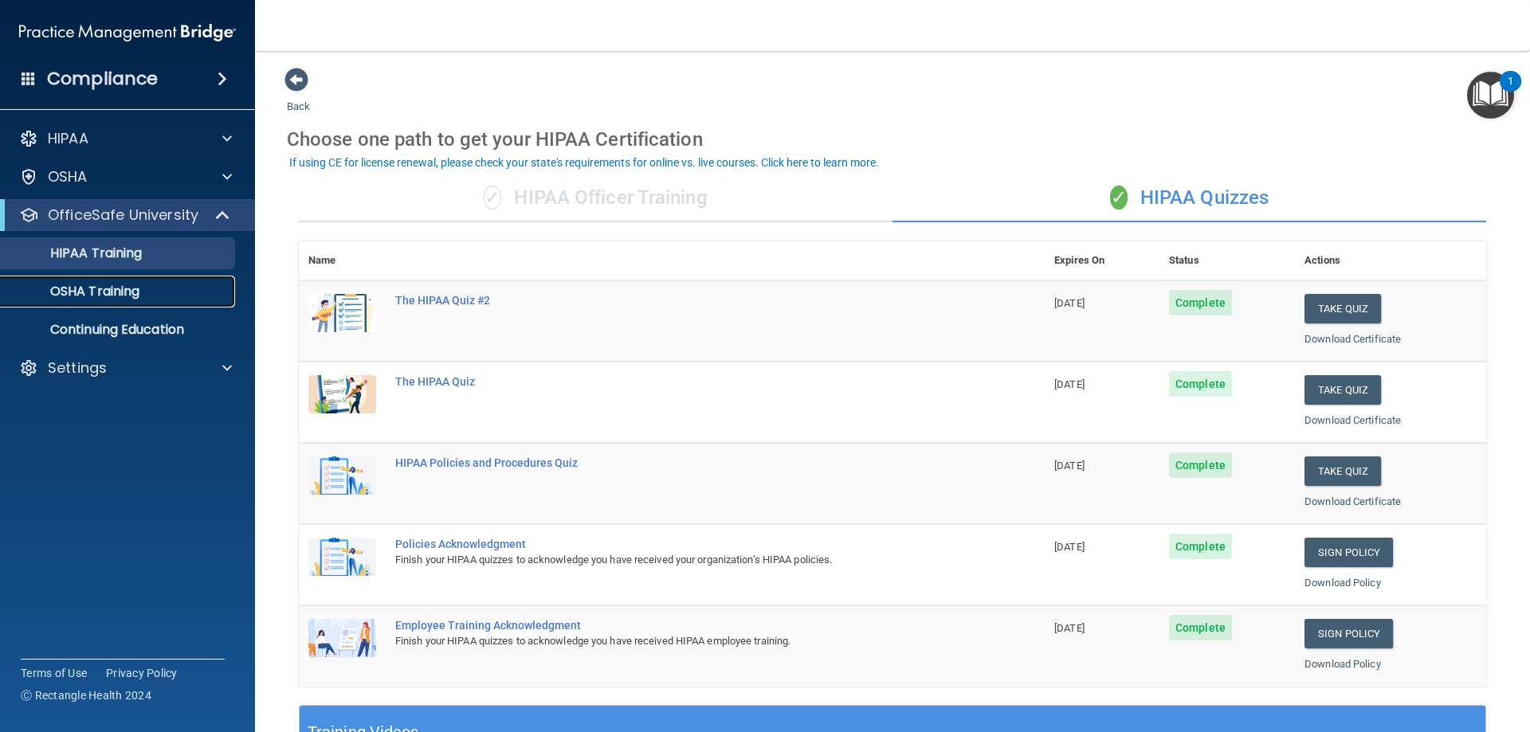
click at [155, 293] on div "OSHA Training" at bounding box center [119, 292] width 218 height 16
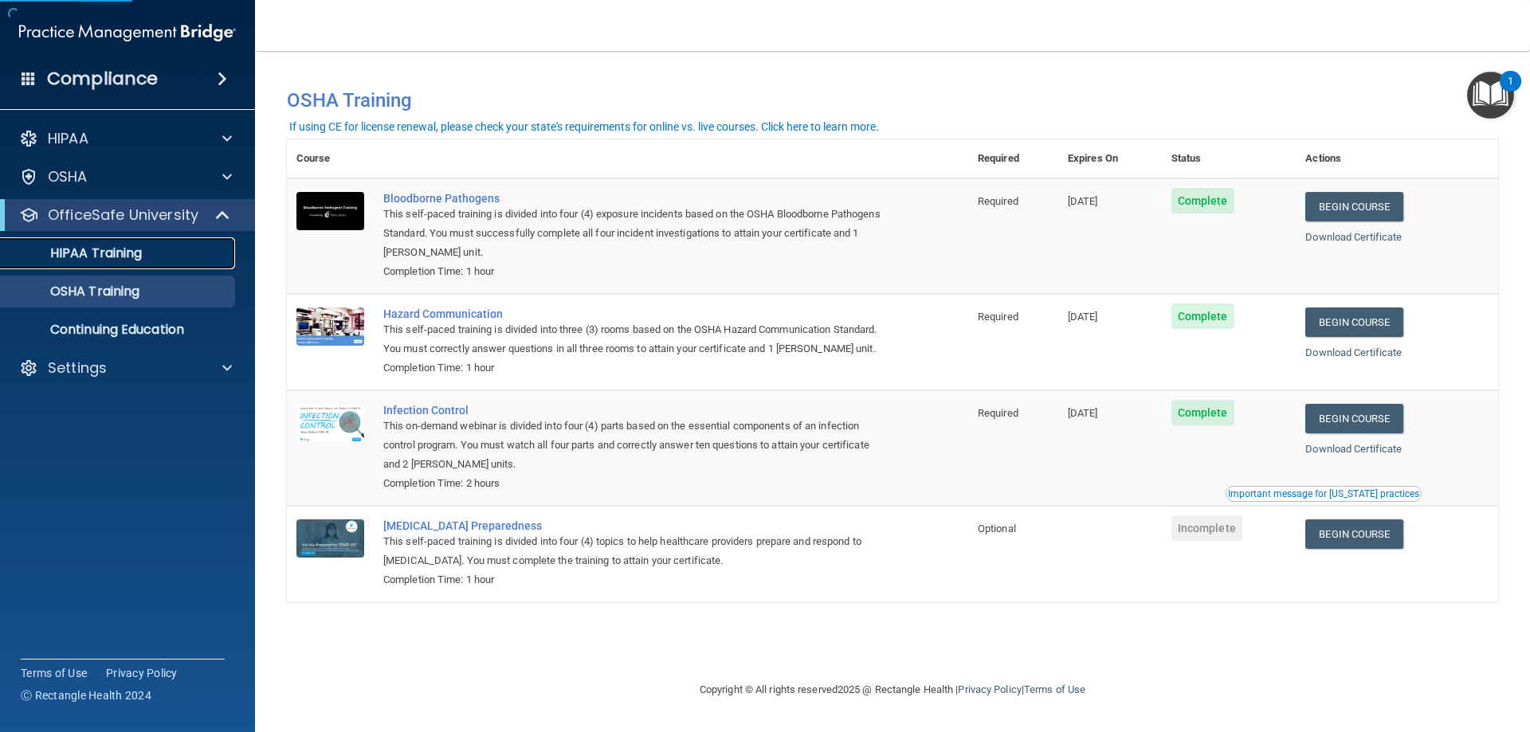
click at [170, 263] on link "HIPAA Training" at bounding box center [109, 253] width 251 height 32
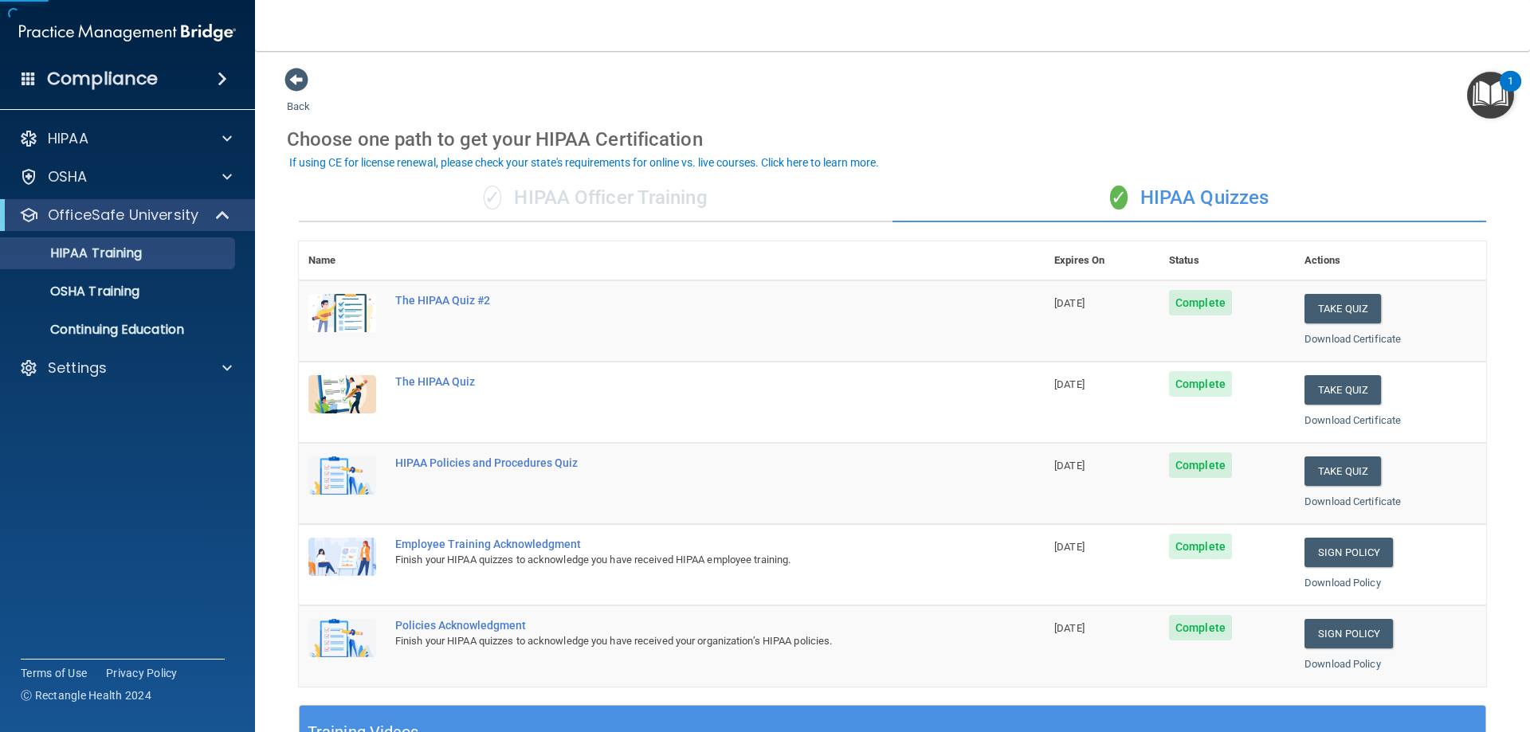
click at [528, 202] on div "✓ HIPAA Officer Training" at bounding box center [596, 199] width 594 height 48
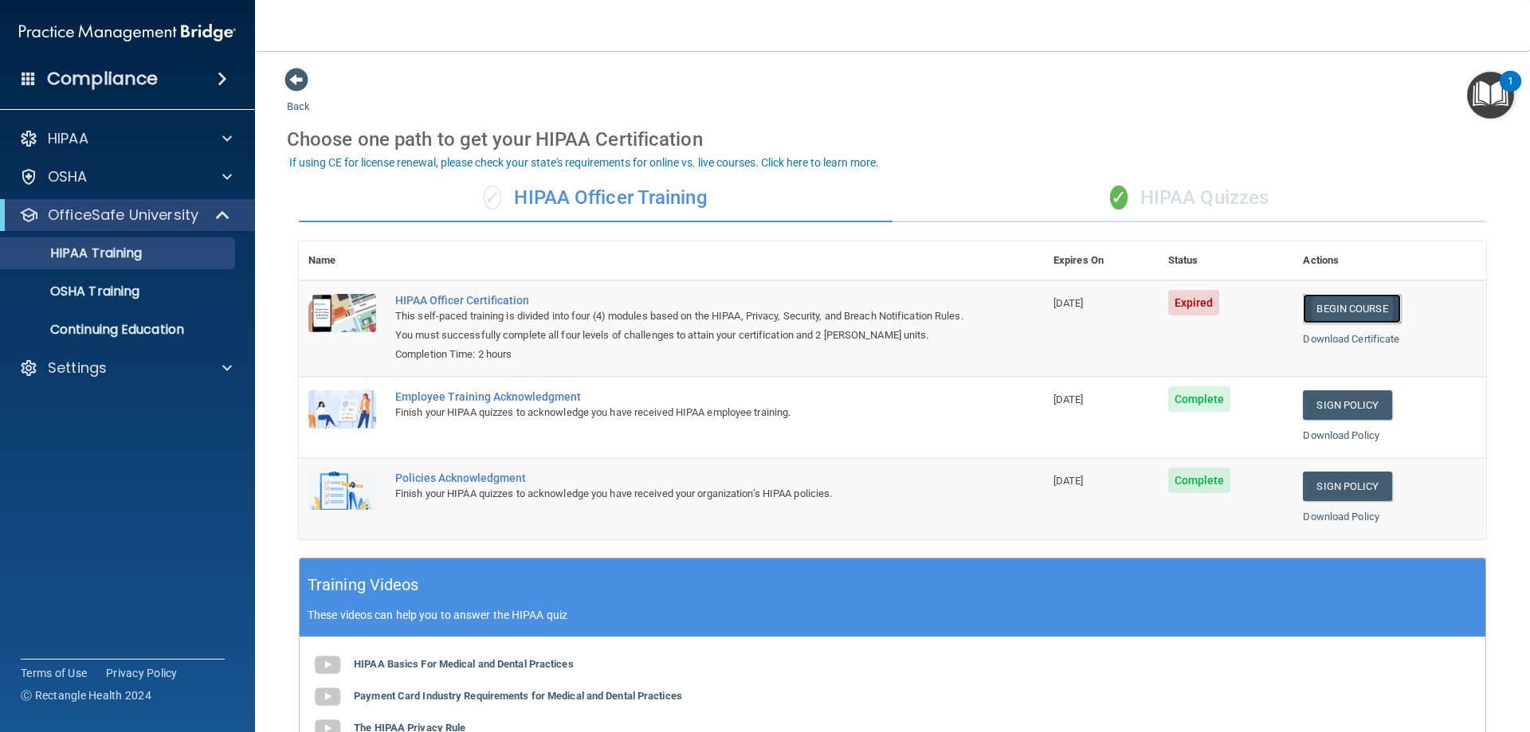
click at [1340, 312] on link "Begin Course" at bounding box center [1351, 308] width 97 height 29
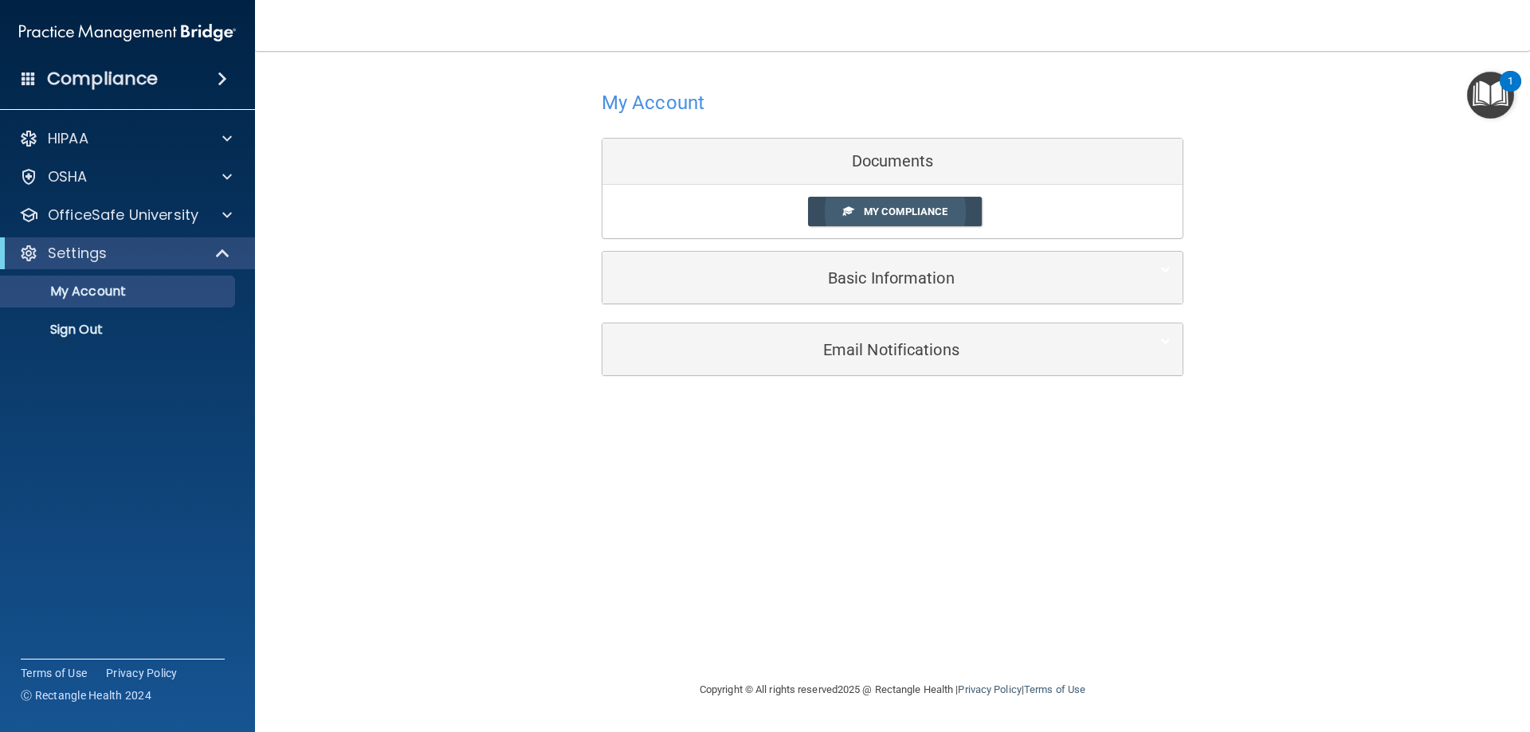
click at [895, 209] on span "My Compliance" at bounding box center [906, 212] width 84 height 12
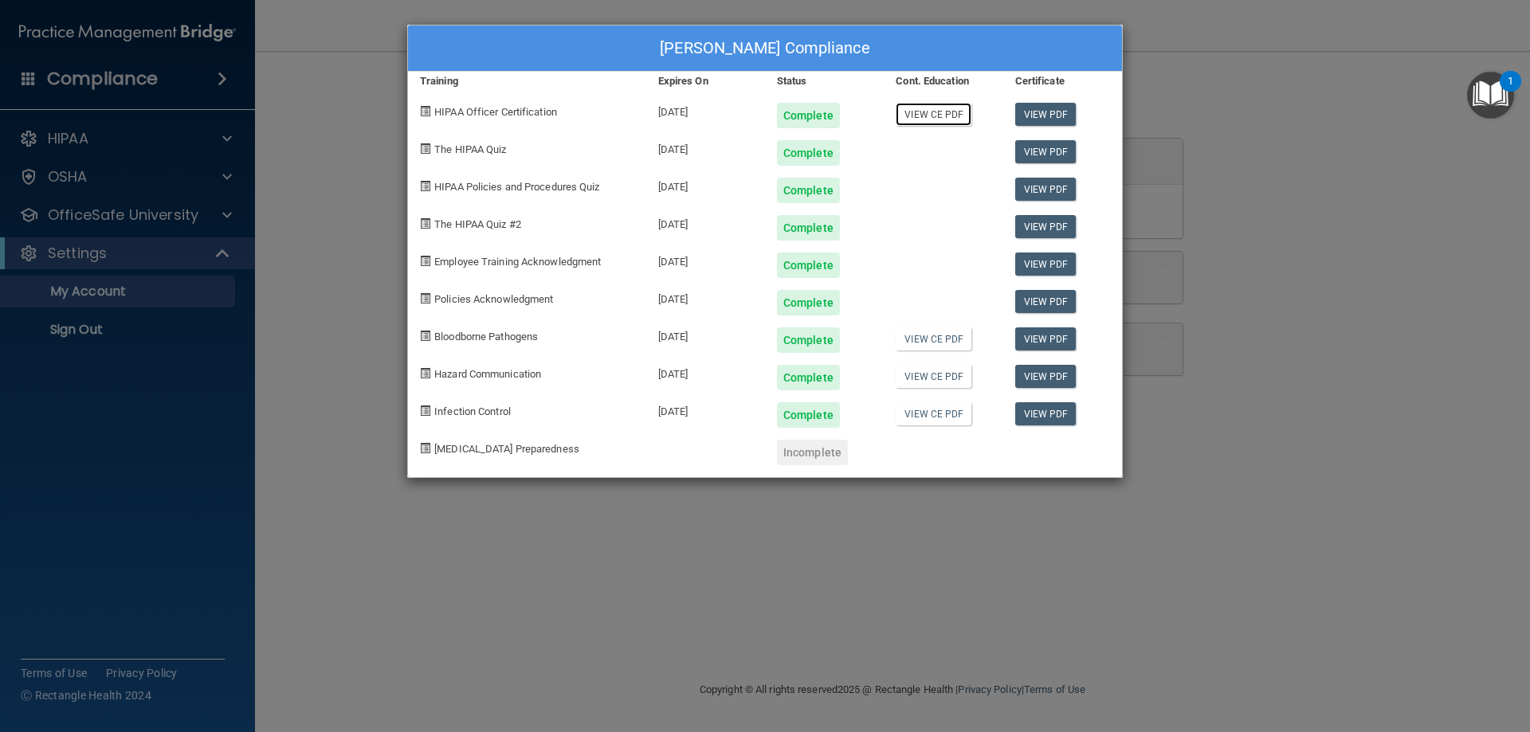
click at [948, 113] on link "View CE PDF" at bounding box center [934, 114] width 76 height 23
click at [224, 274] on div "[PERSON_NAME] Compliance Training Expires On Status Cont. Education Certificate…" at bounding box center [765, 366] width 1530 height 732
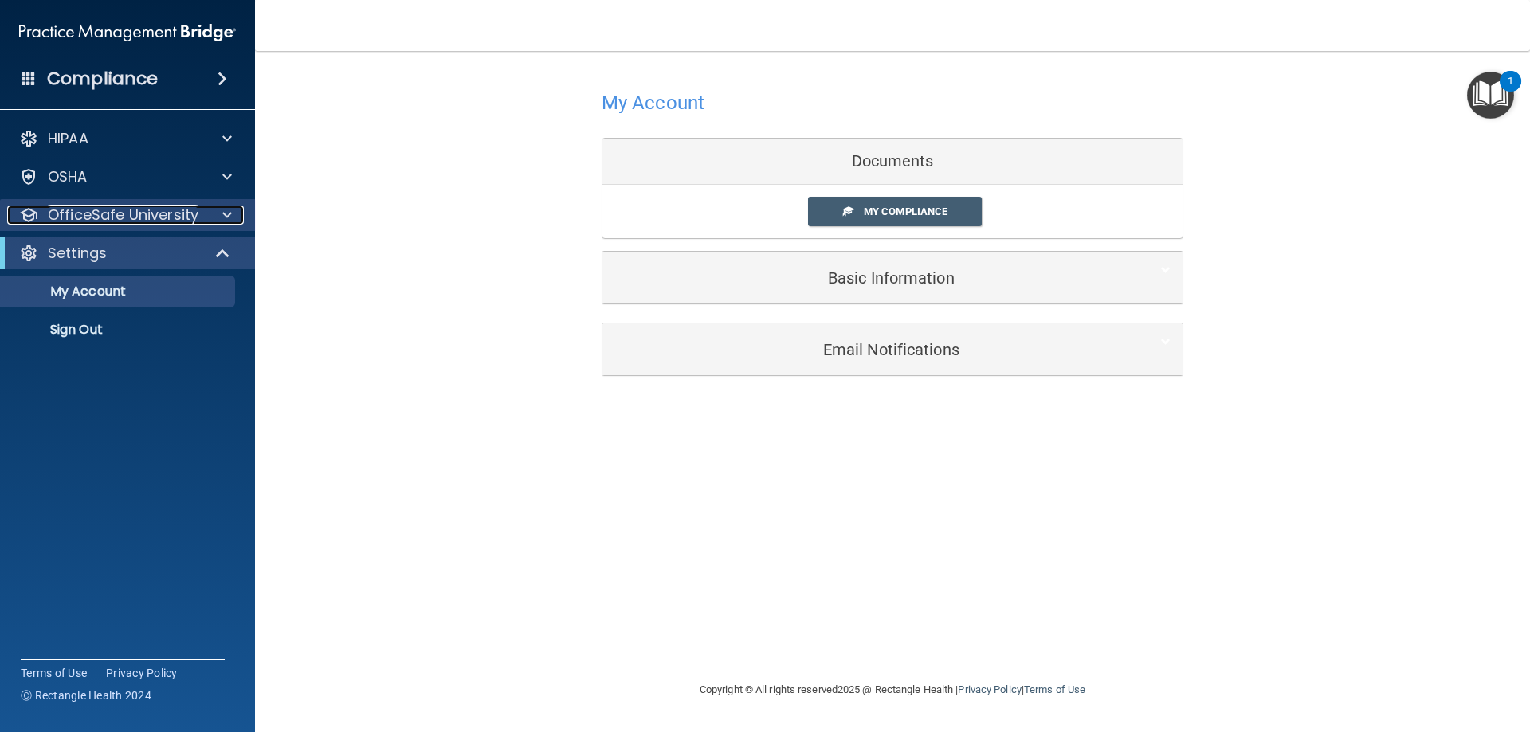
click at [151, 219] on p "OfficeSafe University" at bounding box center [123, 215] width 151 height 19
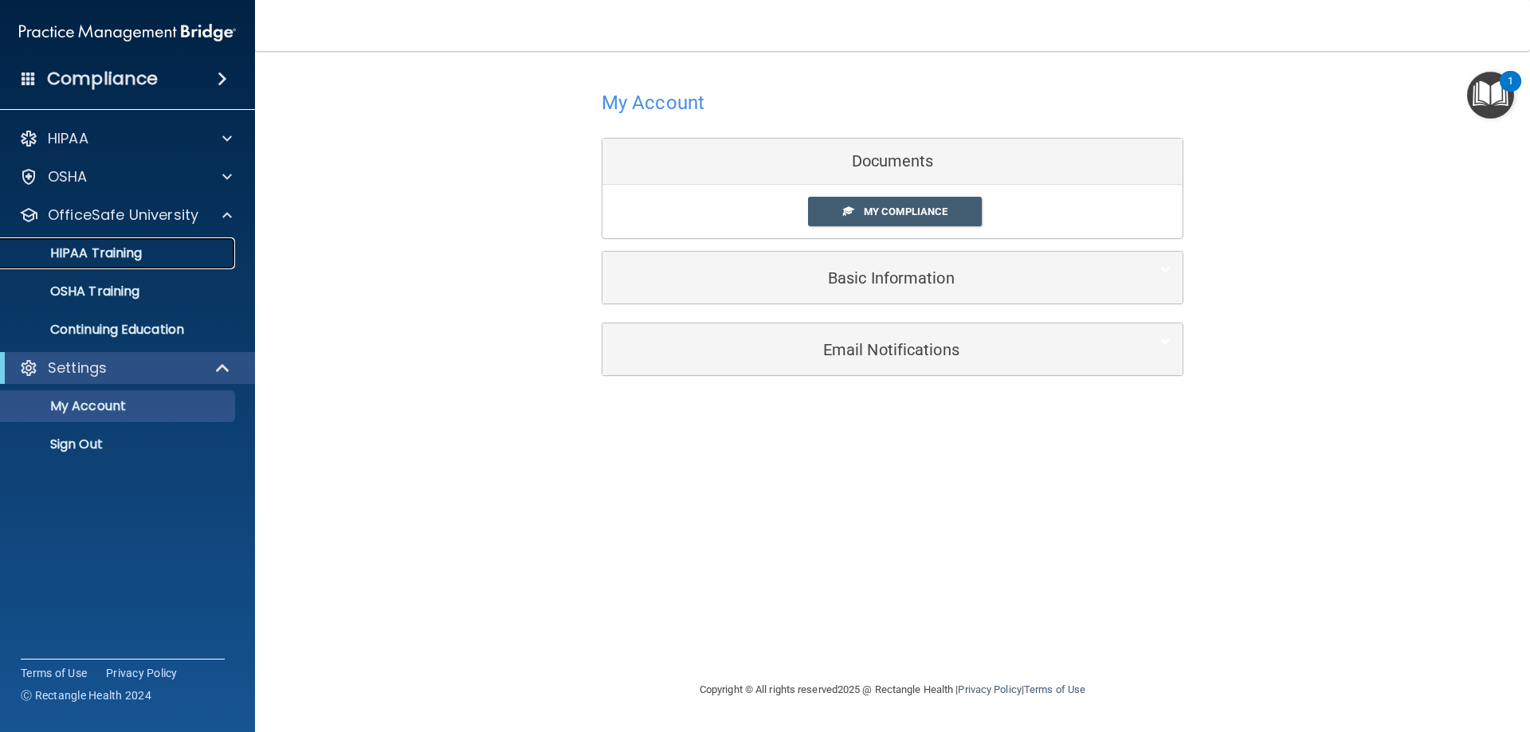
click at [148, 252] on div "HIPAA Training" at bounding box center [119, 253] width 218 height 16
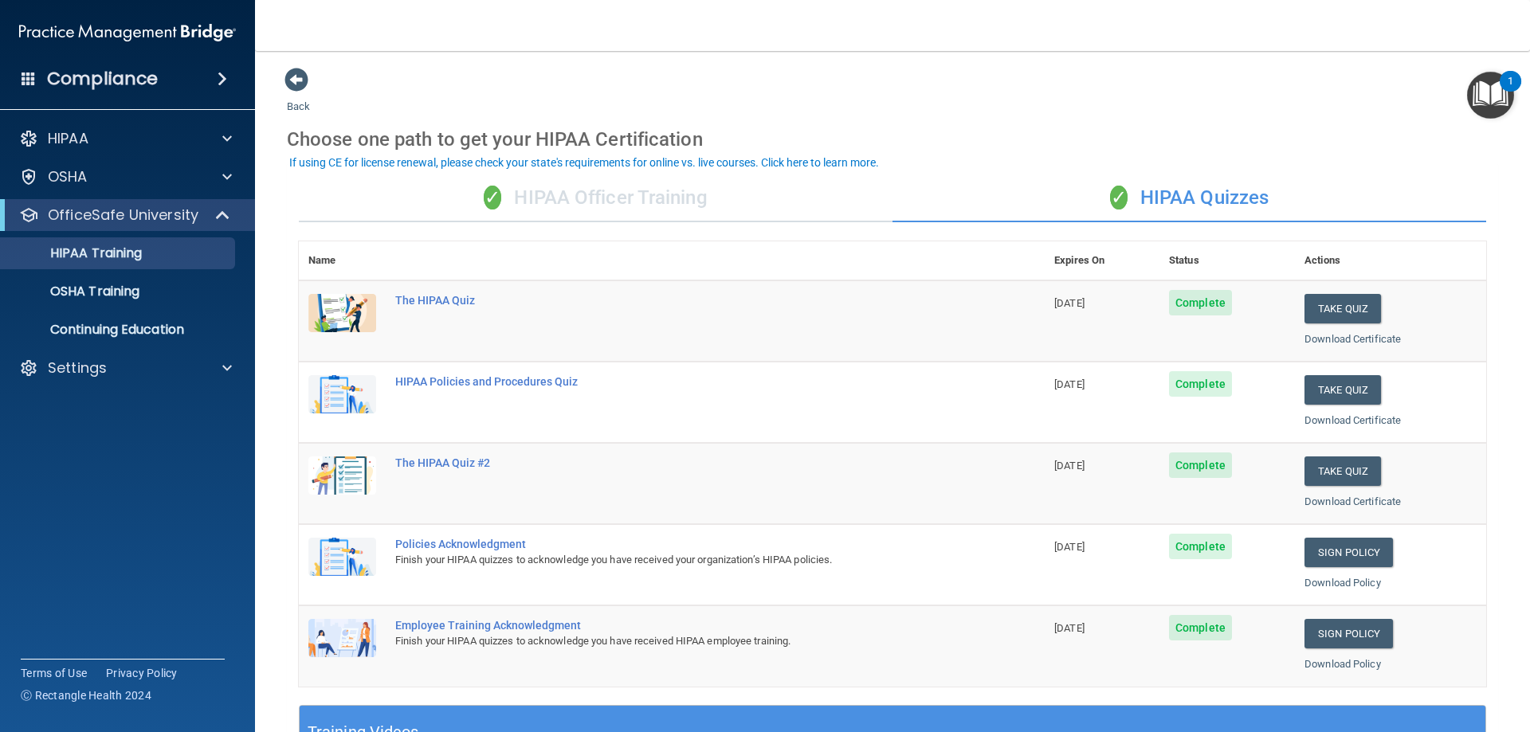
click at [685, 215] on div "✓ HIPAA Officer Training" at bounding box center [596, 199] width 594 height 48
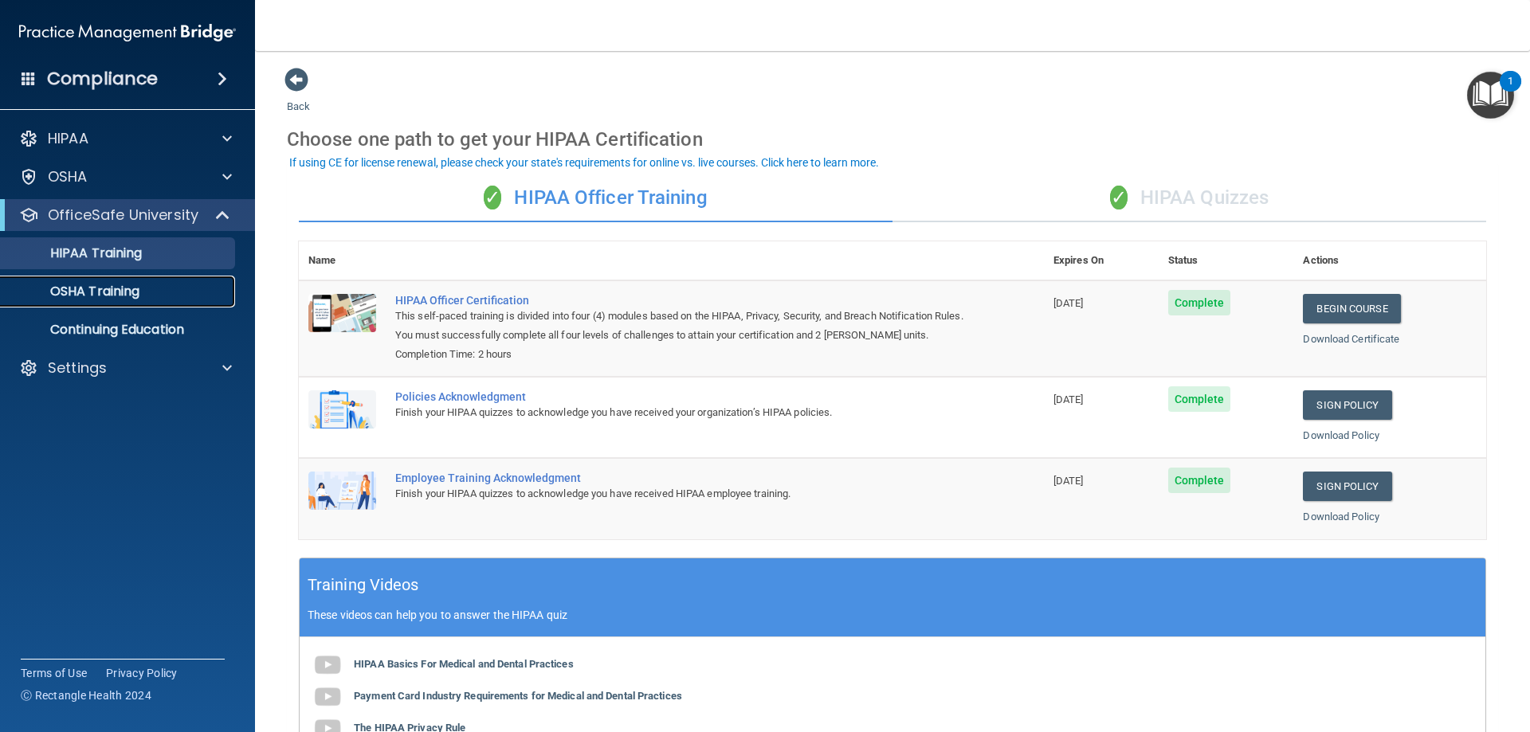
click at [183, 297] on div "OSHA Training" at bounding box center [119, 292] width 218 height 16
